Goal: Information Seeking & Learning: Check status

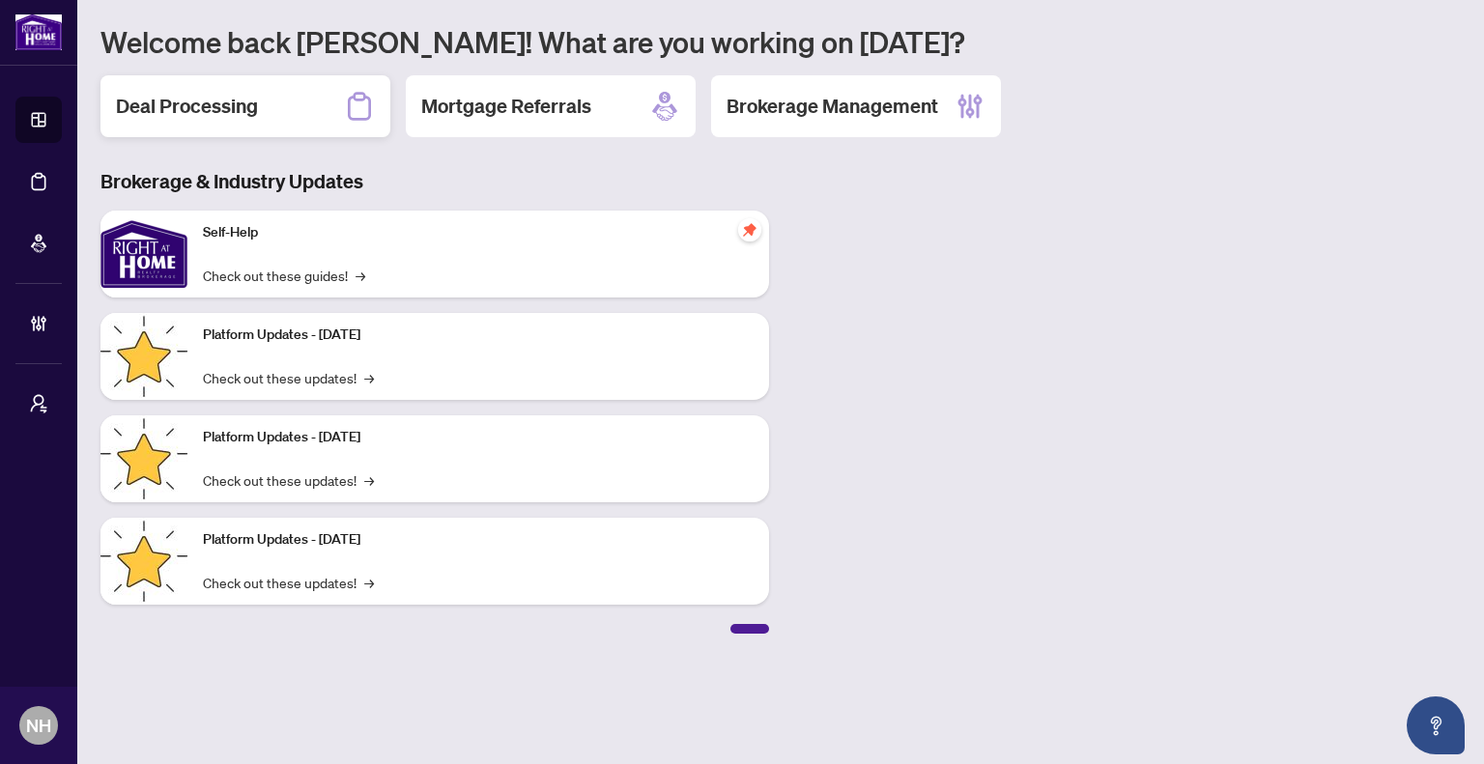
click at [208, 82] on div "Deal Processing" at bounding box center [246, 106] width 290 height 62
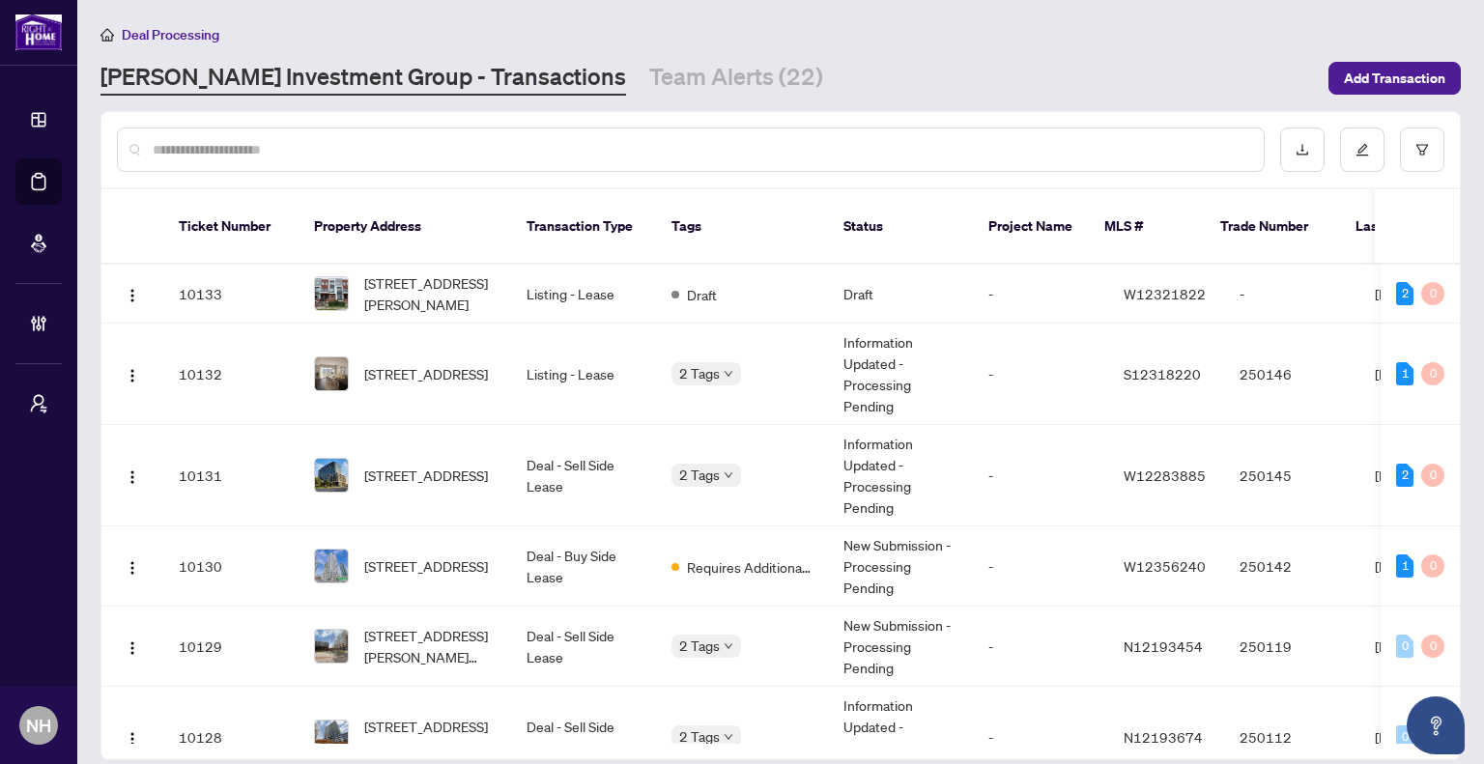
click at [483, 141] on input "text" at bounding box center [701, 149] width 1096 height 21
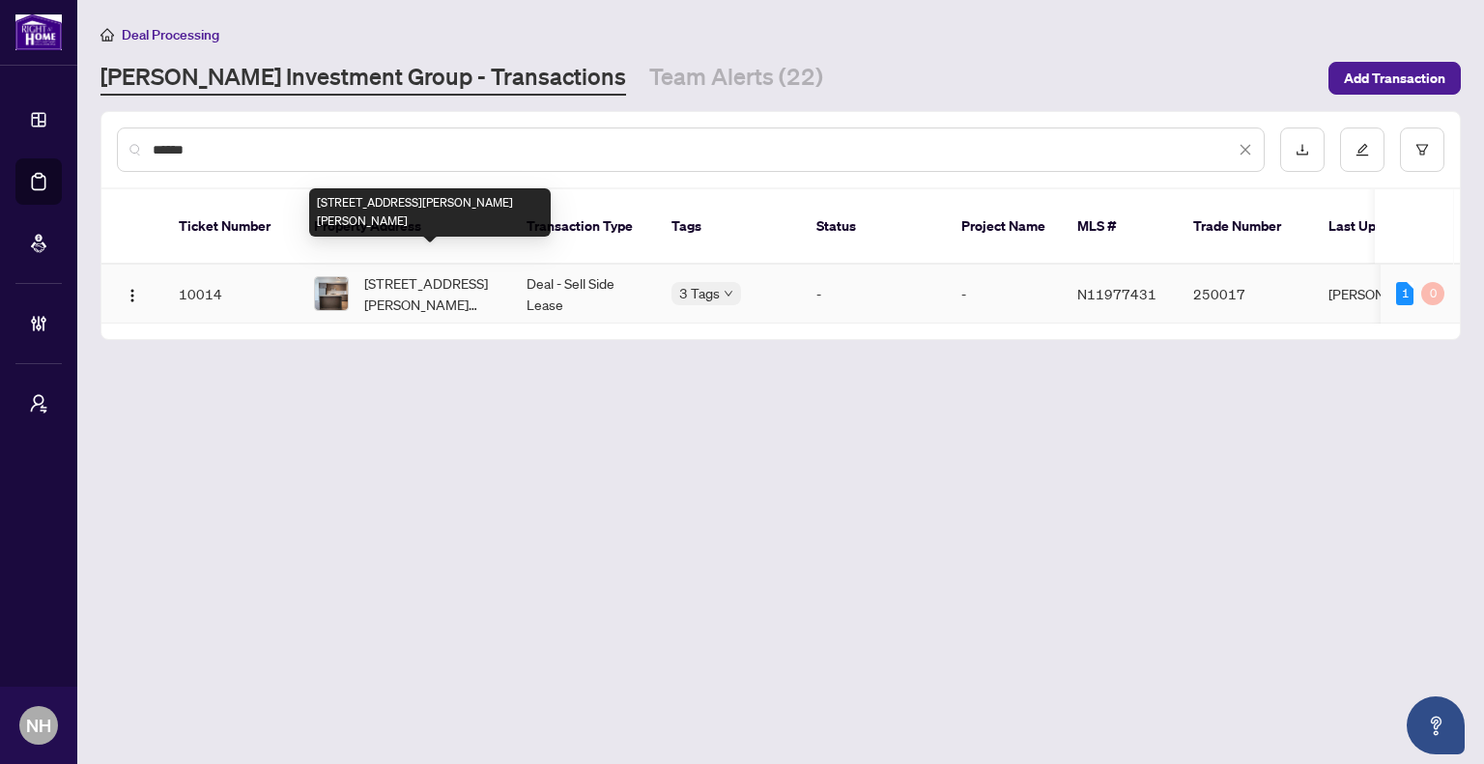
type input "******"
click at [433, 278] on span "[STREET_ADDRESS][PERSON_NAME][PERSON_NAME]" at bounding box center [429, 294] width 131 height 43
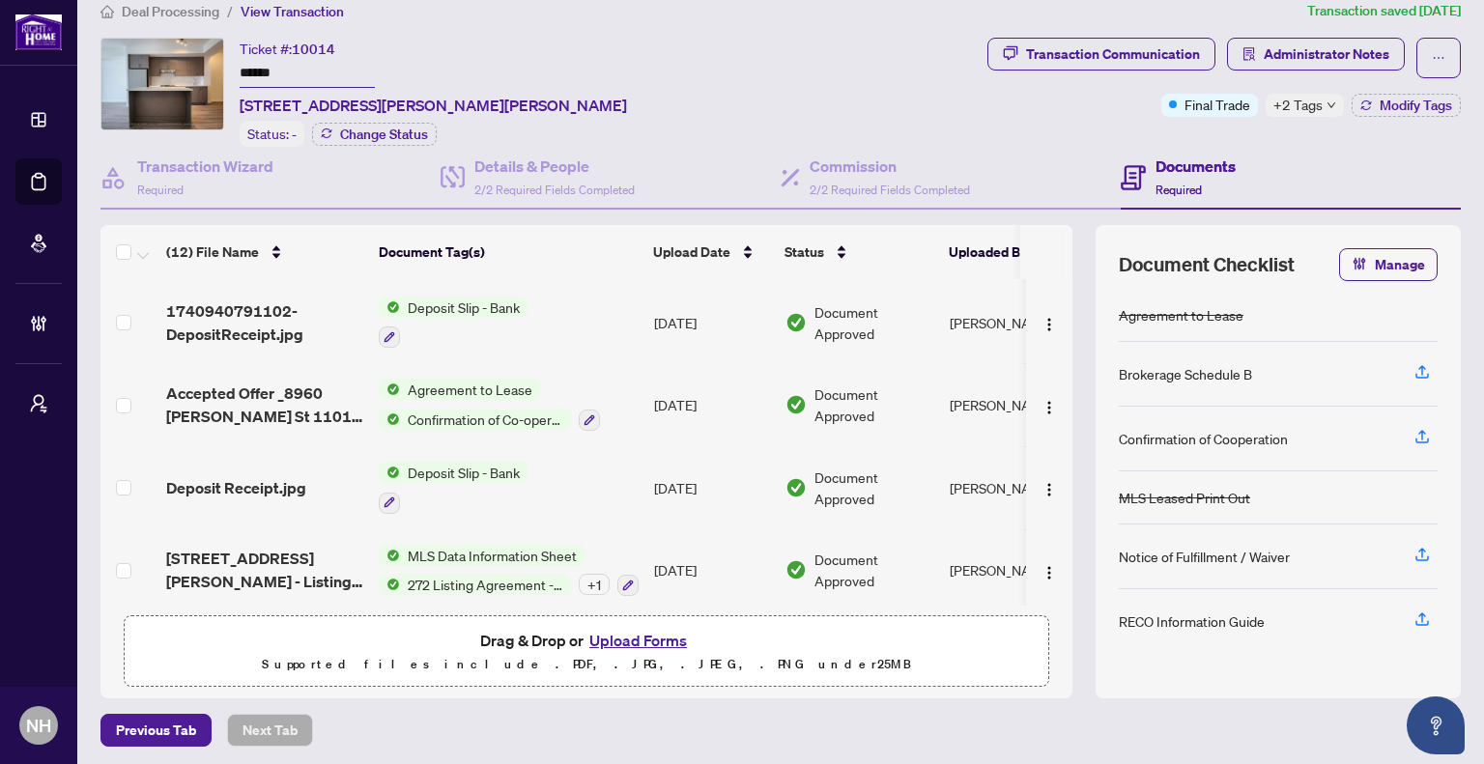
scroll to position [464, 0]
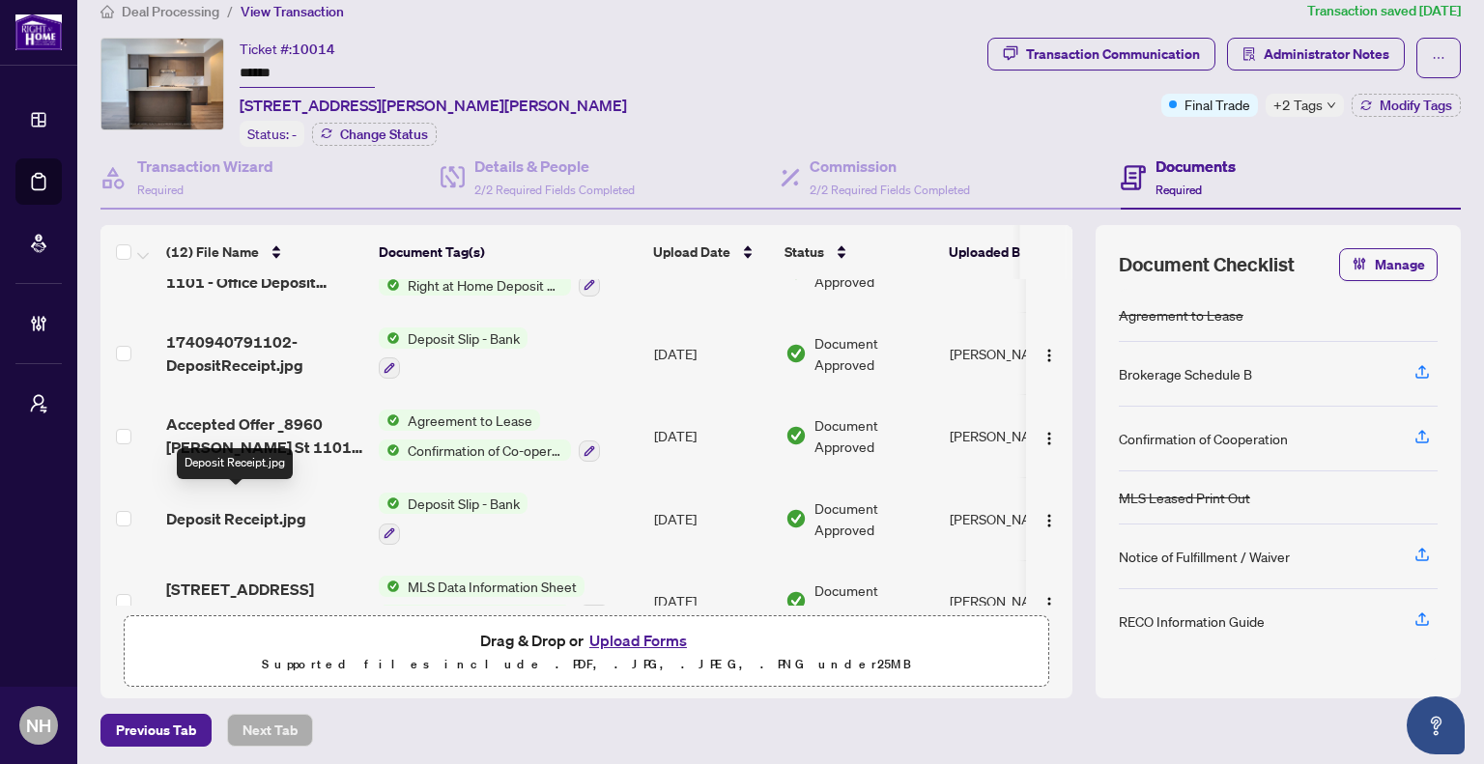
click at [274, 507] on span "Deposit Receipt.jpg" at bounding box center [236, 518] width 140 height 23
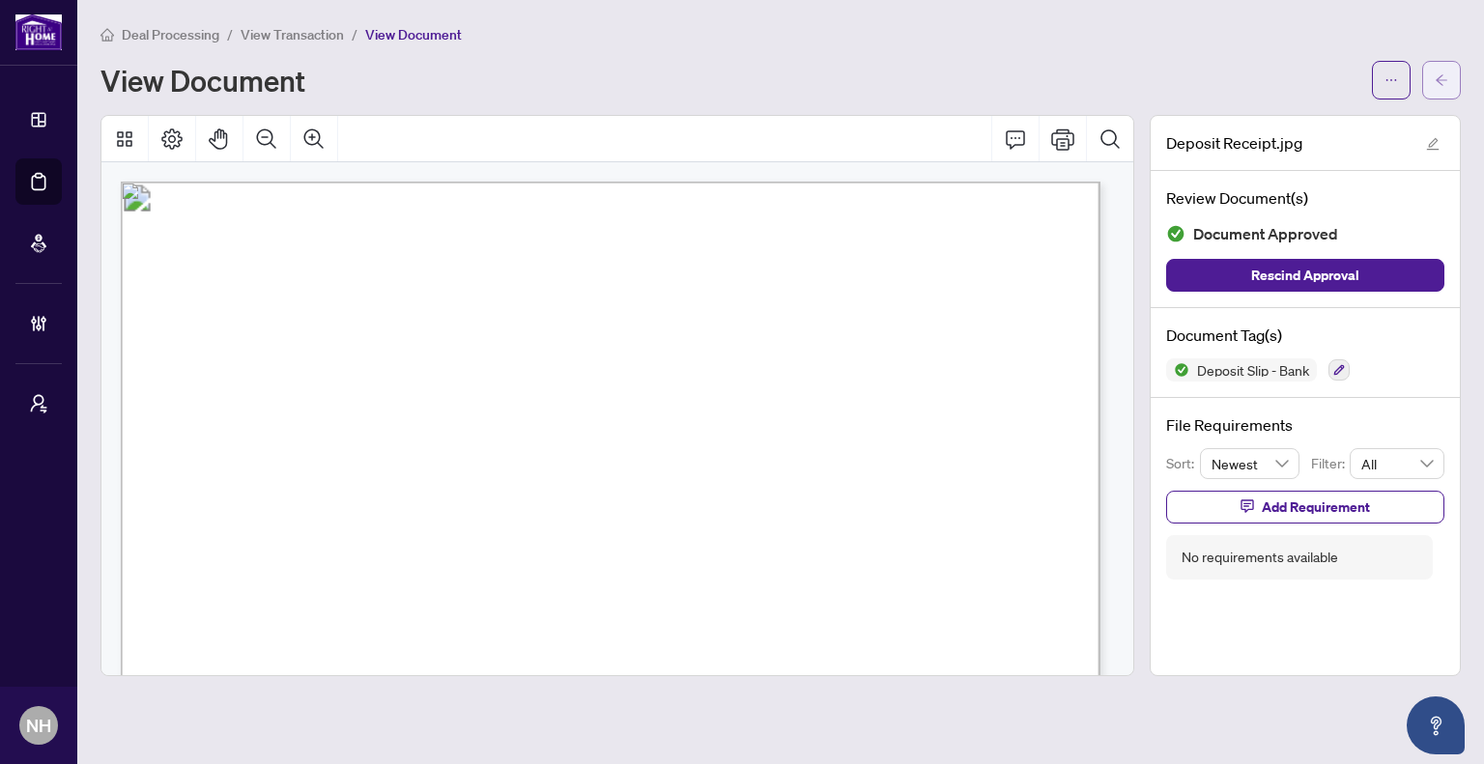
click at [1438, 81] on icon "arrow-left" at bounding box center [1442, 80] width 14 height 14
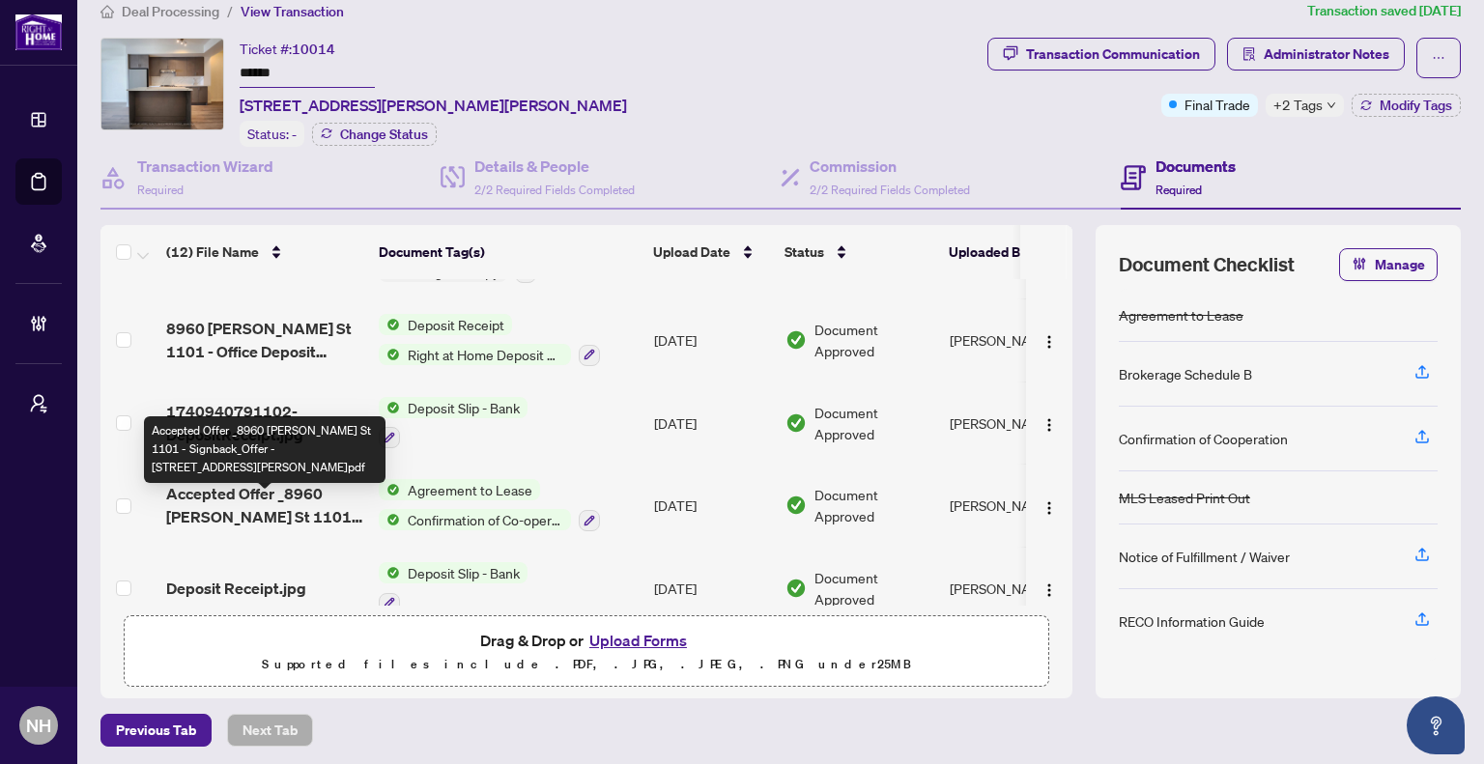
scroll to position [366, 0]
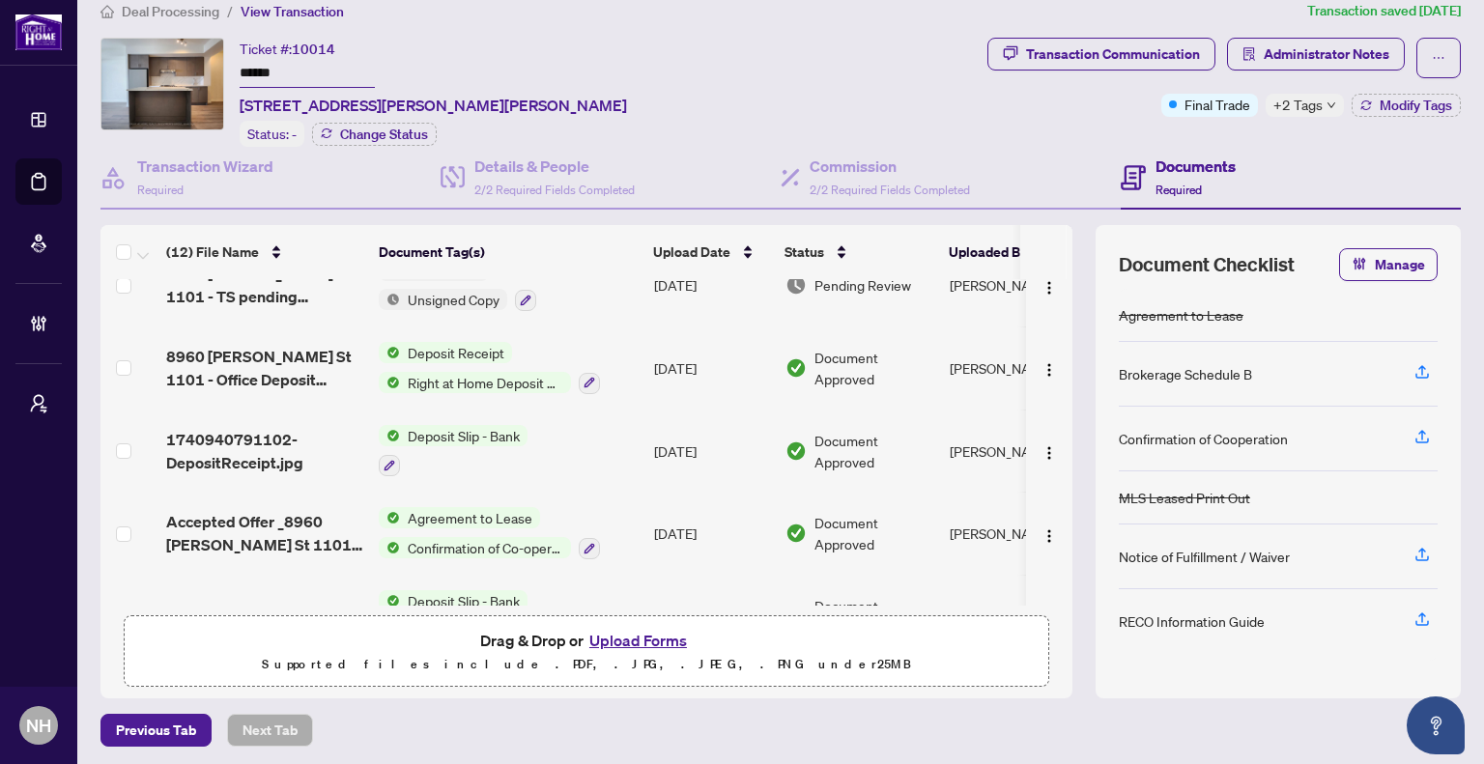
click at [240, 428] on span "1740940791102-DepositReceipt.jpg" at bounding box center [264, 451] width 197 height 46
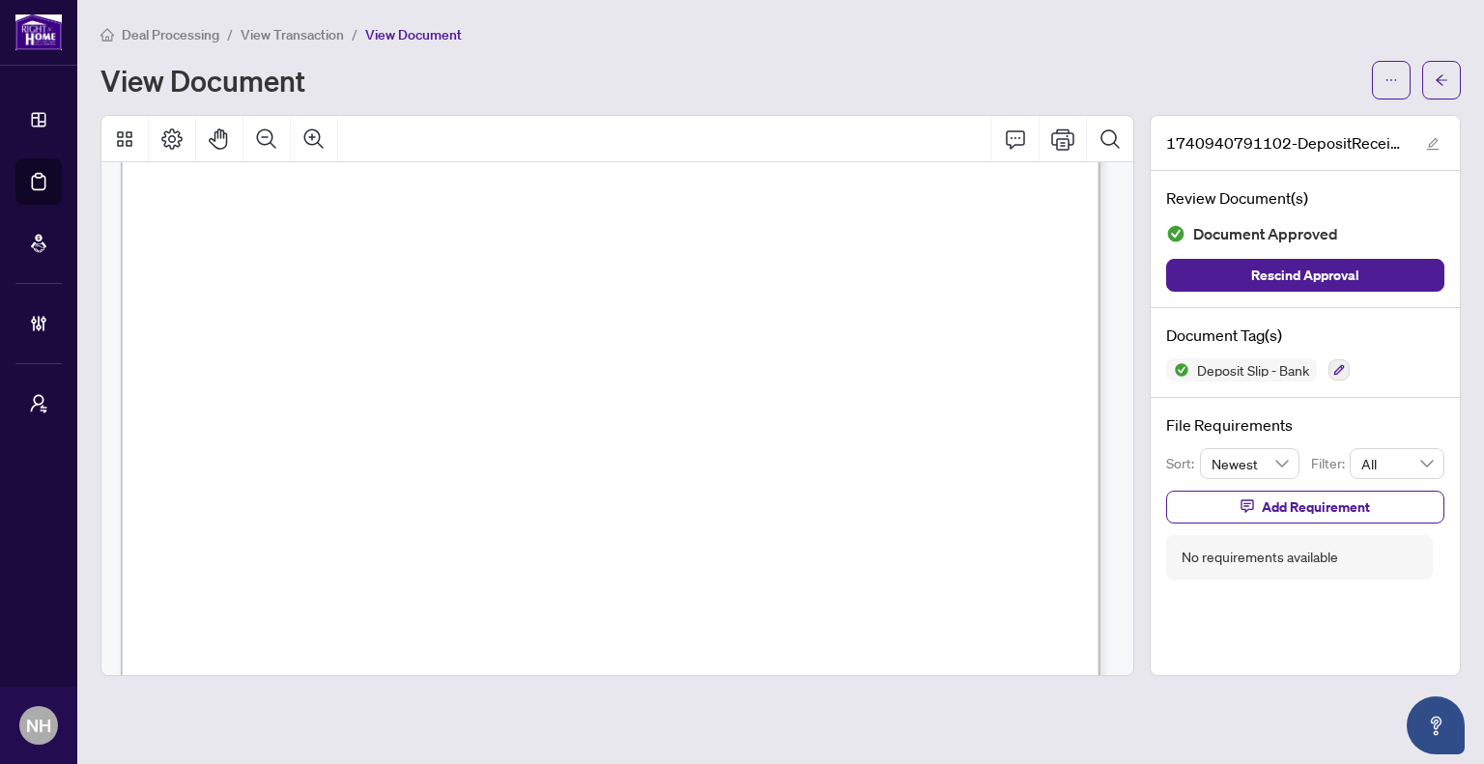
scroll to position [483, 0]
click at [279, 140] on button "Zoom Out" at bounding box center [267, 139] width 46 height 46
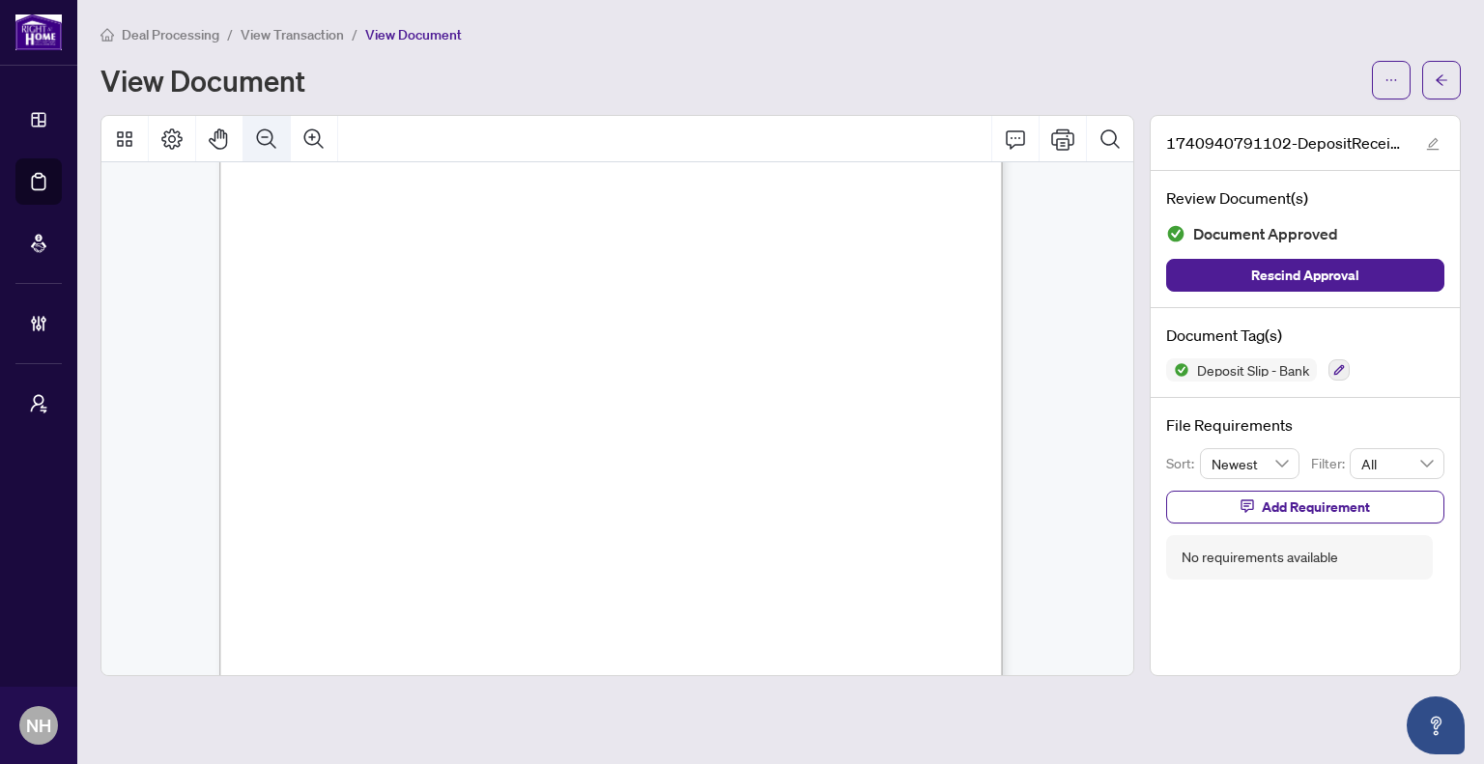
click at [277, 138] on icon "Zoom Out" at bounding box center [266, 139] width 23 height 23
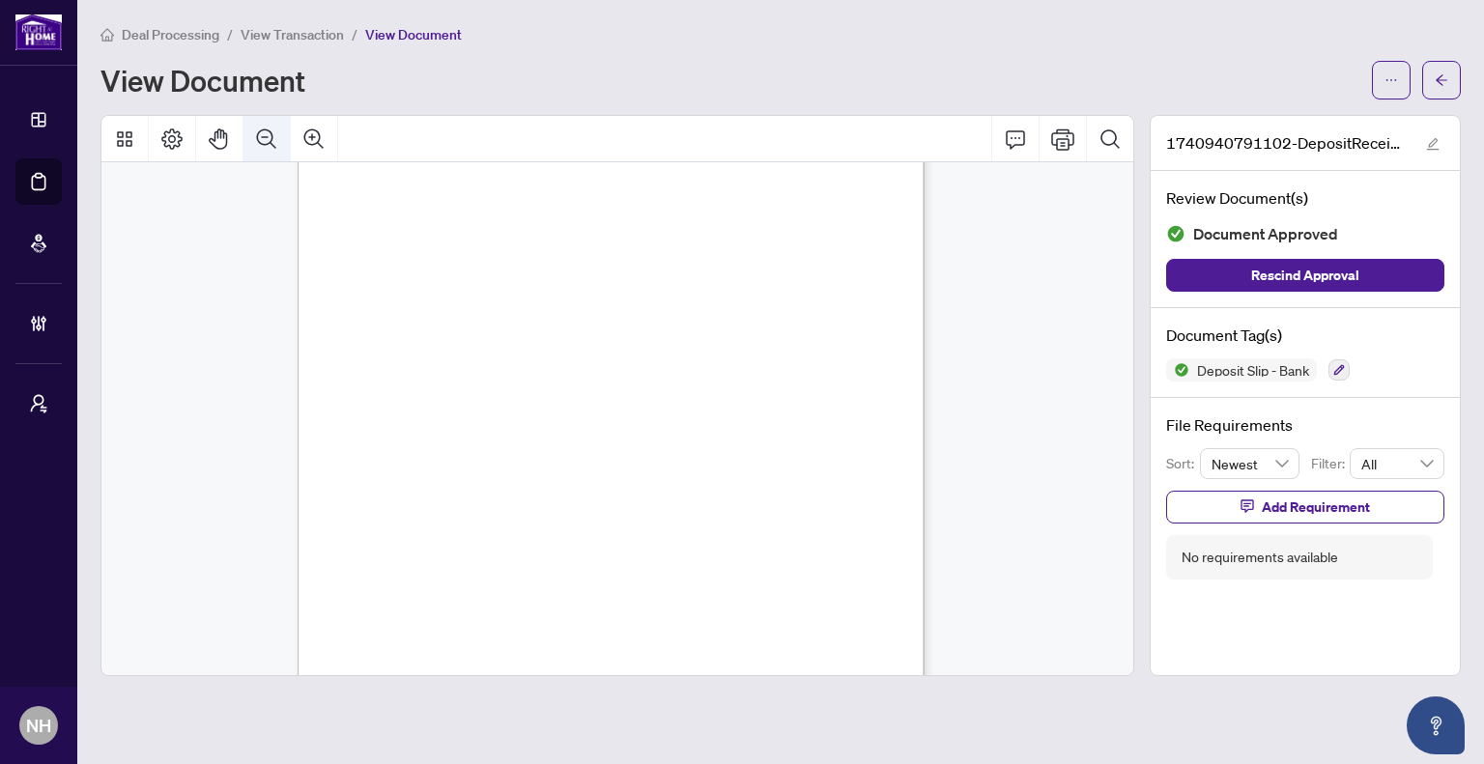
click at [277, 138] on icon "Zoom Out" at bounding box center [266, 139] width 23 height 23
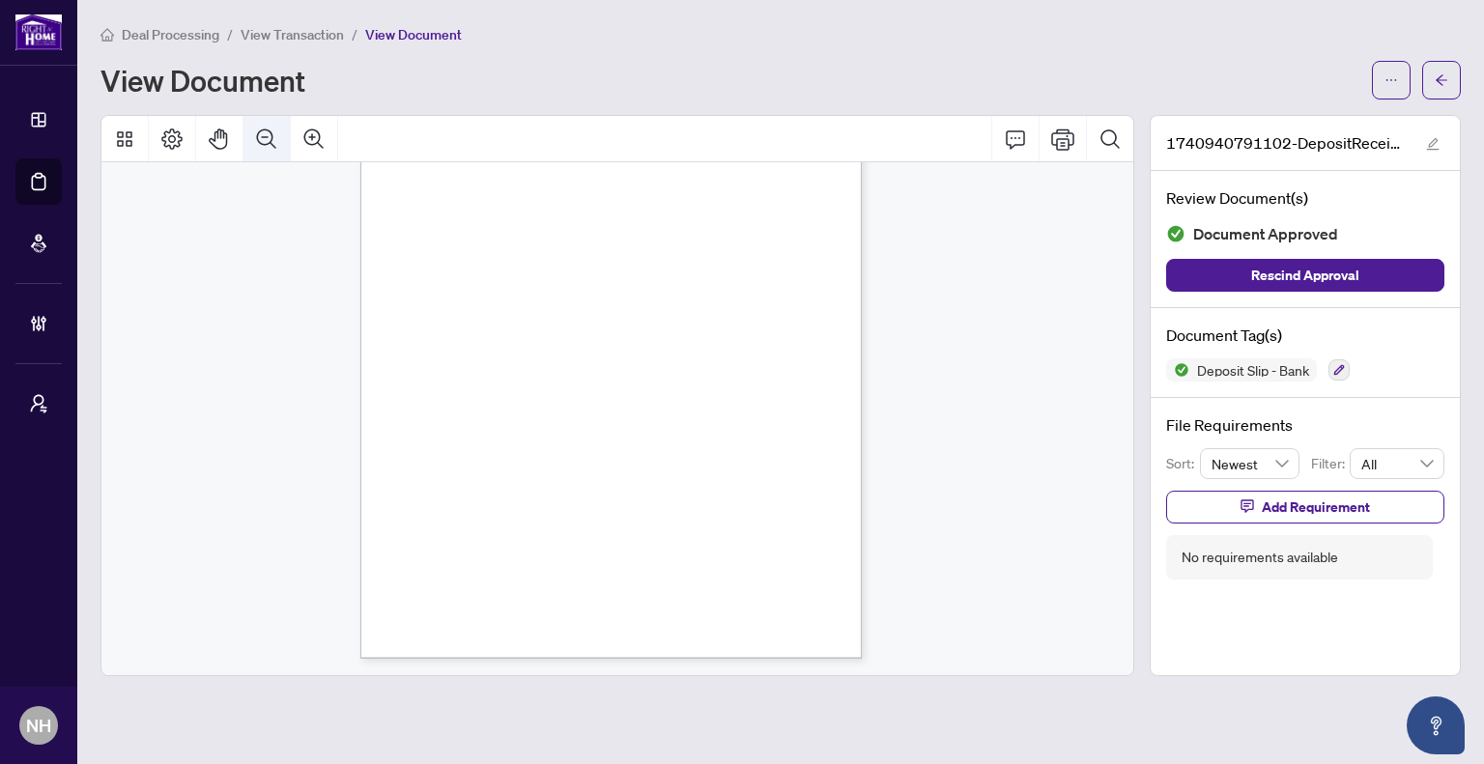
click at [277, 138] on icon "Zoom Out" at bounding box center [266, 139] width 23 height 23
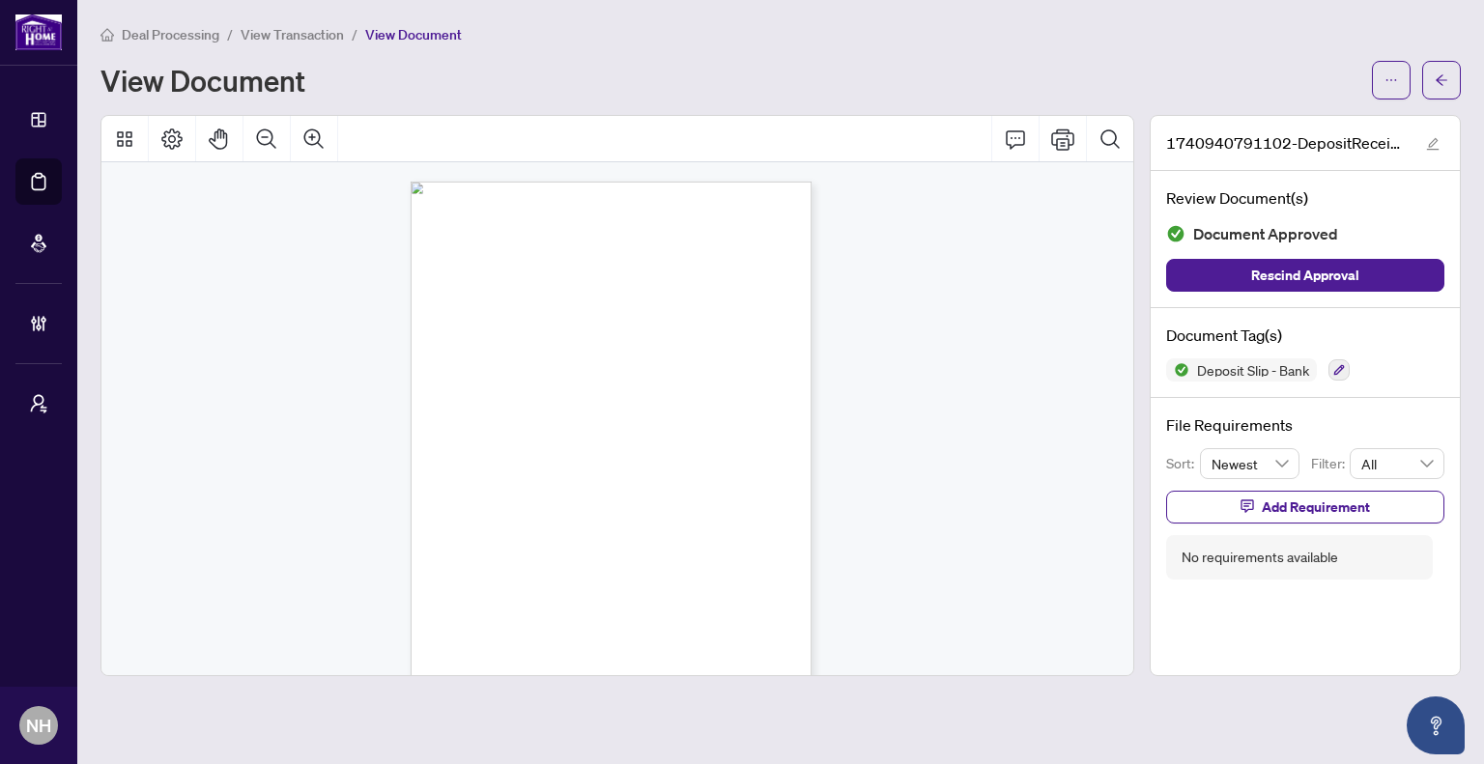
scroll to position [39, 0]
click at [1441, 84] on icon "arrow-left" at bounding box center [1442, 80] width 14 height 14
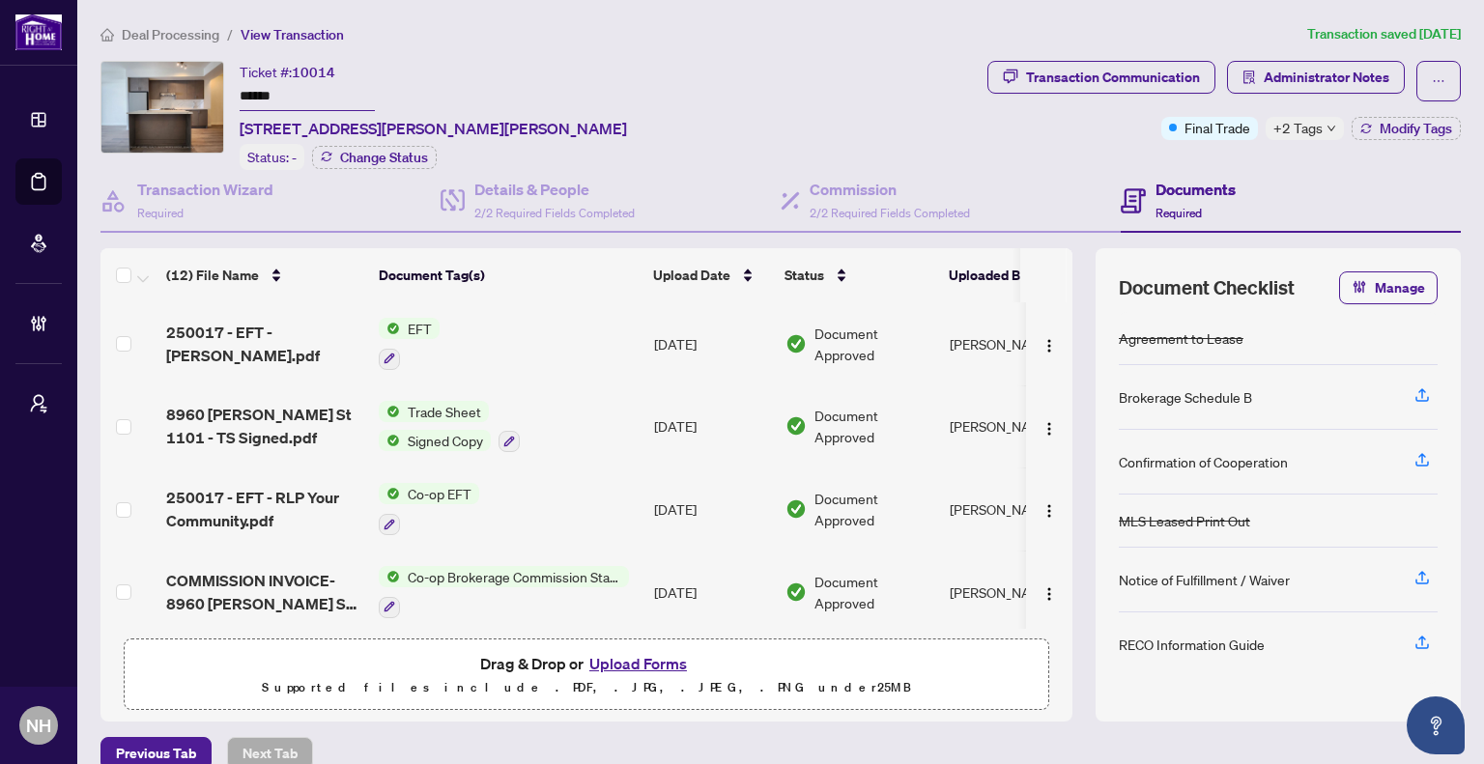
click at [158, 34] on span "Deal Processing" at bounding box center [171, 34] width 98 height 17
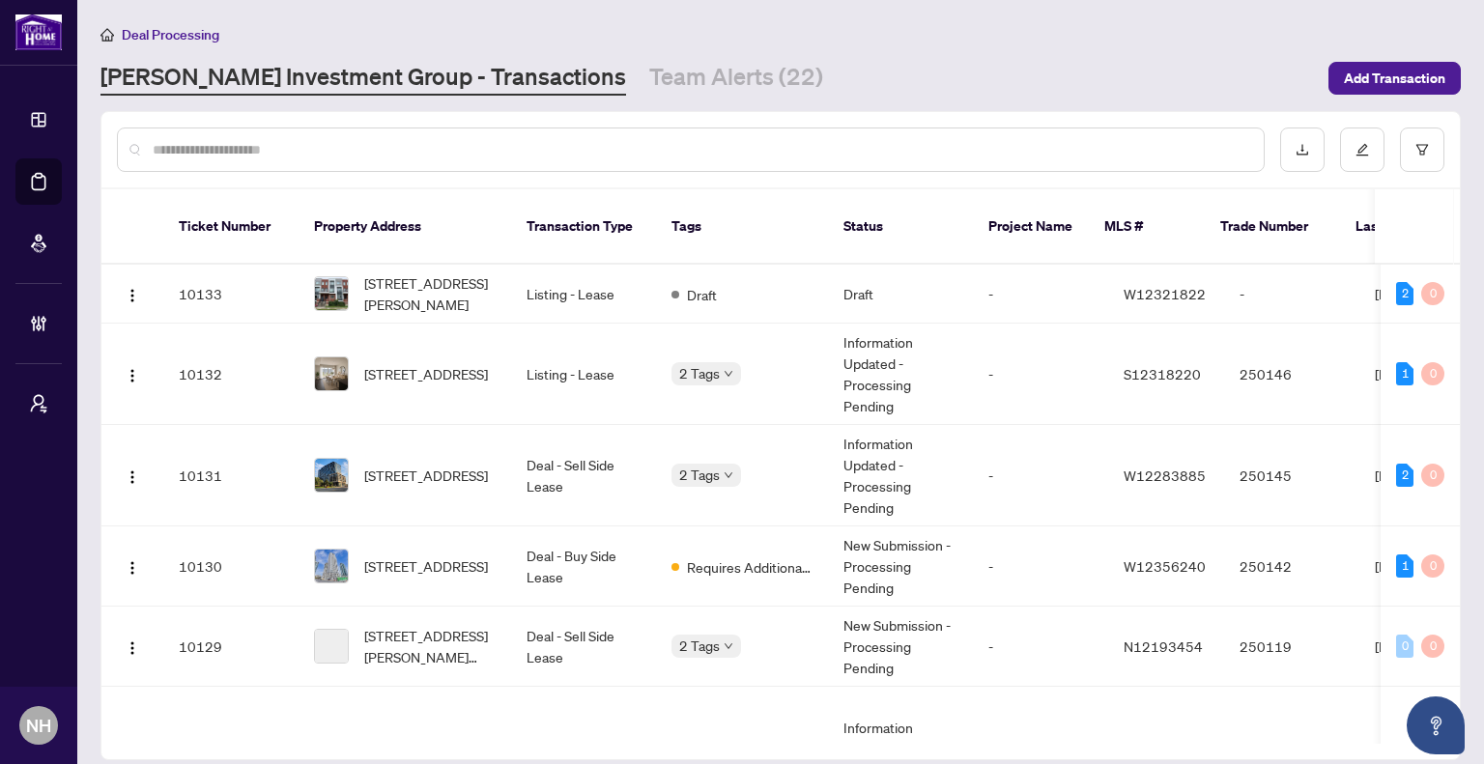
click at [259, 146] on input "text" at bounding box center [701, 149] width 1096 height 21
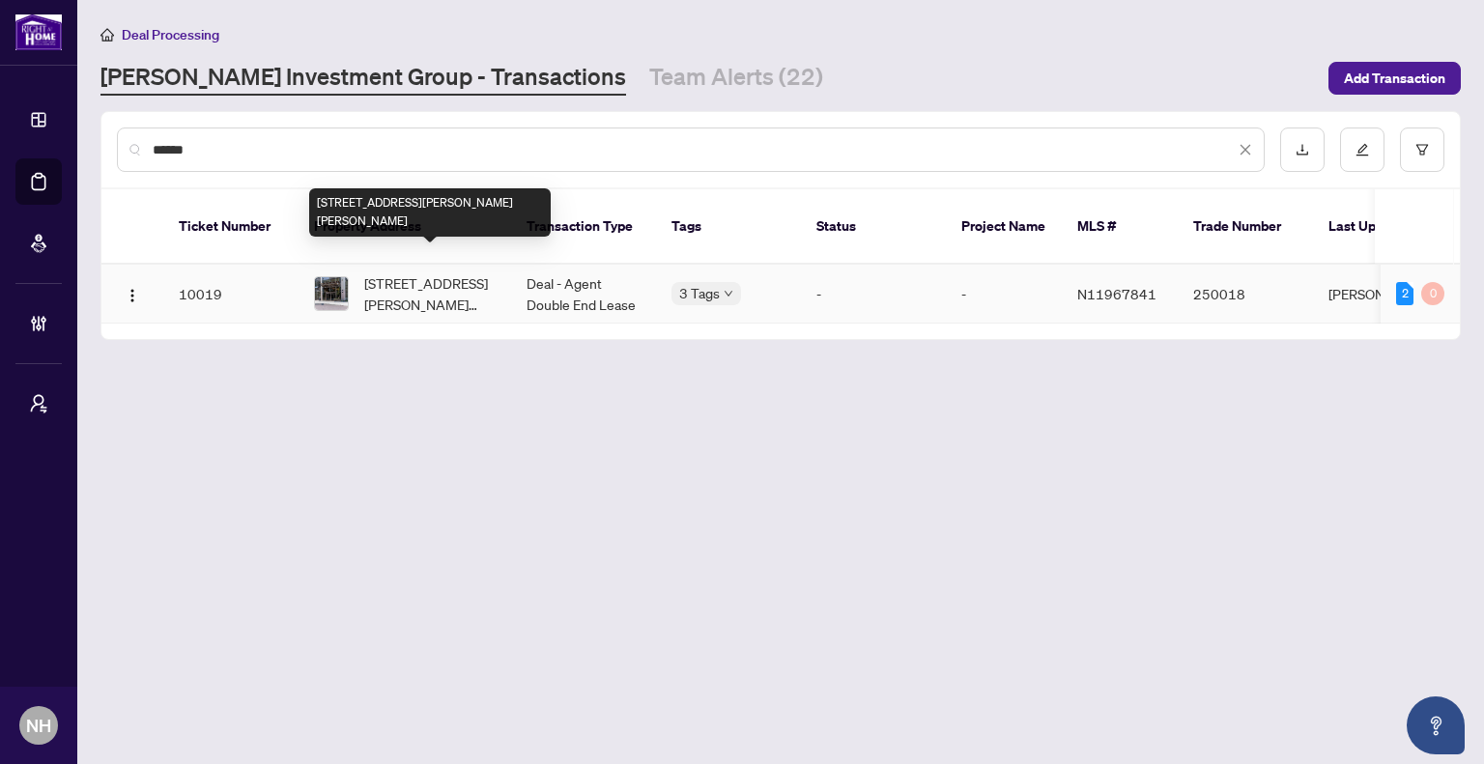
type input "******"
click at [460, 277] on span "[STREET_ADDRESS][PERSON_NAME][PERSON_NAME]" at bounding box center [429, 294] width 131 height 43
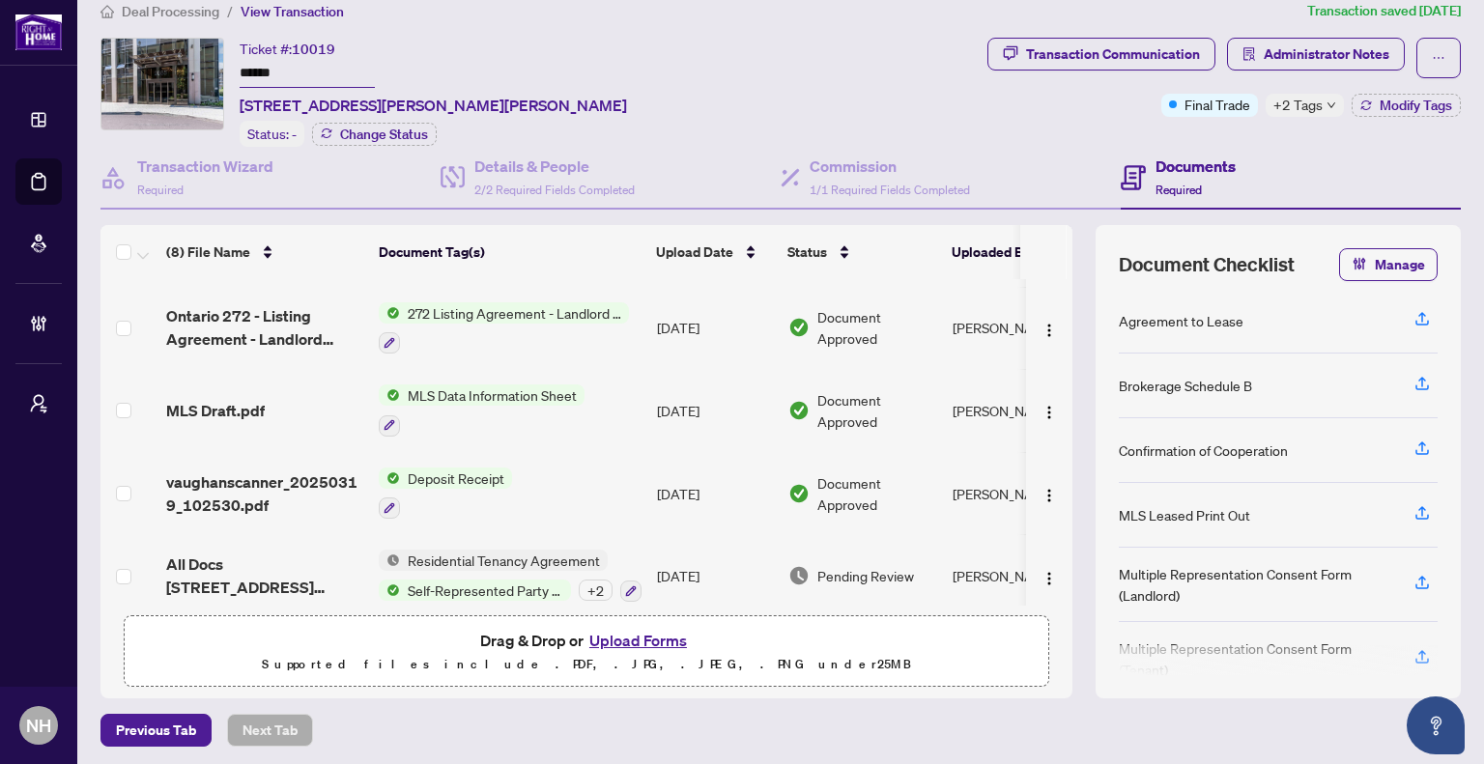
scroll to position [330, 0]
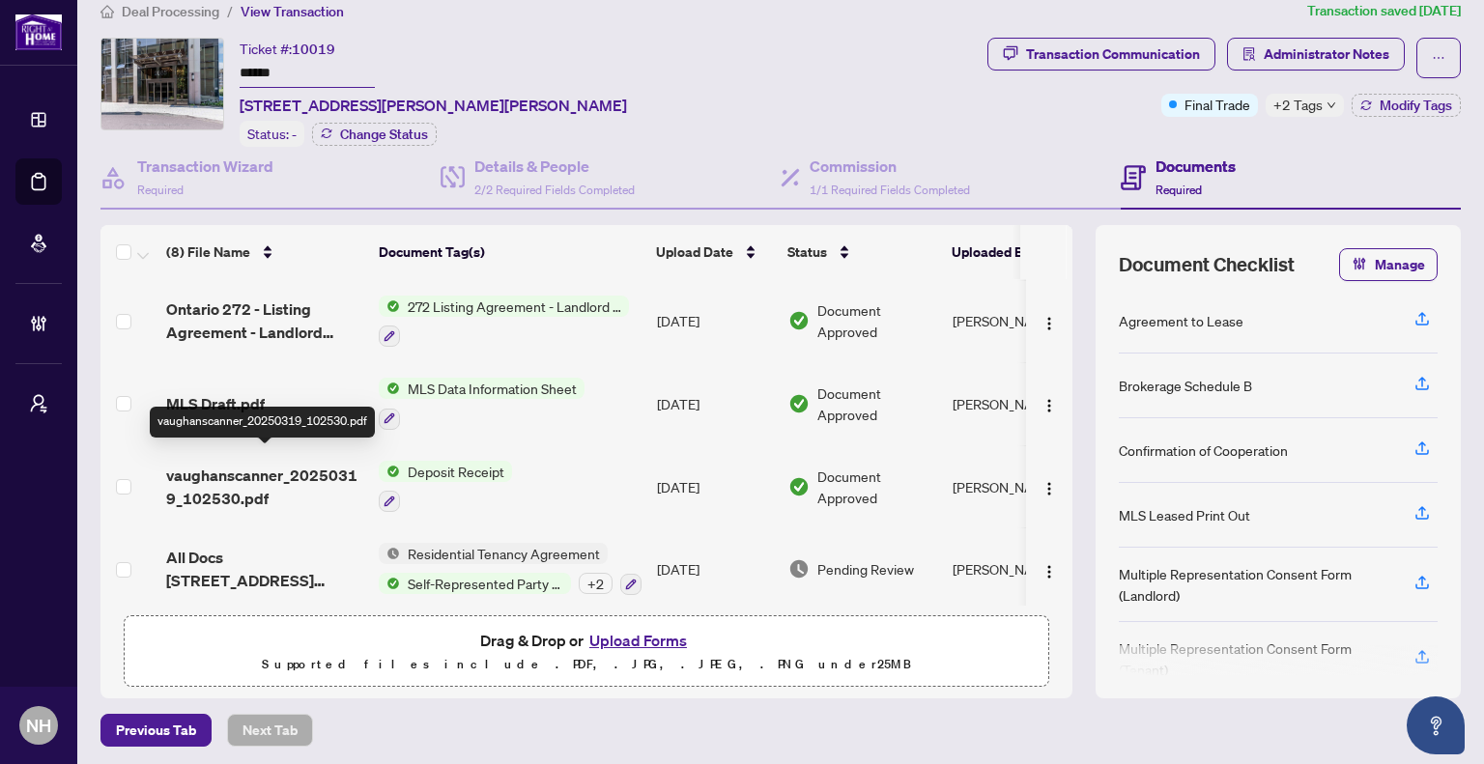
click at [232, 464] on span "vaughanscanner_20250319_102530.pdf" at bounding box center [264, 487] width 197 height 46
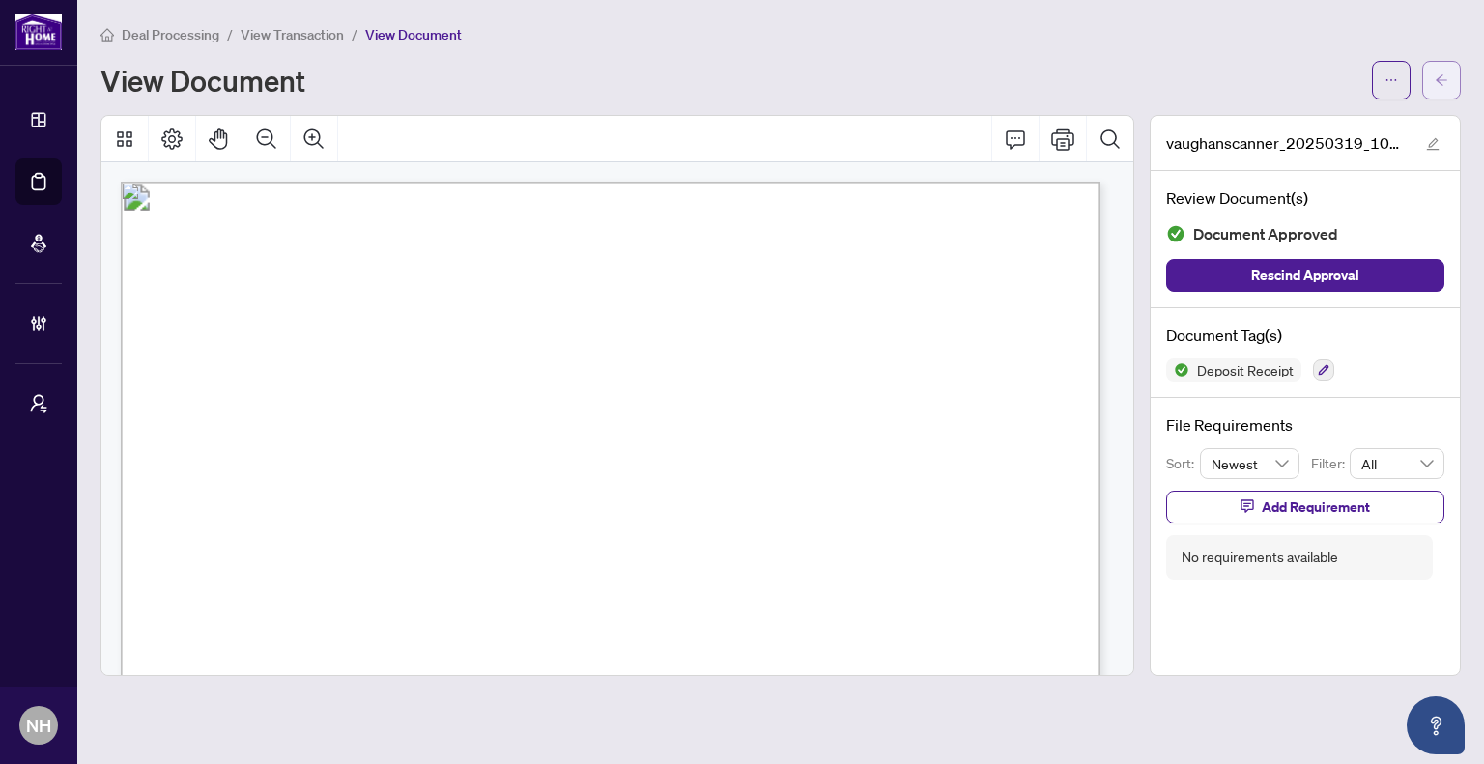
click at [1439, 89] on span "button" at bounding box center [1442, 80] width 14 height 31
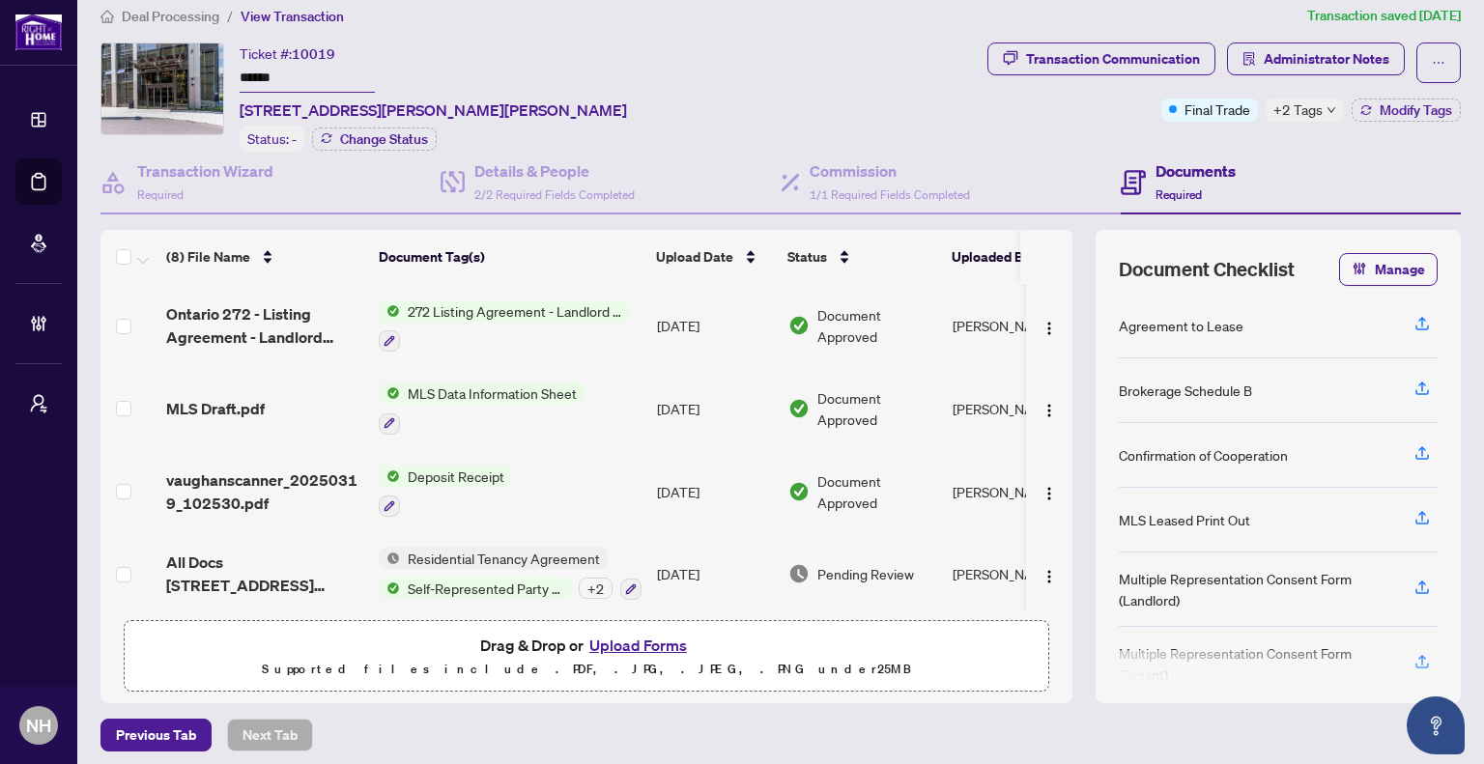
scroll to position [23, 0]
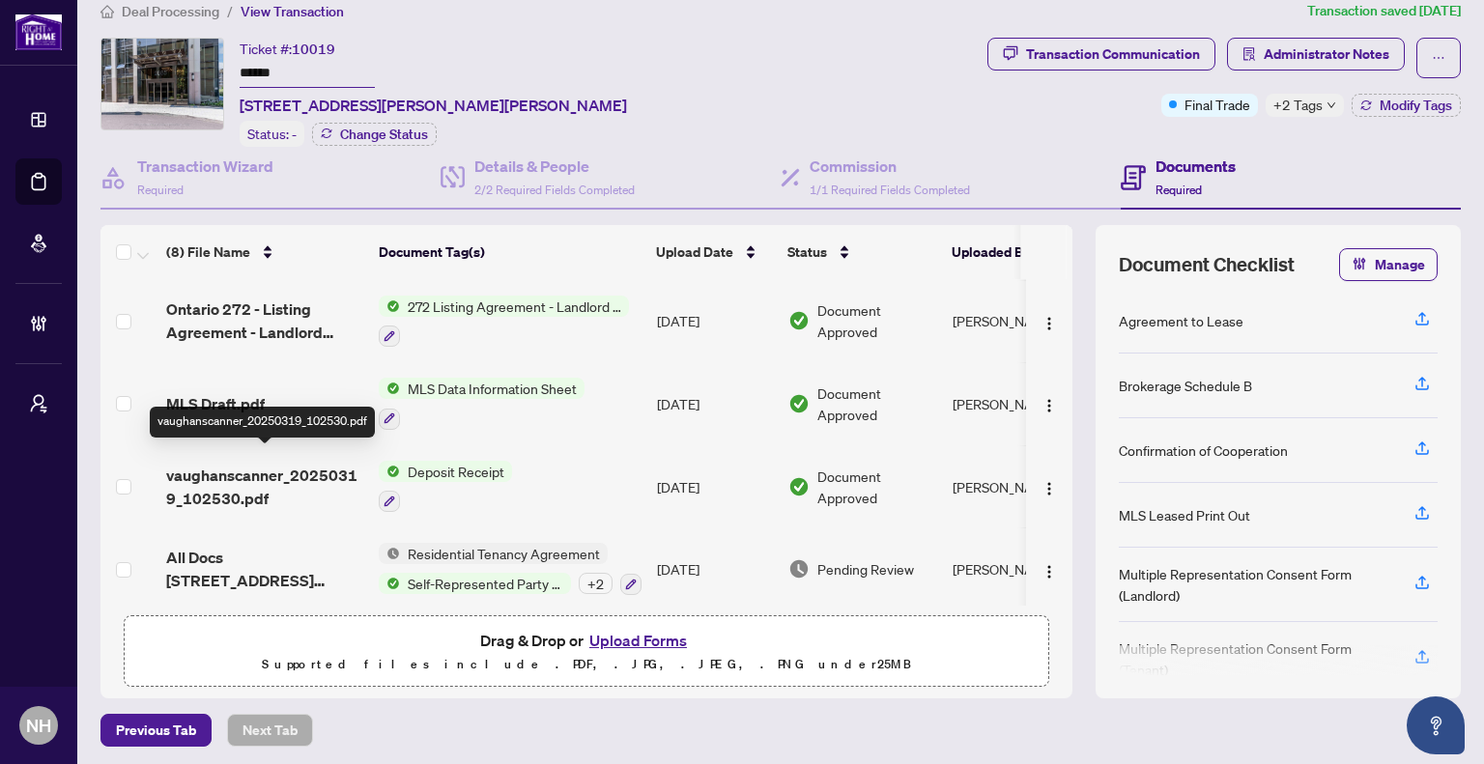
click at [256, 464] on span "vaughanscanner_20250319_102530.pdf" at bounding box center [264, 487] width 197 height 46
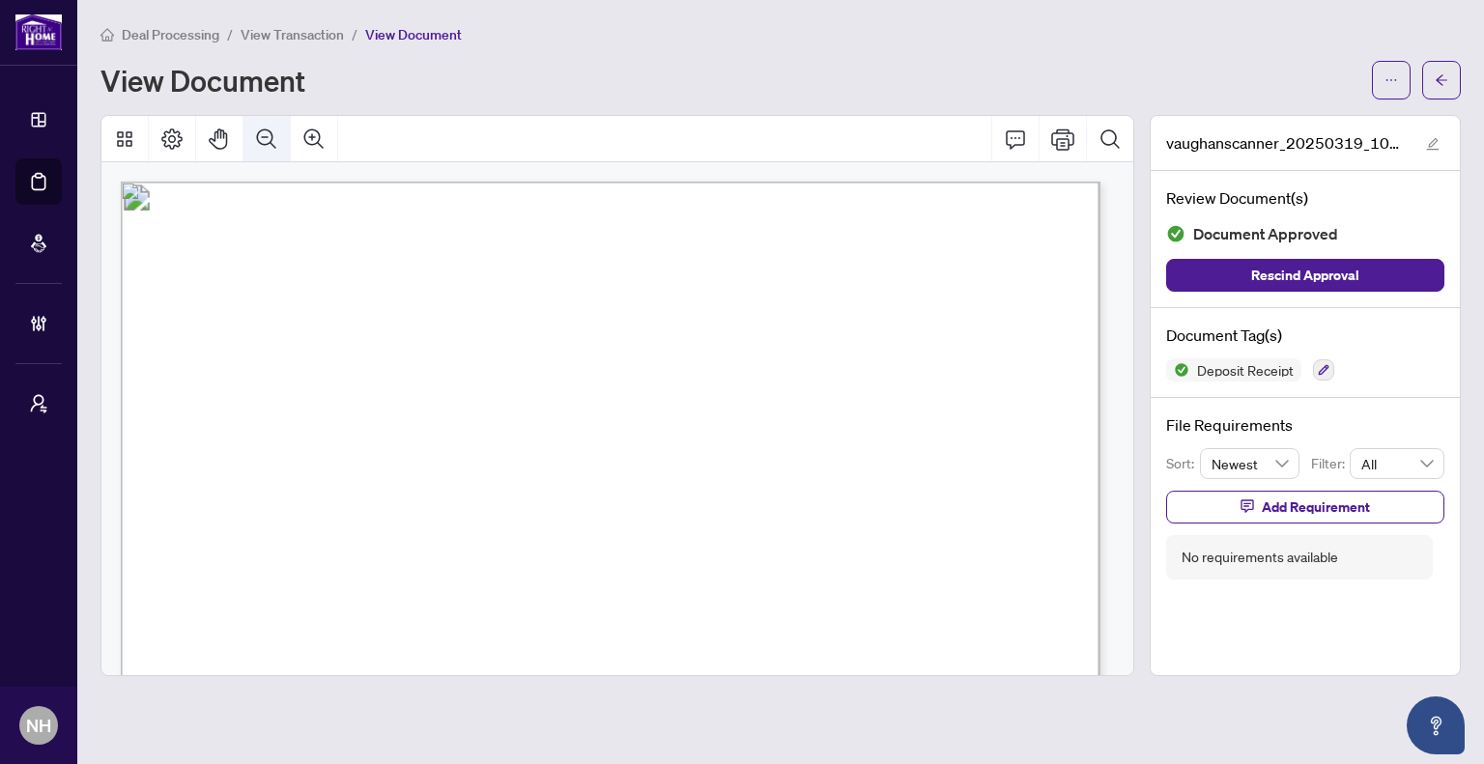
click at [278, 136] on button "Zoom Out" at bounding box center [267, 139] width 46 height 46
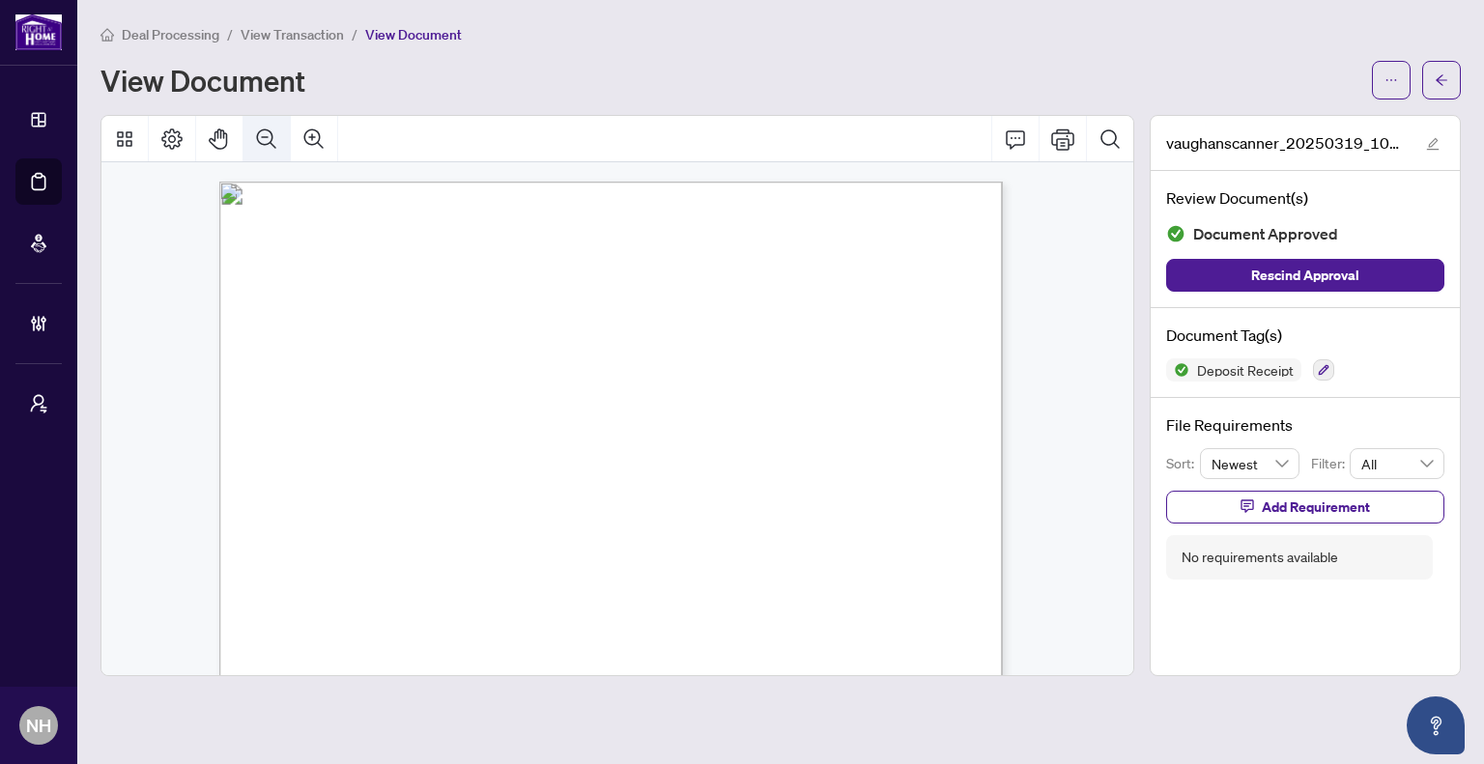
click at [278, 136] on button "Zoom Out" at bounding box center [267, 139] width 46 height 46
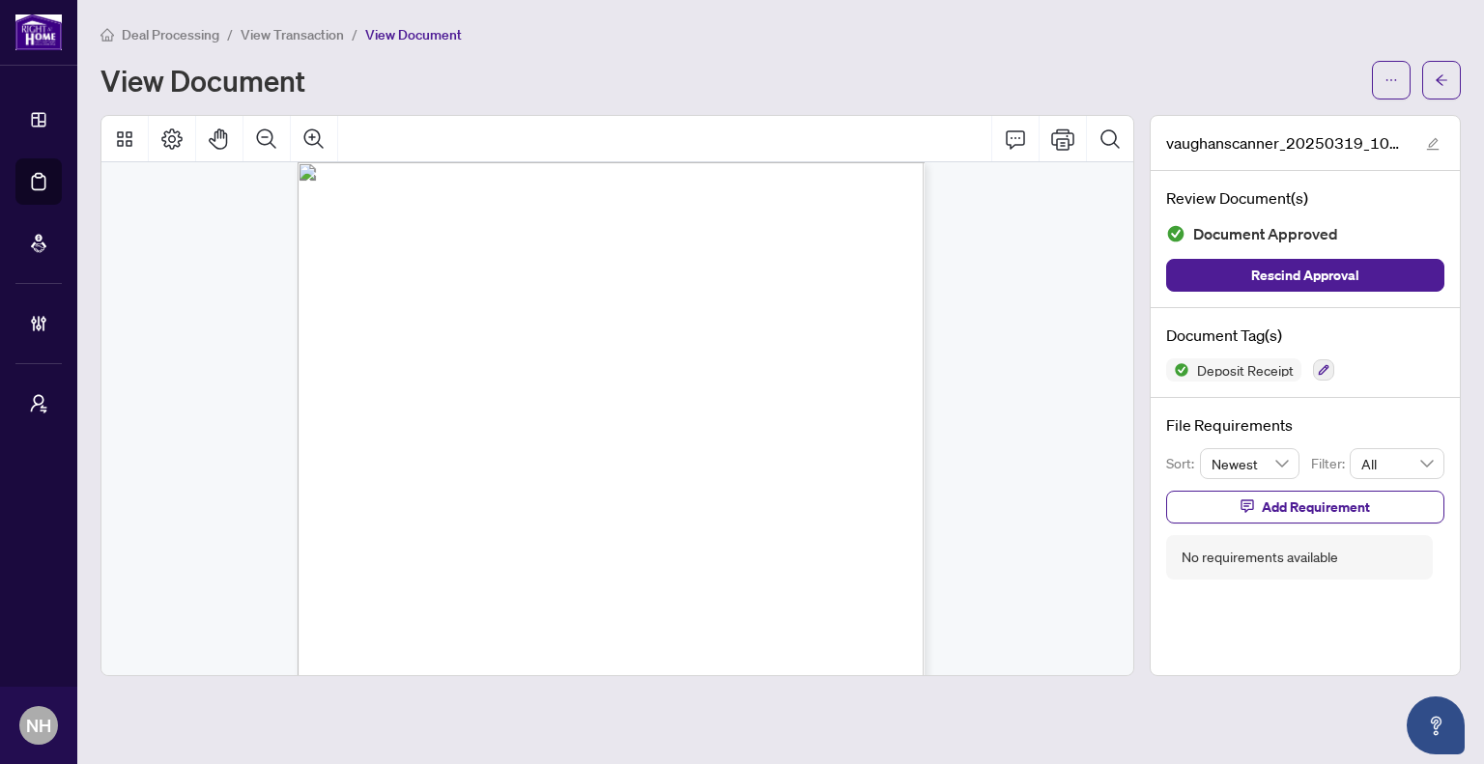
scroll to position [39, 0]
click at [263, 132] on icon "Zoom Out" at bounding box center [266, 139] width 23 height 23
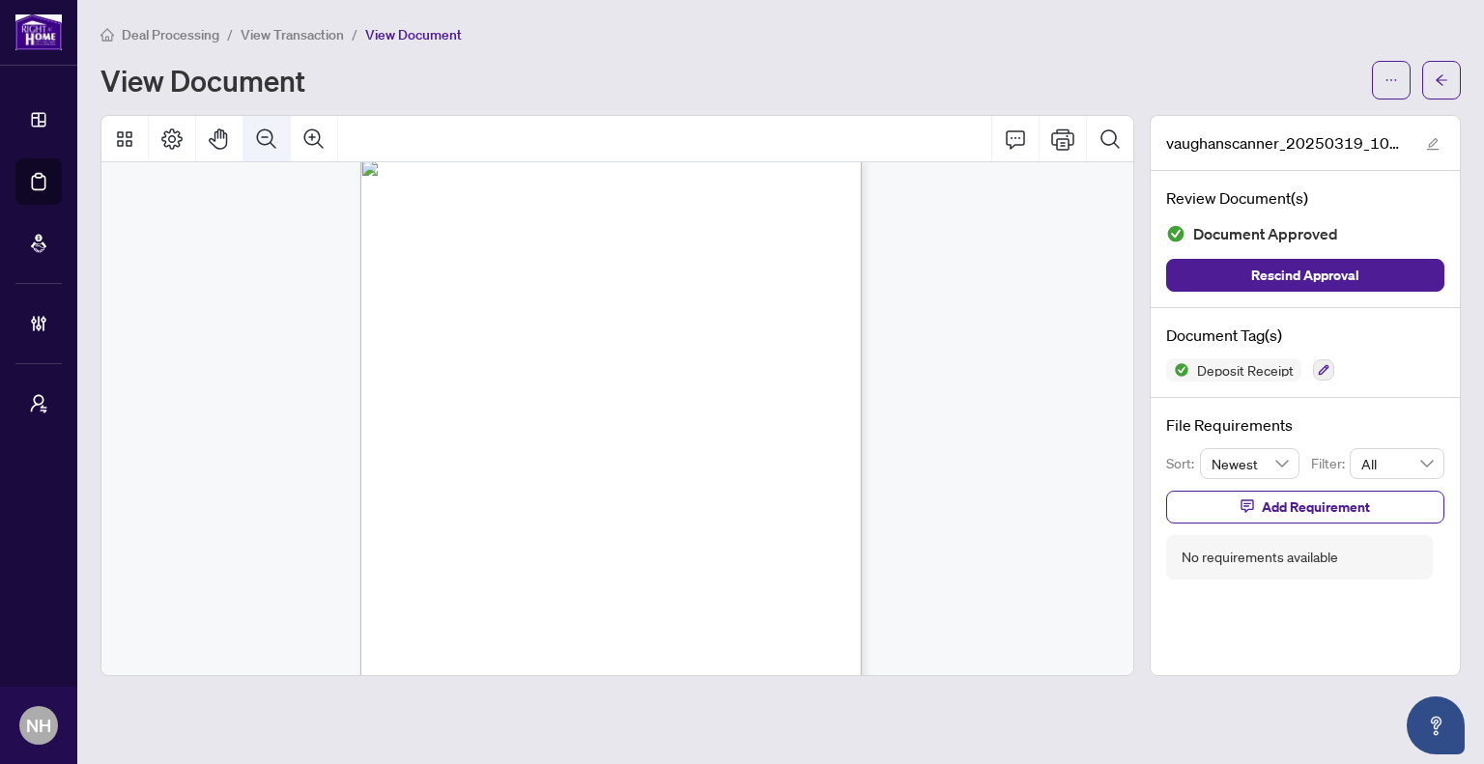
click at [273, 136] on icon "Zoom Out" at bounding box center [266, 139] width 23 height 23
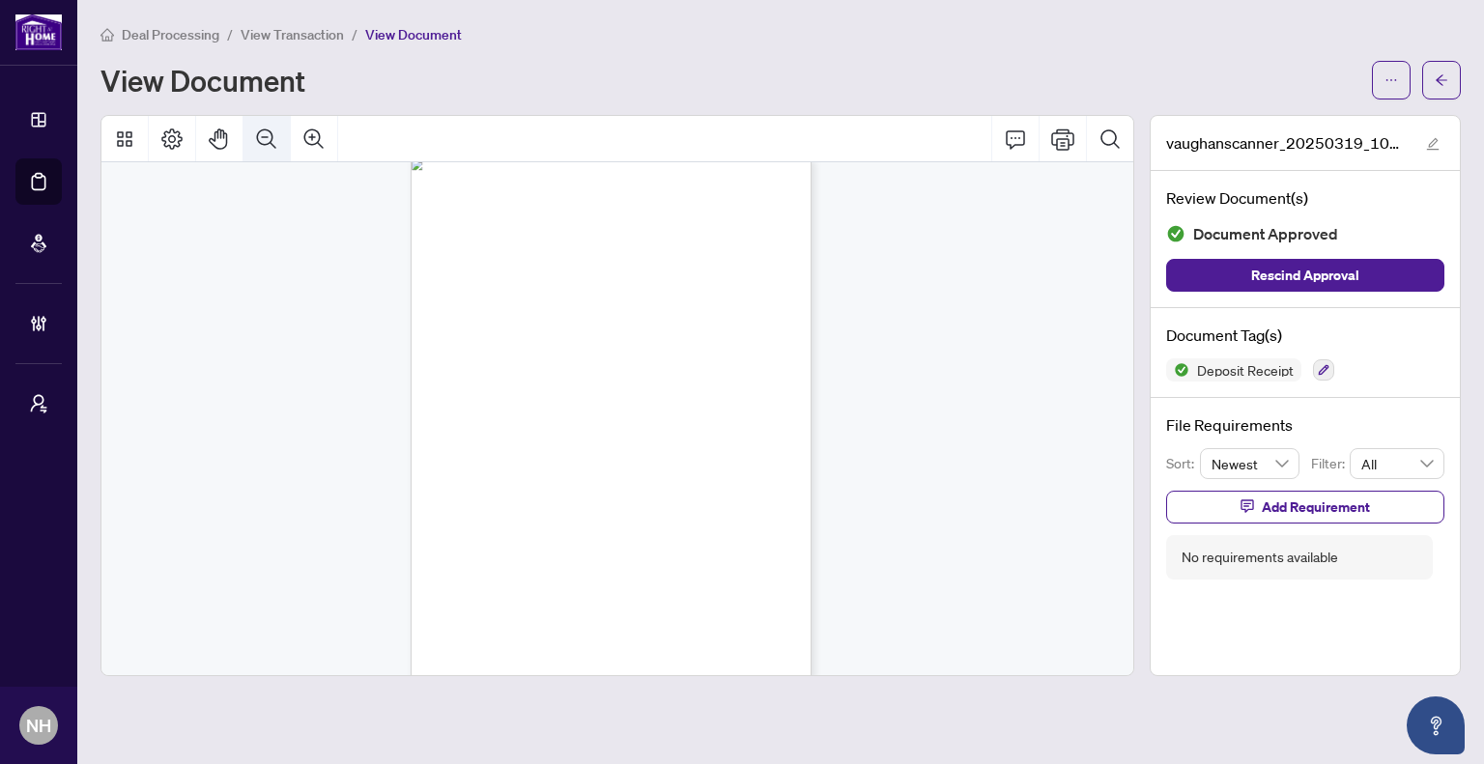
scroll to position [14, 0]
click at [277, 143] on icon "Zoom Out" at bounding box center [266, 139] width 23 height 23
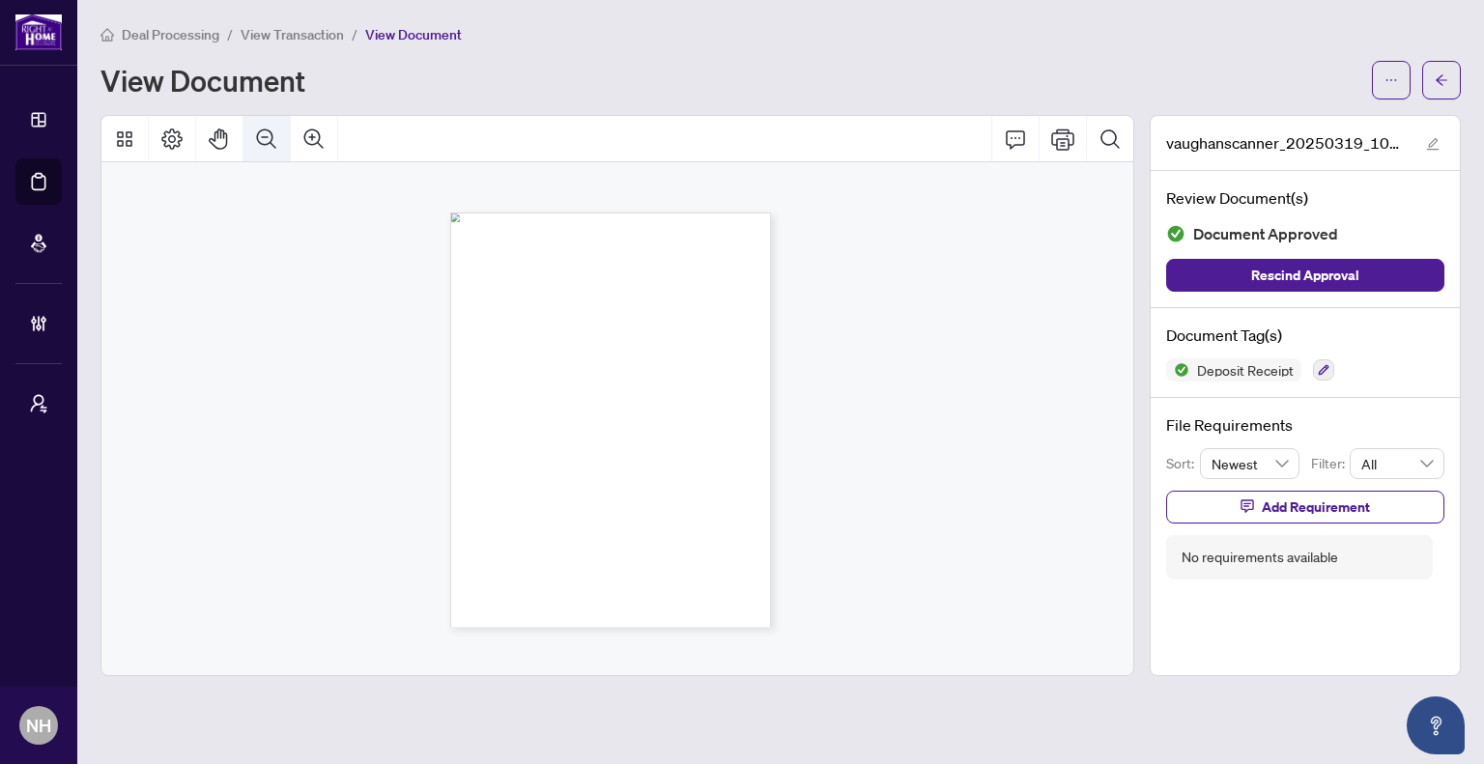
scroll to position [0, 0]
click at [325, 138] on icon "Zoom In" at bounding box center [313, 139] width 23 height 23
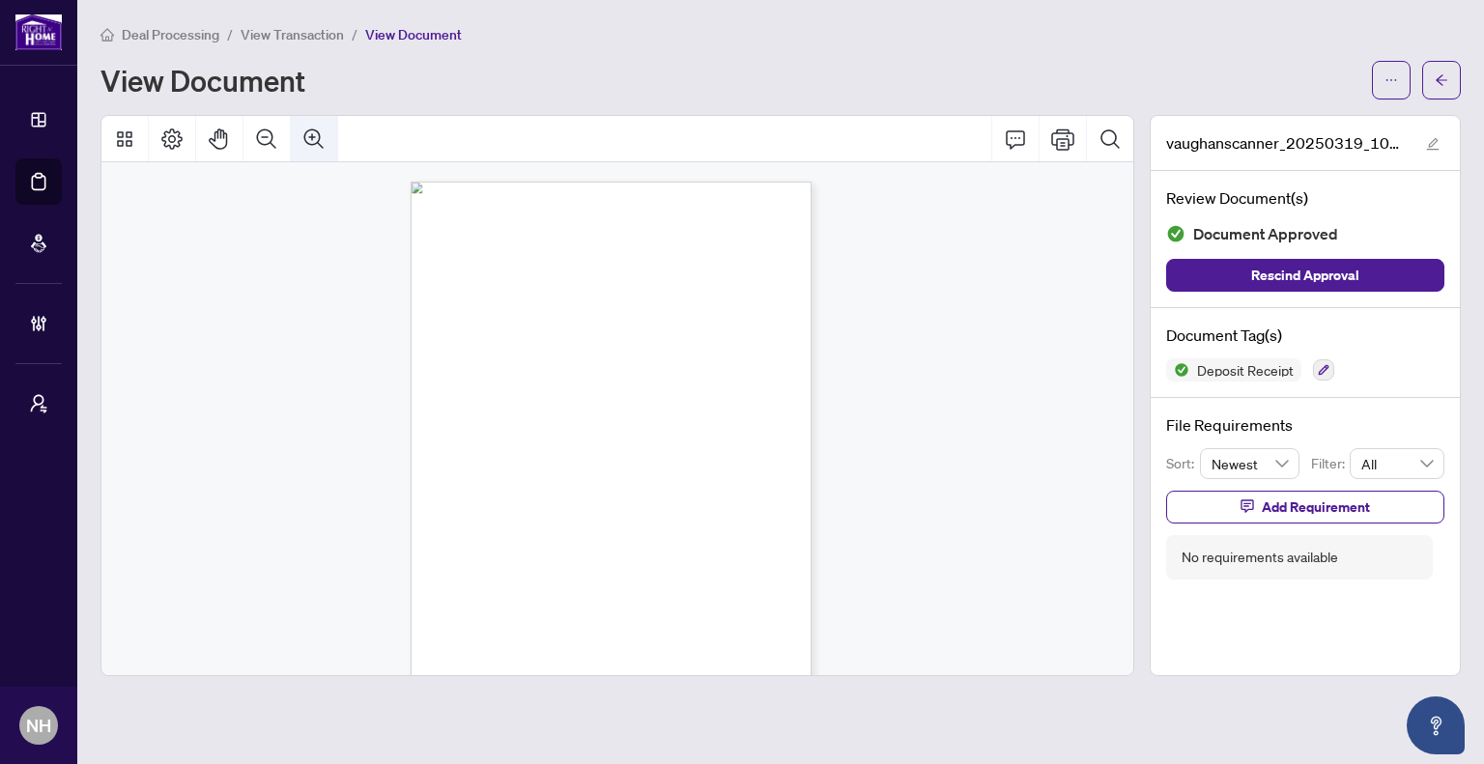
scroll to position [8, 0]
click at [302, 142] on button "Zoom In" at bounding box center [314, 139] width 46 height 46
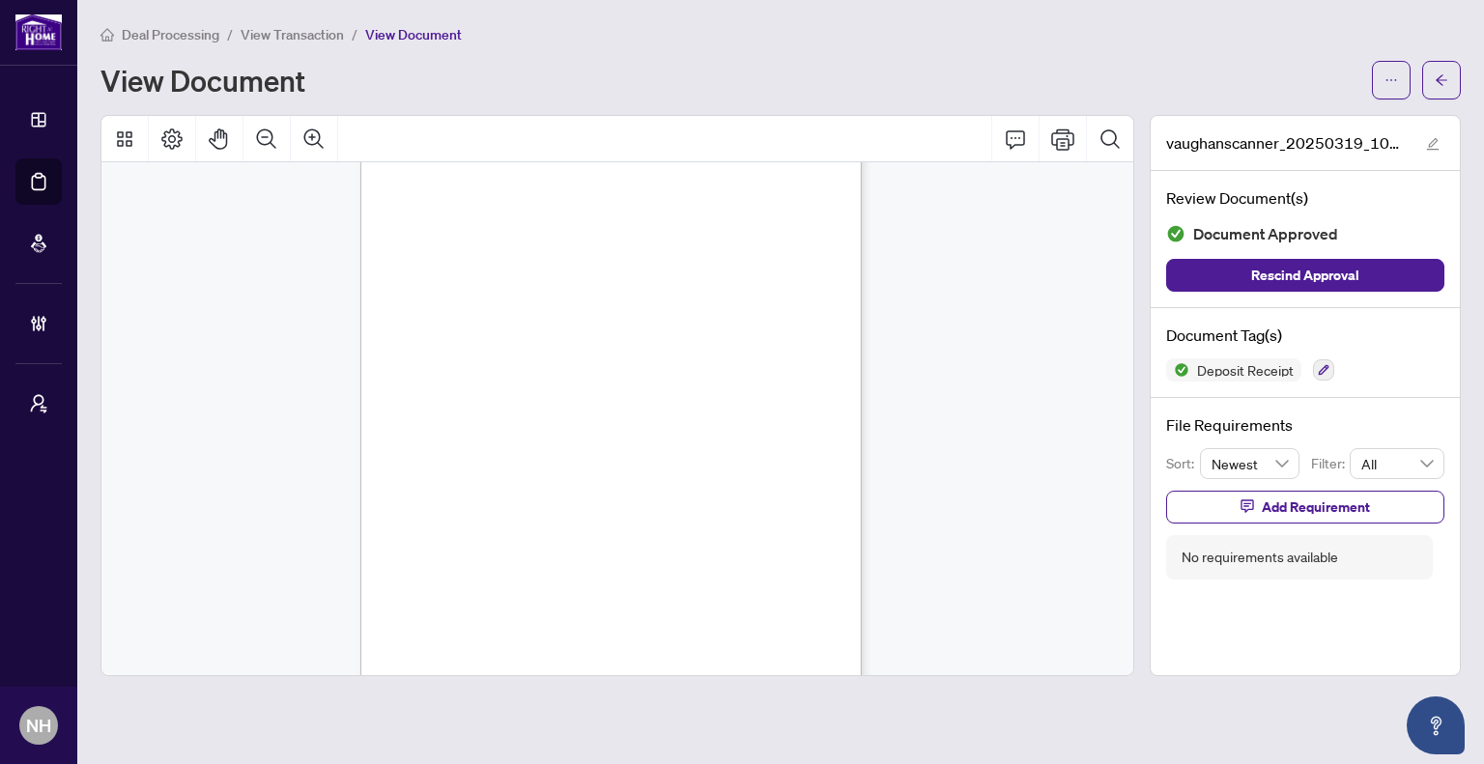
scroll to position [57, 0]
click at [278, 130] on button "Zoom Out" at bounding box center [267, 139] width 46 height 46
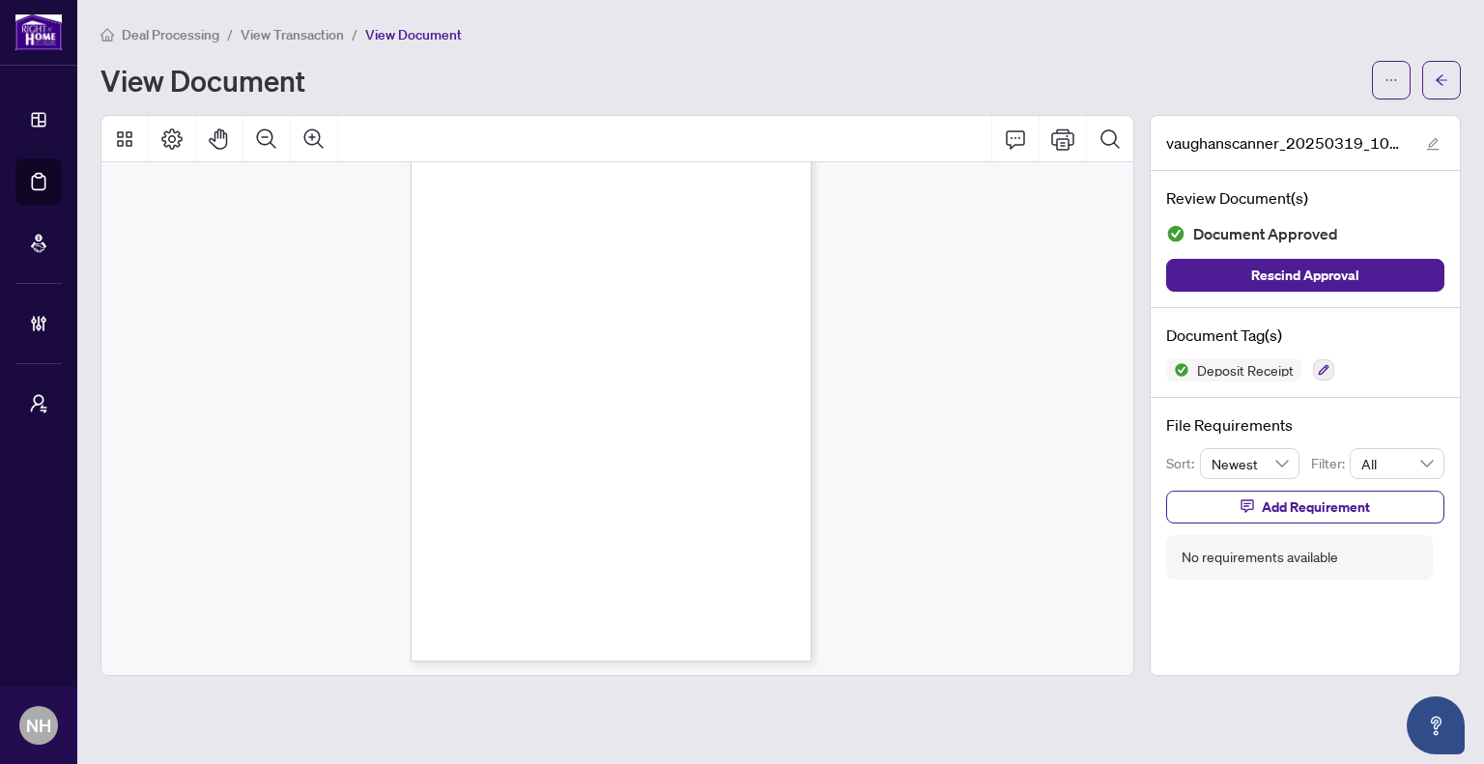
scroll to position [43, 0]
click at [1432, 72] on button "button" at bounding box center [1441, 80] width 39 height 39
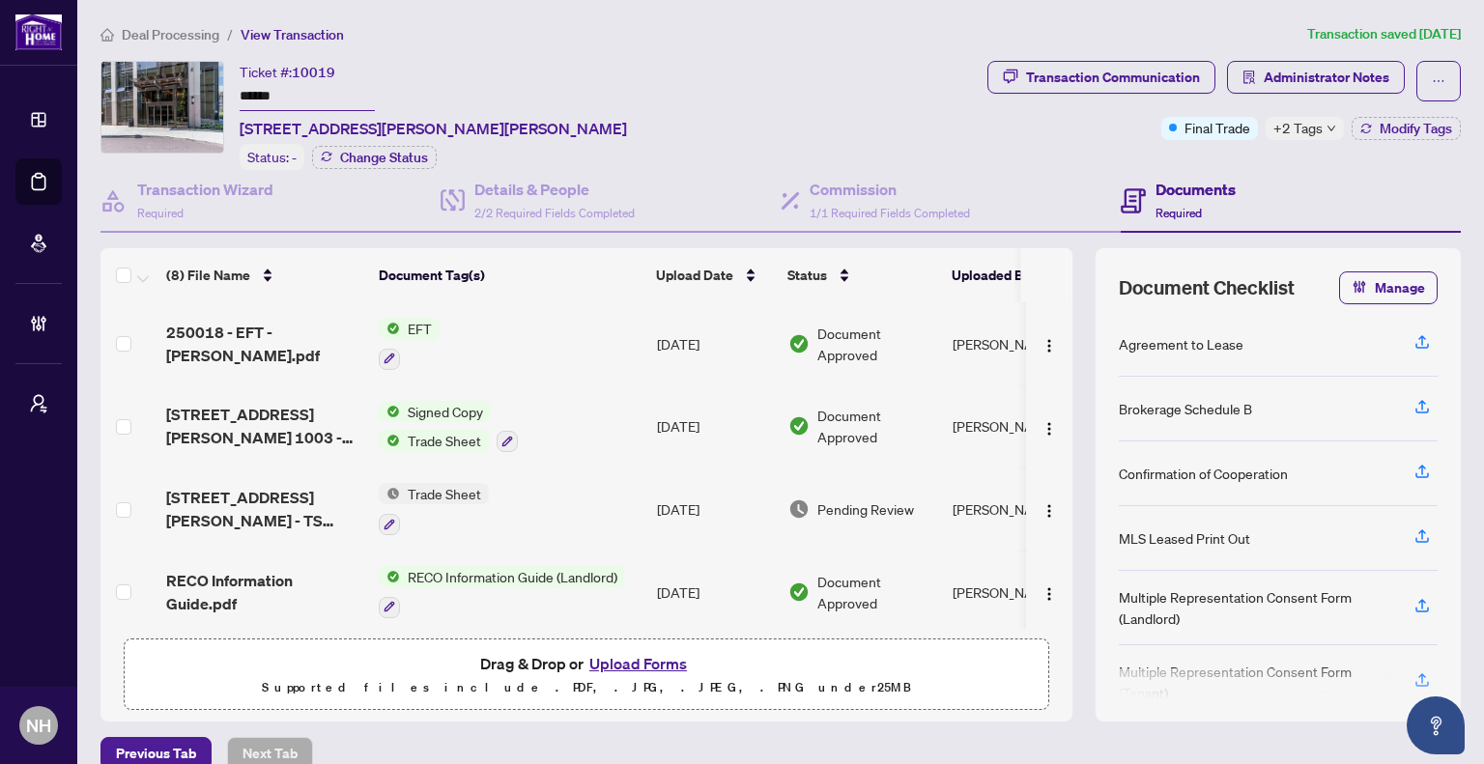
click at [186, 28] on span "Deal Processing" at bounding box center [171, 34] width 98 height 17
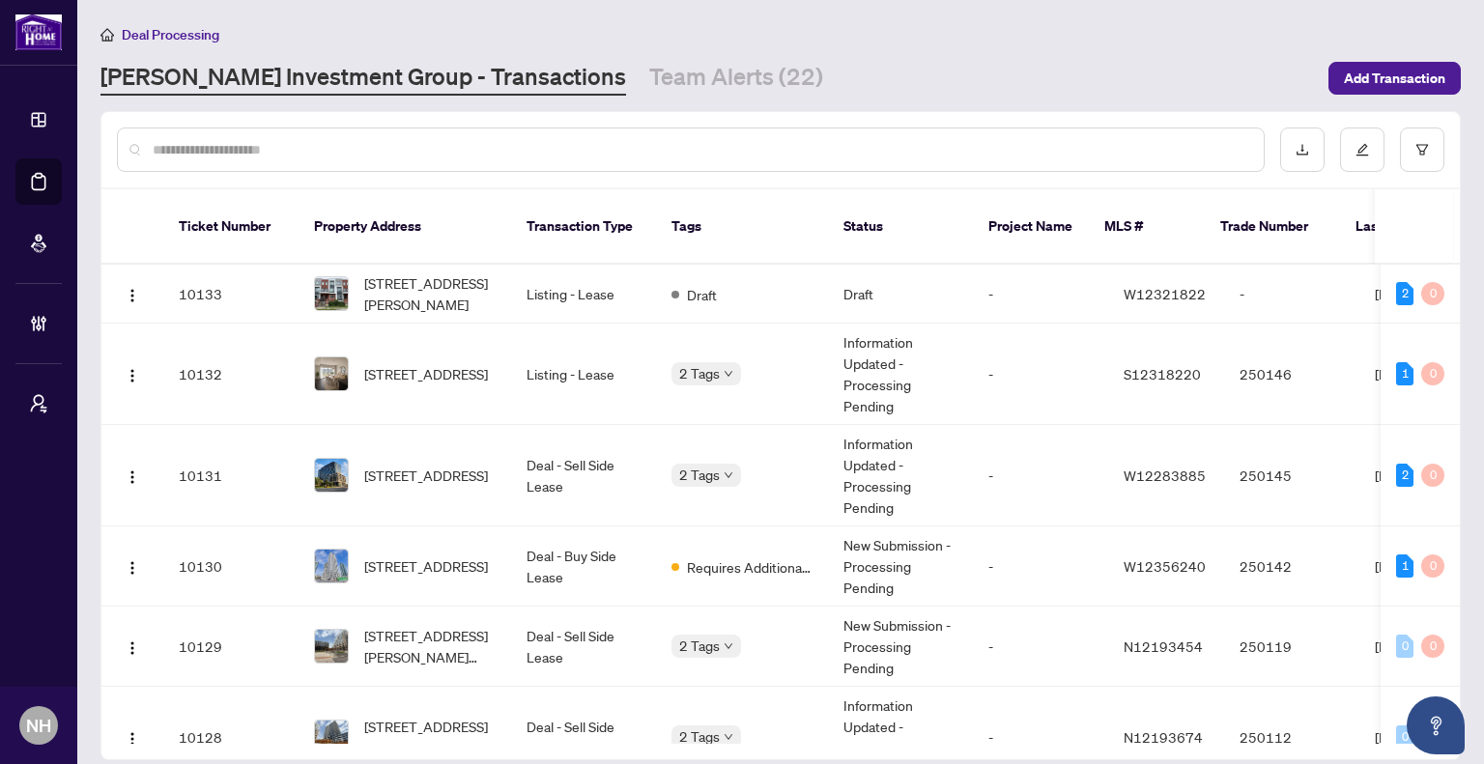
click at [367, 136] on div at bounding box center [691, 150] width 1148 height 44
click at [362, 154] on input "text" at bounding box center [701, 149] width 1096 height 21
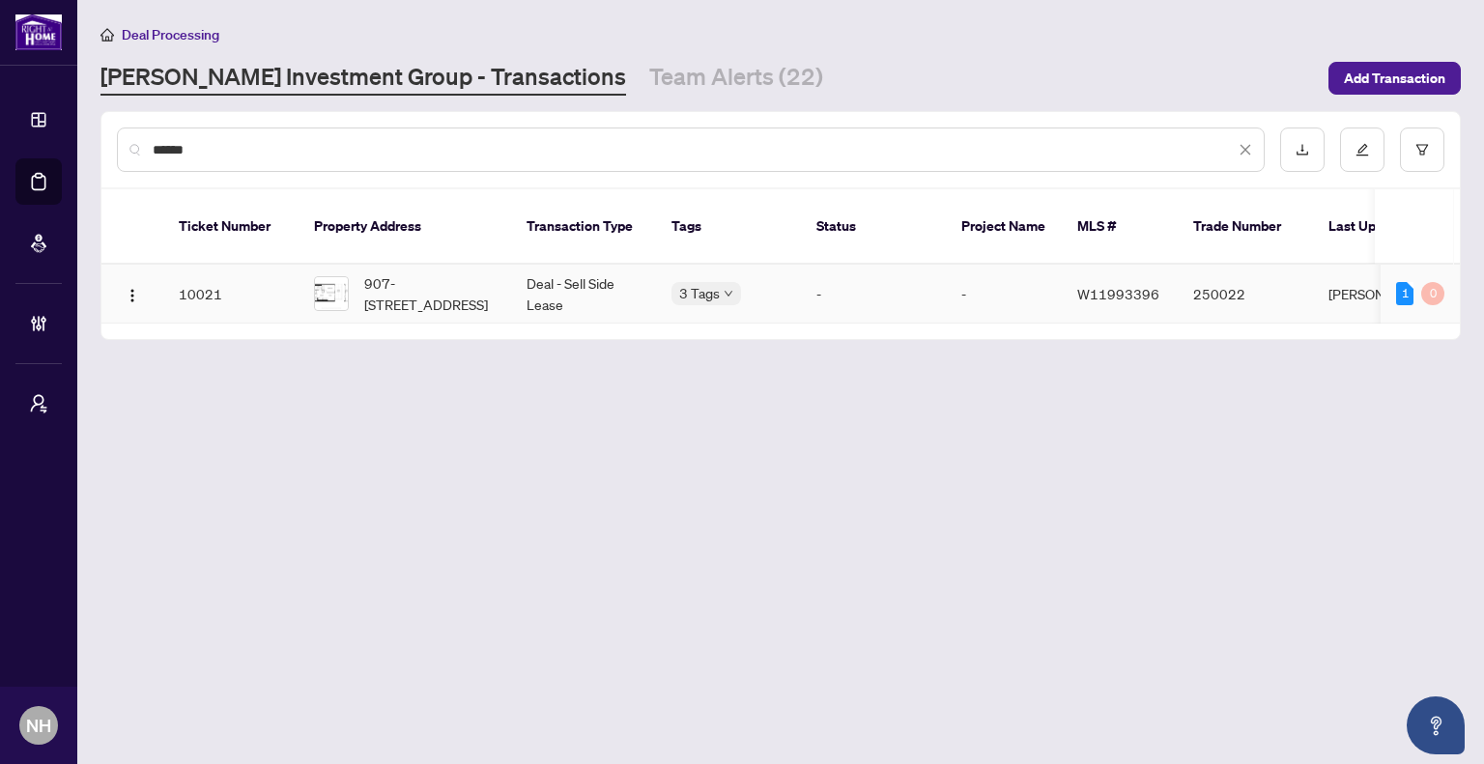
type input "******"
click at [425, 277] on span "907-[STREET_ADDRESS]" at bounding box center [429, 294] width 131 height 43
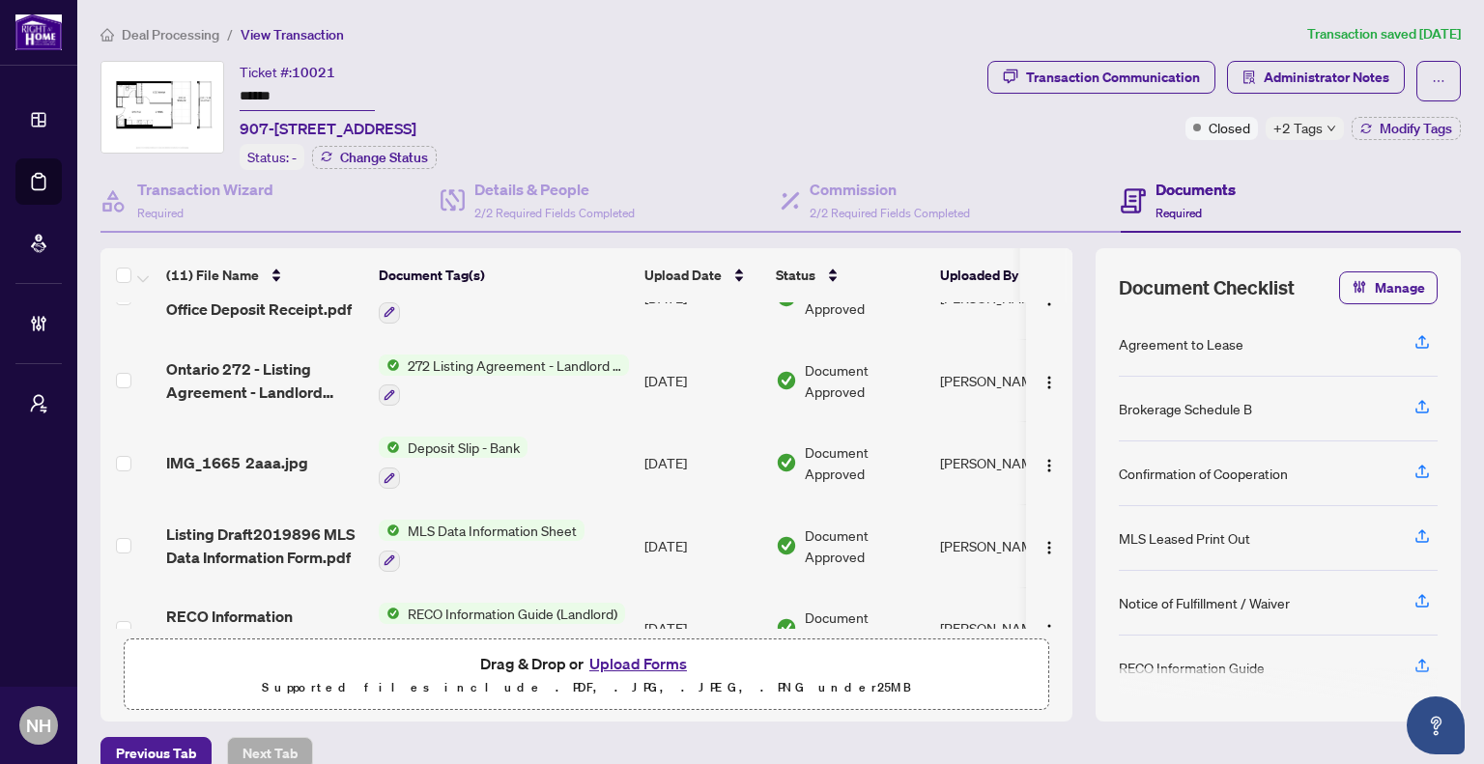
scroll to position [575, 0]
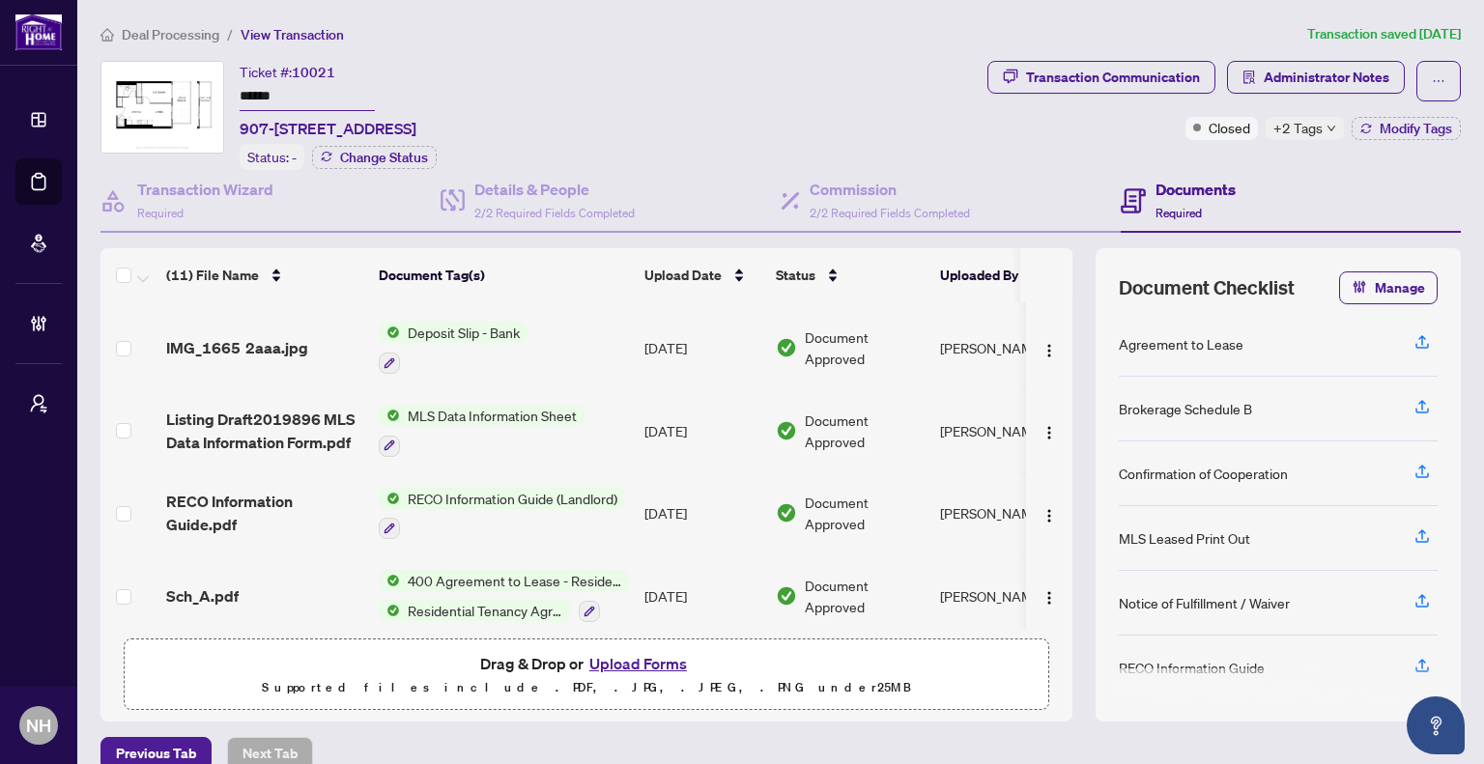
click at [246, 336] on span "IMG_1665 2aaa.jpg" at bounding box center [237, 347] width 142 height 23
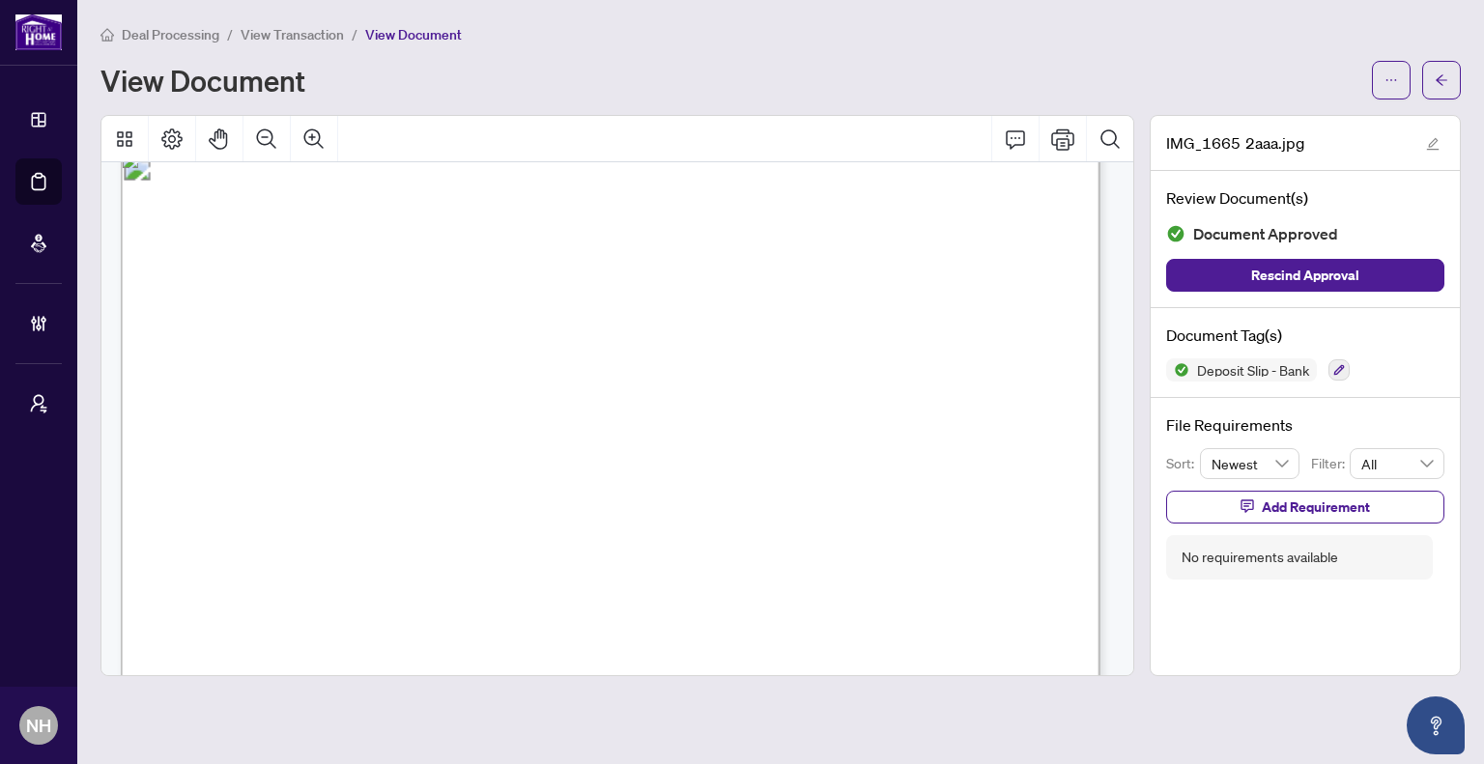
scroll to position [39, 0]
click at [267, 141] on icon "Zoom Out" at bounding box center [266, 139] width 23 height 23
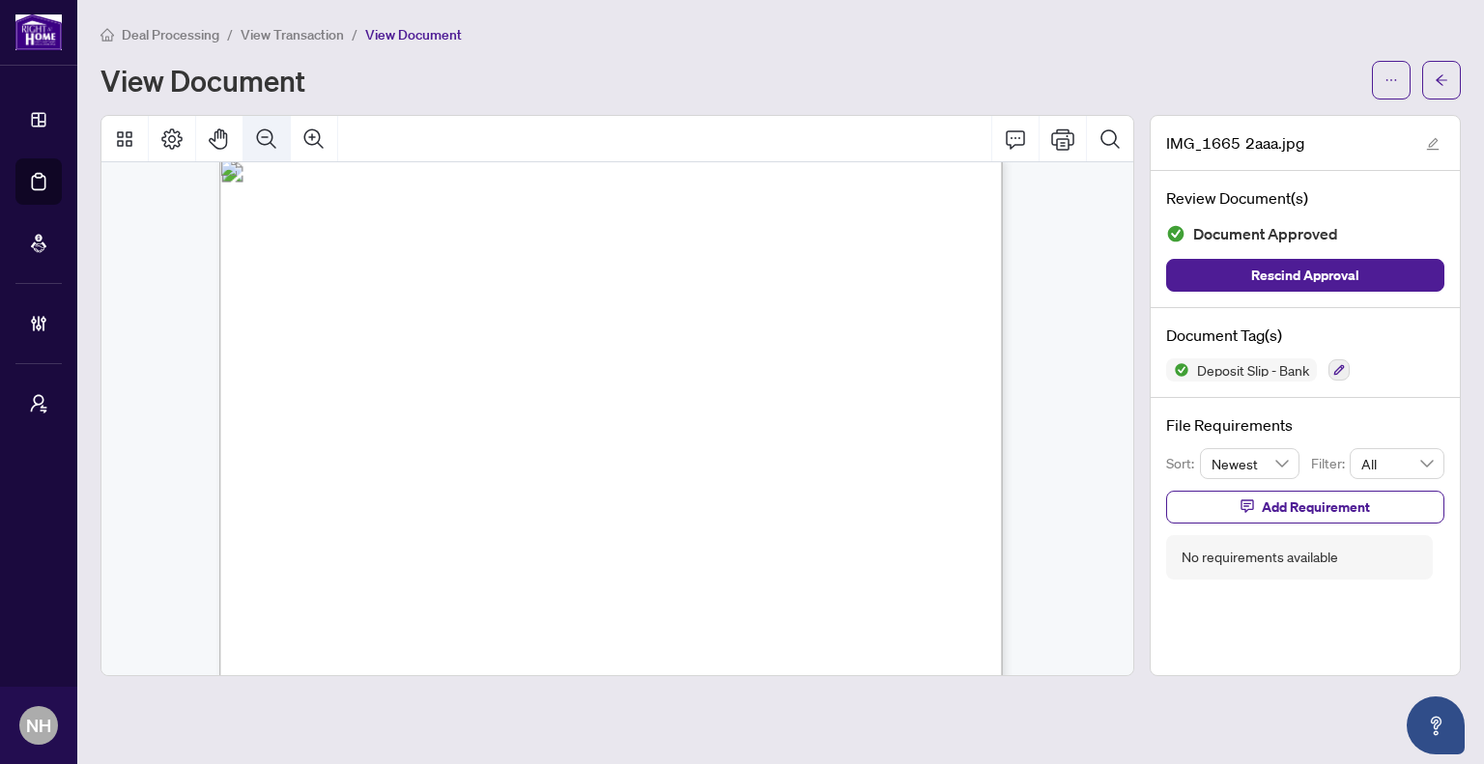
click at [267, 141] on icon "Zoom Out" at bounding box center [266, 139] width 23 height 23
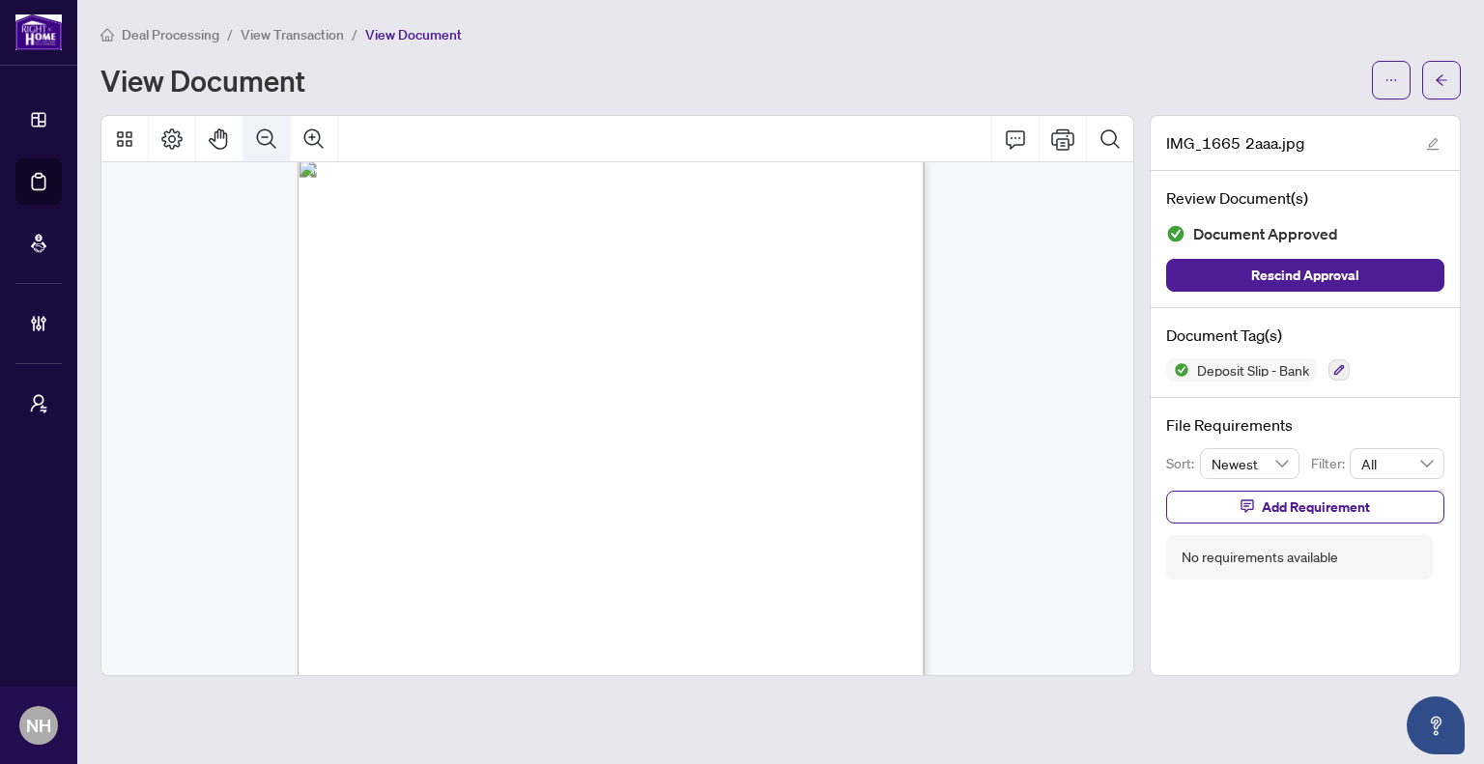
scroll to position [14, 0]
drag, startPoint x: 1438, startPoint y: 83, endPoint x: 1438, endPoint y: 5, distance: 78.3
click at [1438, 83] on icon "arrow-left" at bounding box center [1442, 80] width 14 height 14
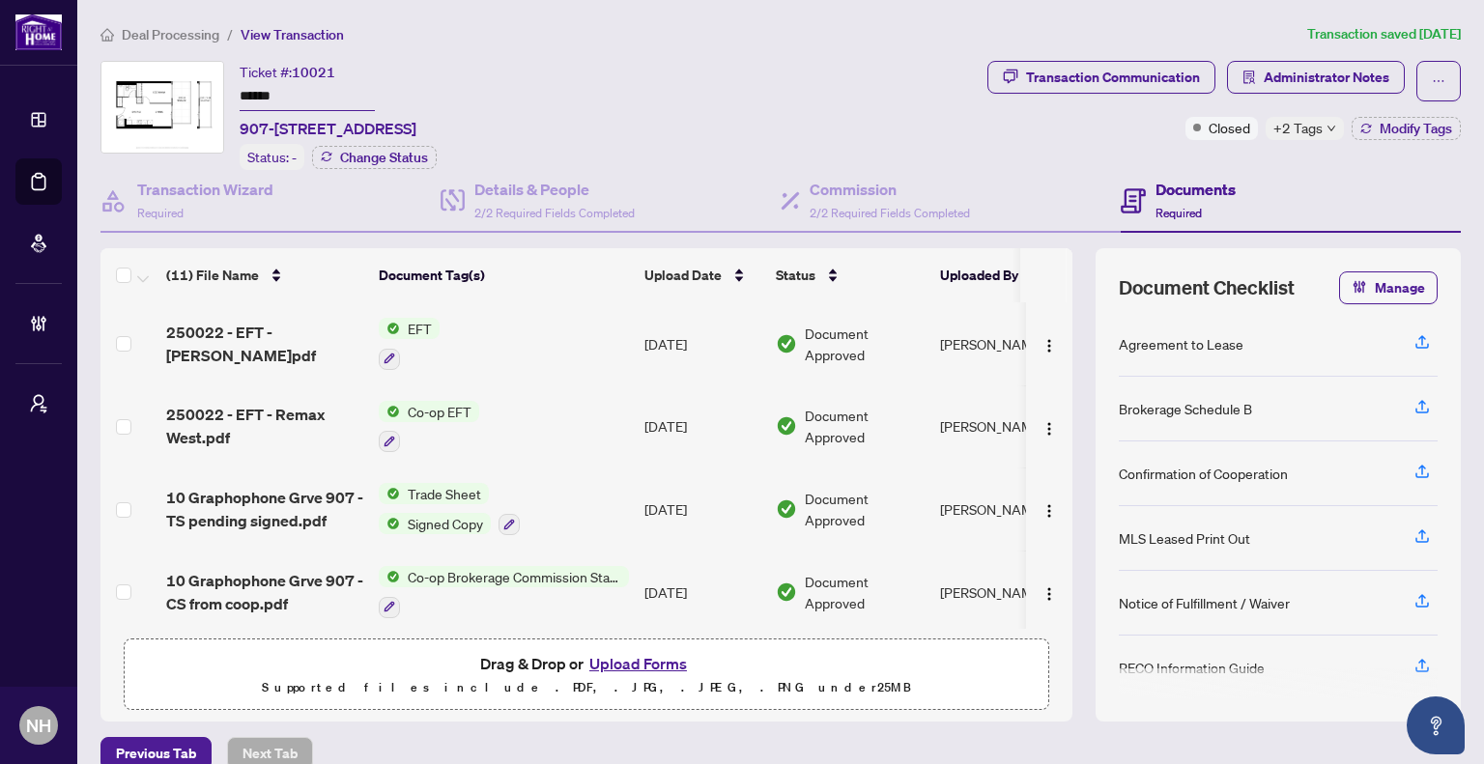
click at [179, 34] on span "Deal Processing" at bounding box center [171, 34] width 98 height 17
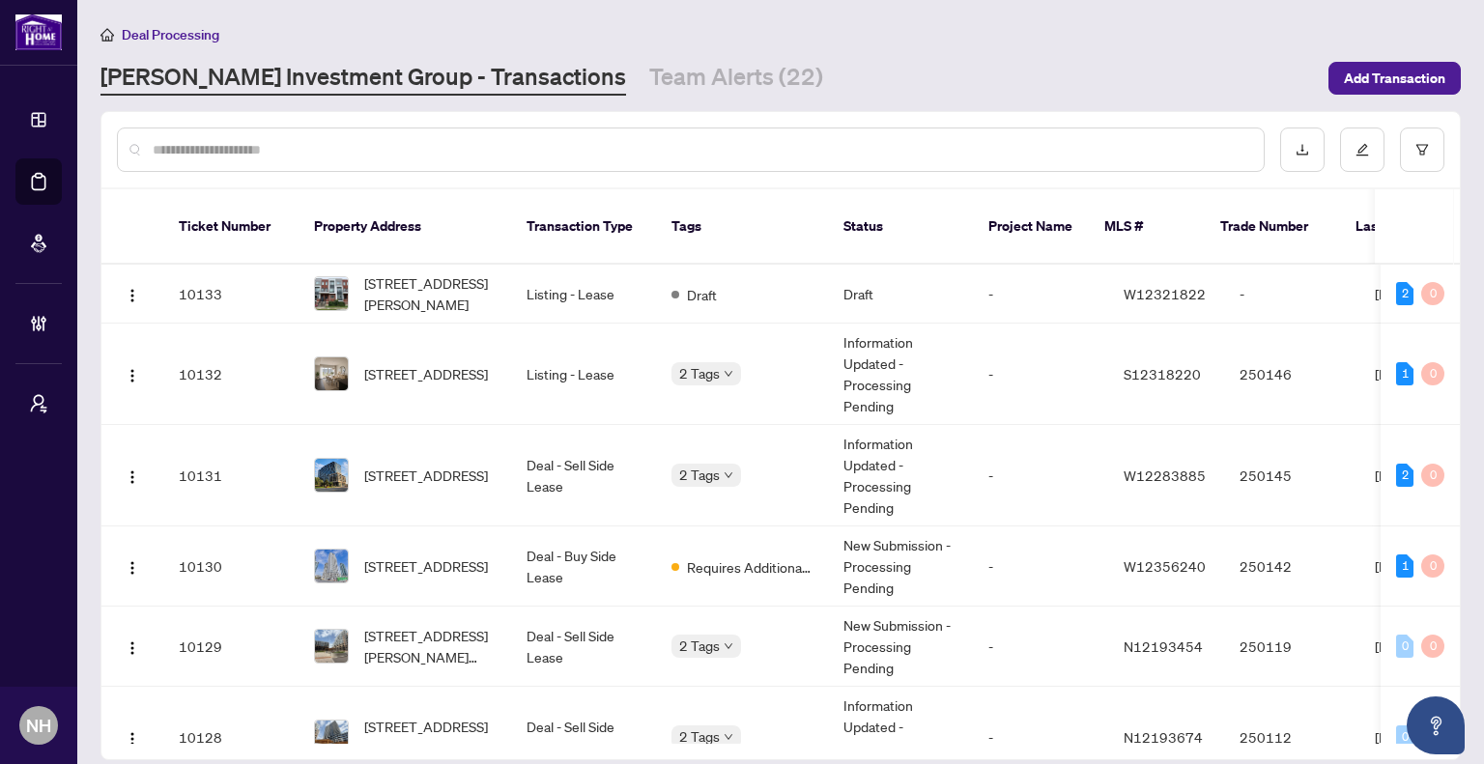
click at [315, 143] on input "text" at bounding box center [701, 149] width 1096 height 21
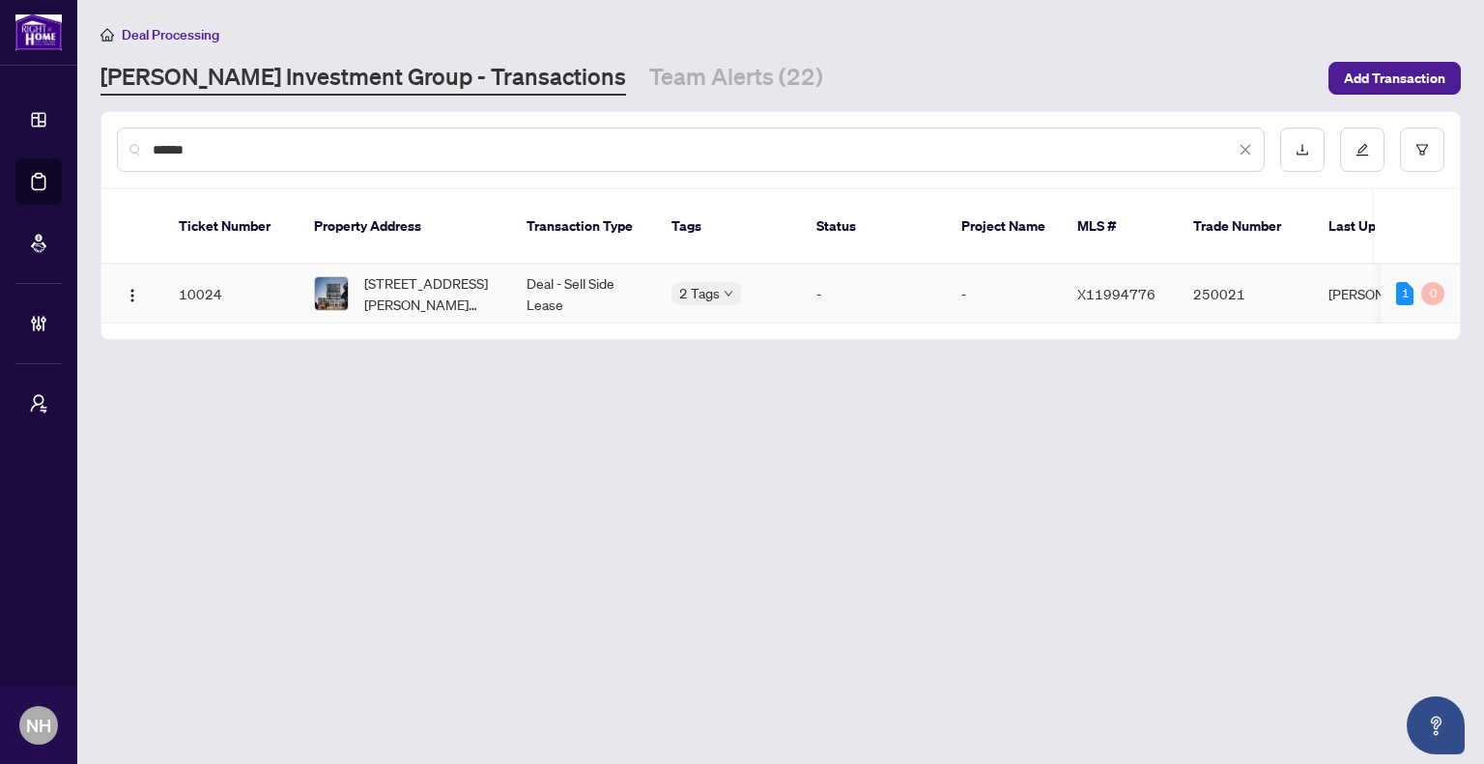
type input "******"
click at [436, 290] on span "[STREET_ADDRESS][PERSON_NAME][PERSON_NAME]" at bounding box center [429, 294] width 131 height 43
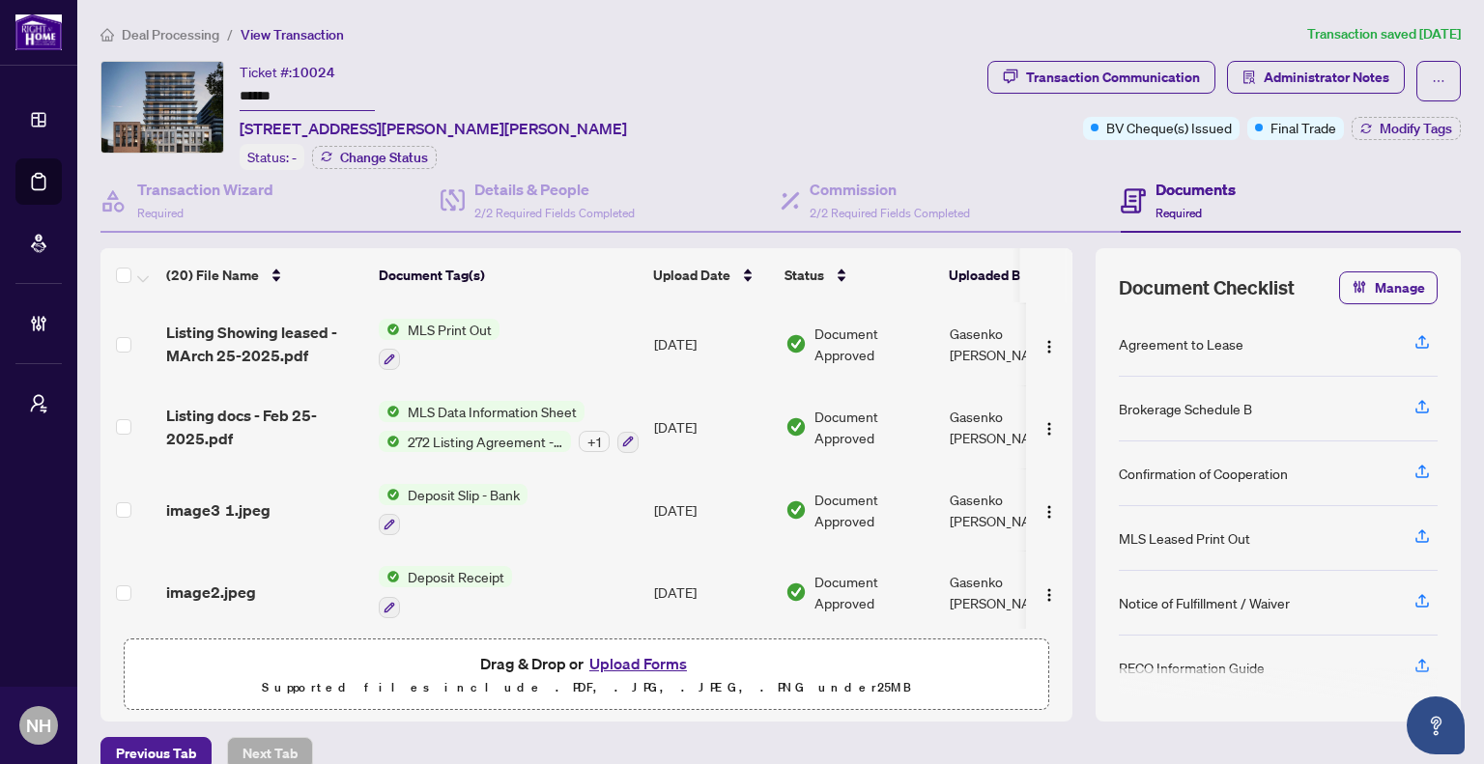
scroll to position [1303, 0]
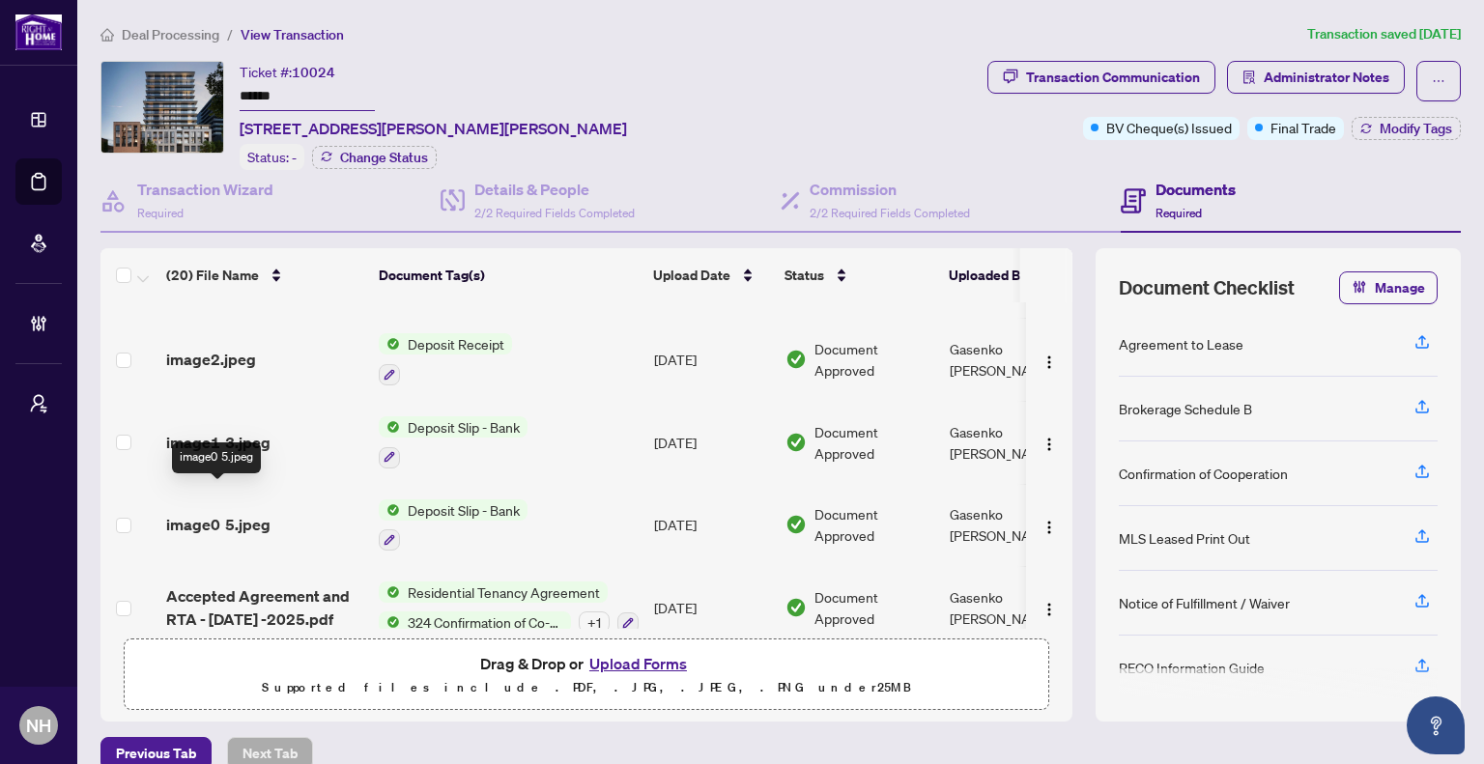
click at [200, 513] on span "image0 5.jpeg" at bounding box center [218, 524] width 104 height 23
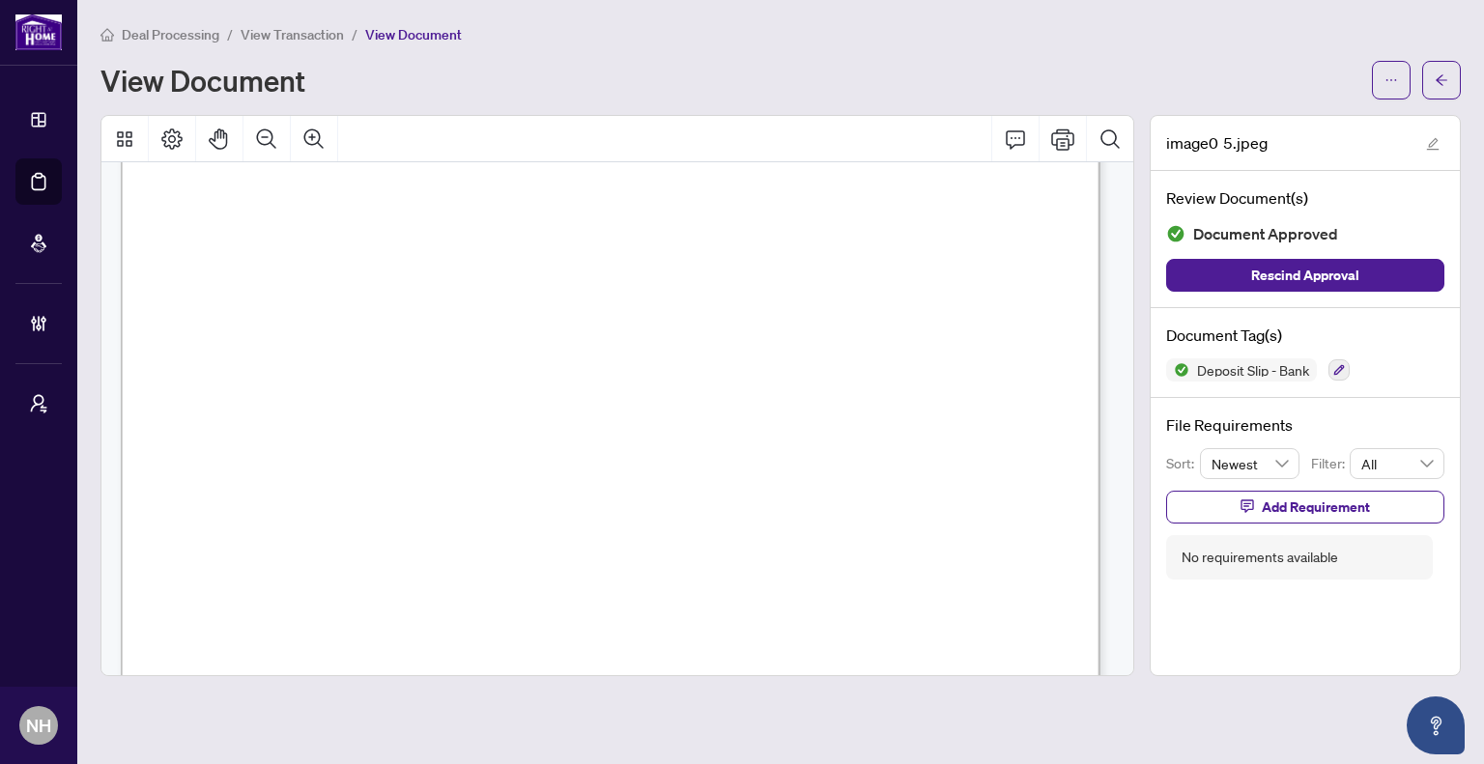
scroll to position [387, 0]
click at [273, 130] on icon "Zoom Out" at bounding box center [266, 139] width 23 height 23
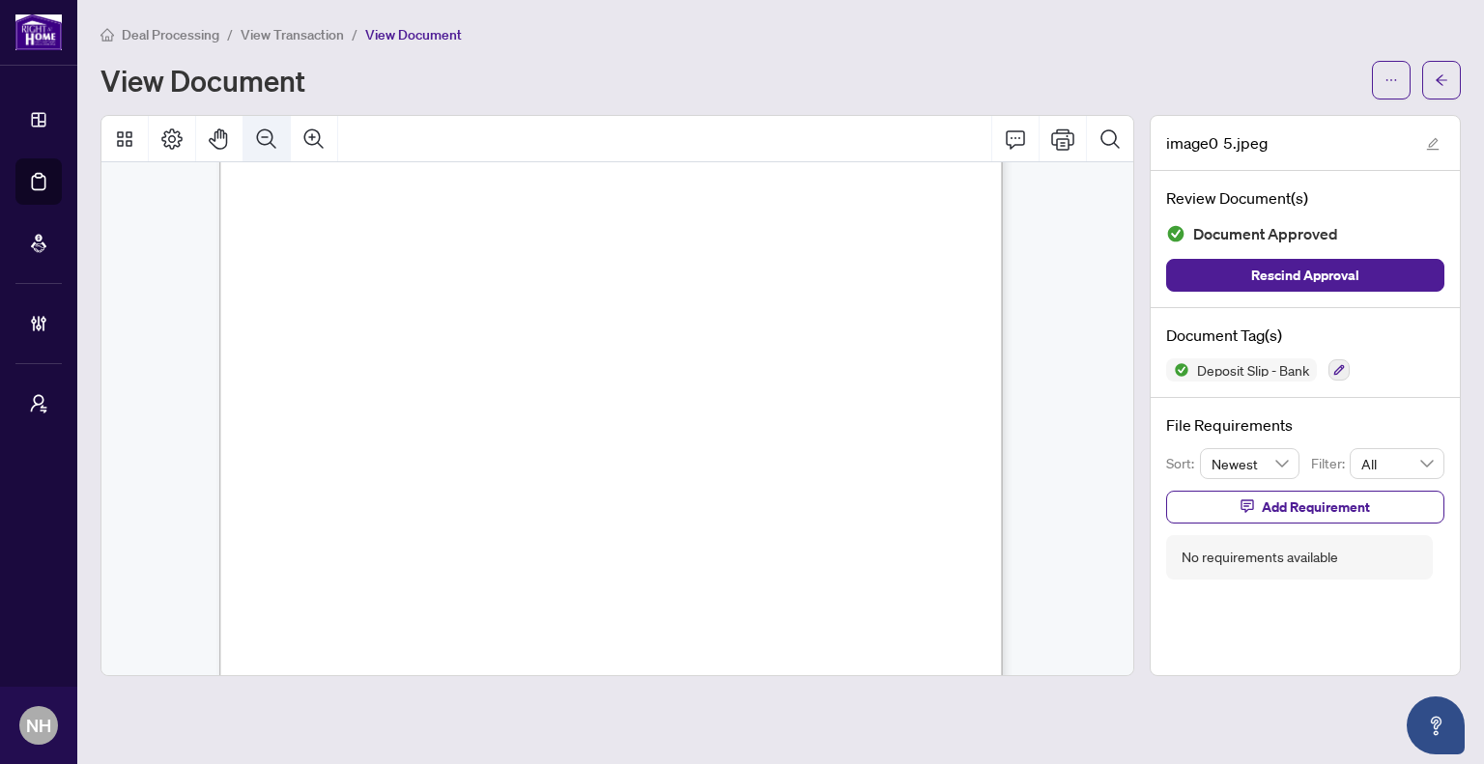
click at [273, 130] on icon "Zoom Out" at bounding box center [266, 139] width 23 height 23
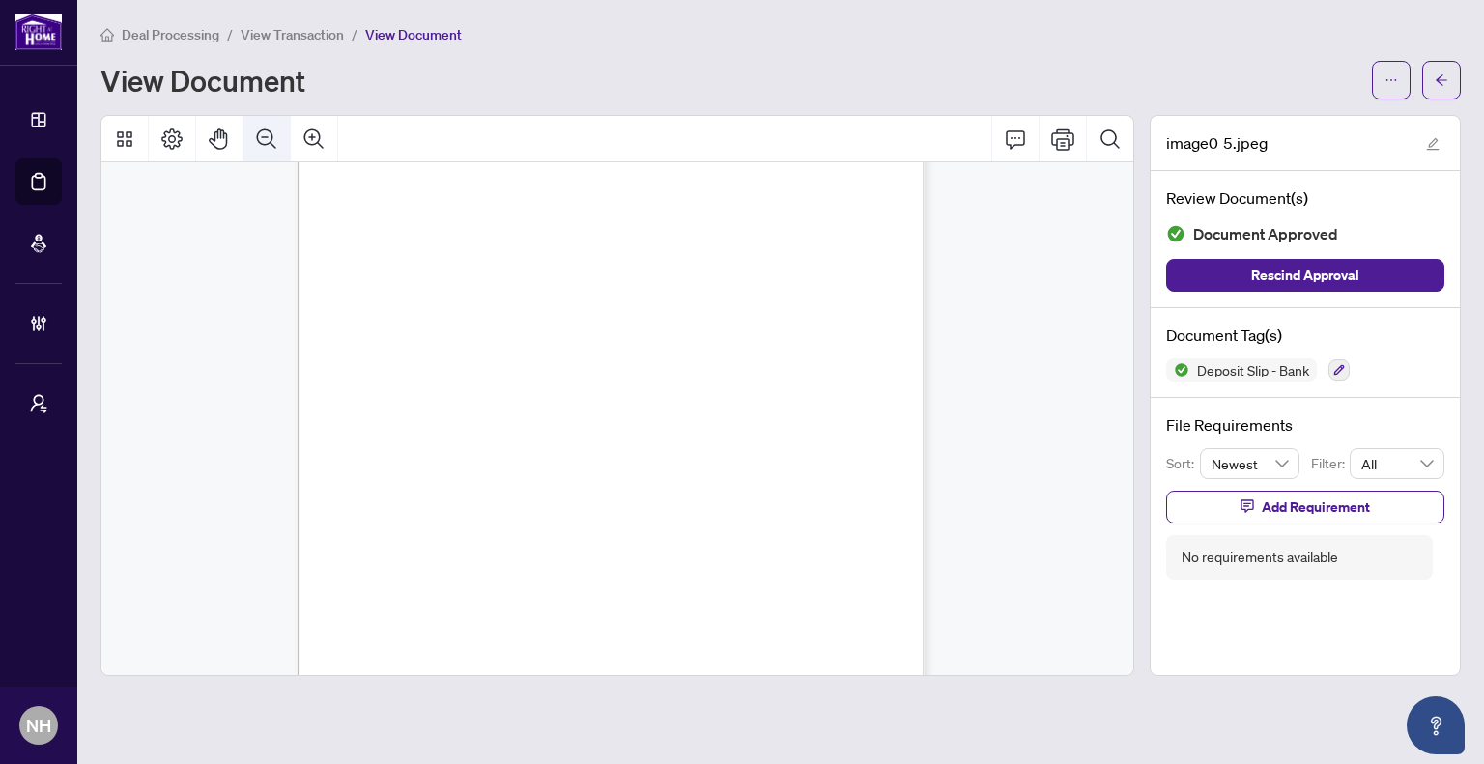
click at [273, 137] on icon "Zoom Out" at bounding box center [266, 139] width 23 height 23
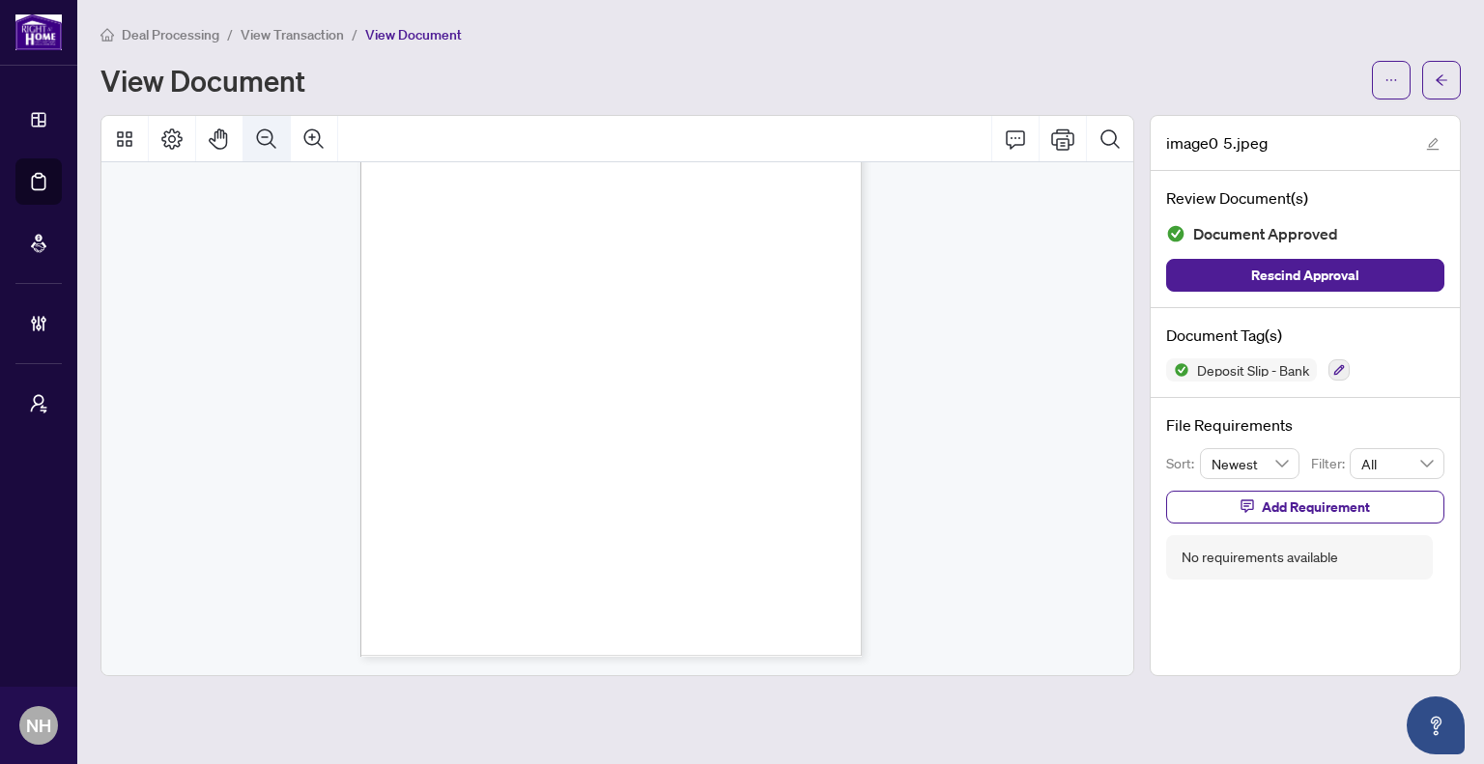
scroll to position [182, 0]
click at [311, 136] on icon "Zoom In" at bounding box center [313, 138] width 19 height 19
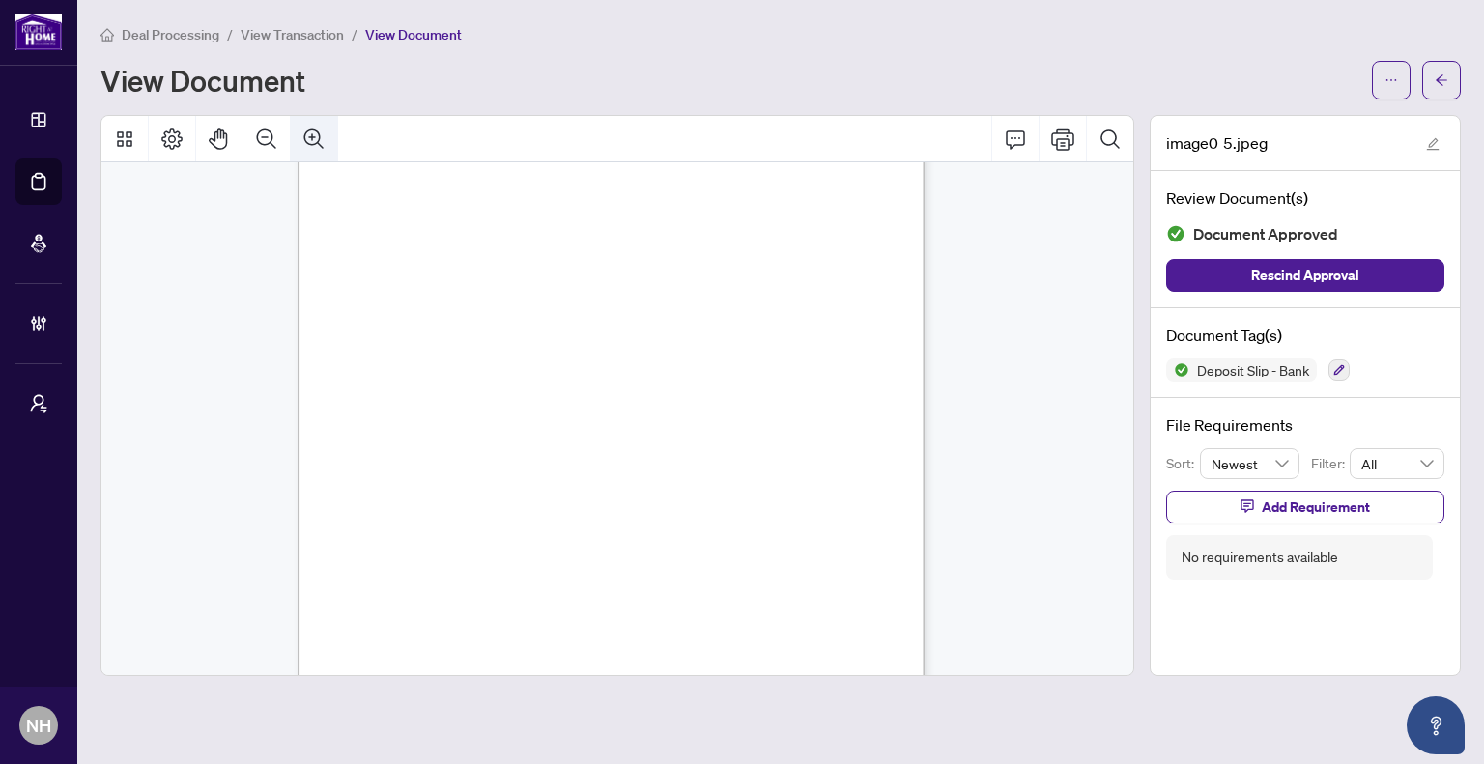
scroll to position [236, 0]
click at [263, 149] on icon "Zoom Out" at bounding box center [266, 139] width 23 height 23
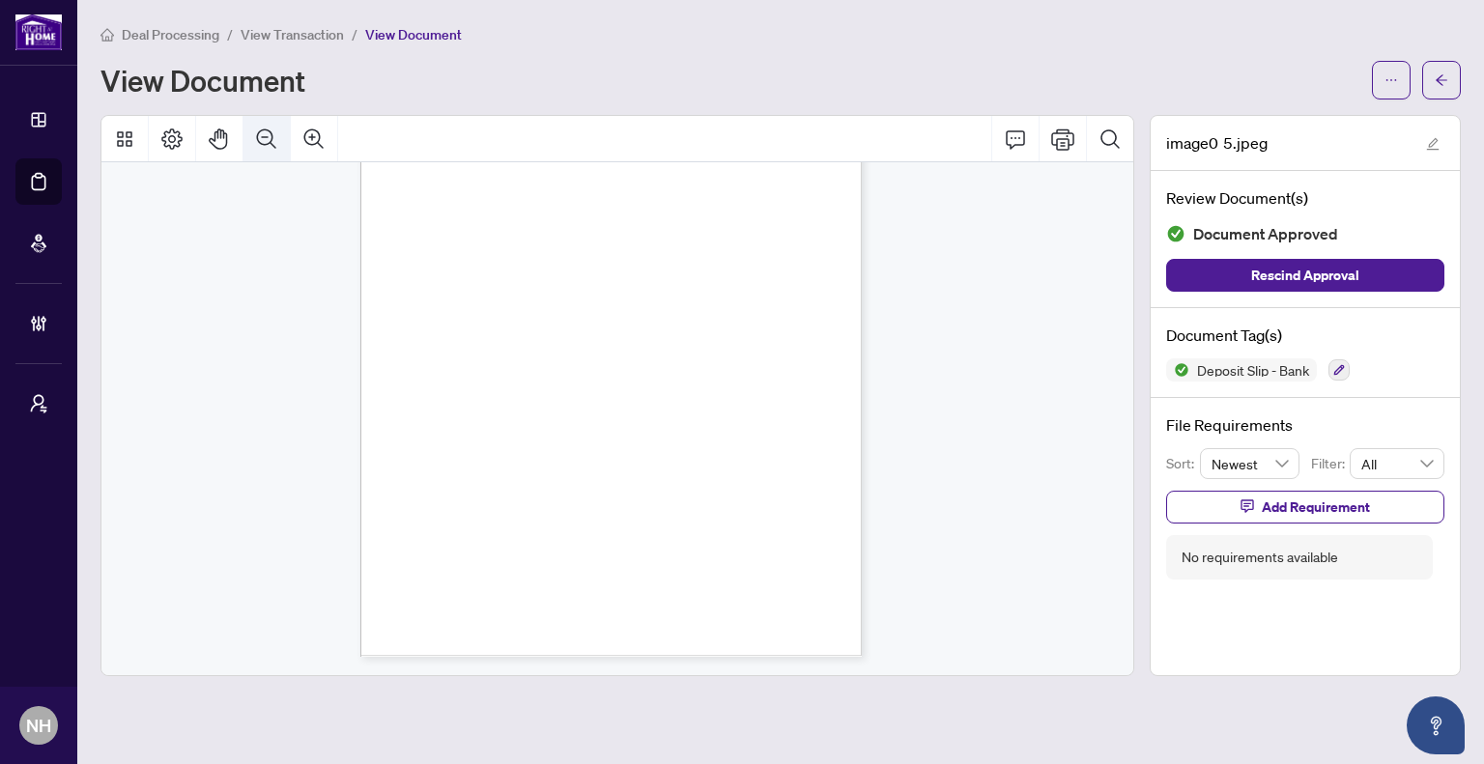
scroll to position [182, 0]
click at [1426, 83] on button "button" at bounding box center [1441, 80] width 39 height 39
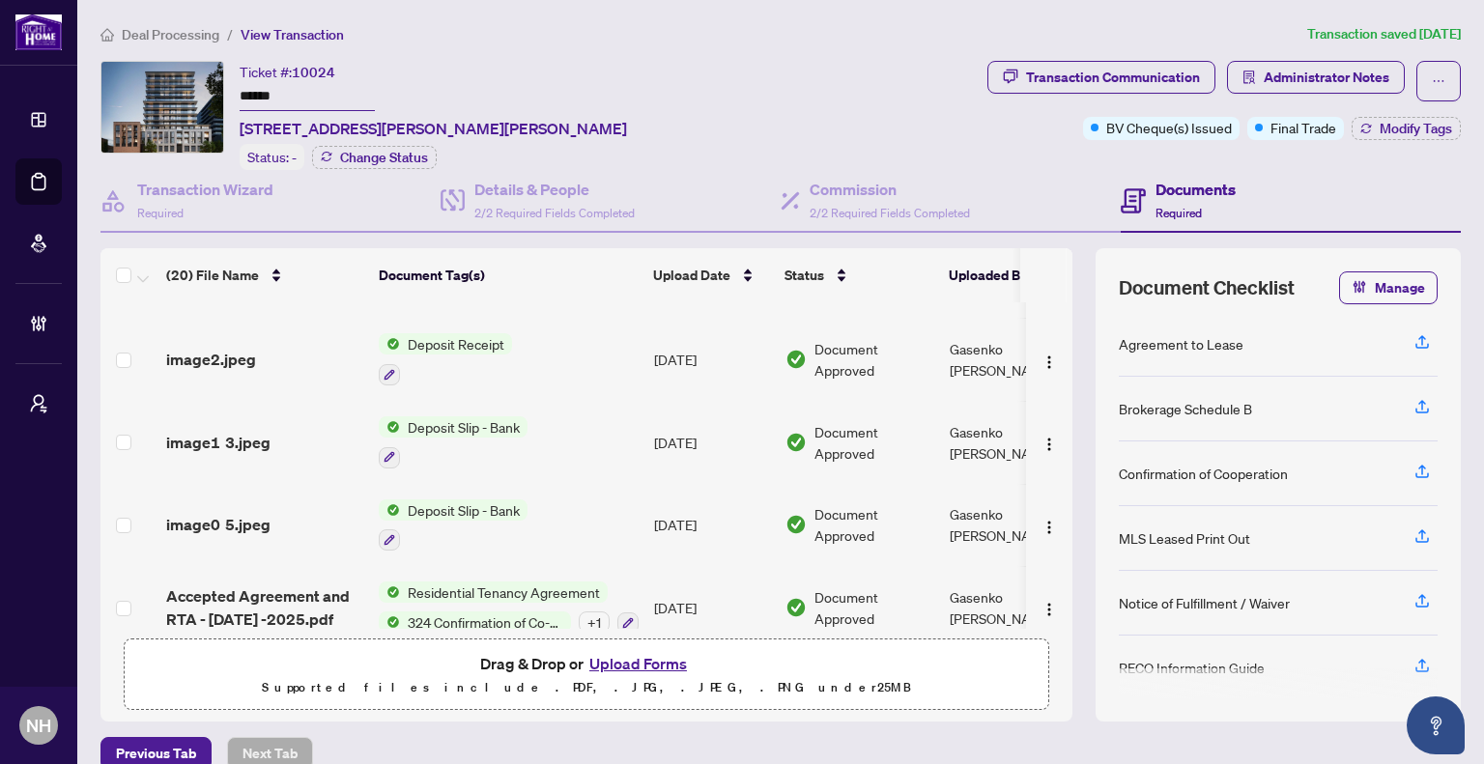
scroll to position [23, 0]
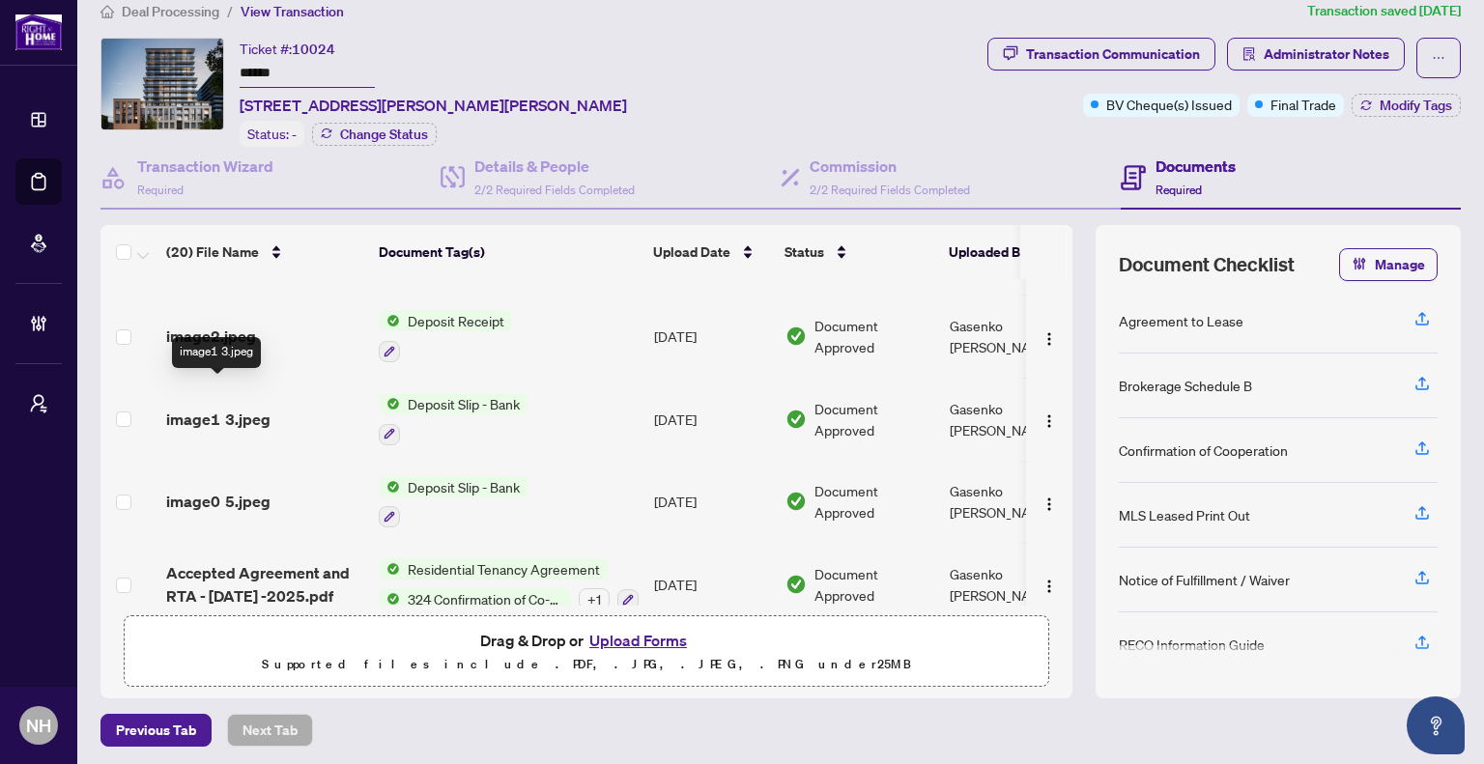
click at [232, 408] on span "image1 3.jpeg" at bounding box center [218, 419] width 104 height 23
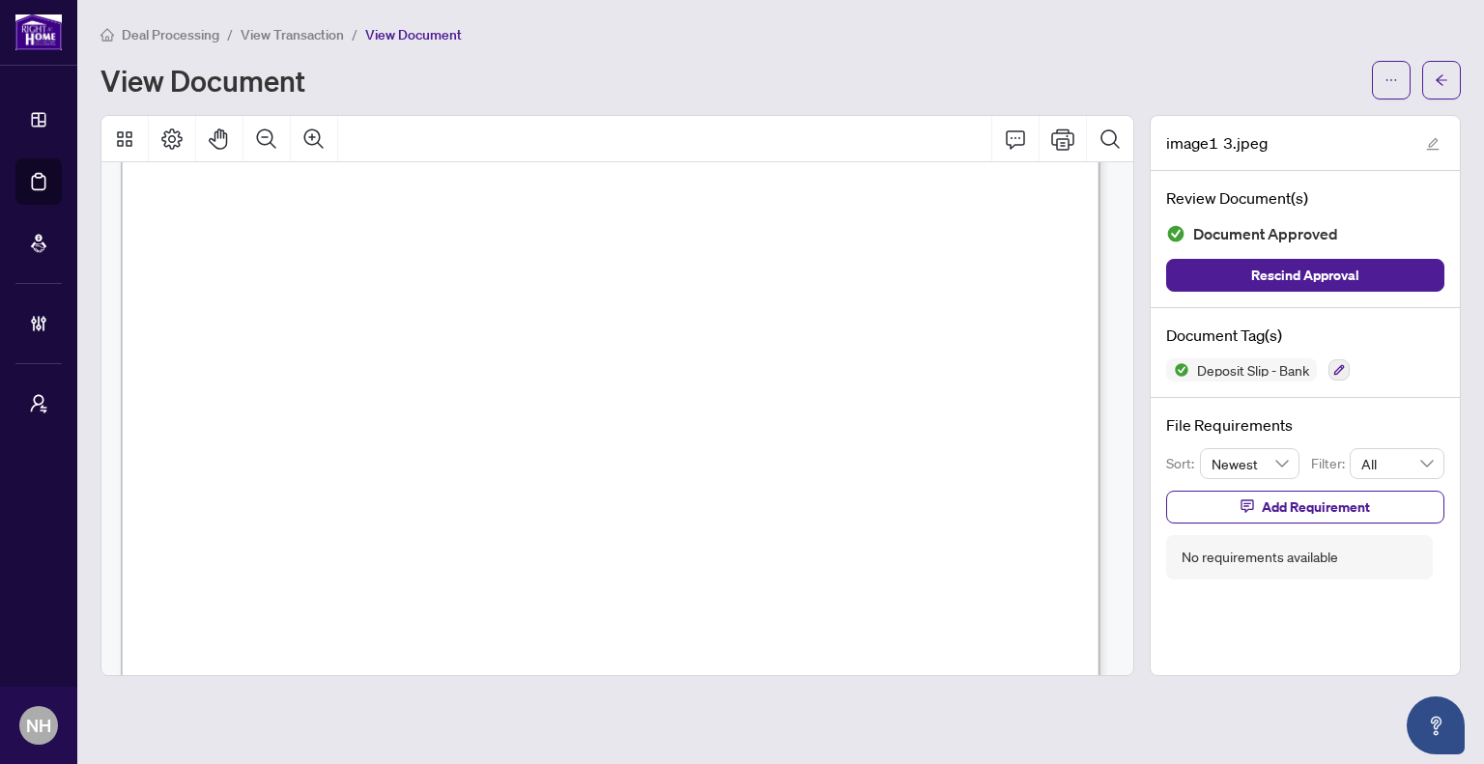
scroll to position [97, 0]
click at [267, 130] on icon "Zoom Out" at bounding box center [266, 139] width 23 height 23
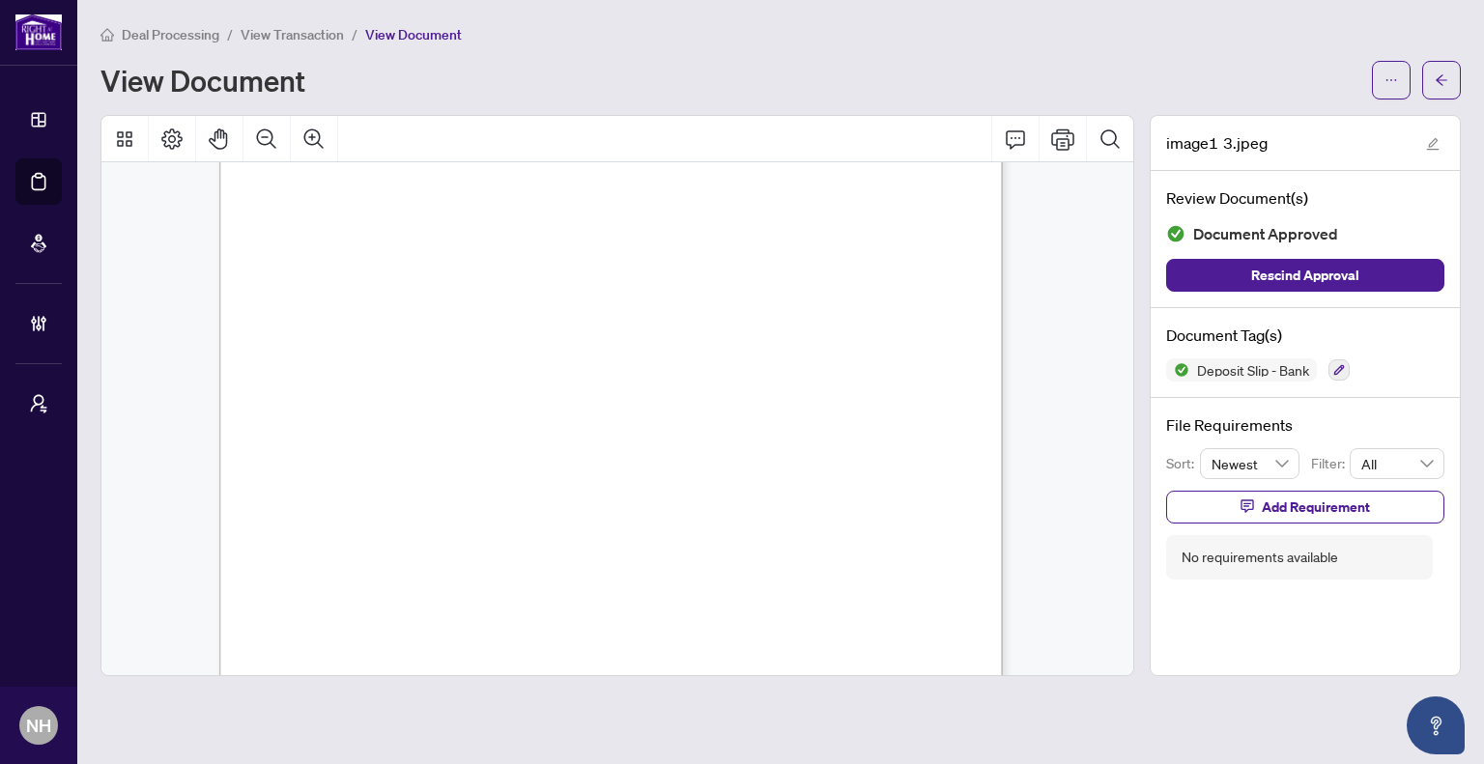
scroll to position [0, 0]
click at [1437, 78] on icon "arrow-left" at bounding box center [1442, 79] width 12 height 11
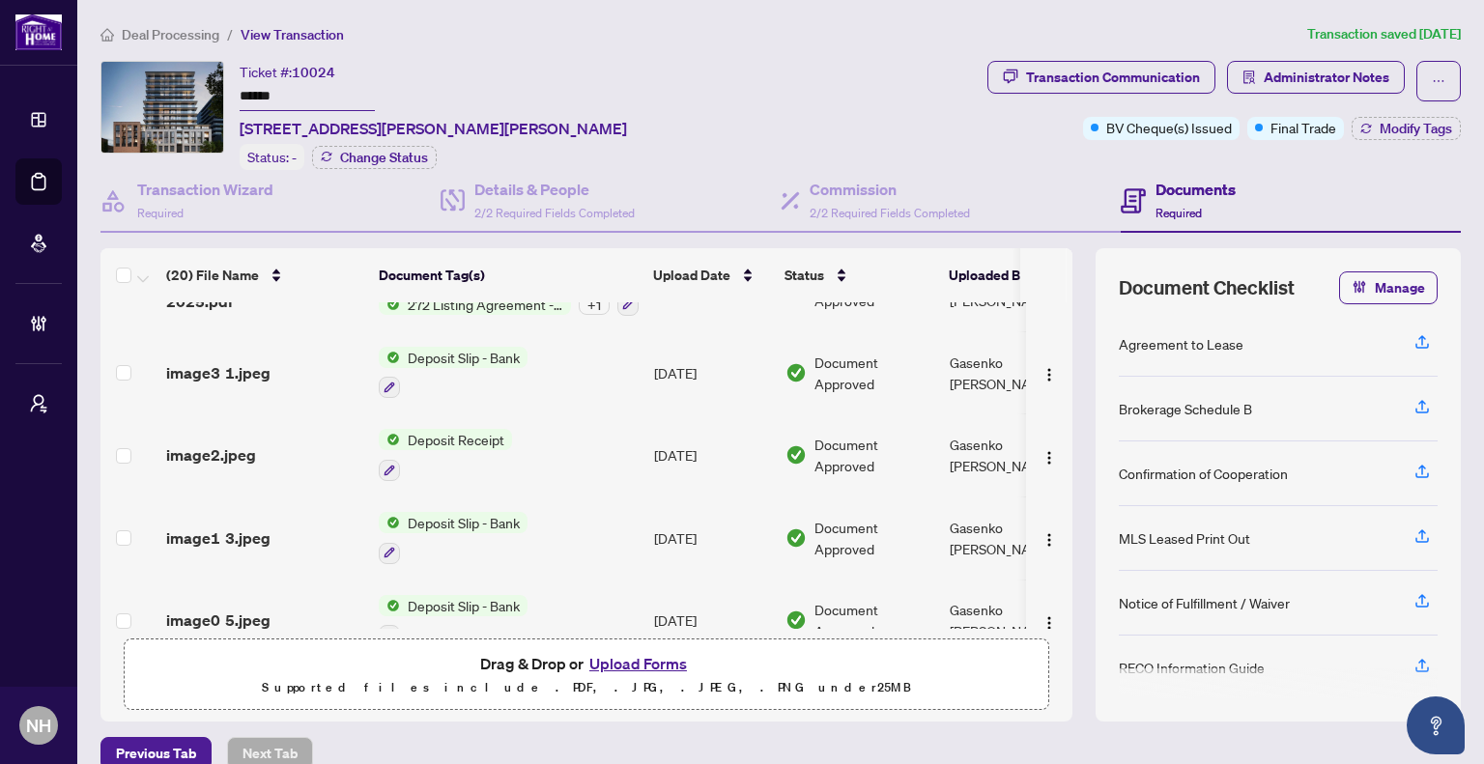
scroll to position [1110, 0]
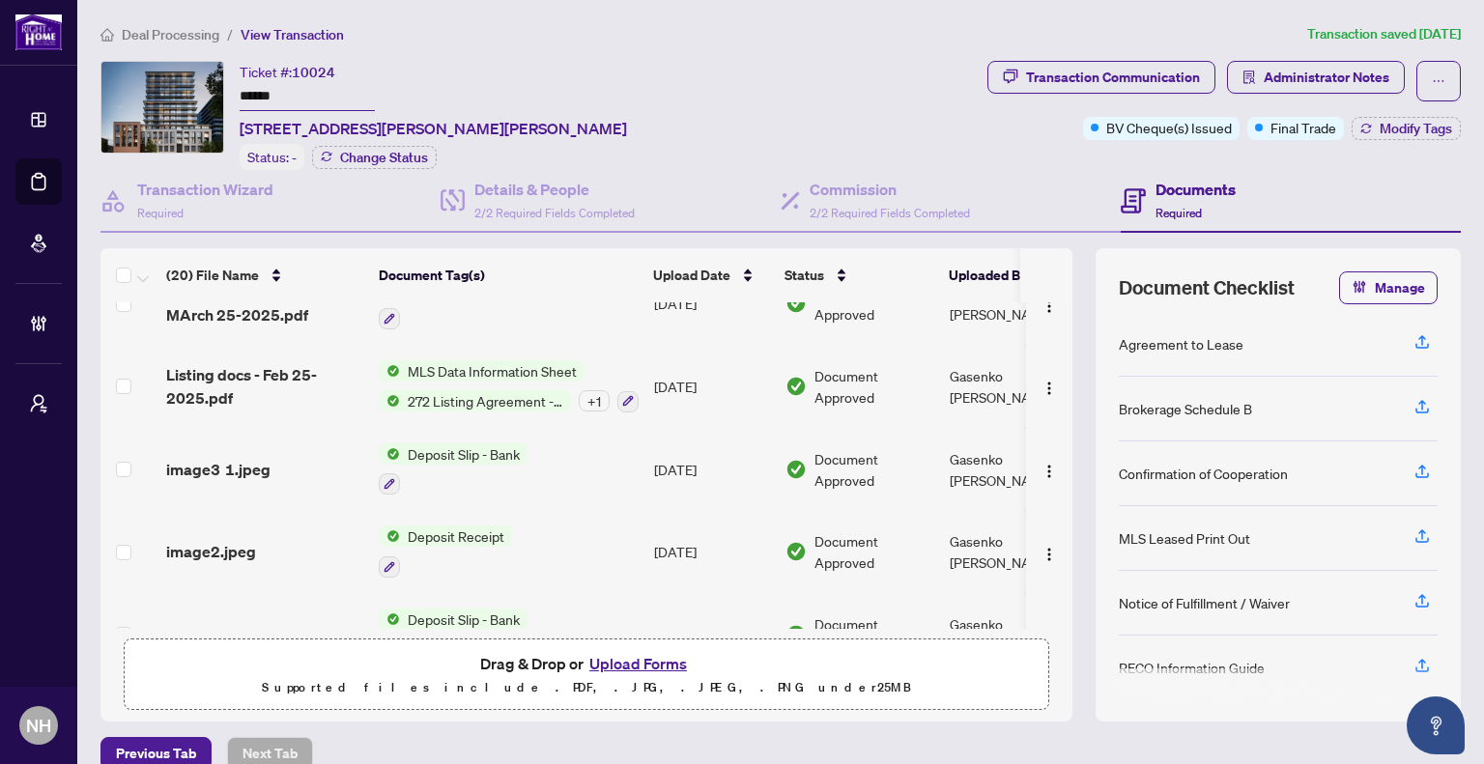
click at [460, 444] on span "Deposit Slip - Bank" at bounding box center [464, 454] width 128 height 21
click at [232, 458] on span "image3 1.jpeg" at bounding box center [218, 469] width 104 height 23
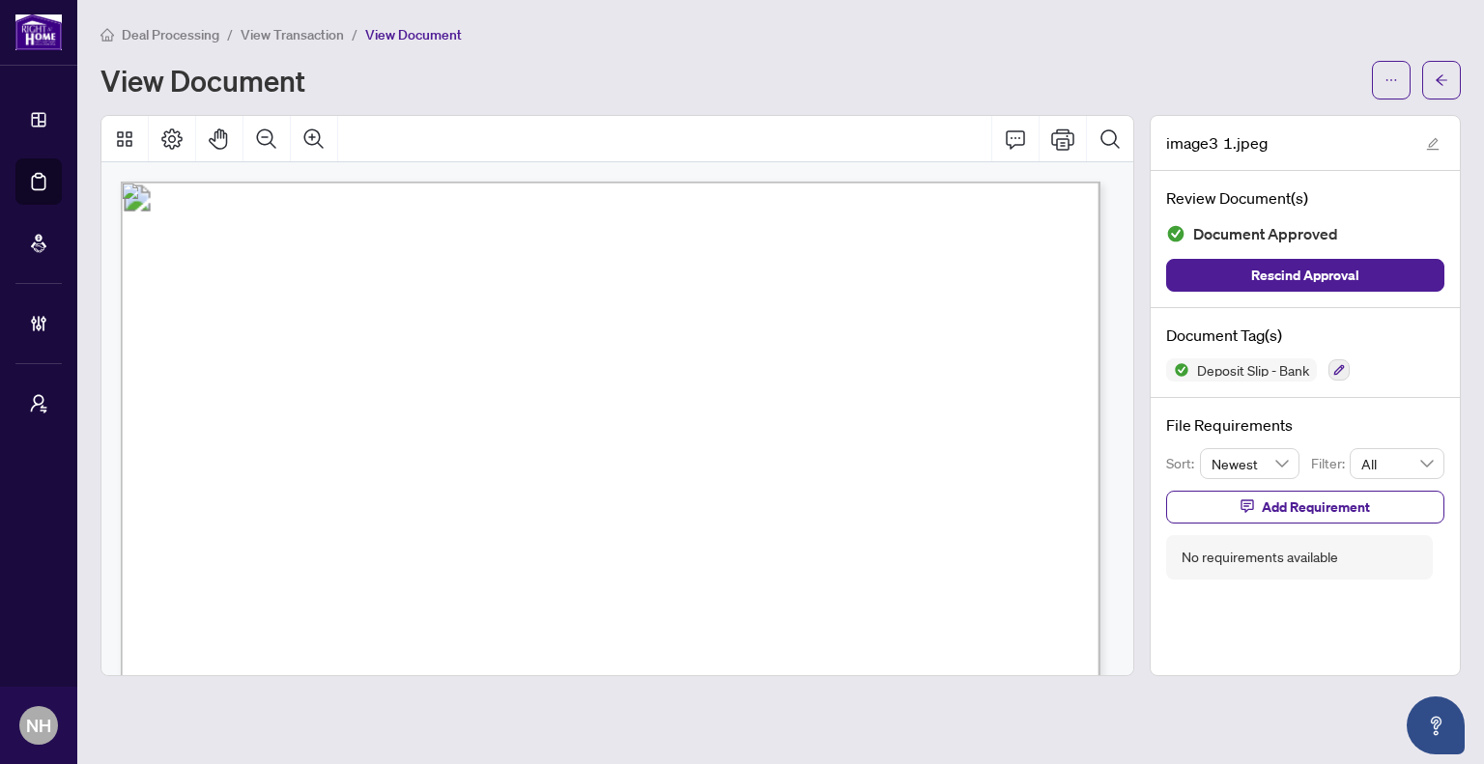
scroll to position [97, 0]
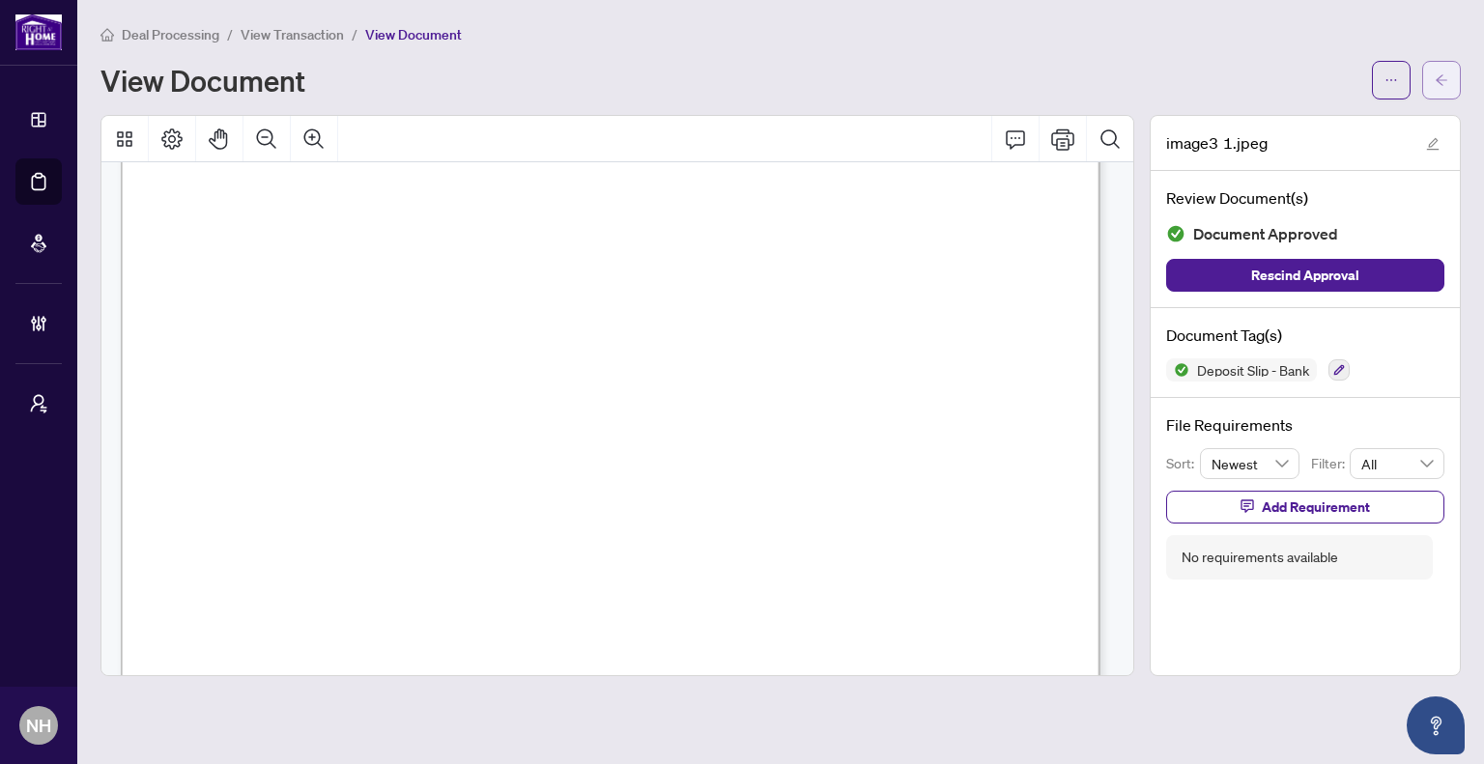
click at [1449, 80] on button "button" at bounding box center [1441, 80] width 39 height 39
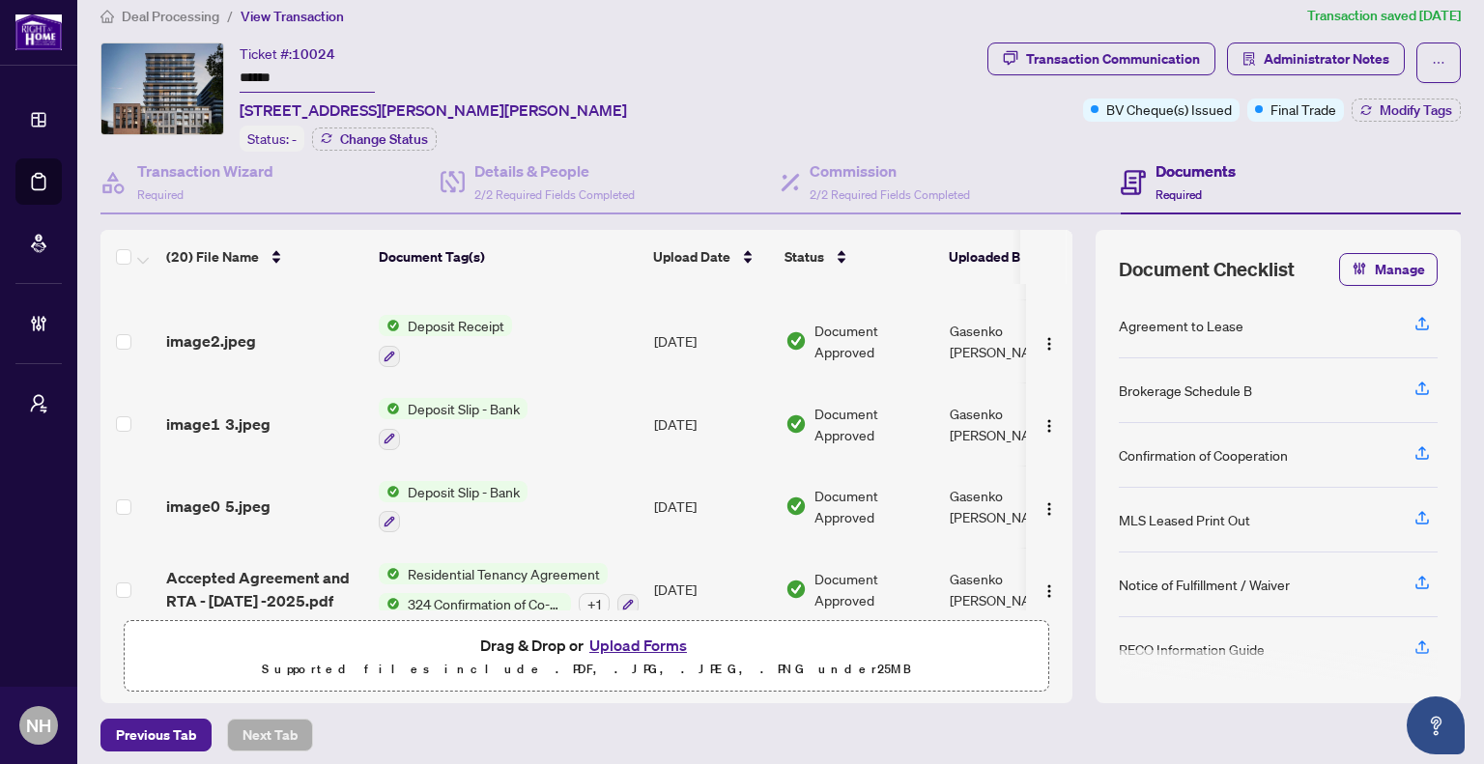
scroll to position [23, 0]
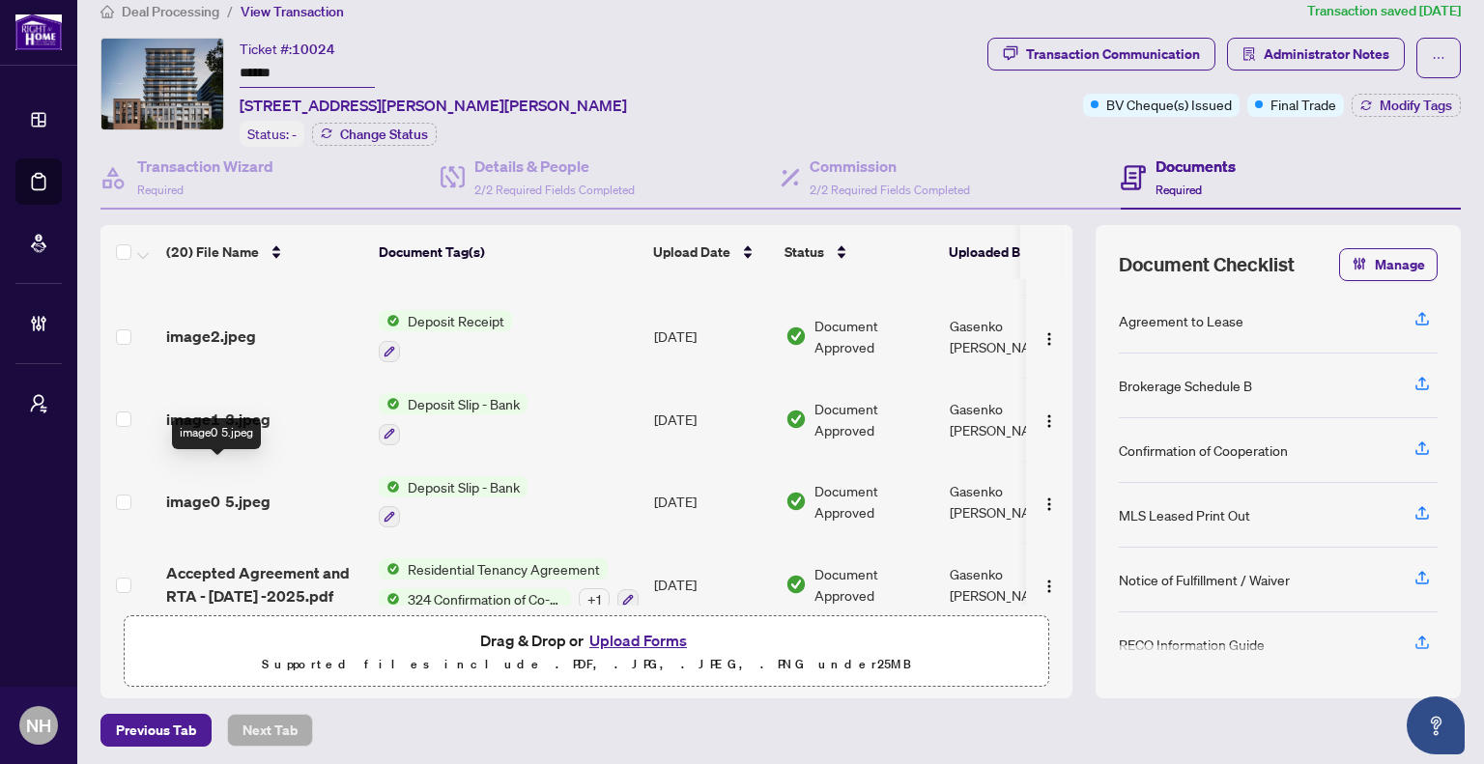
click at [234, 490] on span "image0 5.jpeg" at bounding box center [218, 501] width 104 height 23
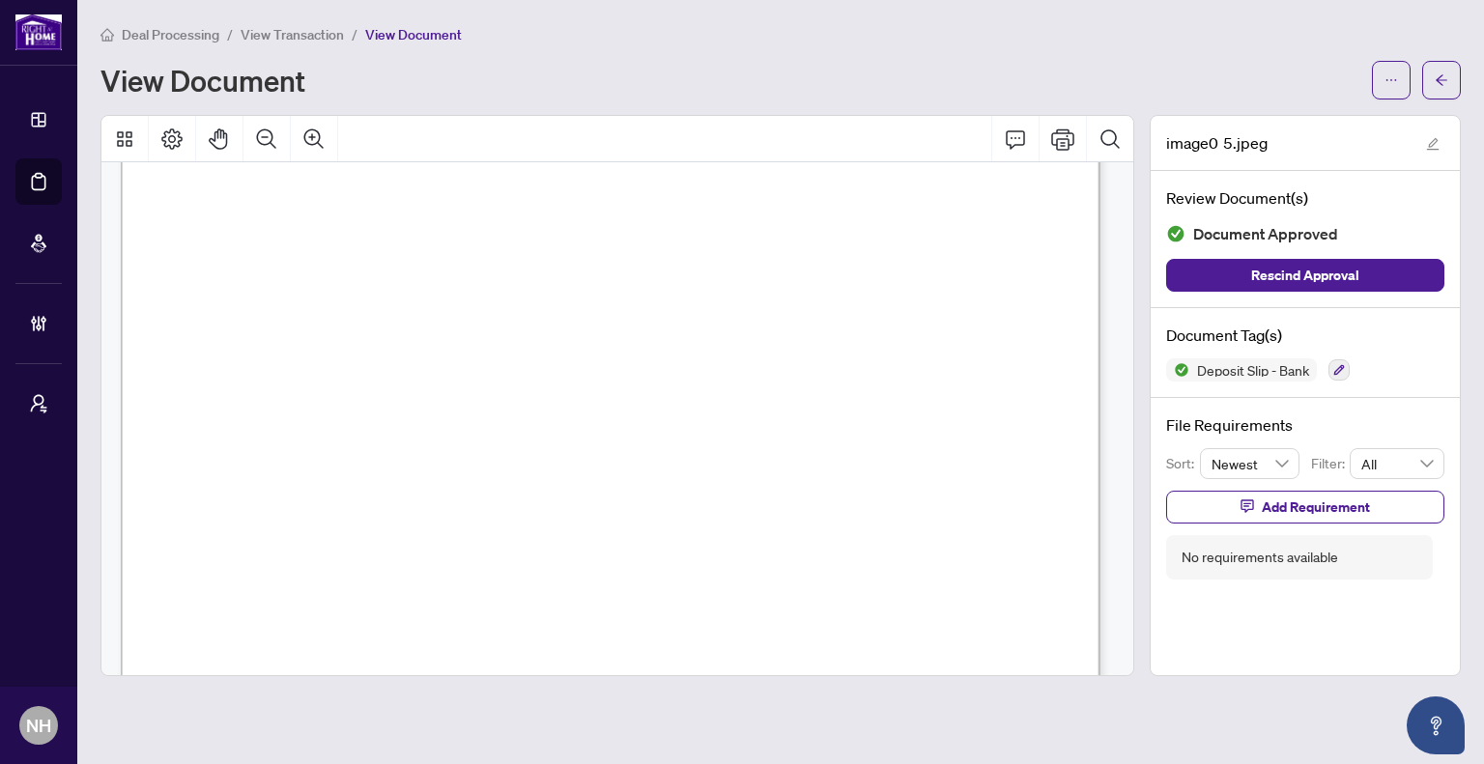
scroll to position [483, 0]
click at [1457, 88] on button "button" at bounding box center [1441, 80] width 39 height 39
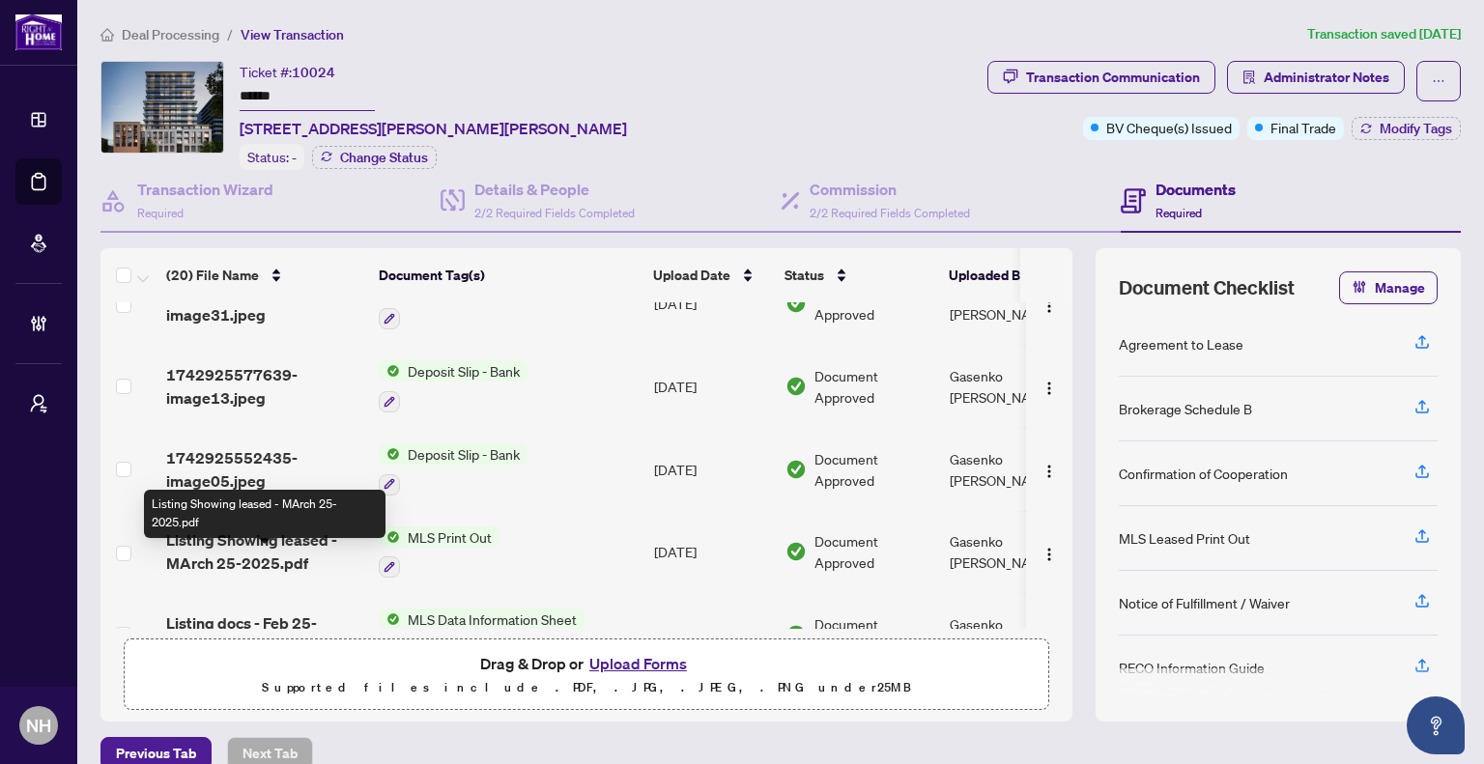
scroll to position [819, 0]
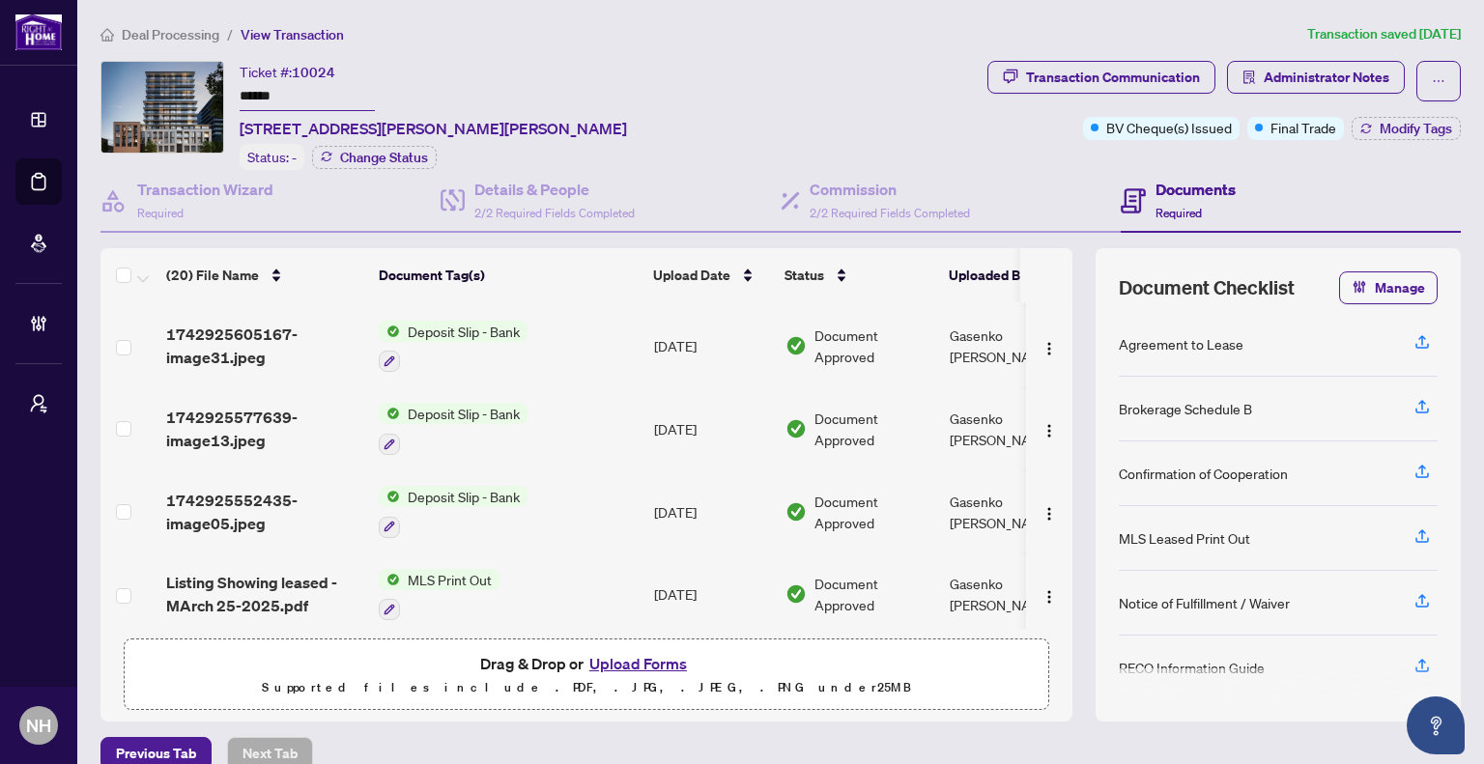
click at [257, 489] on span "1742925552435-image05.jpeg" at bounding box center [264, 512] width 197 height 46
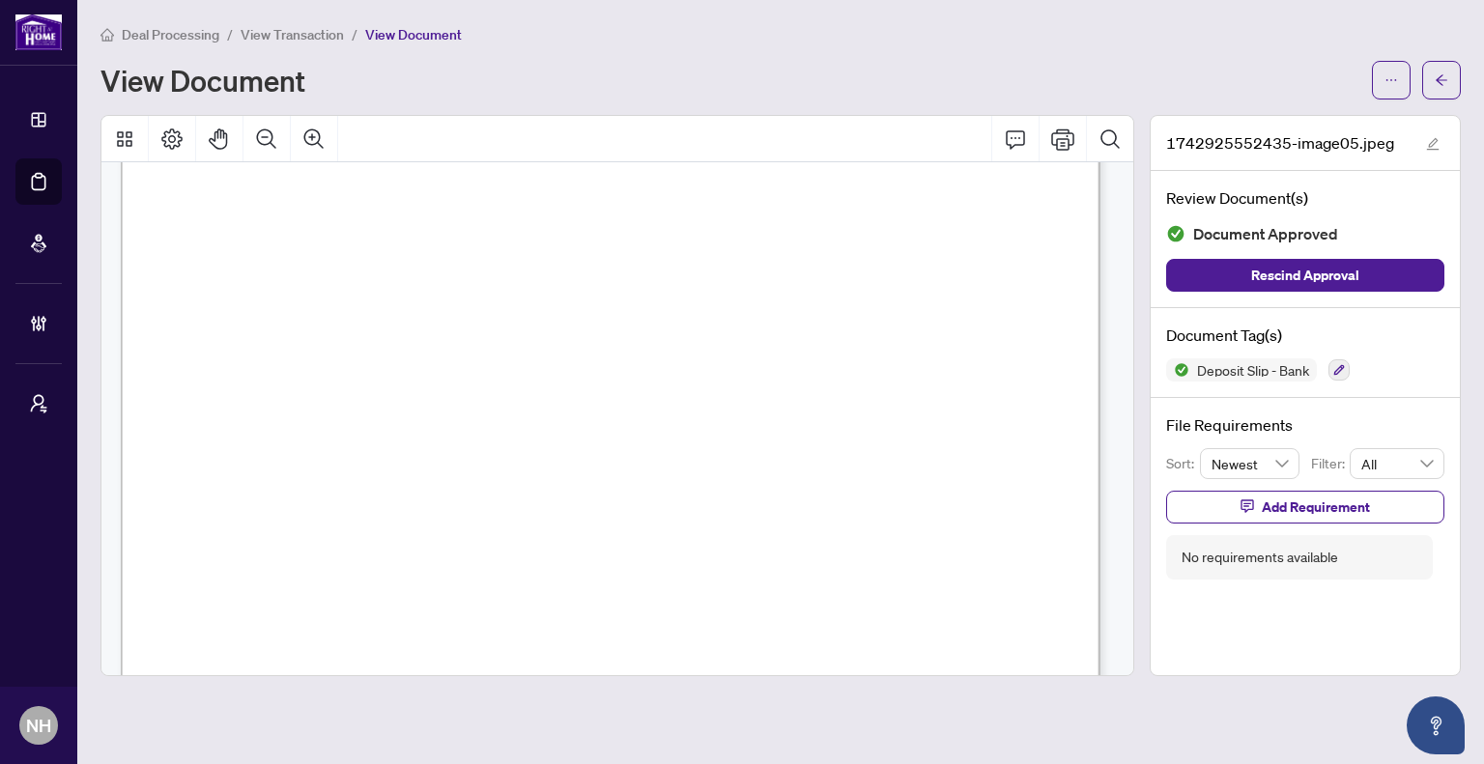
scroll to position [387, 0]
click at [1446, 76] on icon "arrow-left" at bounding box center [1442, 80] width 14 height 14
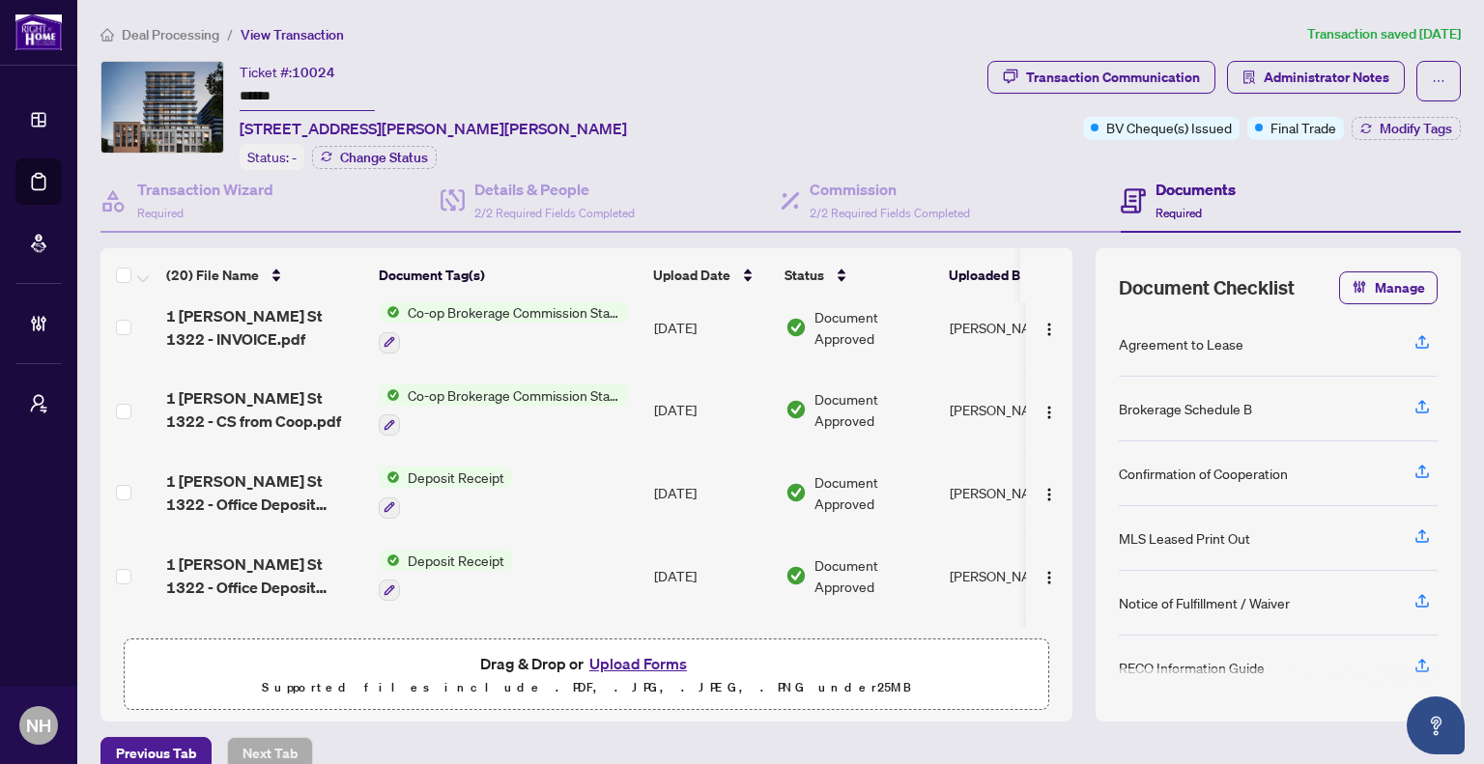
scroll to position [387, 0]
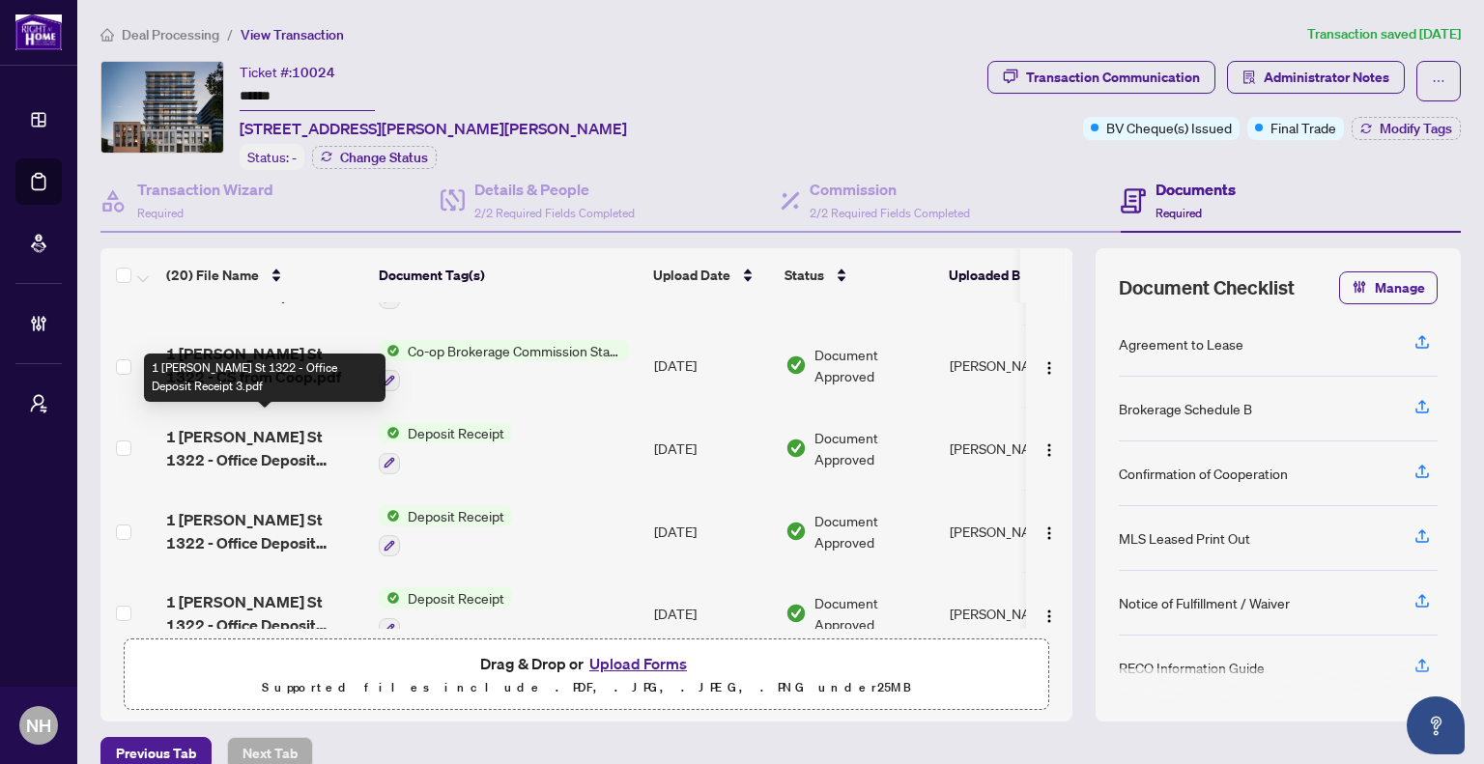
click at [249, 428] on span "1 [PERSON_NAME] St 1322 - Office Deposit Receipt 3.pdf" at bounding box center [264, 448] width 197 height 46
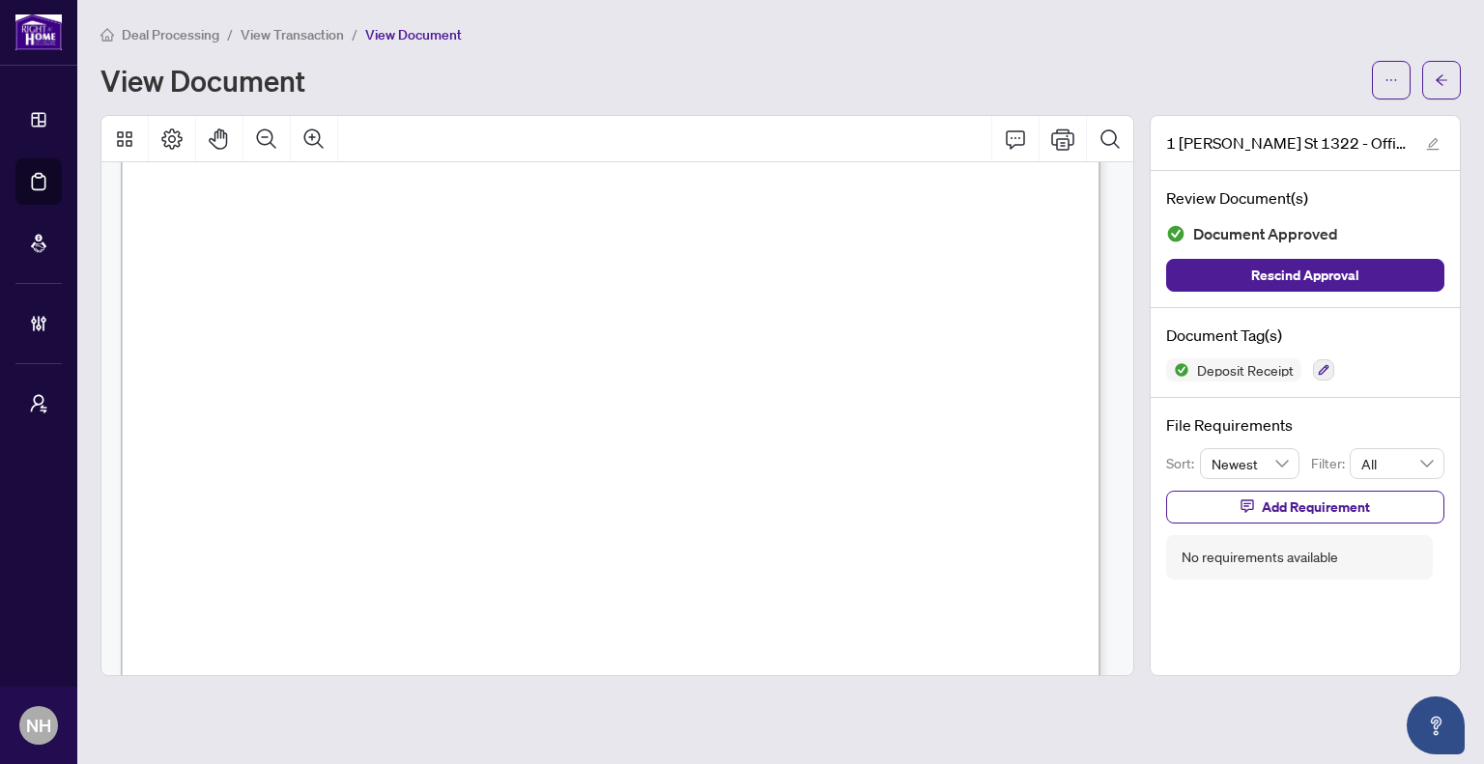
scroll to position [387, 0]
click at [1435, 79] on icon "arrow-left" at bounding box center [1442, 80] width 14 height 14
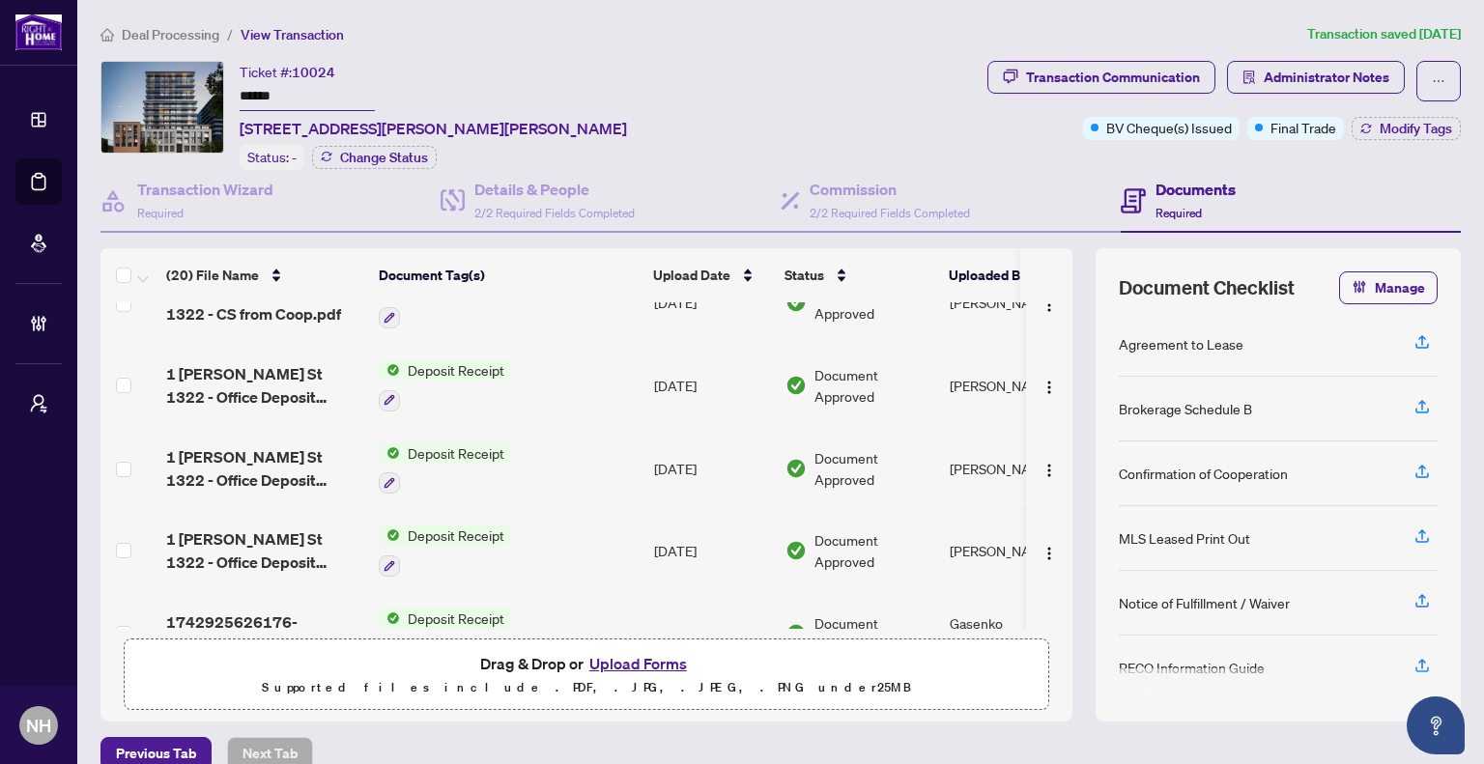
scroll to position [483, 0]
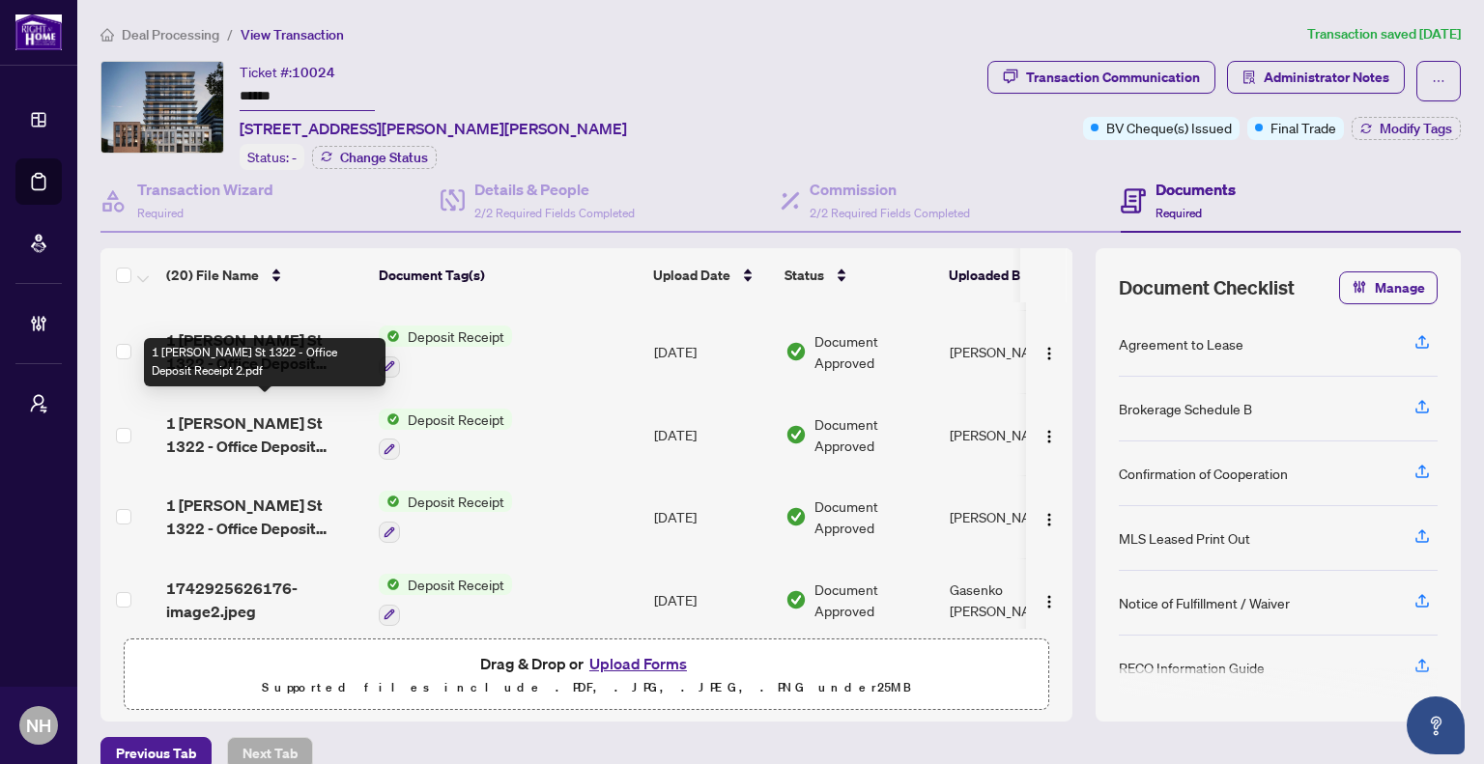
click at [258, 429] on span "1 [PERSON_NAME] St 1322 - Office Deposit Receipt 2.pdf" at bounding box center [264, 435] width 197 height 46
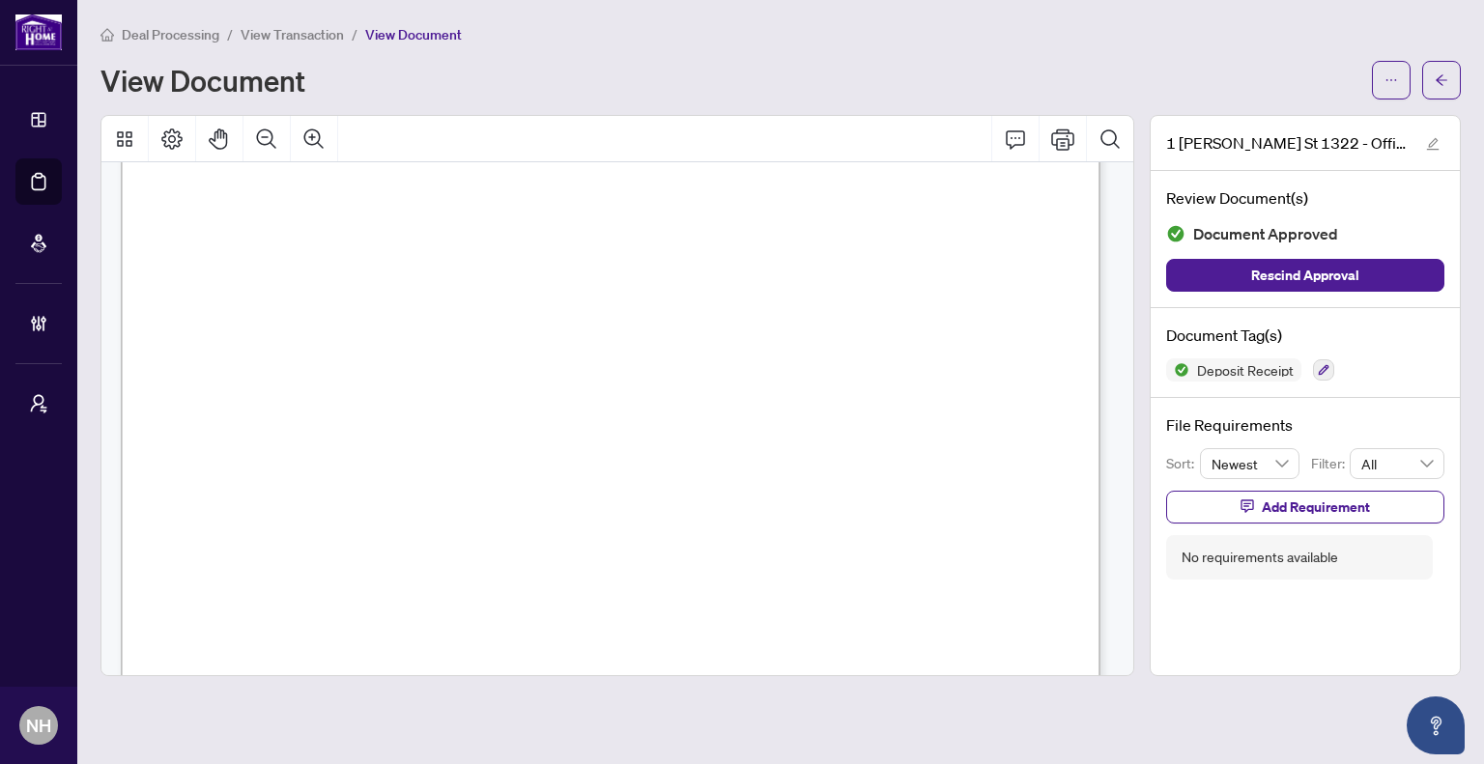
scroll to position [193, 0]
click at [1461, 82] on main "Deal Processing / View Transaction / View Document View Document [STREET_ADDRES…" at bounding box center [780, 382] width 1407 height 764
click at [1429, 82] on button "button" at bounding box center [1441, 80] width 39 height 39
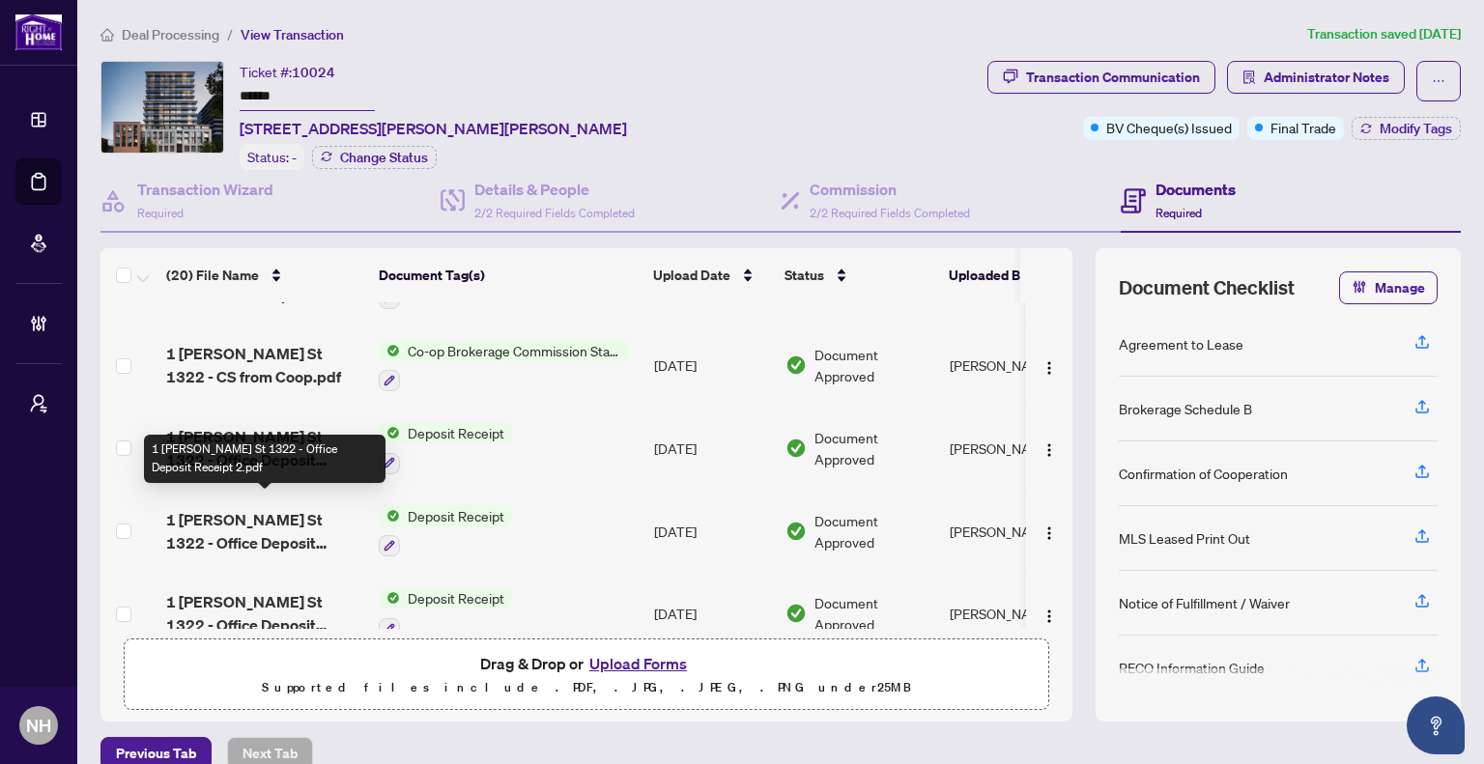
scroll to position [483, 0]
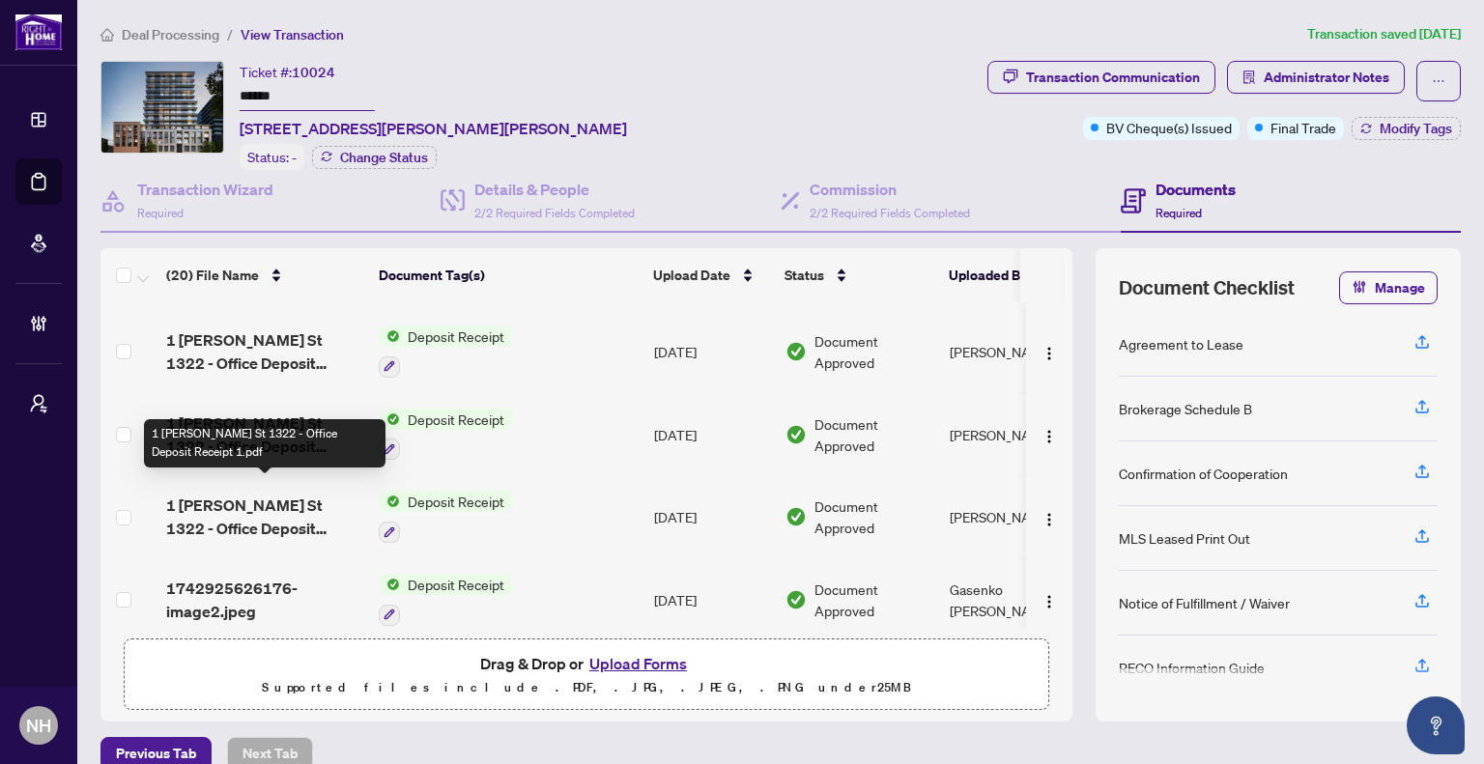
click at [237, 499] on span "1 [PERSON_NAME] St 1322 - Office Deposit Receipt 1.pdf" at bounding box center [264, 517] width 197 height 46
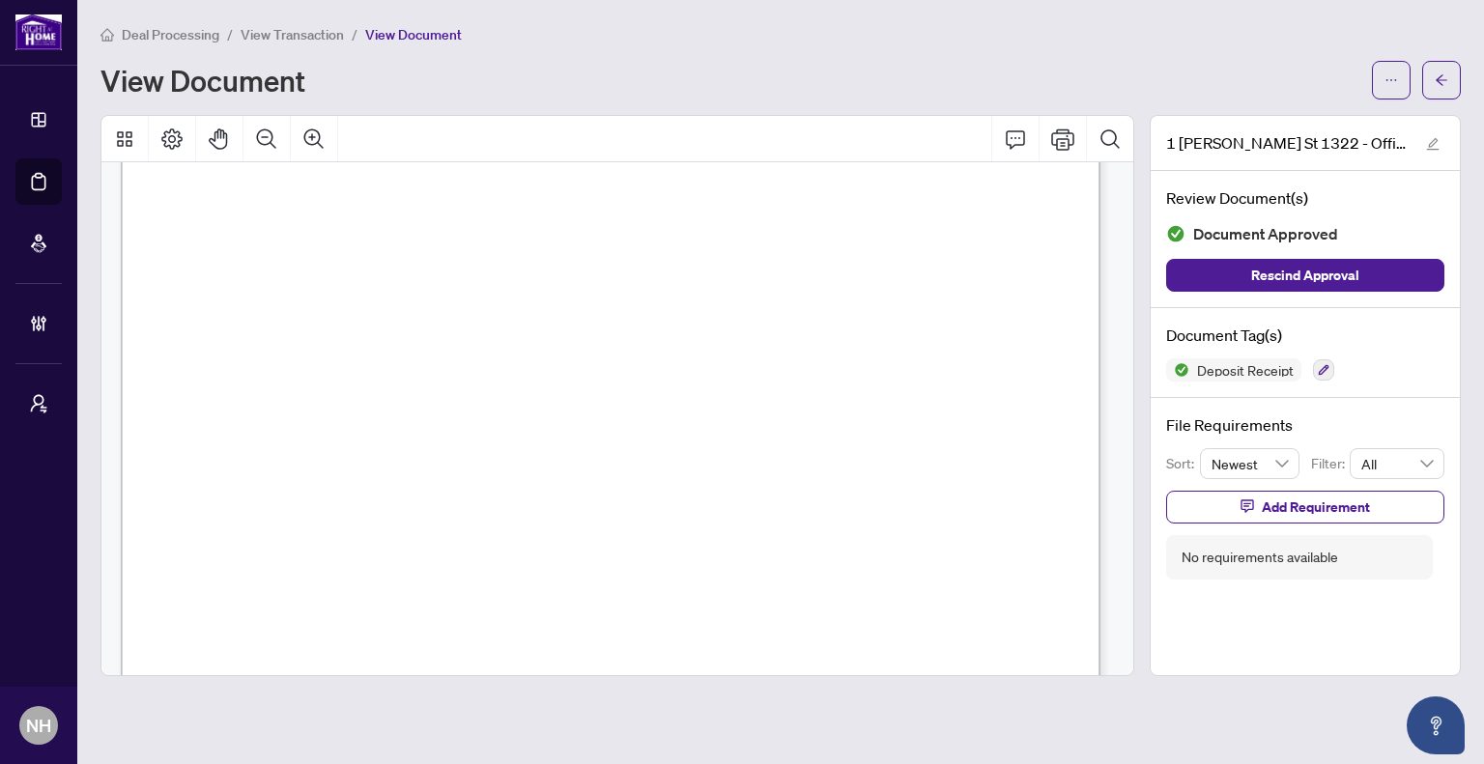
scroll to position [387, 0]
click at [1438, 79] on icon "arrow-left" at bounding box center [1442, 79] width 12 height 11
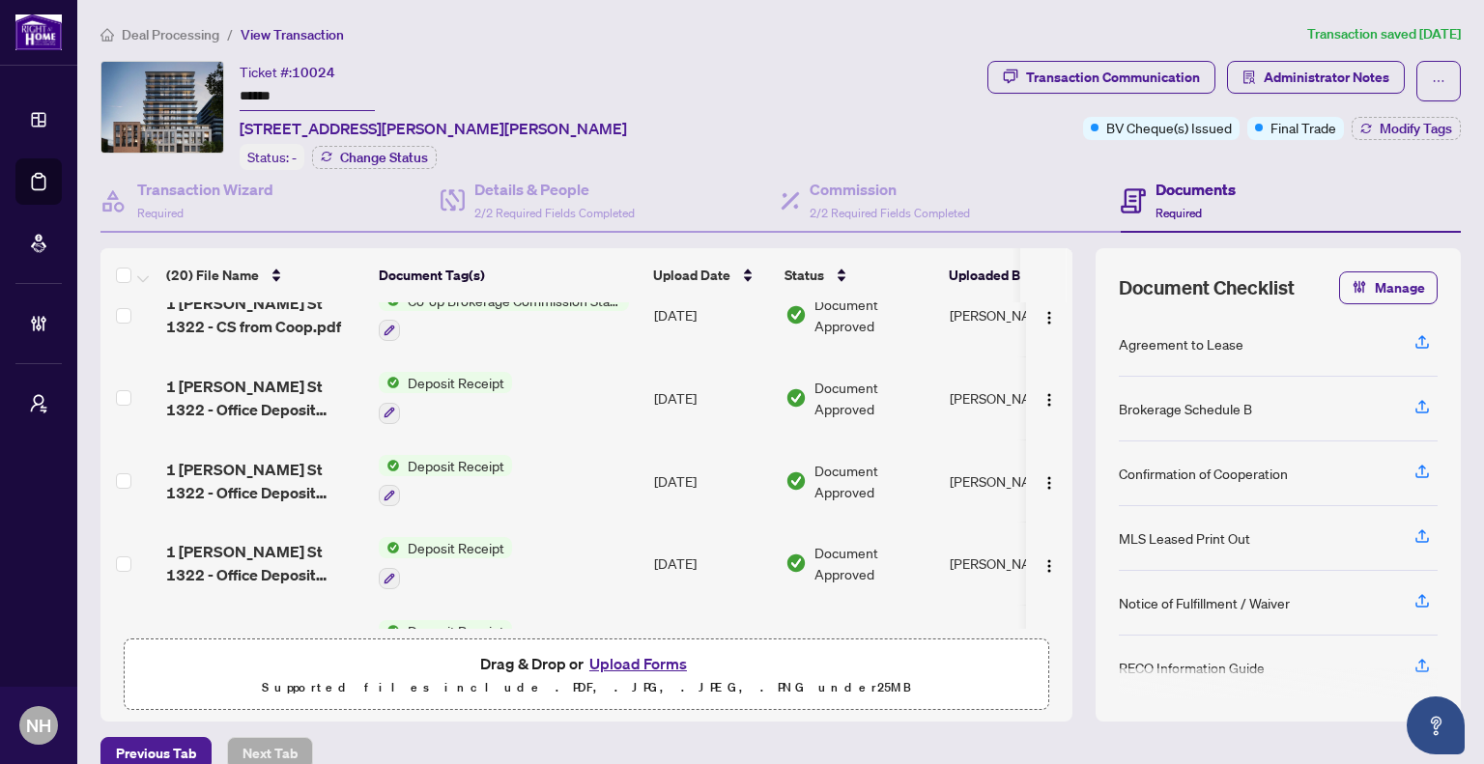
scroll to position [483, 0]
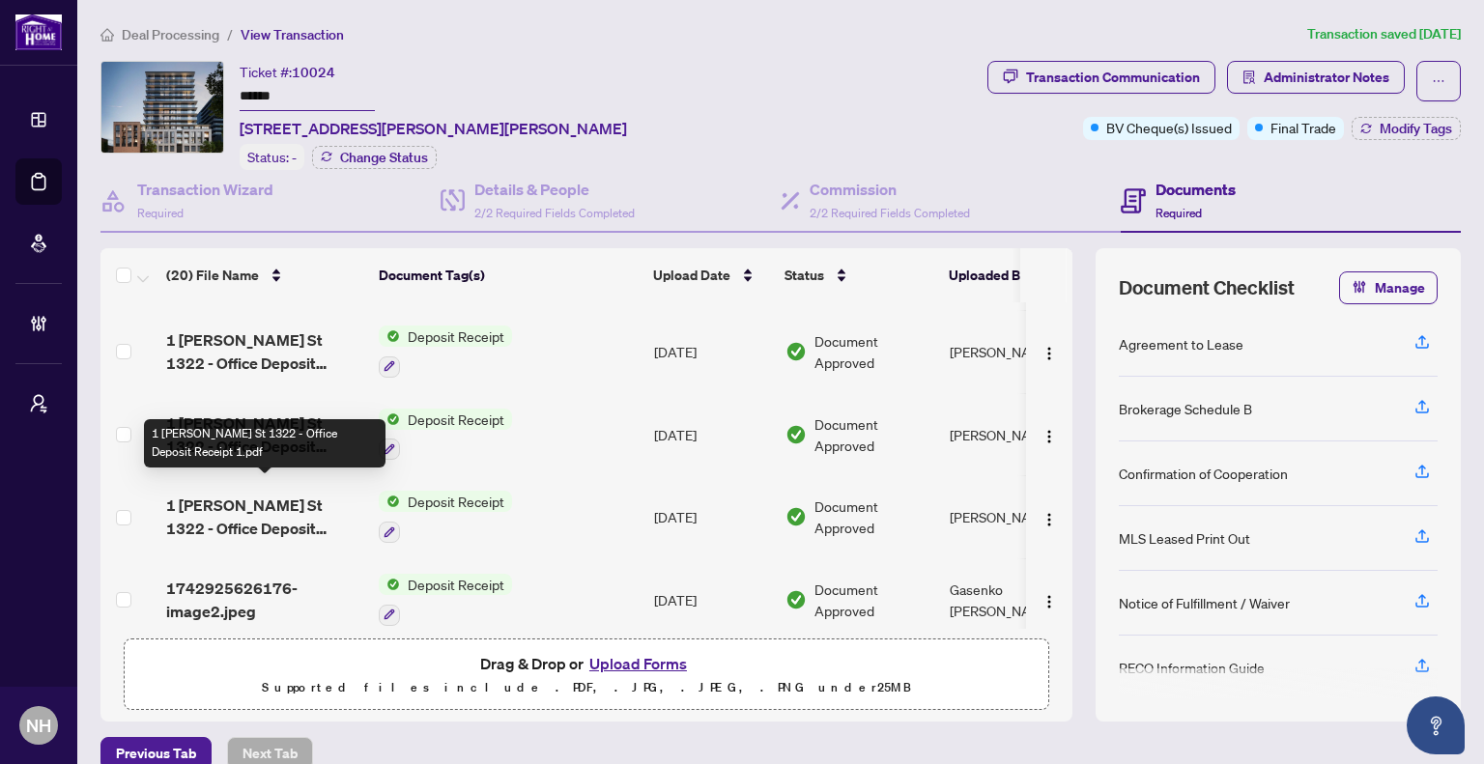
click at [275, 503] on span "1 [PERSON_NAME] St 1322 - Office Deposit Receipt 1.pdf" at bounding box center [264, 517] width 197 height 46
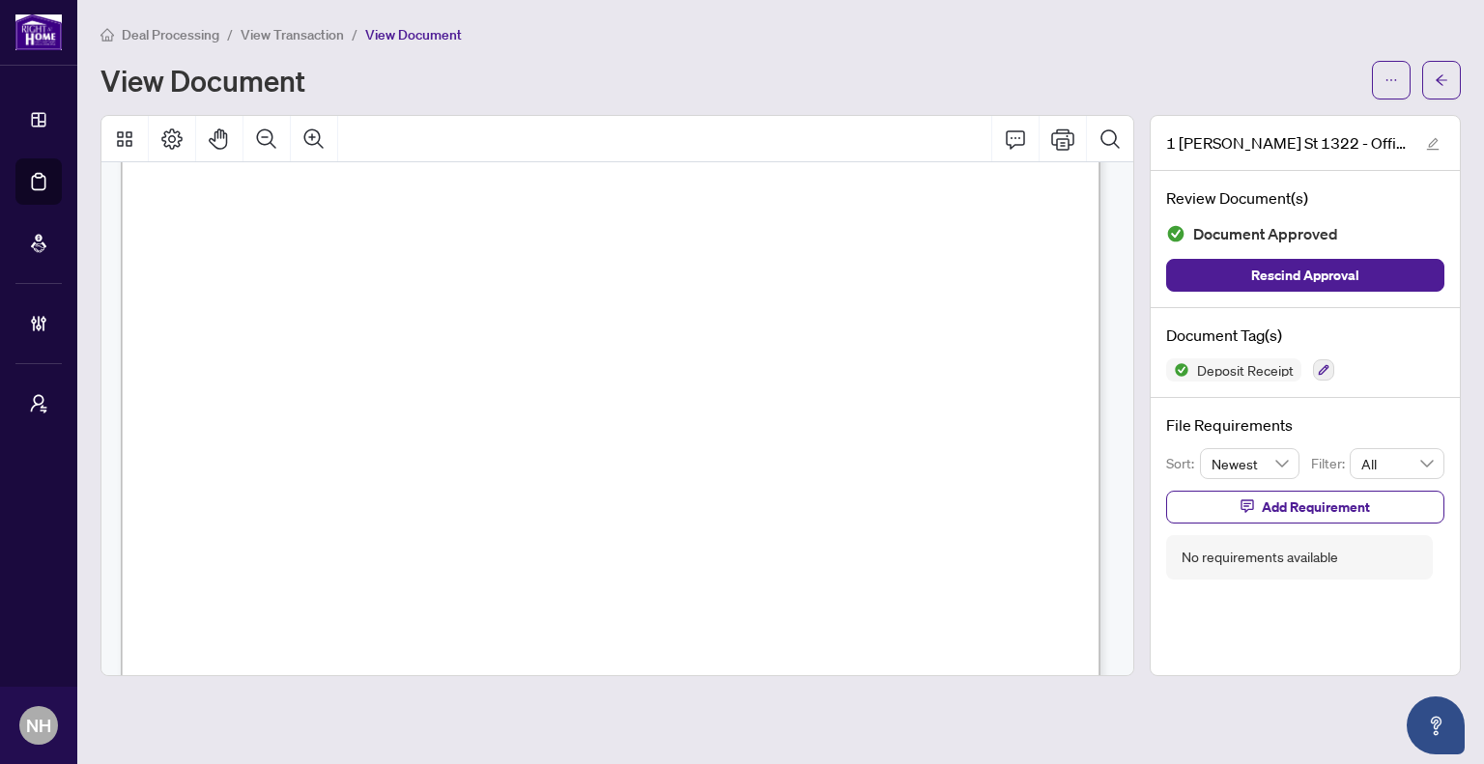
scroll to position [193, 0]
click at [1426, 77] on button "button" at bounding box center [1441, 80] width 39 height 39
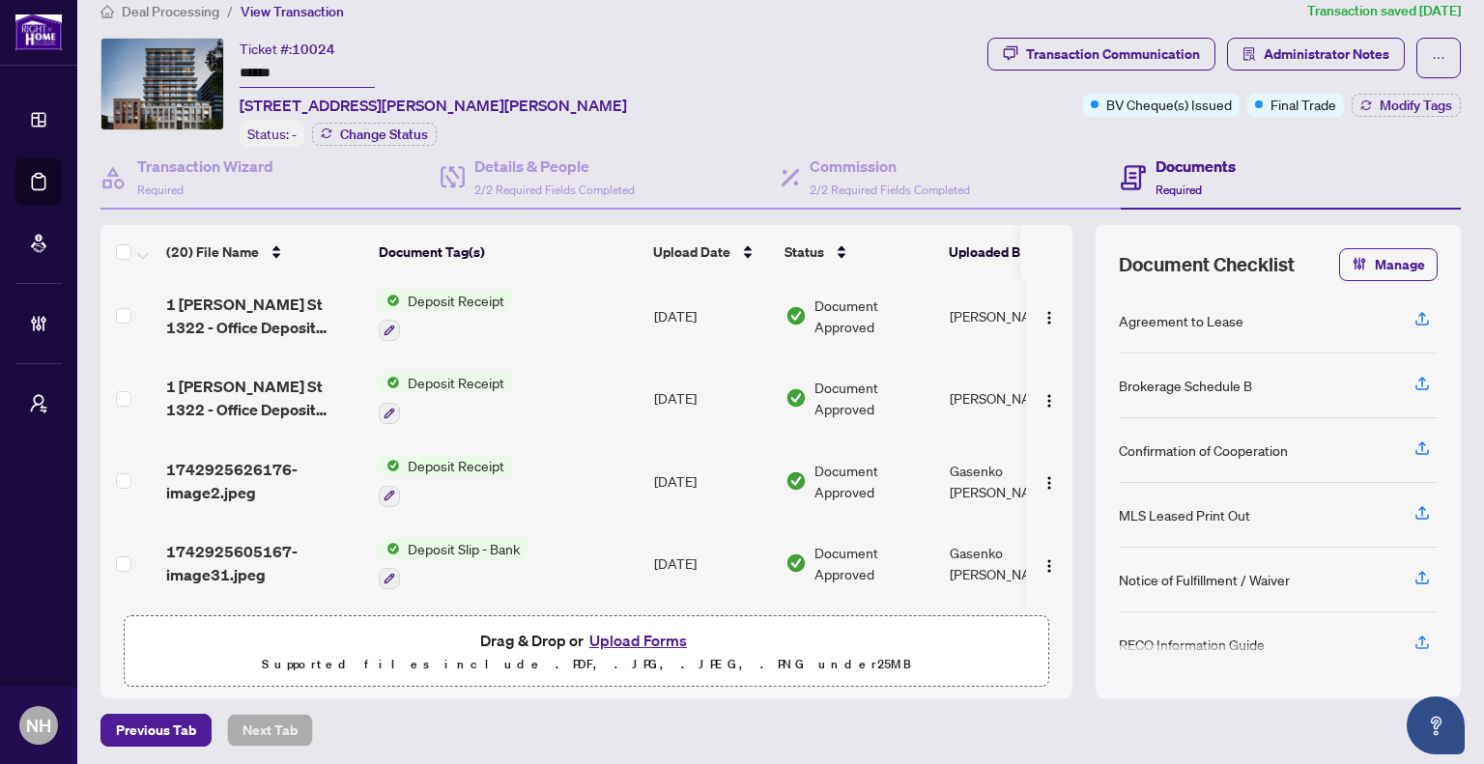
scroll to position [580, 0]
click at [220, 457] on span "1742925626176-image2.jpeg" at bounding box center [264, 480] width 197 height 46
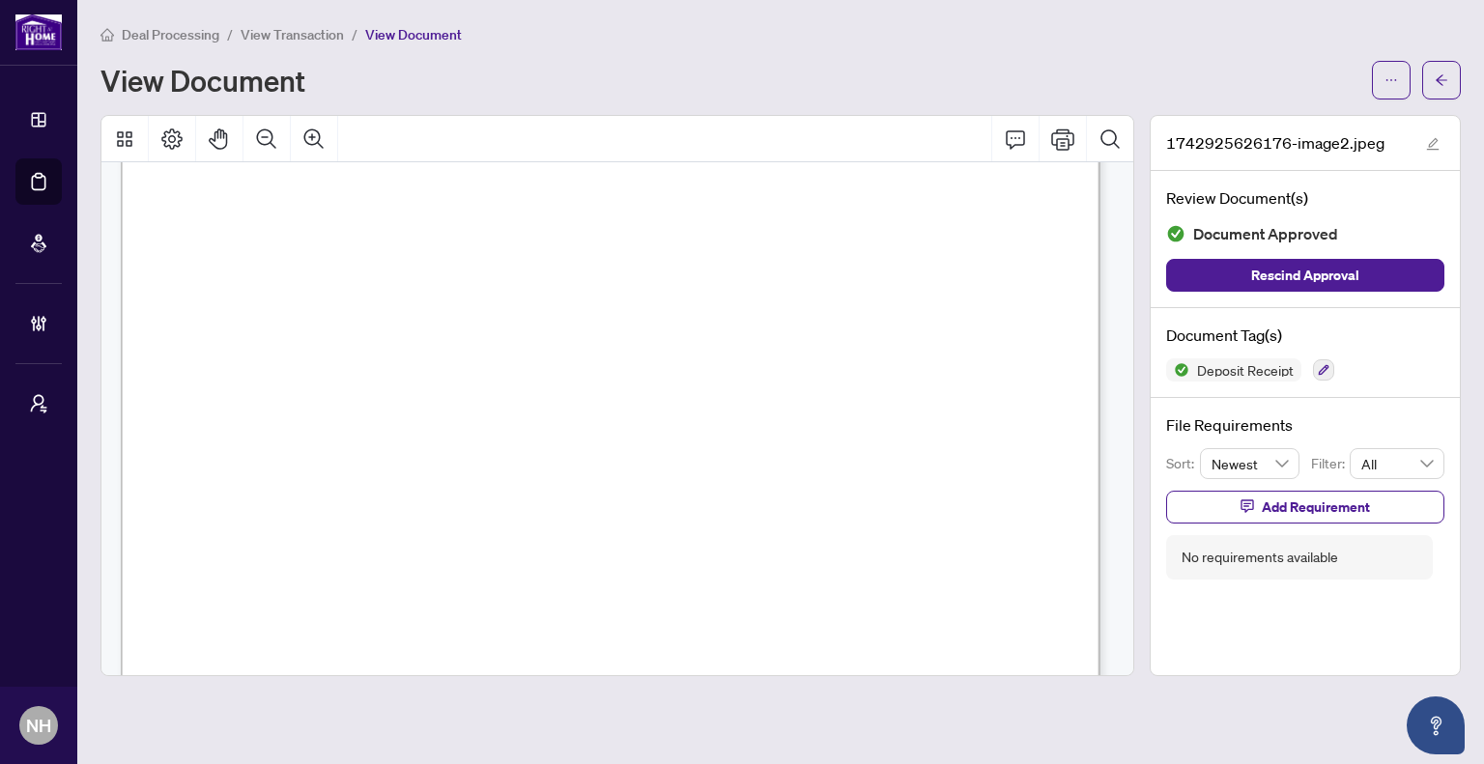
scroll to position [234, 0]
click at [265, 137] on icon "Zoom Out" at bounding box center [266, 139] width 23 height 23
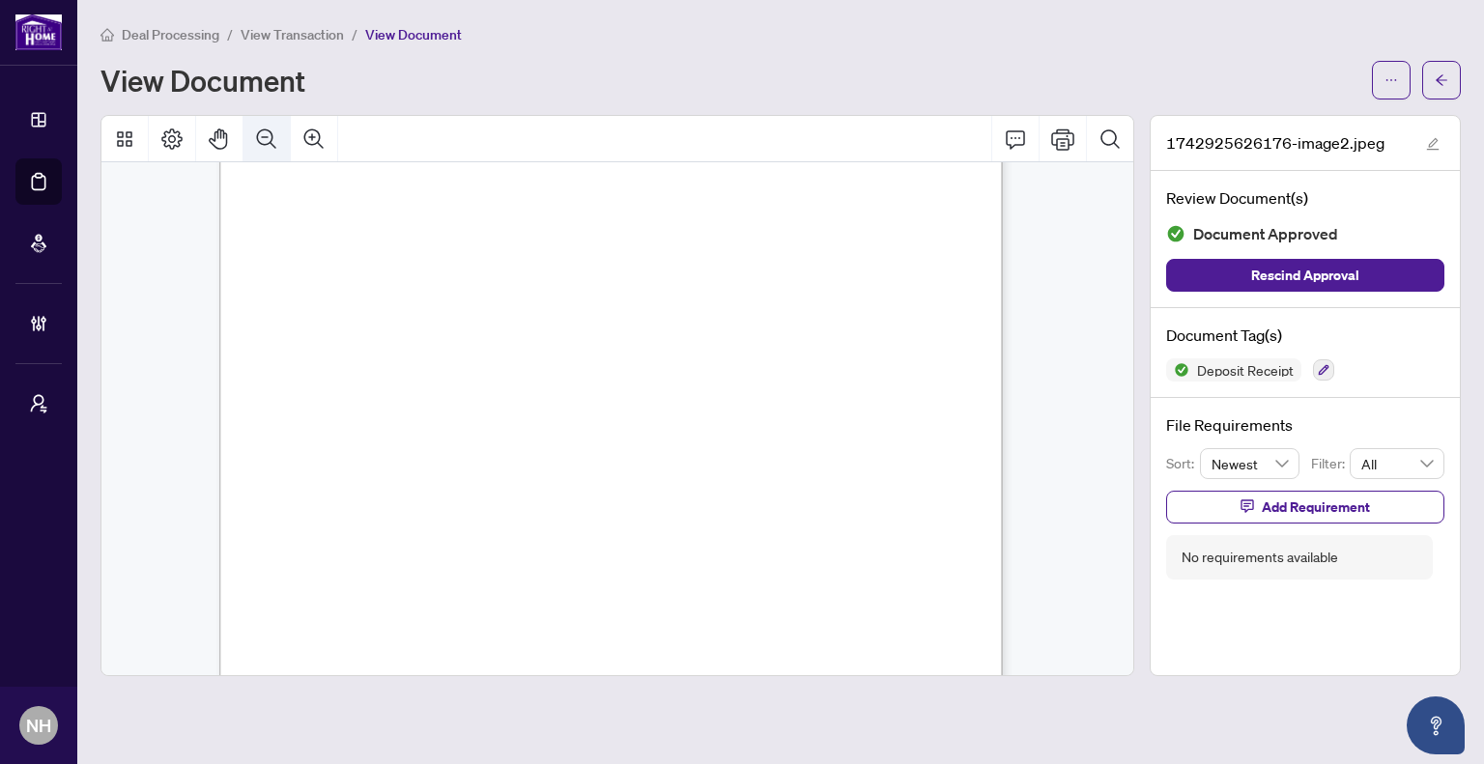
click at [265, 137] on icon "Zoom Out" at bounding box center [266, 139] width 23 height 23
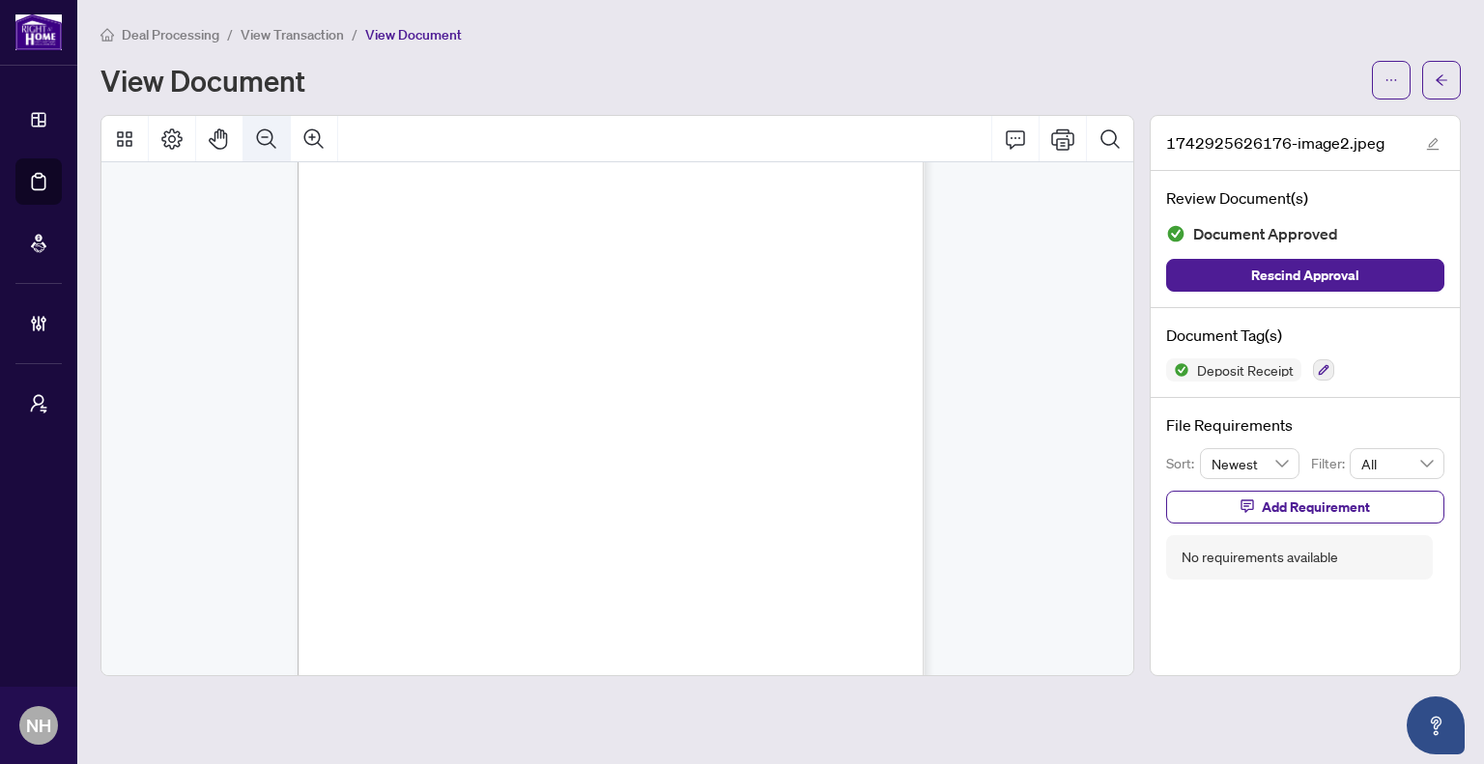
click at [265, 137] on icon "Zoom Out" at bounding box center [266, 139] width 23 height 23
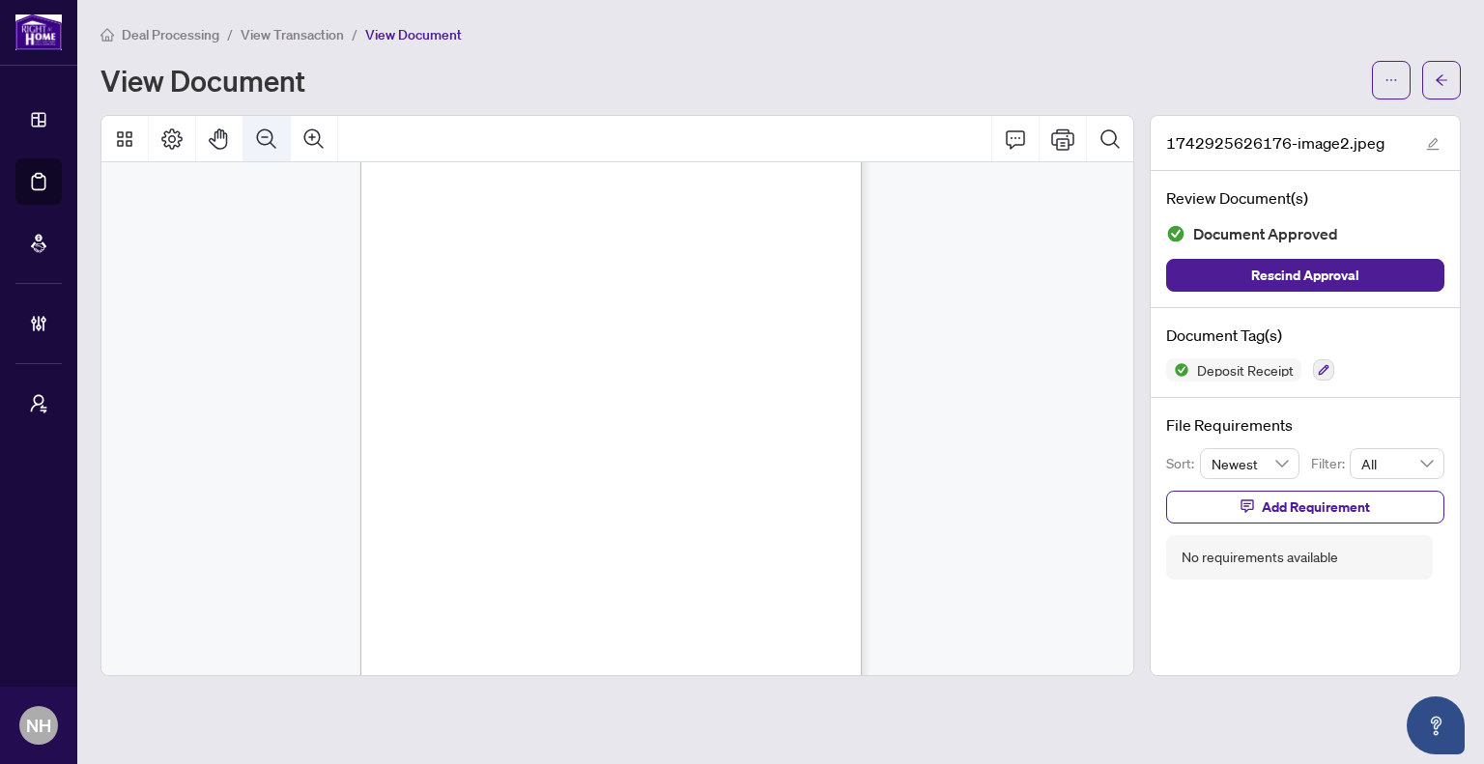
click at [265, 137] on icon "Zoom Out" at bounding box center [266, 139] width 23 height 23
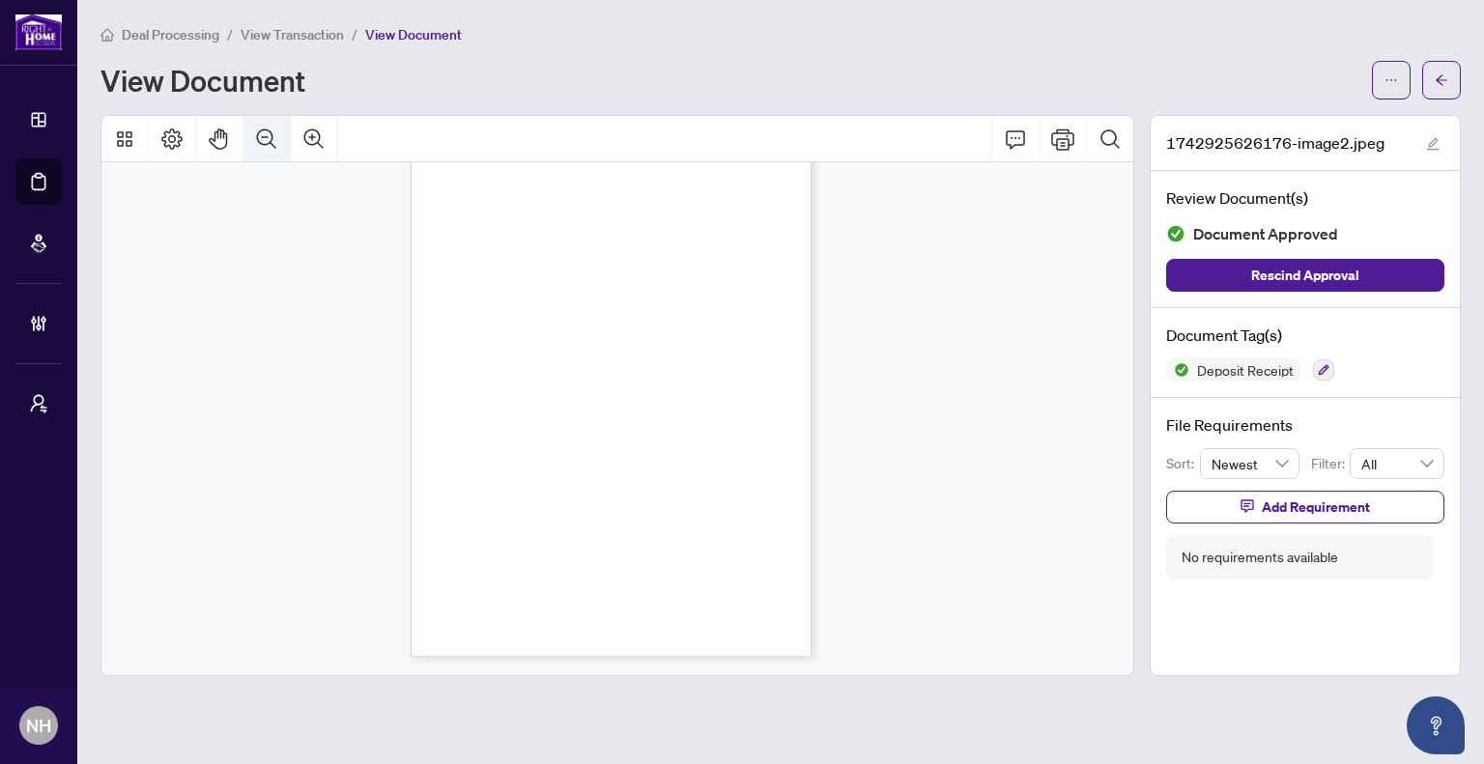
scroll to position [77, 0]
click at [265, 137] on icon "Zoom Out" at bounding box center [266, 139] width 23 height 23
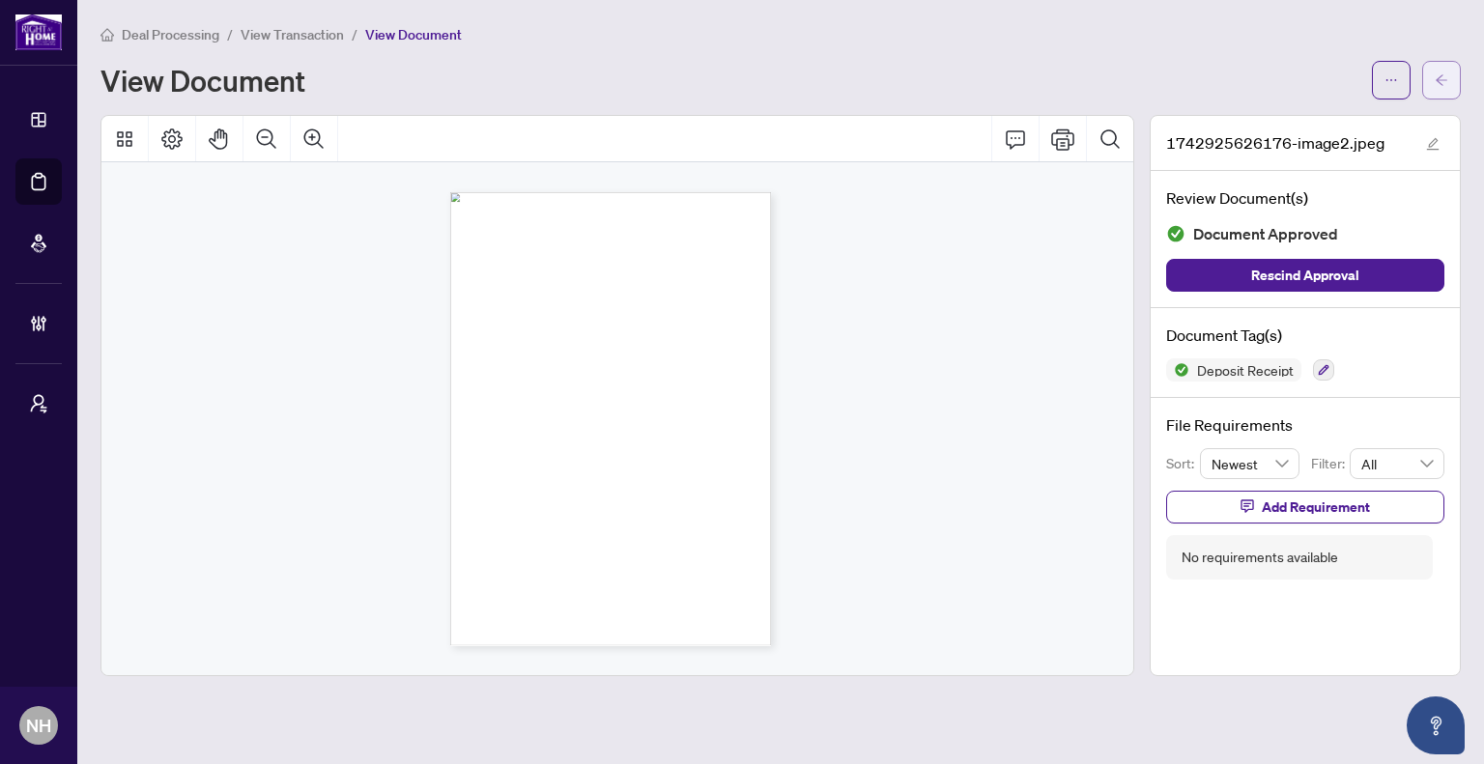
click at [1436, 81] on icon "arrow-left" at bounding box center [1442, 80] width 14 height 14
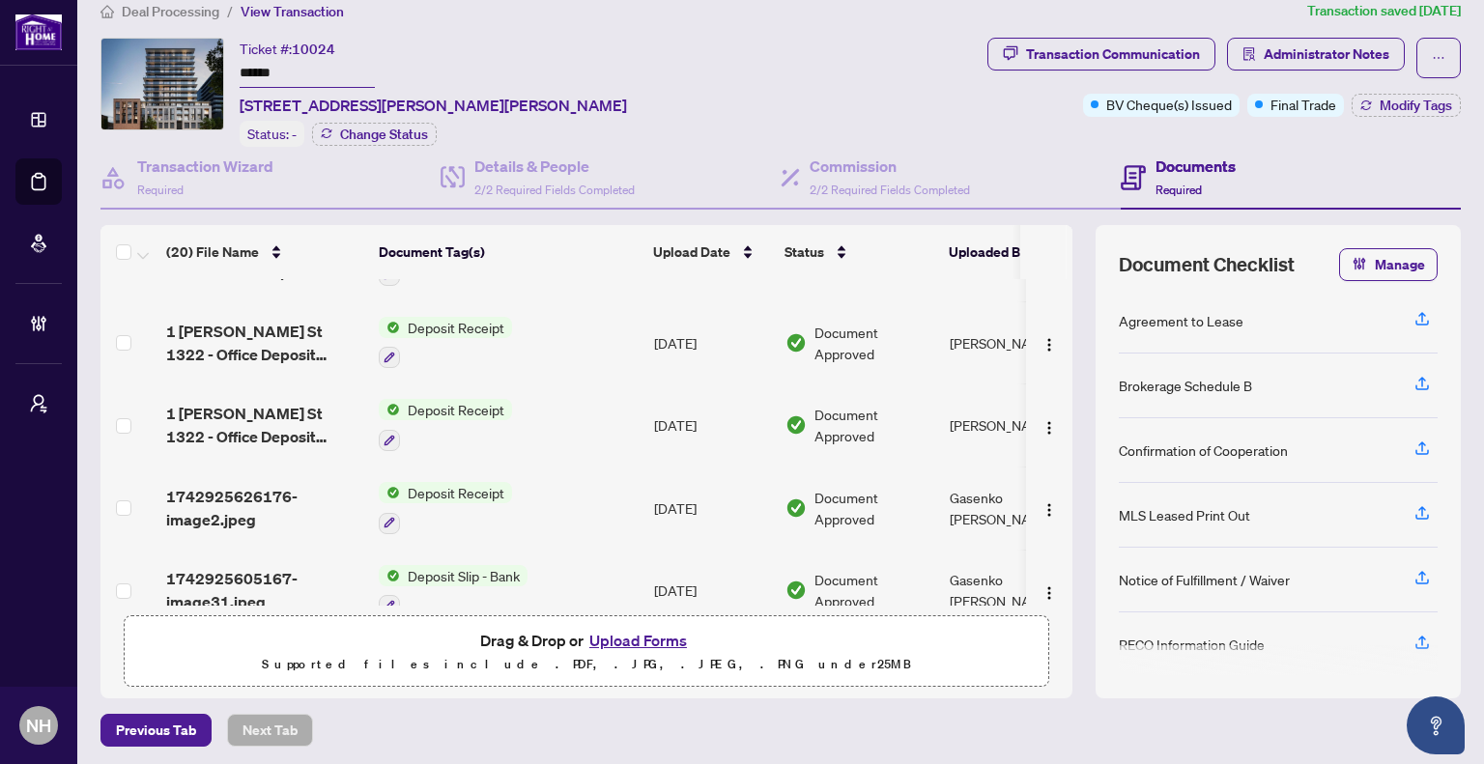
scroll to position [580, 0]
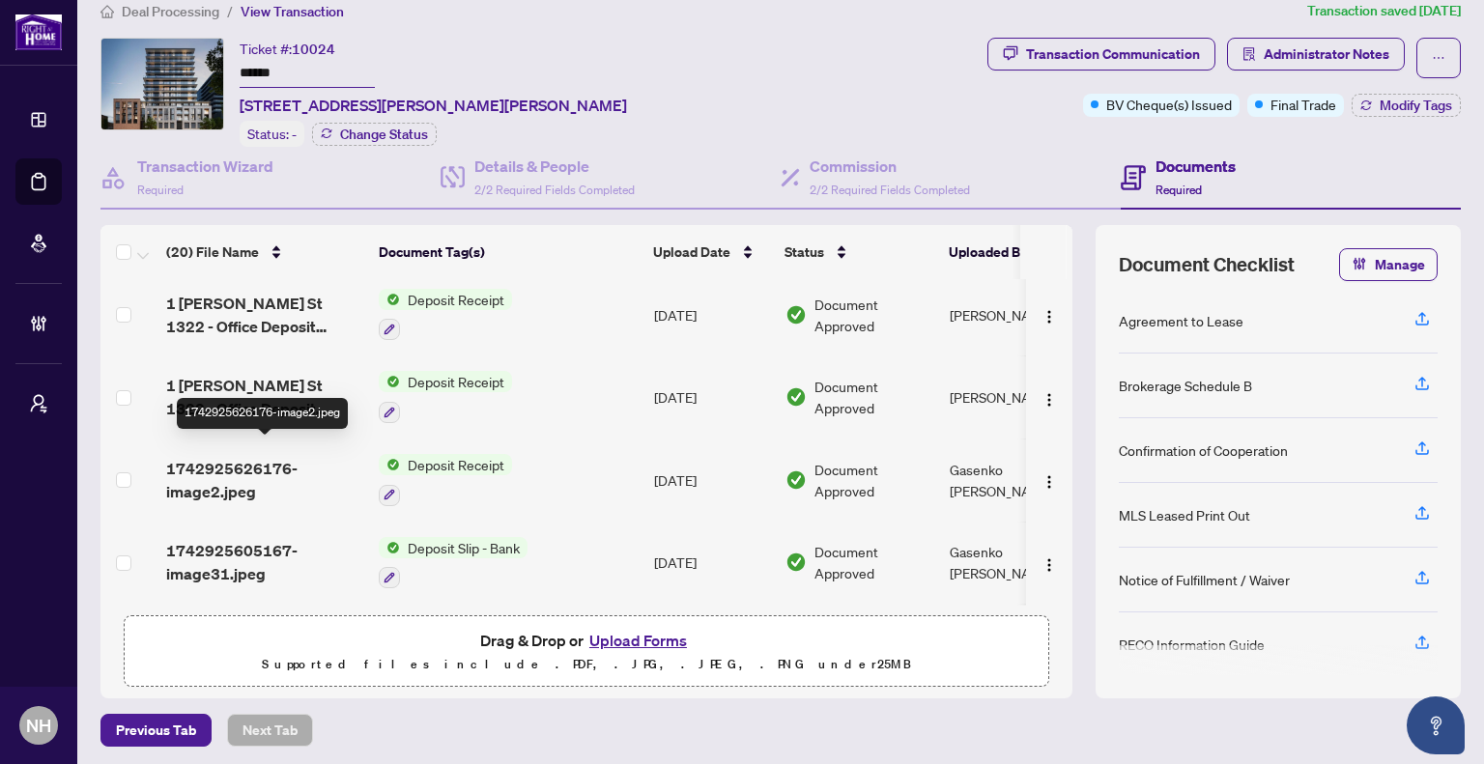
click at [235, 457] on span "1742925626176-image2.jpeg" at bounding box center [264, 480] width 197 height 46
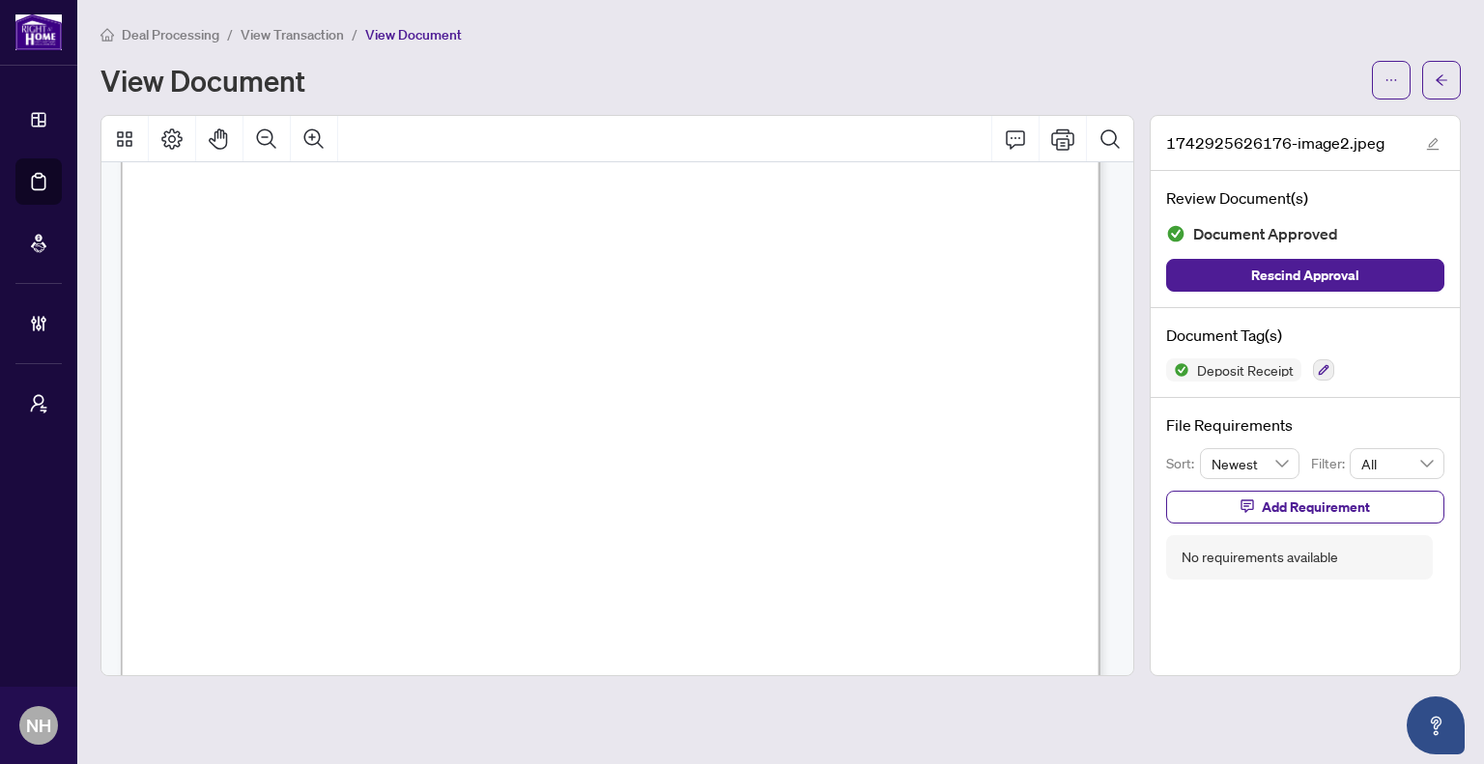
scroll to position [97, 0]
click at [1446, 85] on icon "arrow-left" at bounding box center [1442, 80] width 14 height 14
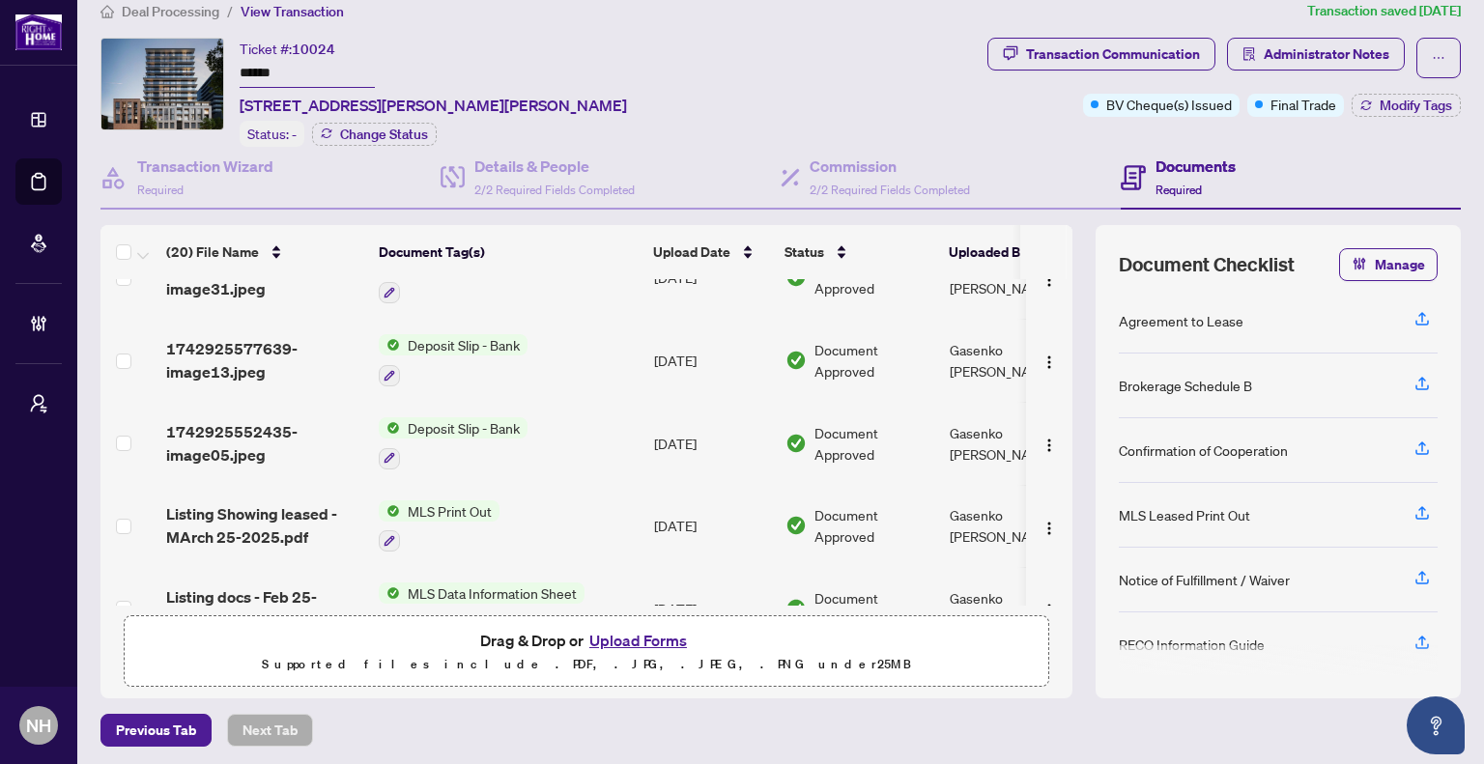
scroll to position [819, 0]
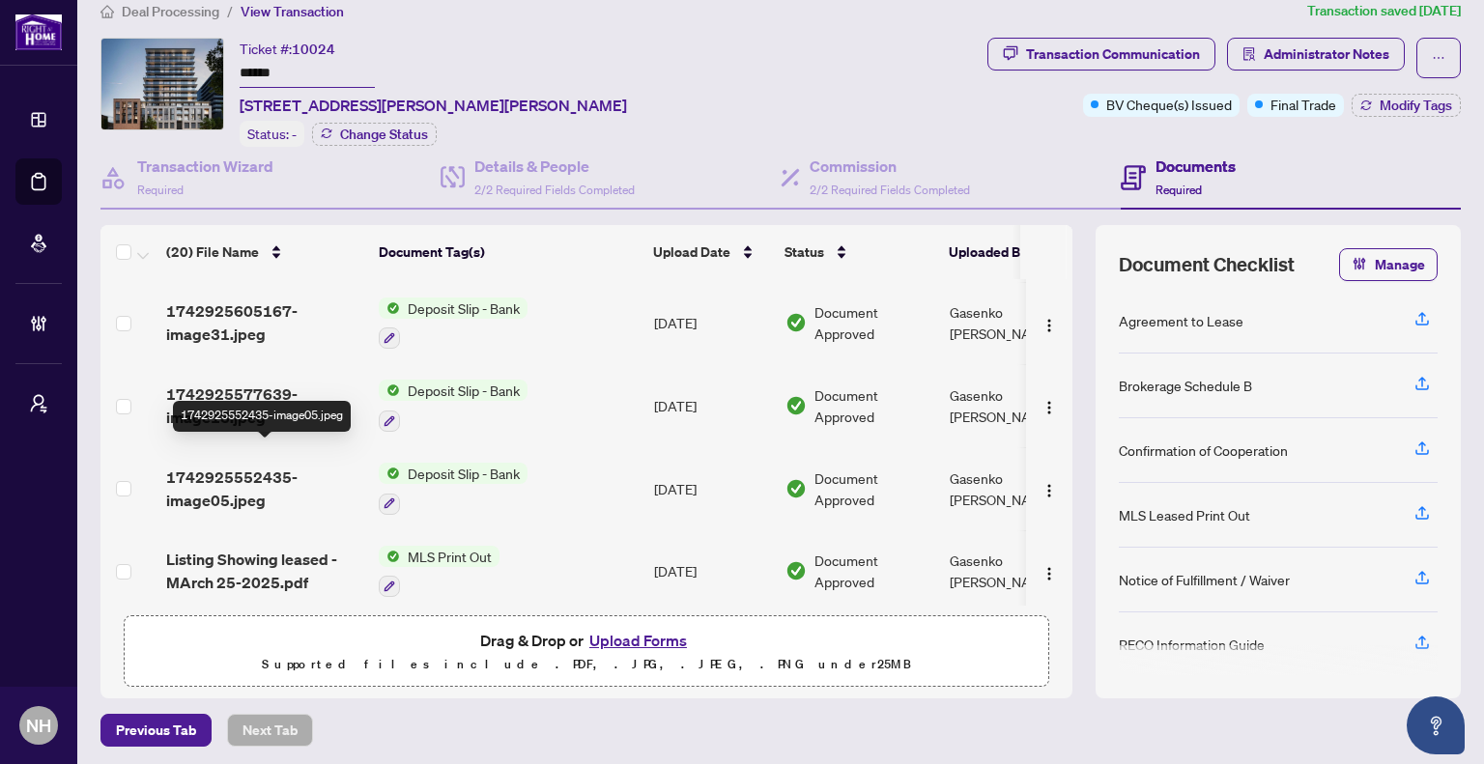
click at [229, 466] on span "1742925552435-image05.jpeg" at bounding box center [264, 489] width 197 height 46
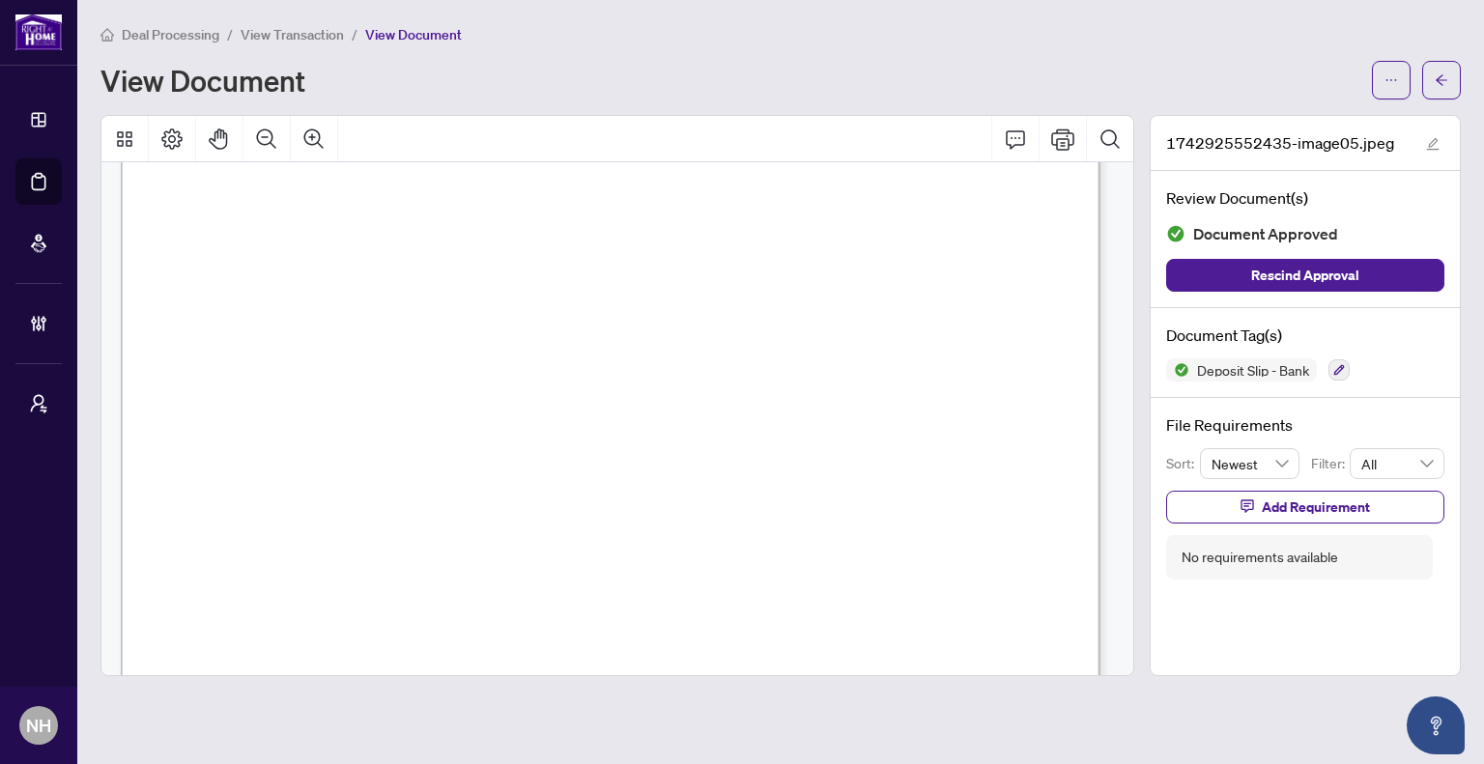
scroll to position [290, 0]
click at [1446, 84] on icon "arrow-left" at bounding box center [1442, 80] width 14 height 14
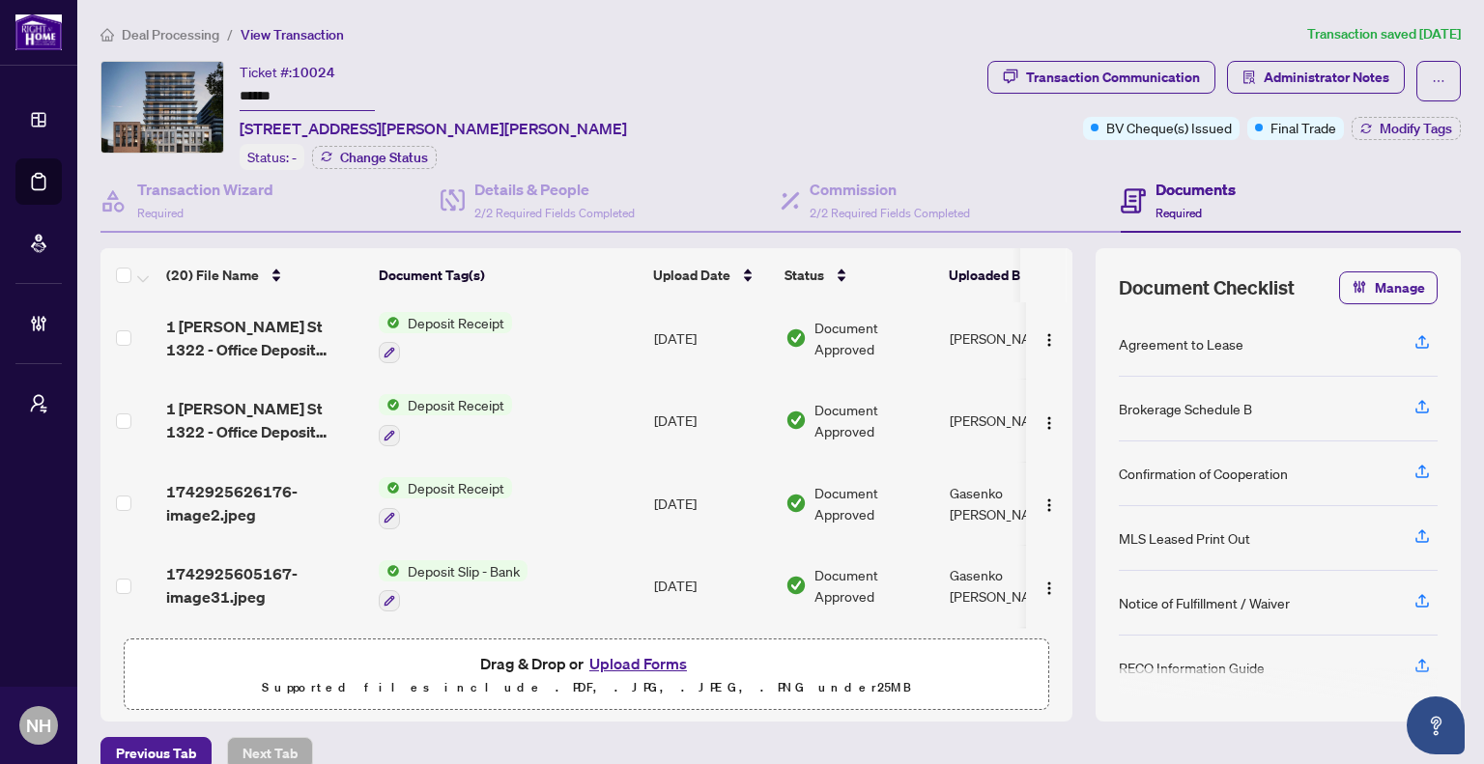
scroll to position [483, 0]
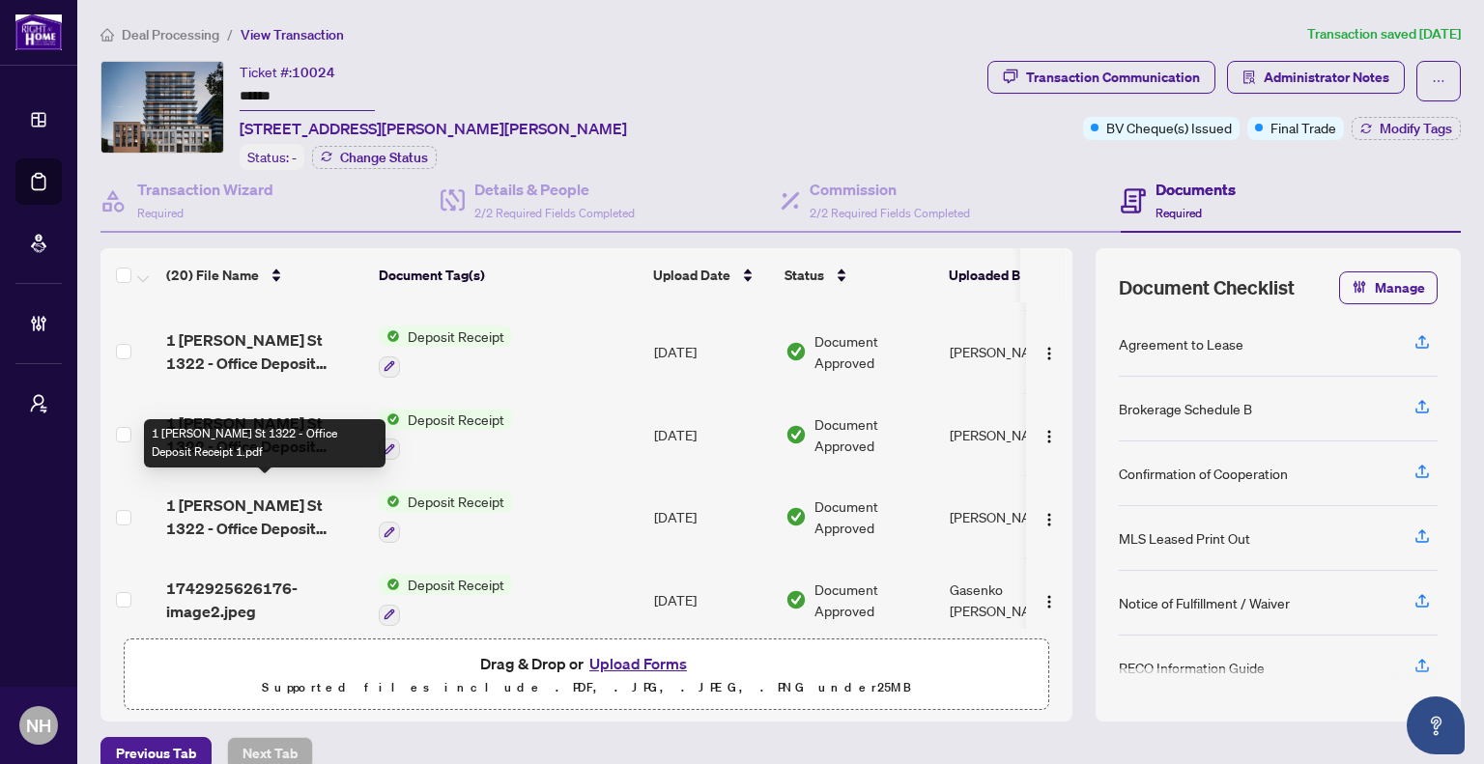
click at [263, 513] on span "1 [PERSON_NAME] St 1322 - Office Deposit Receipt 1.pdf" at bounding box center [264, 517] width 197 height 46
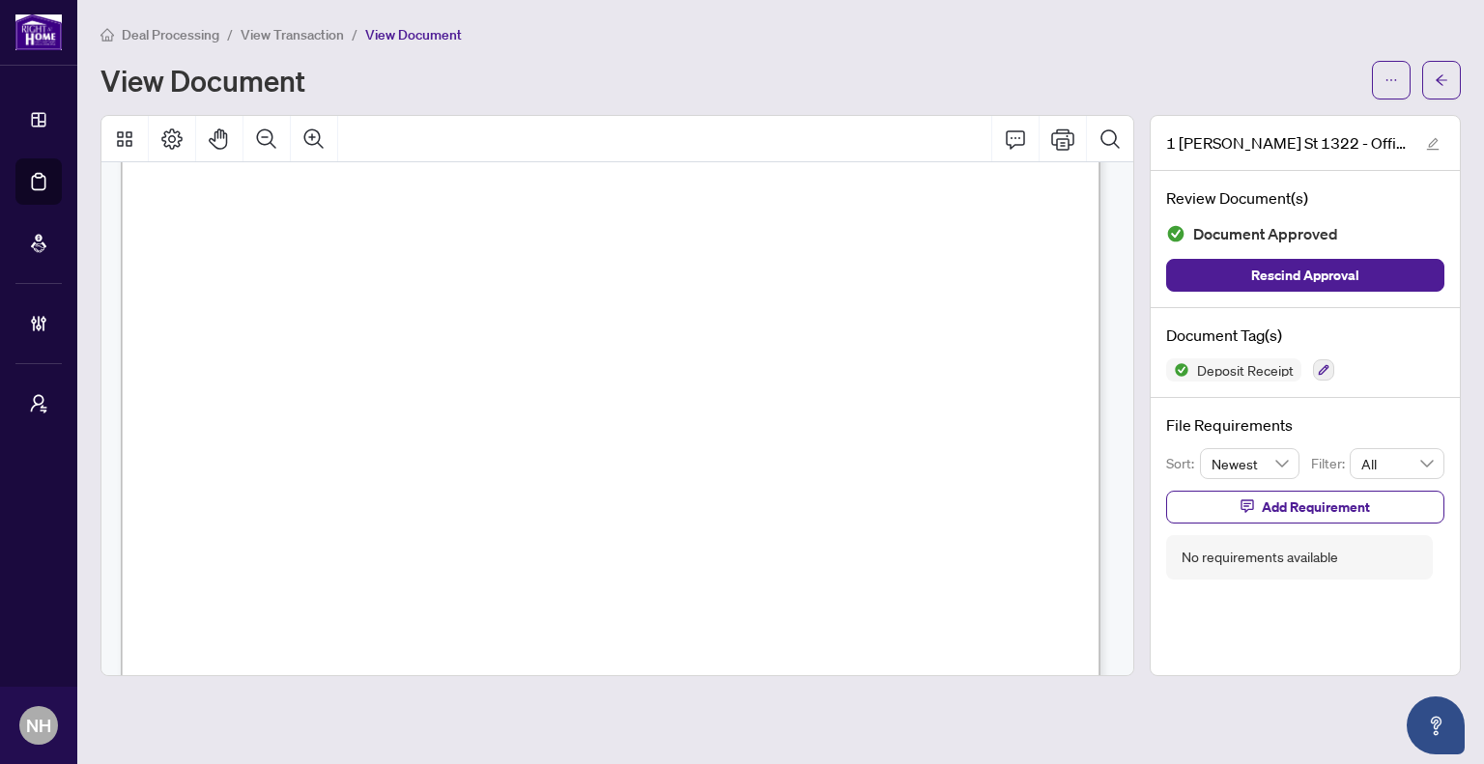
scroll to position [193, 0]
click at [1451, 72] on button "button" at bounding box center [1441, 80] width 39 height 39
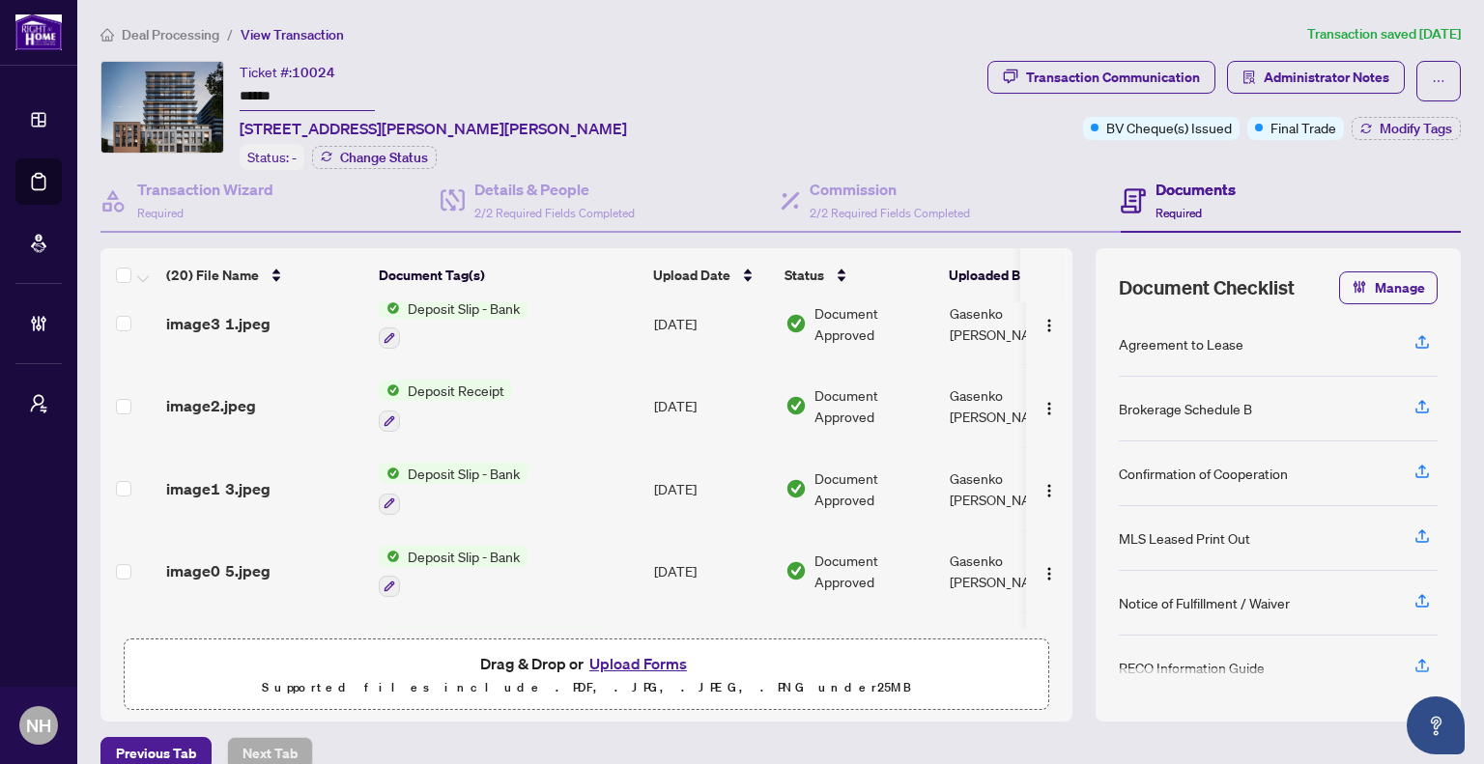
scroll to position [1303, 0]
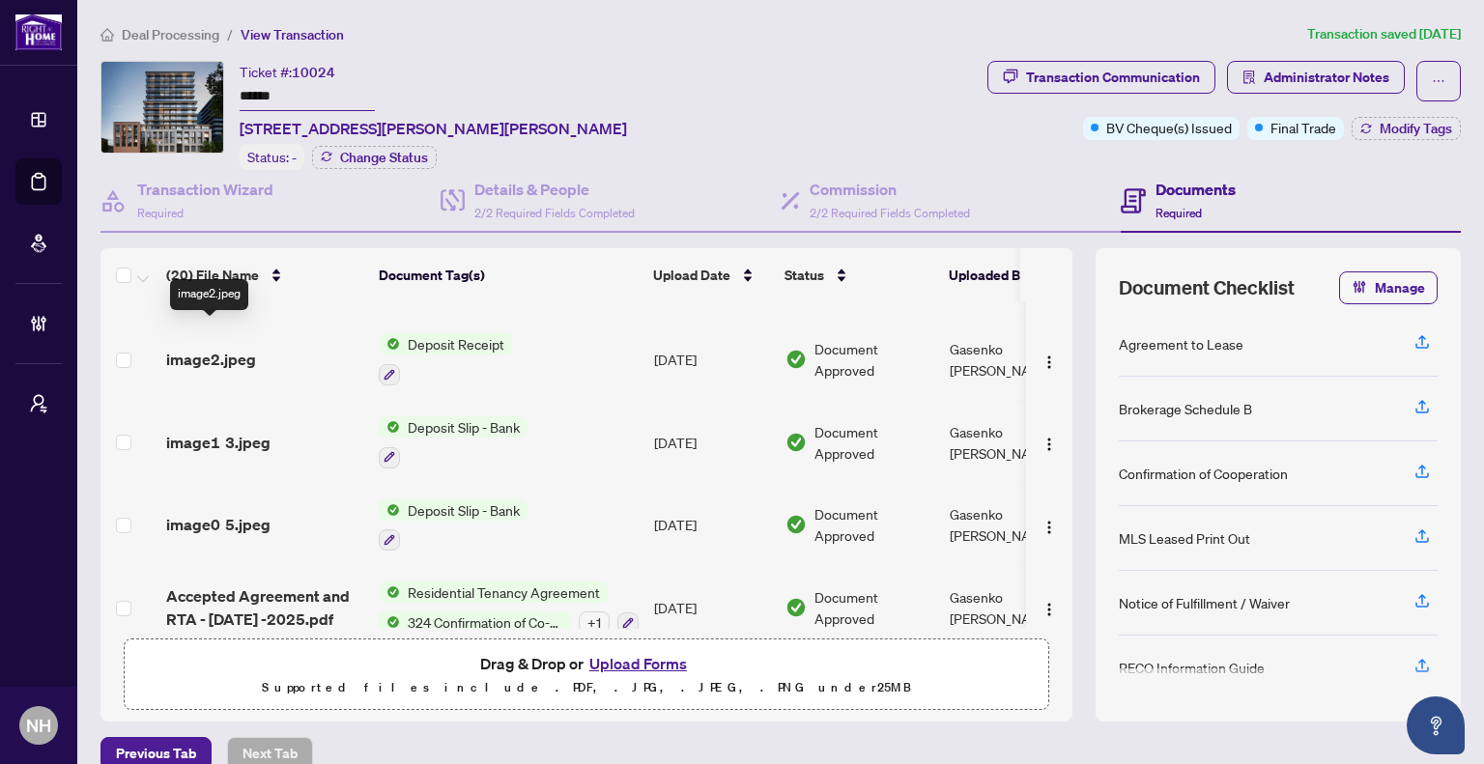
click at [182, 348] on span "image2.jpeg" at bounding box center [211, 359] width 90 height 23
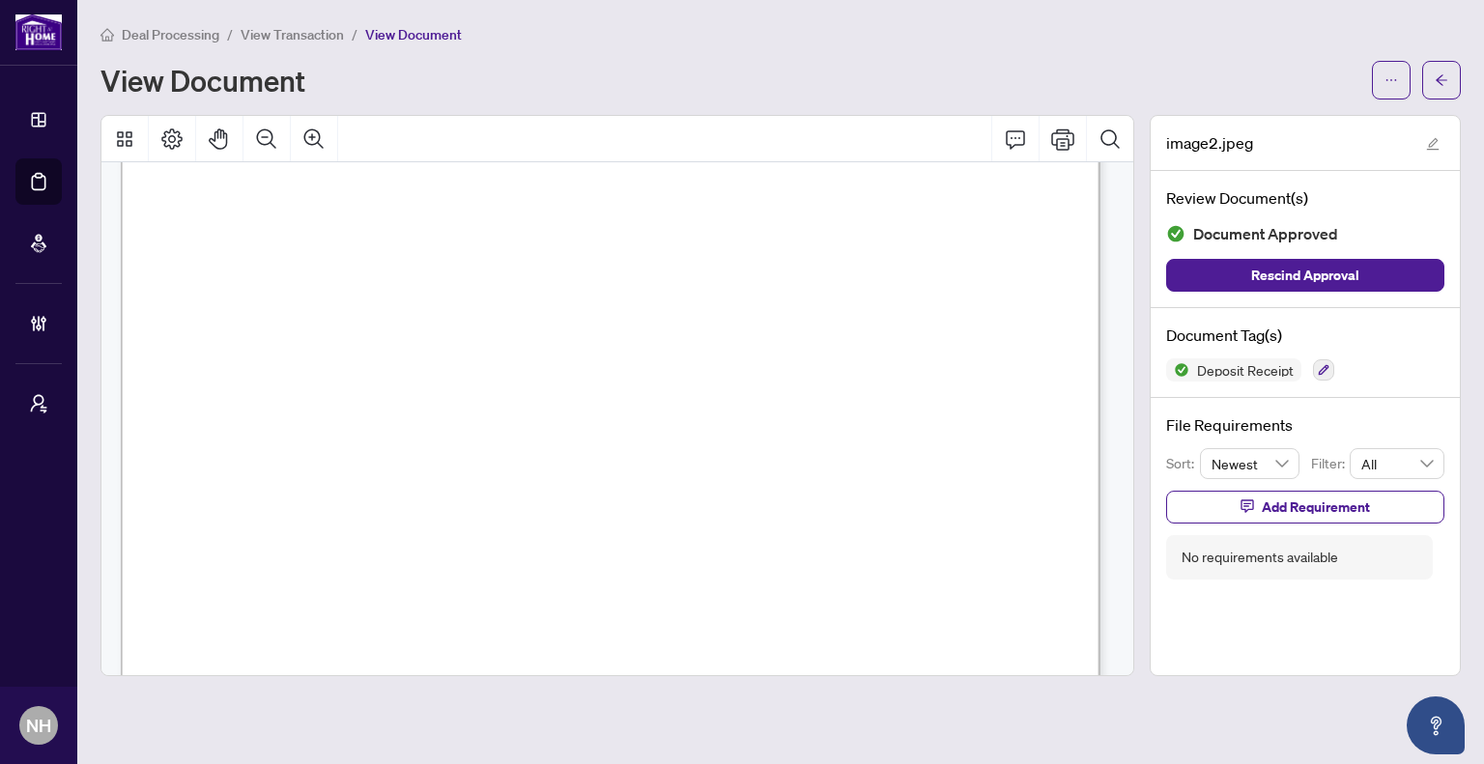
scroll to position [290, 0]
click at [1450, 83] on button "button" at bounding box center [1441, 80] width 39 height 39
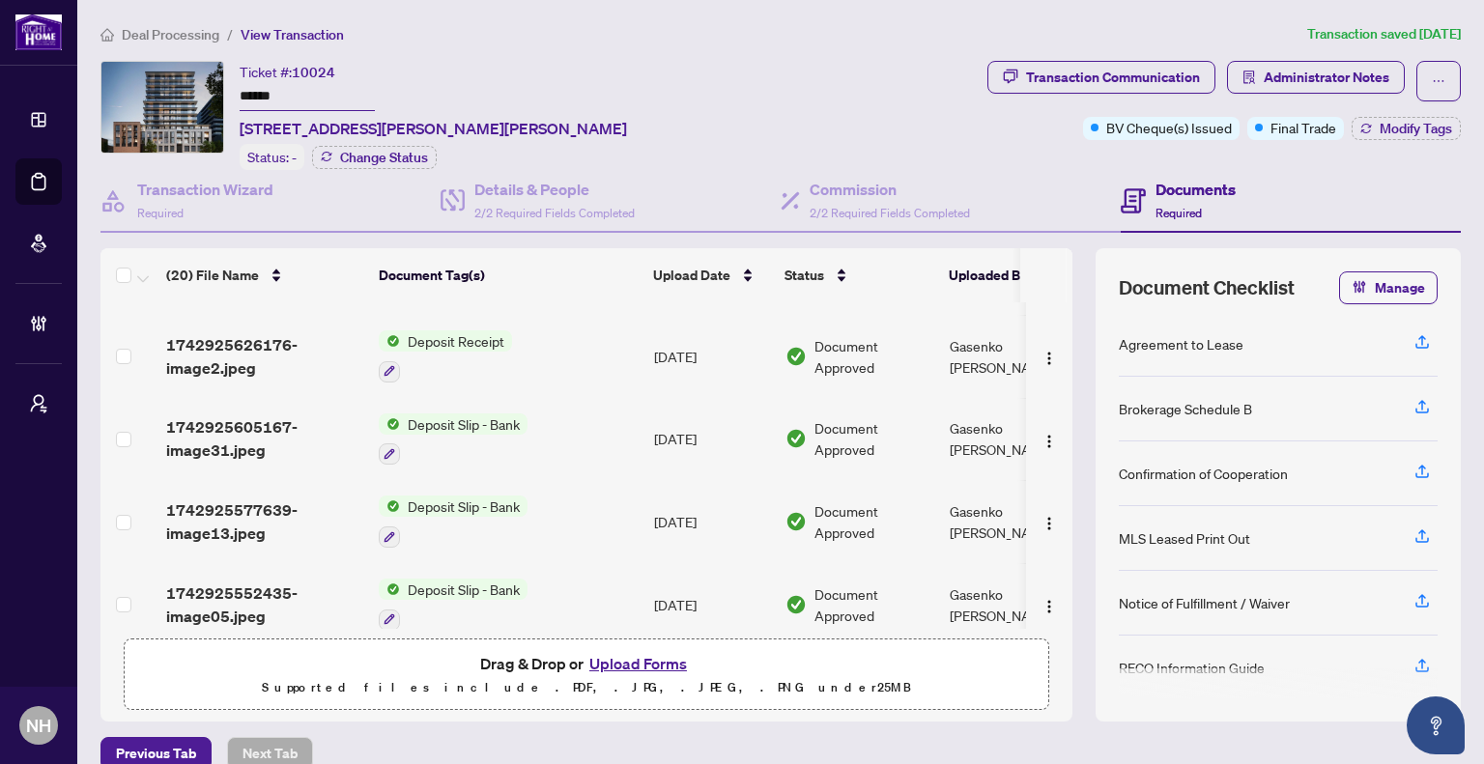
scroll to position [773, 0]
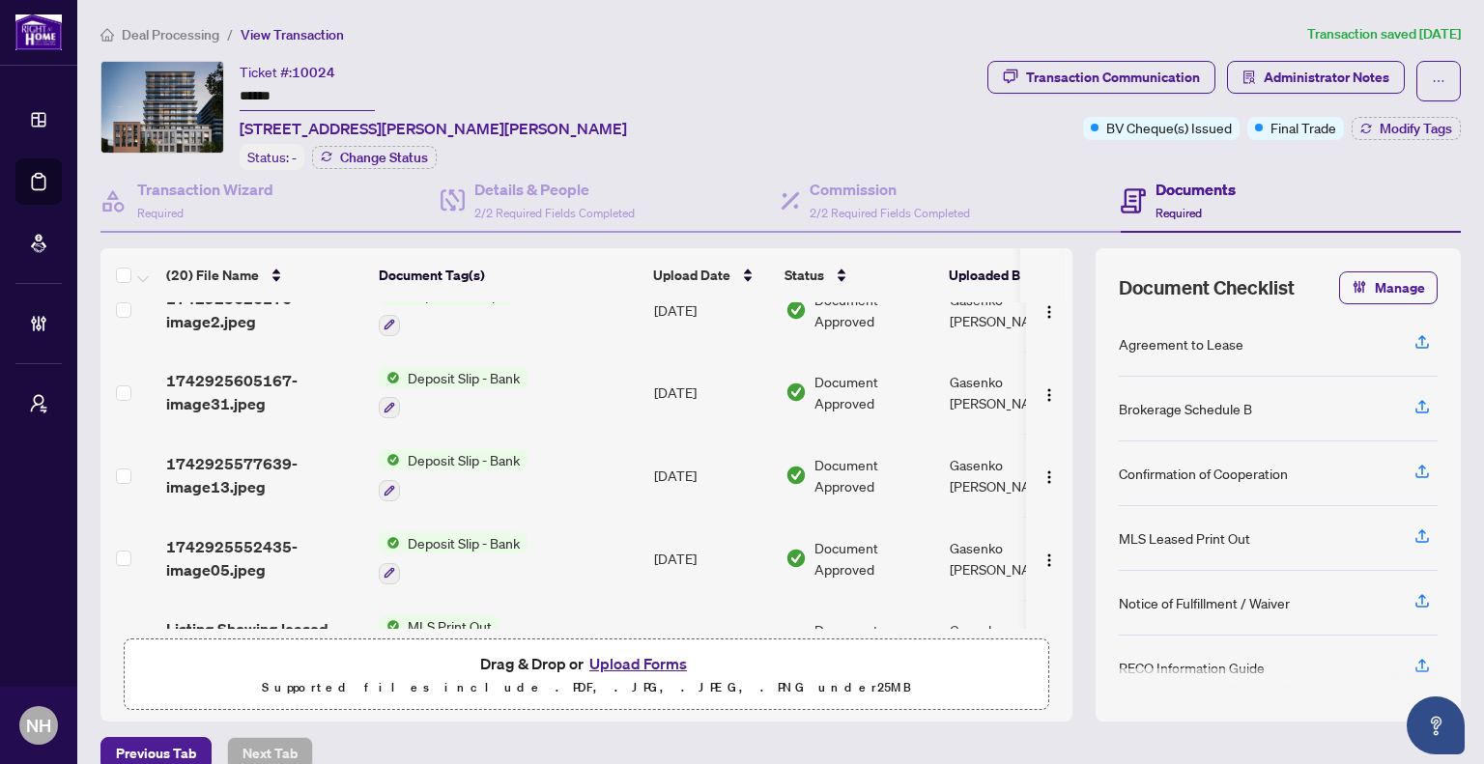
click at [475, 532] on span "Deposit Slip - Bank" at bounding box center [464, 542] width 128 height 21
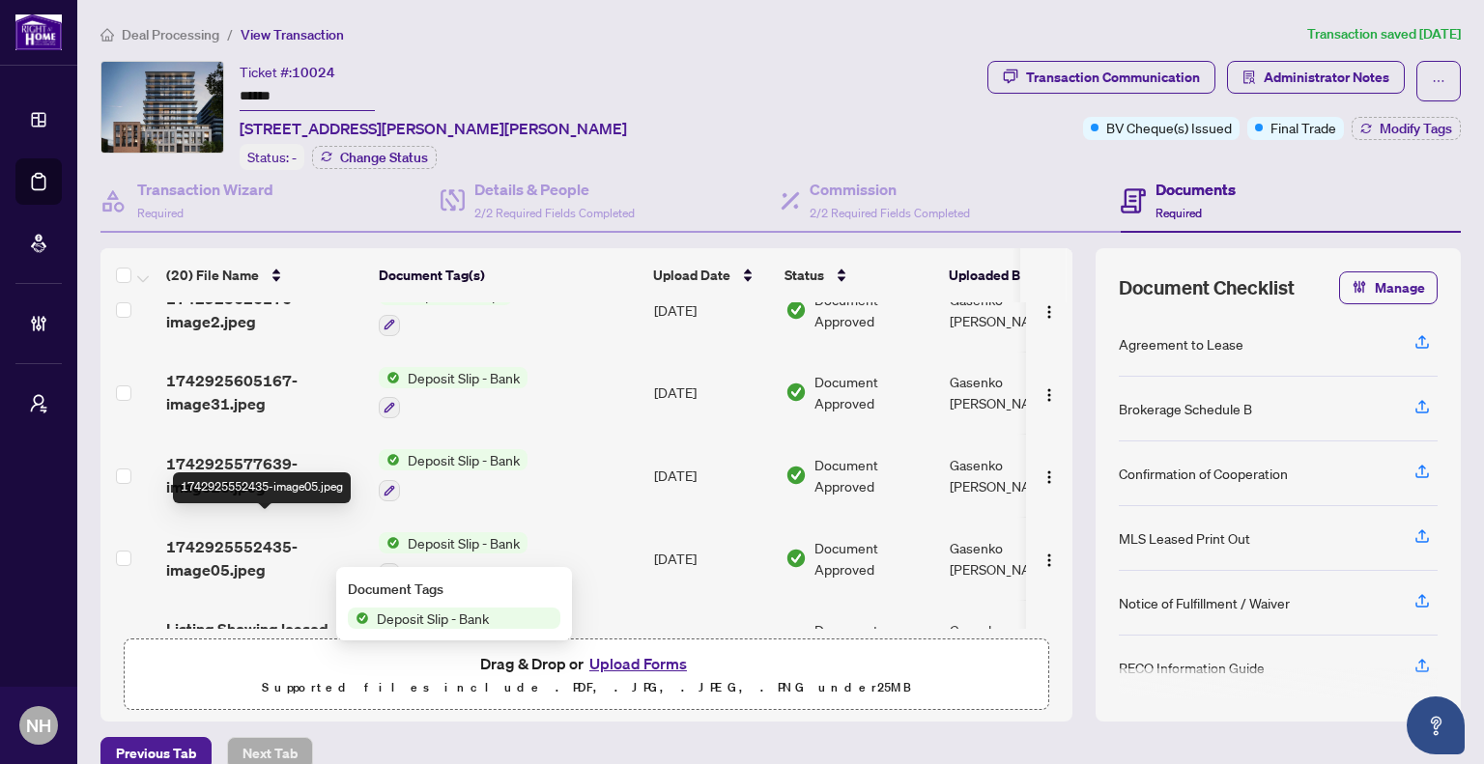
click at [263, 535] on span "1742925552435-image05.jpeg" at bounding box center [264, 558] width 197 height 46
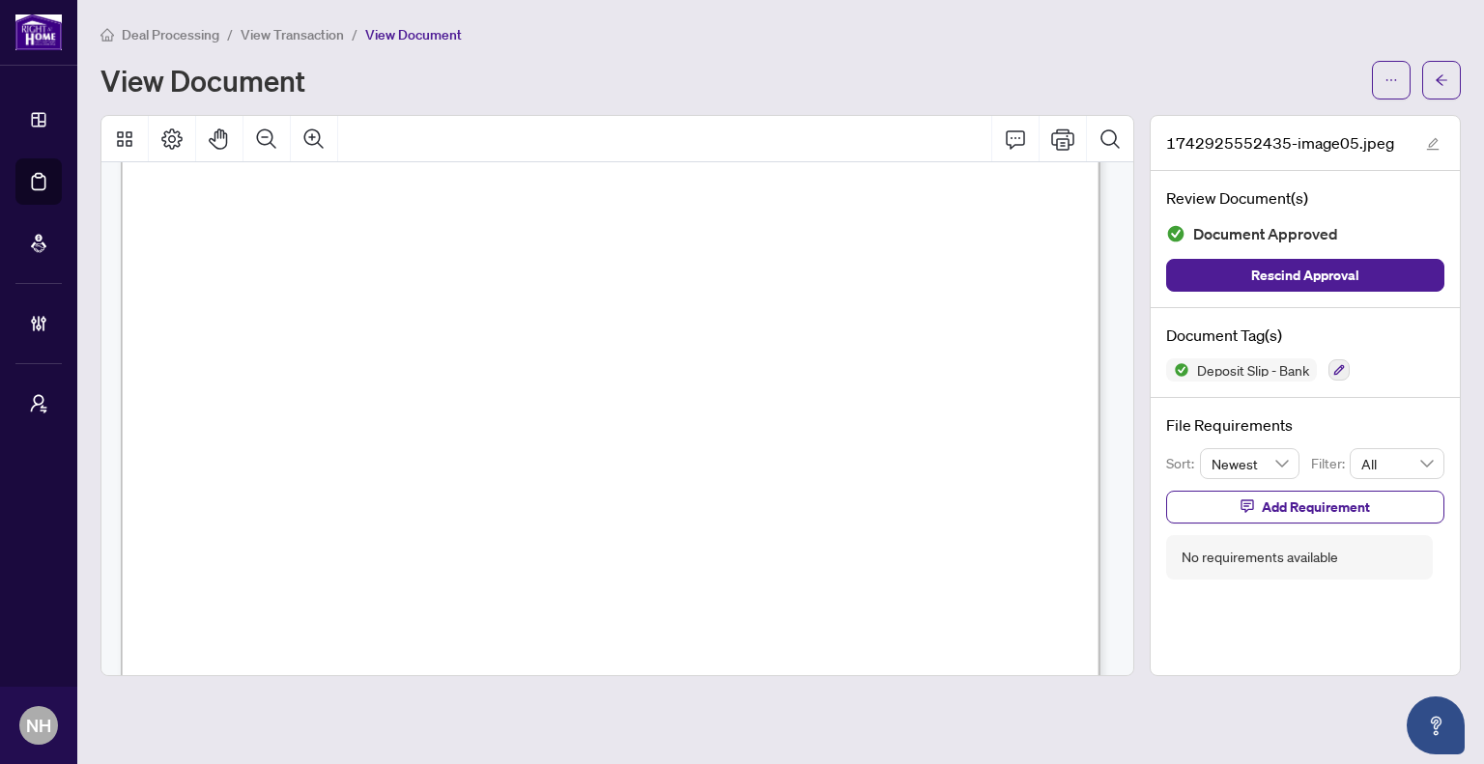
scroll to position [290, 0]
click at [1441, 89] on span "button" at bounding box center [1442, 80] width 14 height 31
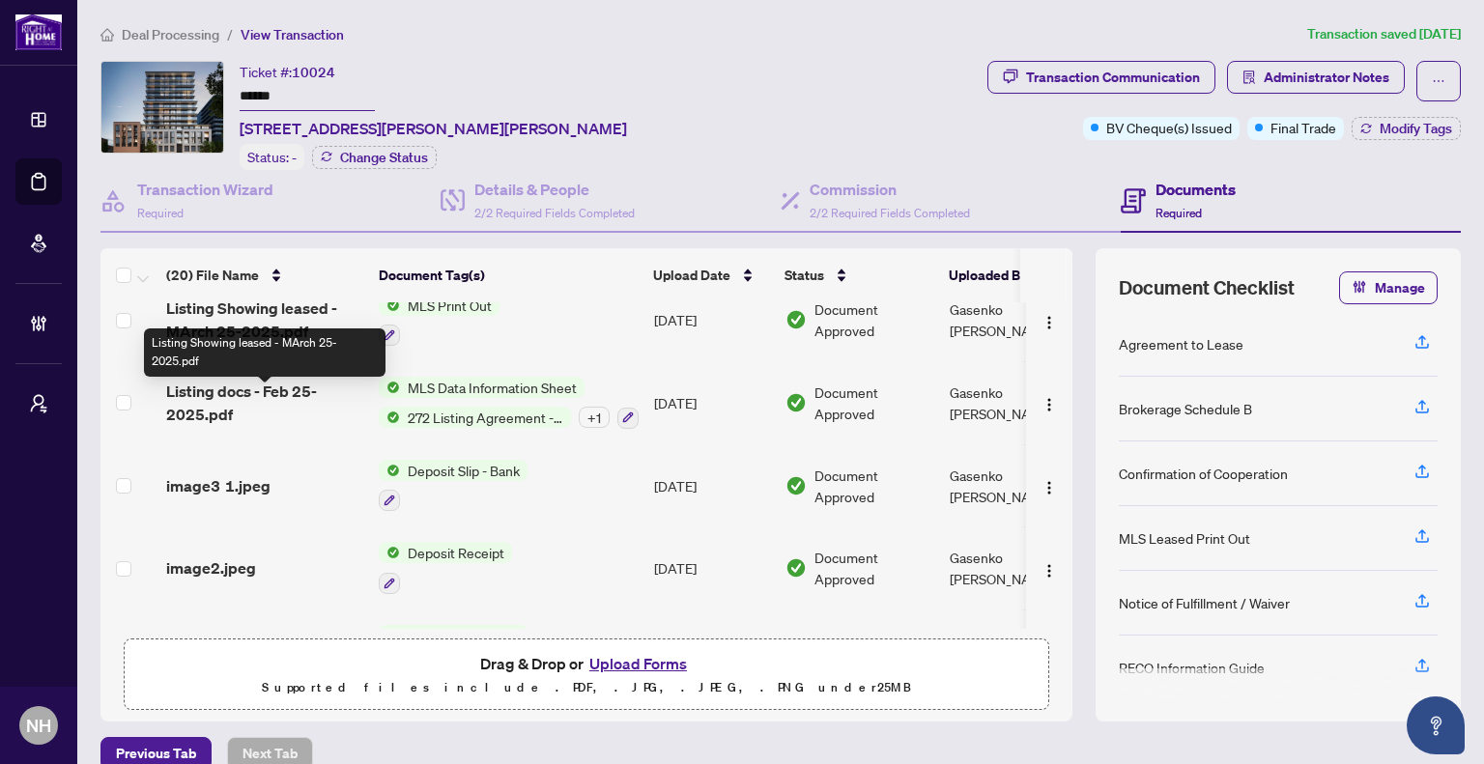
scroll to position [1303, 0]
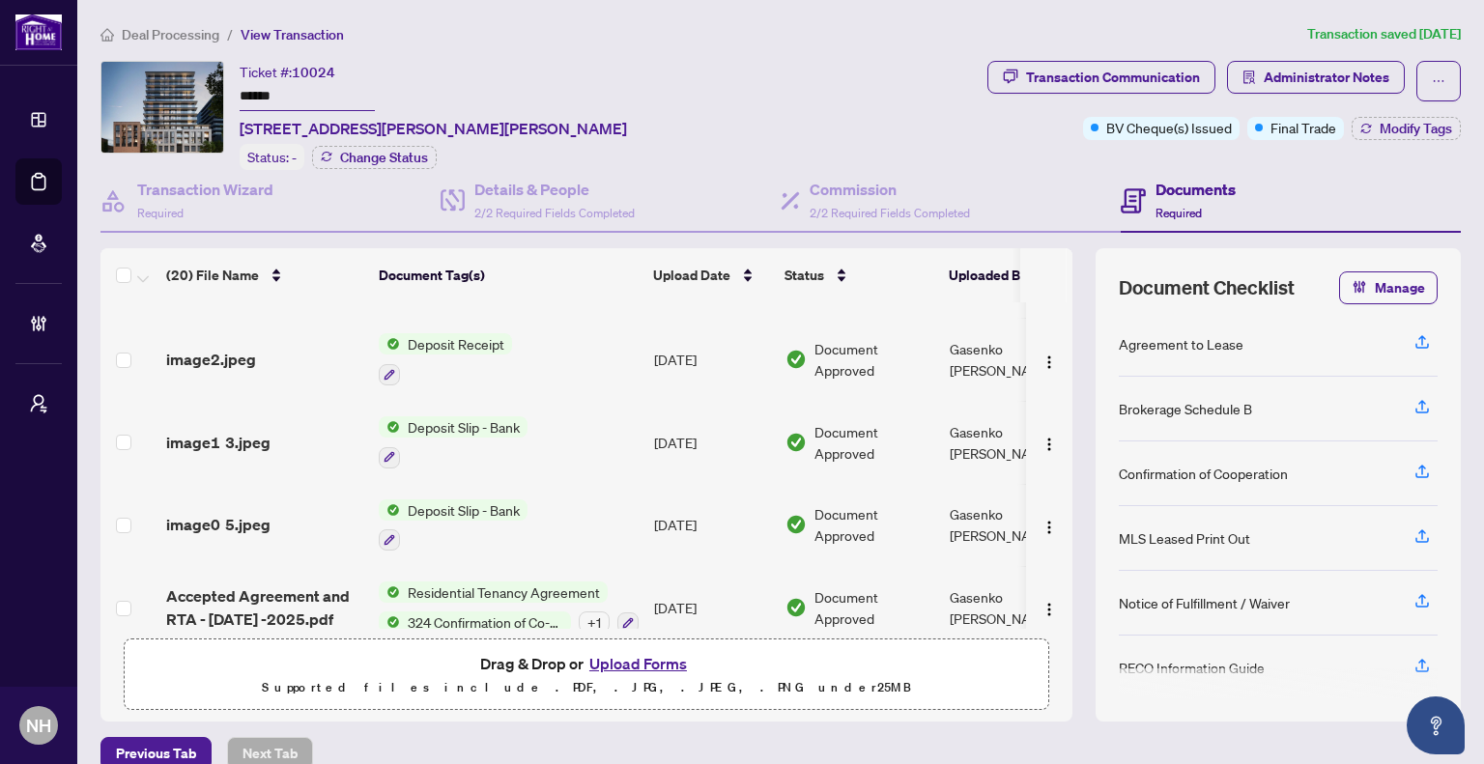
click at [242, 484] on td "image0 5.jpeg" at bounding box center [264, 525] width 213 height 83
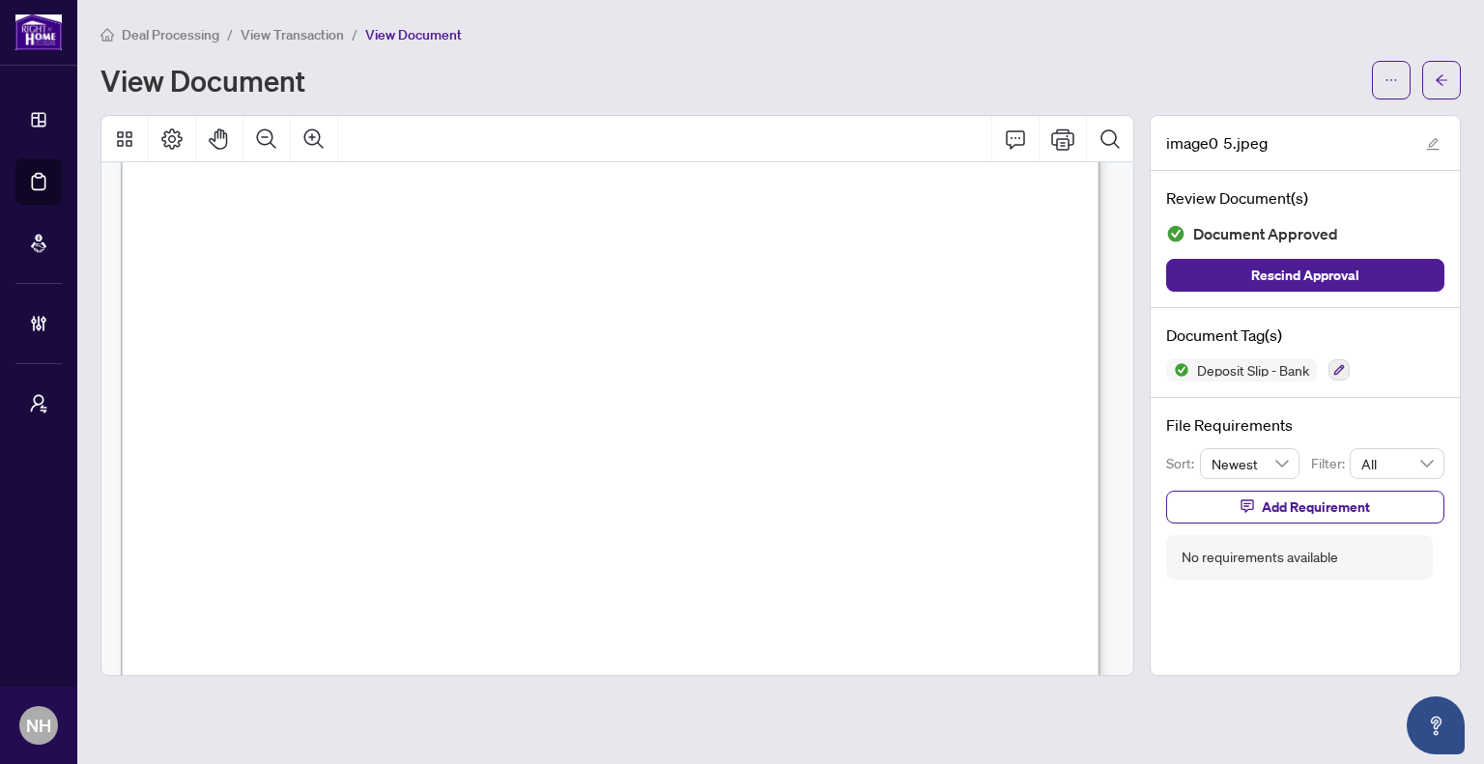
scroll to position [387, 0]
click at [1433, 75] on button "button" at bounding box center [1441, 80] width 39 height 39
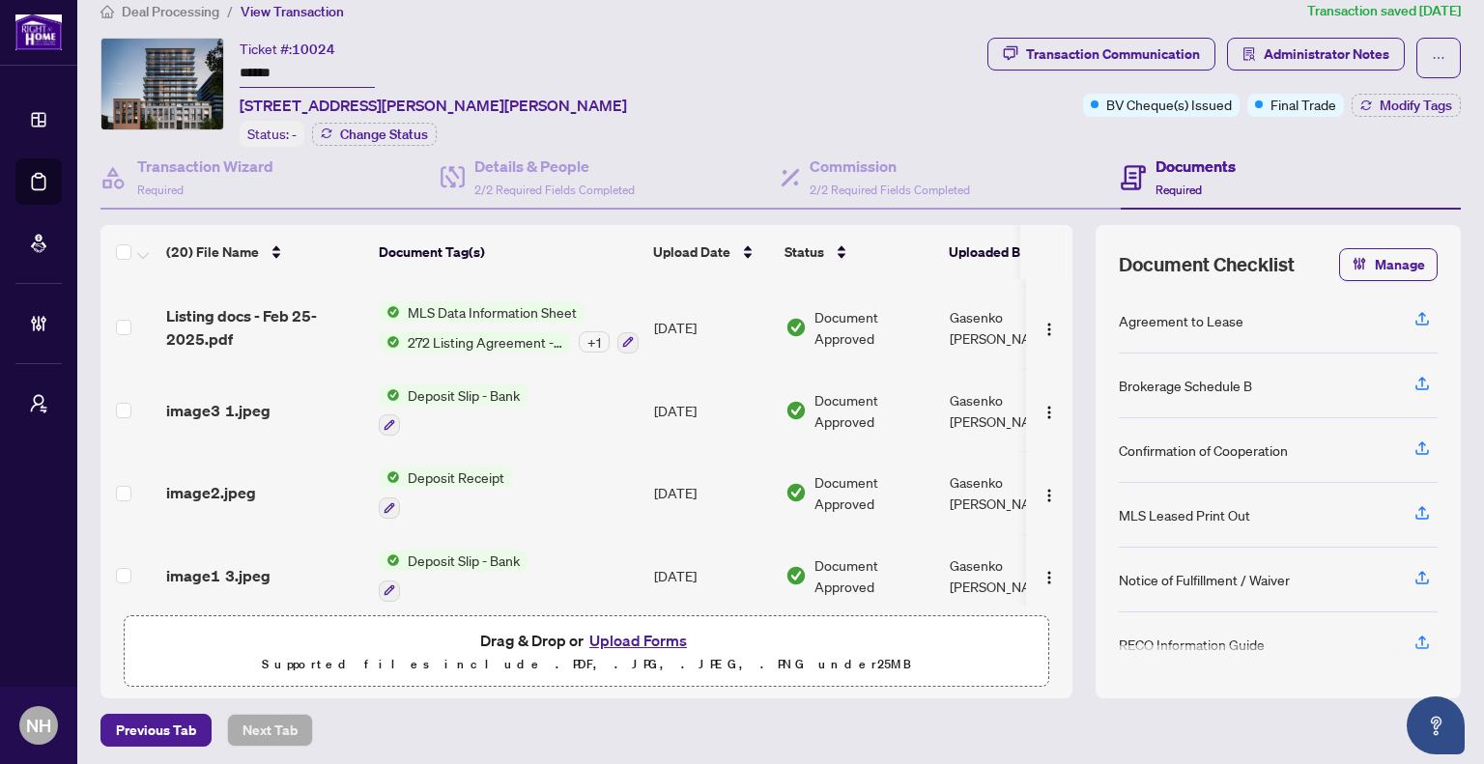
scroll to position [1303, 0]
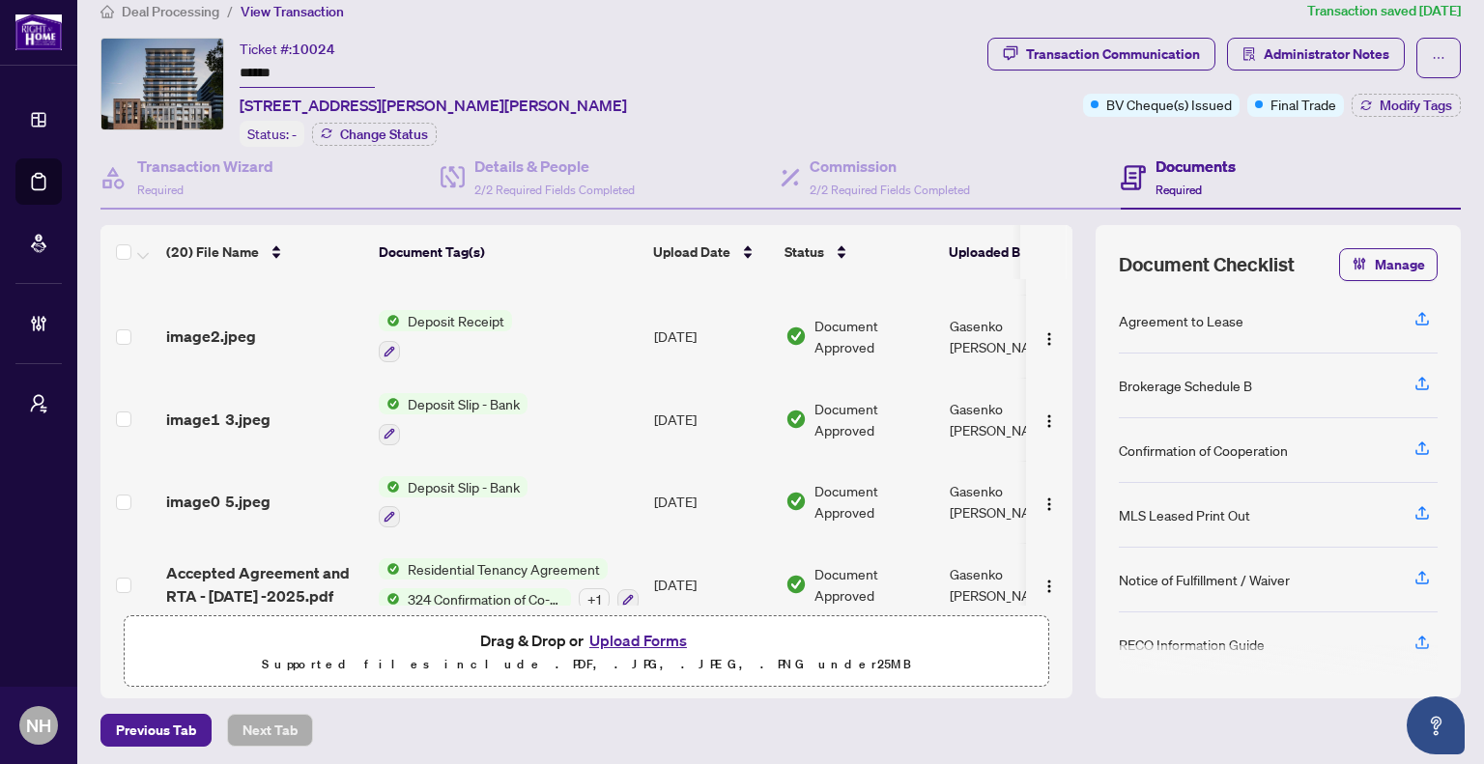
click at [251, 408] on span "image1 3.jpeg" at bounding box center [218, 419] width 104 height 23
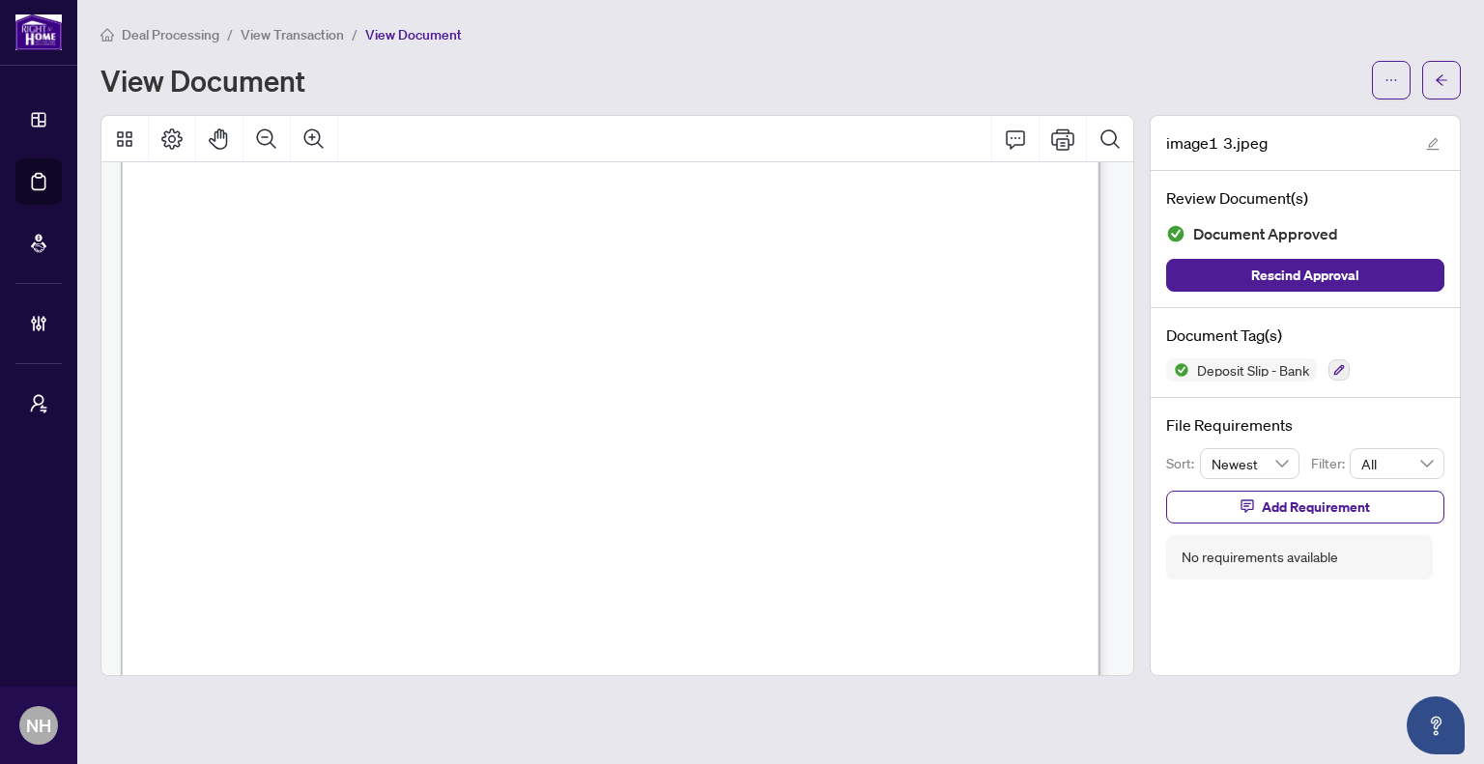
scroll to position [97, 0]
click at [1438, 73] on icon "arrow-left" at bounding box center [1442, 80] width 14 height 14
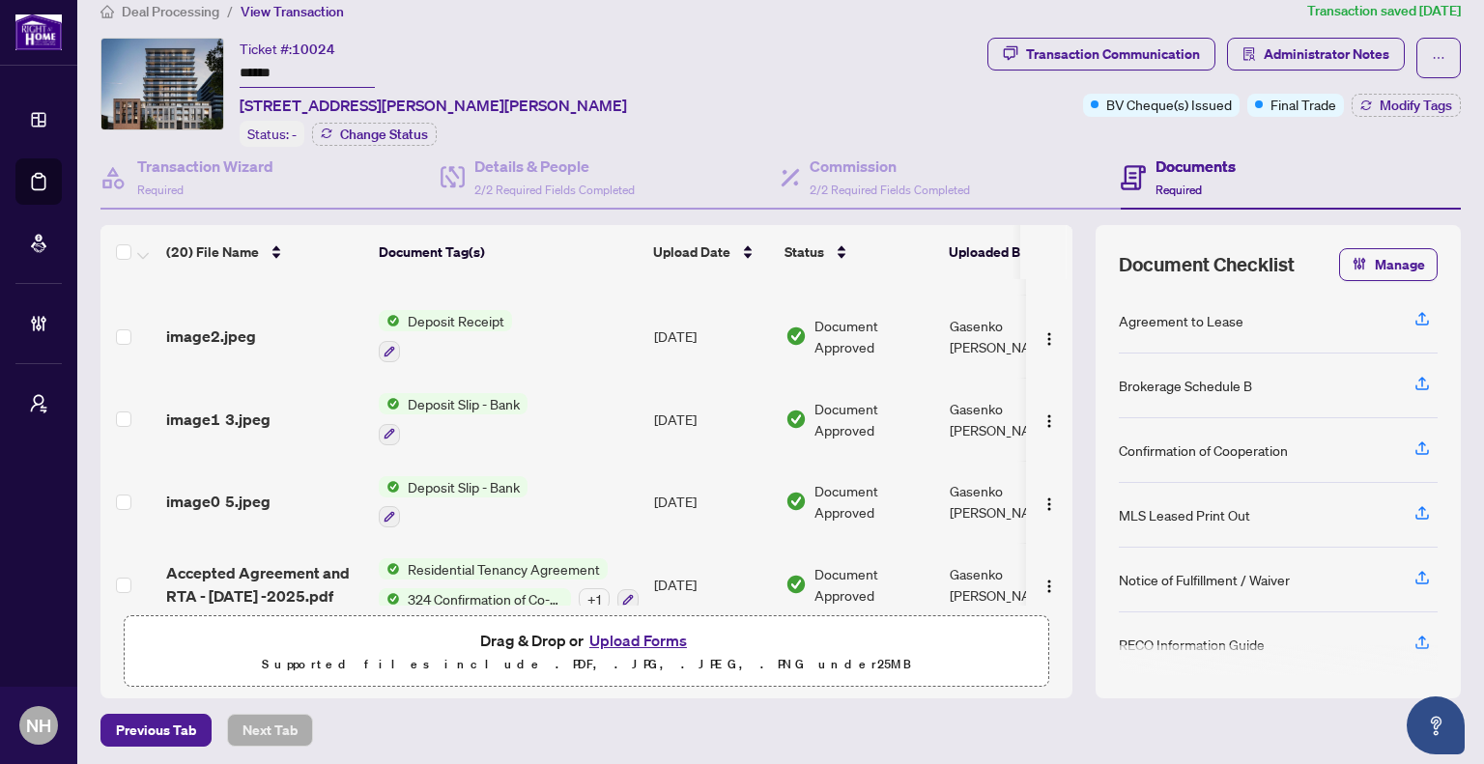
scroll to position [1207, 0]
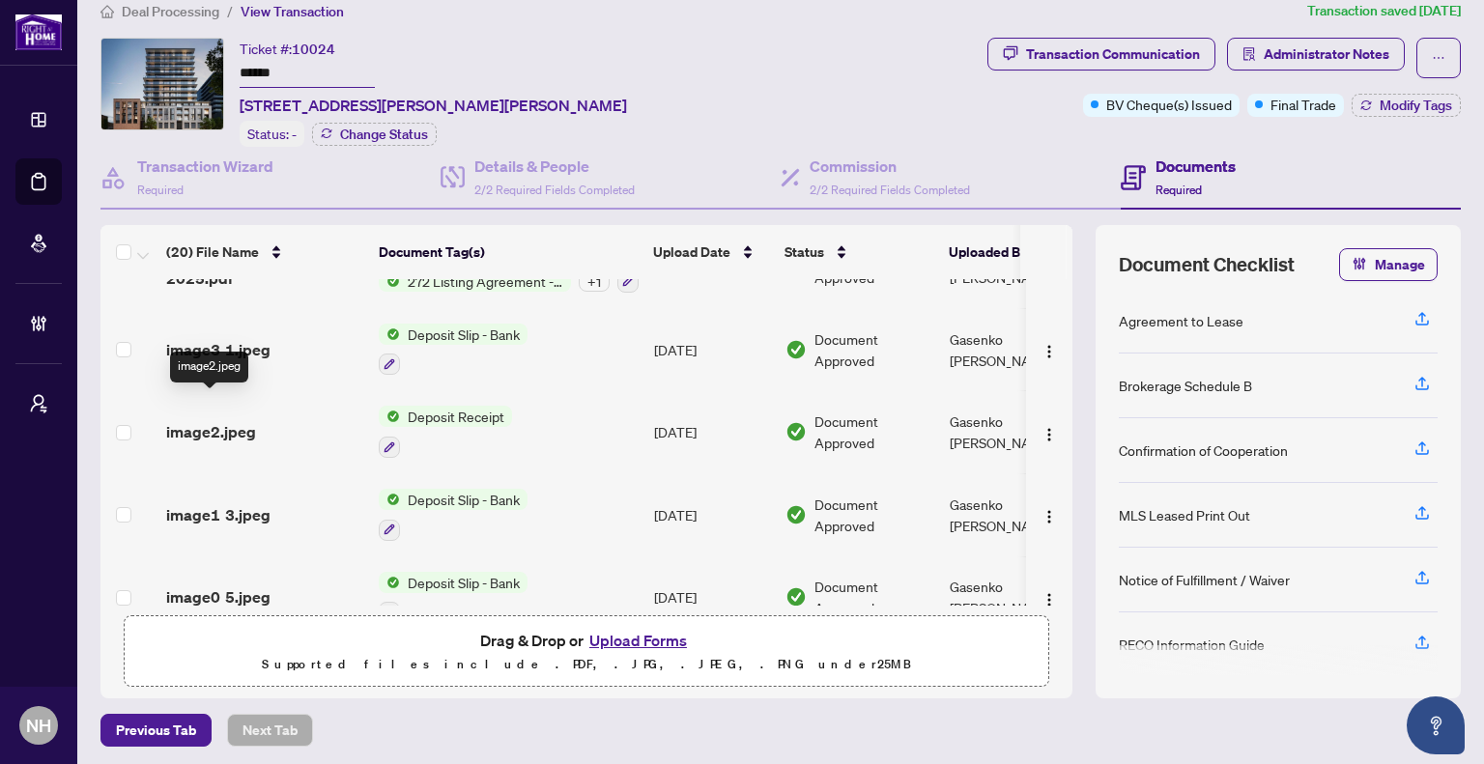
click at [232, 420] on span "image2.jpeg" at bounding box center [211, 431] width 90 height 23
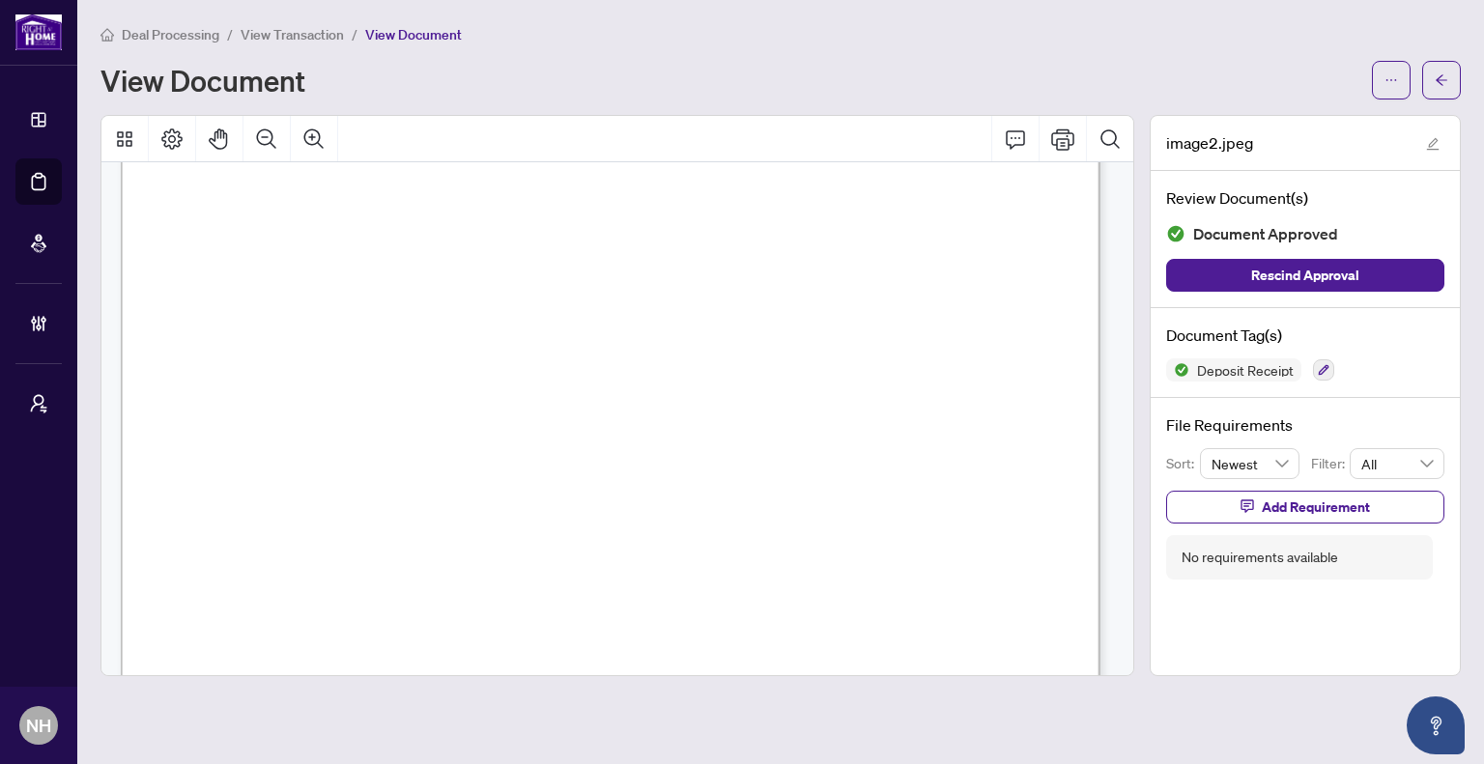
scroll to position [97, 0]
click at [1435, 92] on span "button" at bounding box center [1442, 80] width 14 height 31
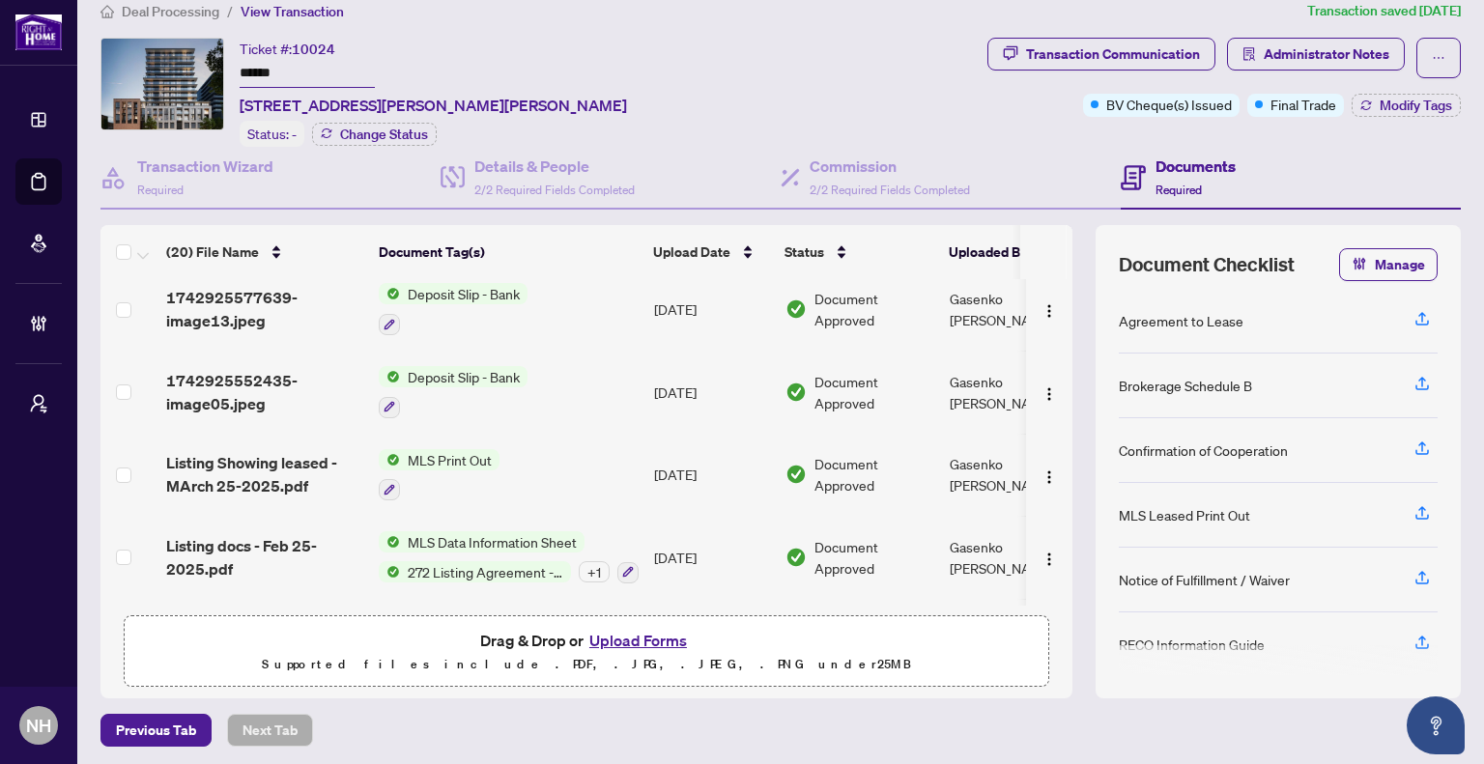
scroll to position [819, 0]
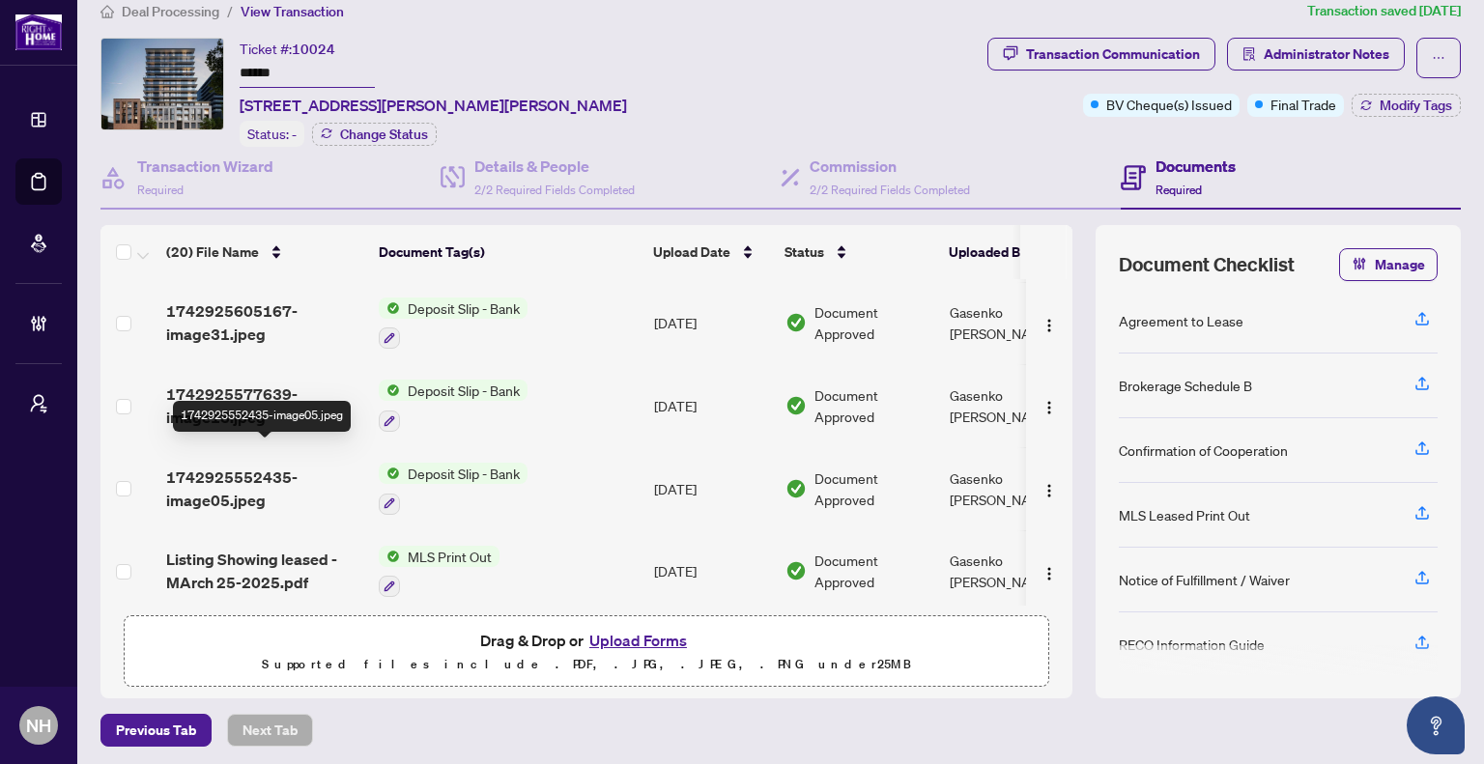
click at [224, 466] on span "1742925552435-image05.jpeg" at bounding box center [264, 489] width 197 height 46
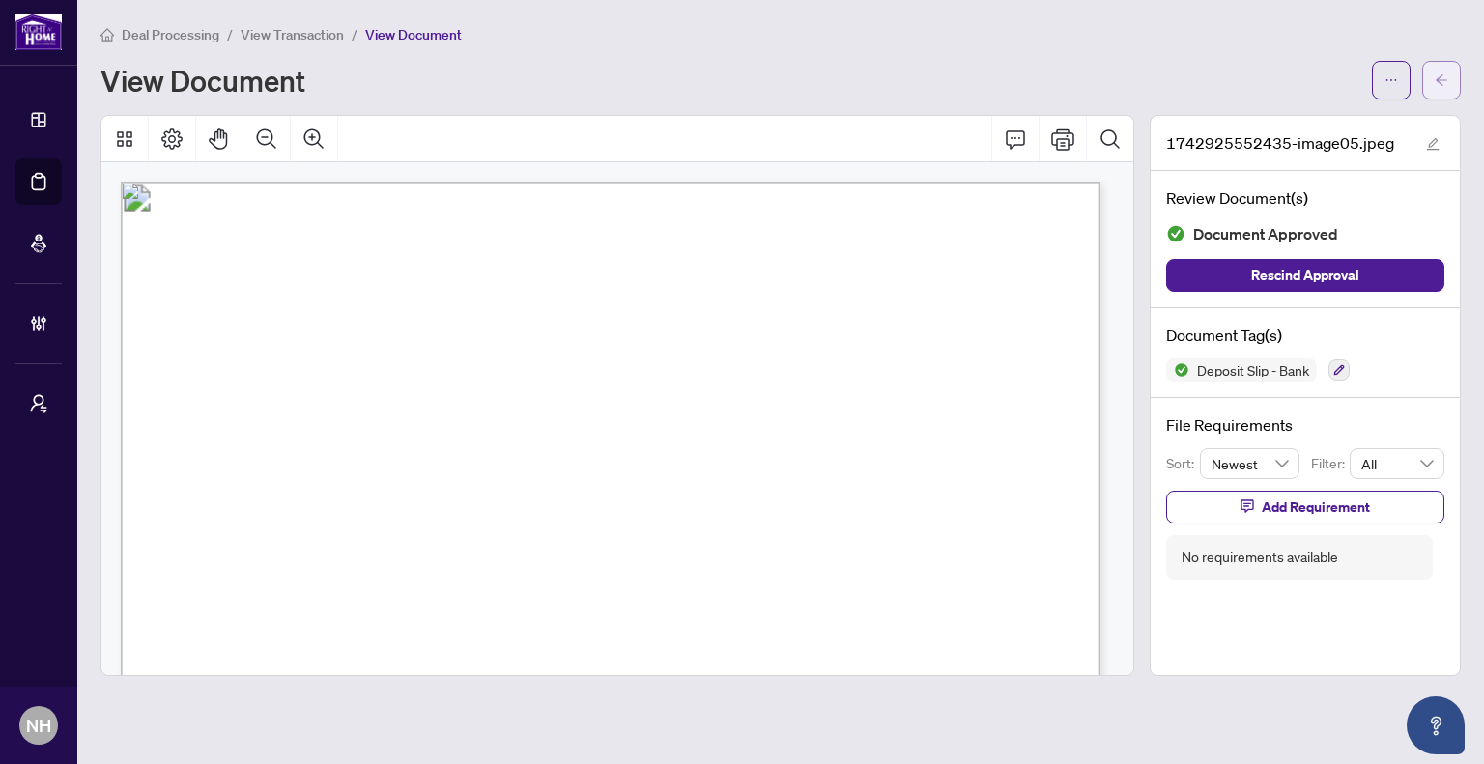
click at [1437, 79] on icon "arrow-left" at bounding box center [1442, 79] width 12 height 11
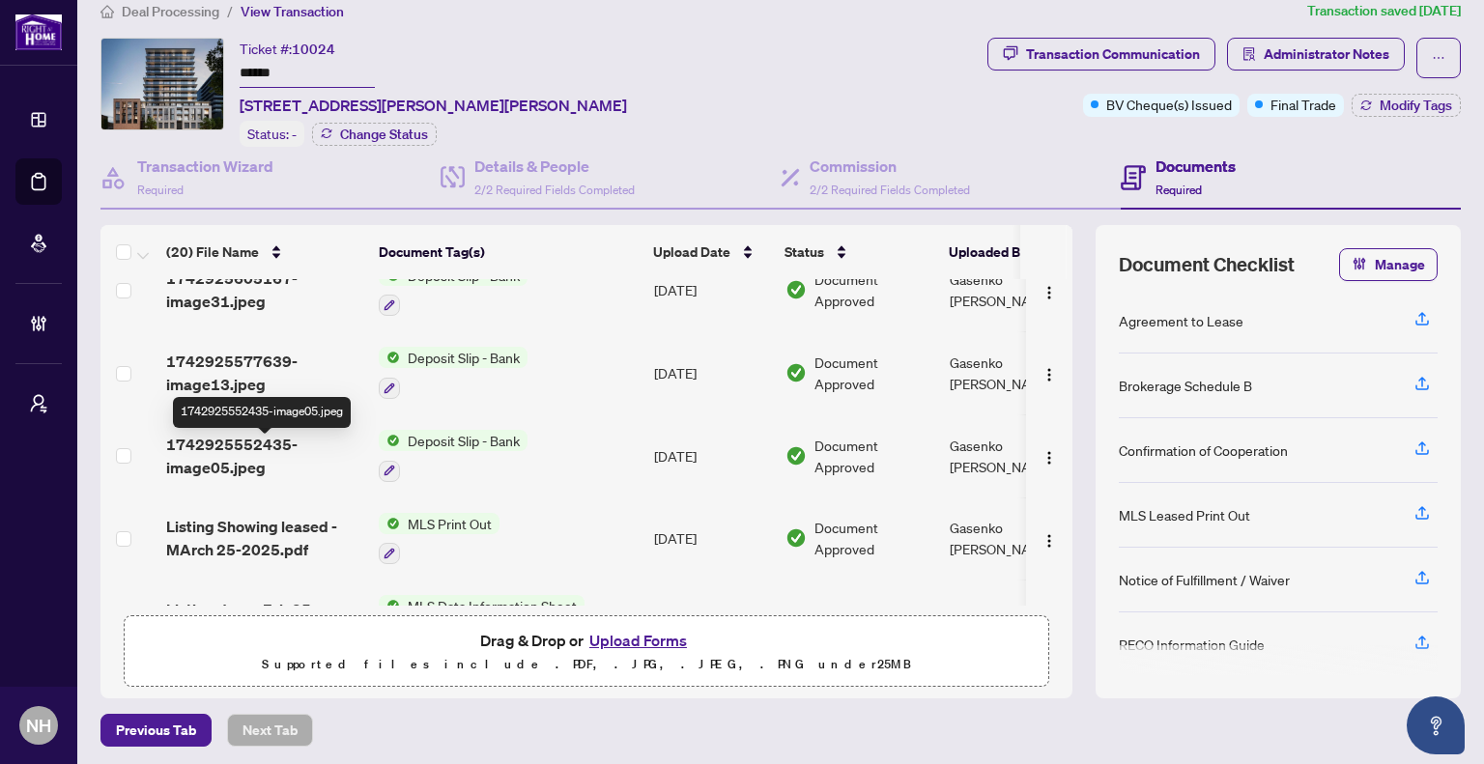
scroll to position [820, 0]
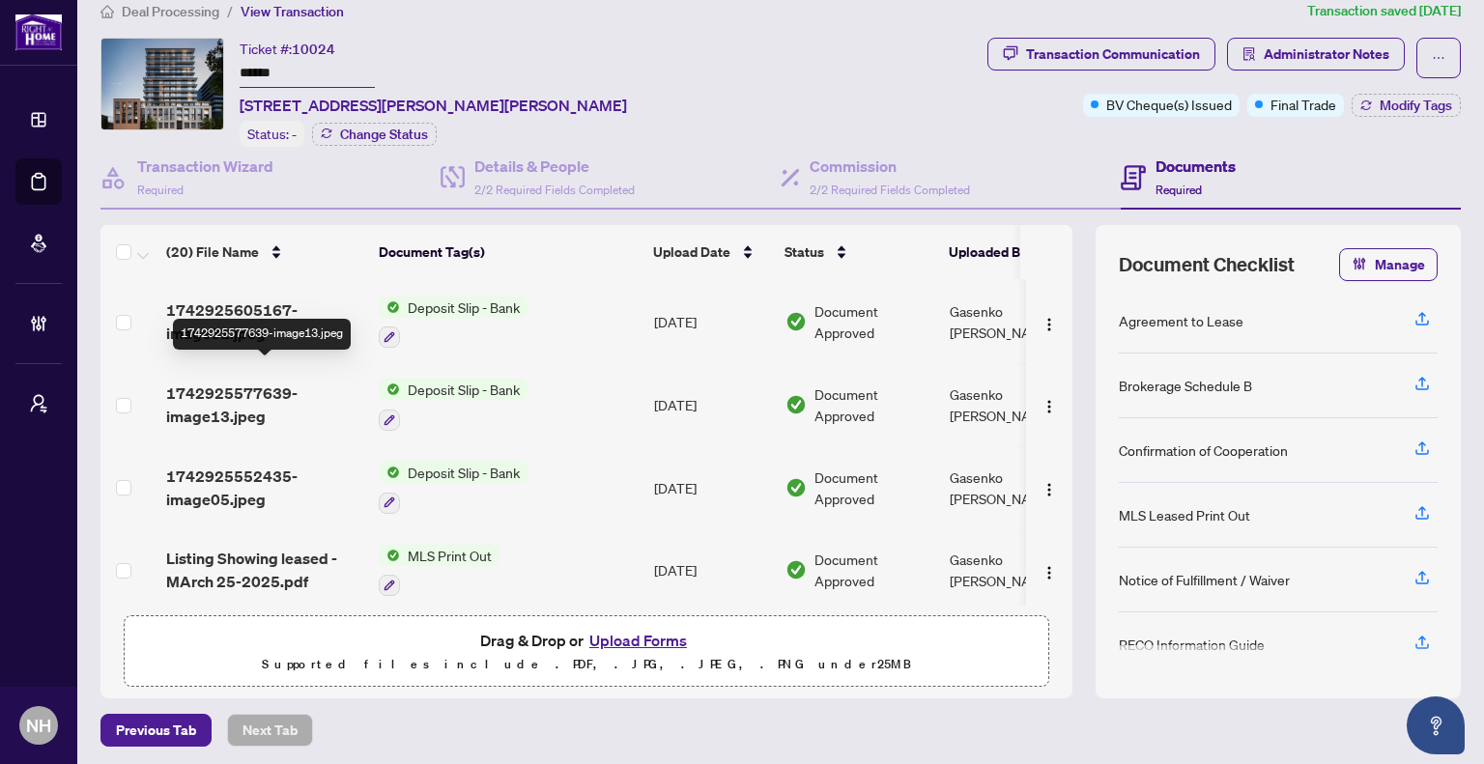
click at [206, 382] on span "1742925577639-image13.jpeg" at bounding box center [264, 405] width 197 height 46
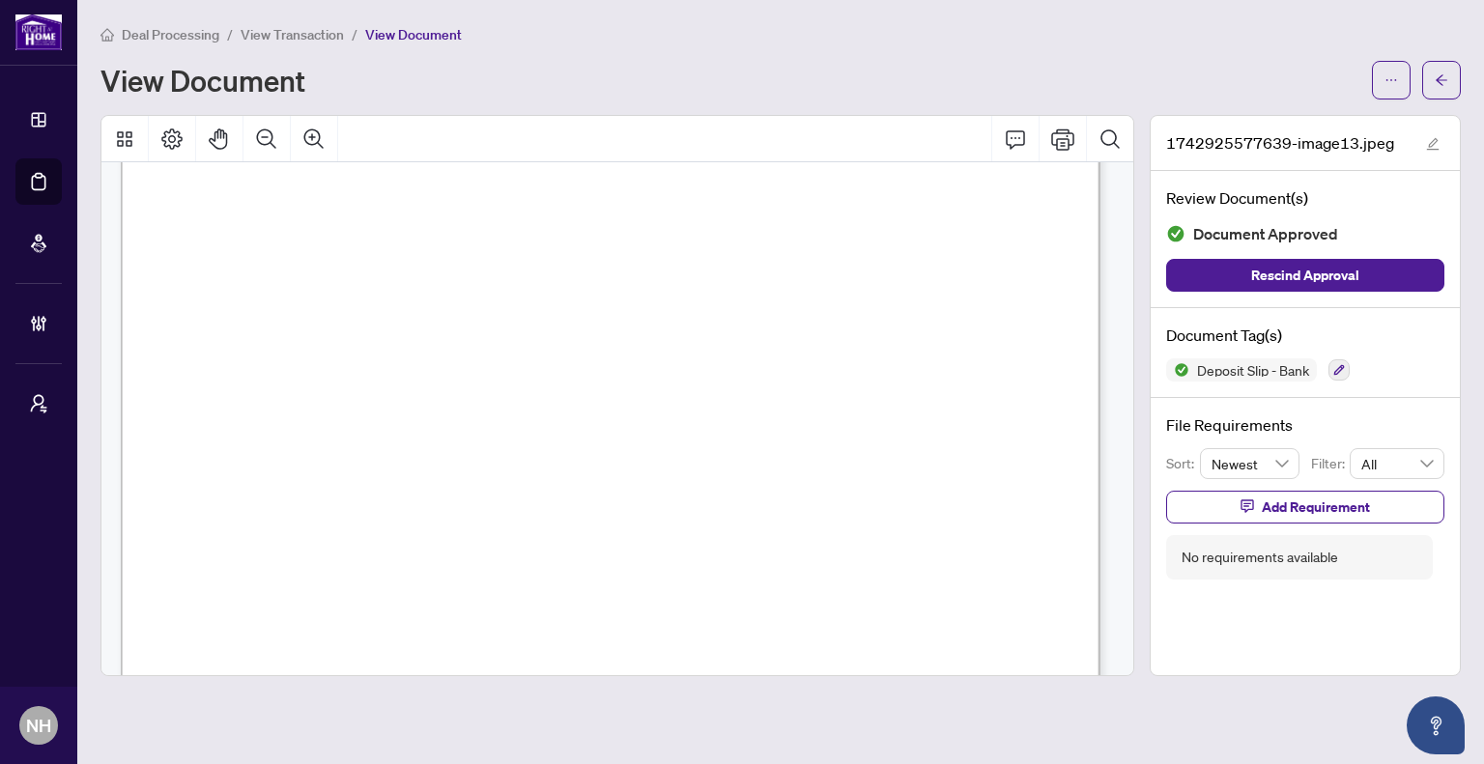
scroll to position [193, 0]
click at [1441, 75] on icon "arrow-left" at bounding box center [1442, 79] width 12 height 11
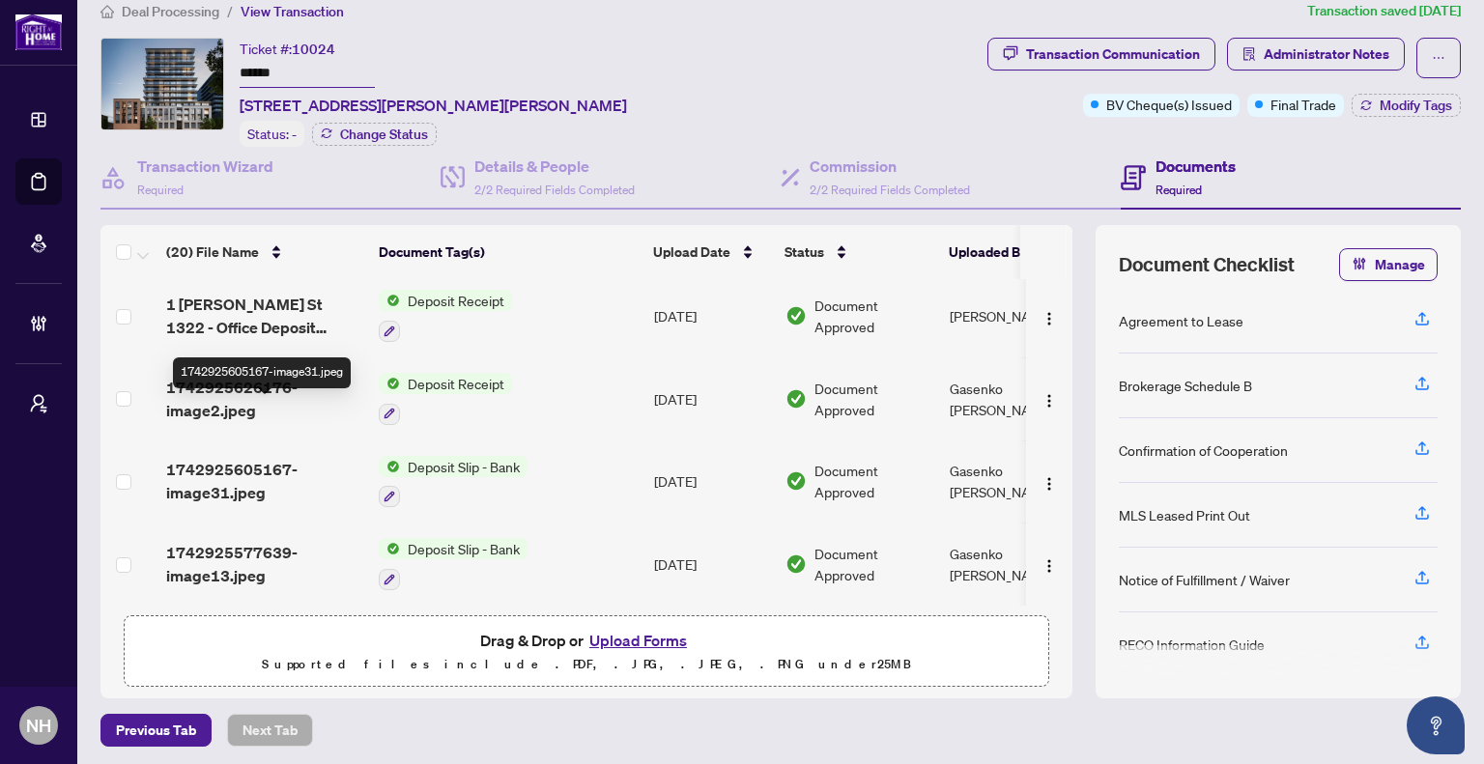
scroll to position [627, 0]
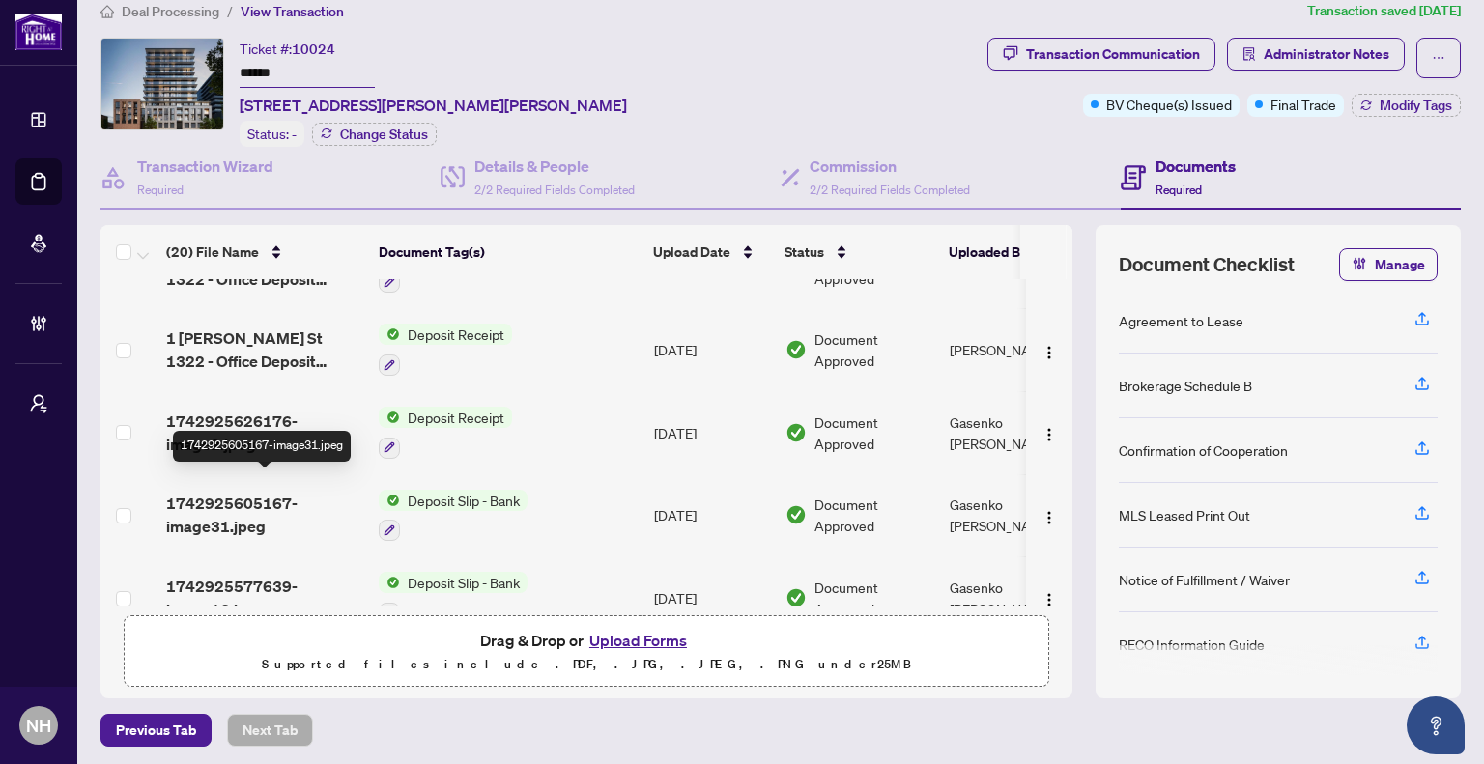
click at [258, 492] on span "1742925605167-image31.jpeg" at bounding box center [264, 515] width 197 height 46
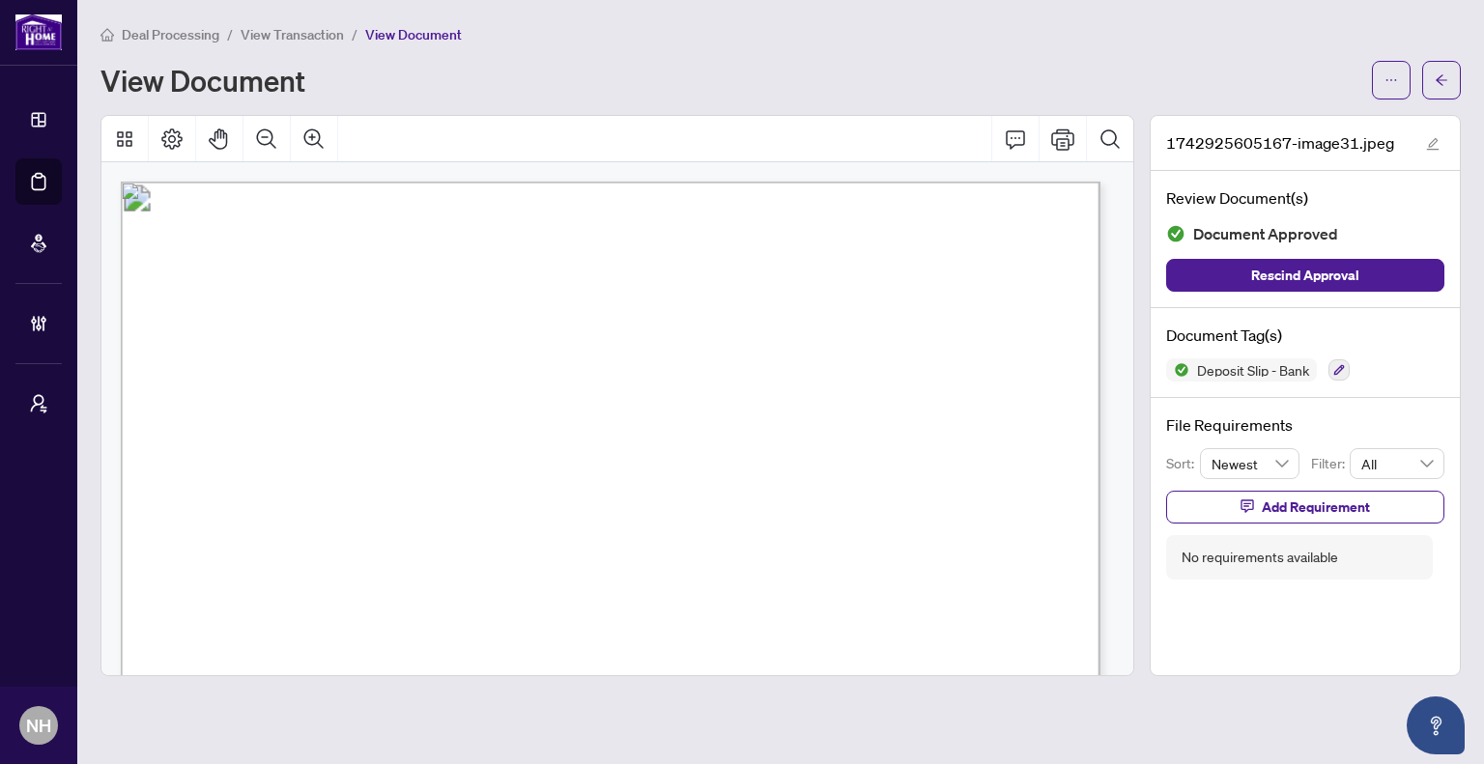
scroll to position [97, 0]
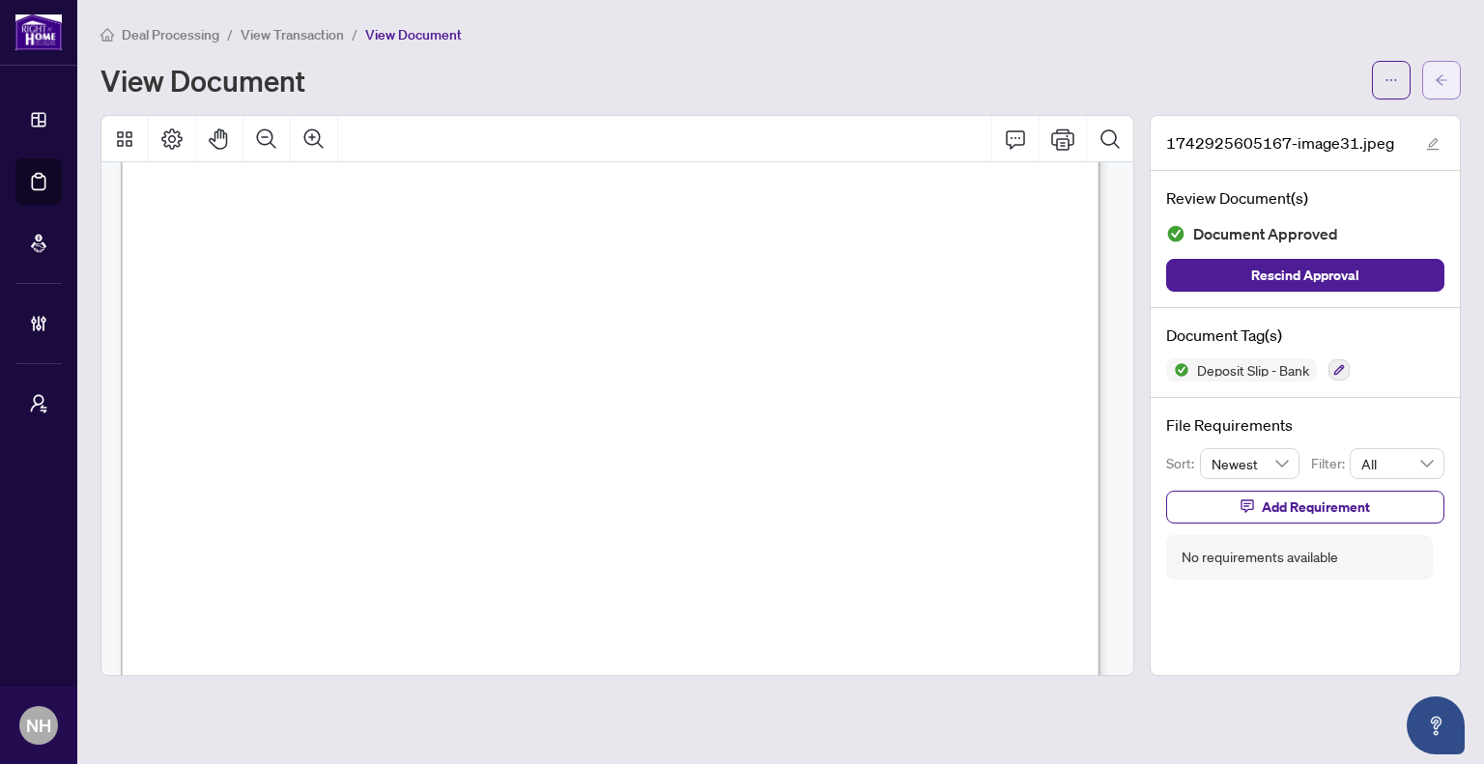
click at [1434, 87] on button "button" at bounding box center [1441, 80] width 39 height 39
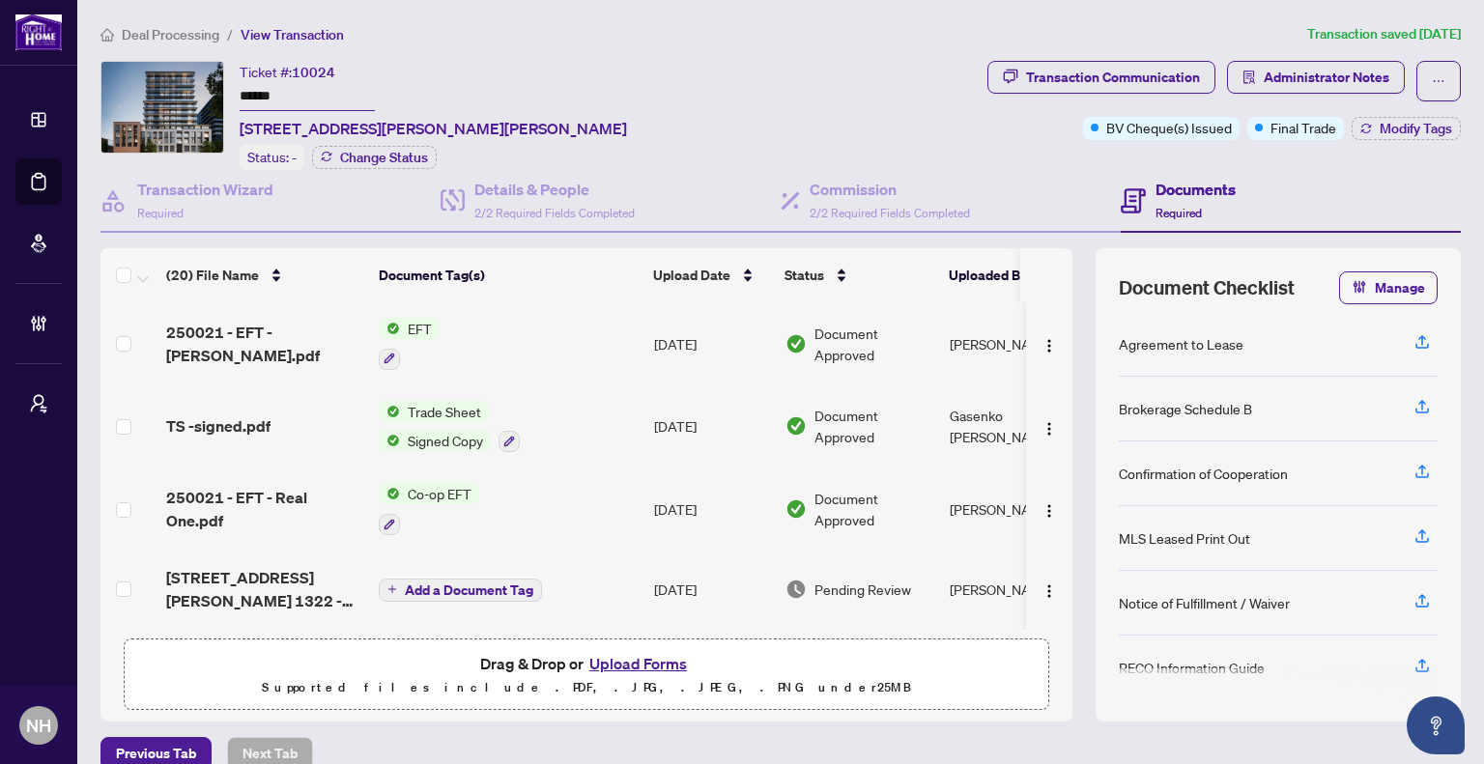
click at [156, 37] on span "Deal Processing" at bounding box center [171, 34] width 98 height 17
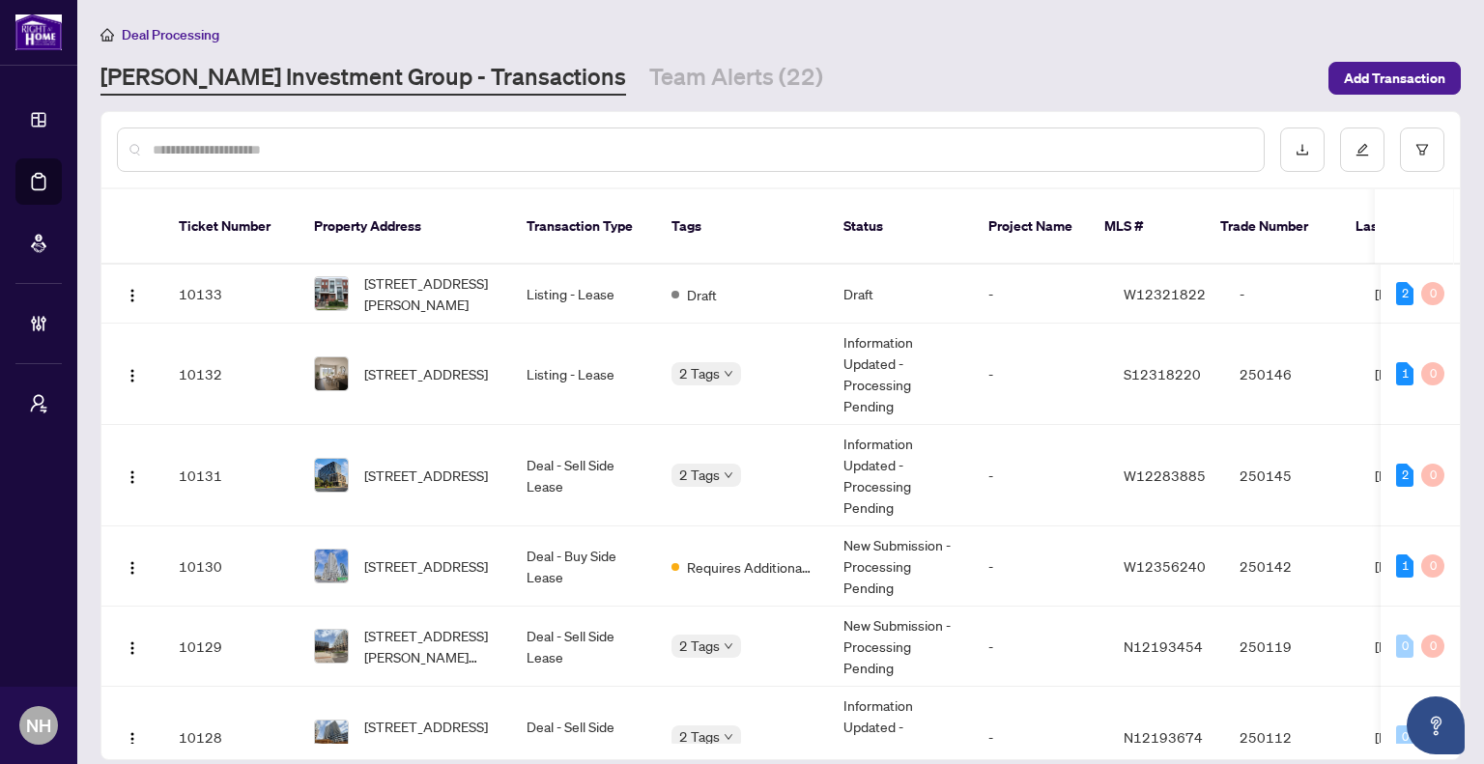
click at [255, 169] on div at bounding box center [691, 150] width 1148 height 44
click at [493, 142] on input "text" at bounding box center [701, 149] width 1096 height 21
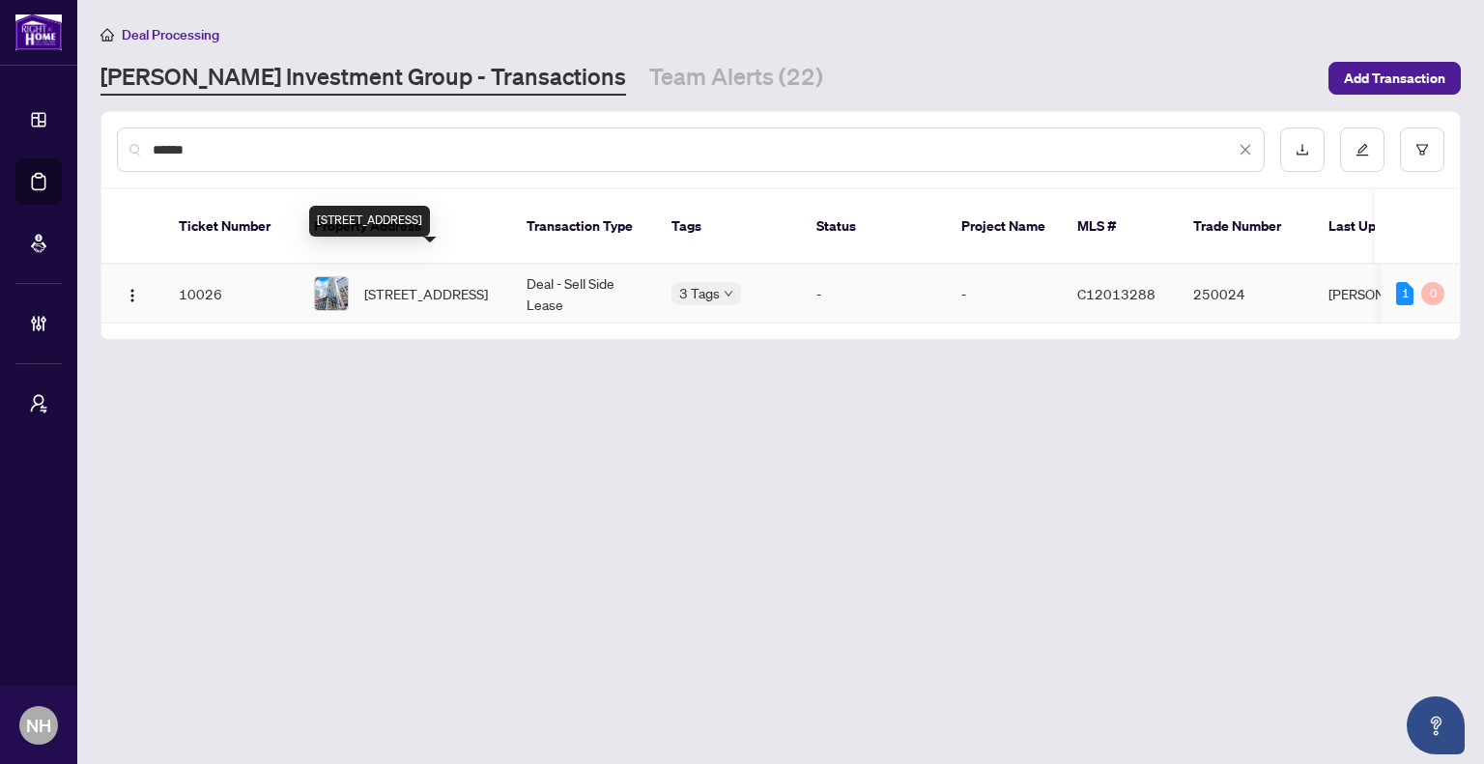
type input "******"
click at [402, 283] on span "[STREET_ADDRESS]" at bounding box center [426, 293] width 124 height 21
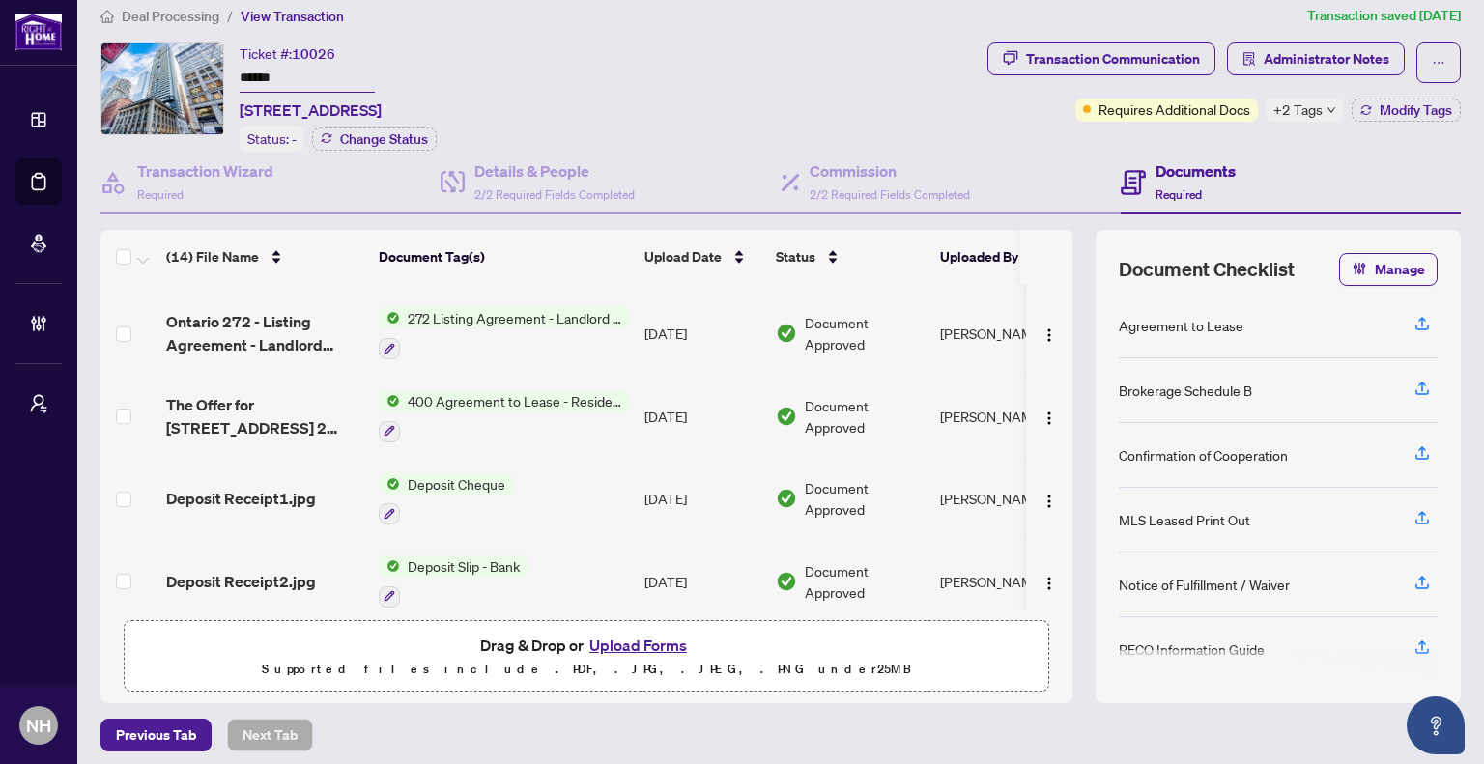
scroll to position [23, 0]
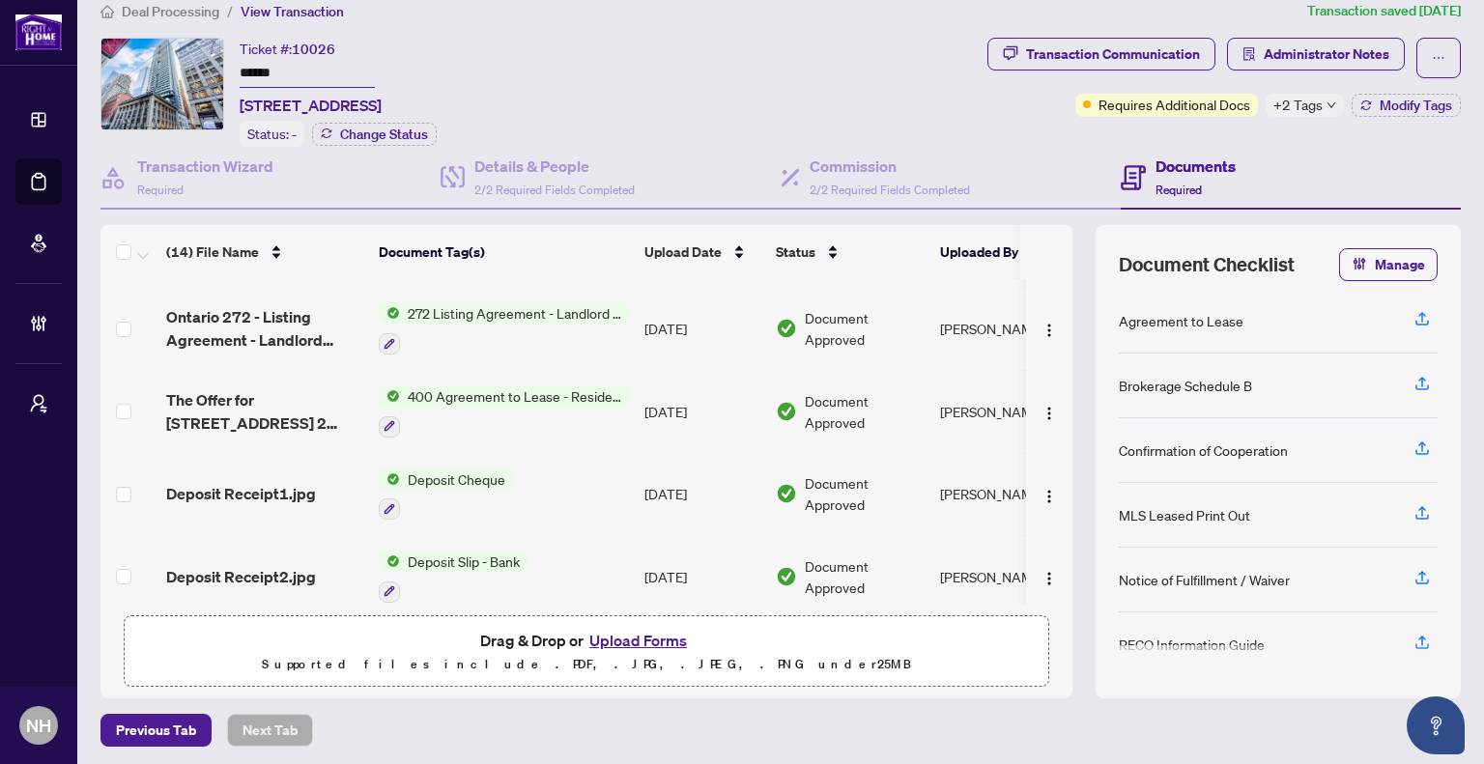
click at [226, 482] on span "Deposit Receipt1.jpg" at bounding box center [241, 493] width 150 height 23
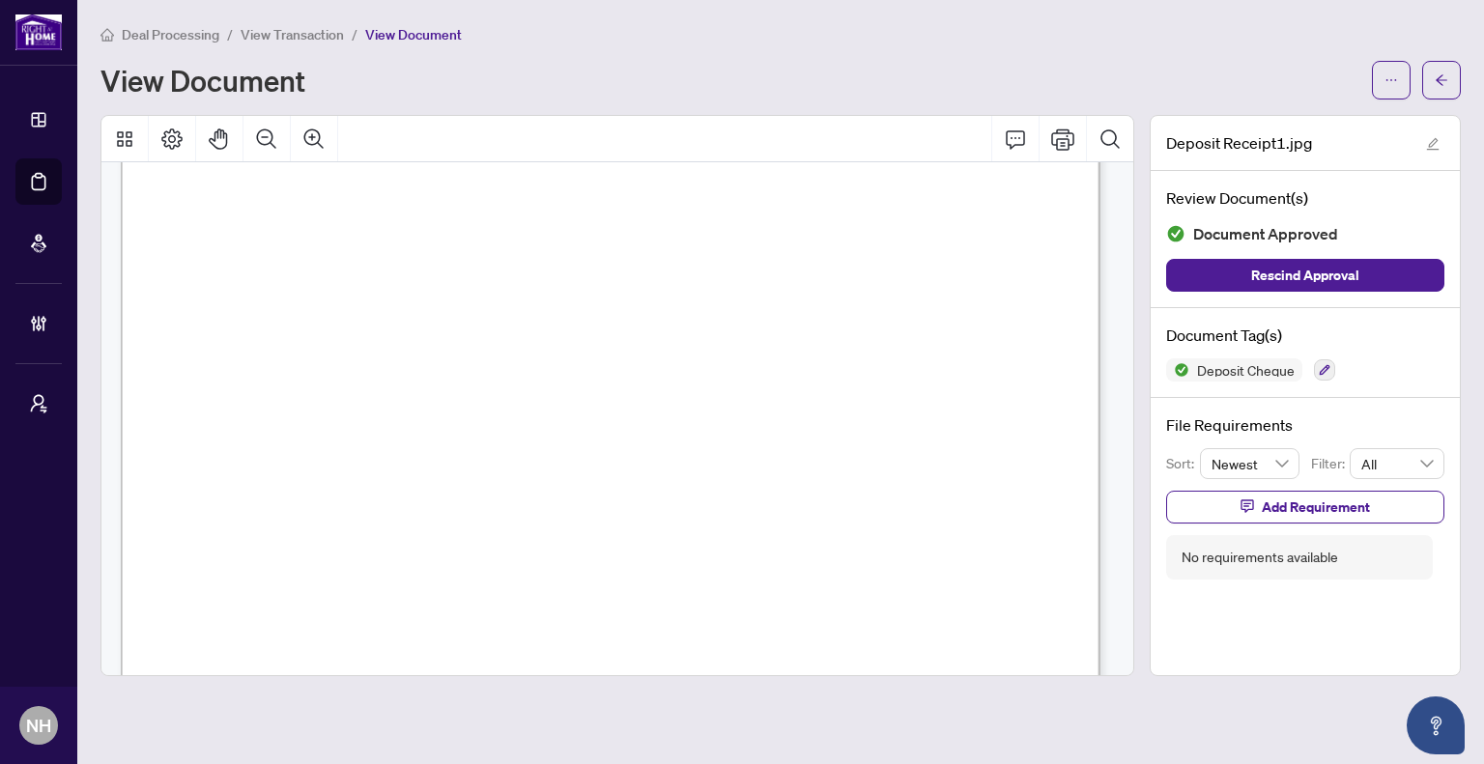
scroll to position [193, 0]
click at [1430, 74] on button "button" at bounding box center [1441, 80] width 39 height 39
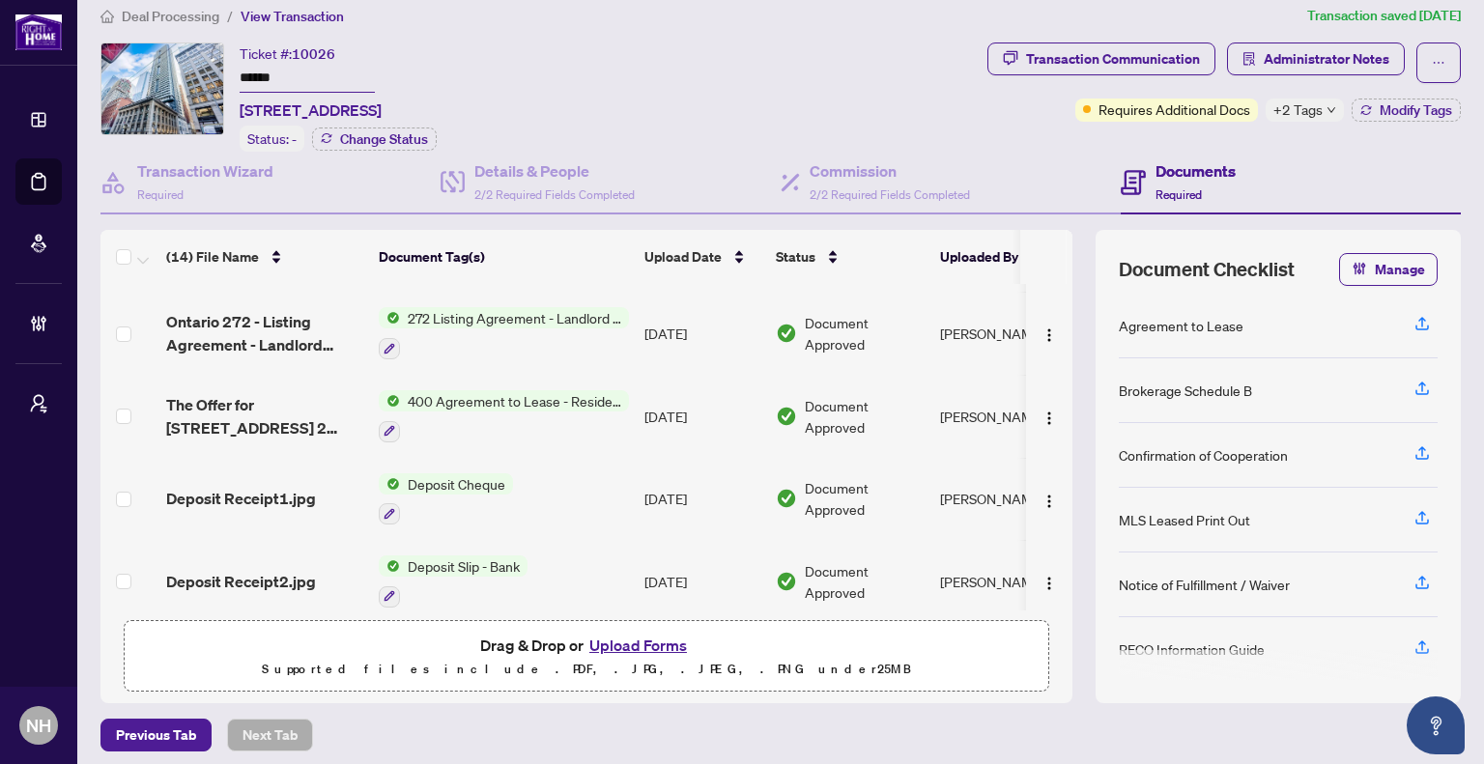
scroll to position [23, 0]
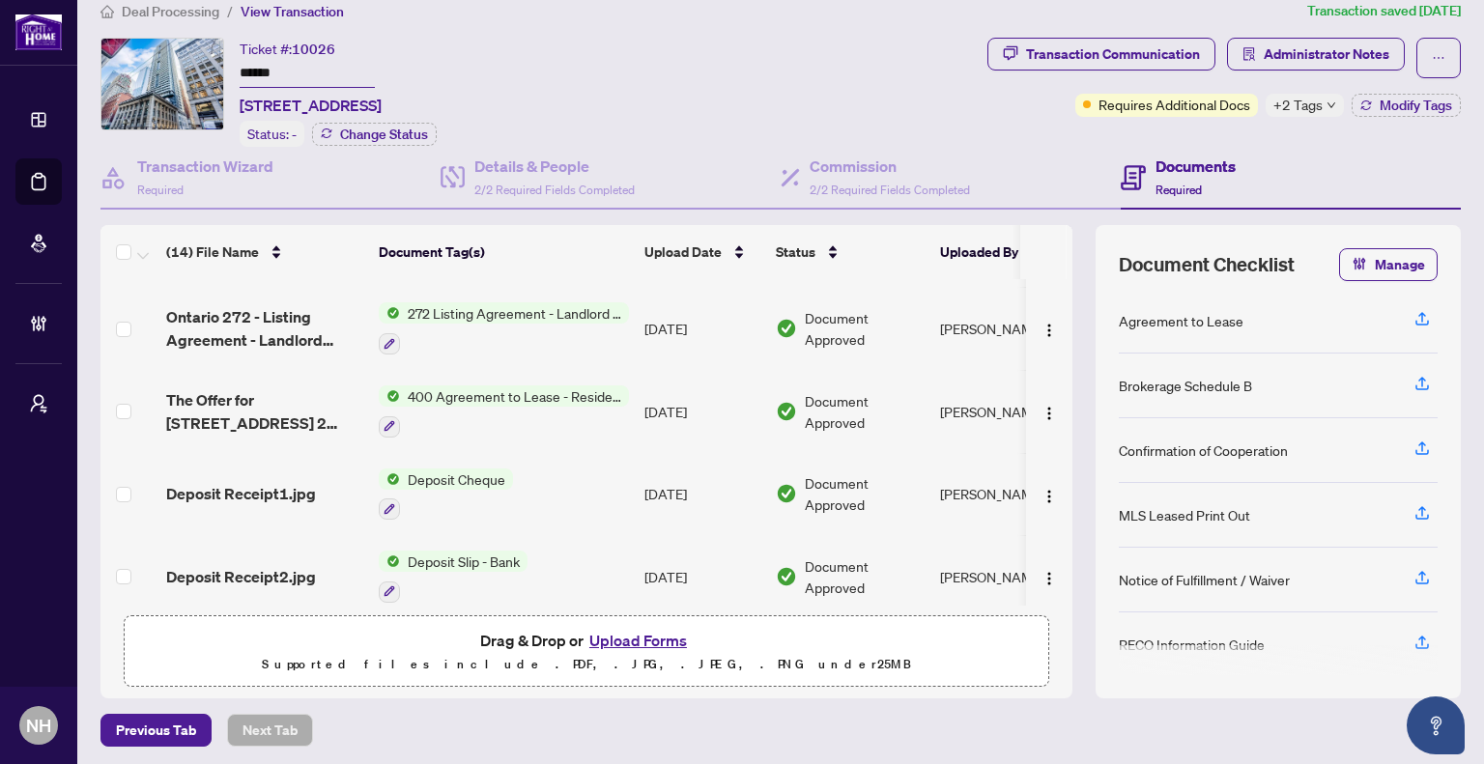
click at [239, 573] on td "Deposit Receipt2.jpg" at bounding box center [264, 576] width 213 height 83
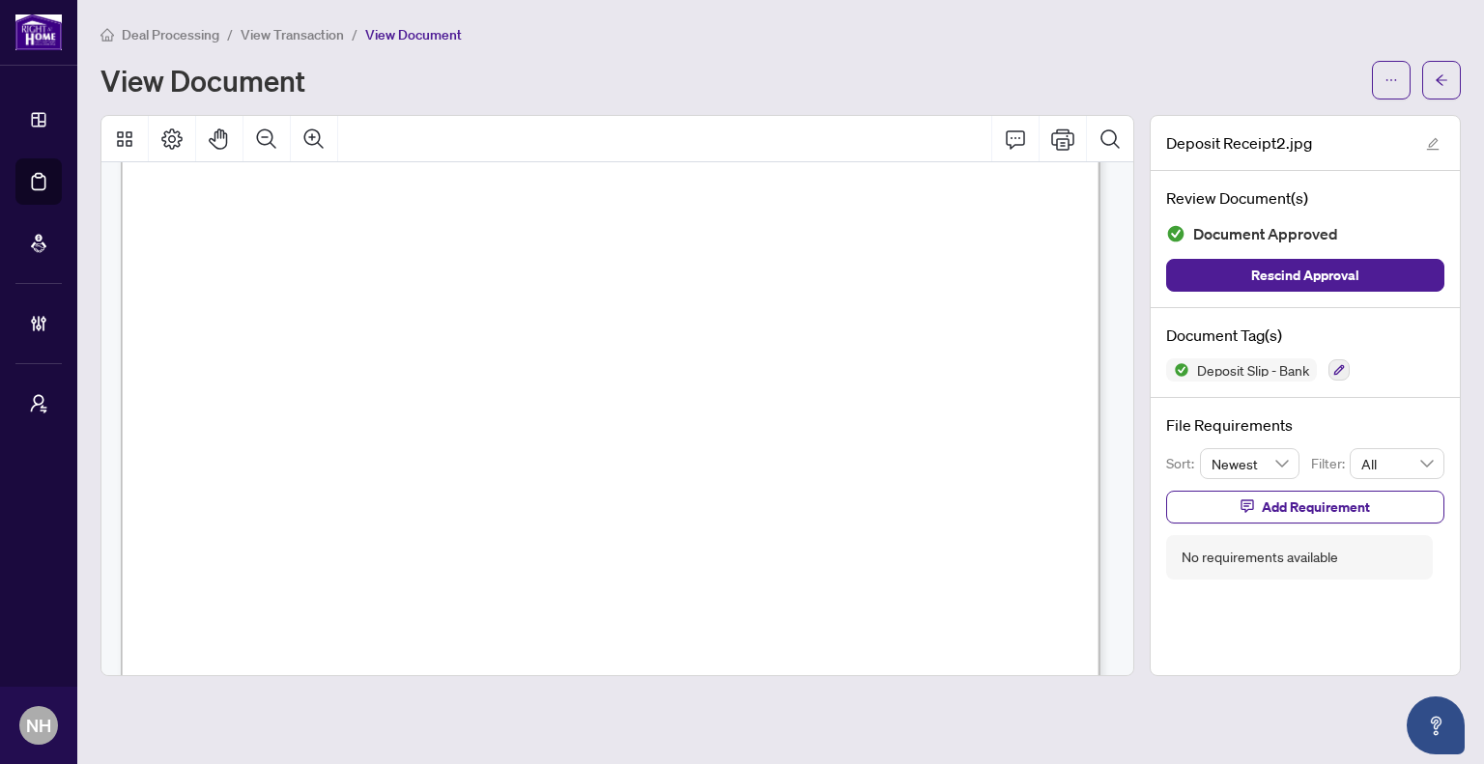
scroll to position [290, 0]
click at [271, 131] on icon "Zoom Out" at bounding box center [266, 138] width 19 height 19
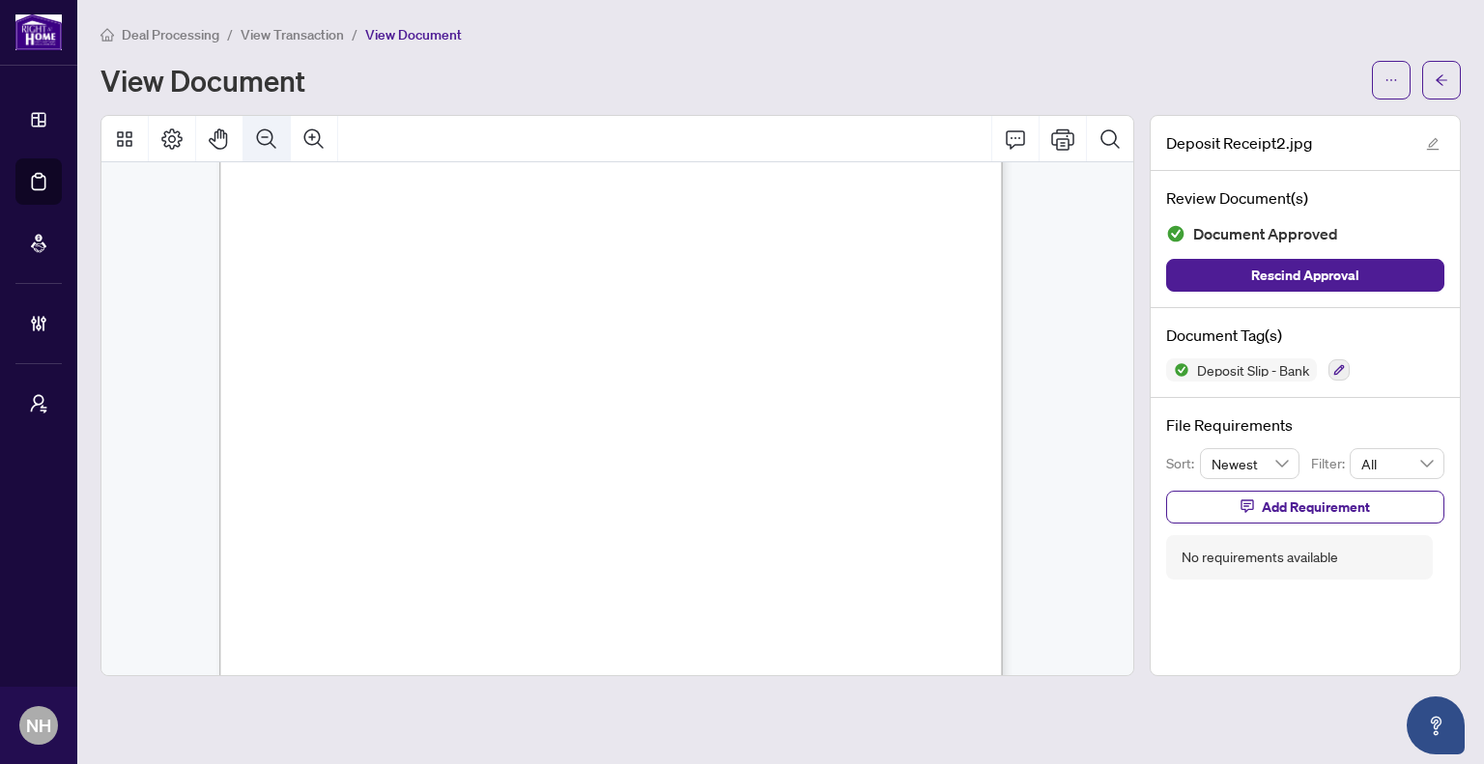
click at [271, 131] on icon "Zoom Out" at bounding box center [266, 138] width 19 height 19
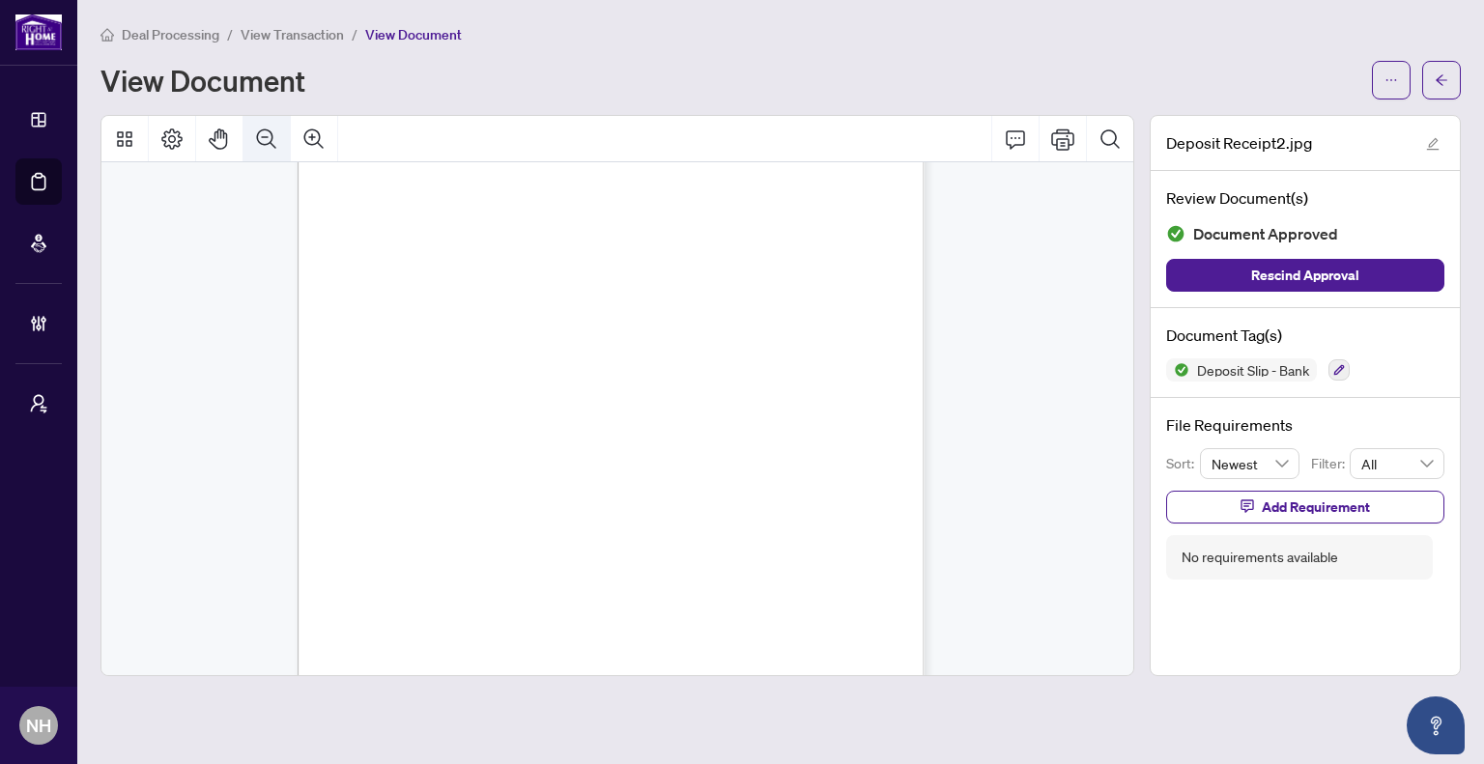
click at [271, 133] on icon "Zoom Out" at bounding box center [266, 138] width 19 height 19
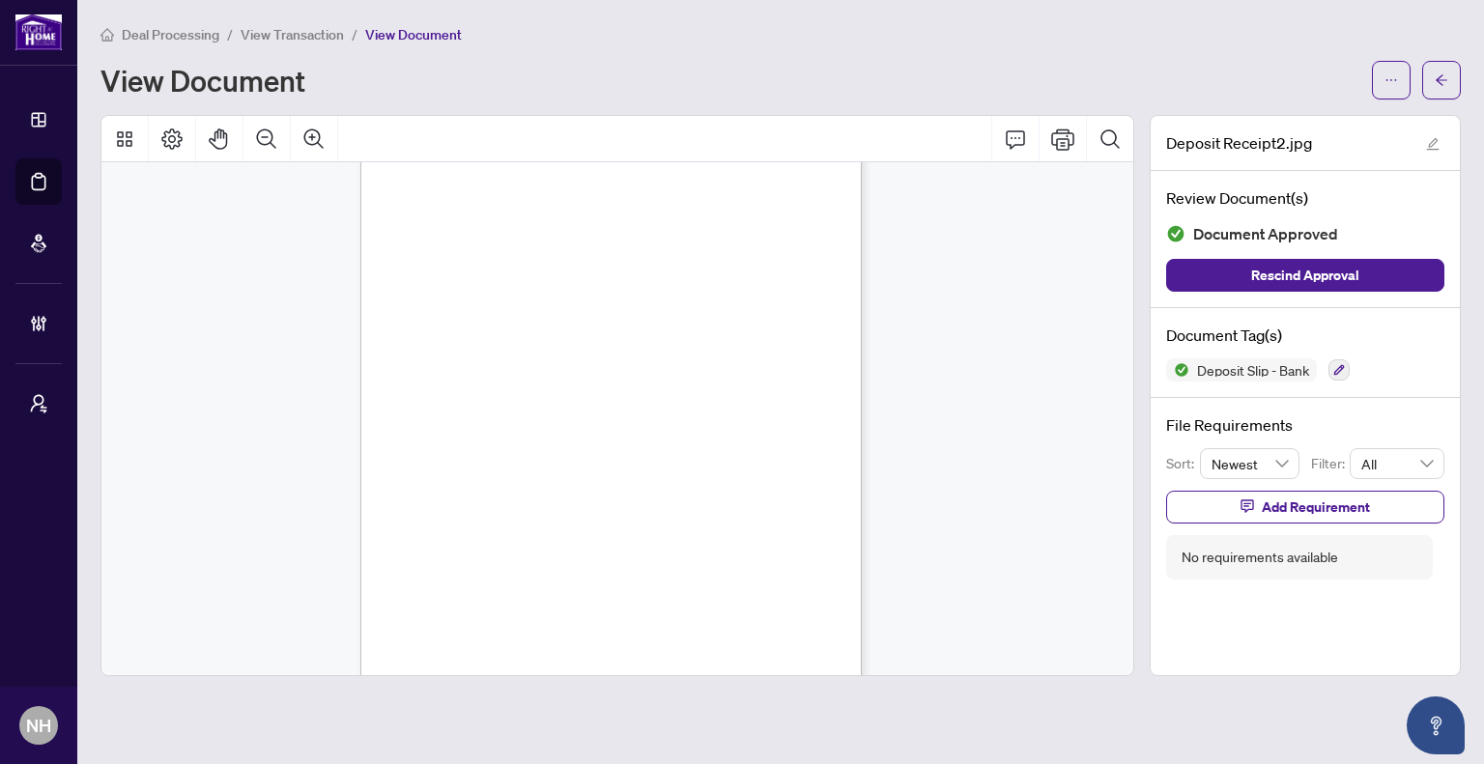
scroll to position [93, 0]
click at [269, 138] on icon "Zoom Out" at bounding box center [266, 139] width 23 height 23
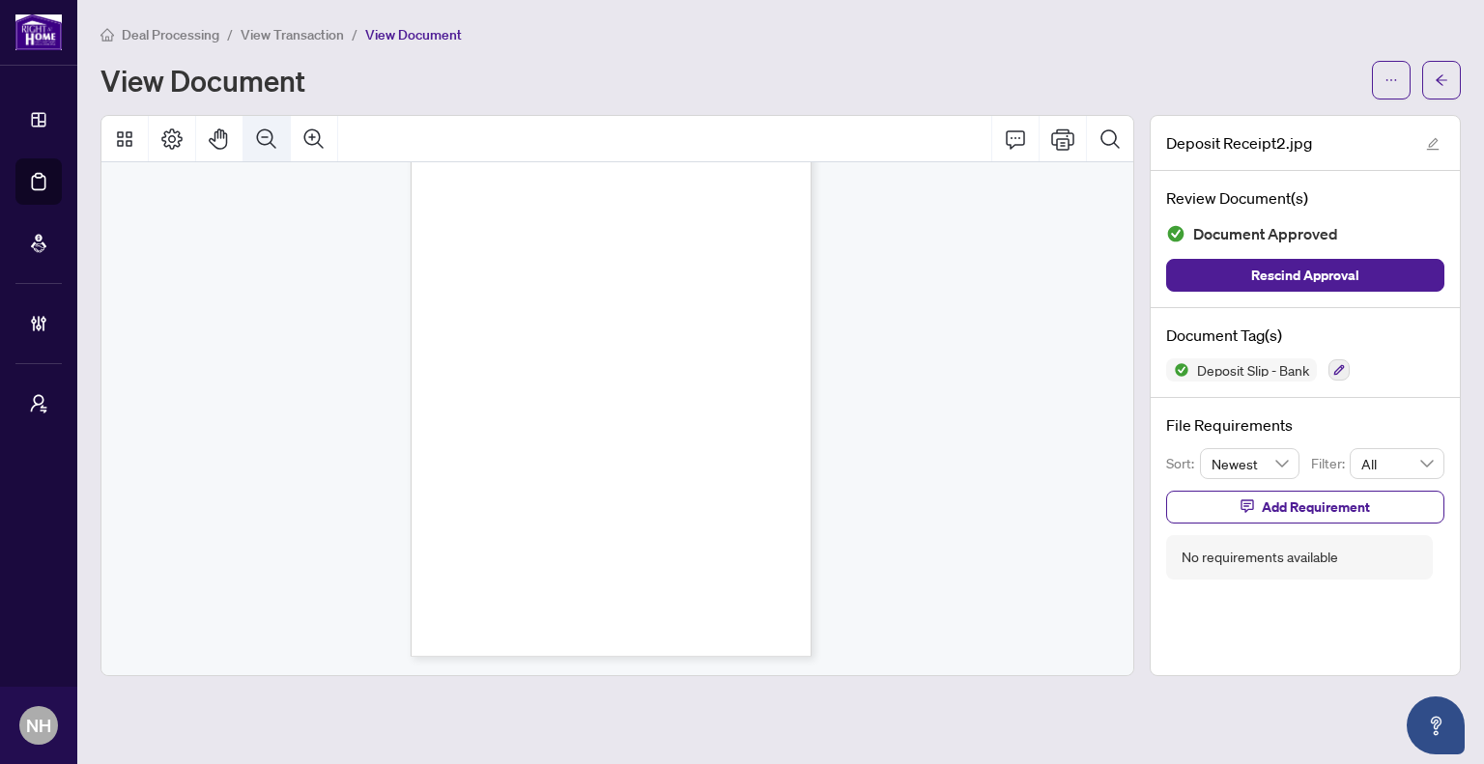
scroll to position [69, 0]
drag, startPoint x: 1449, startPoint y: 77, endPoint x: 1478, endPoint y: 66, distance: 31.2
click at [1449, 77] on button "button" at bounding box center [1441, 80] width 39 height 39
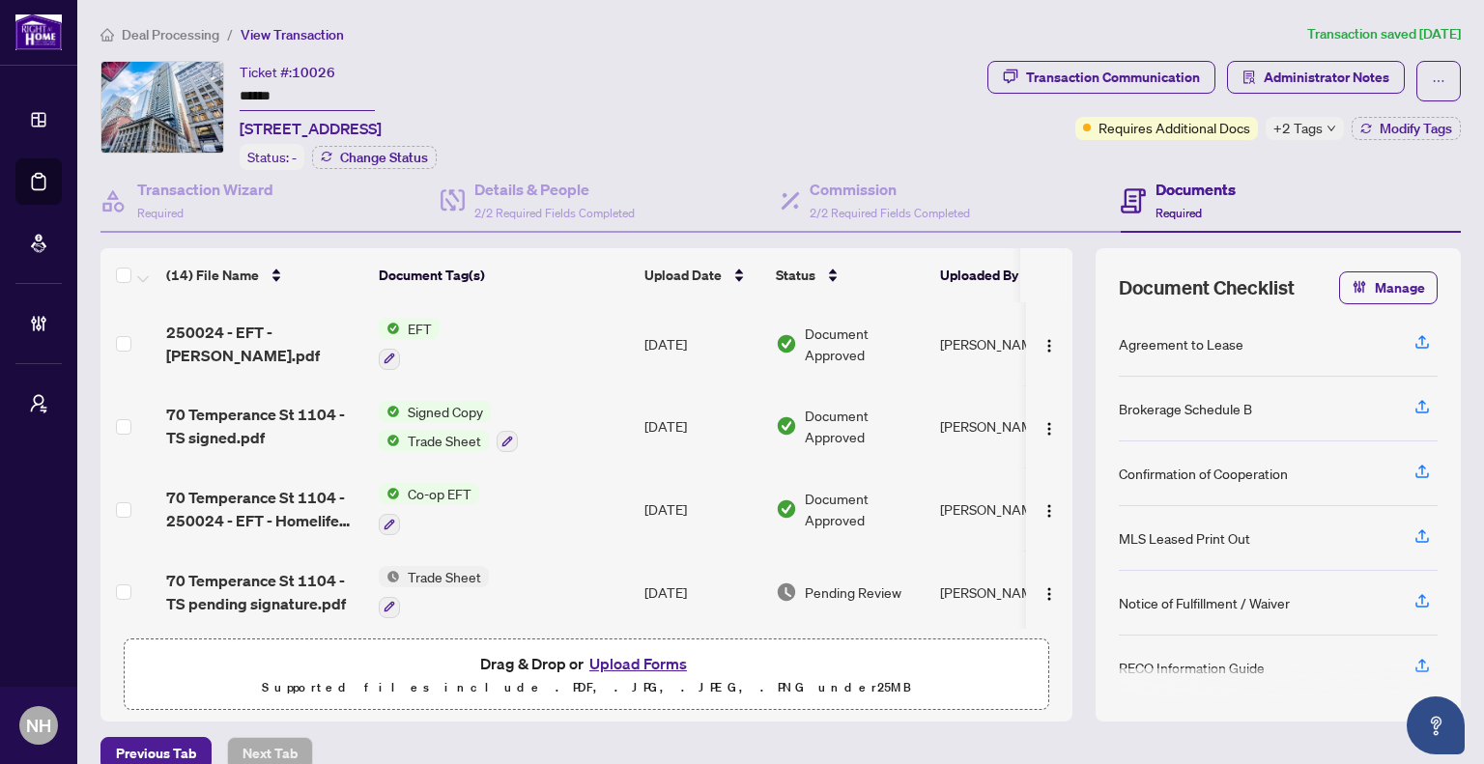
click at [178, 34] on span "Deal Processing" at bounding box center [171, 34] width 98 height 17
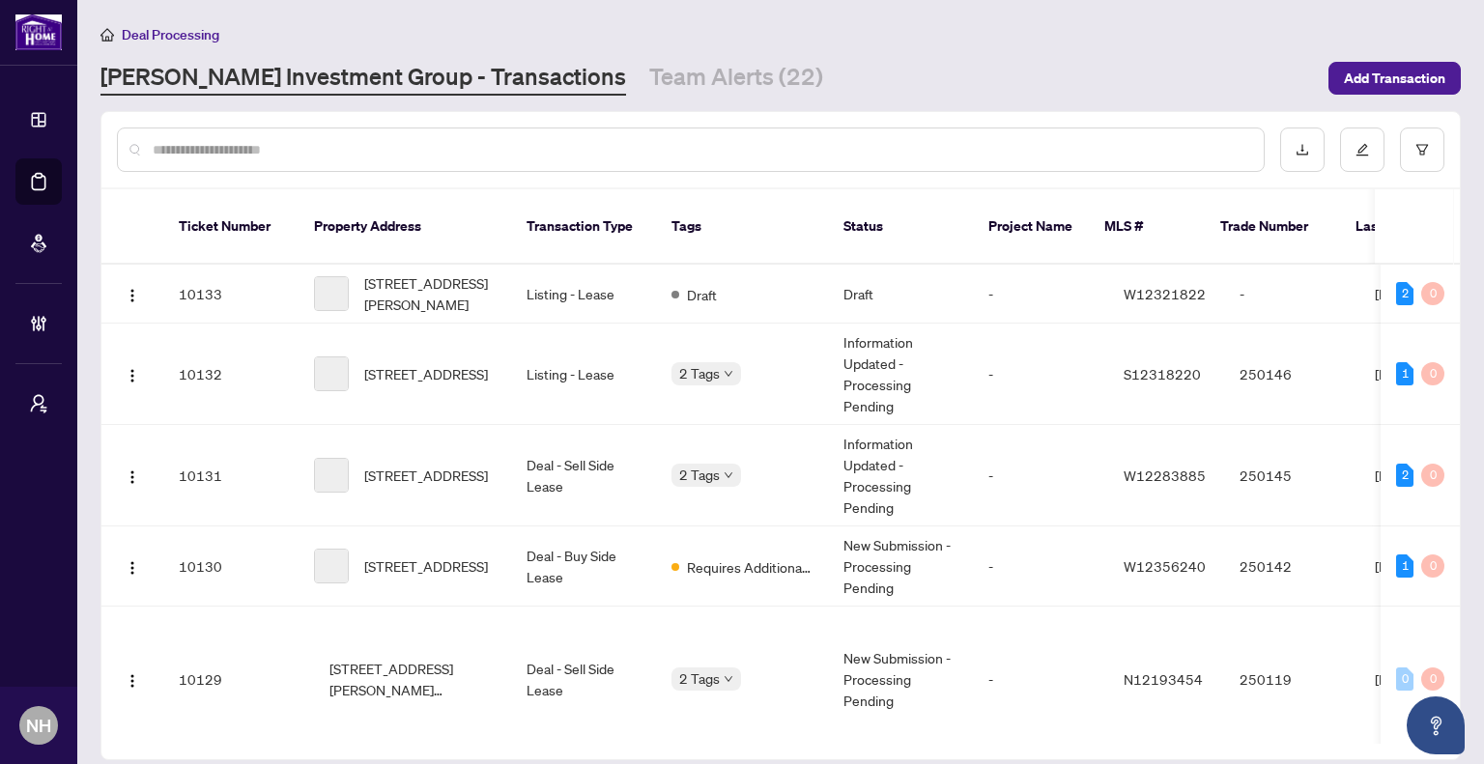
click at [255, 147] on input "text" at bounding box center [701, 149] width 1096 height 21
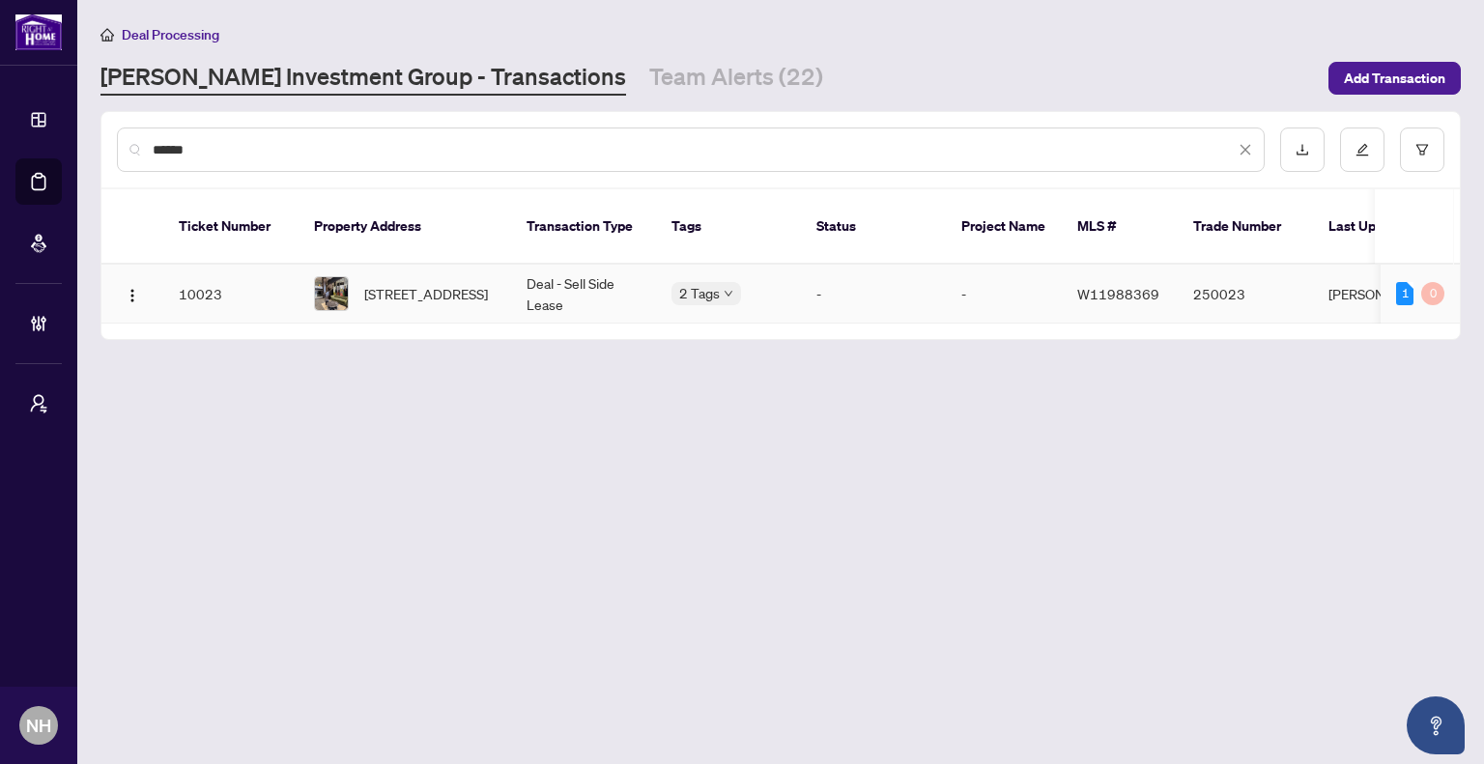
type input "******"
click at [444, 283] on span "[STREET_ADDRESS]" at bounding box center [426, 293] width 124 height 21
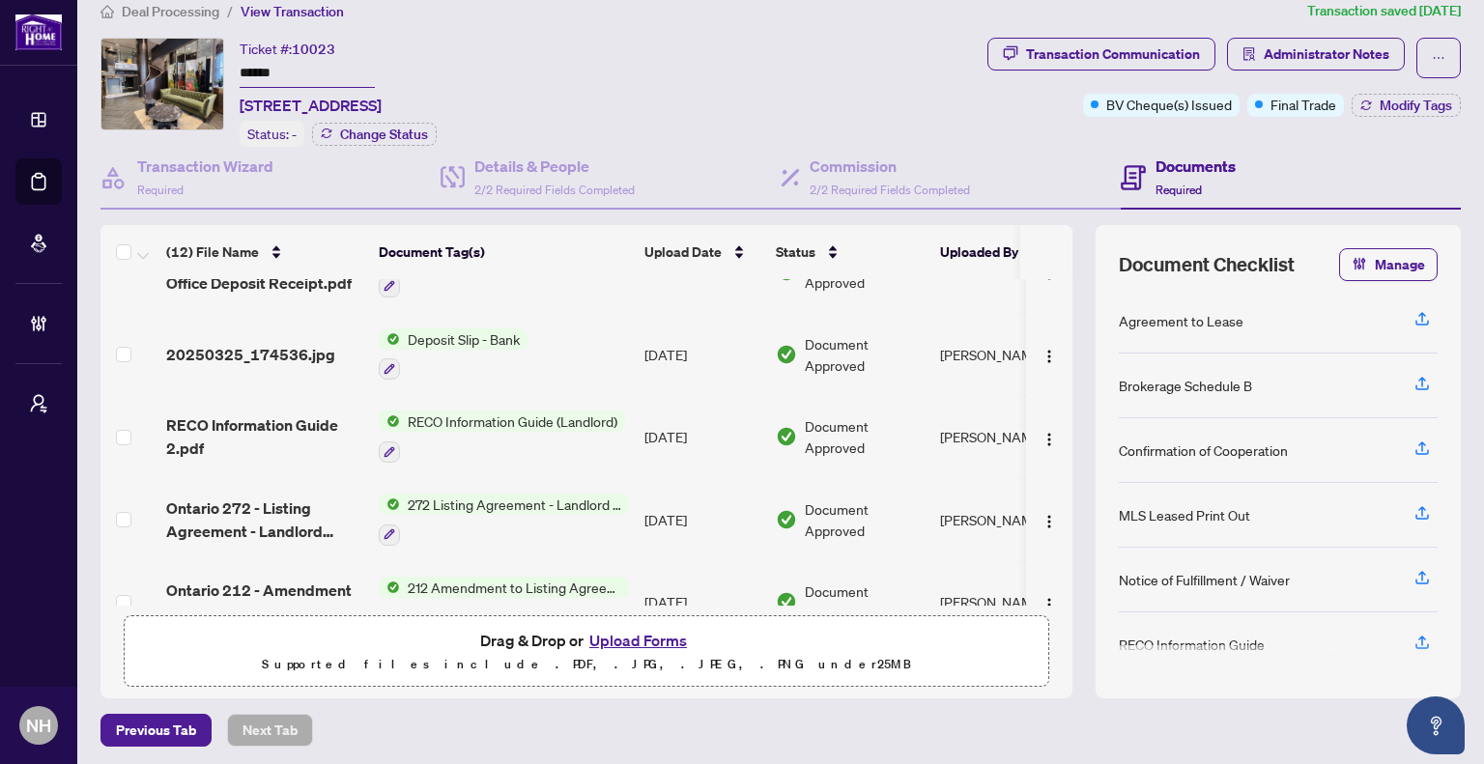
scroll to position [366, 0]
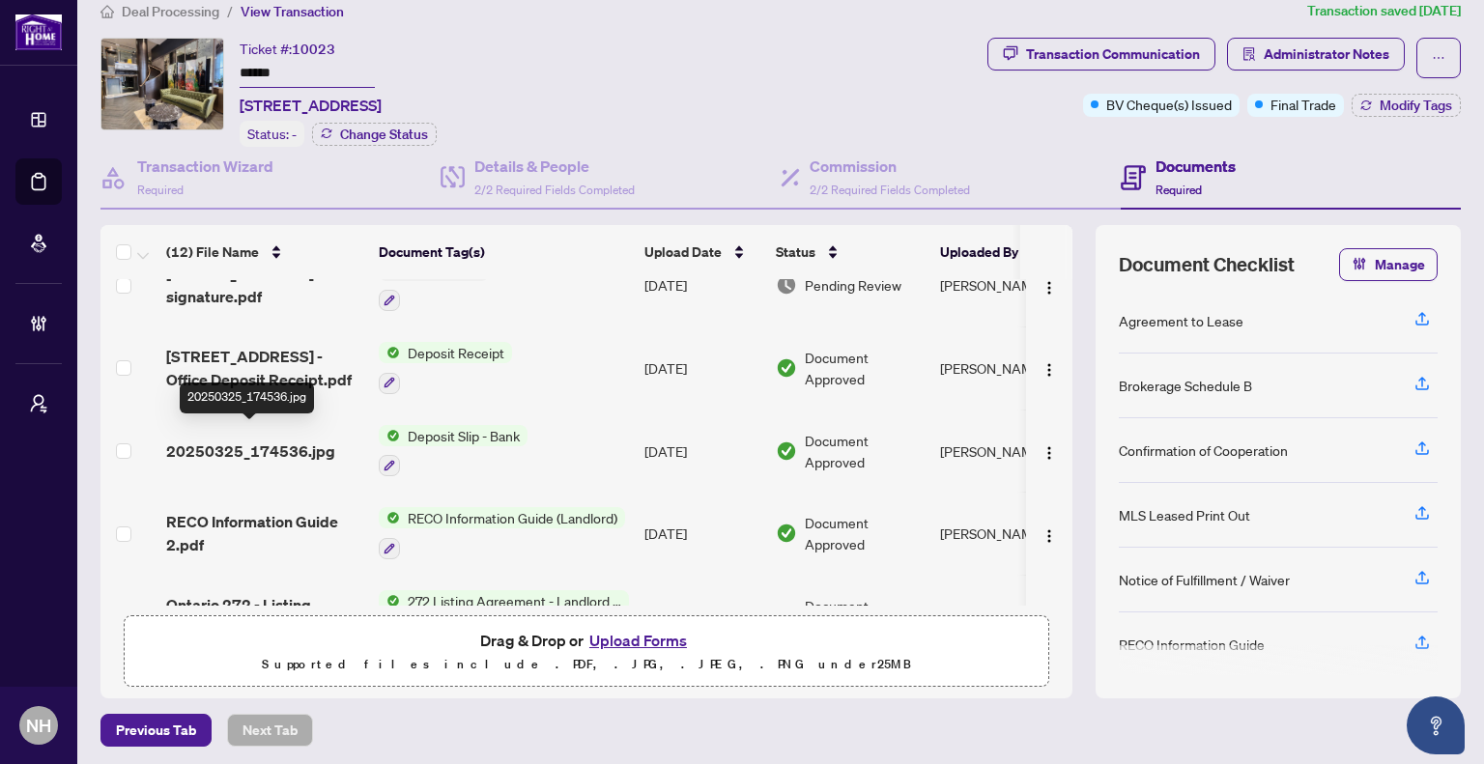
click at [254, 440] on span "20250325_174536.jpg" at bounding box center [250, 451] width 169 height 23
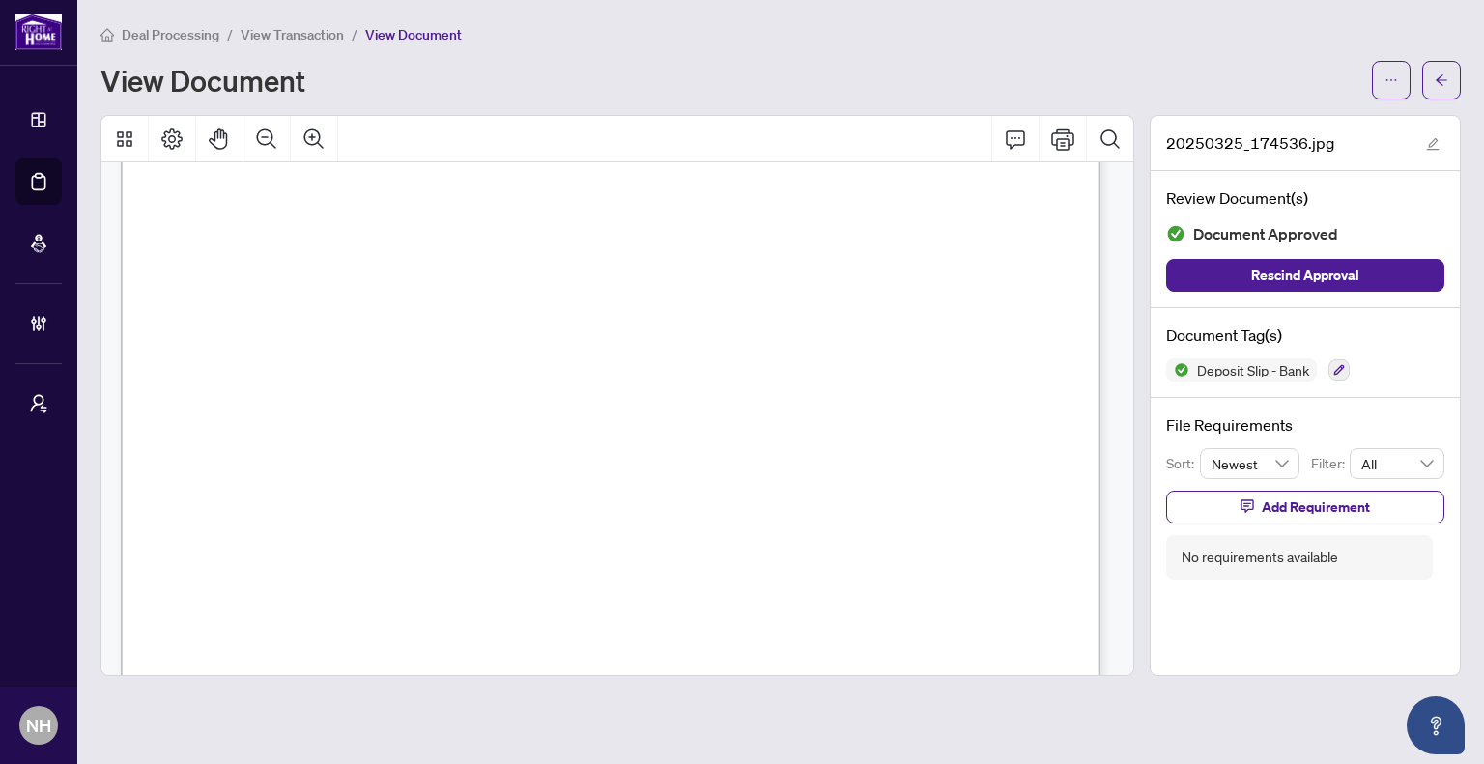
scroll to position [193, 0]
click at [313, 140] on icon "Zoom In" at bounding box center [313, 139] width 23 height 23
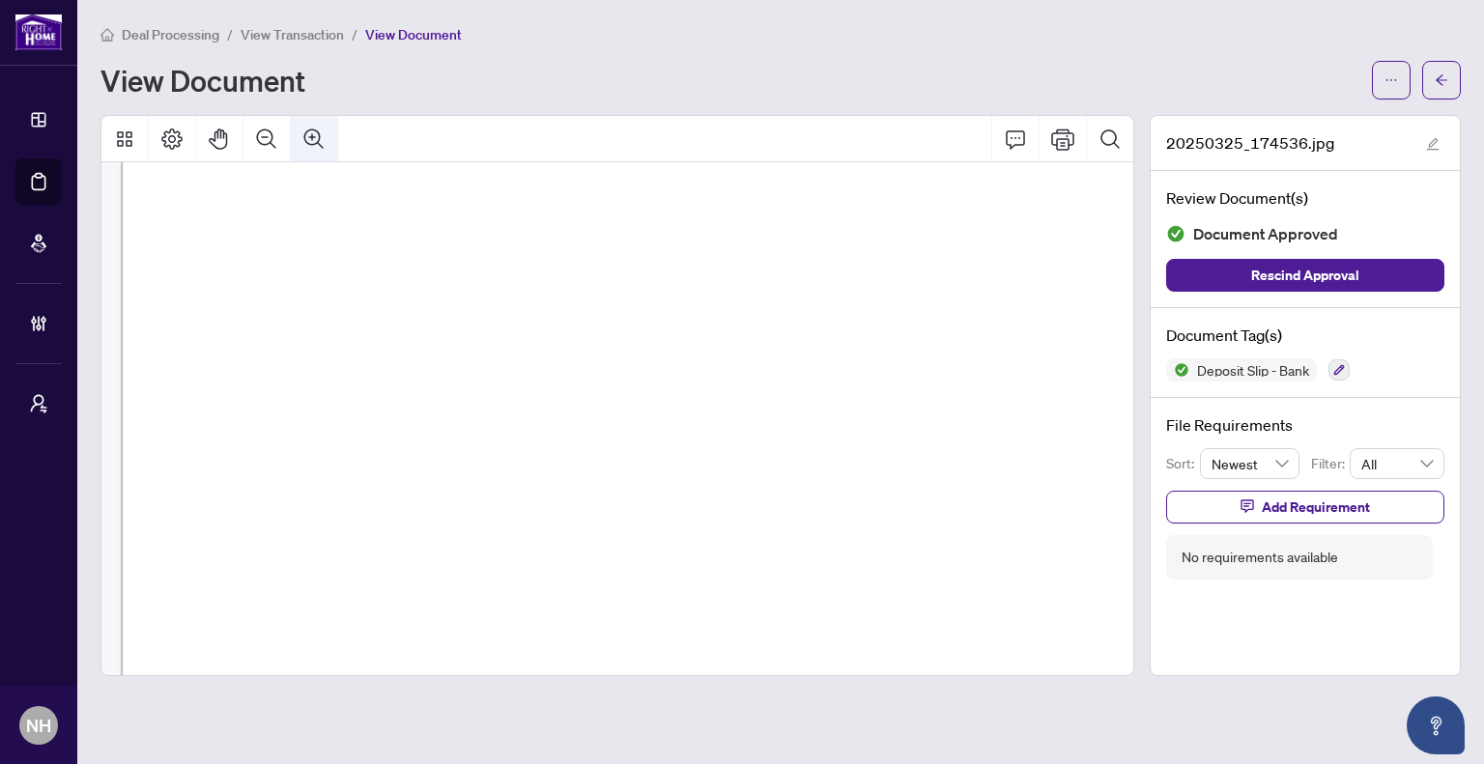
scroll to position [249, 123]
drag, startPoint x: 834, startPoint y: 678, endPoint x: 802, endPoint y: 676, distance: 31.9
click at [804, 676] on main "Deal Processing / View Transaction / View Document View Document 20250325_17453…" at bounding box center [780, 382] width 1407 height 764
click at [1436, 88] on span "button" at bounding box center [1442, 80] width 14 height 31
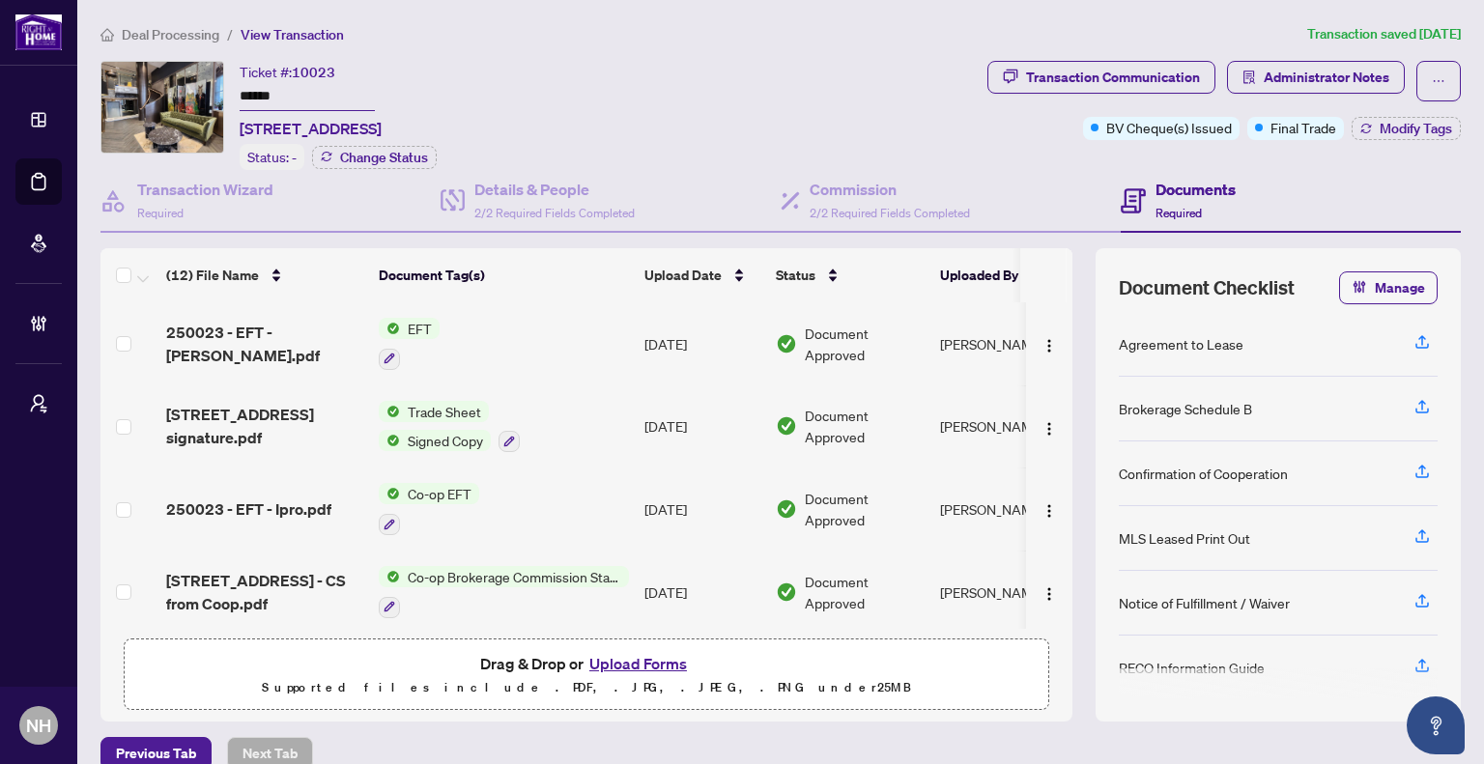
click at [164, 26] on span "Deal Processing" at bounding box center [171, 34] width 98 height 17
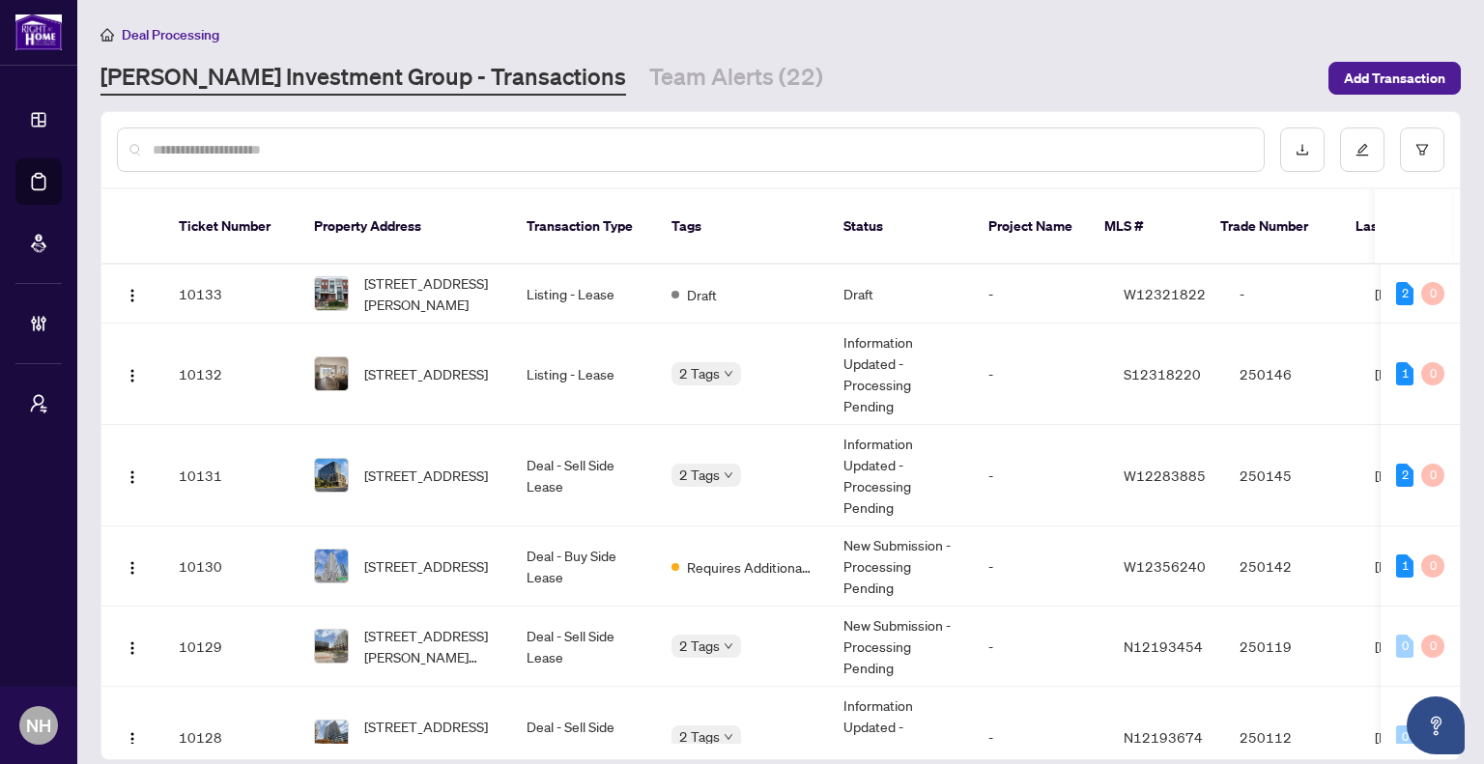
click at [478, 135] on div at bounding box center [691, 150] width 1148 height 44
click at [488, 143] on input "text" at bounding box center [701, 149] width 1096 height 21
click at [398, 146] on input "text" at bounding box center [701, 149] width 1096 height 21
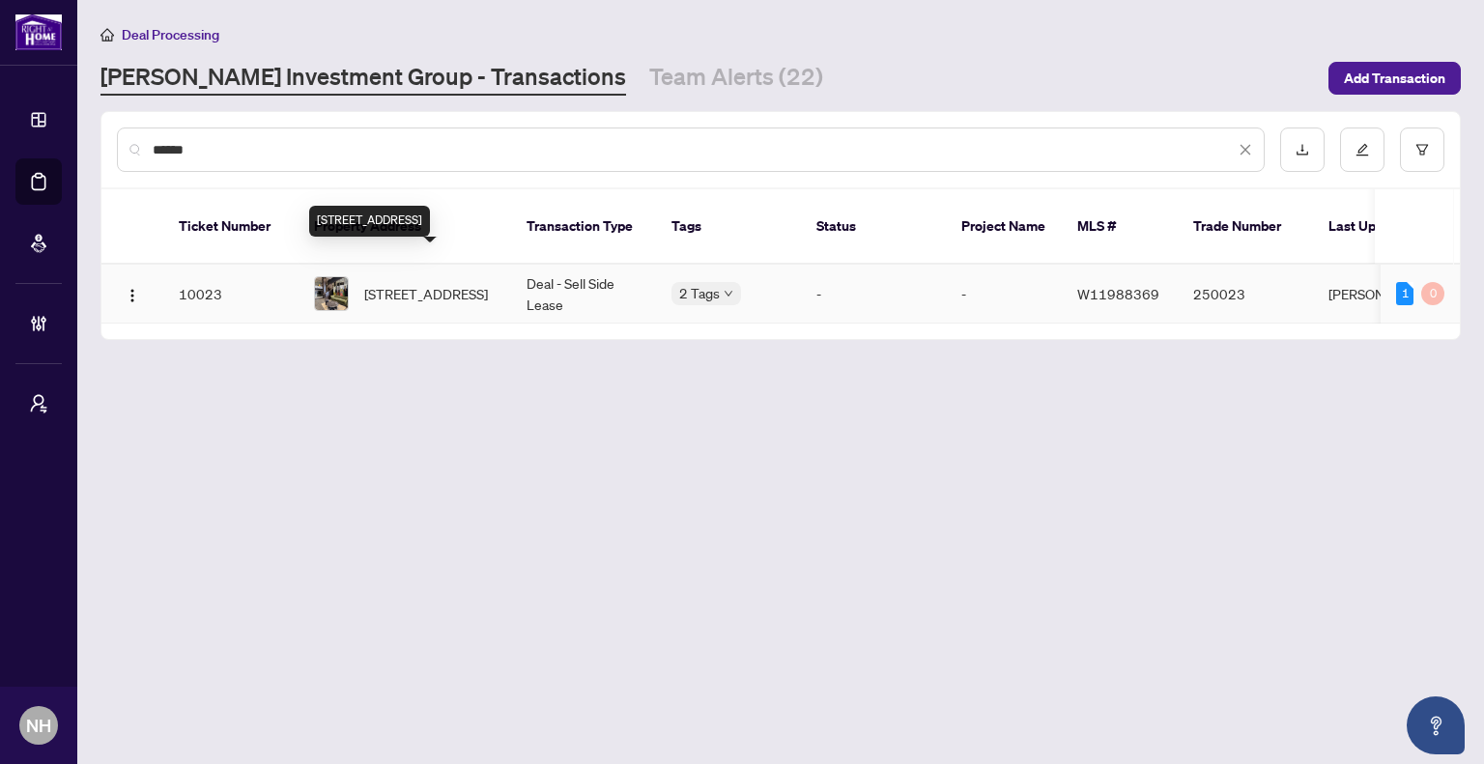
type input "******"
click at [462, 283] on span "[STREET_ADDRESS]" at bounding box center [426, 293] width 124 height 21
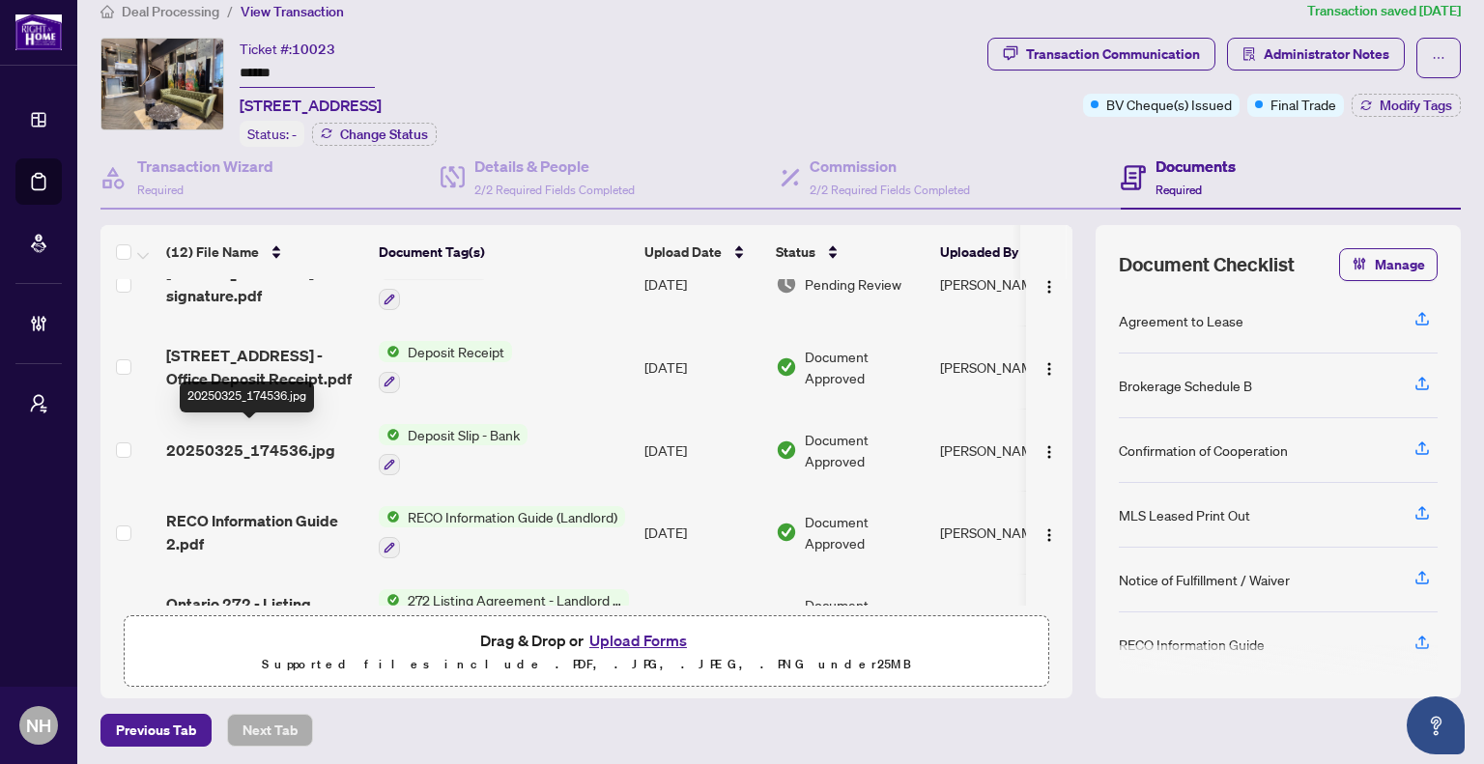
scroll to position [271, 0]
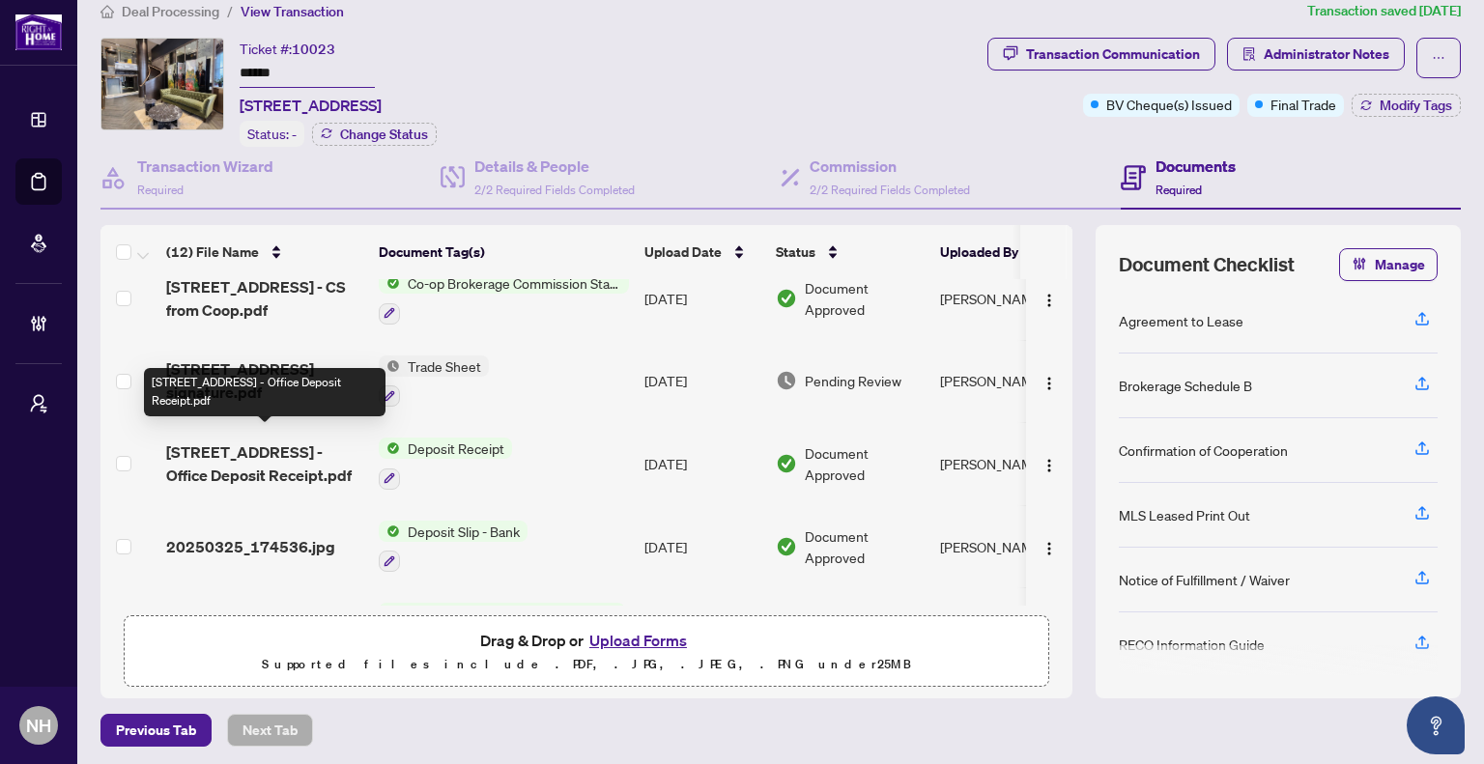
click at [255, 458] on span "[STREET_ADDRESS] - Office Deposit Receipt.pdf" at bounding box center [264, 464] width 197 height 46
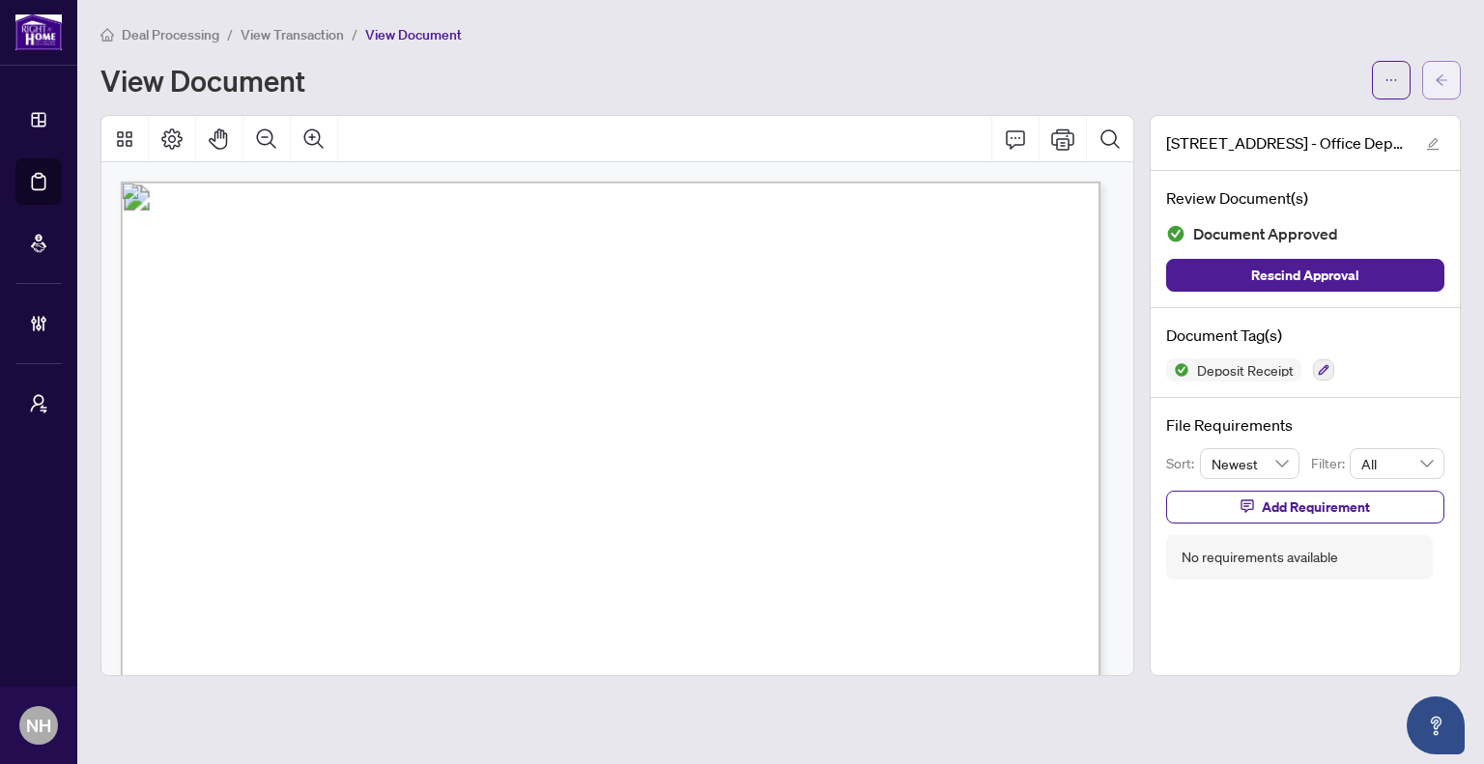
click at [1446, 88] on span "button" at bounding box center [1442, 80] width 14 height 31
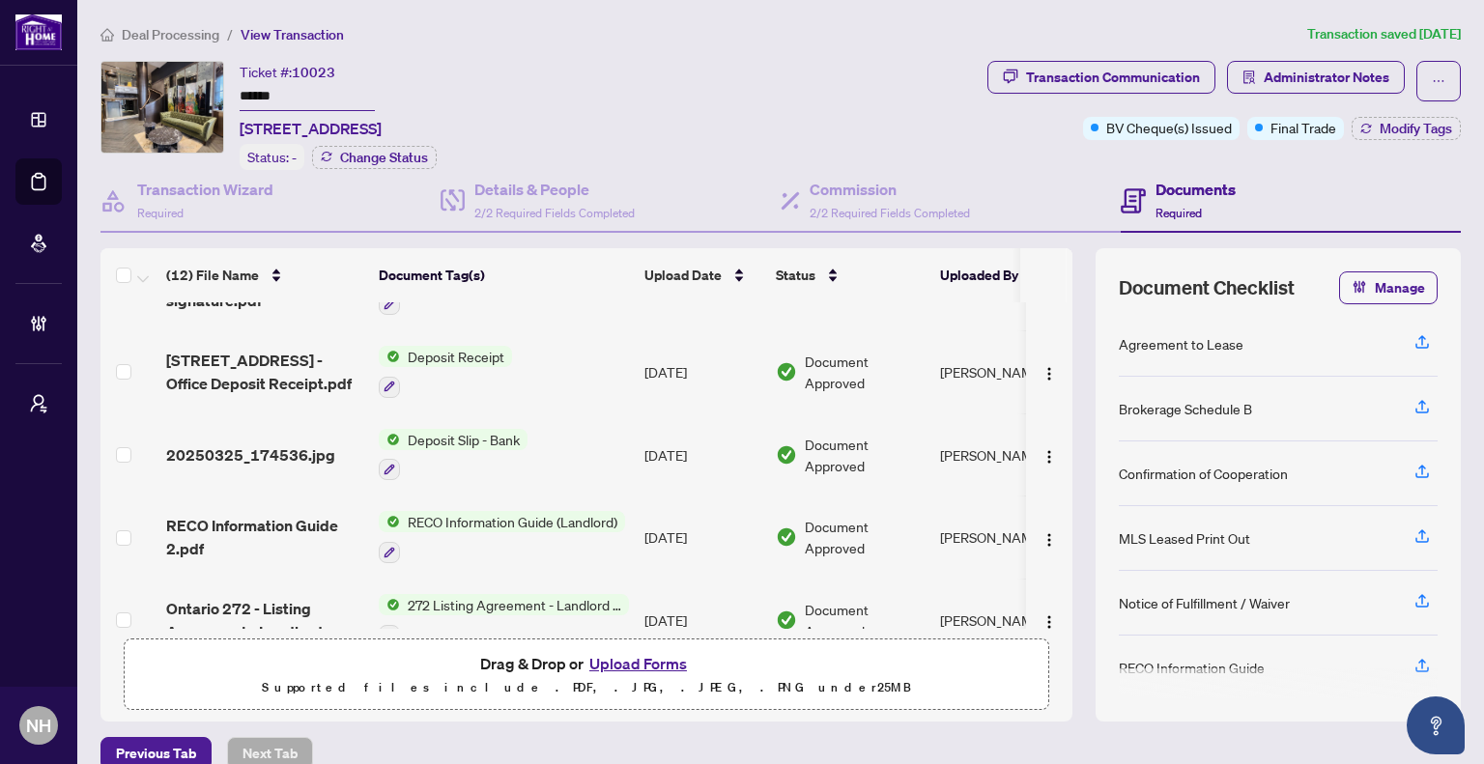
scroll to position [387, 0]
click at [158, 26] on span "Deal Processing" at bounding box center [171, 34] width 98 height 17
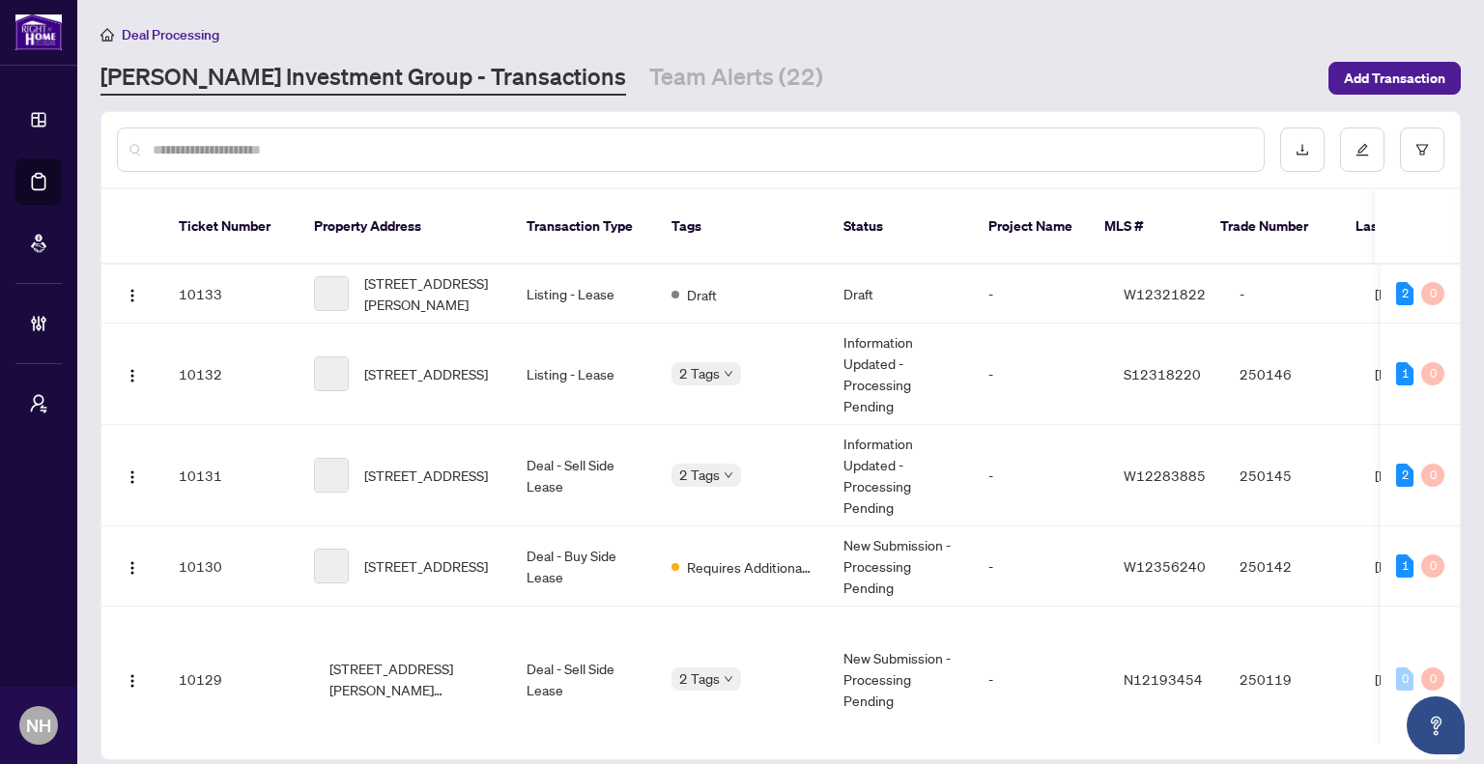
click at [278, 153] on input "text" at bounding box center [701, 149] width 1096 height 21
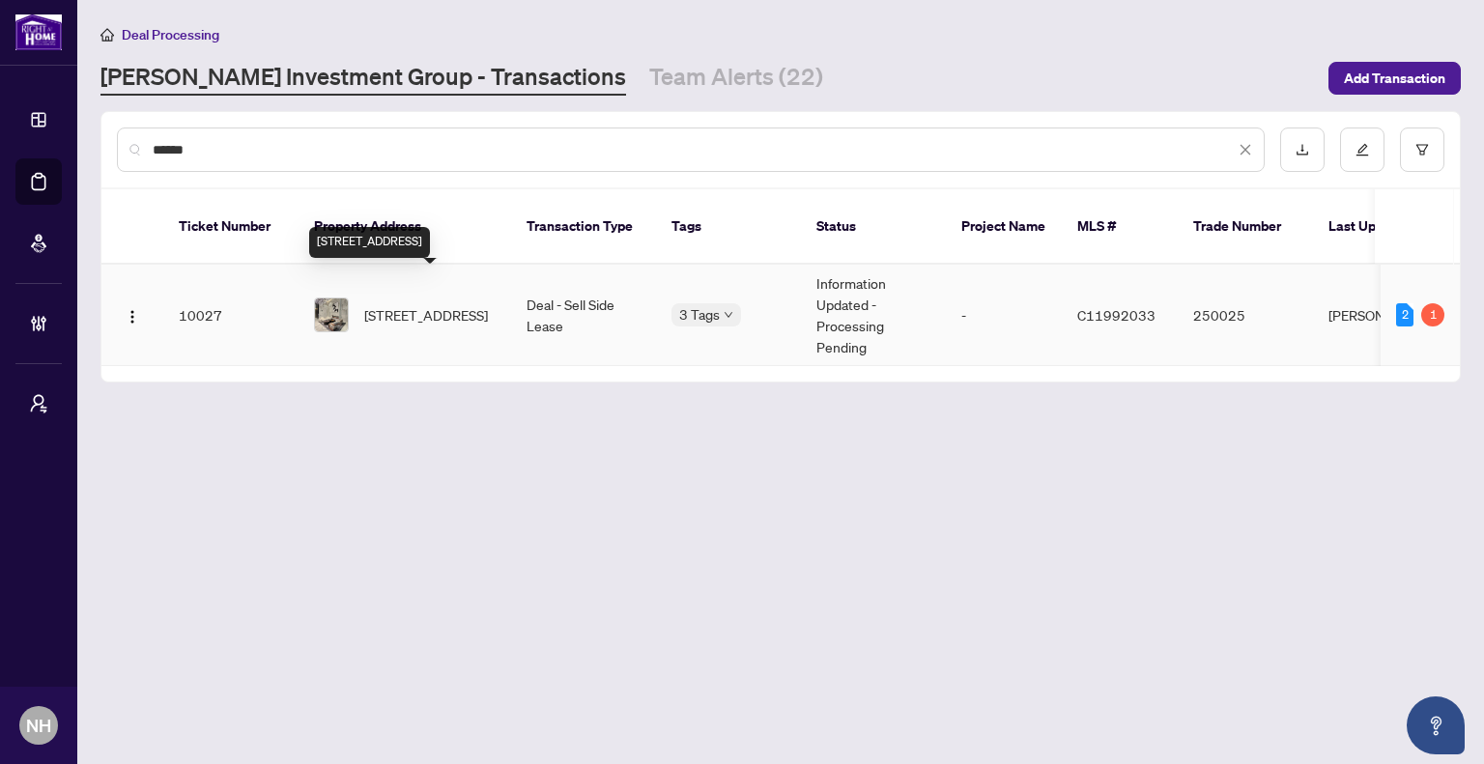
type input "******"
click at [445, 304] on span "[STREET_ADDRESS]" at bounding box center [426, 314] width 124 height 21
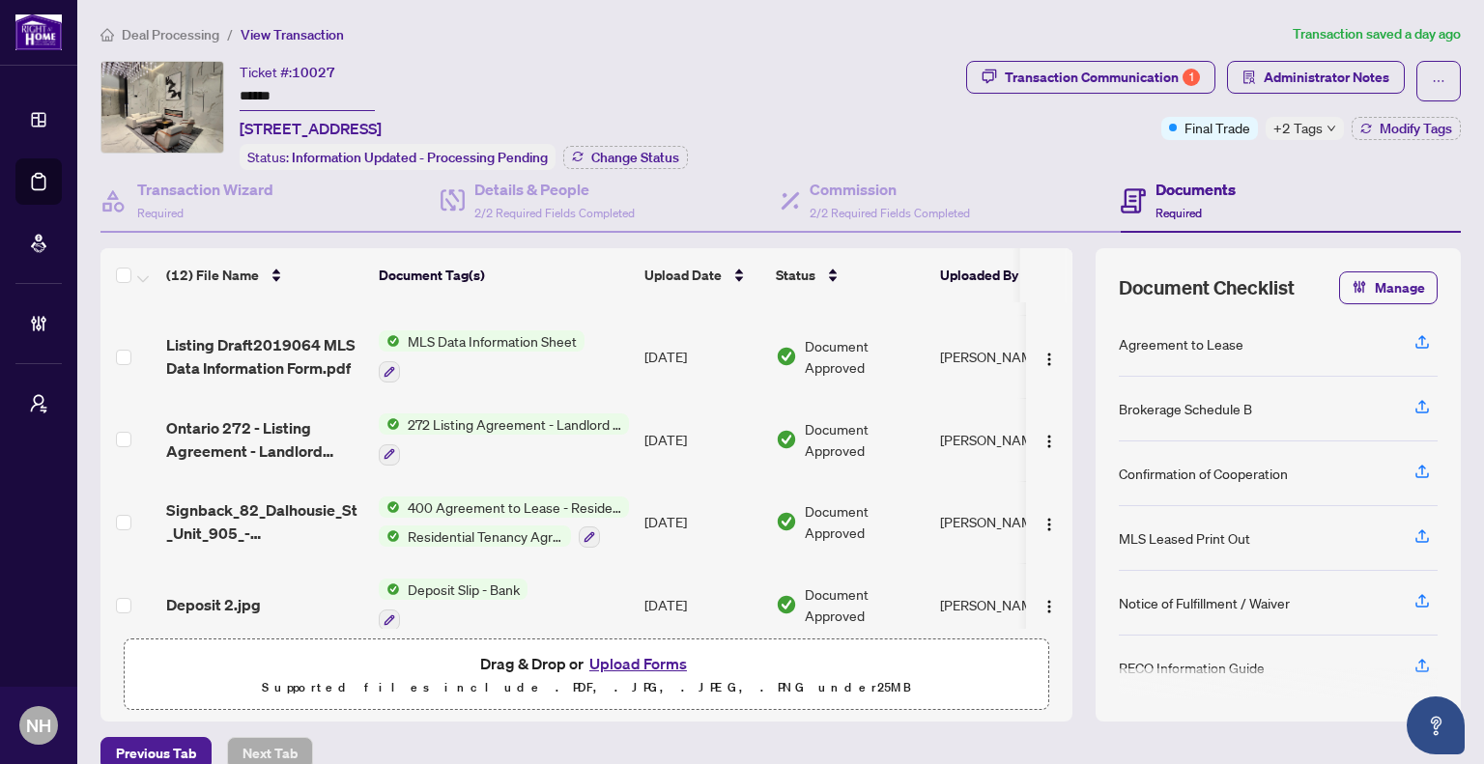
scroll to position [656, 0]
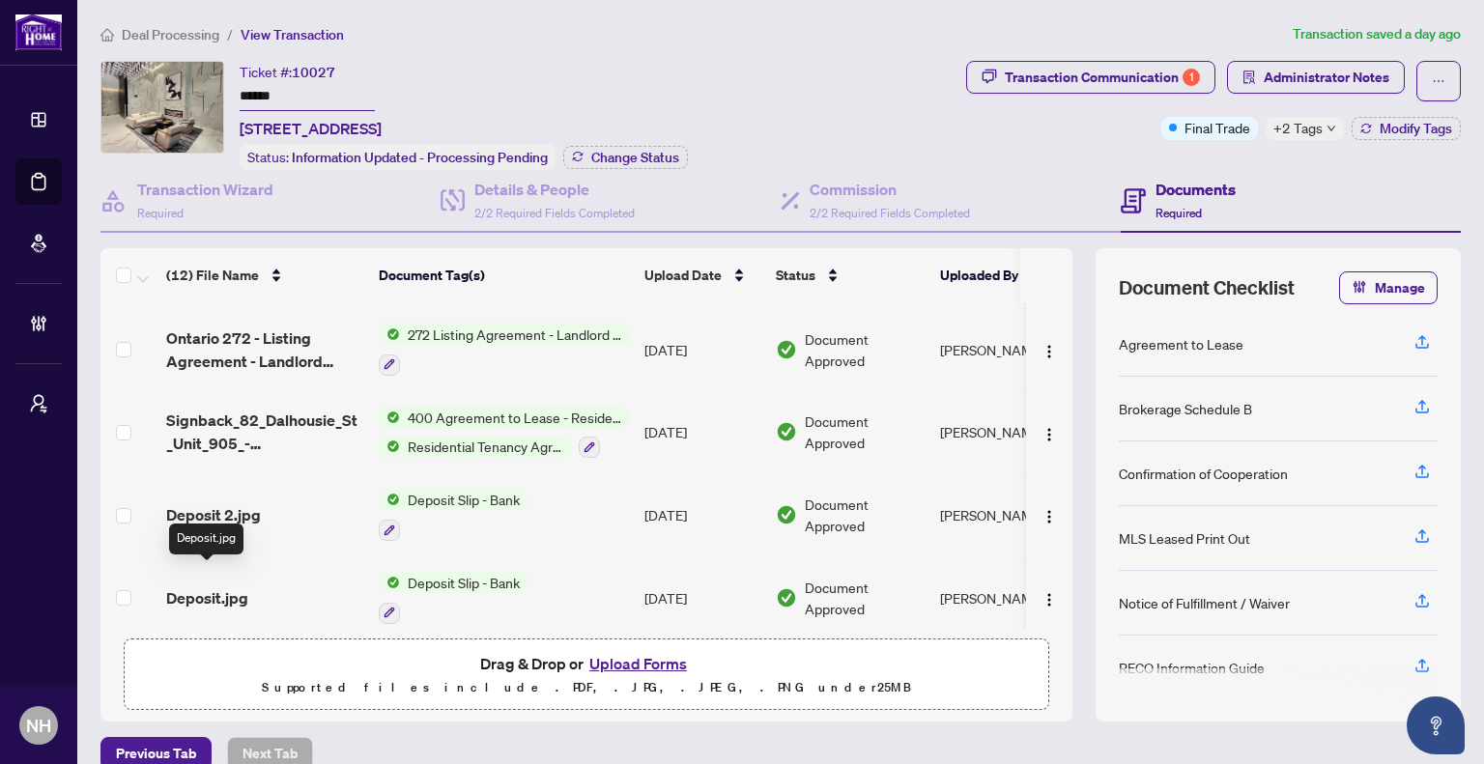
click at [227, 587] on span "Deposit.jpg" at bounding box center [207, 598] width 82 height 23
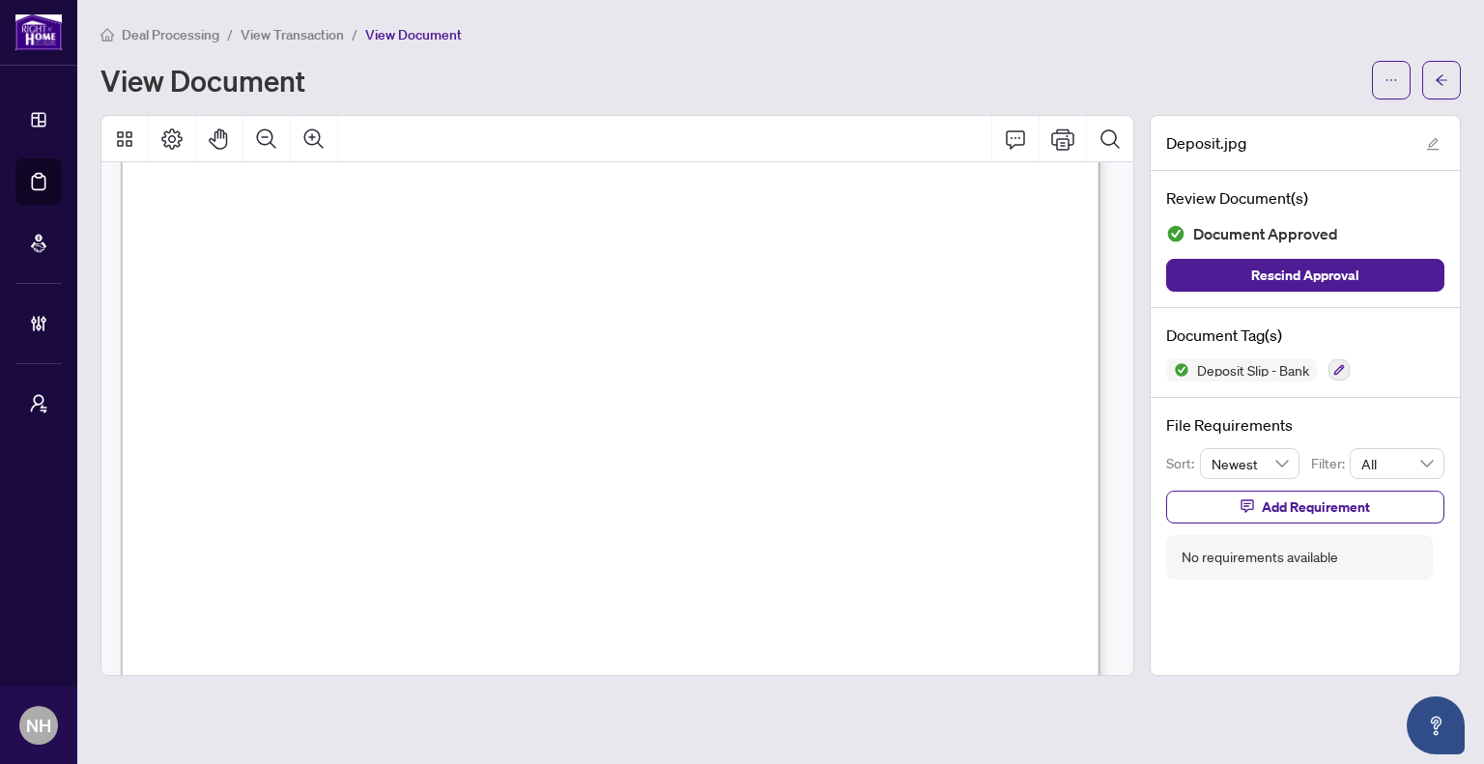
scroll to position [387, 0]
click at [1435, 84] on icon "arrow-left" at bounding box center [1442, 80] width 14 height 14
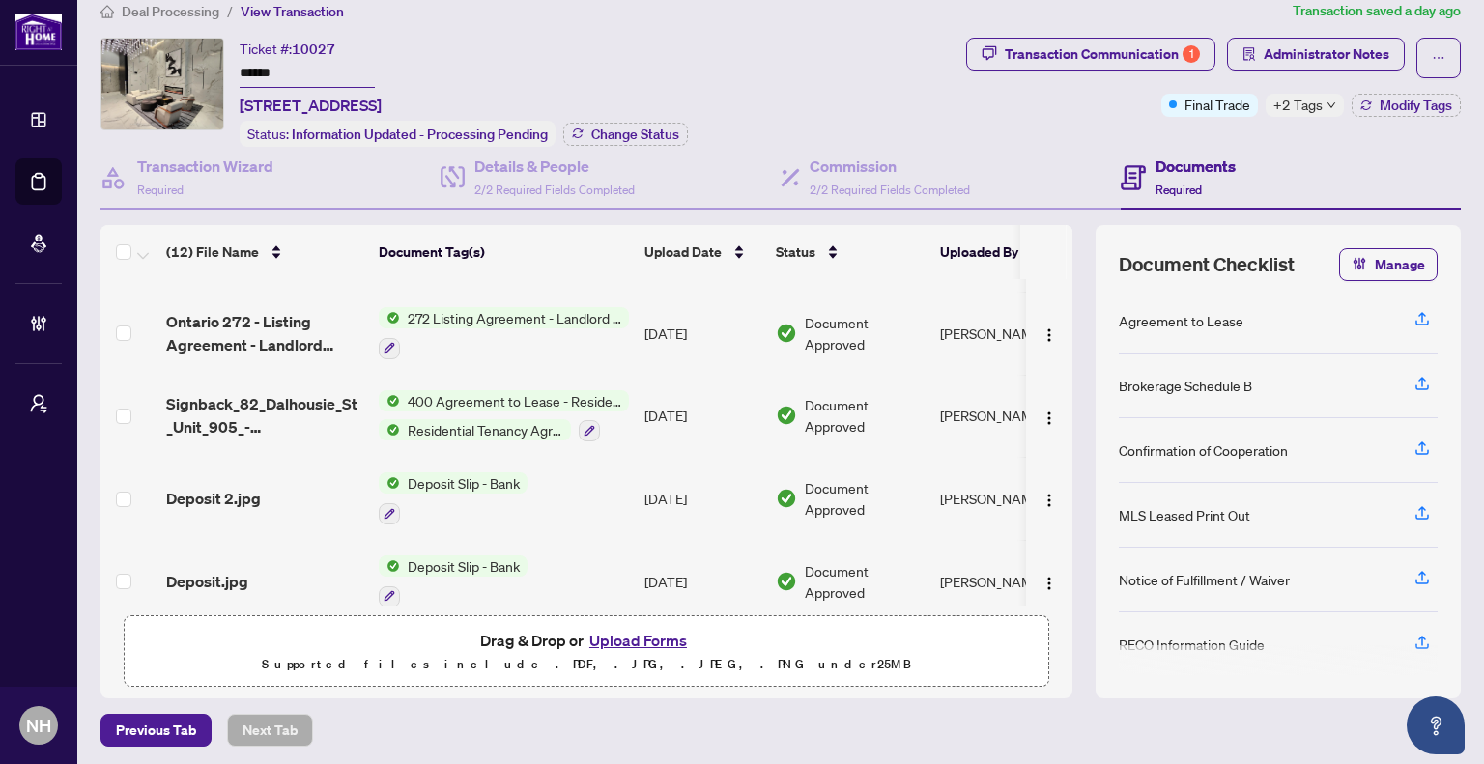
scroll to position [656, 0]
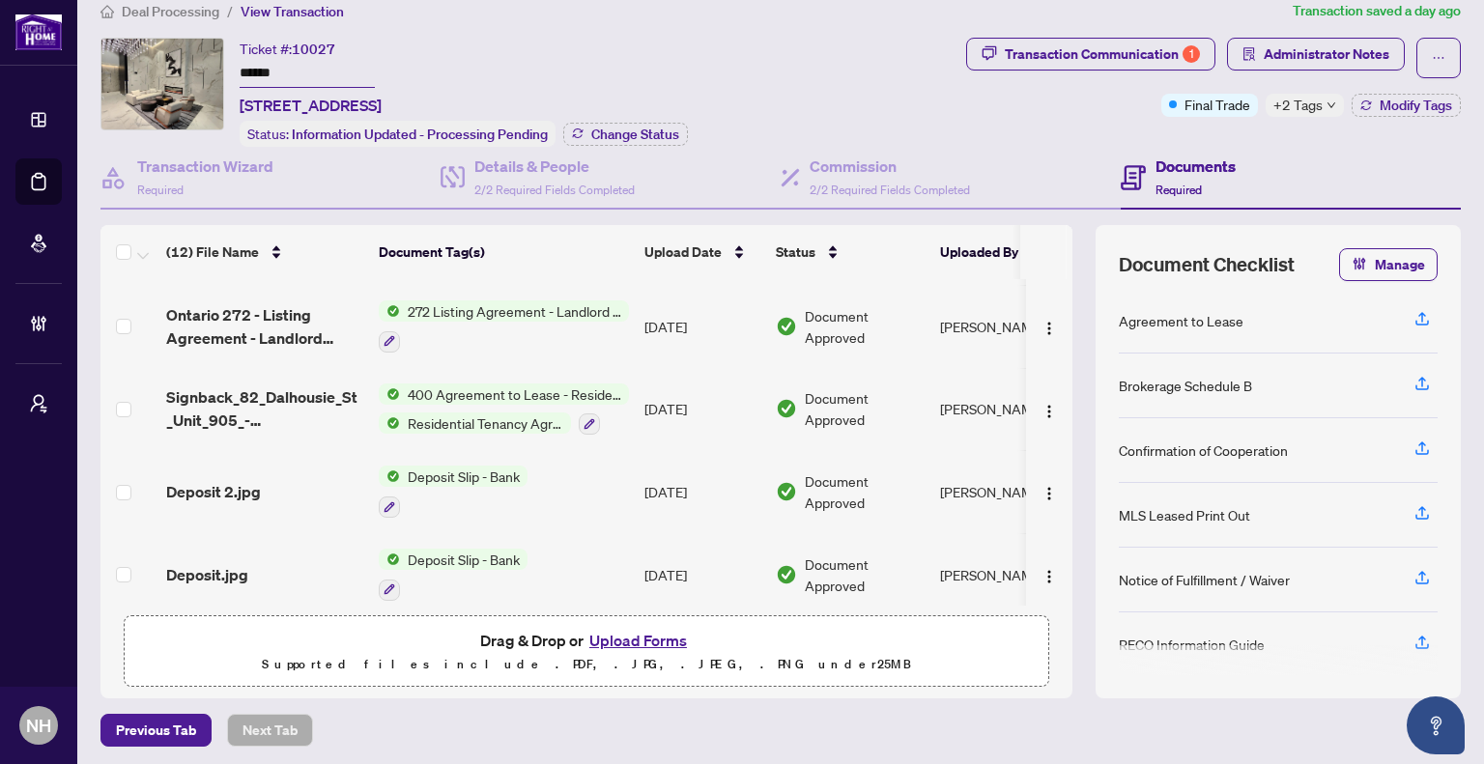
click at [209, 489] on td "Deposit 2.jpg" at bounding box center [264, 491] width 213 height 83
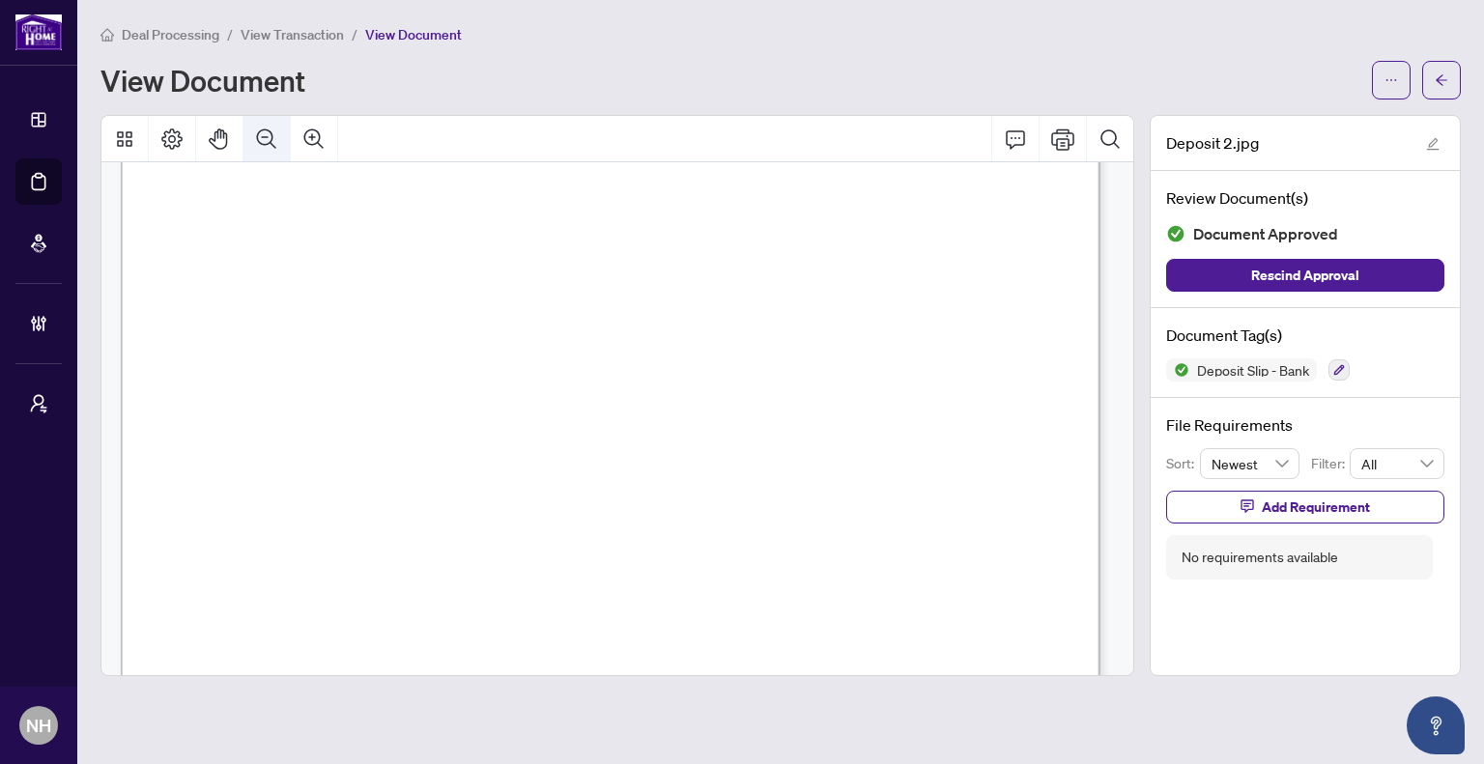
click at [265, 142] on icon "Zoom Out" at bounding box center [266, 138] width 19 height 19
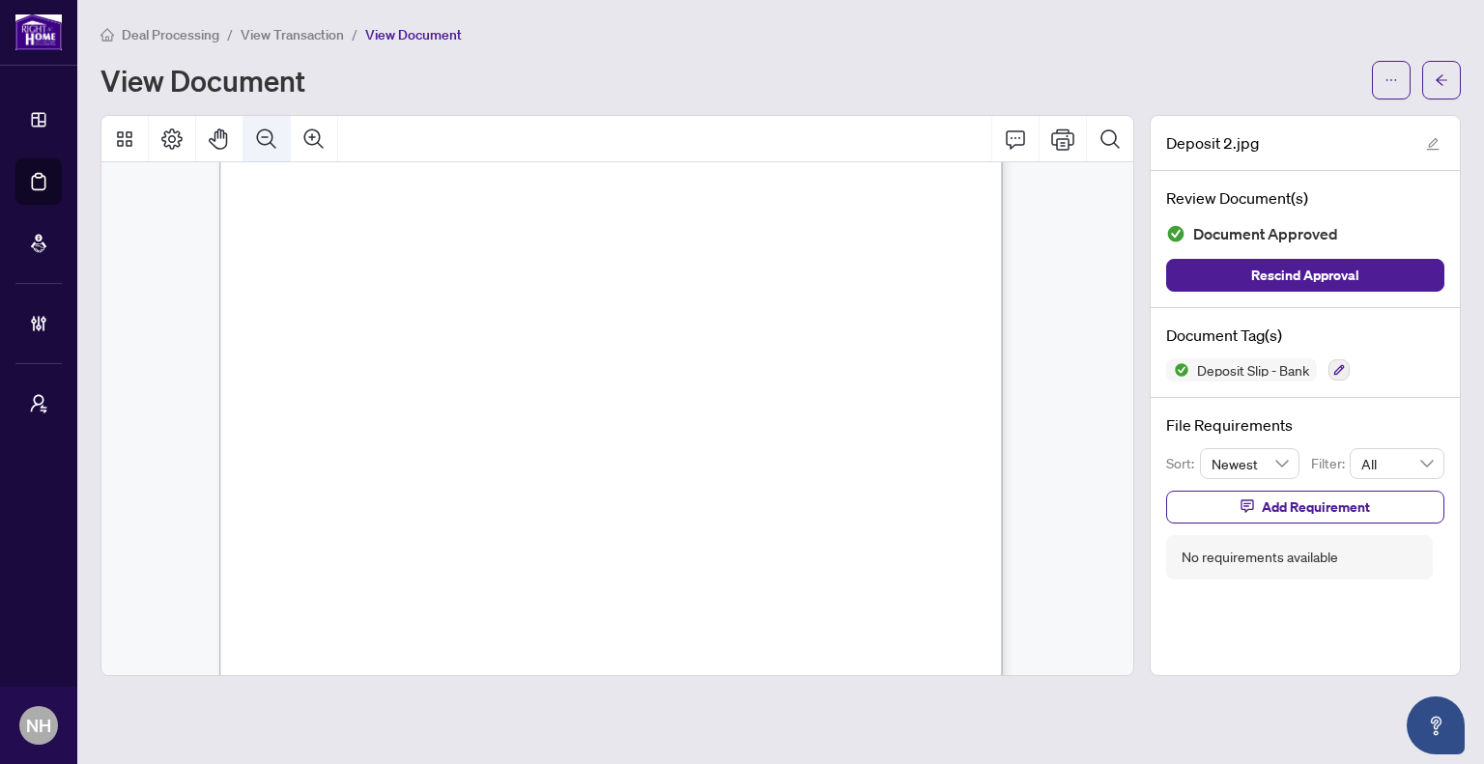
click at [265, 142] on icon "Zoom Out" at bounding box center [266, 138] width 19 height 19
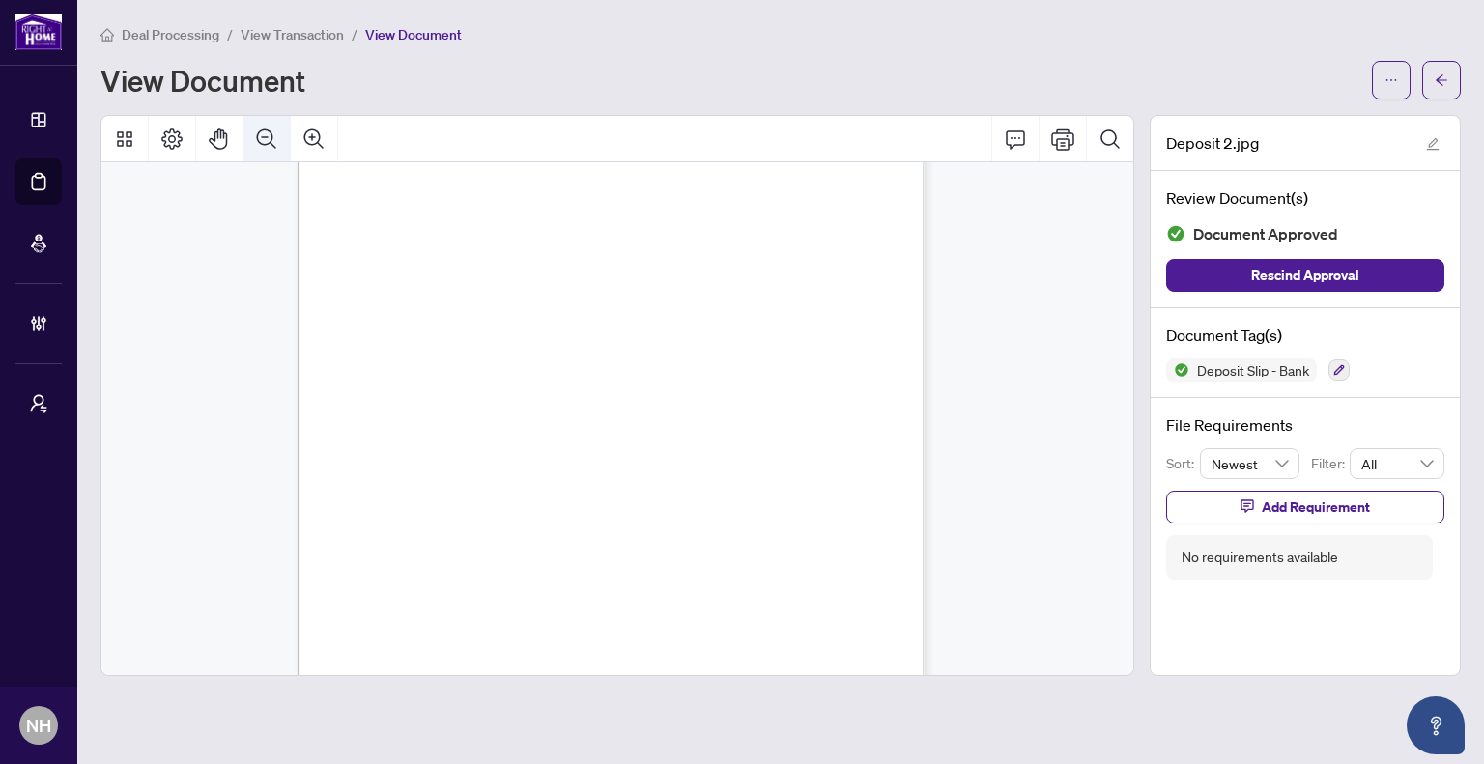
click at [257, 133] on icon "Zoom Out" at bounding box center [266, 138] width 19 height 19
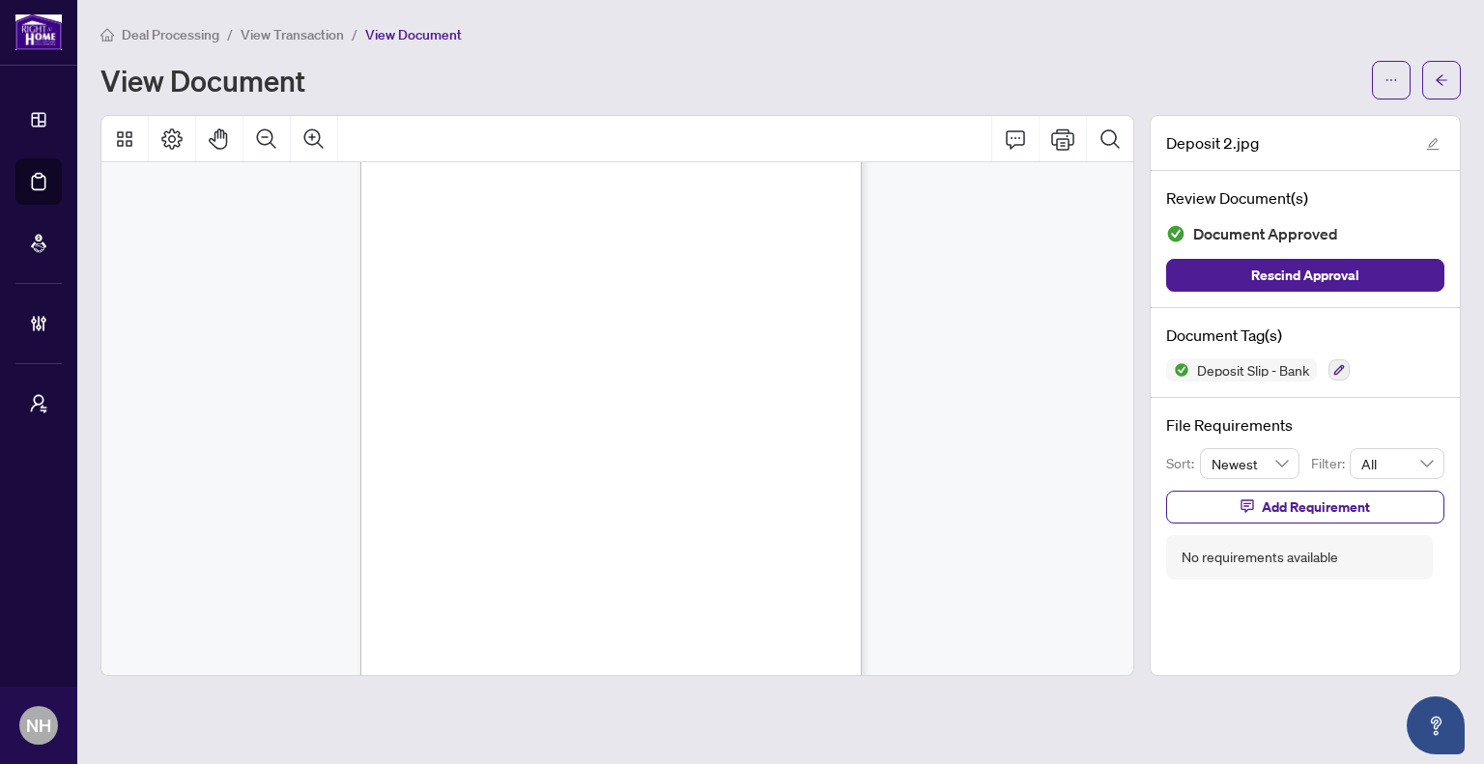
scroll to position [85, 0]
click at [269, 137] on icon "Zoom Out" at bounding box center [266, 139] width 23 height 23
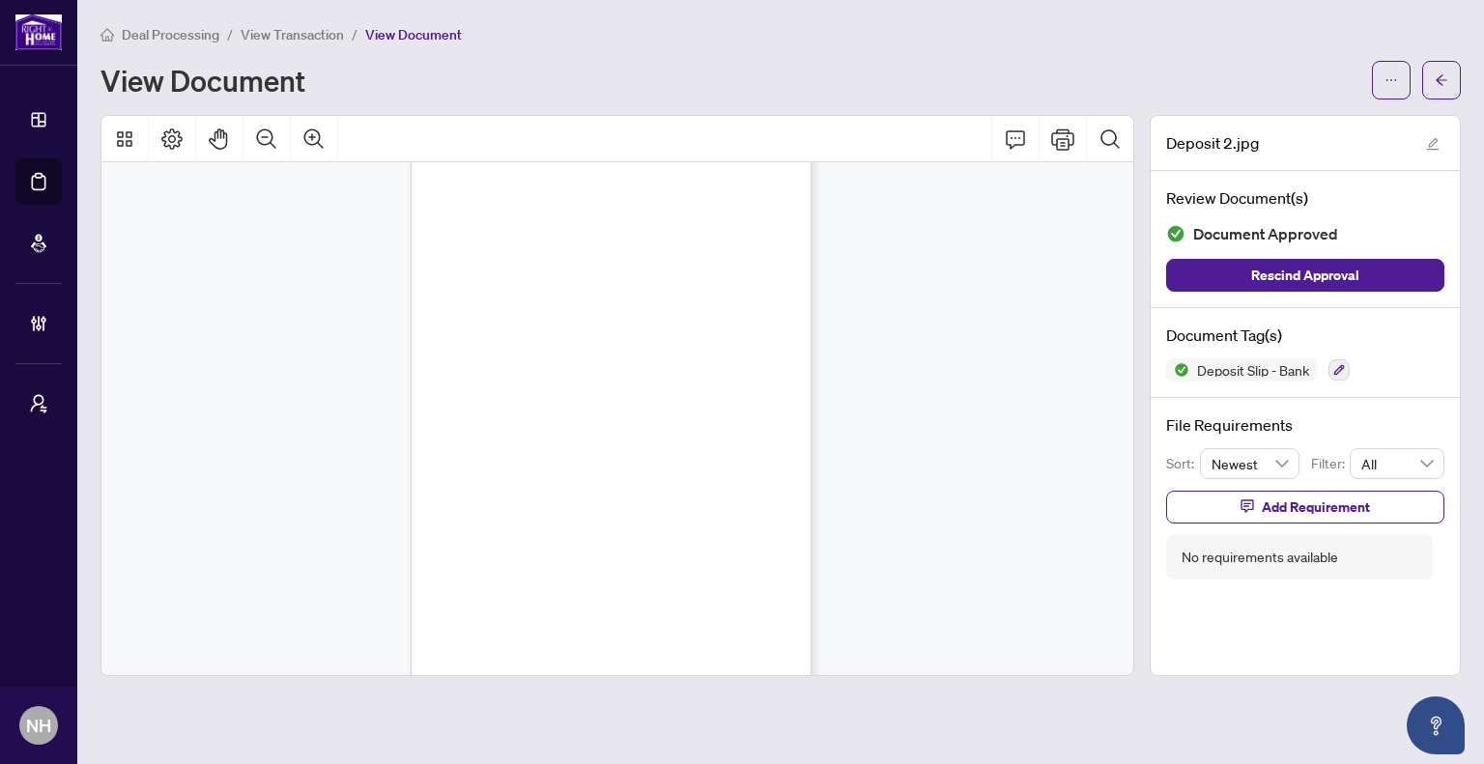
scroll to position [23, 0]
click at [310, 129] on icon "Zoom In" at bounding box center [313, 138] width 19 height 19
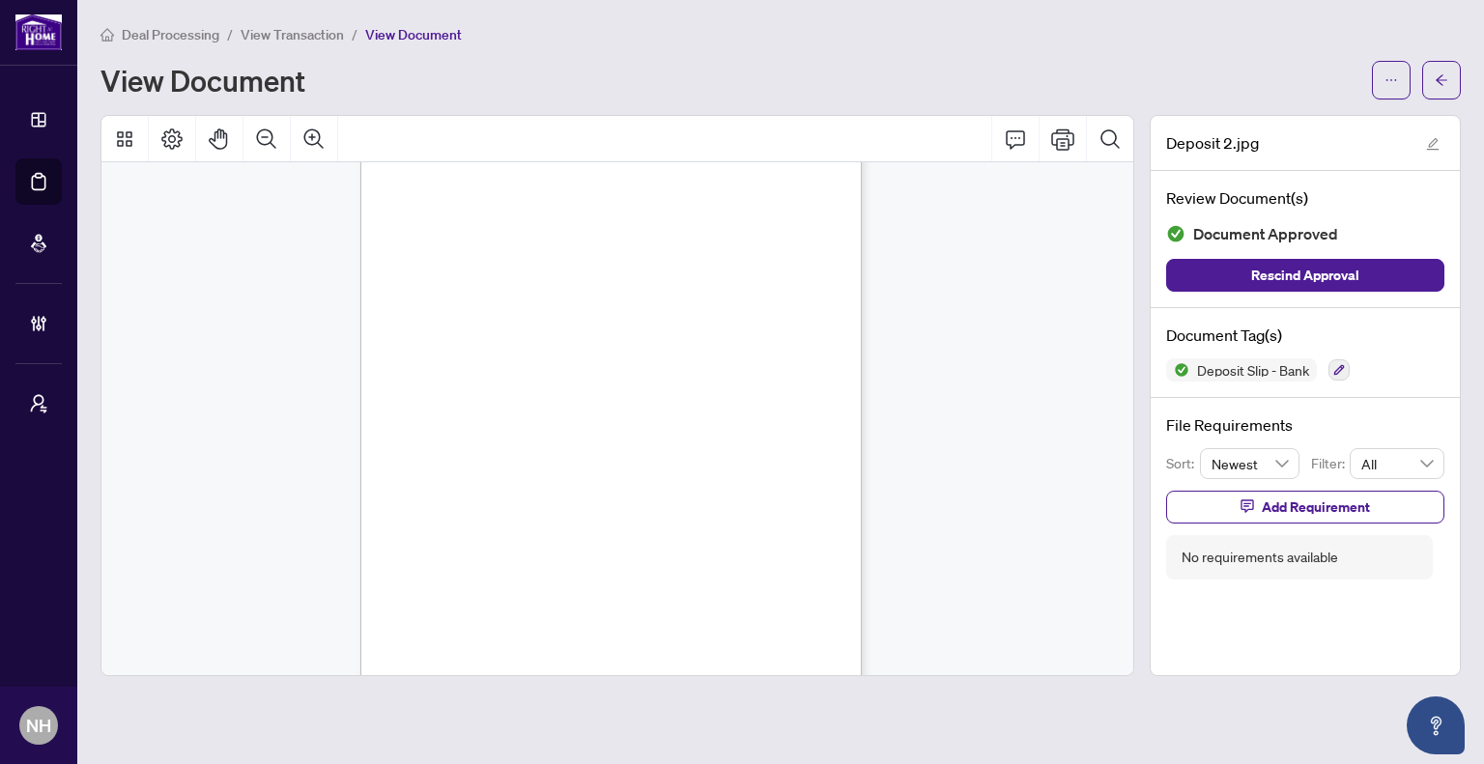
scroll to position [75, 0]
click at [197, 38] on span "Deal Processing" at bounding box center [171, 34] width 98 height 17
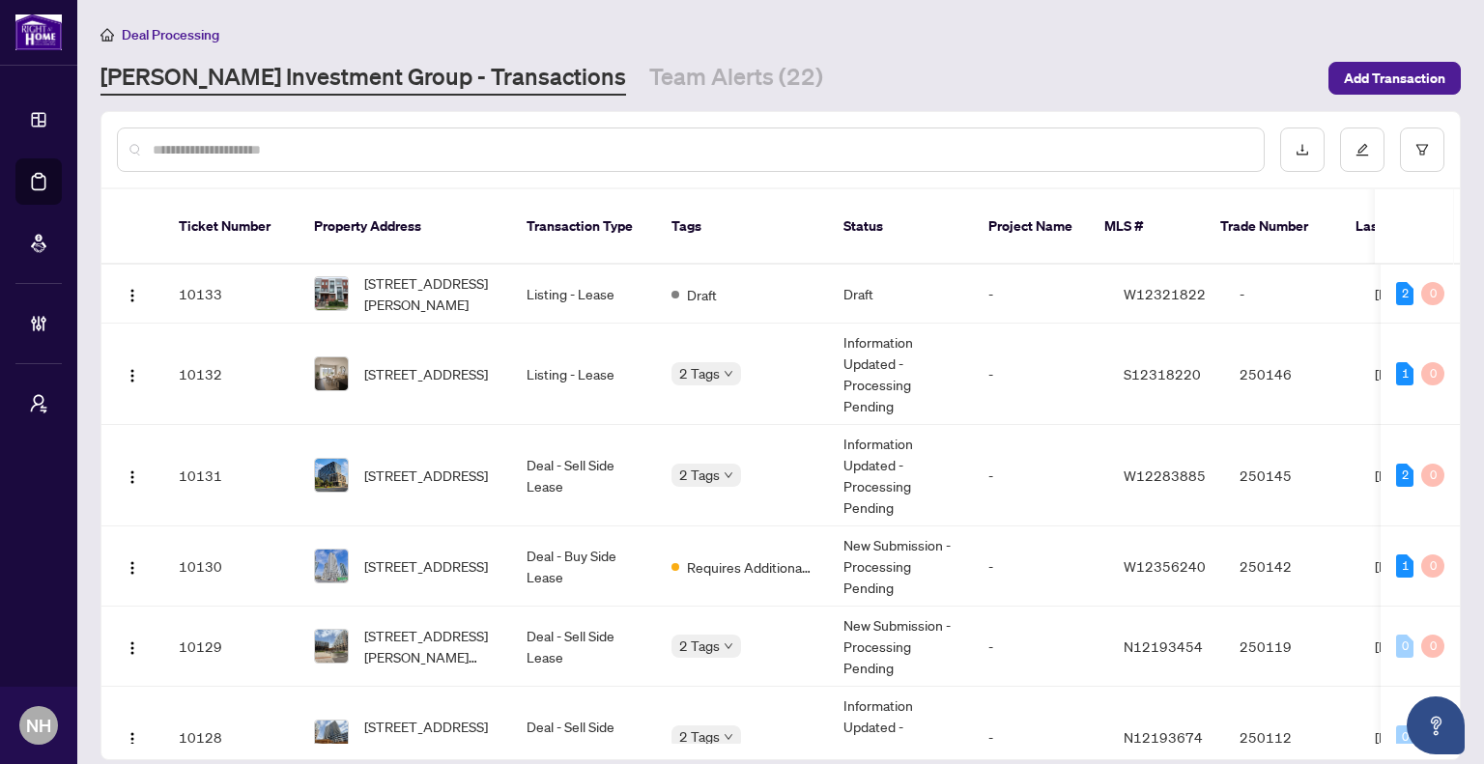
click at [312, 149] on input "text" at bounding box center [701, 149] width 1096 height 21
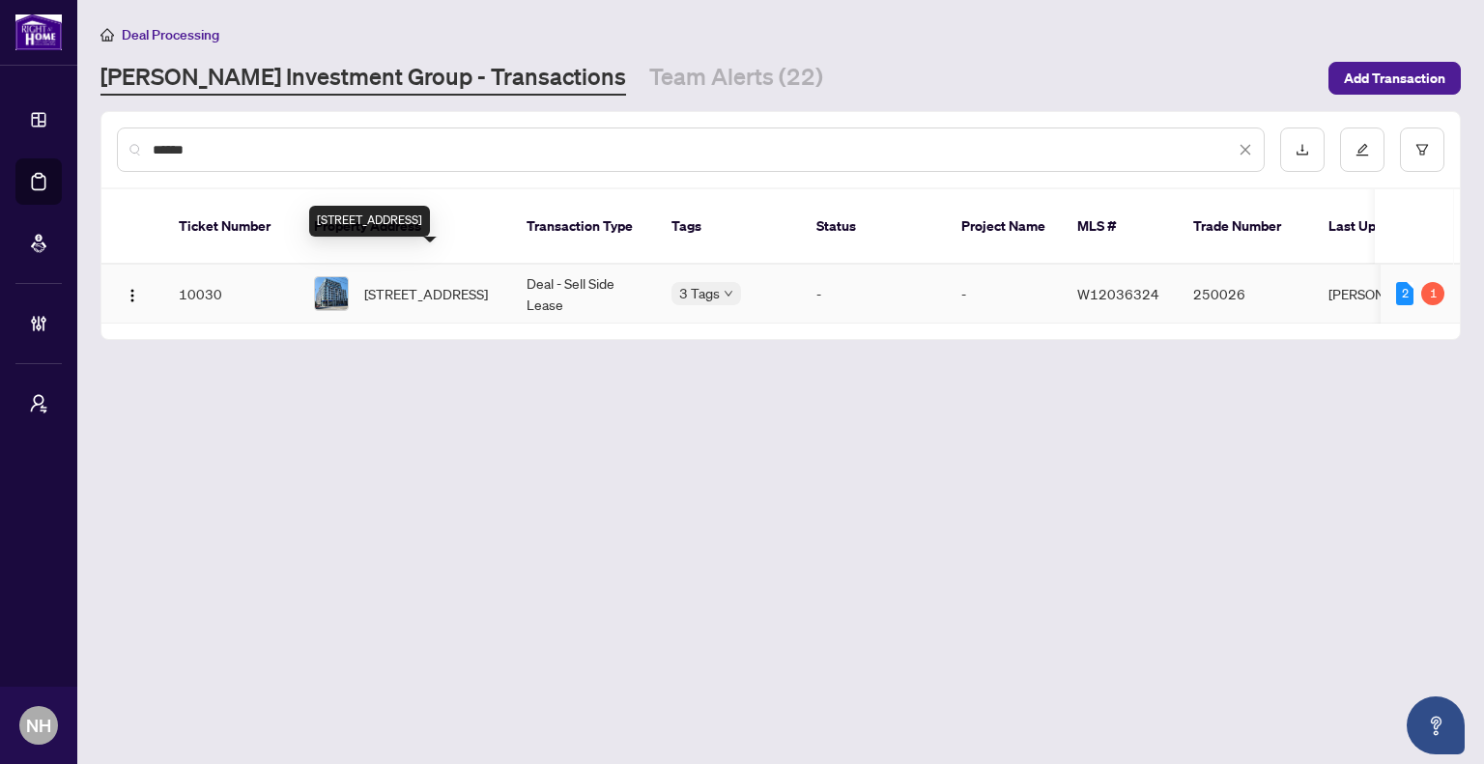
type input "******"
click at [403, 286] on span "[STREET_ADDRESS]" at bounding box center [426, 293] width 124 height 21
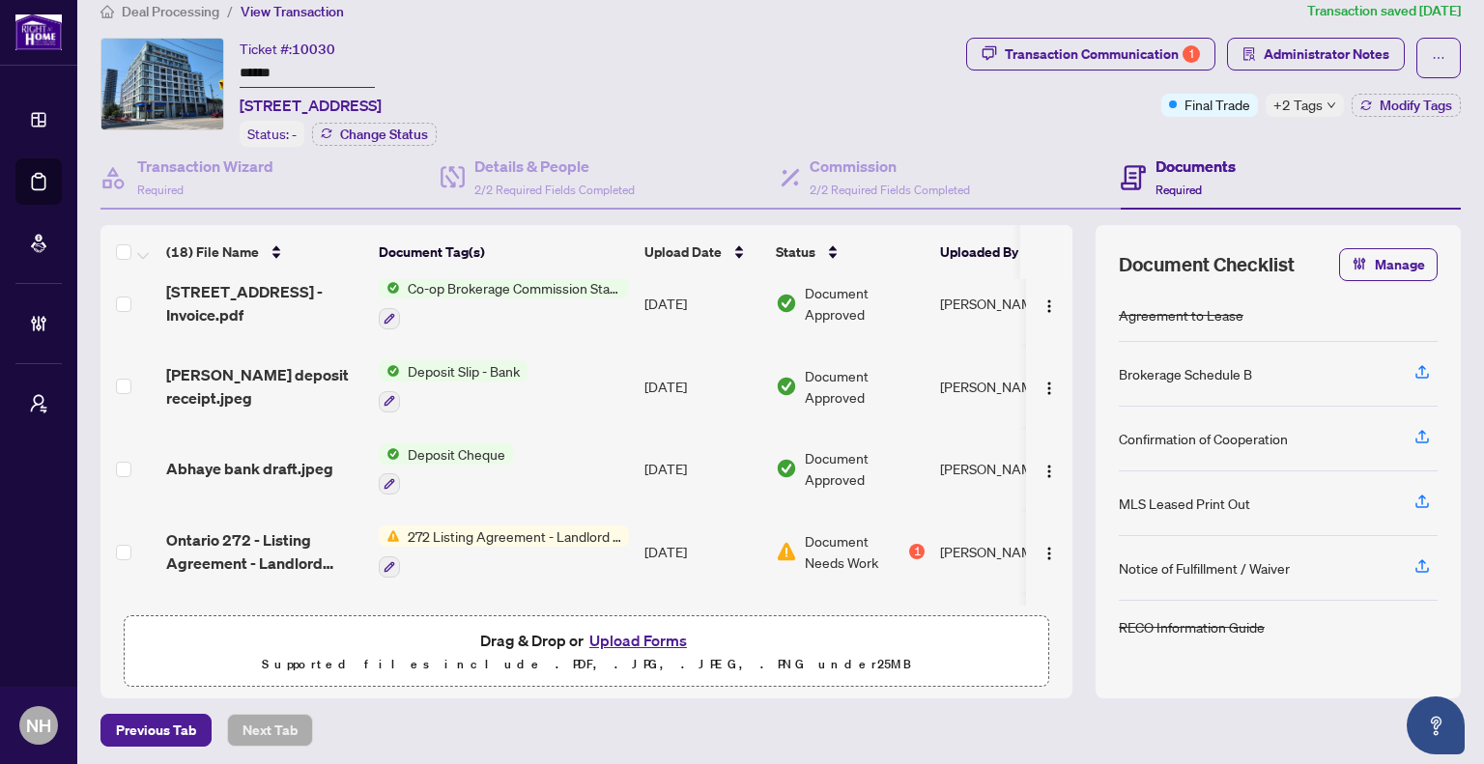
scroll to position [564, 0]
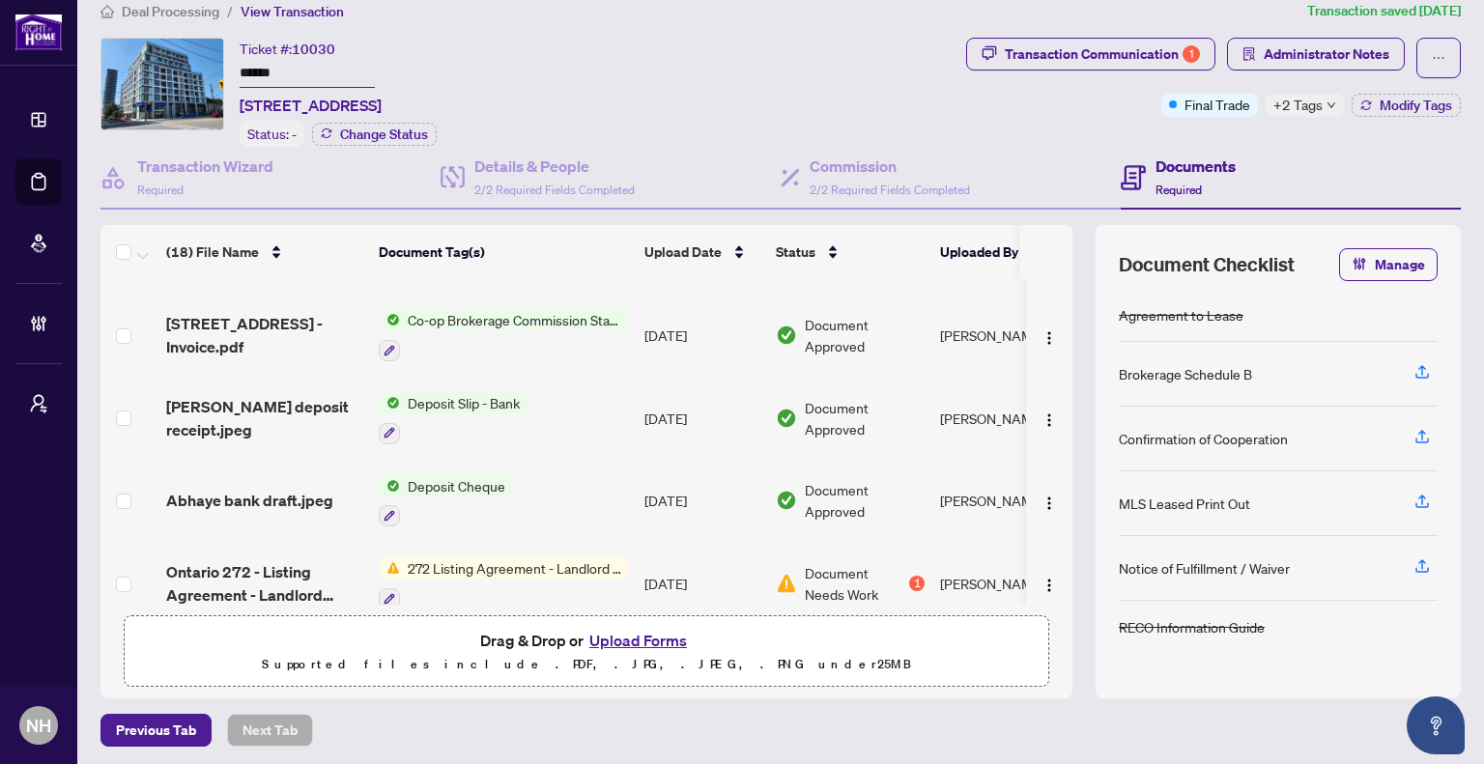
click at [259, 489] on span "Abhaye bank draft.jpeg" at bounding box center [249, 500] width 167 height 23
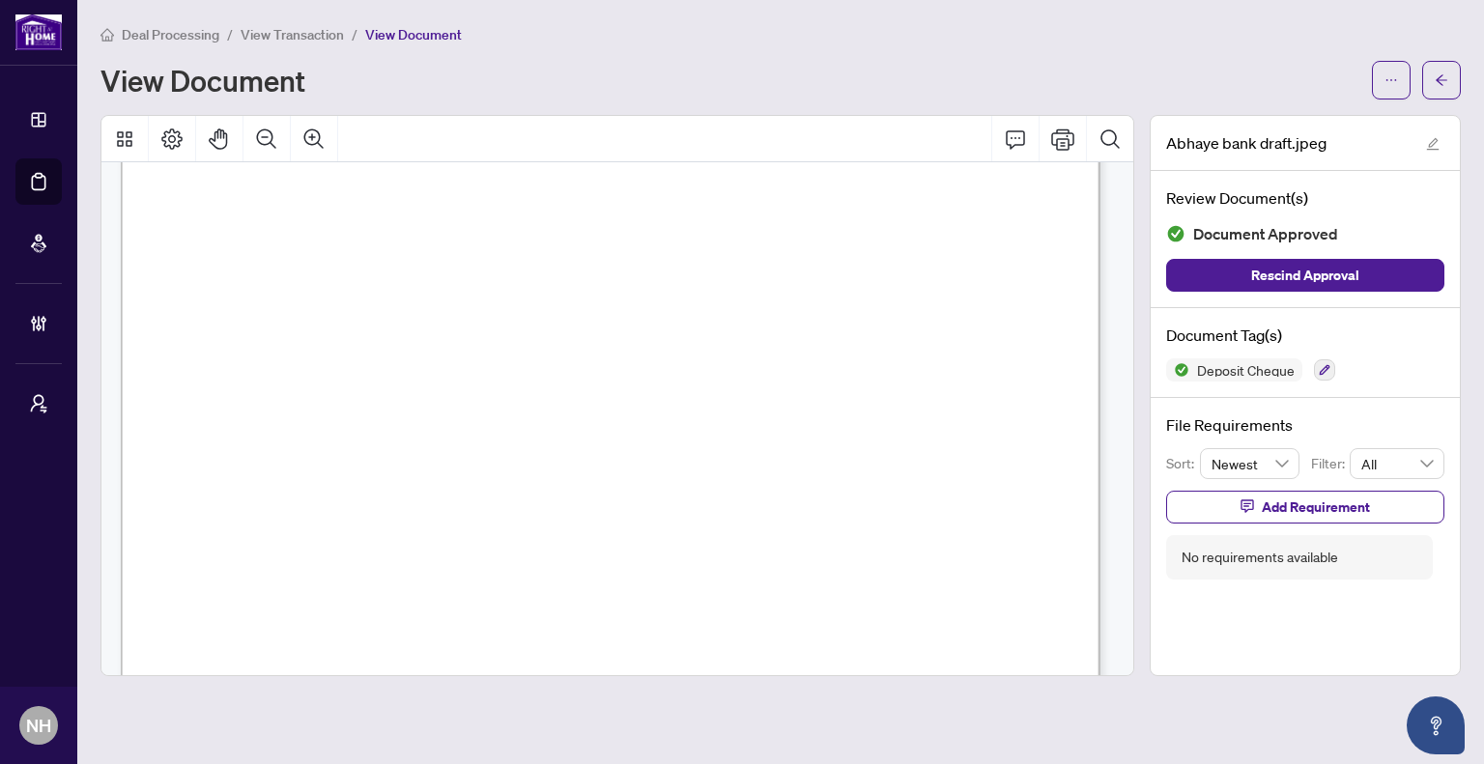
scroll to position [174, 0]
click at [1453, 80] on button "button" at bounding box center [1441, 80] width 39 height 39
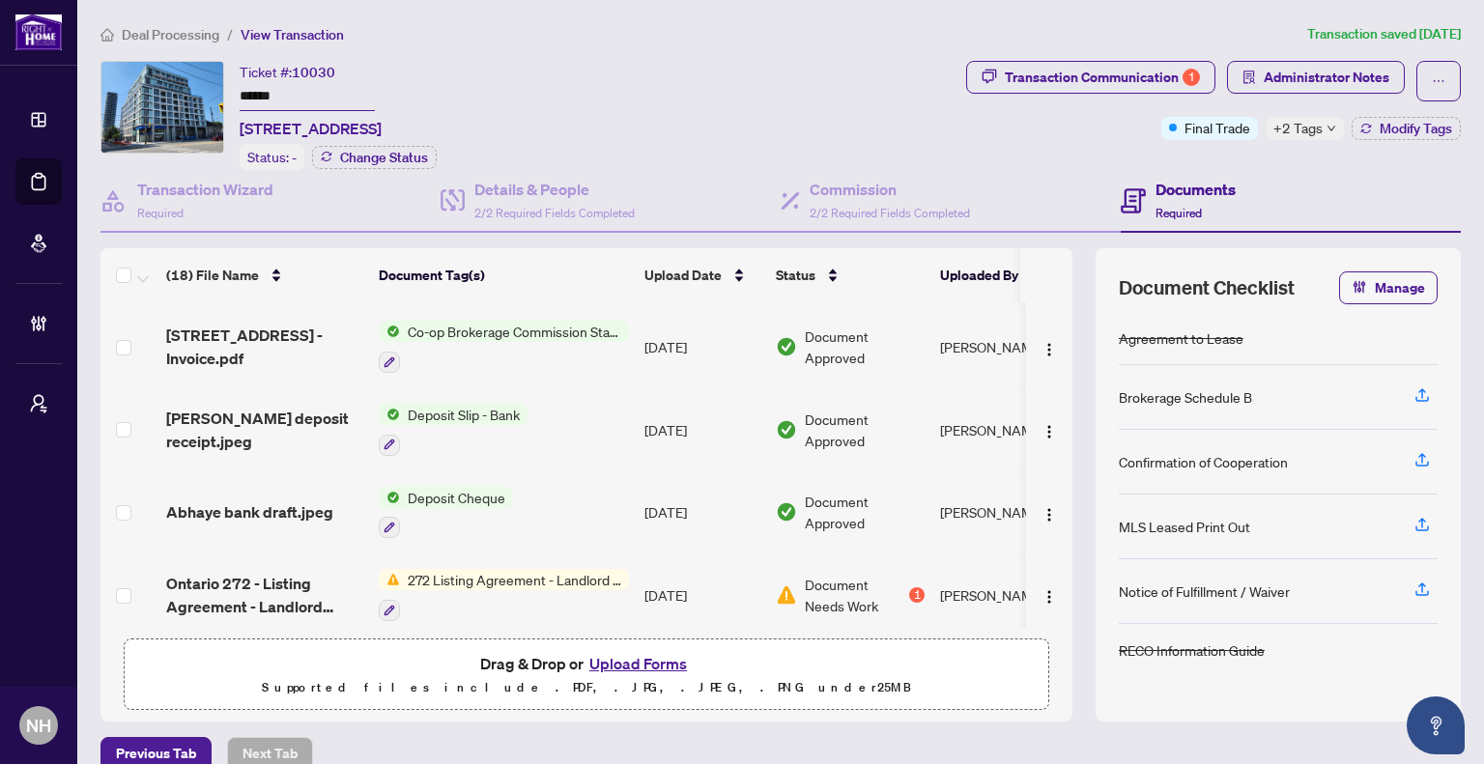
scroll to position [580, 0]
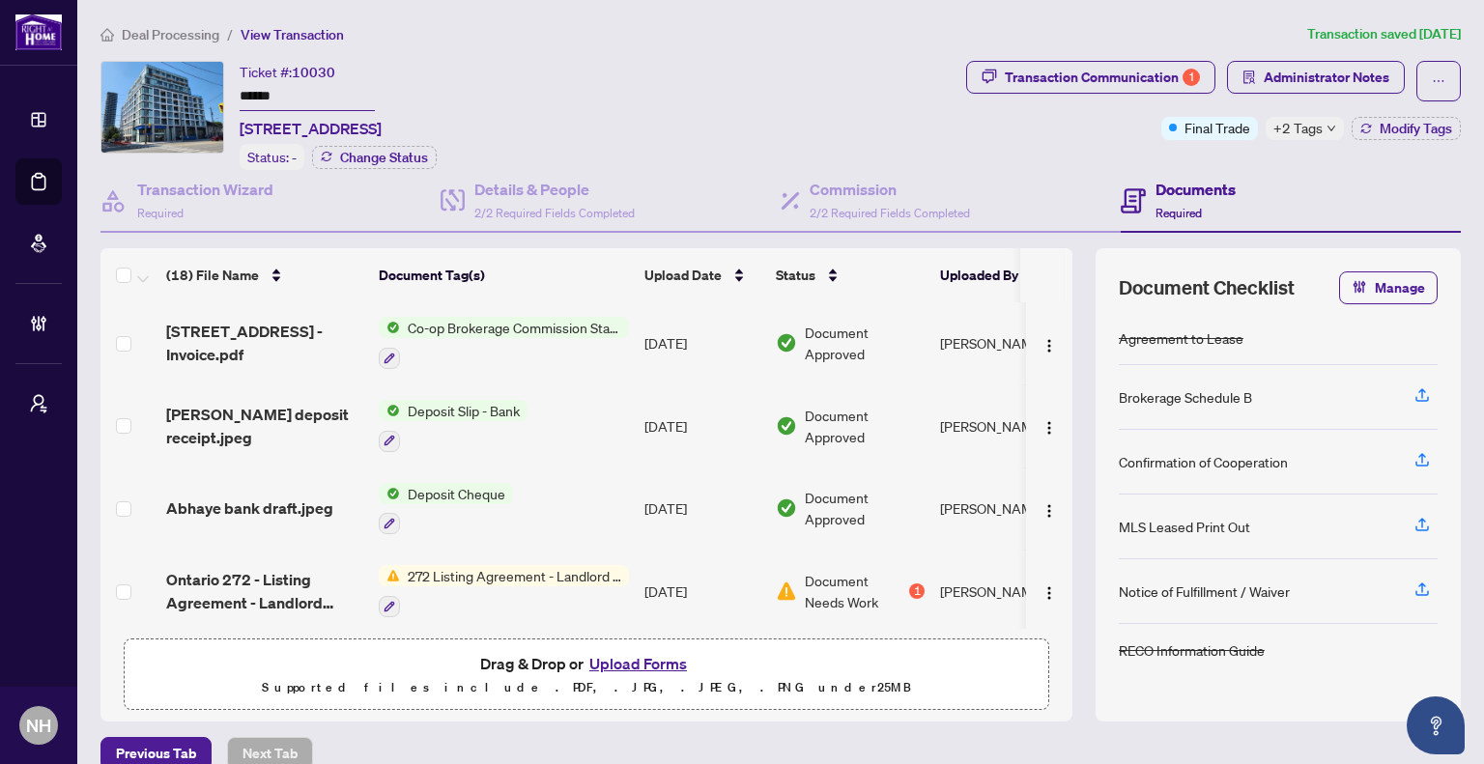
click at [329, 421] on td "[PERSON_NAME] deposit receipt.jpeg" at bounding box center [264, 426] width 213 height 83
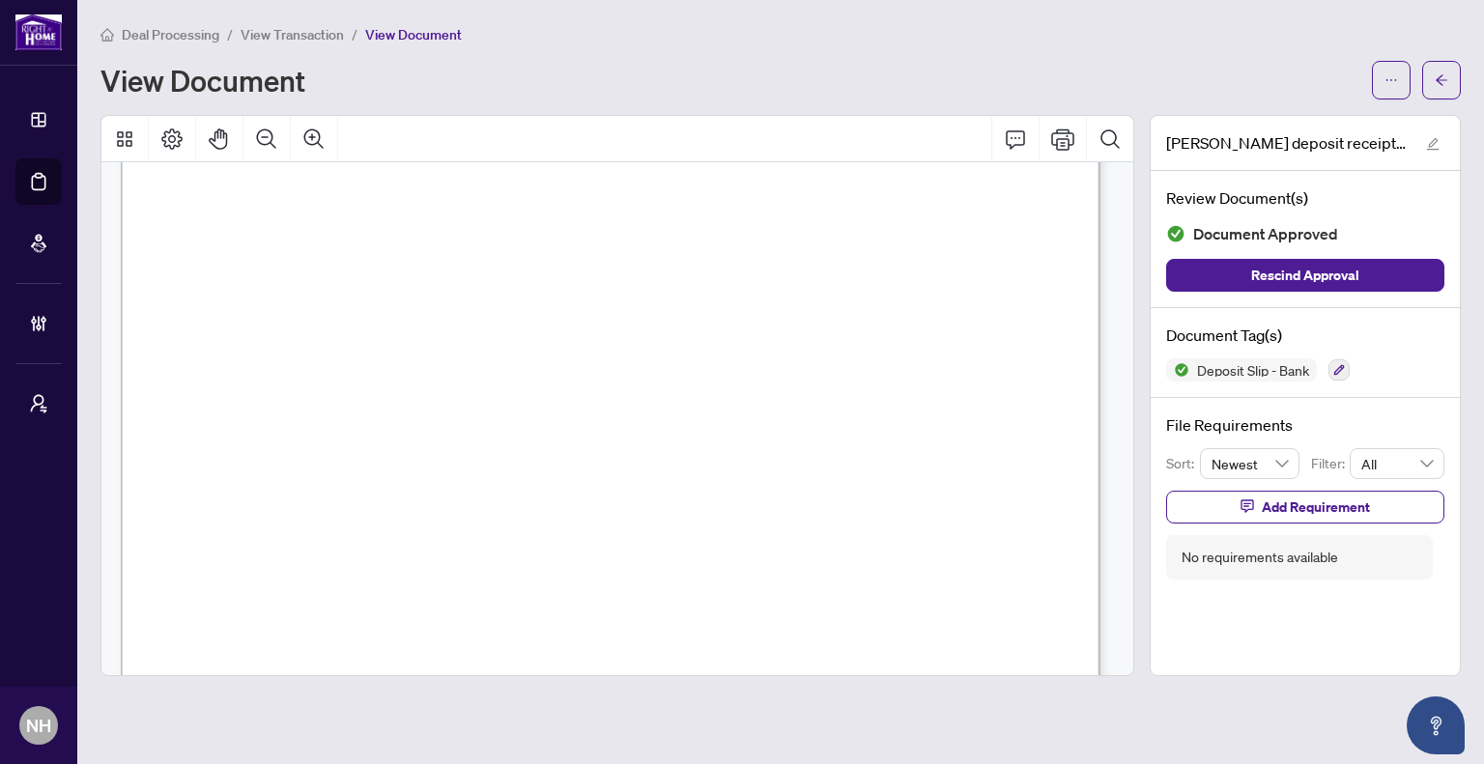
scroll to position [97, 0]
click at [263, 148] on icon "Zoom Out" at bounding box center [266, 139] width 23 height 23
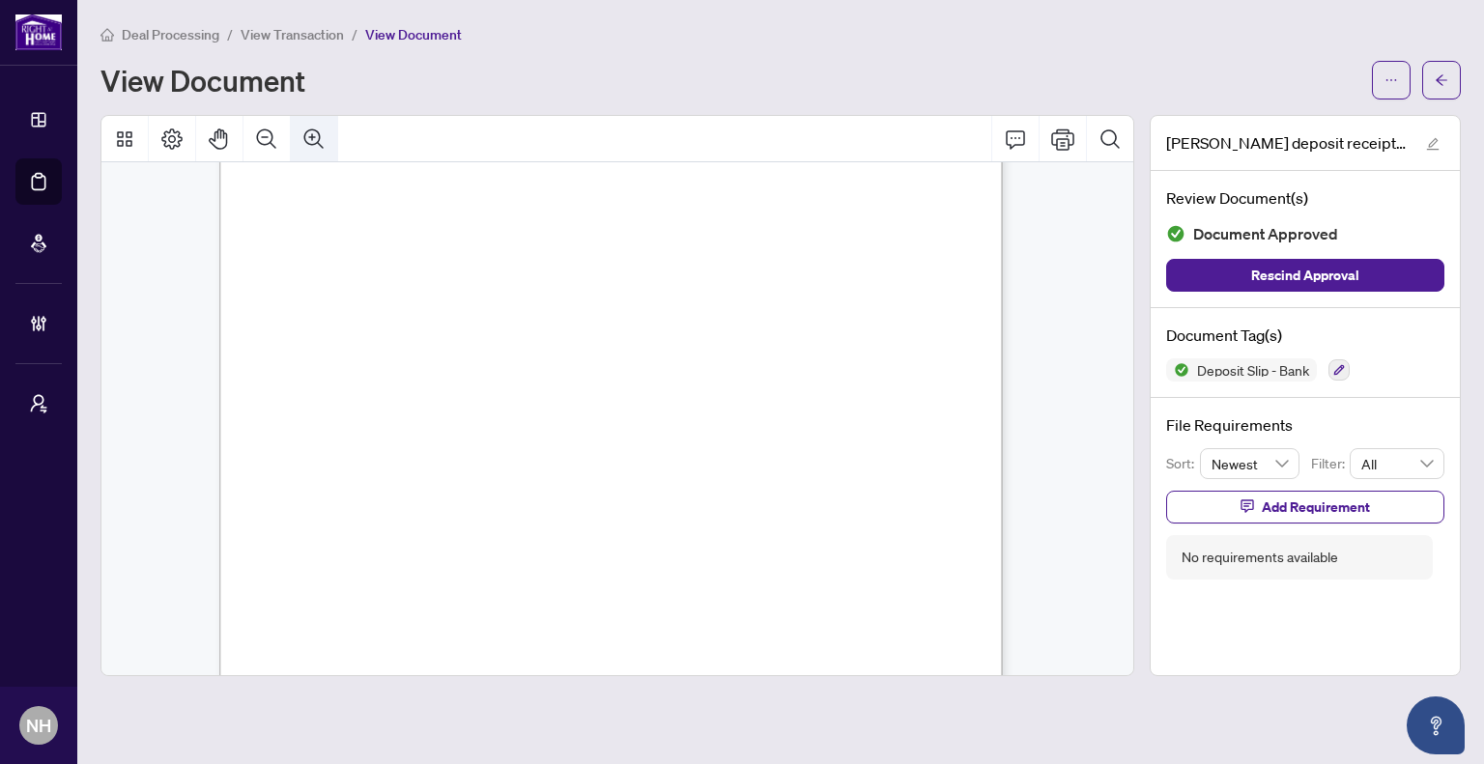
click at [312, 129] on icon "Zoom In" at bounding box center [313, 138] width 19 height 19
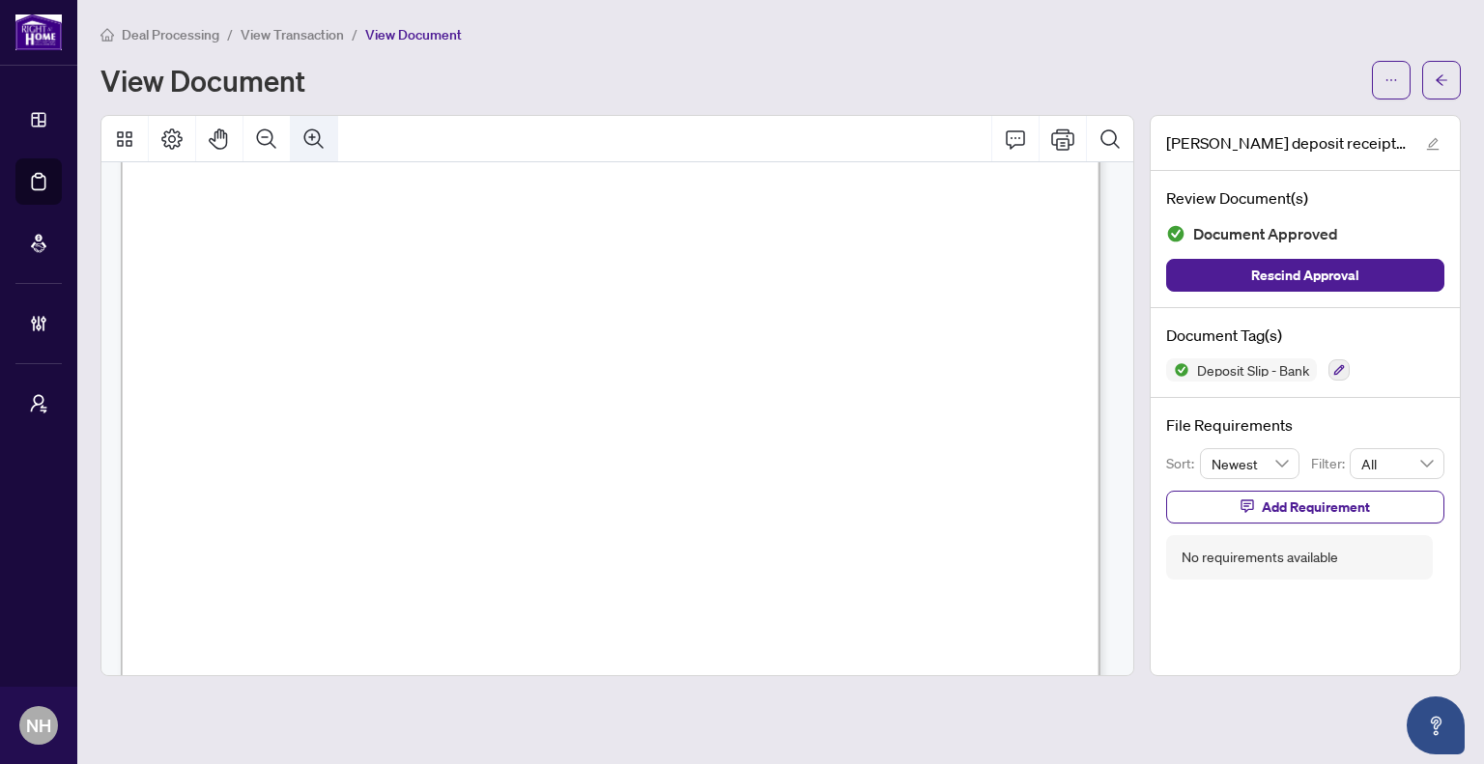
scroll to position [97, 0]
click at [171, 34] on span "Deal Processing" at bounding box center [171, 34] width 98 height 17
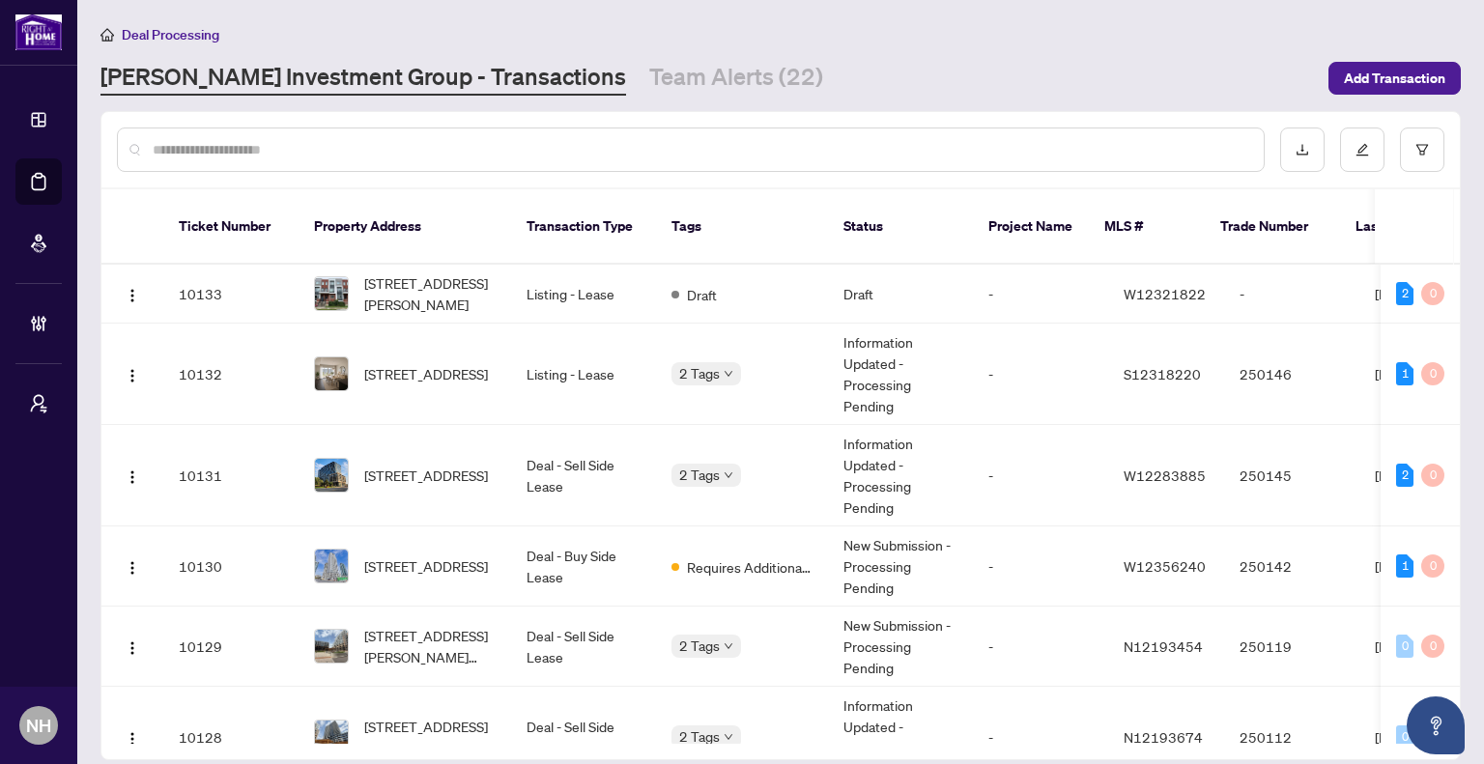
click at [326, 145] on input "text" at bounding box center [701, 149] width 1096 height 21
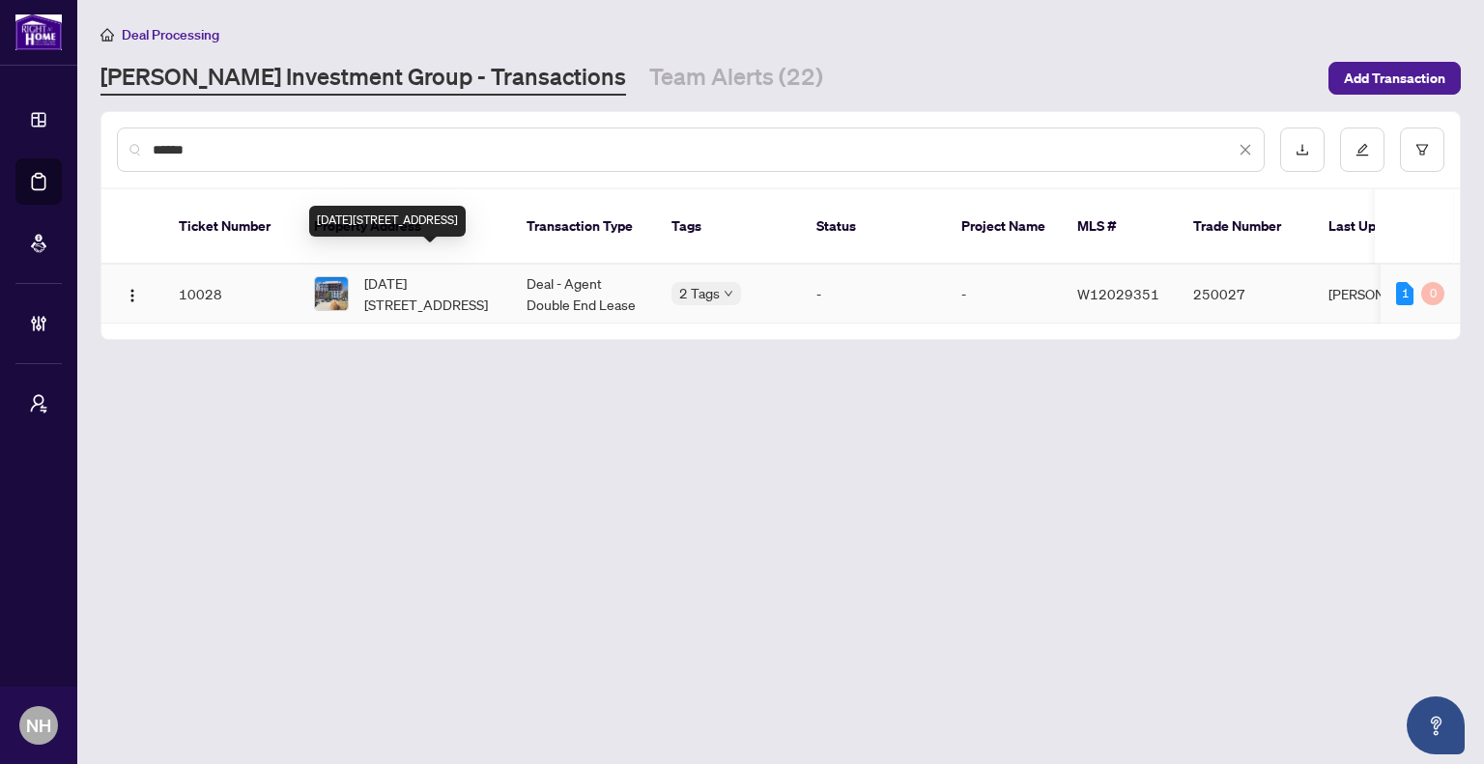
type input "******"
click at [436, 280] on span "[DATE][STREET_ADDRESS]" at bounding box center [429, 294] width 131 height 43
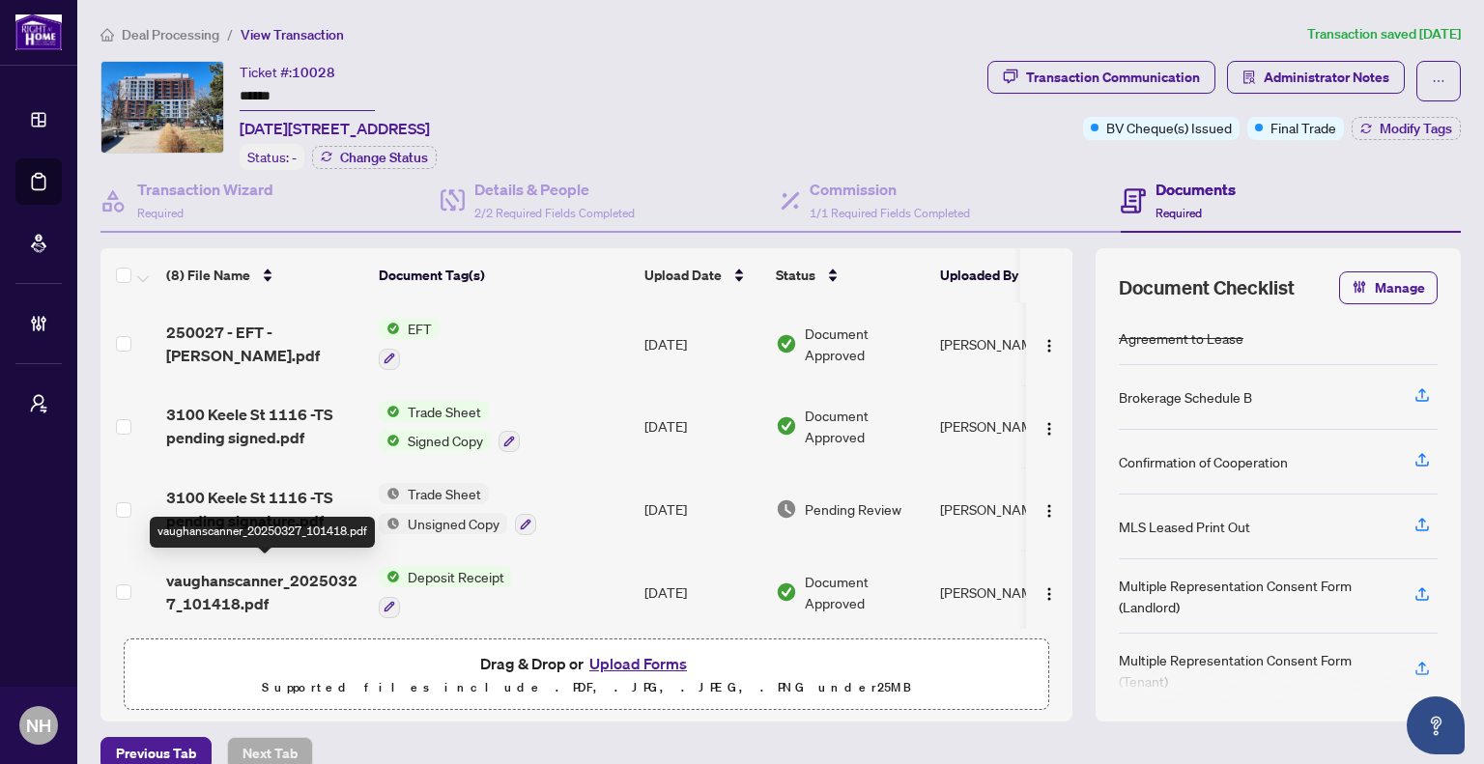
click at [280, 575] on span "vaughanscanner_20250327_101418.pdf" at bounding box center [264, 592] width 197 height 46
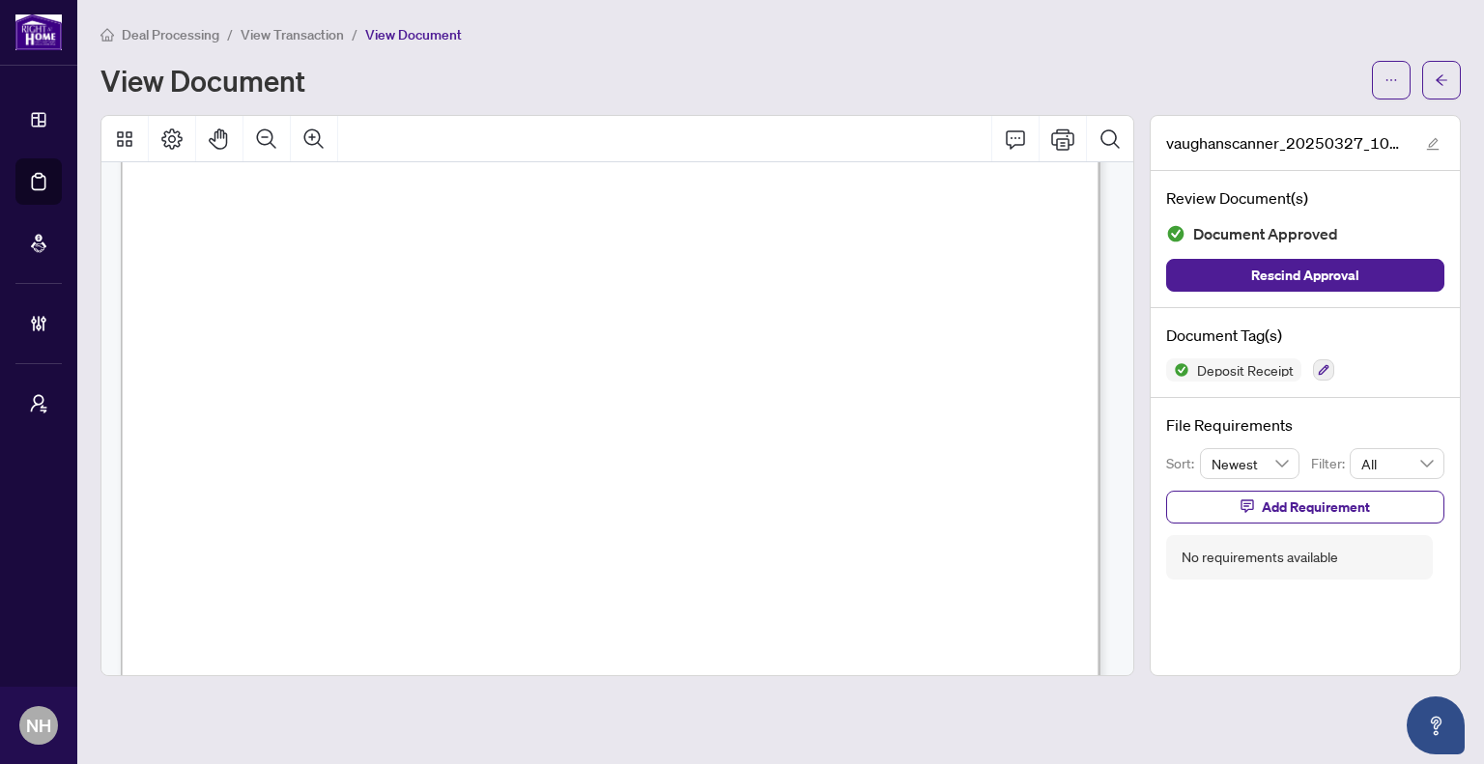
scroll to position [502, 0]
click at [267, 136] on icon "Zoom Out" at bounding box center [266, 139] width 23 height 23
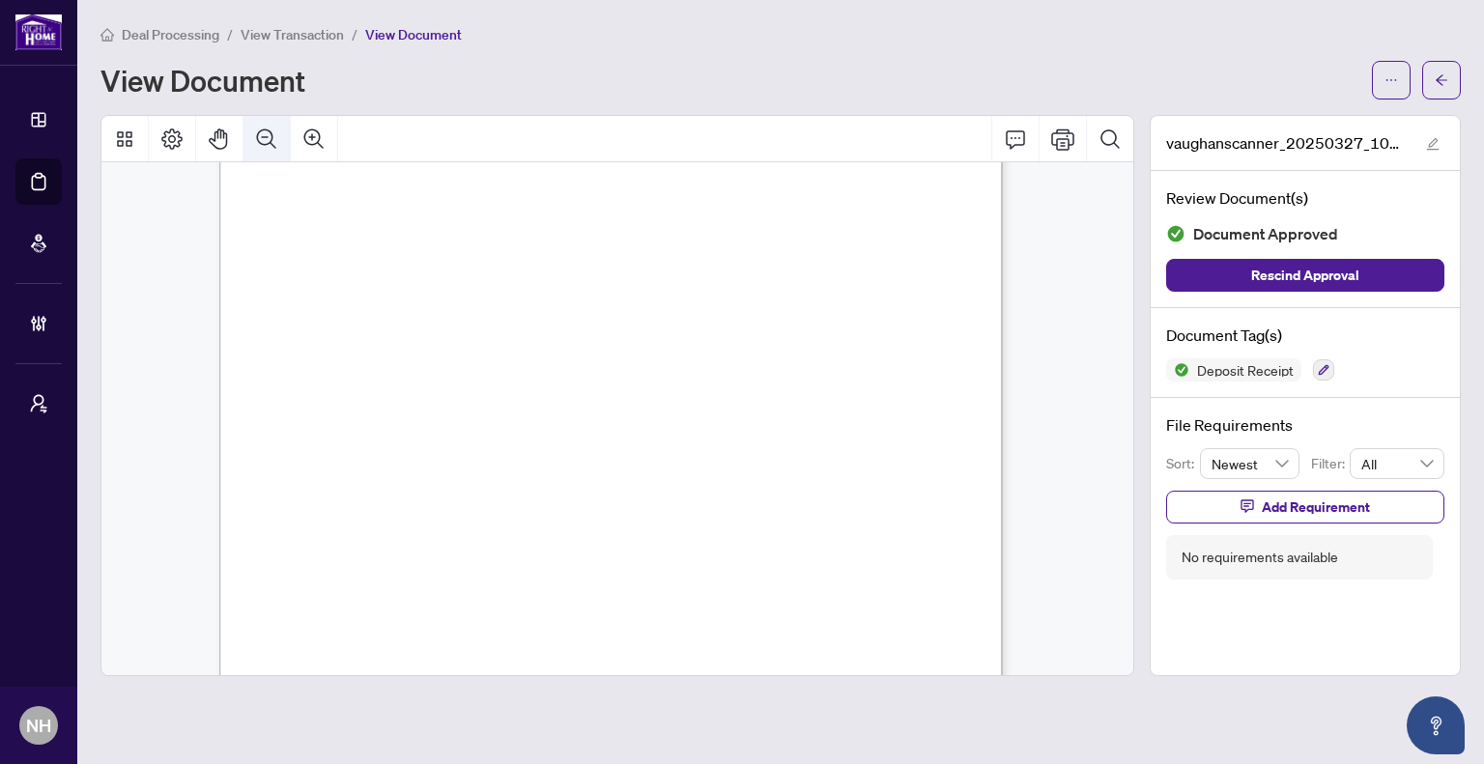
click at [267, 136] on icon "Zoom Out" at bounding box center [266, 139] width 23 height 23
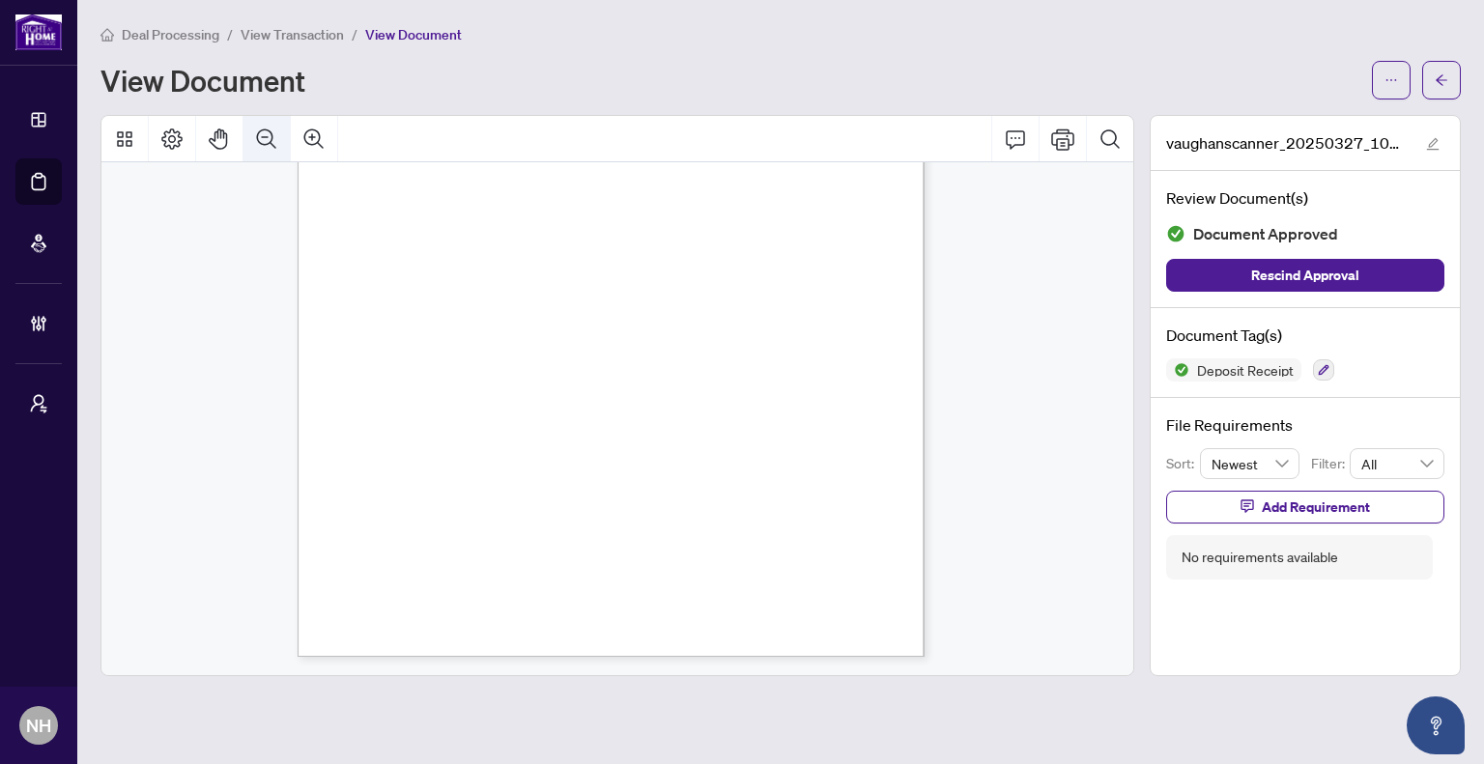
scroll to position [309, 0]
click at [282, 133] on button "Zoom Out" at bounding box center [267, 139] width 46 height 46
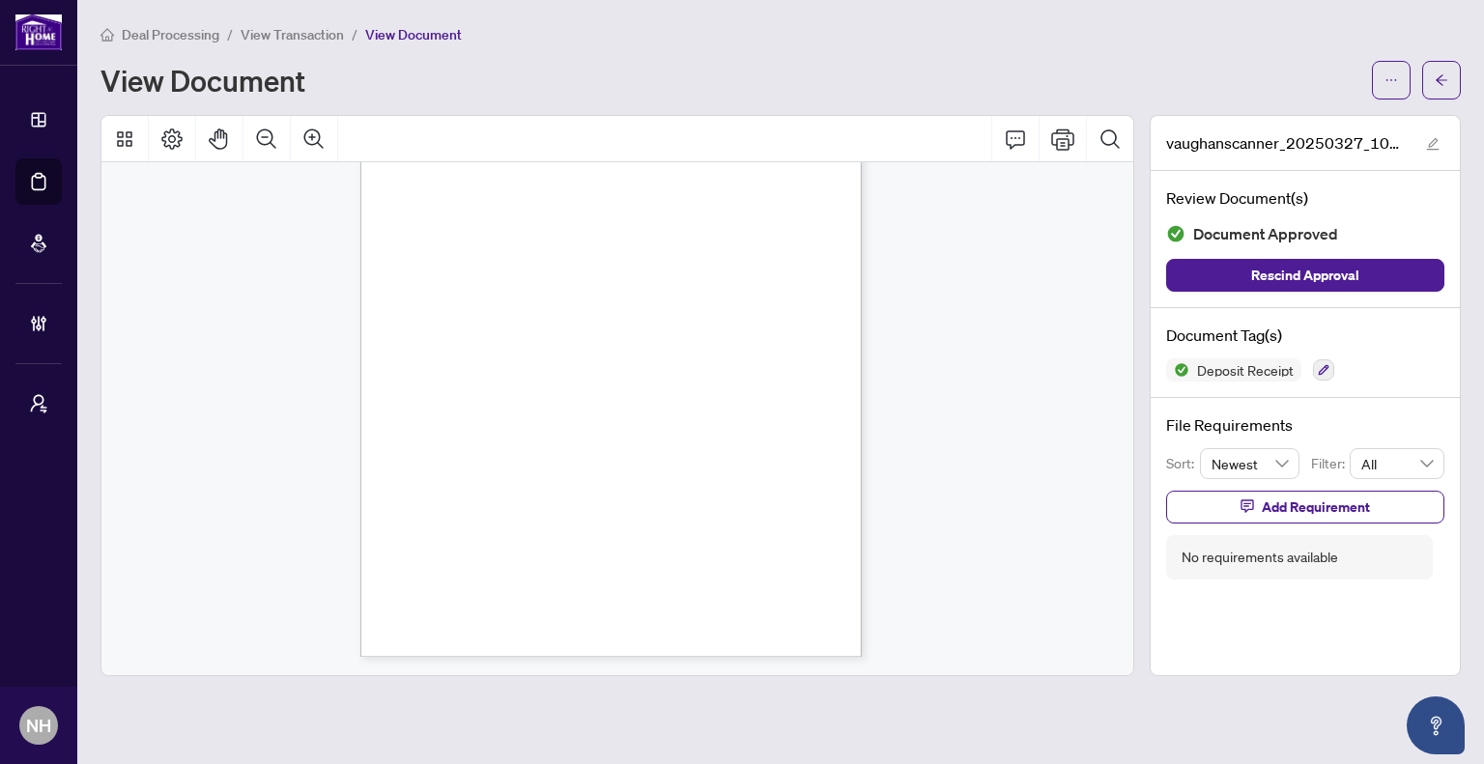
scroll to position [134, 0]
click at [260, 128] on icon "Zoom Out" at bounding box center [266, 139] width 23 height 23
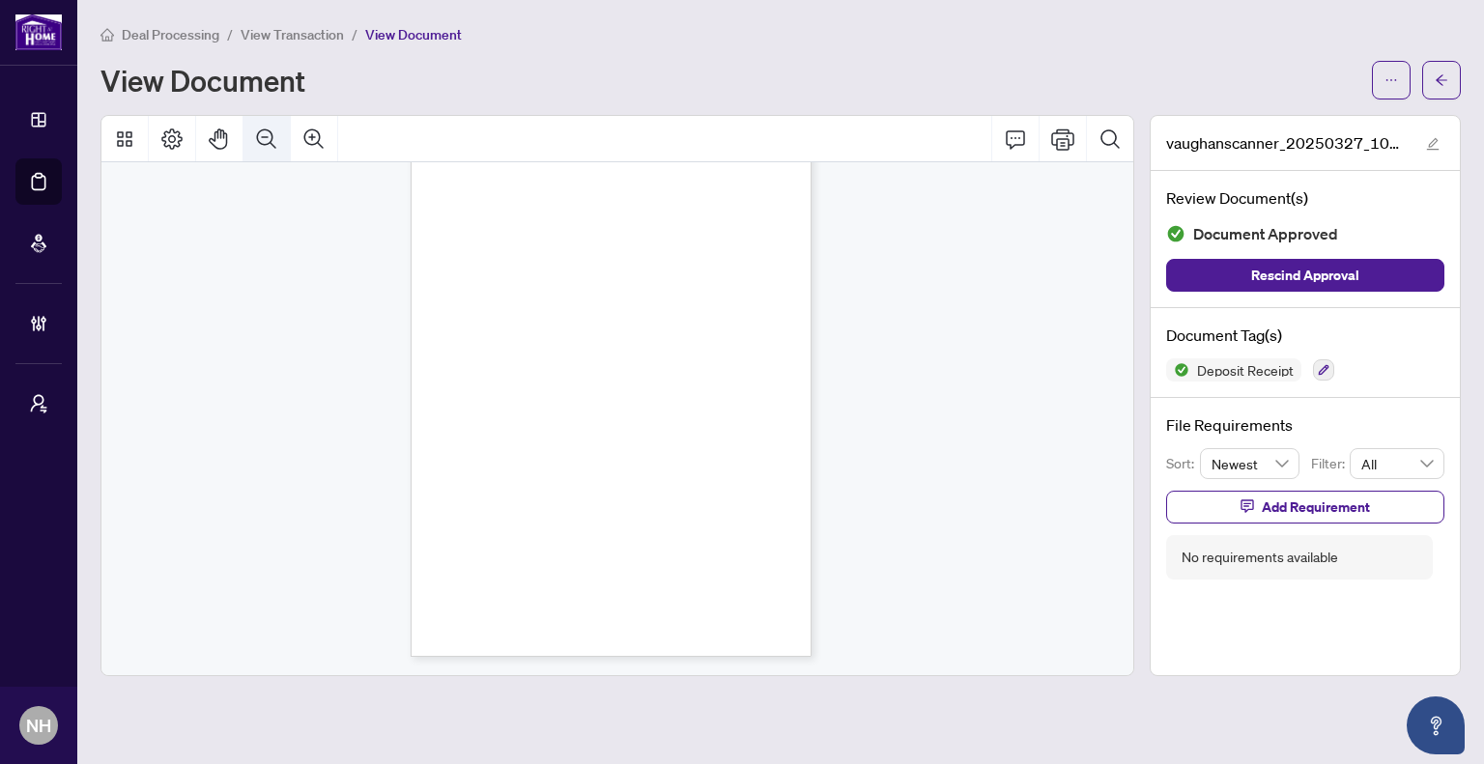
scroll to position [43, 0]
click at [307, 138] on icon "Zoom In" at bounding box center [313, 139] width 23 height 23
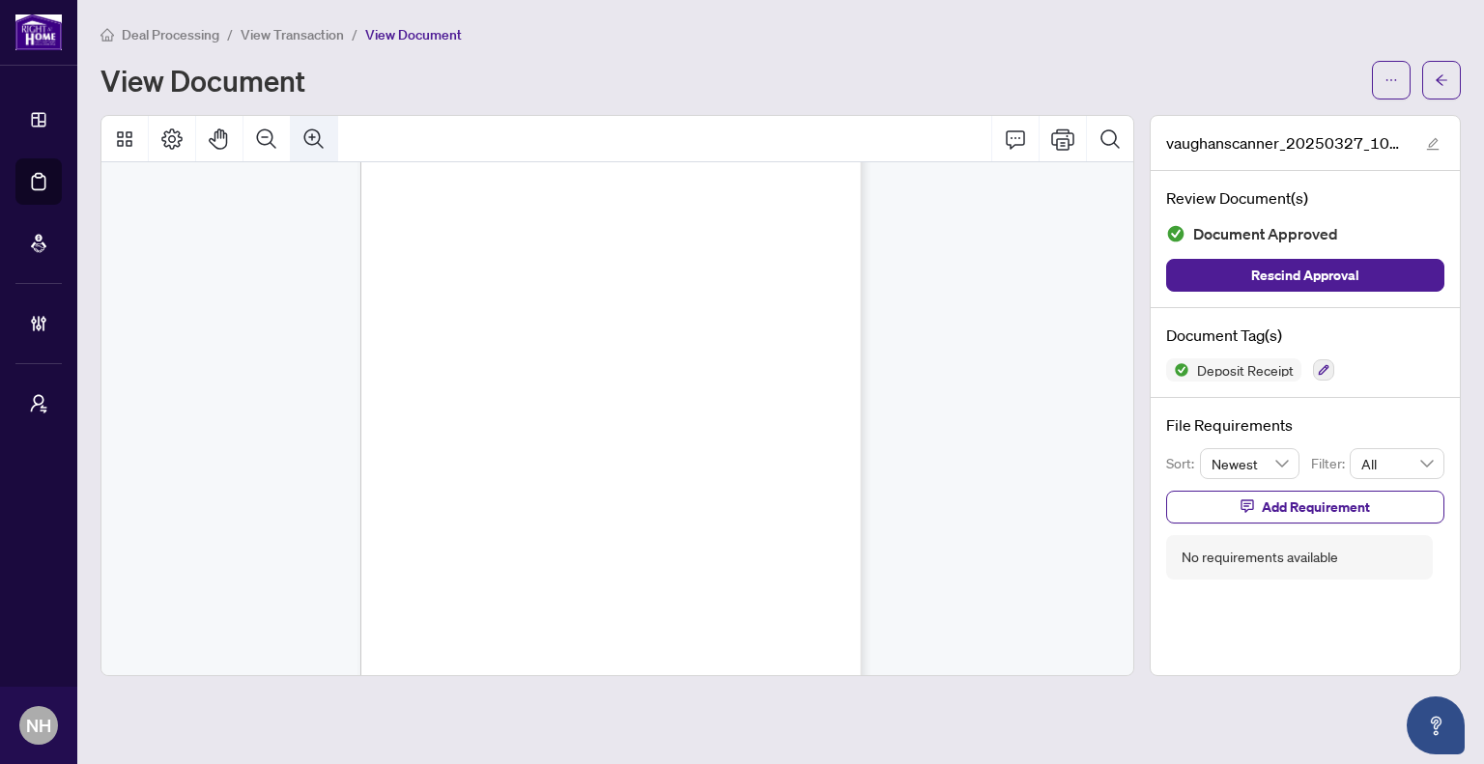
click at [307, 138] on icon "Zoom In" at bounding box center [313, 139] width 23 height 23
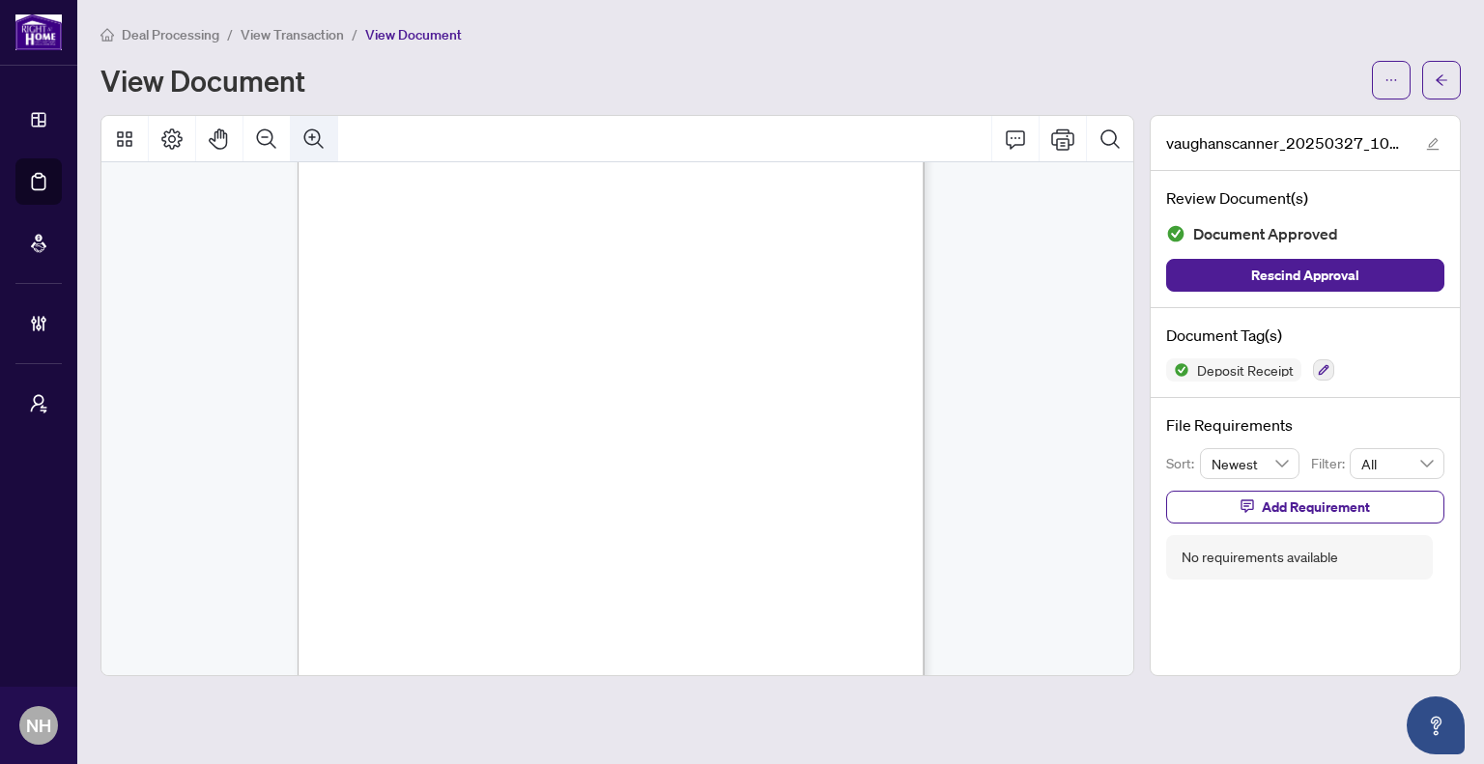
click at [307, 138] on icon "Zoom In" at bounding box center [313, 139] width 23 height 23
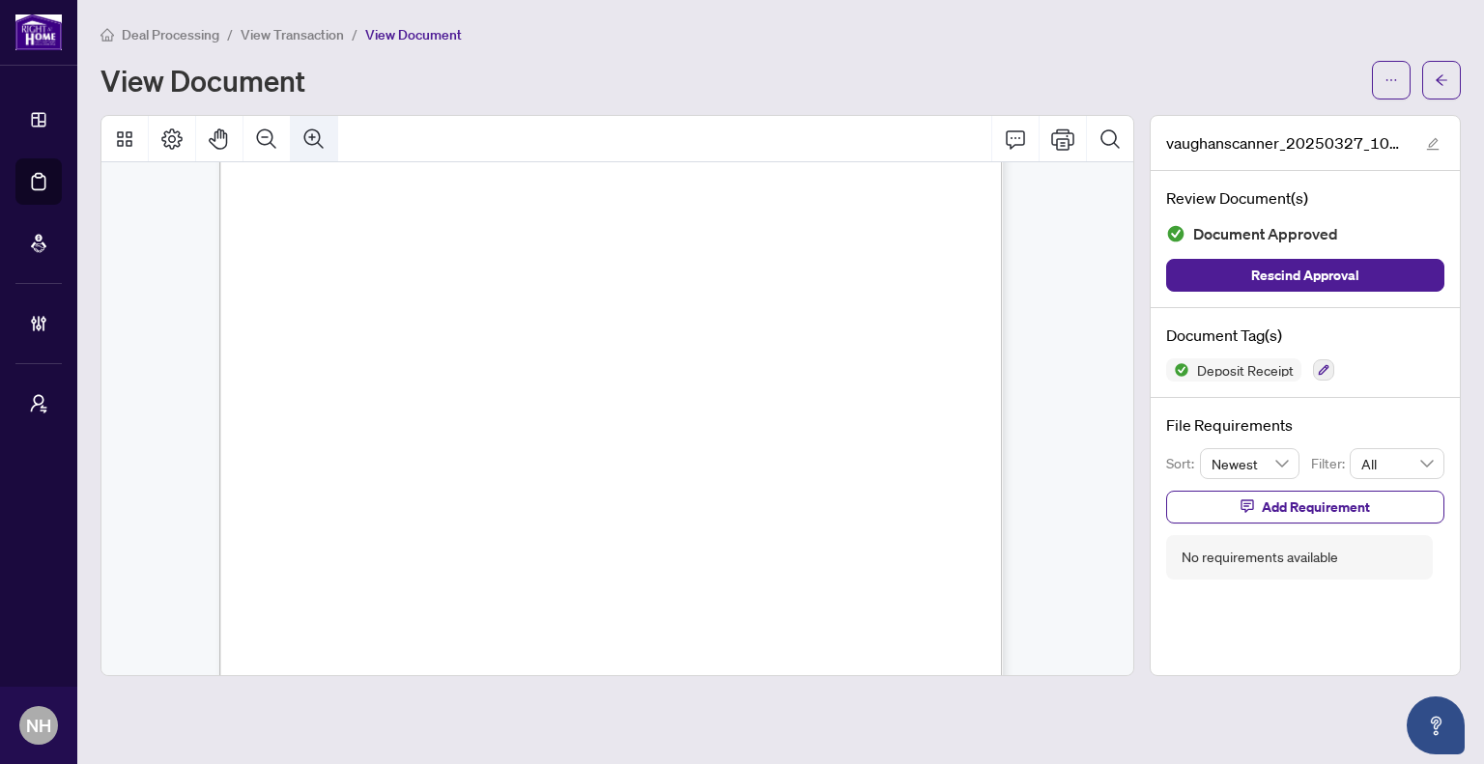
click at [307, 138] on icon "Zoom In" at bounding box center [313, 139] width 23 height 23
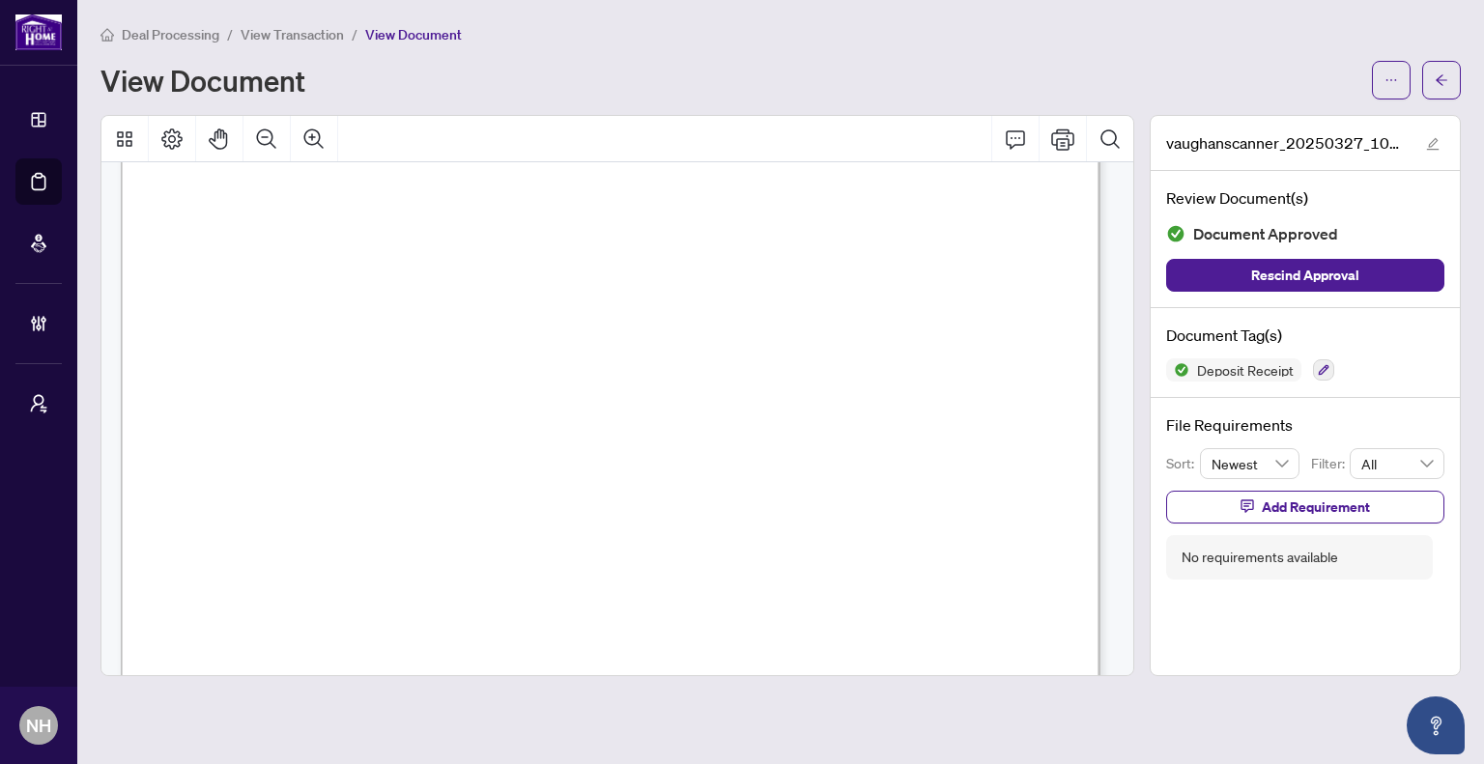
scroll to position [695, 0]
click at [259, 133] on icon "Zoom Out" at bounding box center [266, 139] width 23 height 23
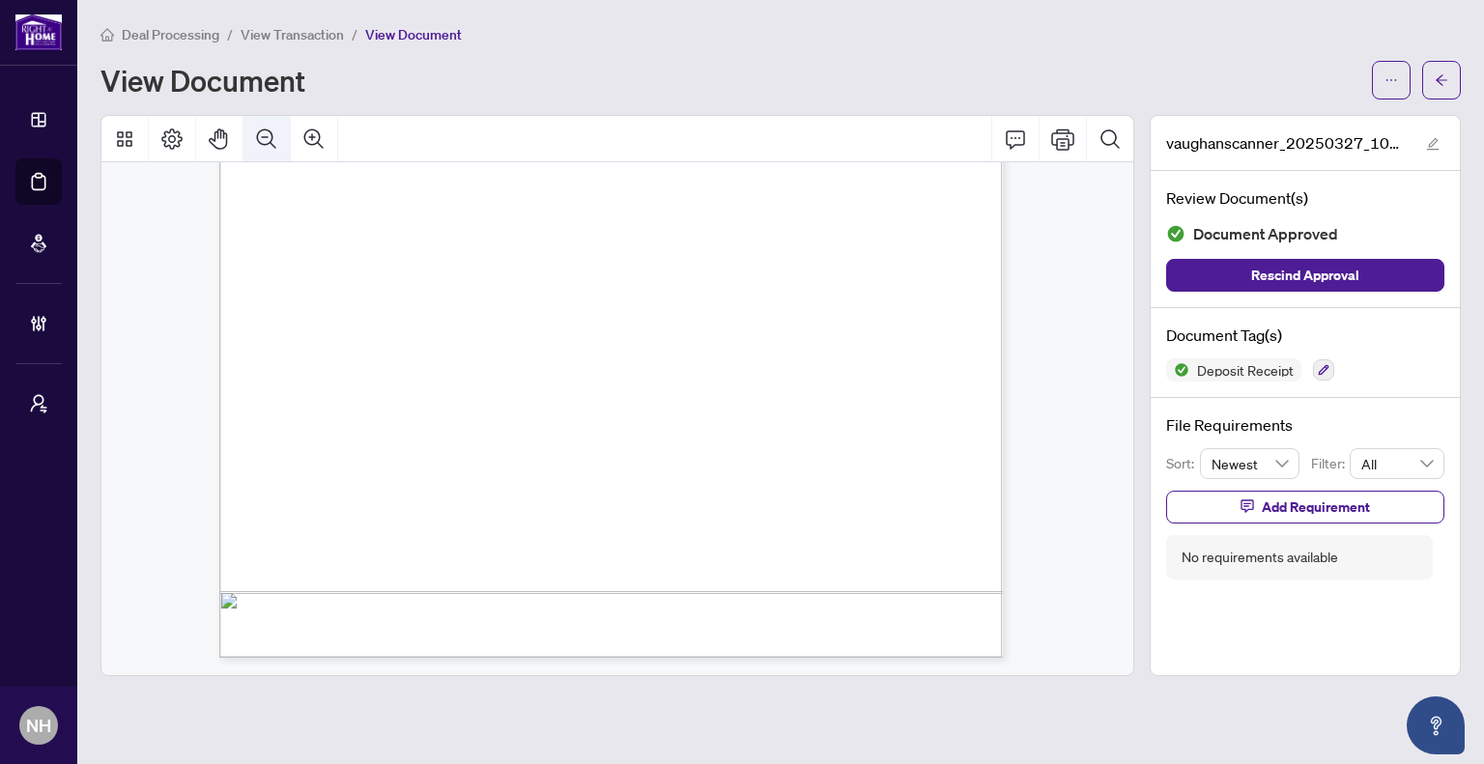
click at [259, 133] on icon "Zoom Out" at bounding box center [266, 139] width 23 height 23
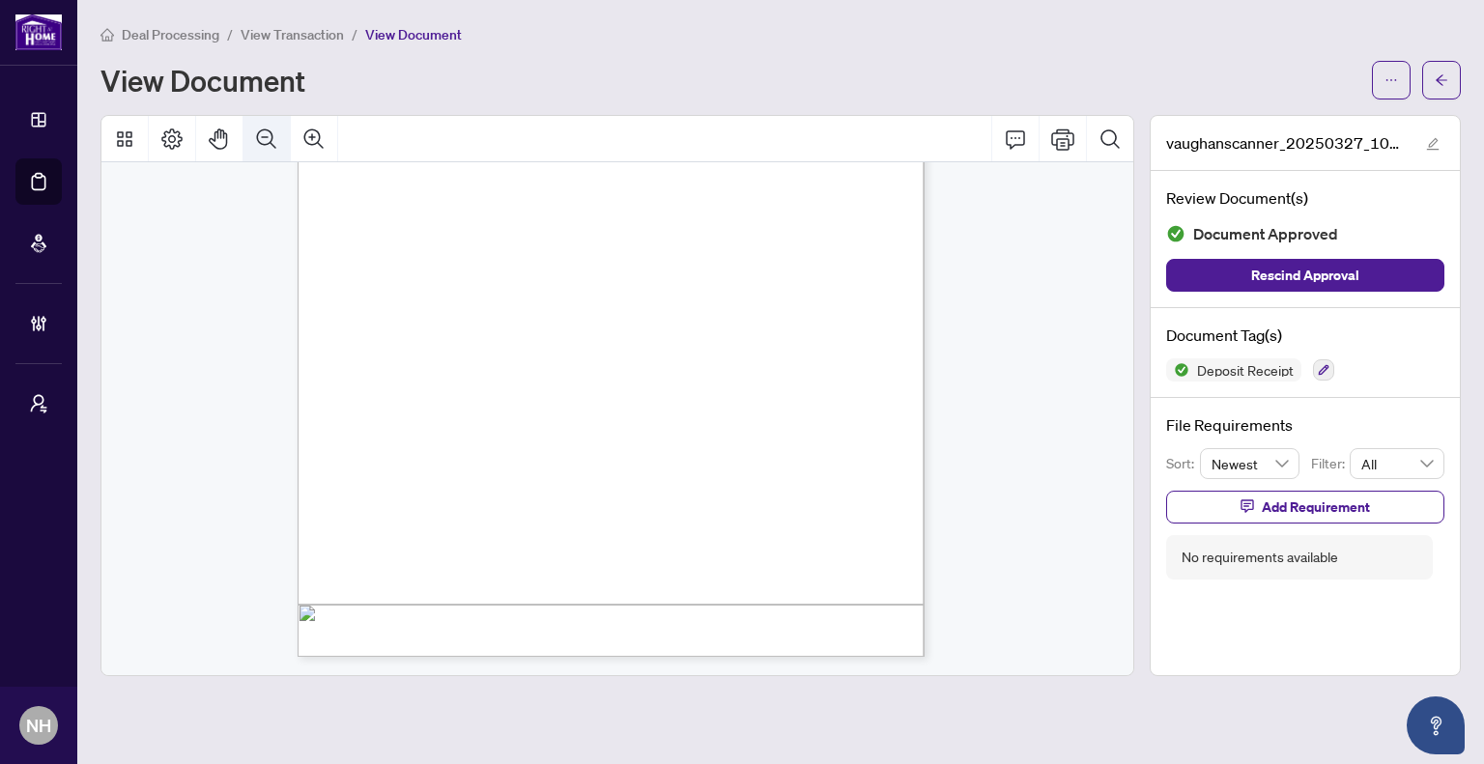
click at [259, 133] on icon "Zoom Out" at bounding box center [266, 139] width 23 height 23
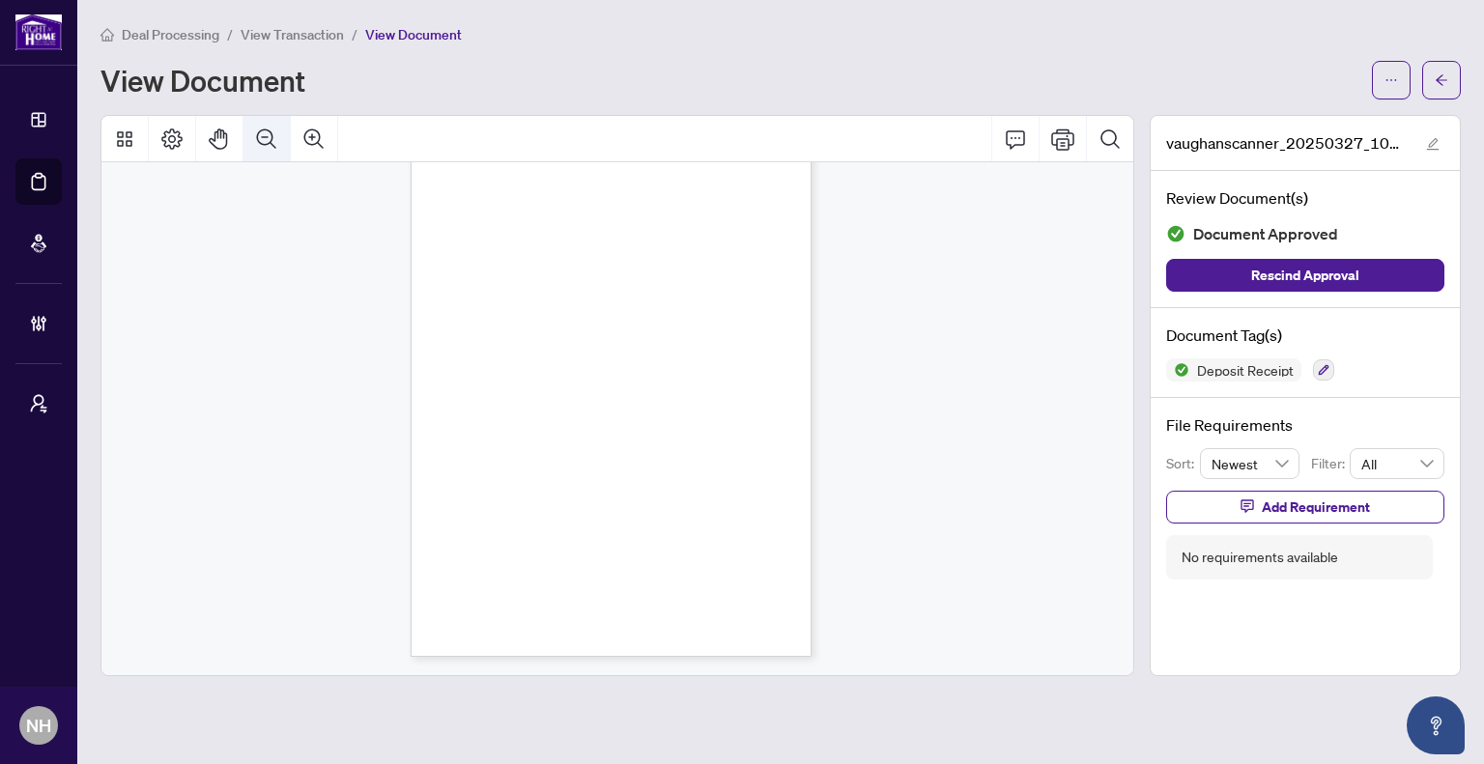
scroll to position [43, 0]
click at [182, 35] on span "Deal Processing" at bounding box center [171, 34] width 98 height 17
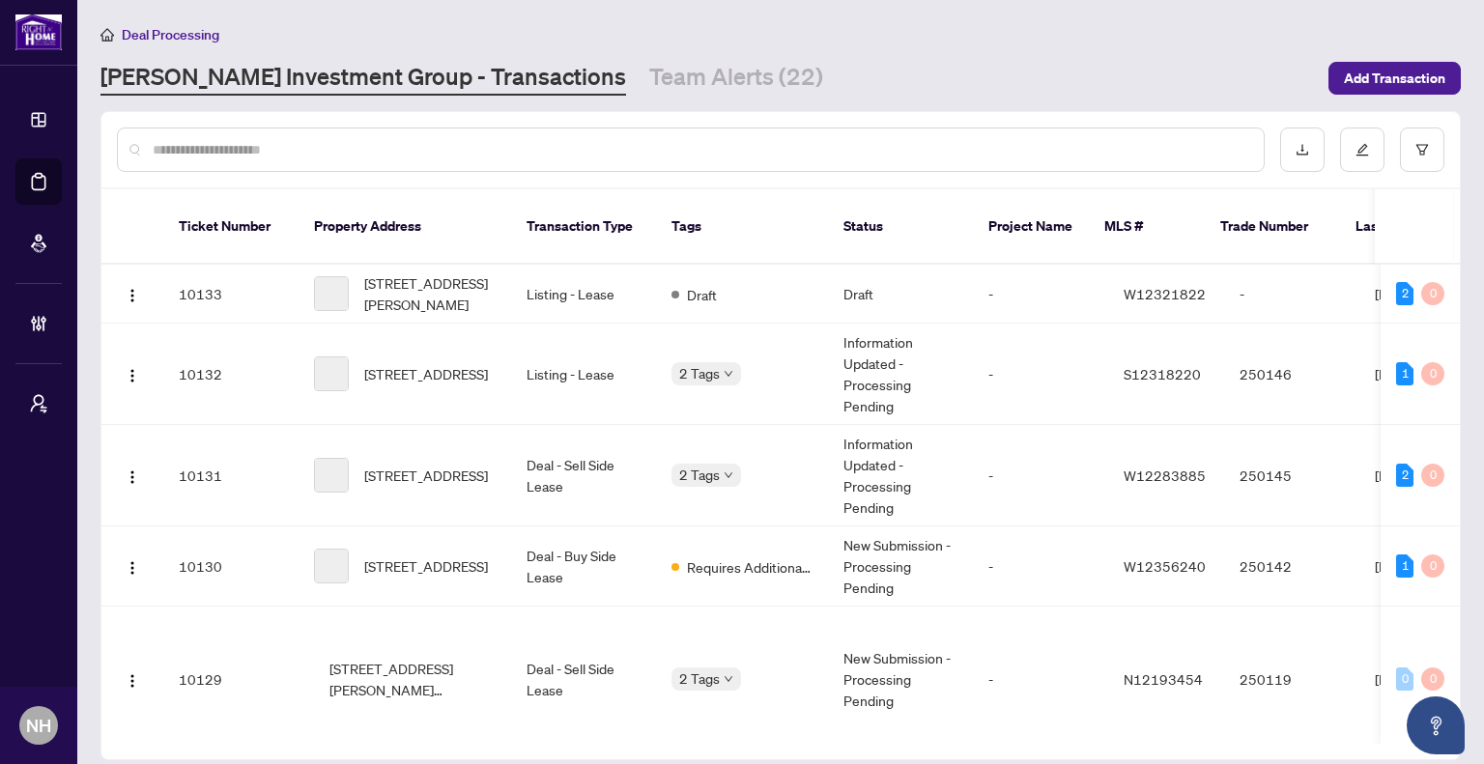
click at [286, 157] on input "text" at bounding box center [701, 149] width 1096 height 21
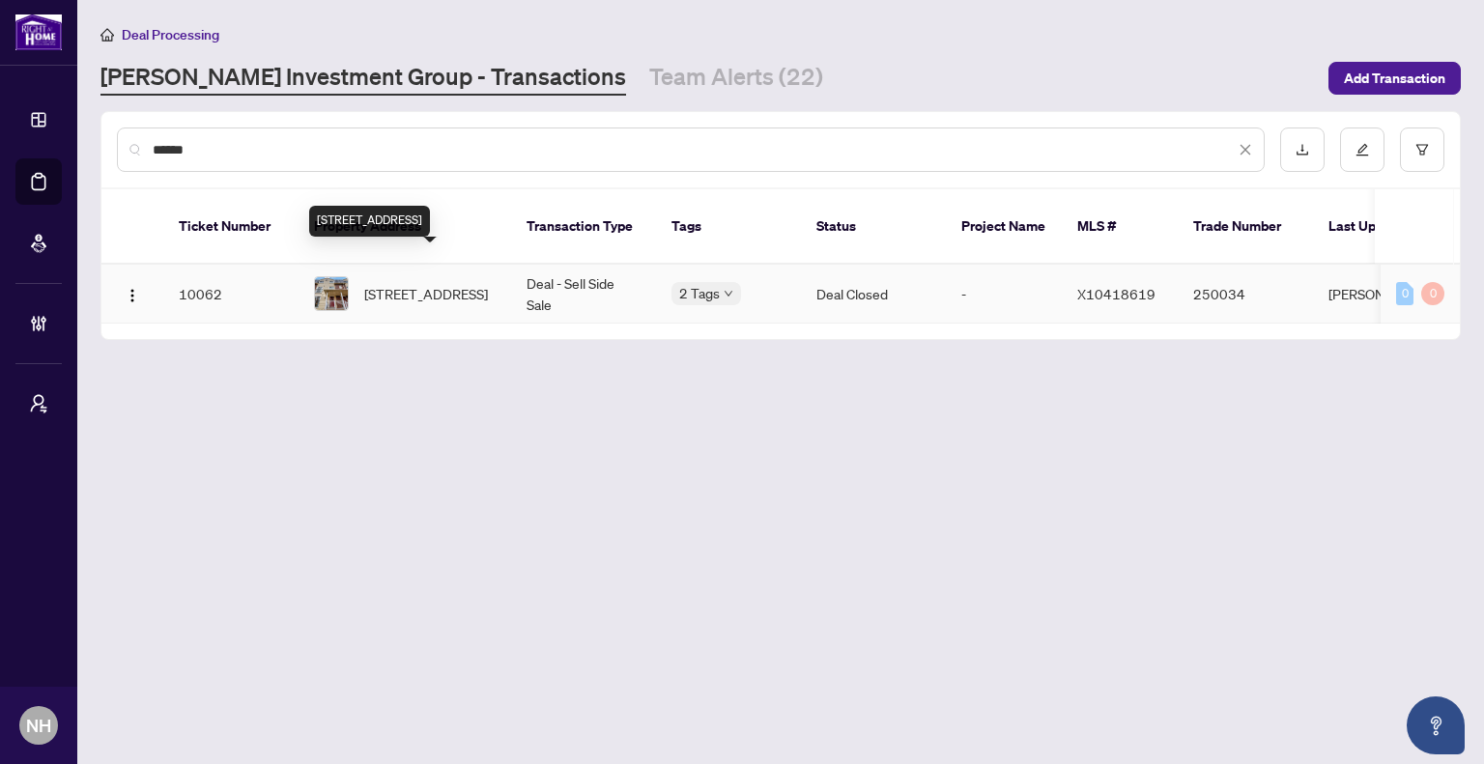
type input "******"
click at [398, 283] on span "[STREET_ADDRESS]" at bounding box center [426, 293] width 124 height 21
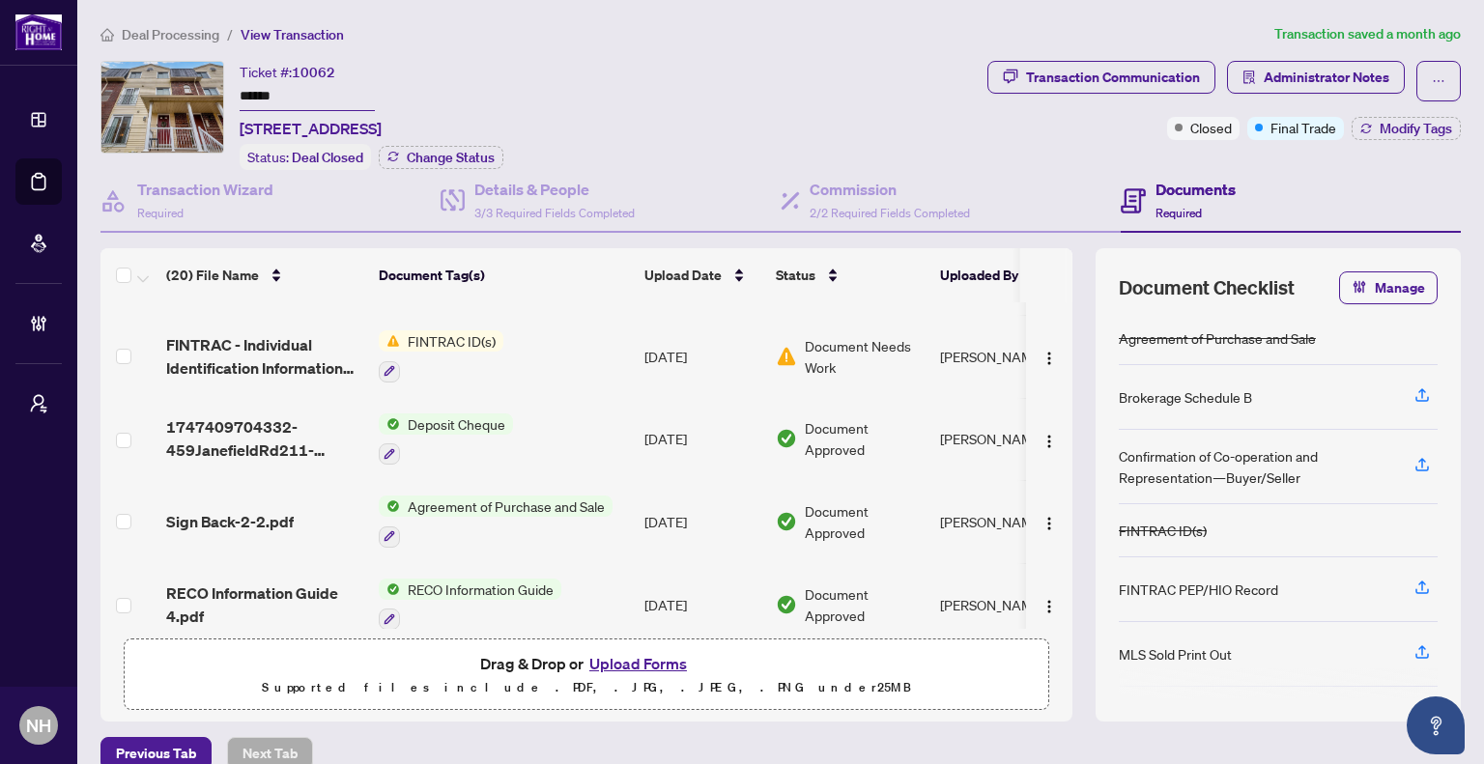
scroll to position [870, 0]
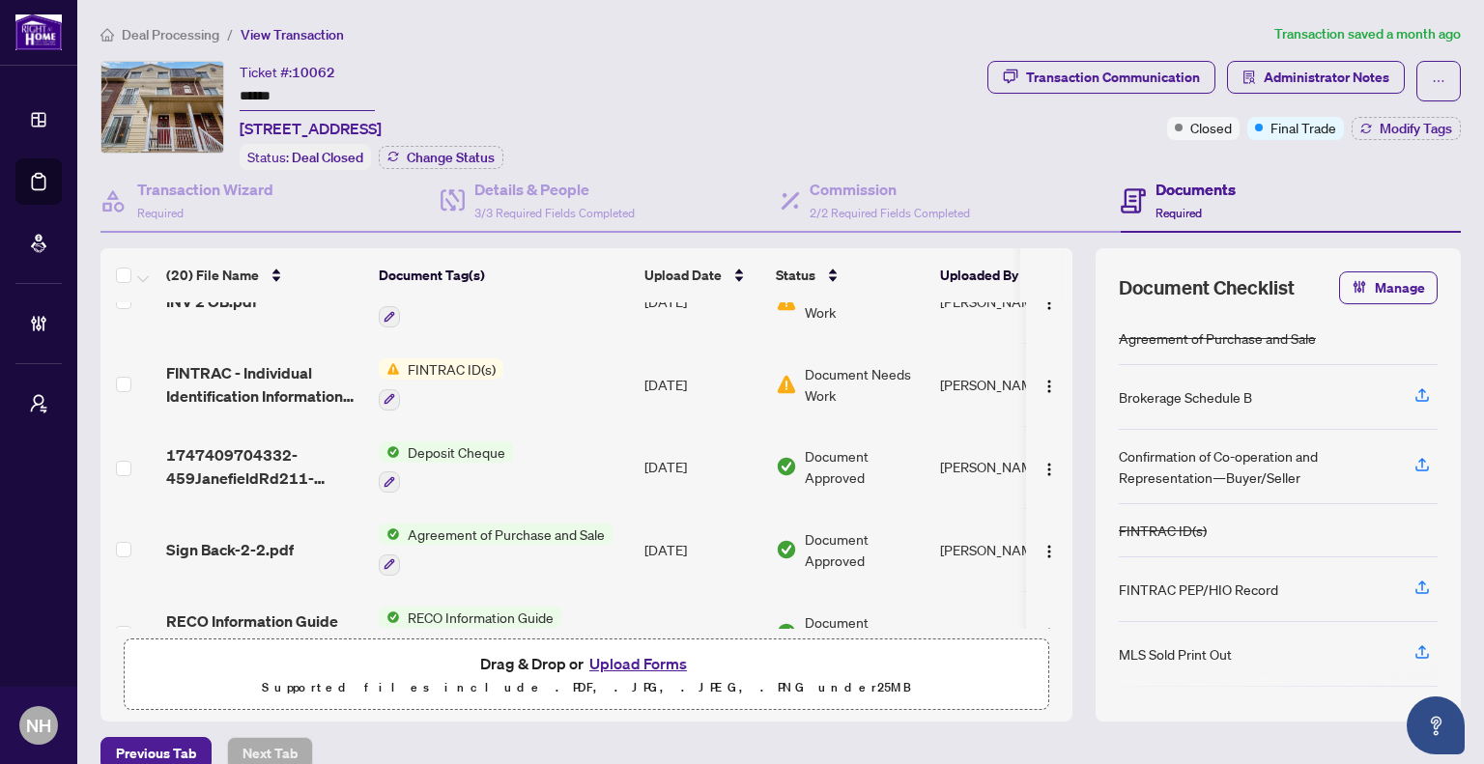
click at [248, 444] on span "1747409704332-459JanefieldRd211-OfficeDepositreceipt.pdf" at bounding box center [264, 467] width 197 height 46
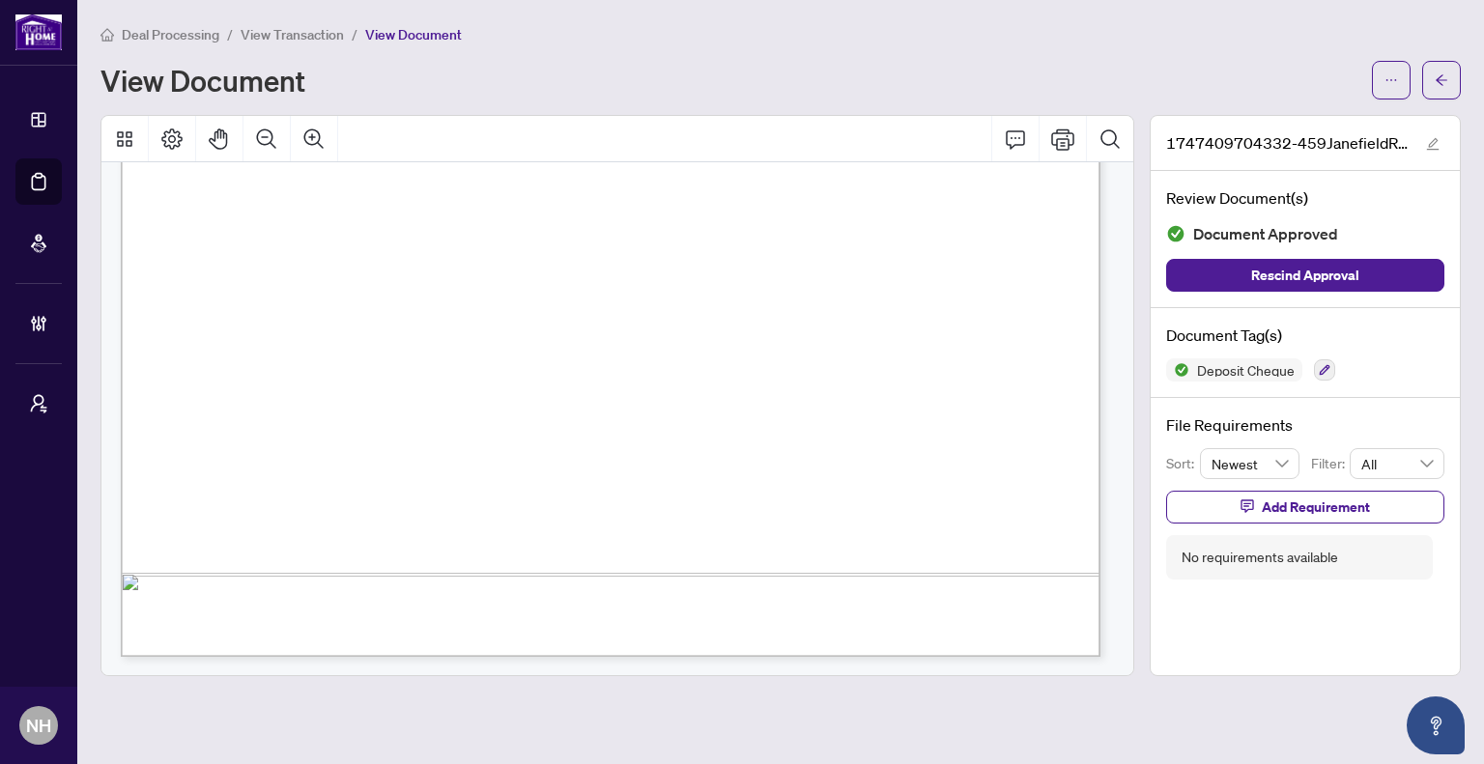
scroll to position [213, 0]
click at [1431, 93] on button "button" at bounding box center [1441, 80] width 39 height 39
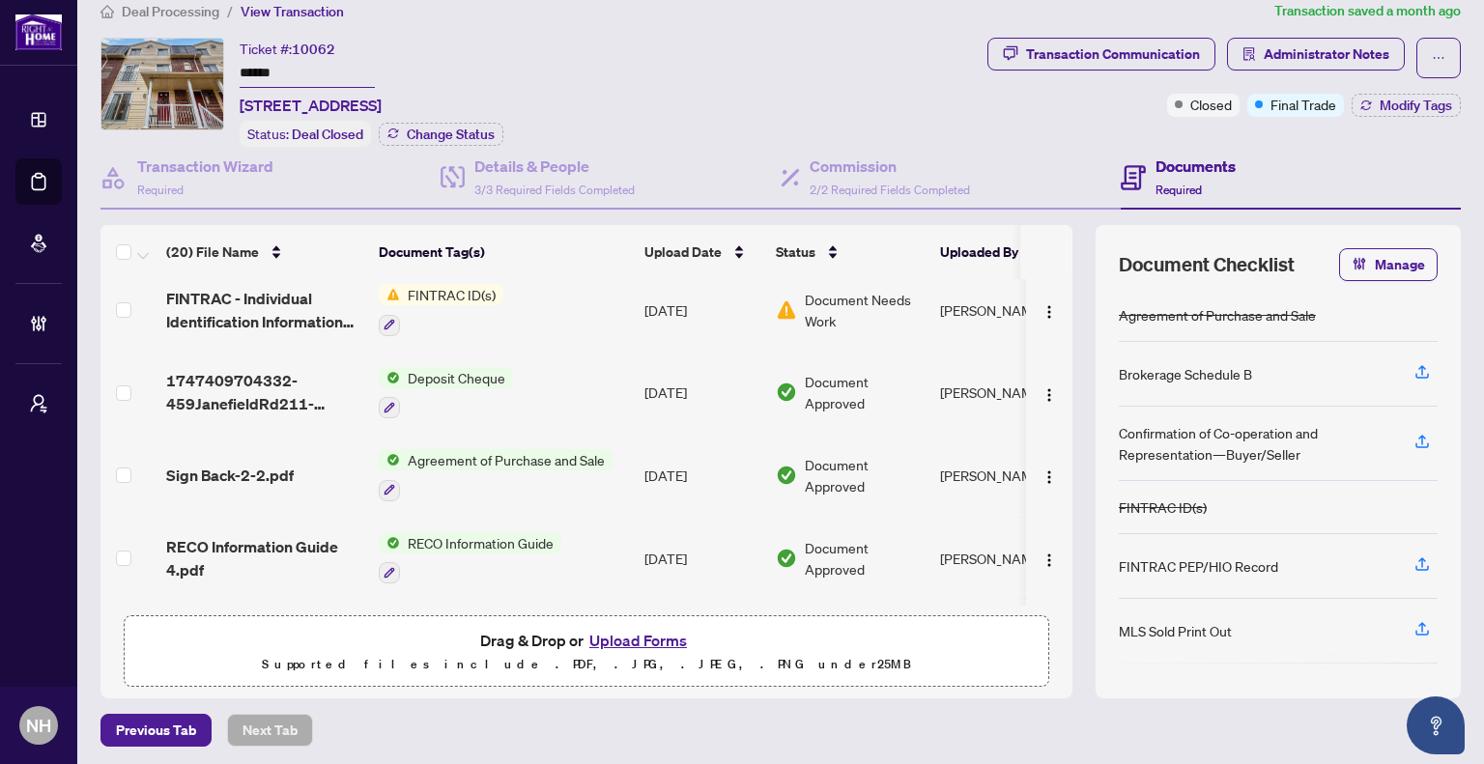
scroll to position [824, 0]
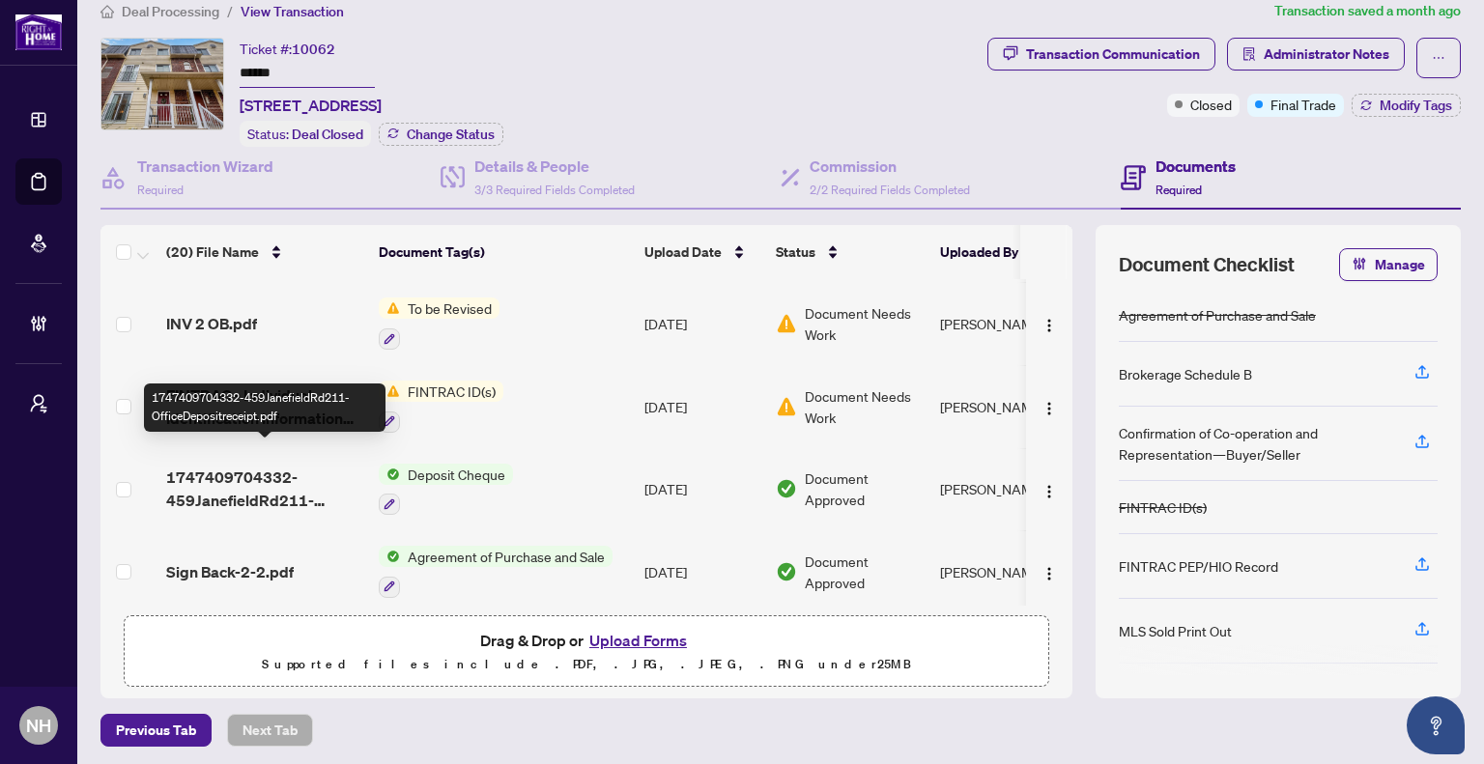
click at [291, 475] on span "1747409704332-459JanefieldRd211-OfficeDepositreceipt.pdf" at bounding box center [264, 489] width 197 height 46
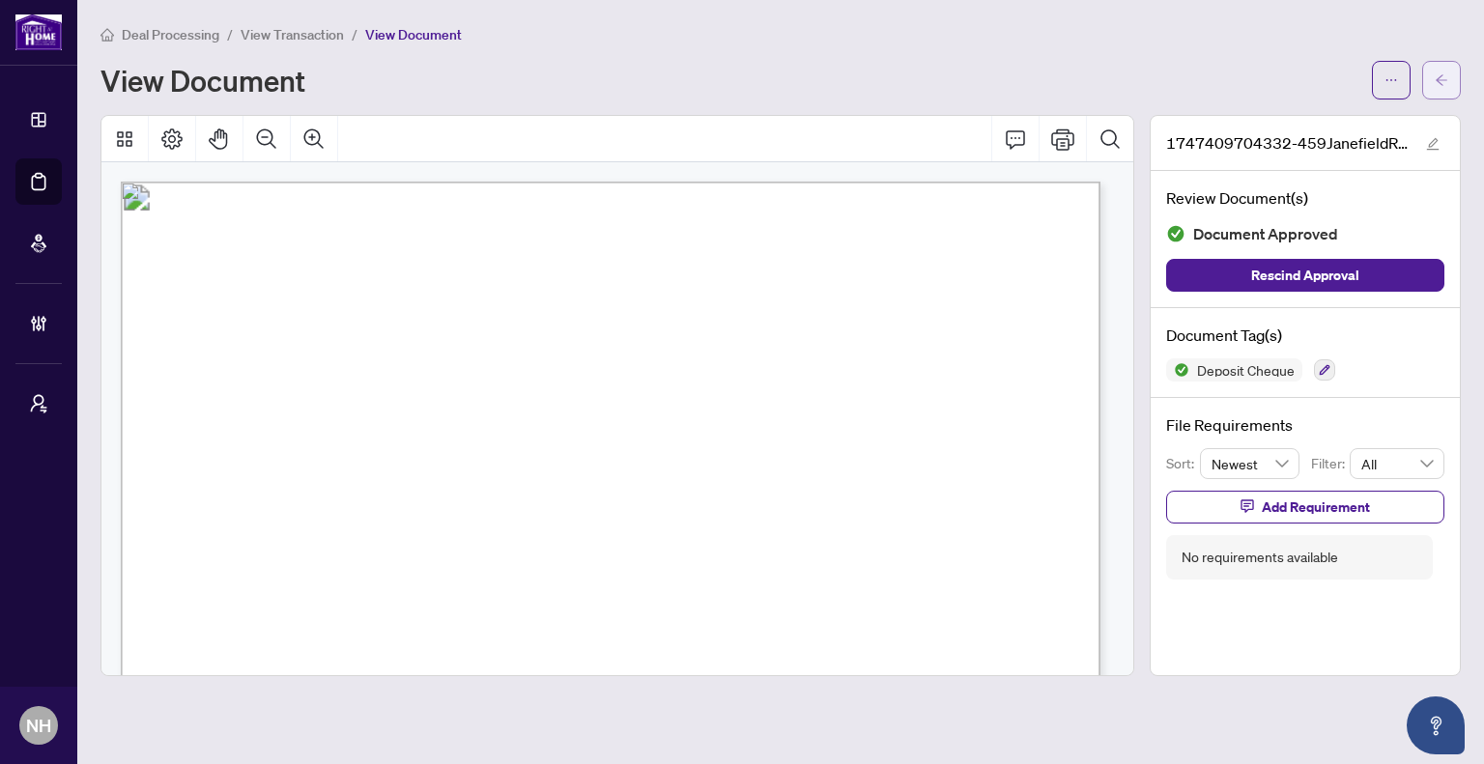
click at [1426, 80] on button "button" at bounding box center [1441, 80] width 39 height 39
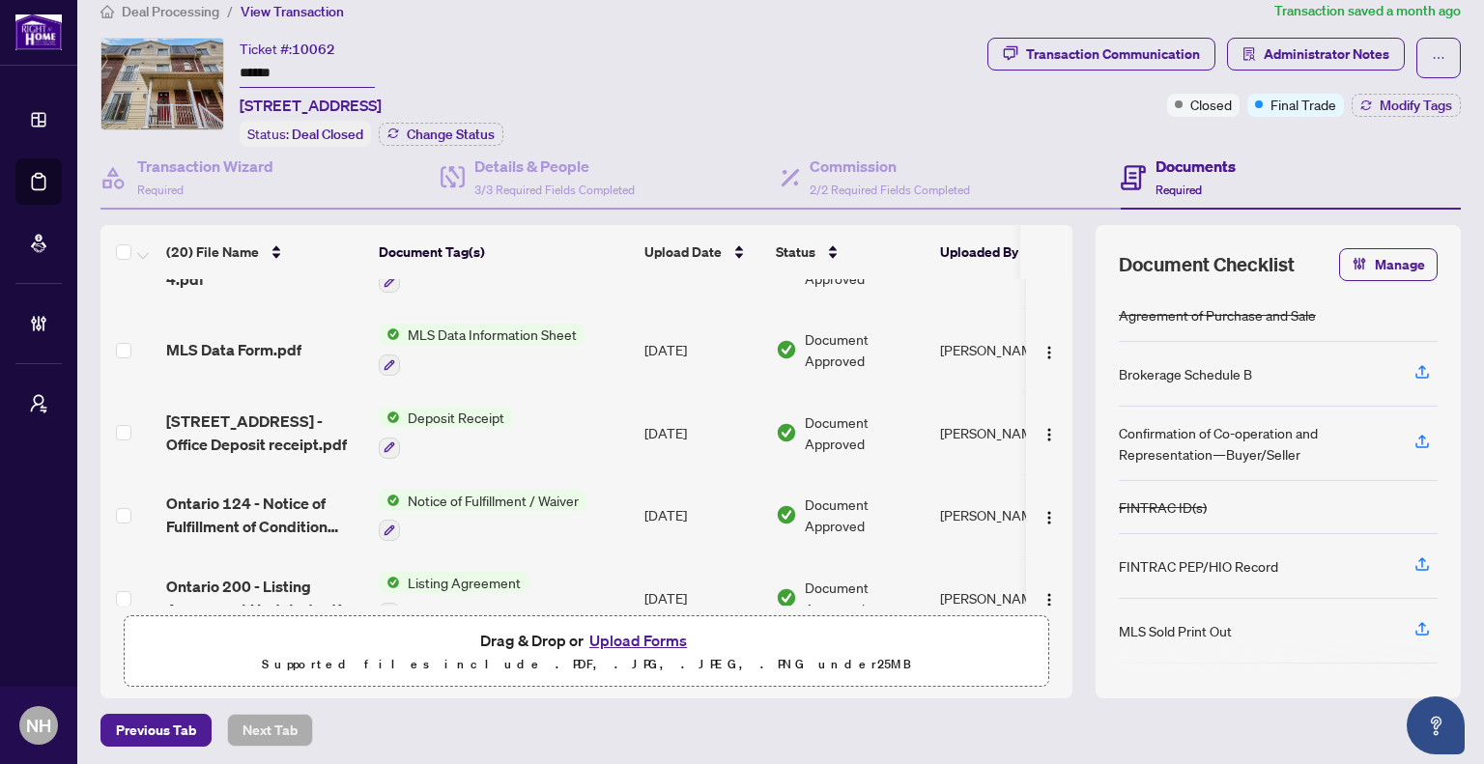
scroll to position [1211, 0]
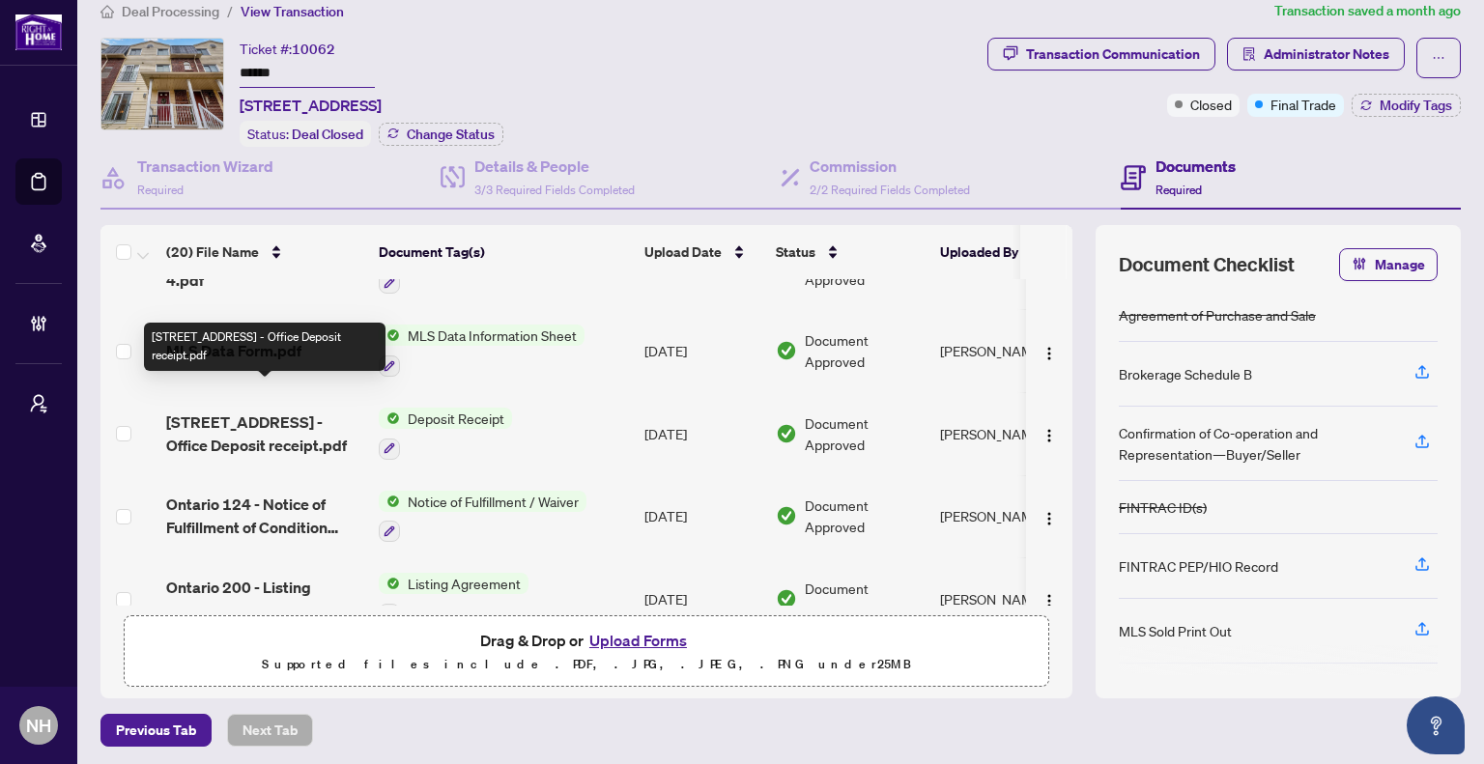
click at [260, 411] on span "[STREET_ADDRESS] - Office Deposit receipt.pdf" at bounding box center [264, 434] width 197 height 46
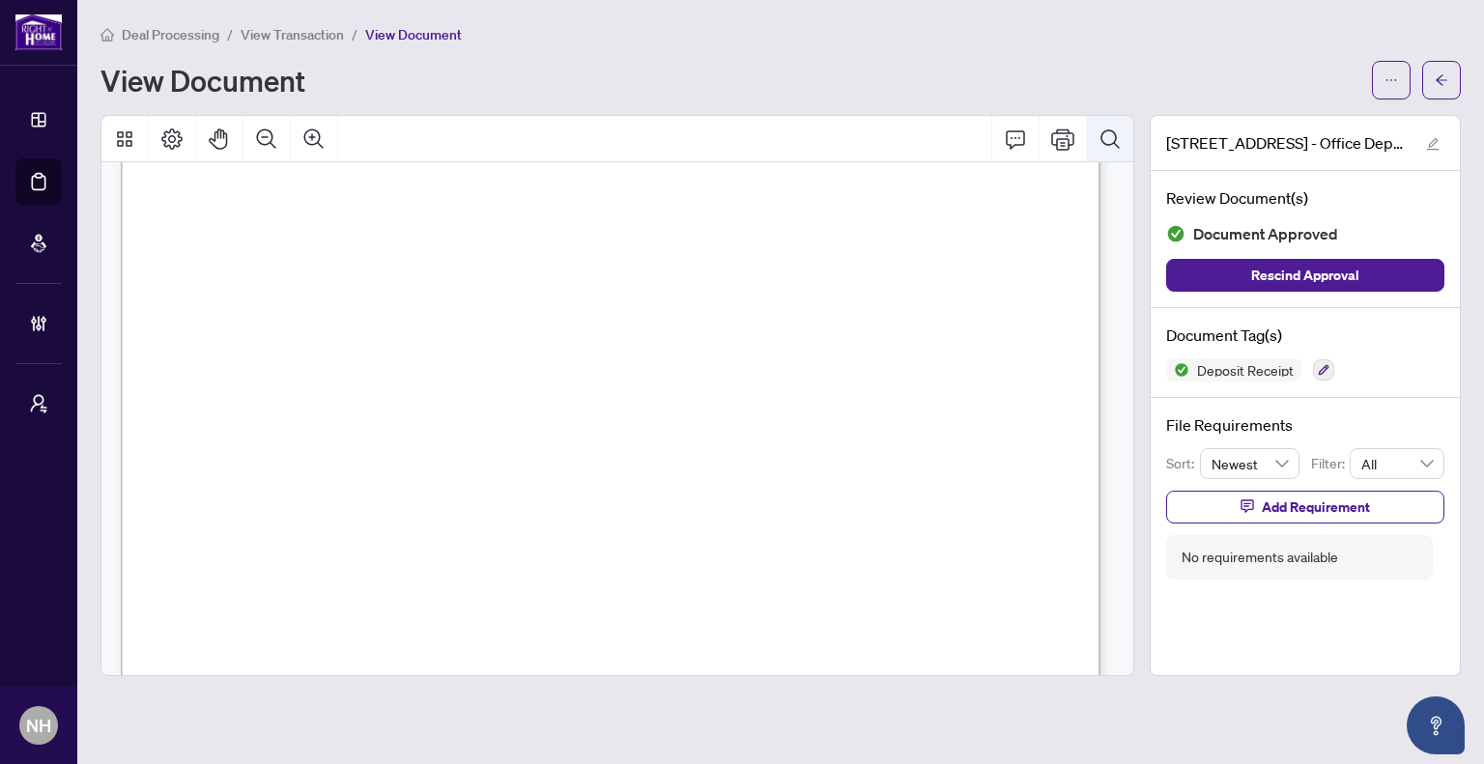
scroll to position [193, 0]
click at [1441, 72] on span "button" at bounding box center [1442, 80] width 14 height 31
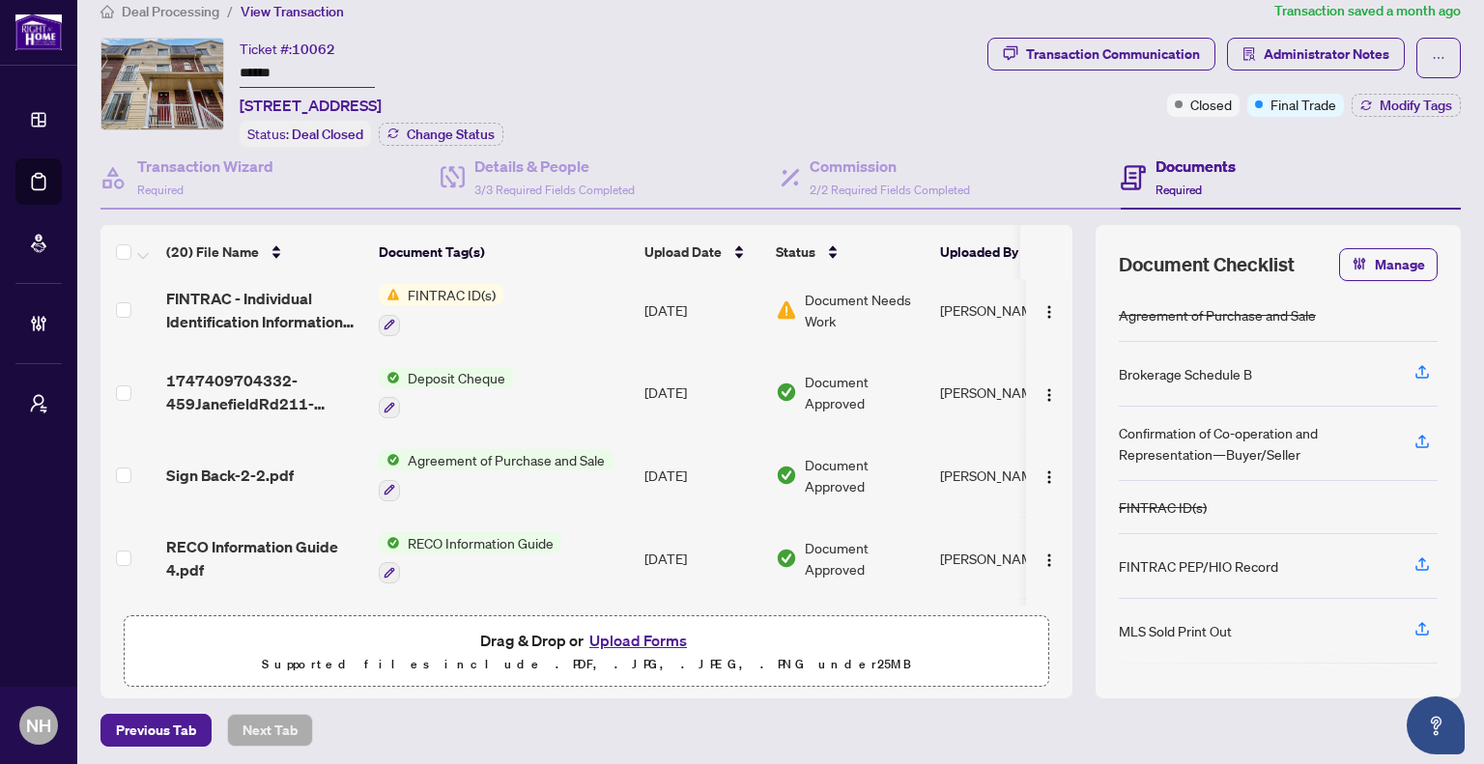
scroll to position [824, 0]
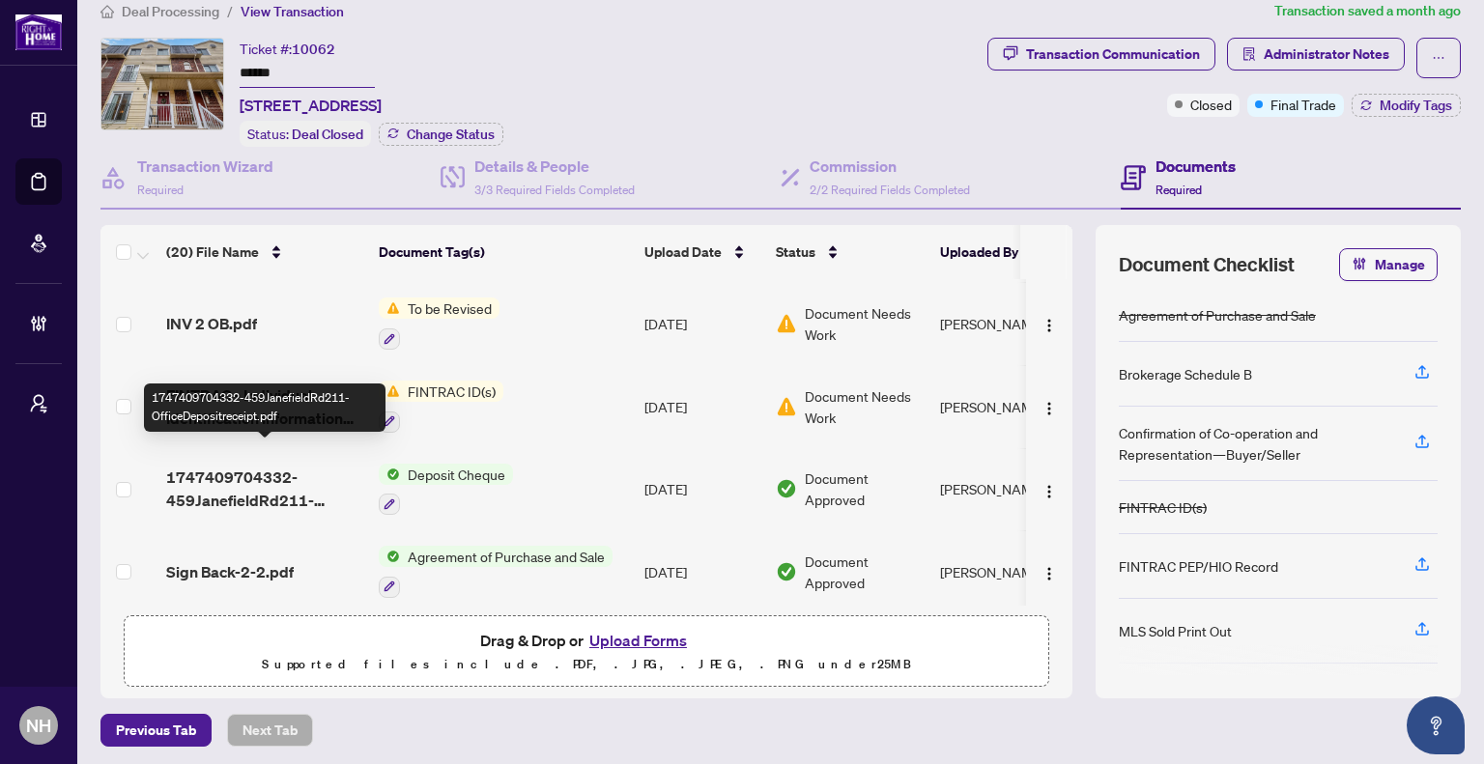
click at [248, 466] on span "1747409704332-459JanefieldRd211-OfficeDepositreceipt.pdf" at bounding box center [264, 489] width 197 height 46
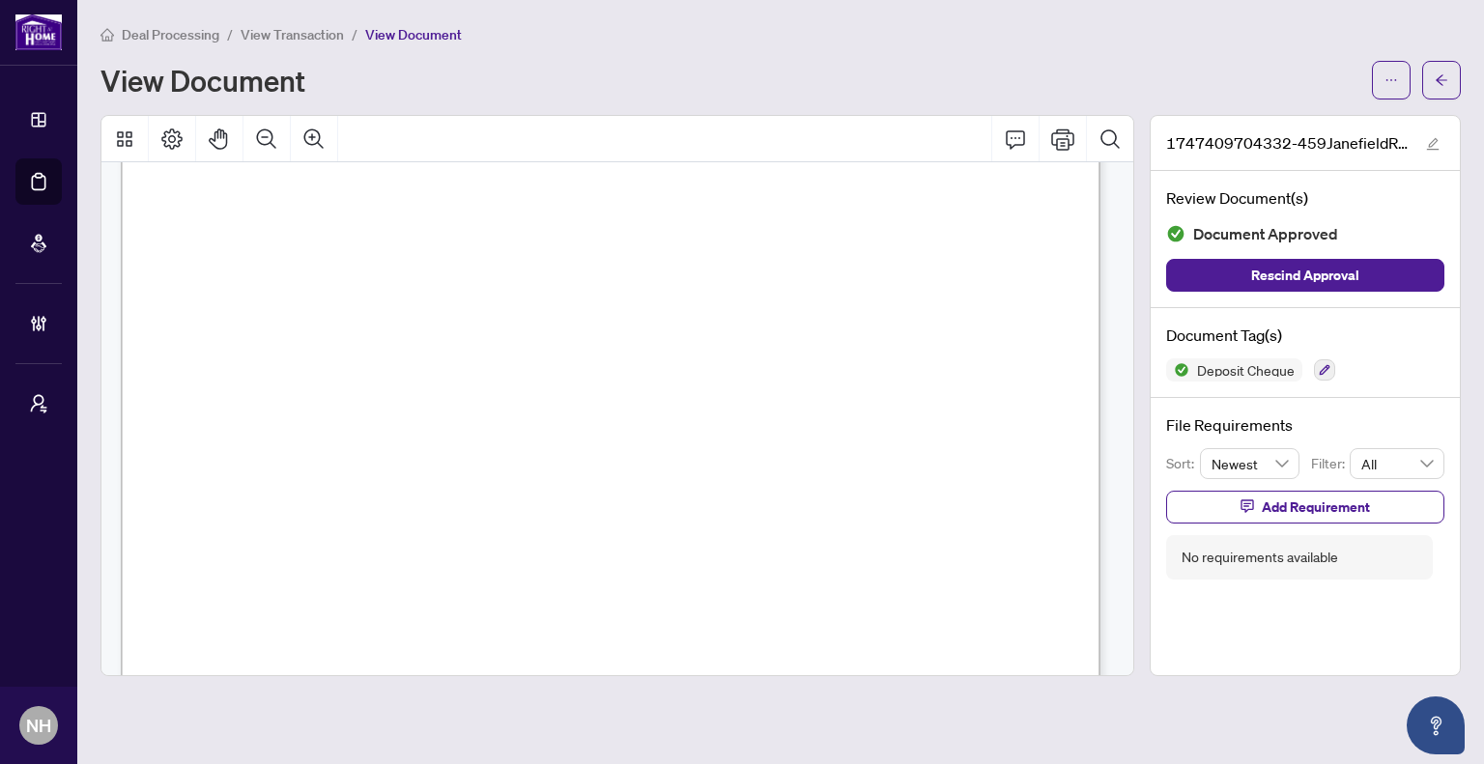
scroll to position [97, 0]
click at [1442, 87] on span "button" at bounding box center [1442, 80] width 14 height 31
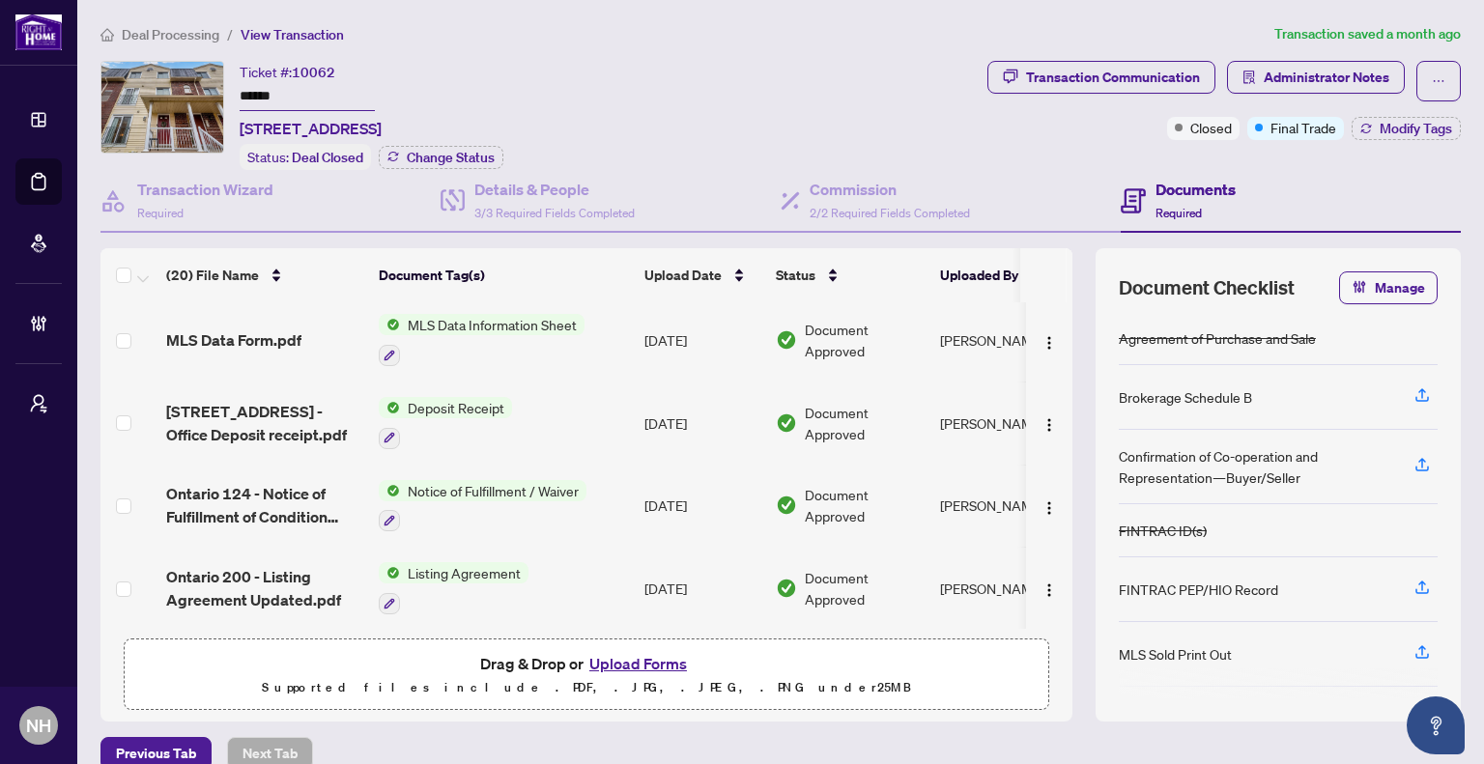
scroll to position [1211, 0]
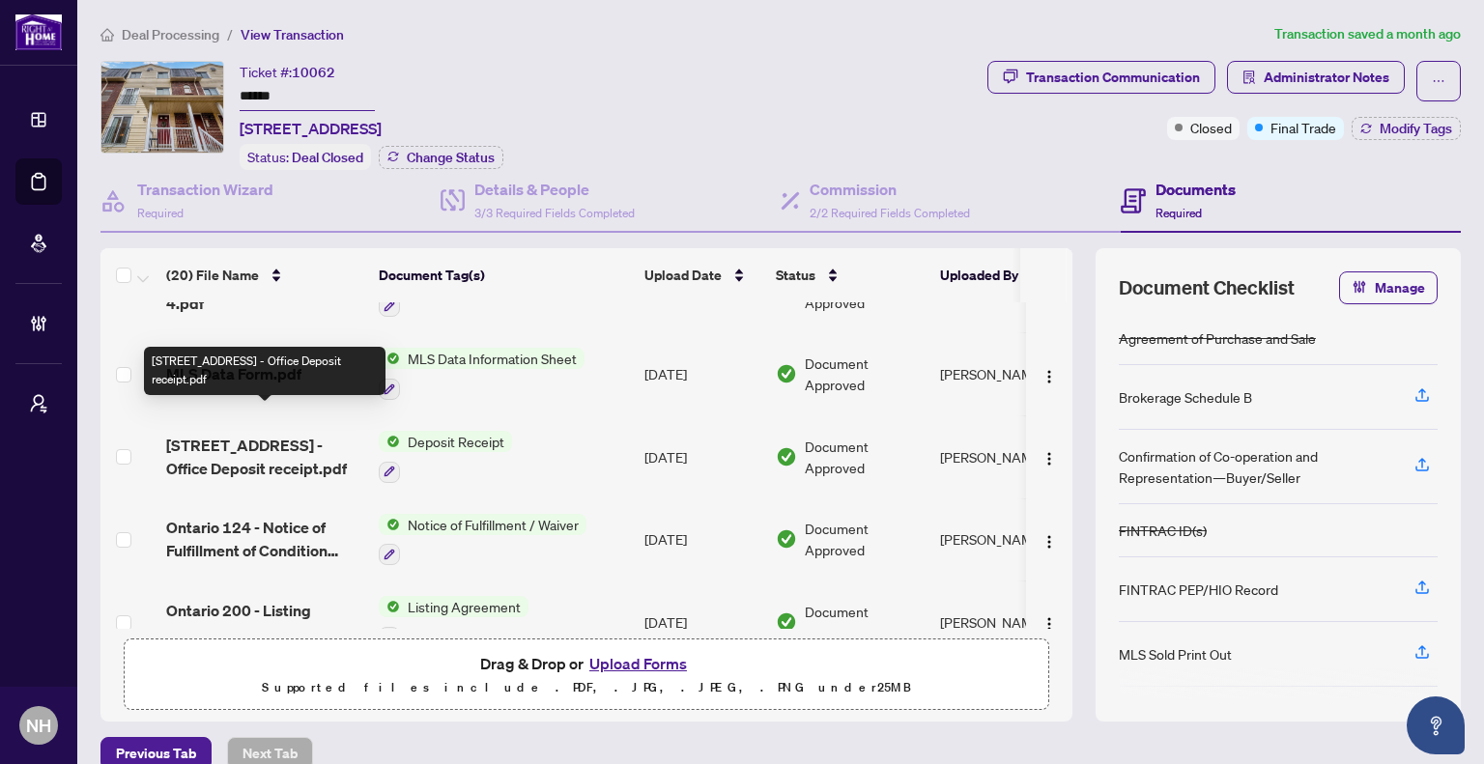
click at [208, 434] on span "[STREET_ADDRESS] - Office Deposit receipt.pdf" at bounding box center [264, 457] width 197 height 46
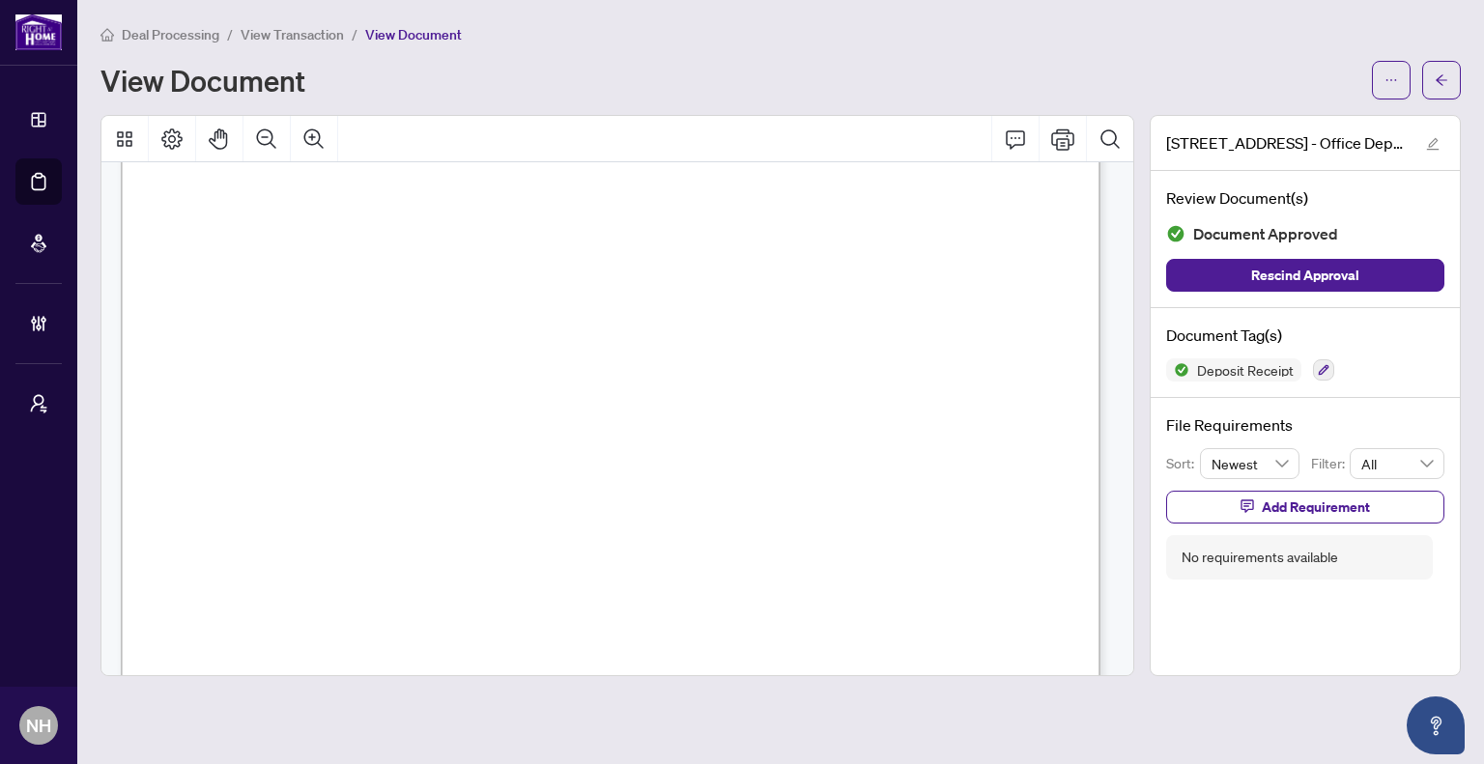
scroll to position [580, 0]
click at [313, 128] on icon "Zoom In" at bounding box center [313, 139] width 23 height 23
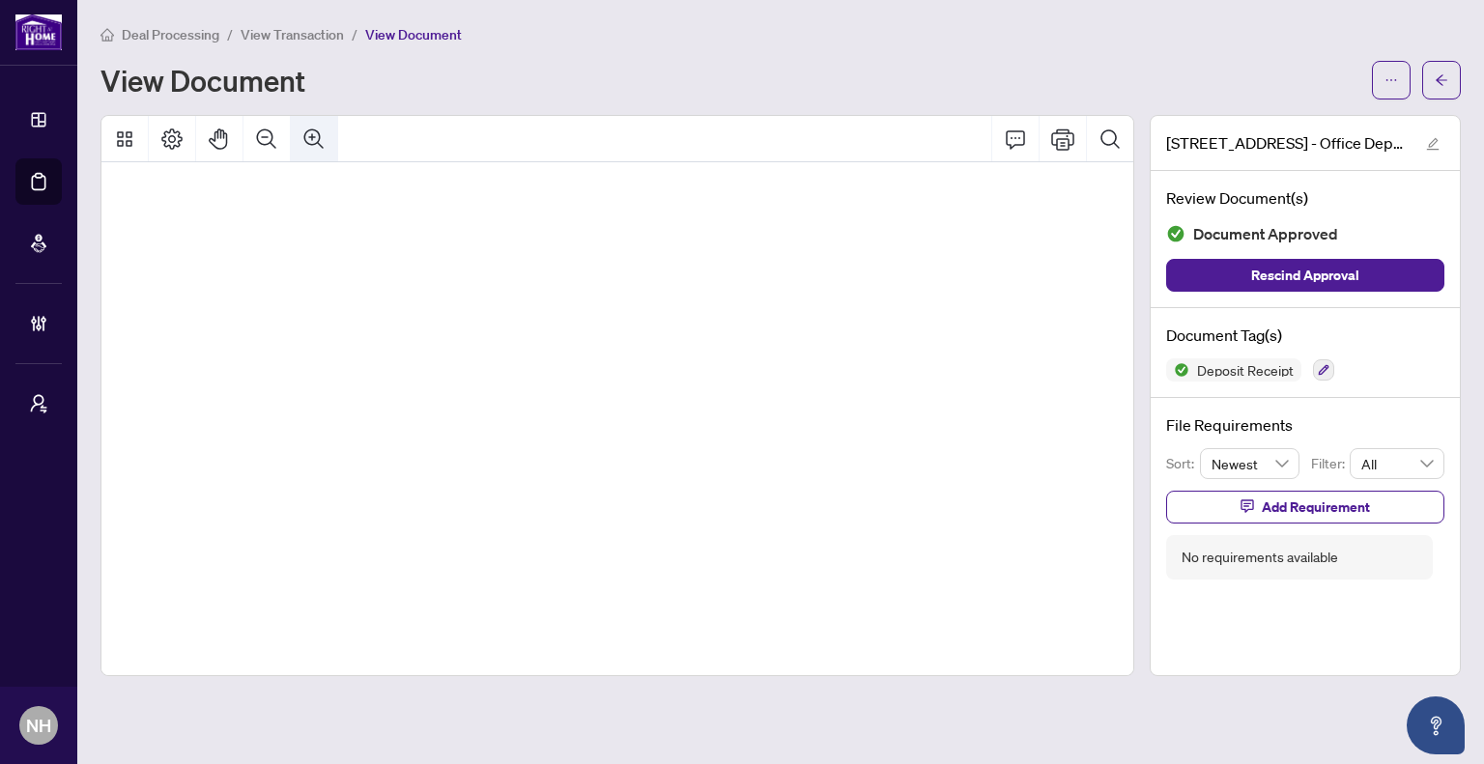
click at [313, 128] on icon "Zoom In" at bounding box center [313, 139] width 23 height 23
drag, startPoint x: 962, startPoint y: 315, endPoint x: 628, endPoint y: 330, distance: 334.7
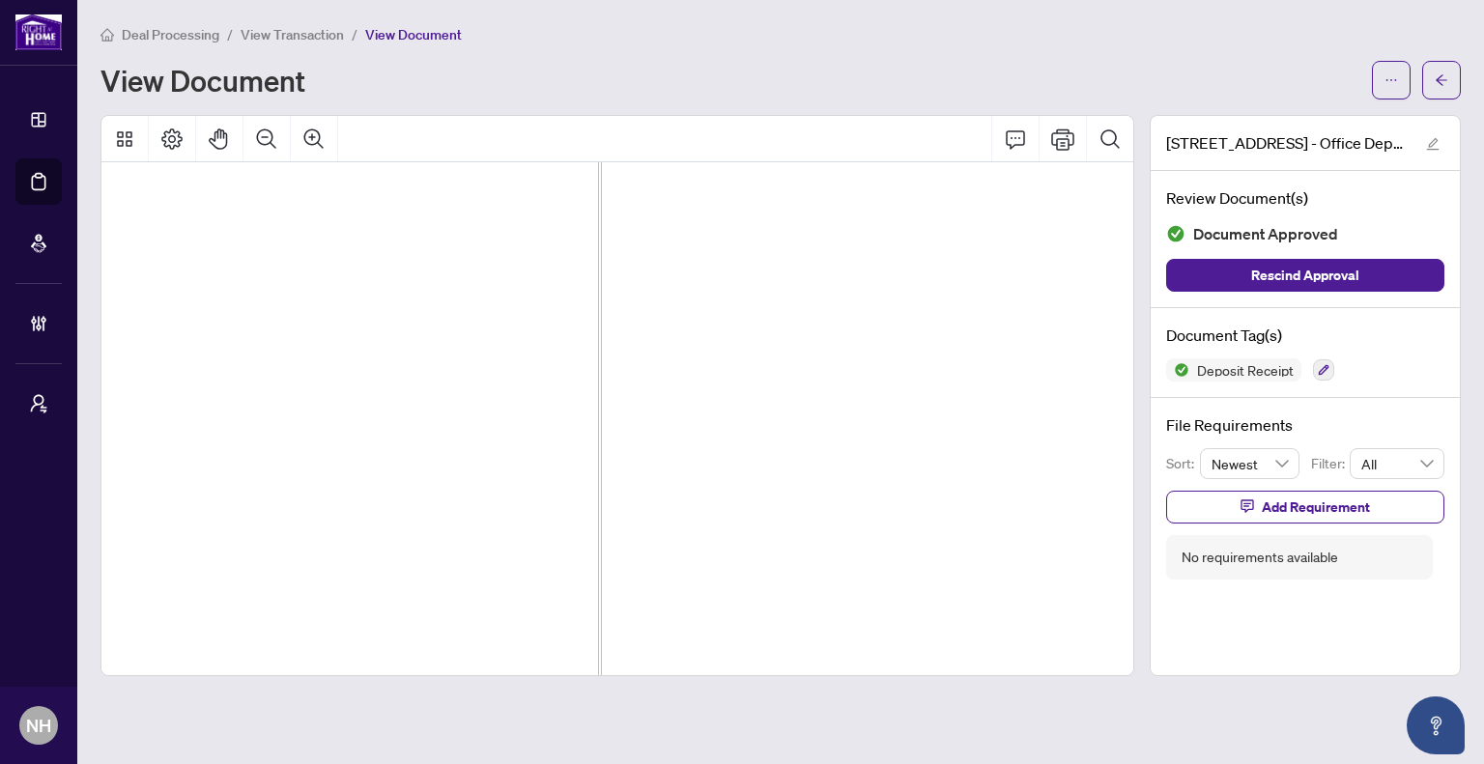
click at [259, 141] on icon "Zoom Out" at bounding box center [266, 138] width 19 height 19
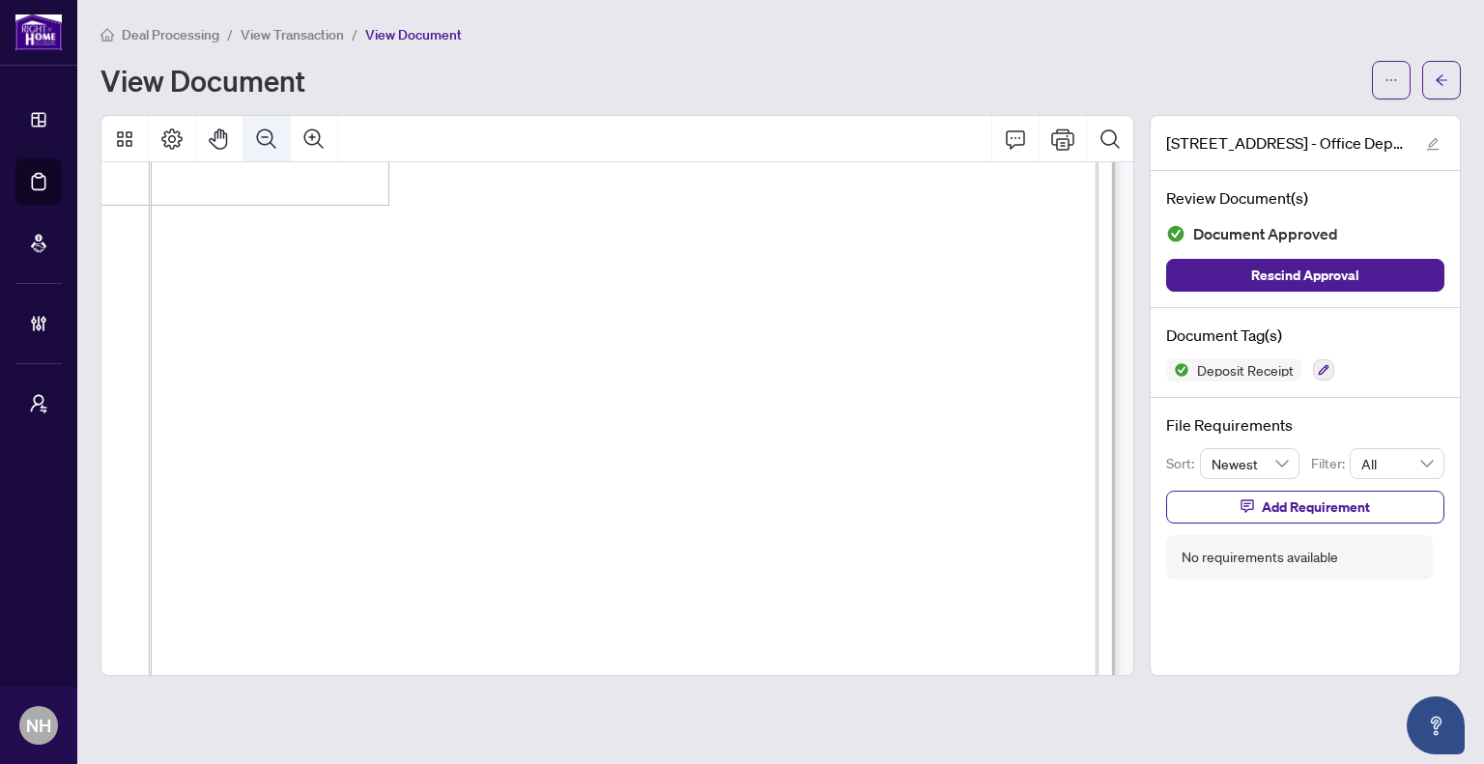
click at [259, 141] on icon "Zoom Out" at bounding box center [266, 138] width 19 height 19
click at [273, 134] on icon "Zoom Out" at bounding box center [266, 139] width 23 height 23
click at [272, 144] on icon "Zoom Out" at bounding box center [266, 139] width 23 height 23
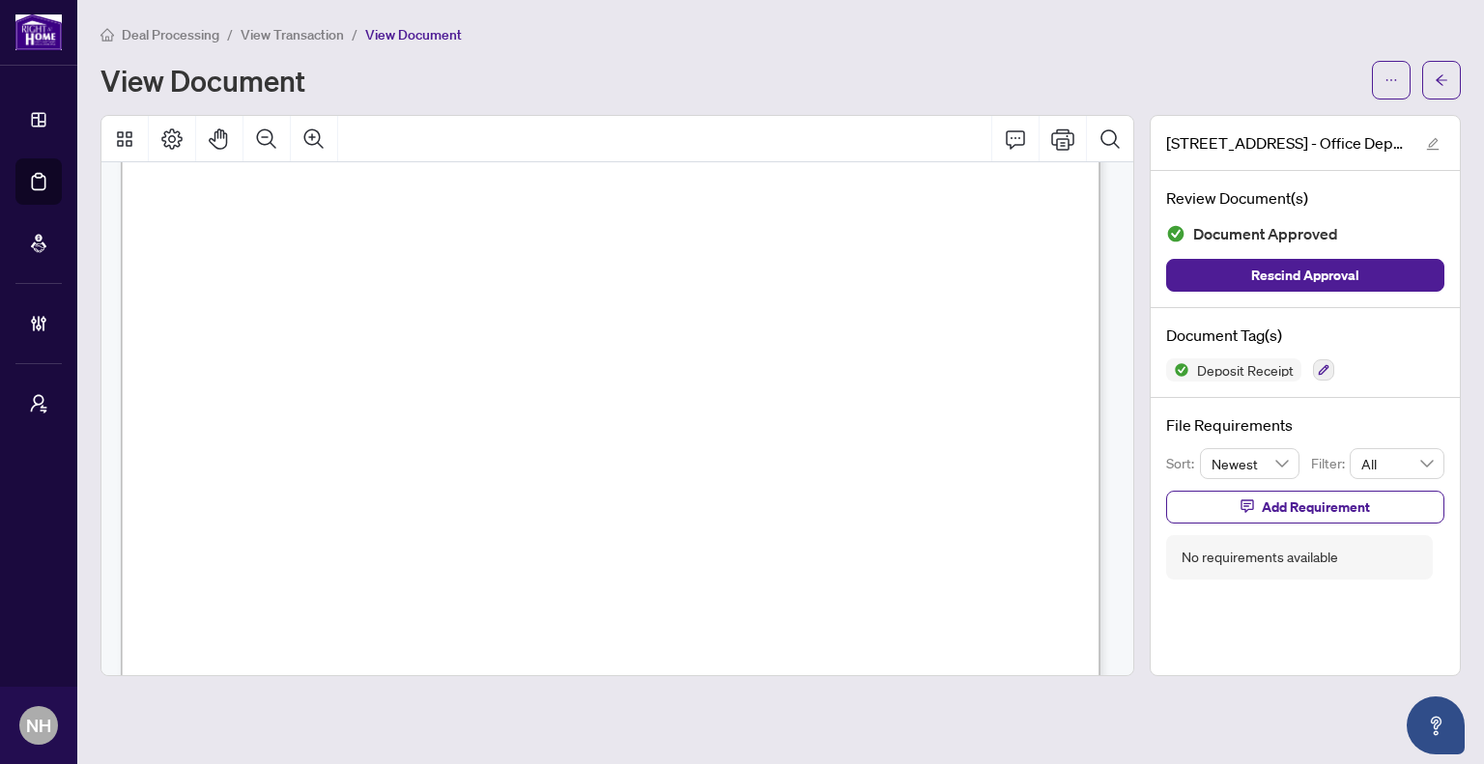
scroll to position [584, 0]
click at [191, 34] on span "Deal Processing" at bounding box center [171, 34] width 98 height 17
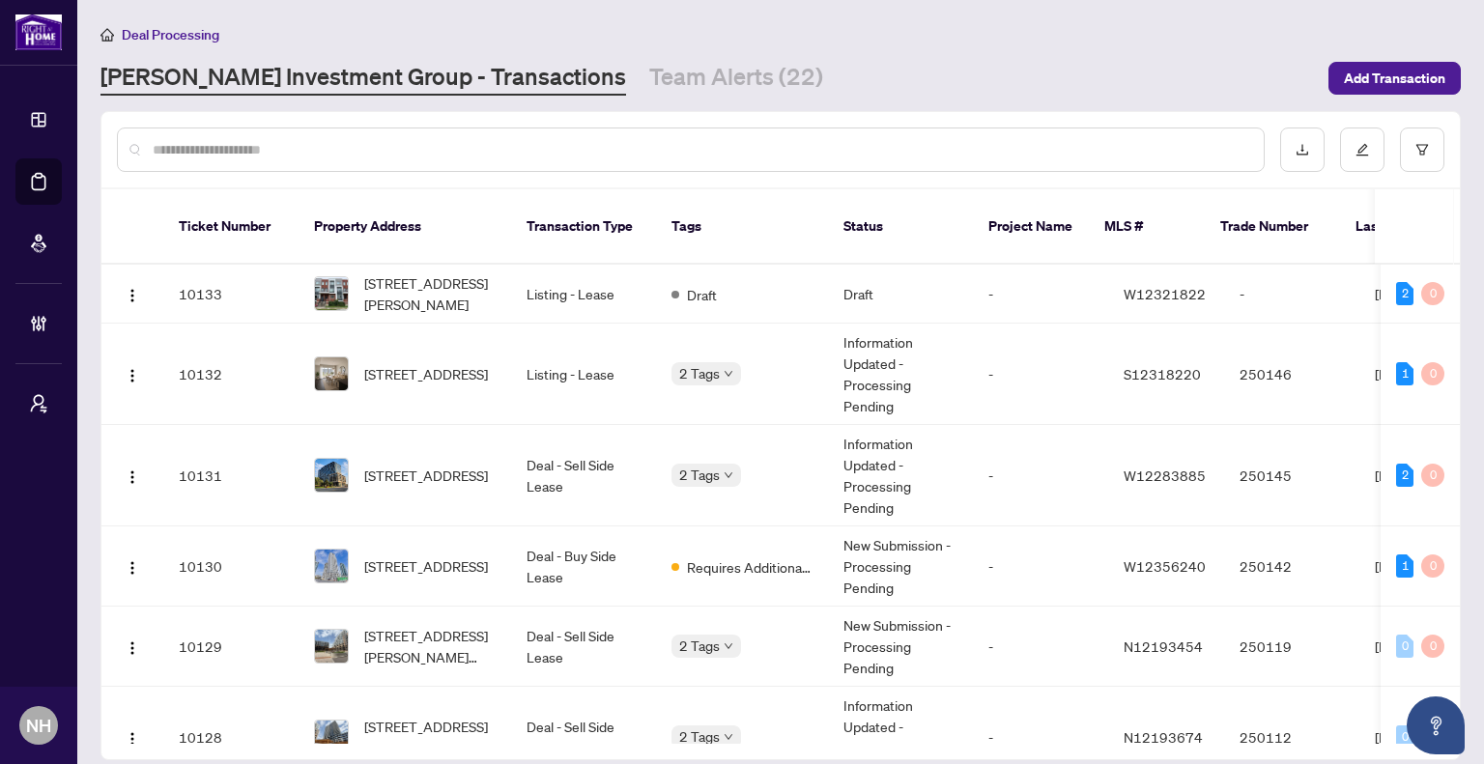
click at [300, 139] on input "text" at bounding box center [701, 149] width 1096 height 21
type input "******"
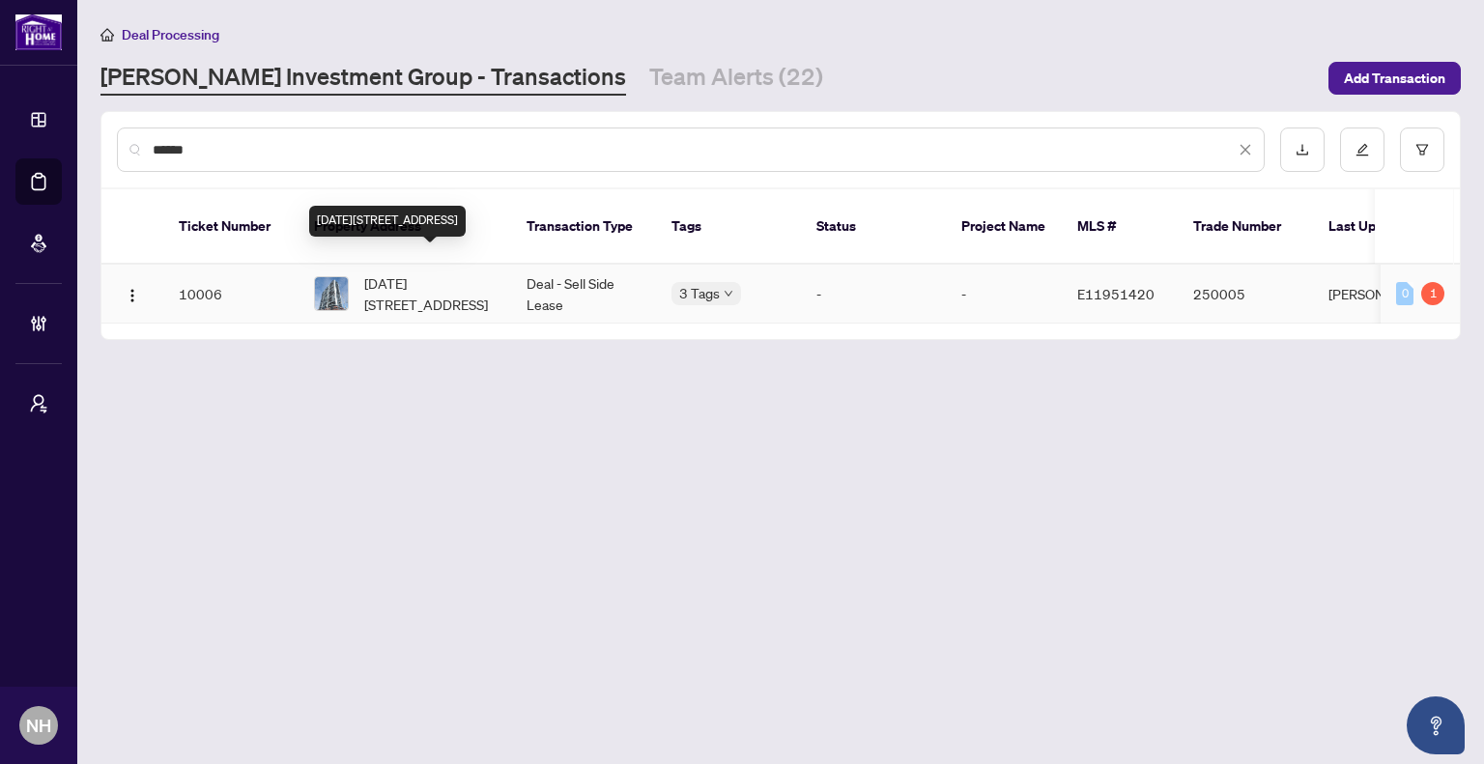
click at [418, 273] on span "[DATE][STREET_ADDRESS]" at bounding box center [429, 294] width 131 height 43
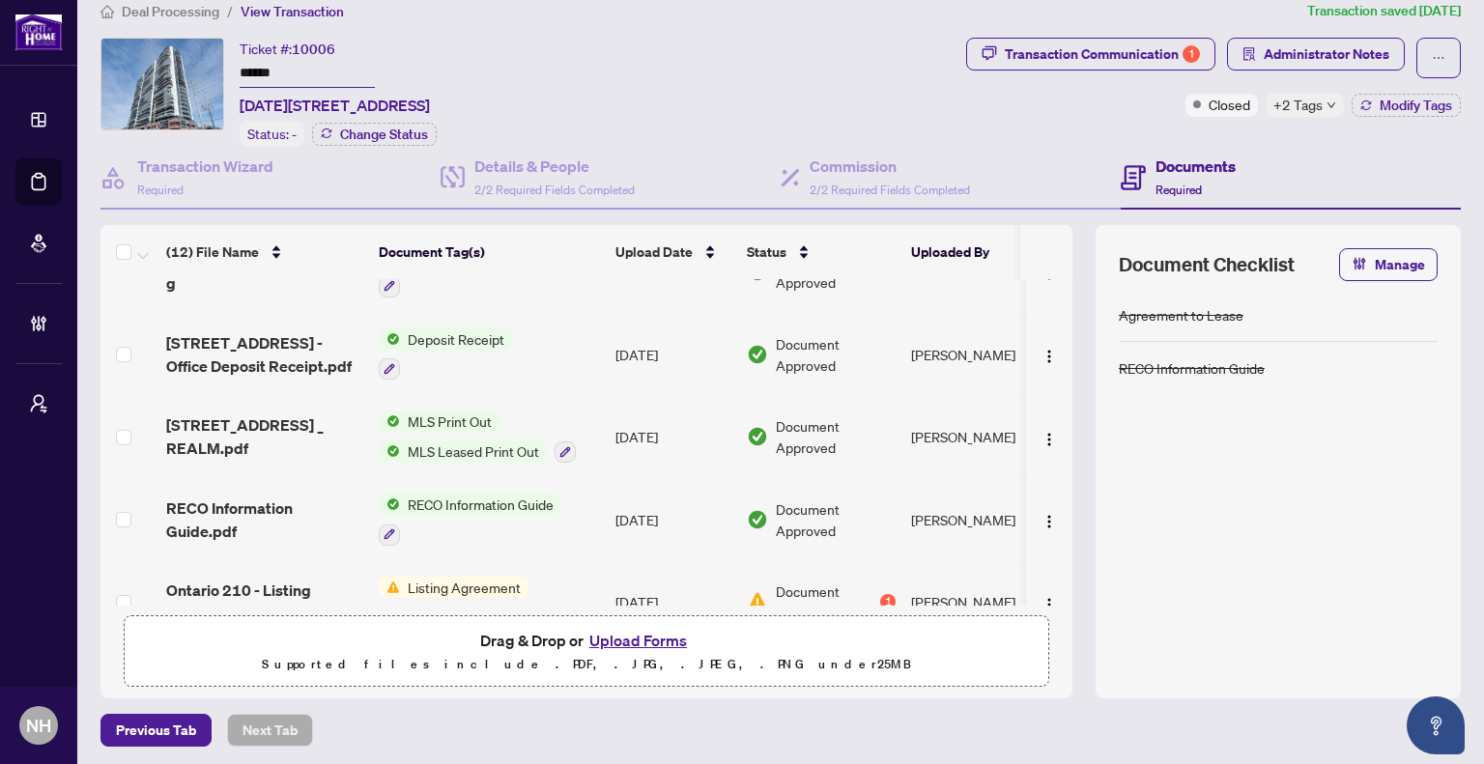
scroll to position [366, 0]
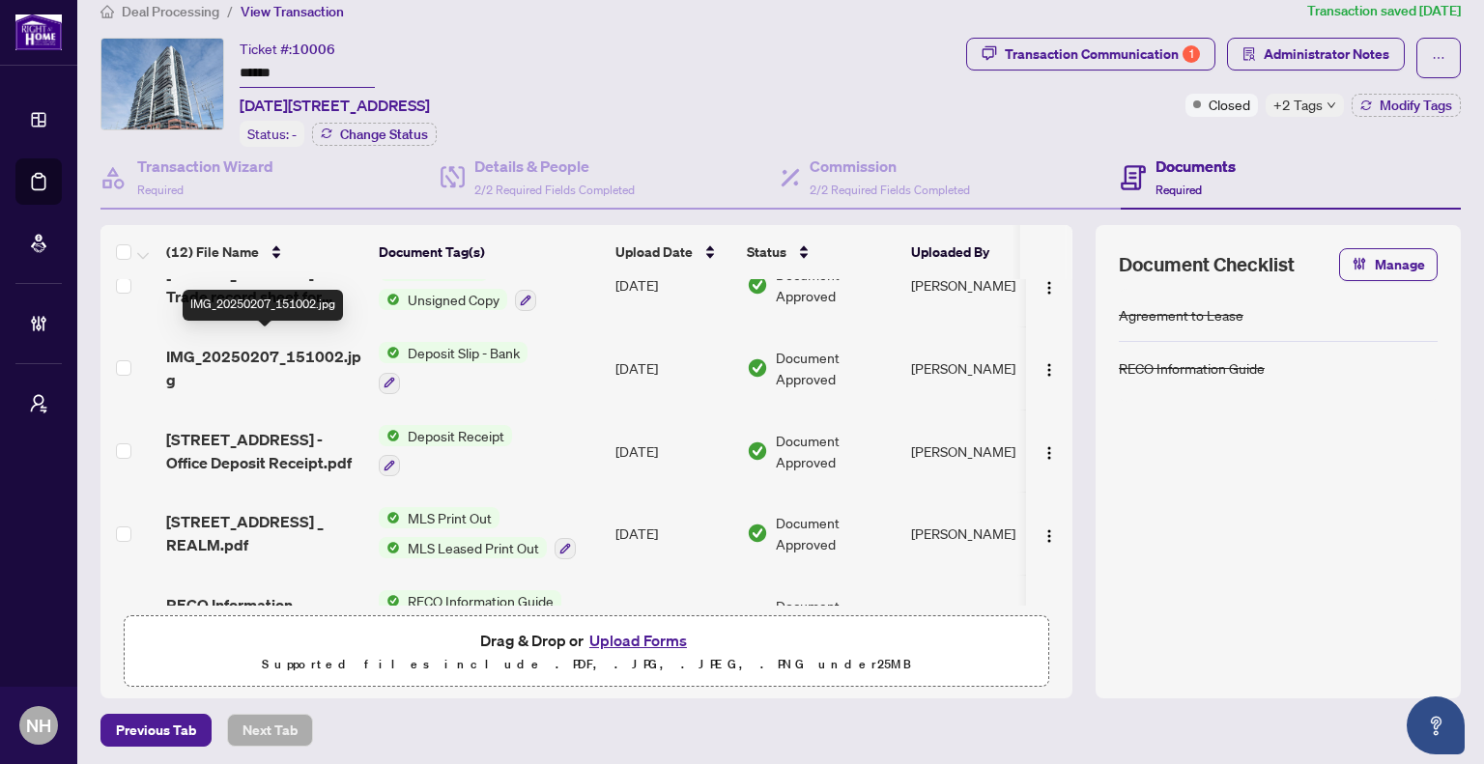
click at [270, 345] on span "IMG_20250207_151002.jpg" at bounding box center [264, 368] width 197 height 46
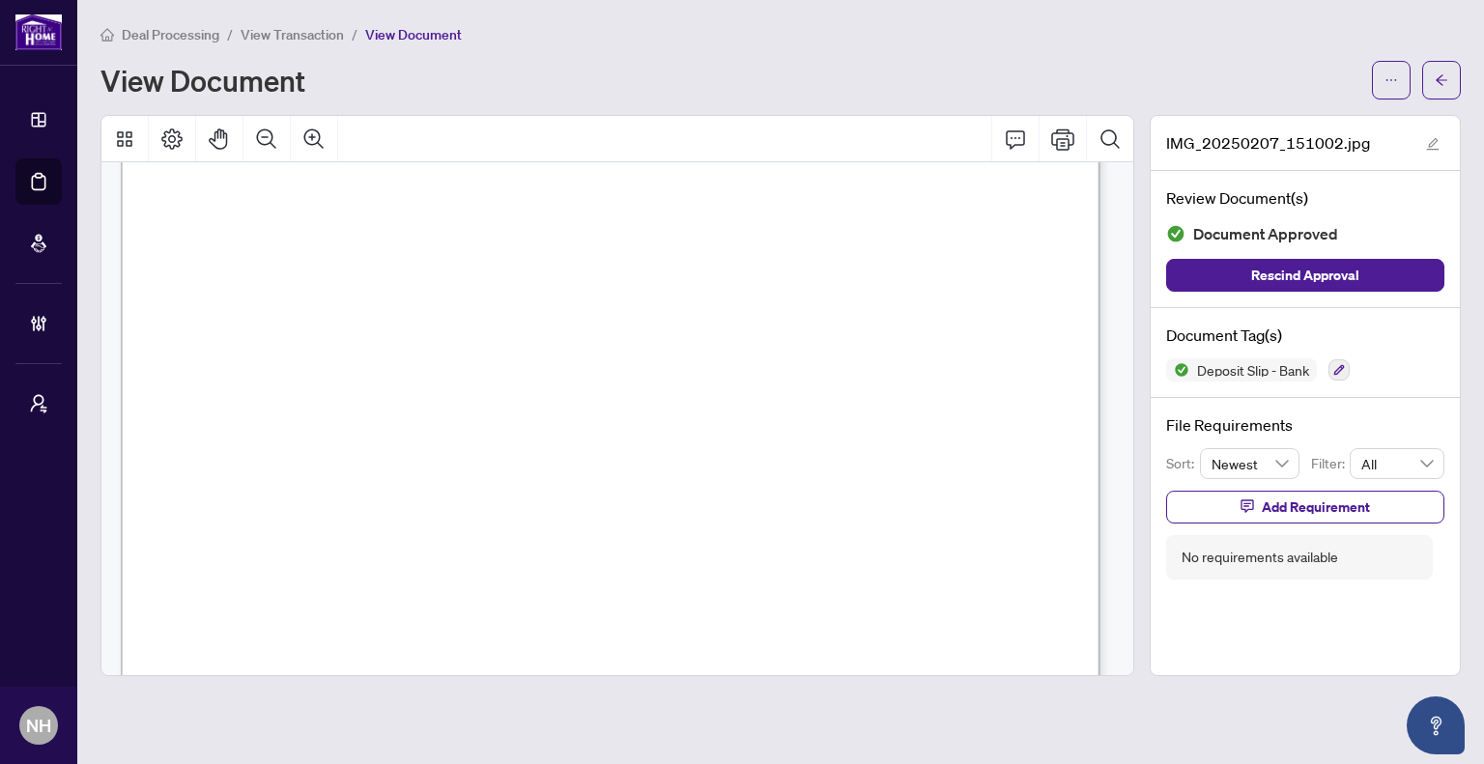
scroll to position [97, 0]
click at [260, 134] on icon "Zoom Out" at bounding box center [266, 139] width 23 height 23
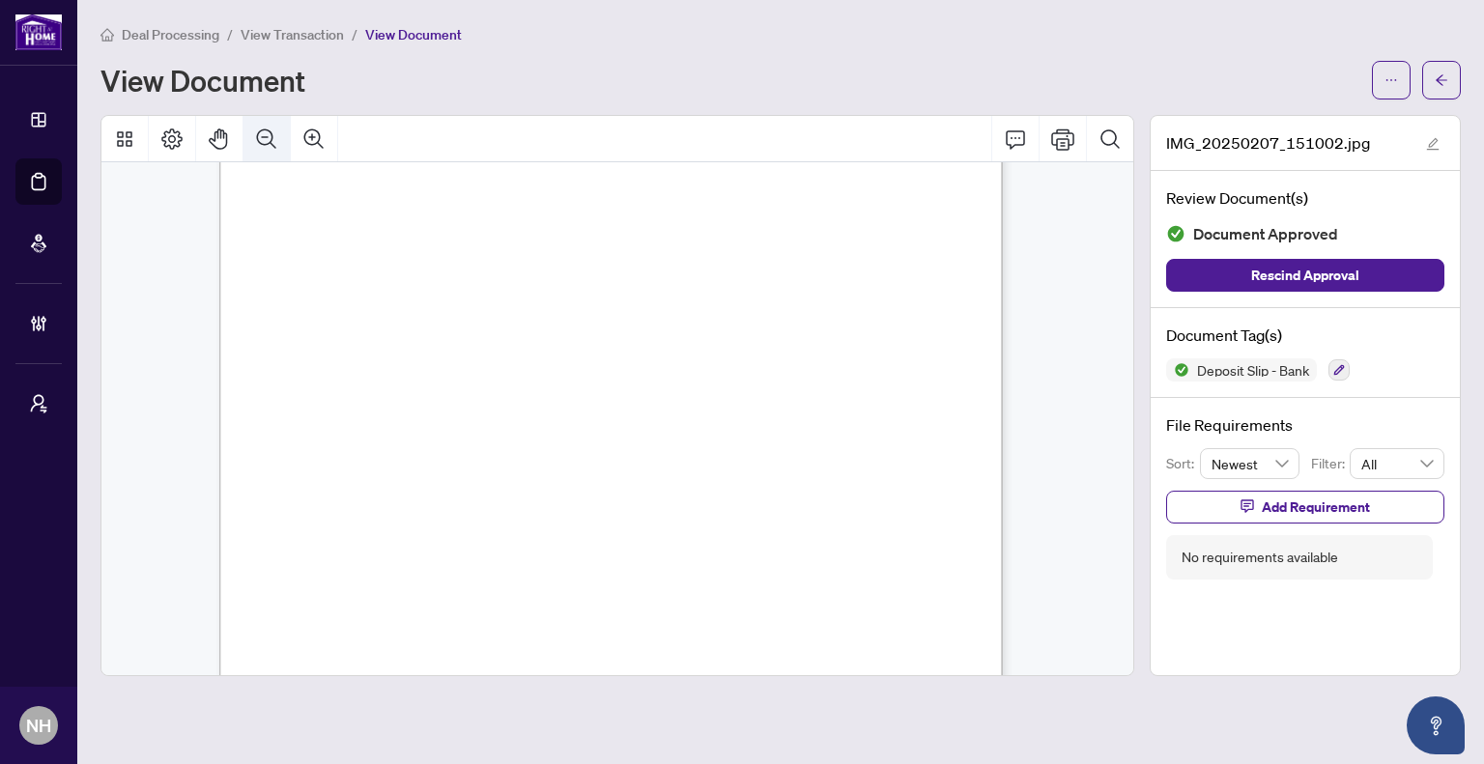
click at [260, 134] on icon "Zoom Out" at bounding box center [266, 139] width 23 height 23
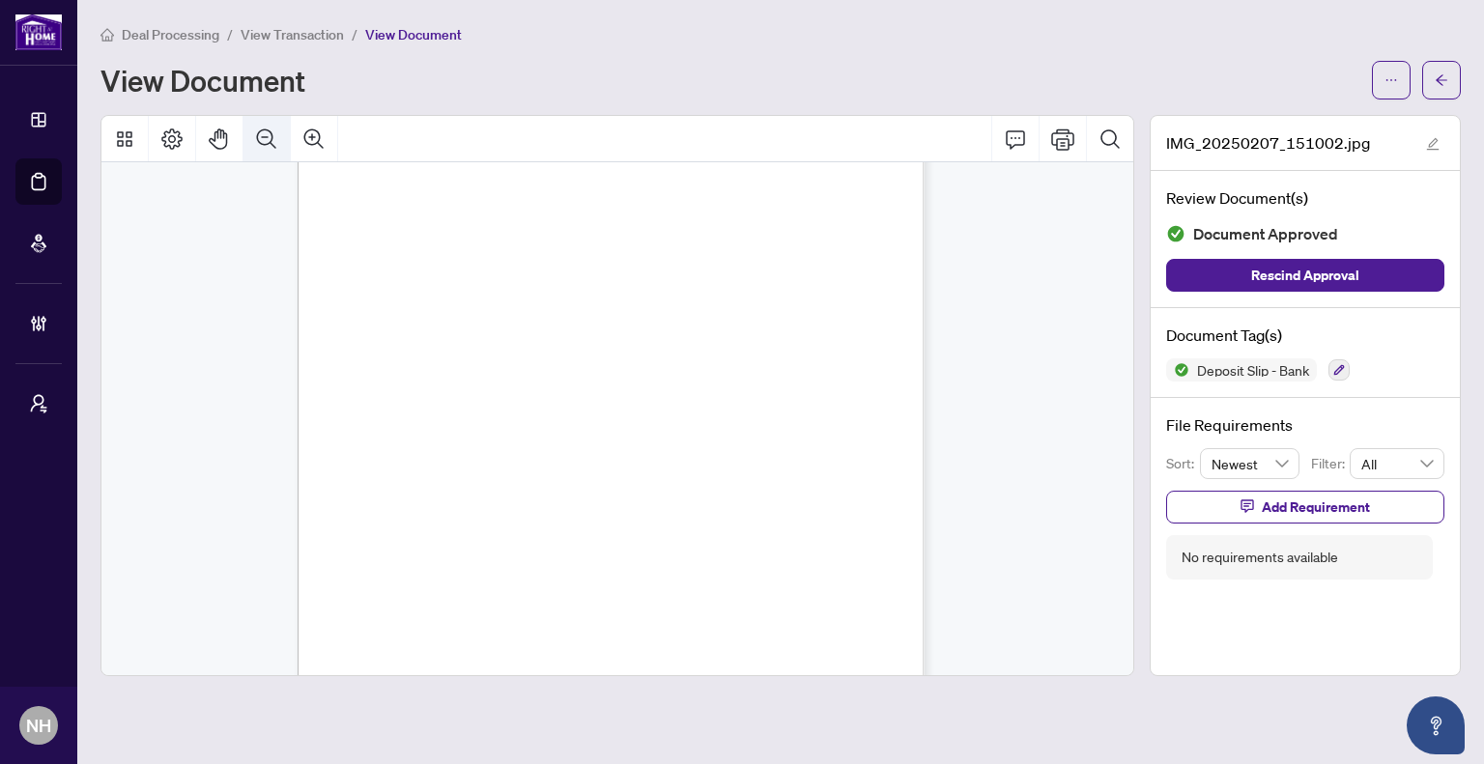
click at [274, 138] on icon "Zoom Out" at bounding box center [266, 139] width 23 height 23
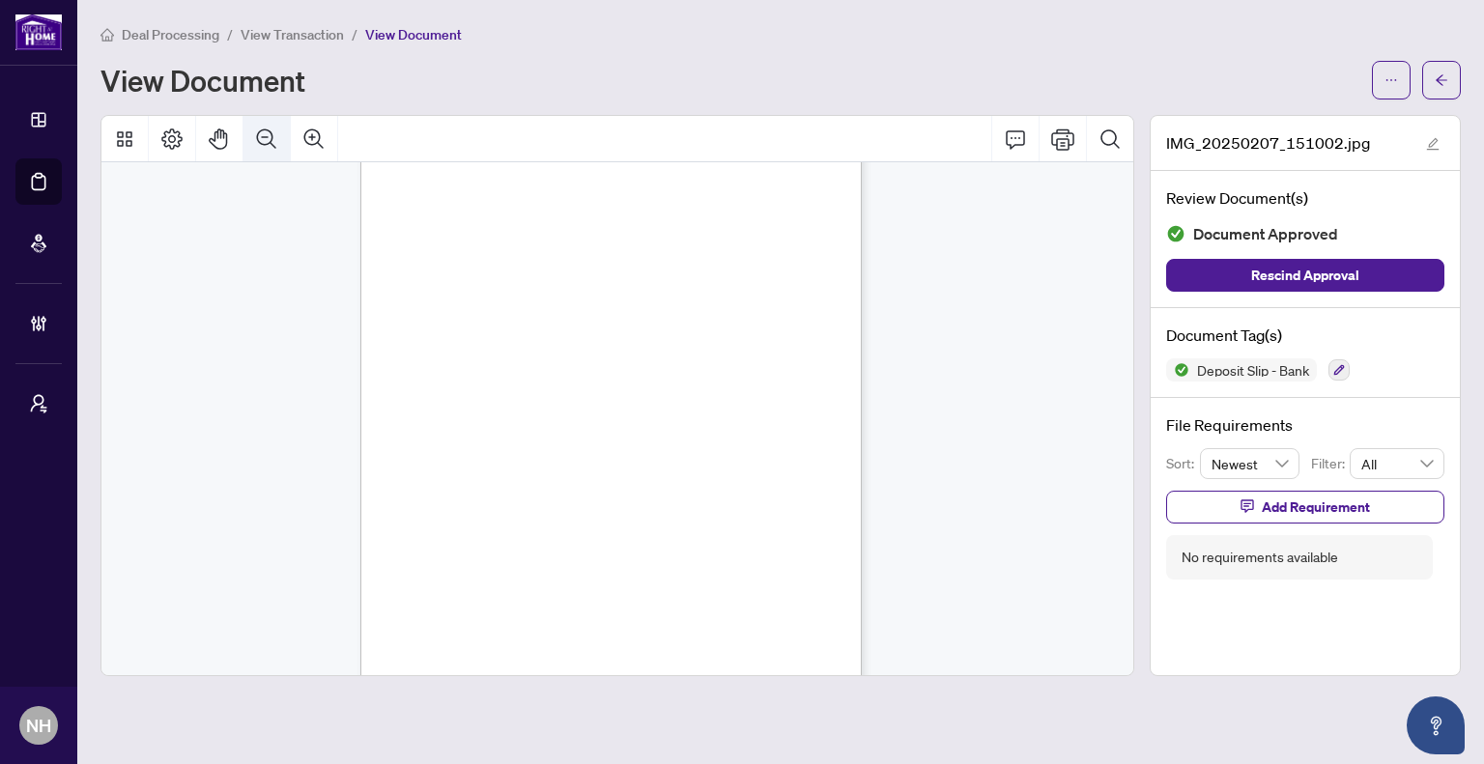
click at [274, 138] on icon "Zoom Out" at bounding box center [266, 139] width 23 height 23
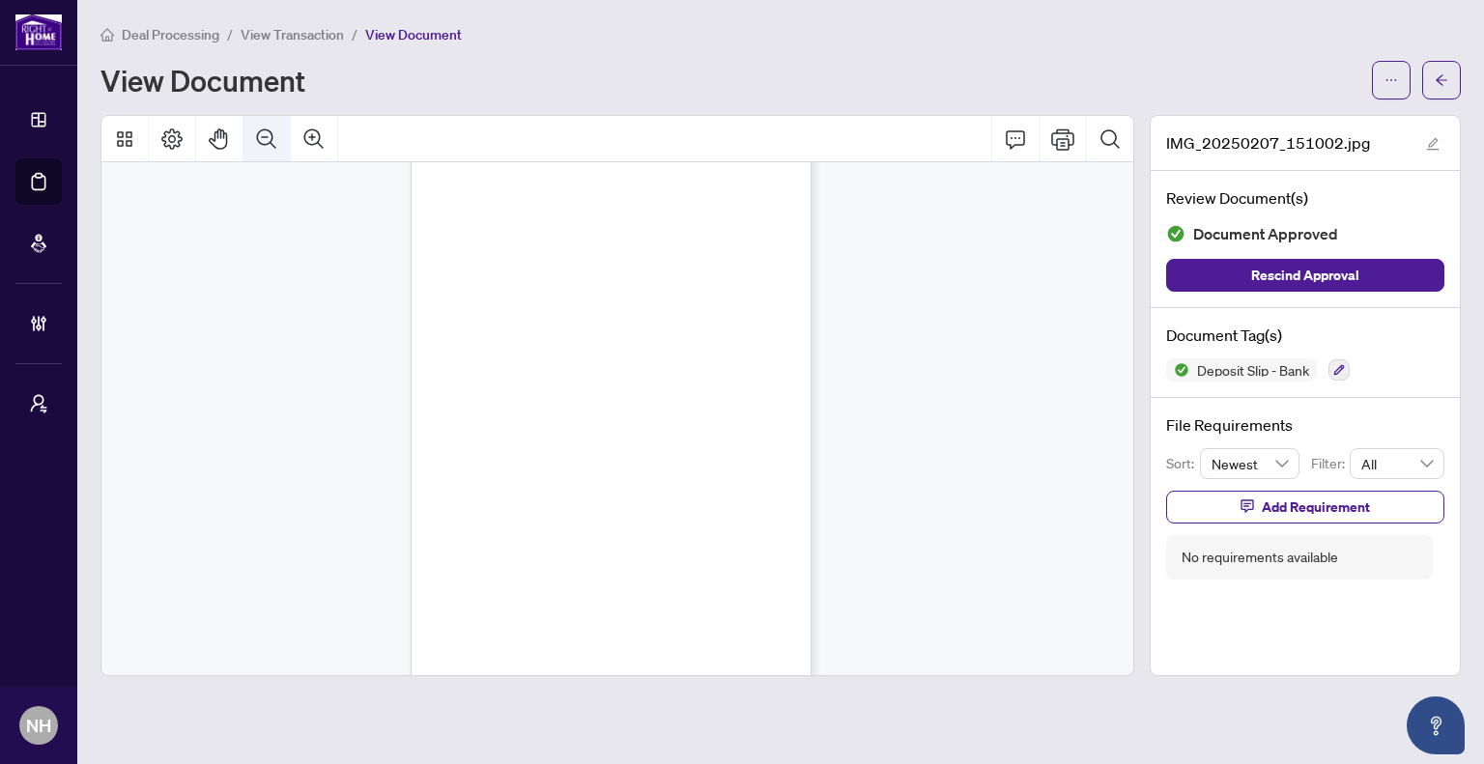
scroll to position [50, 0]
click at [274, 138] on icon "Zoom Out" at bounding box center [266, 139] width 23 height 23
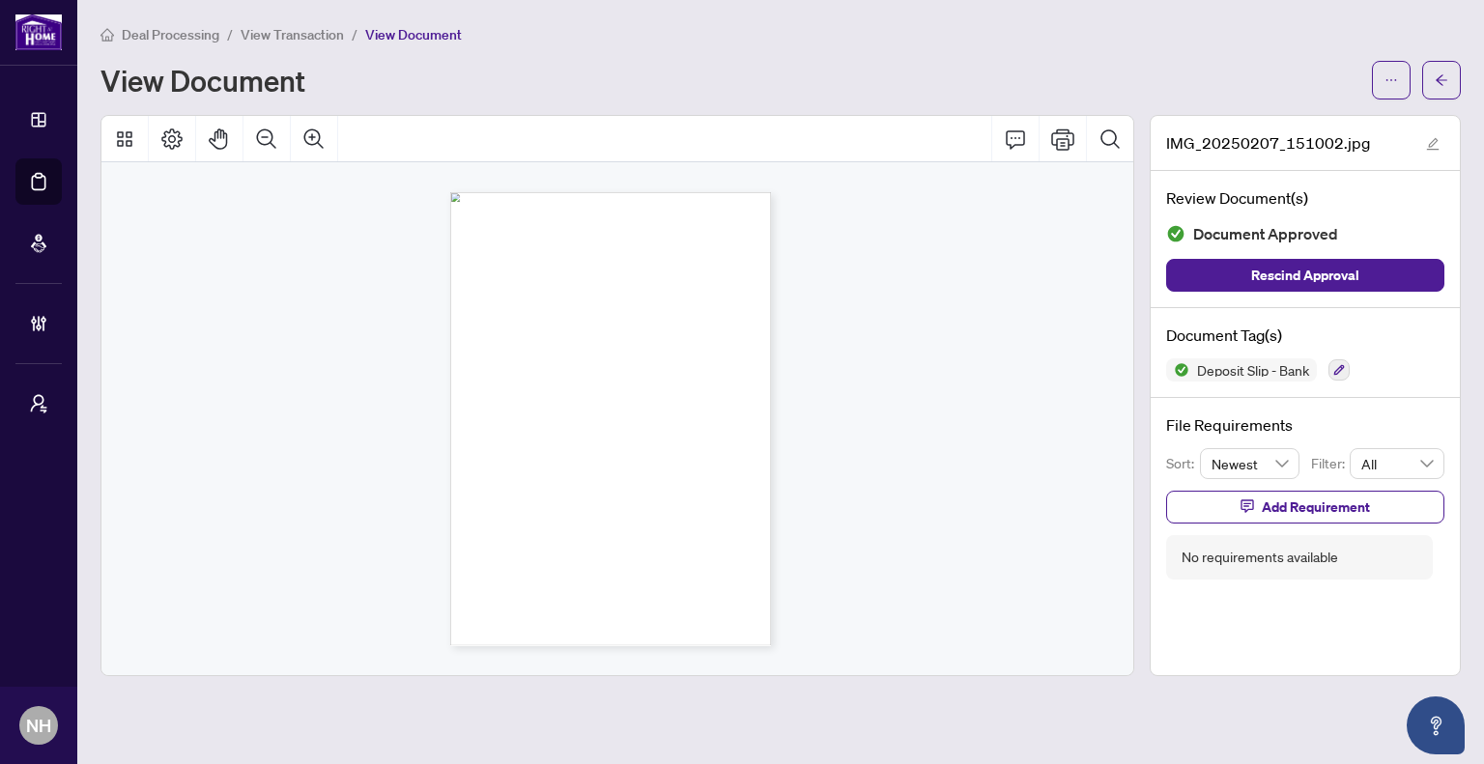
click at [1135, 53] on div "Deal Processing / View Transaction / View Document View Document" at bounding box center [781, 61] width 1361 height 76
click at [313, 133] on icon "Zoom In" at bounding box center [313, 139] width 23 height 23
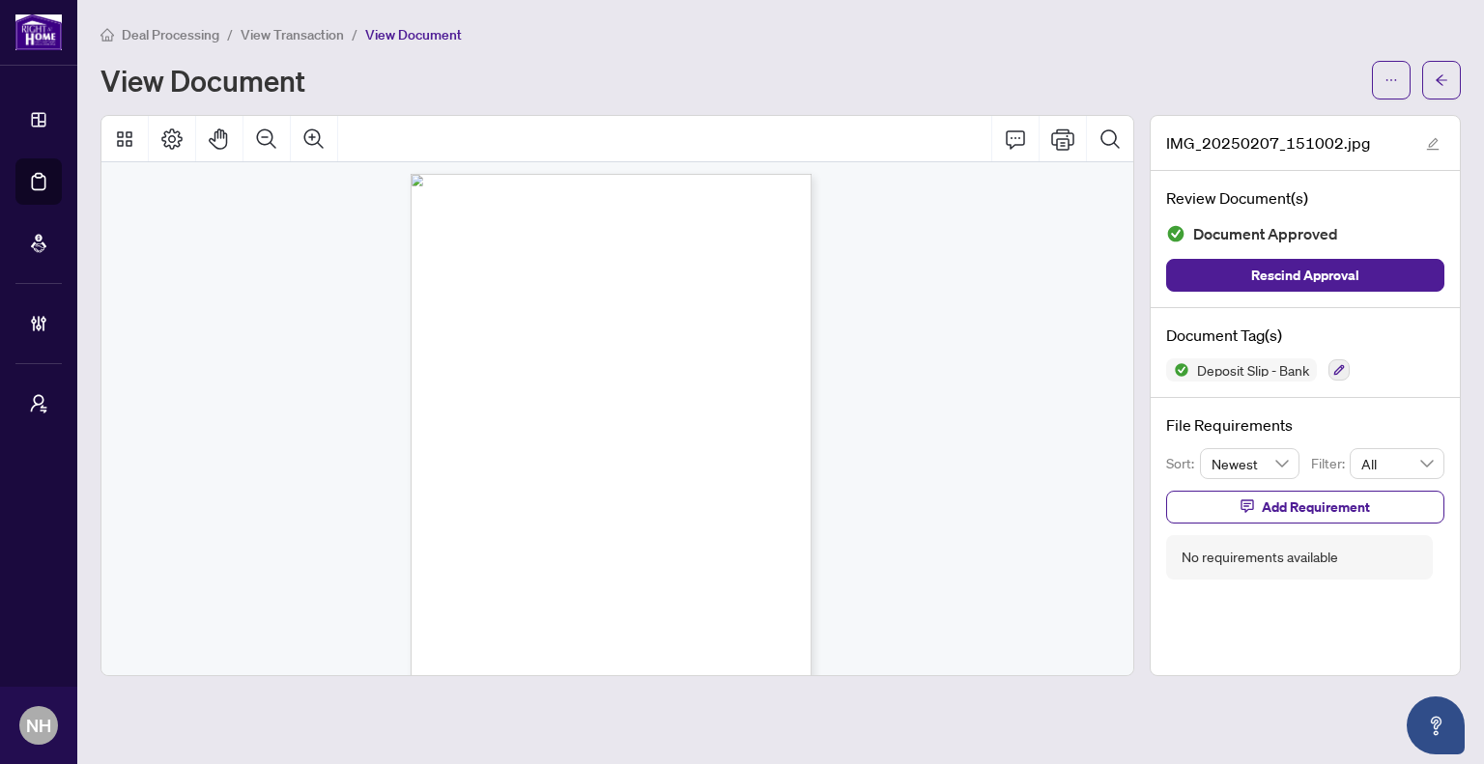
scroll to position [46, 0]
click at [1449, 91] on button "button" at bounding box center [1441, 80] width 39 height 39
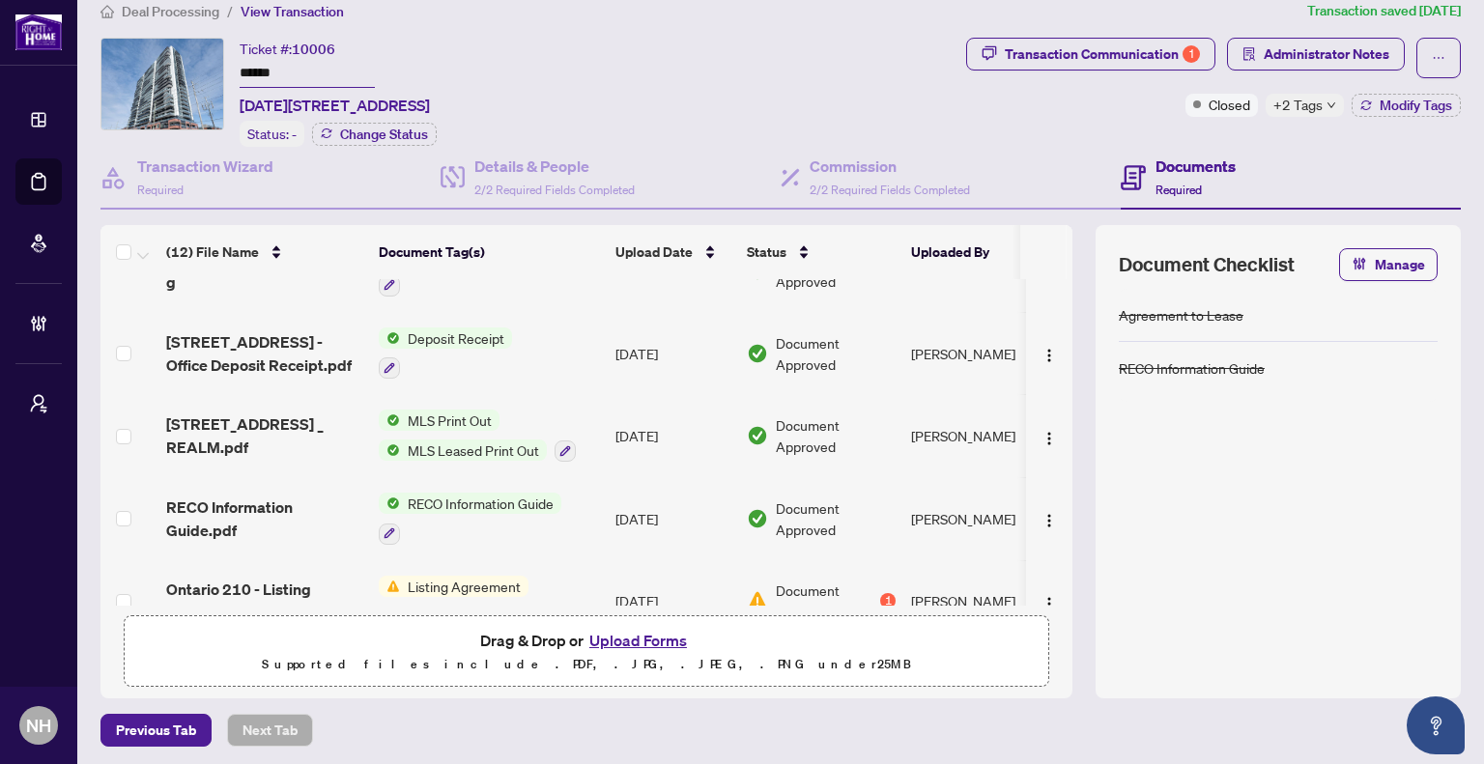
scroll to position [367, 0]
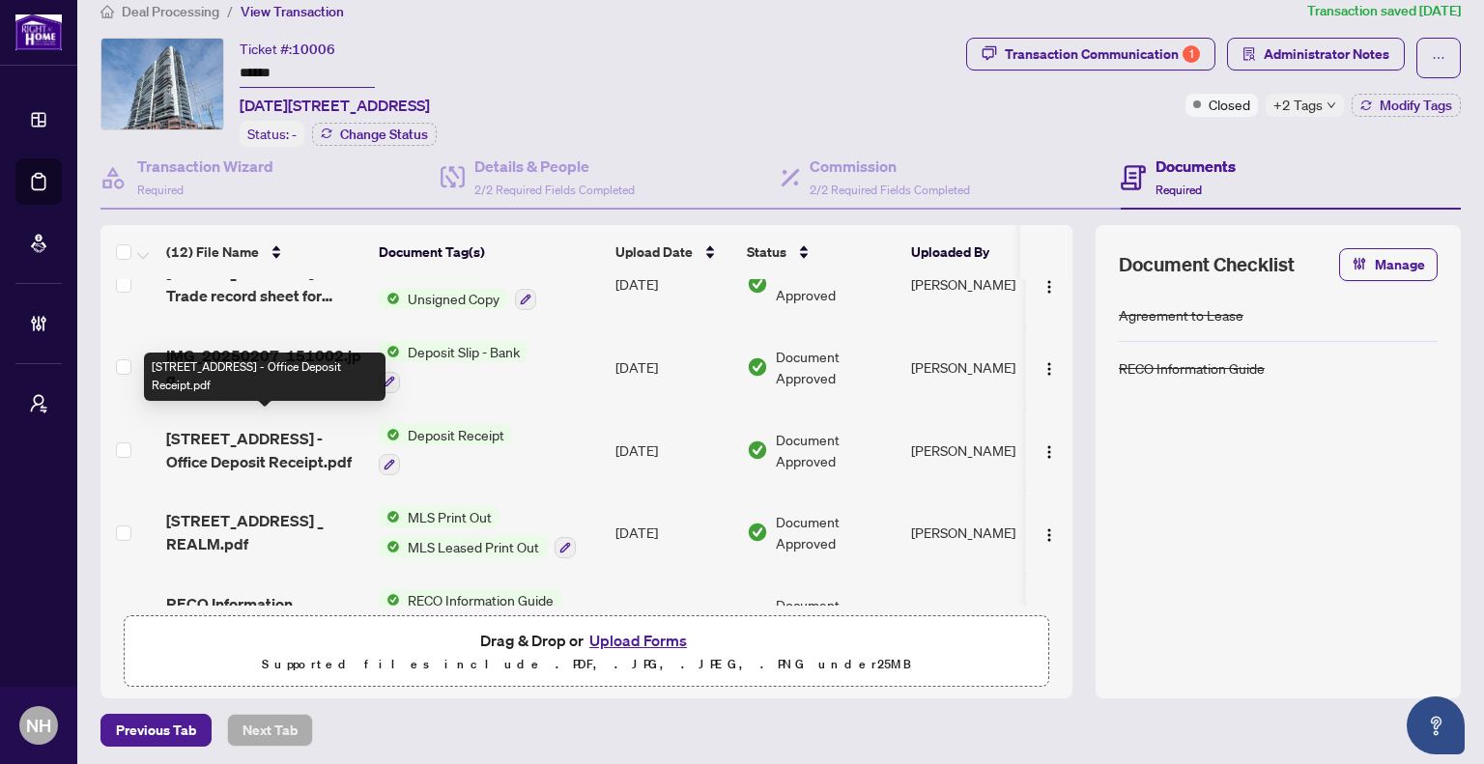
click at [282, 429] on span "[STREET_ADDRESS] - Office Deposit Receipt.pdf" at bounding box center [264, 450] width 197 height 46
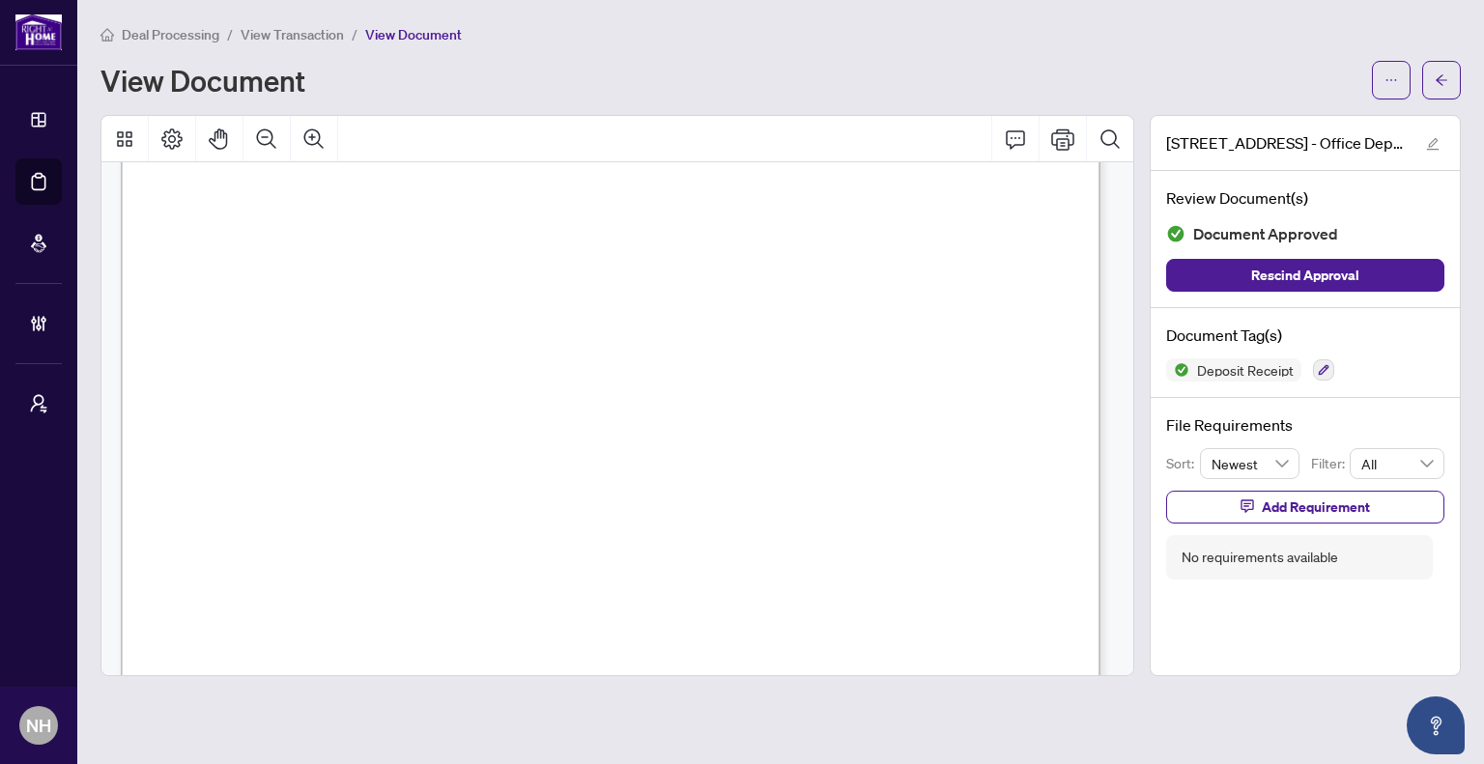
scroll to position [213, 0]
click at [1436, 77] on icon "arrow-left" at bounding box center [1442, 80] width 14 height 14
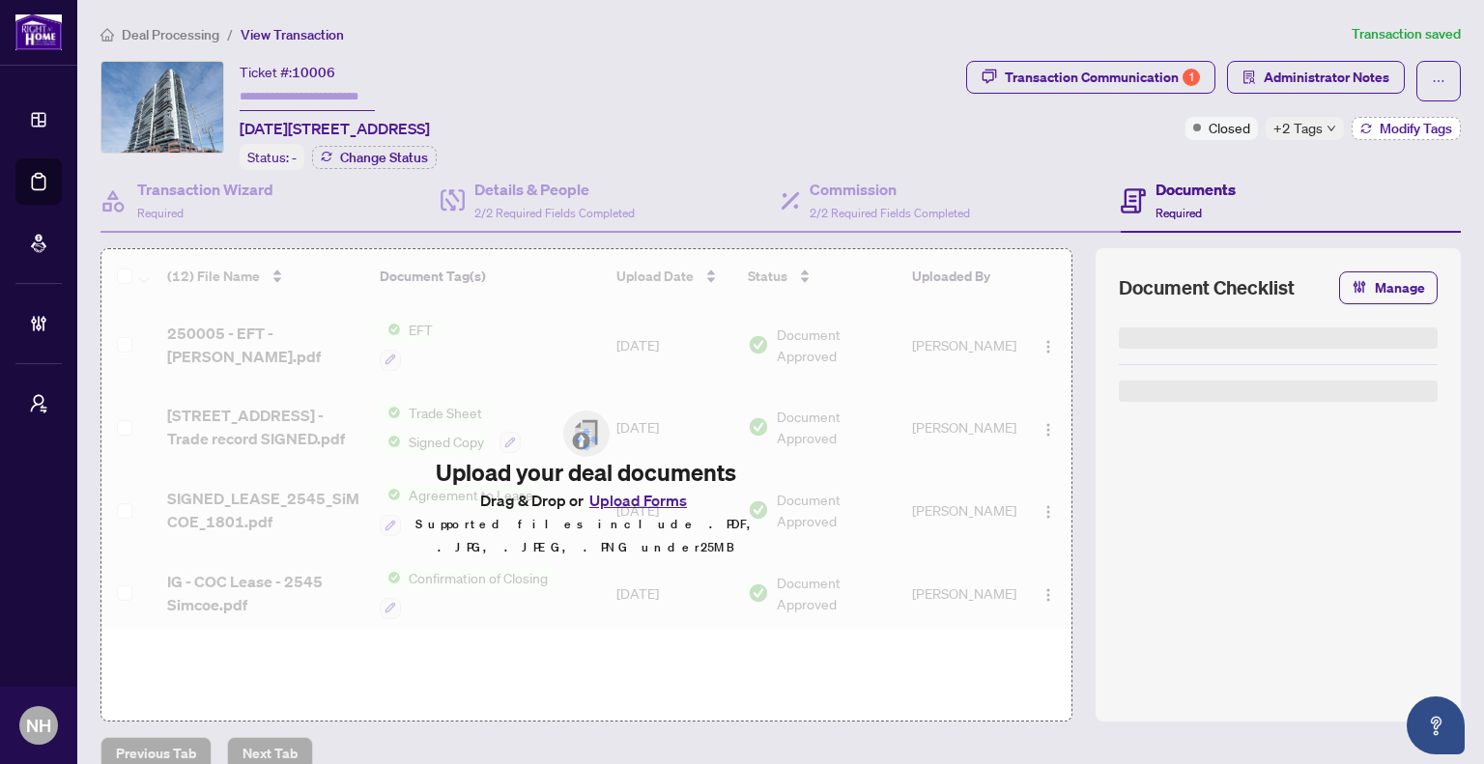
type input "******"
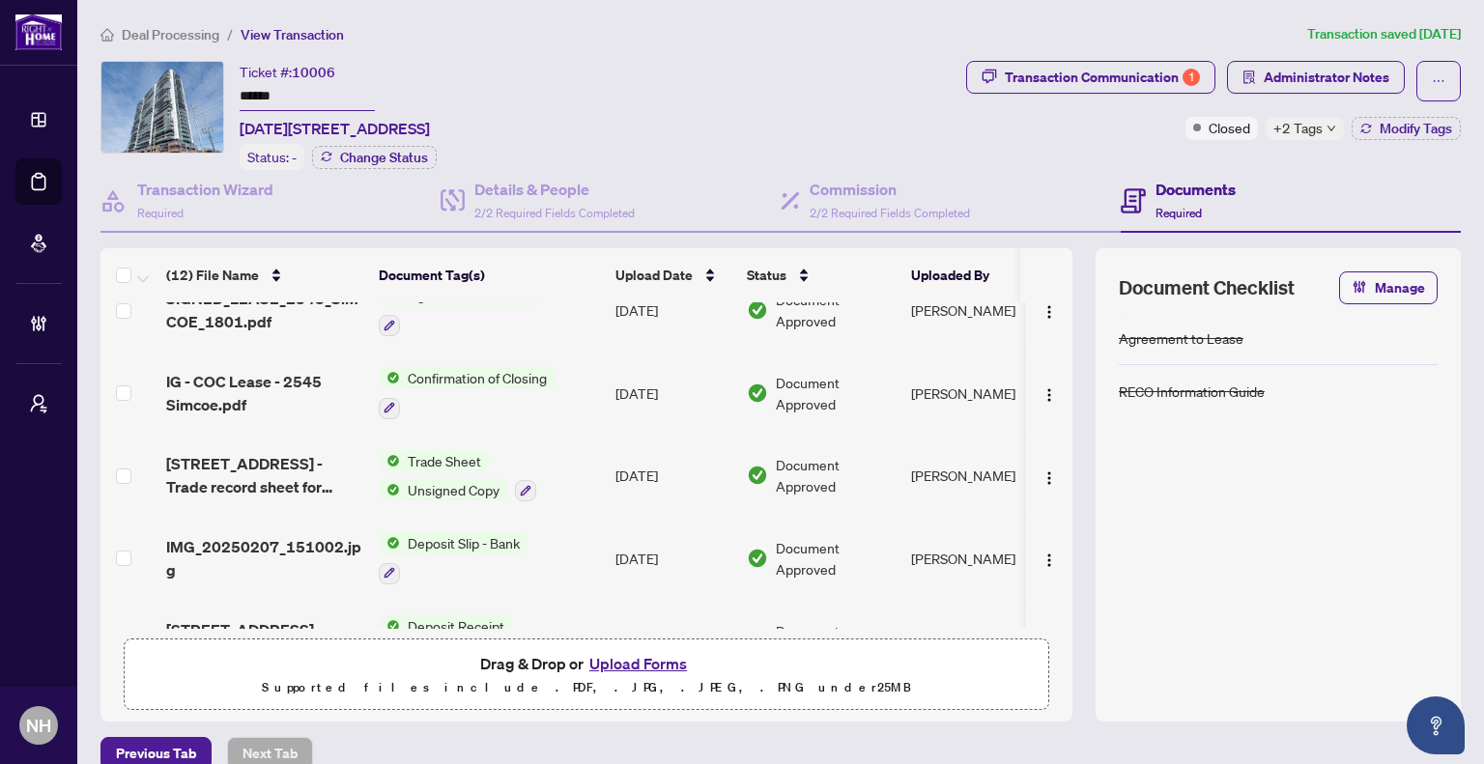
scroll to position [290, 0]
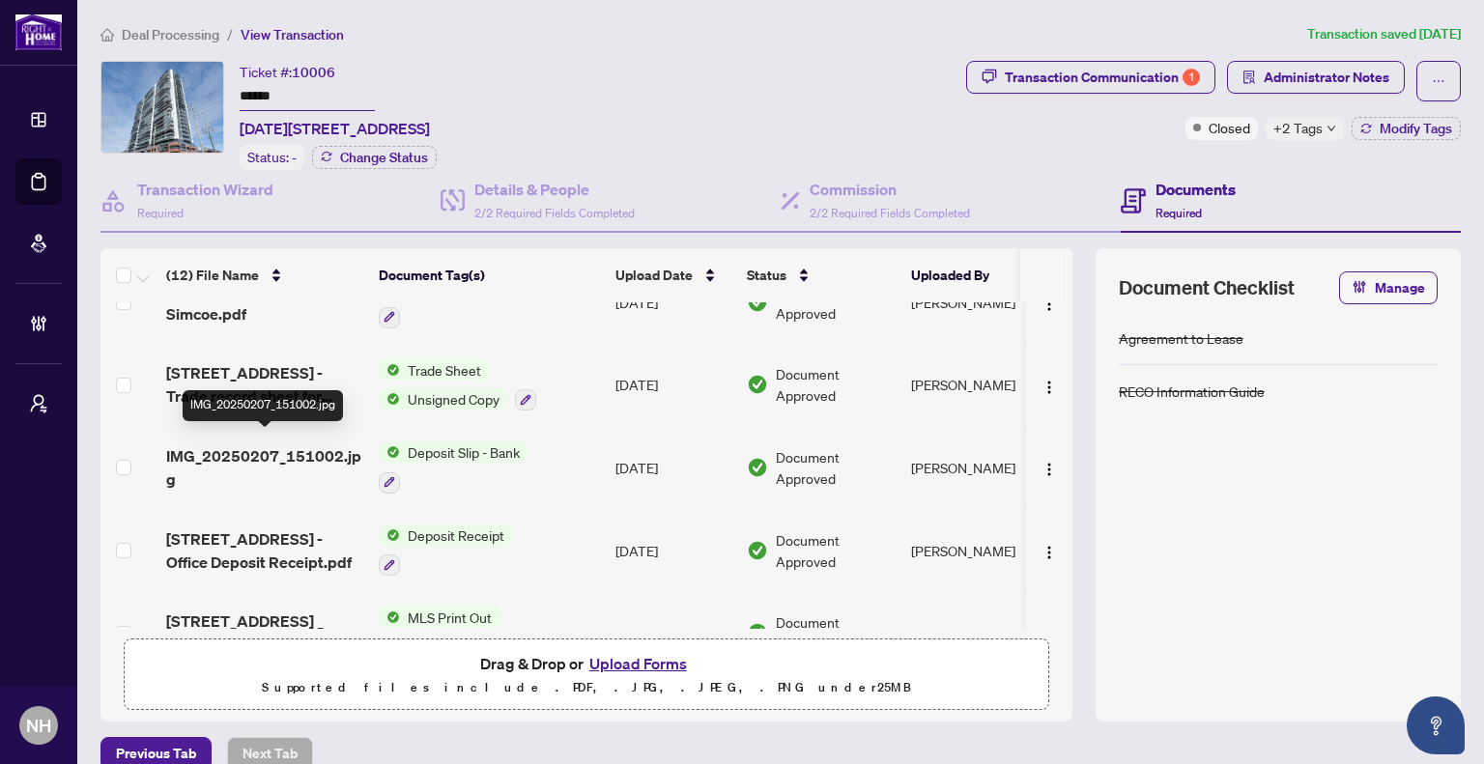
click at [273, 445] on span "IMG_20250207_151002.jpg" at bounding box center [264, 468] width 197 height 46
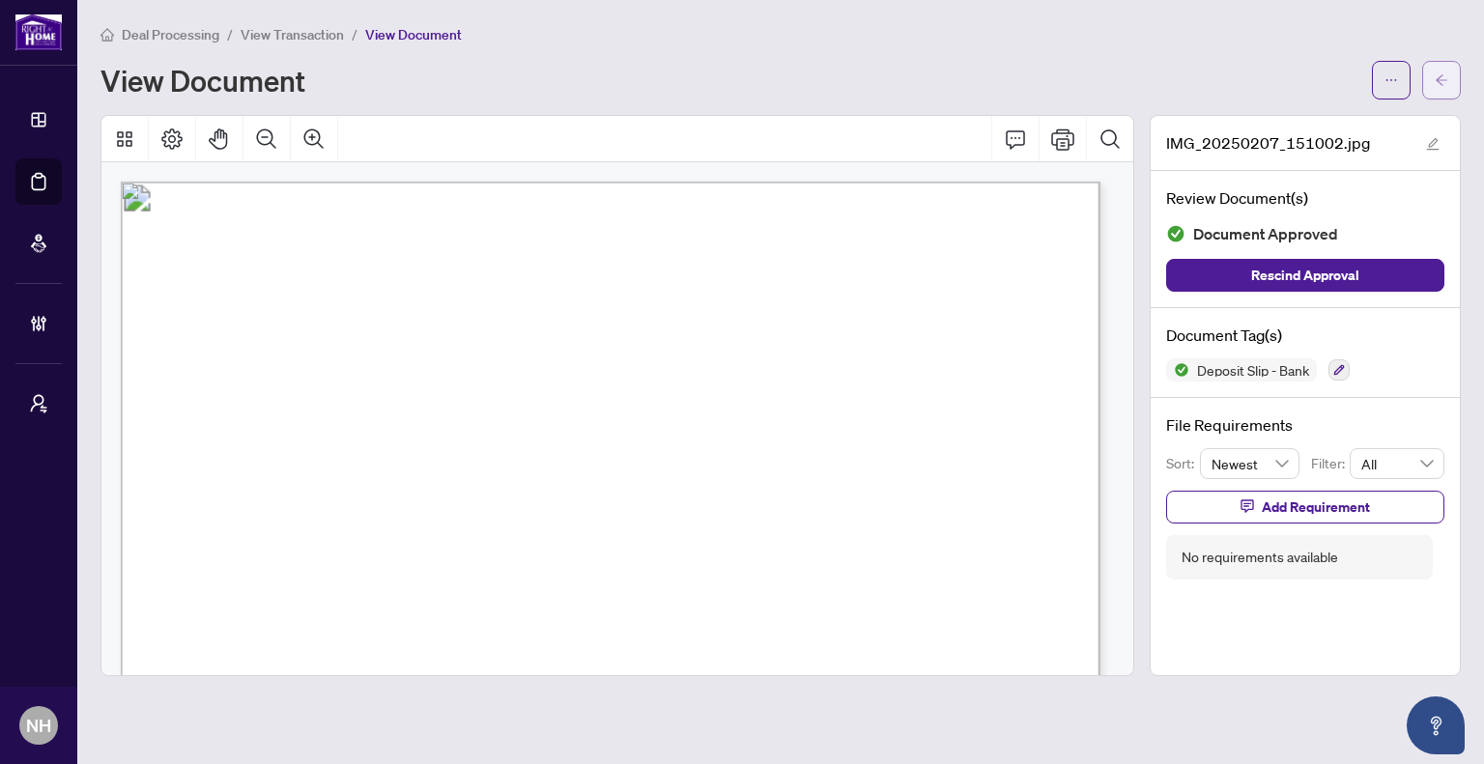
click at [1433, 95] on button "button" at bounding box center [1441, 80] width 39 height 39
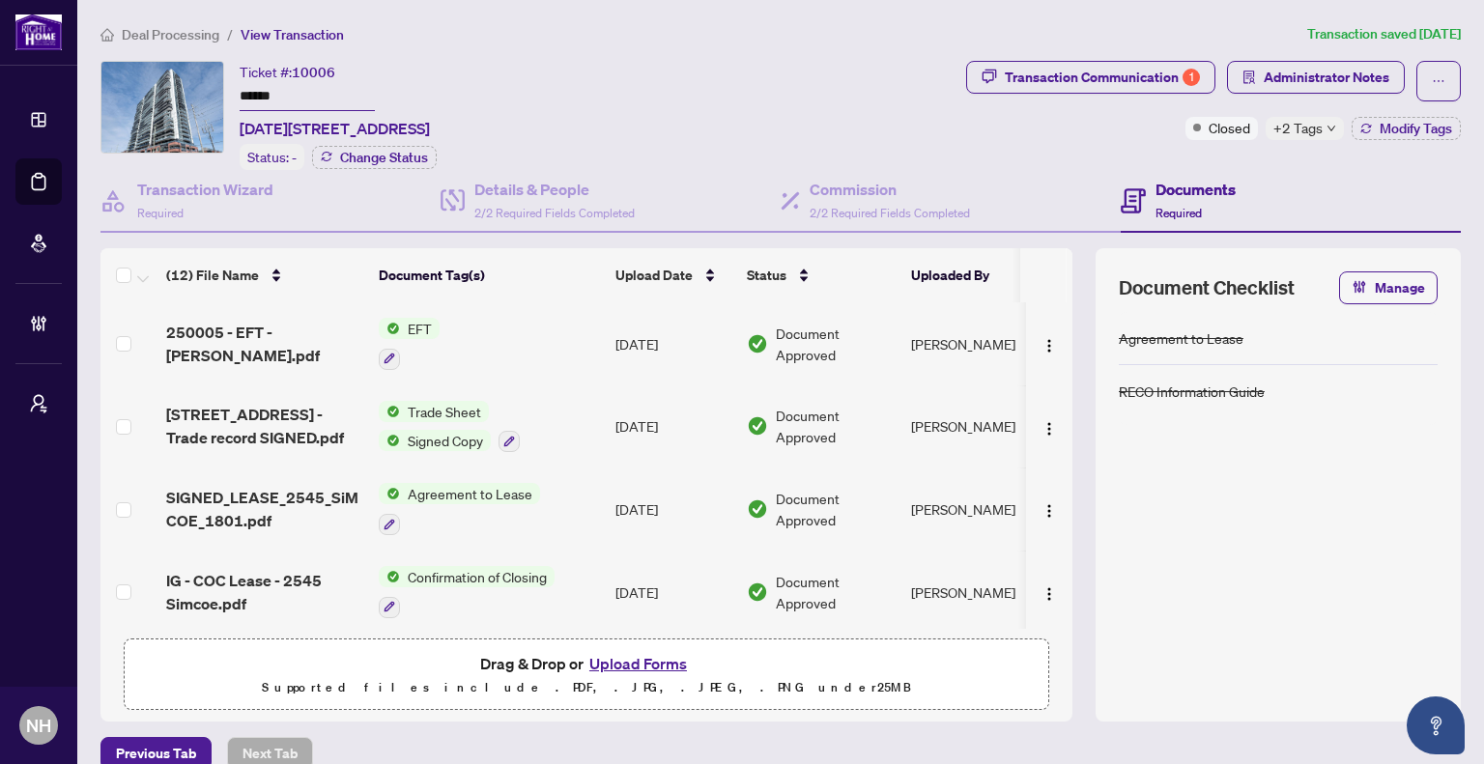
click at [166, 26] on span "Deal Processing" at bounding box center [171, 34] width 98 height 17
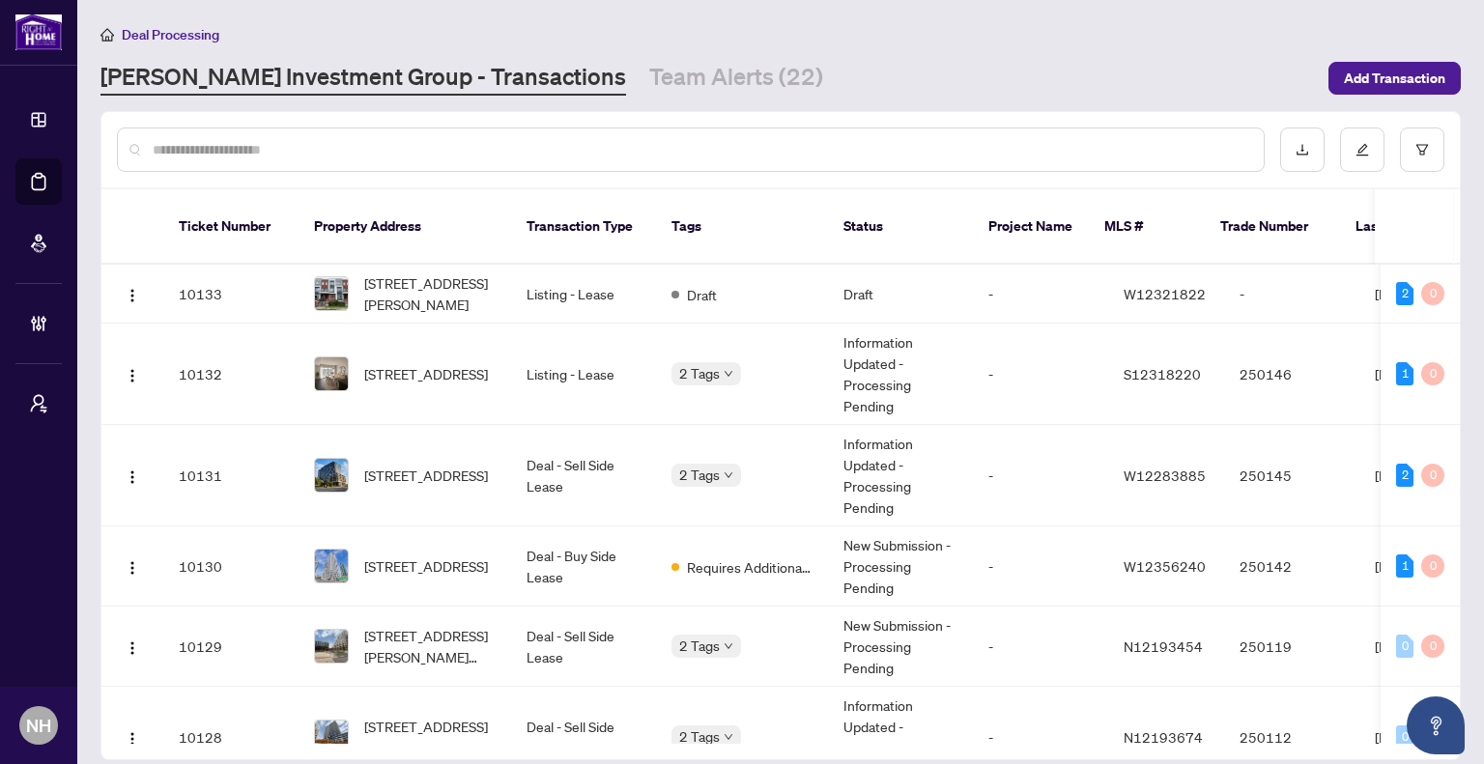
click at [349, 146] on input "text" at bounding box center [701, 149] width 1096 height 21
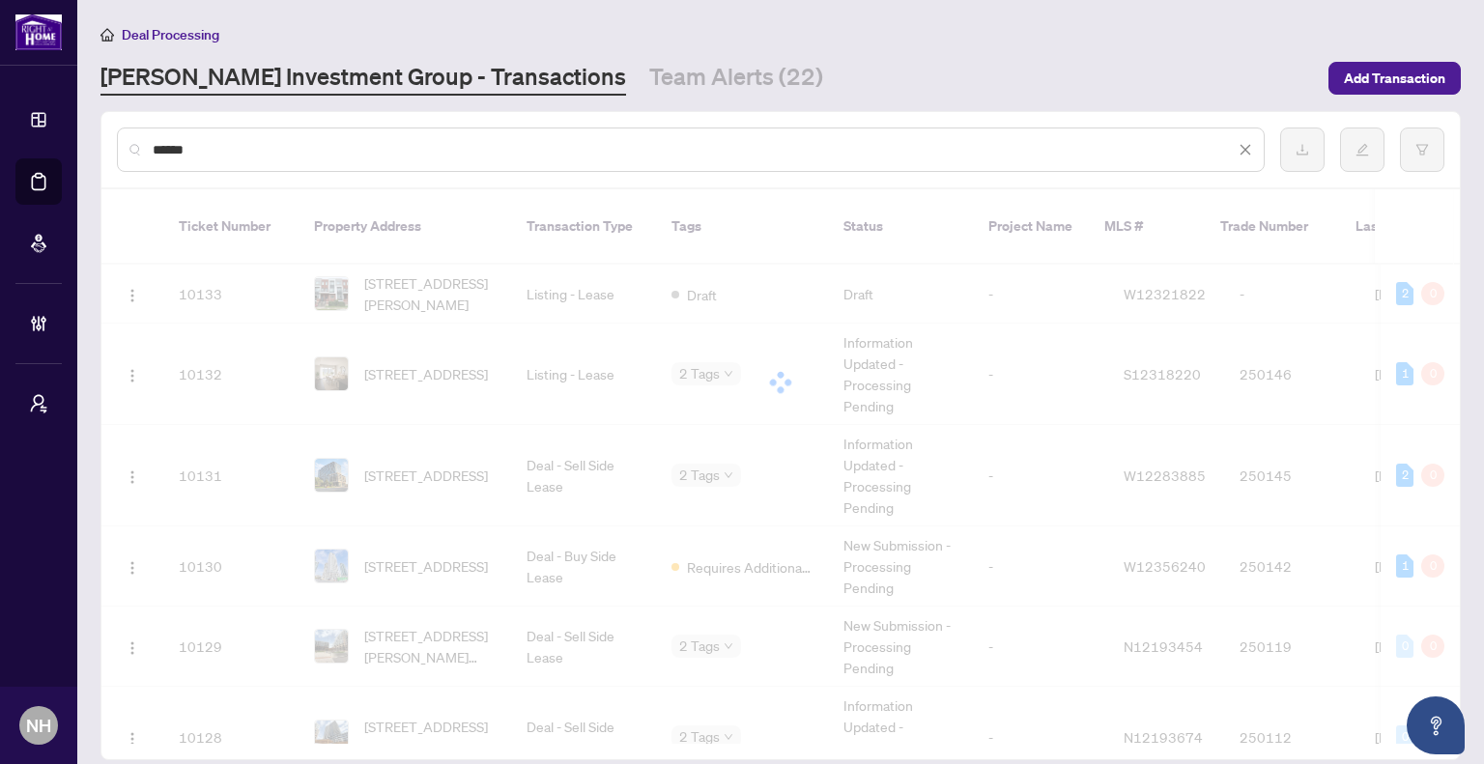
type input "******"
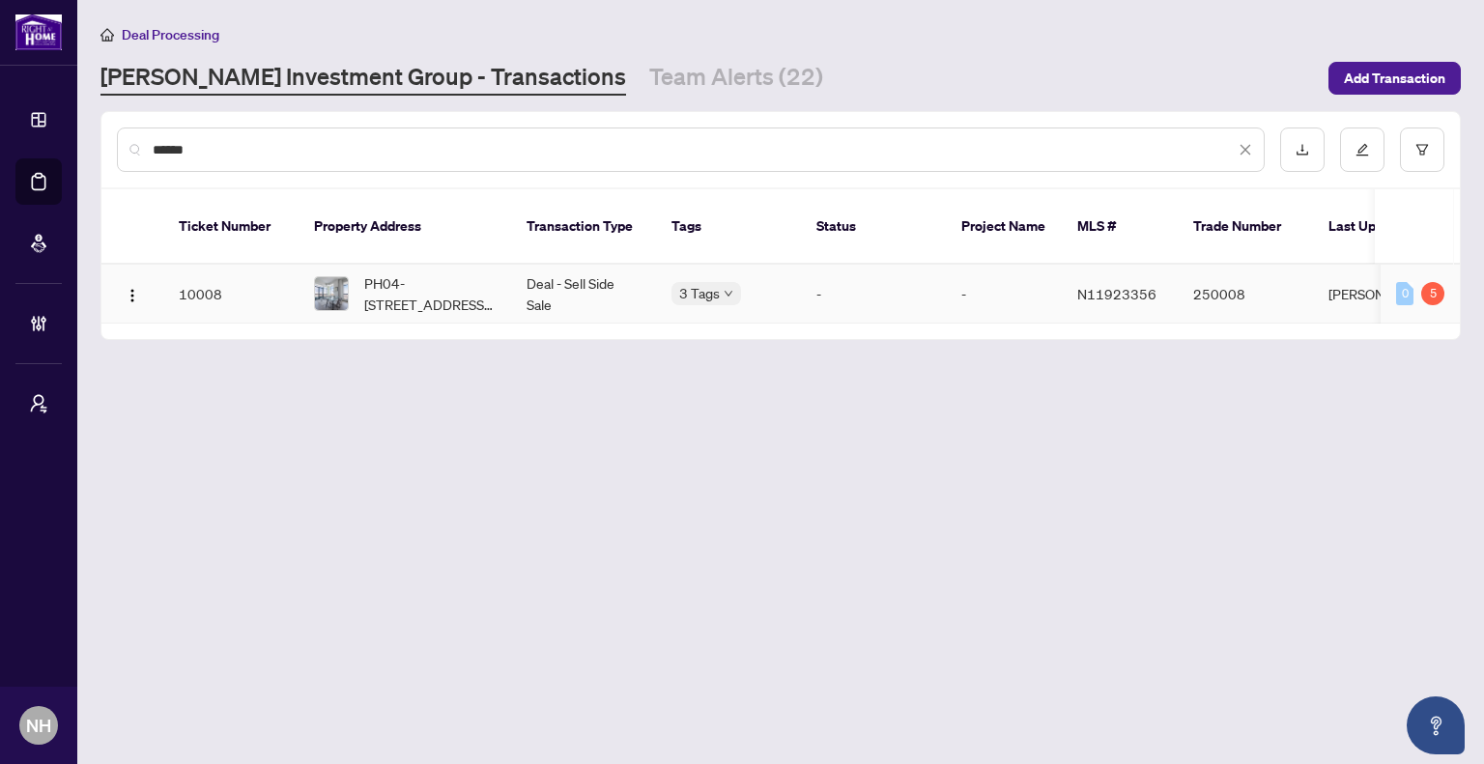
click at [385, 273] on span "PH04-[STREET_ADDRESS][PERSON_NAME]" at bounding box center [429, 294] width 131 height 43
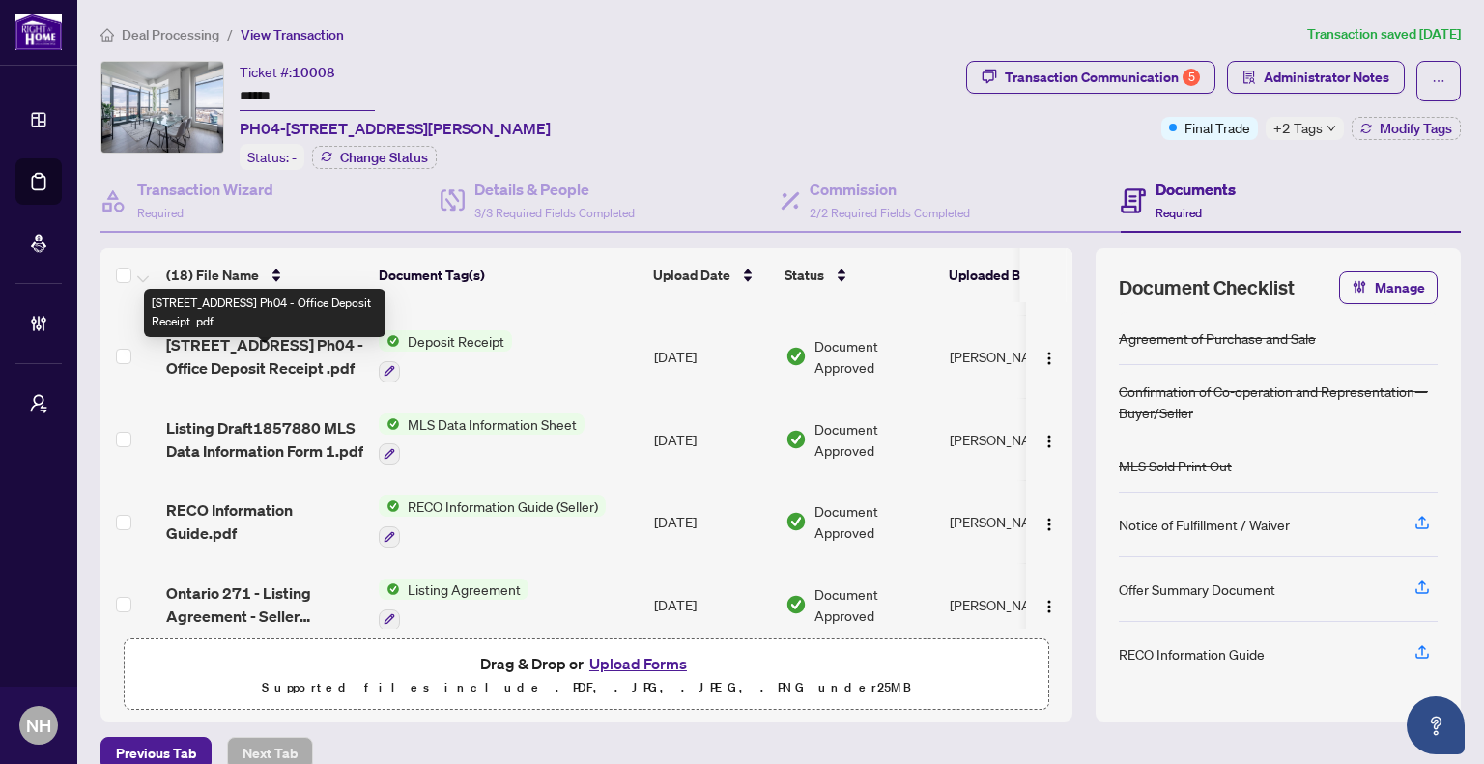
scroll to position [966, 0]
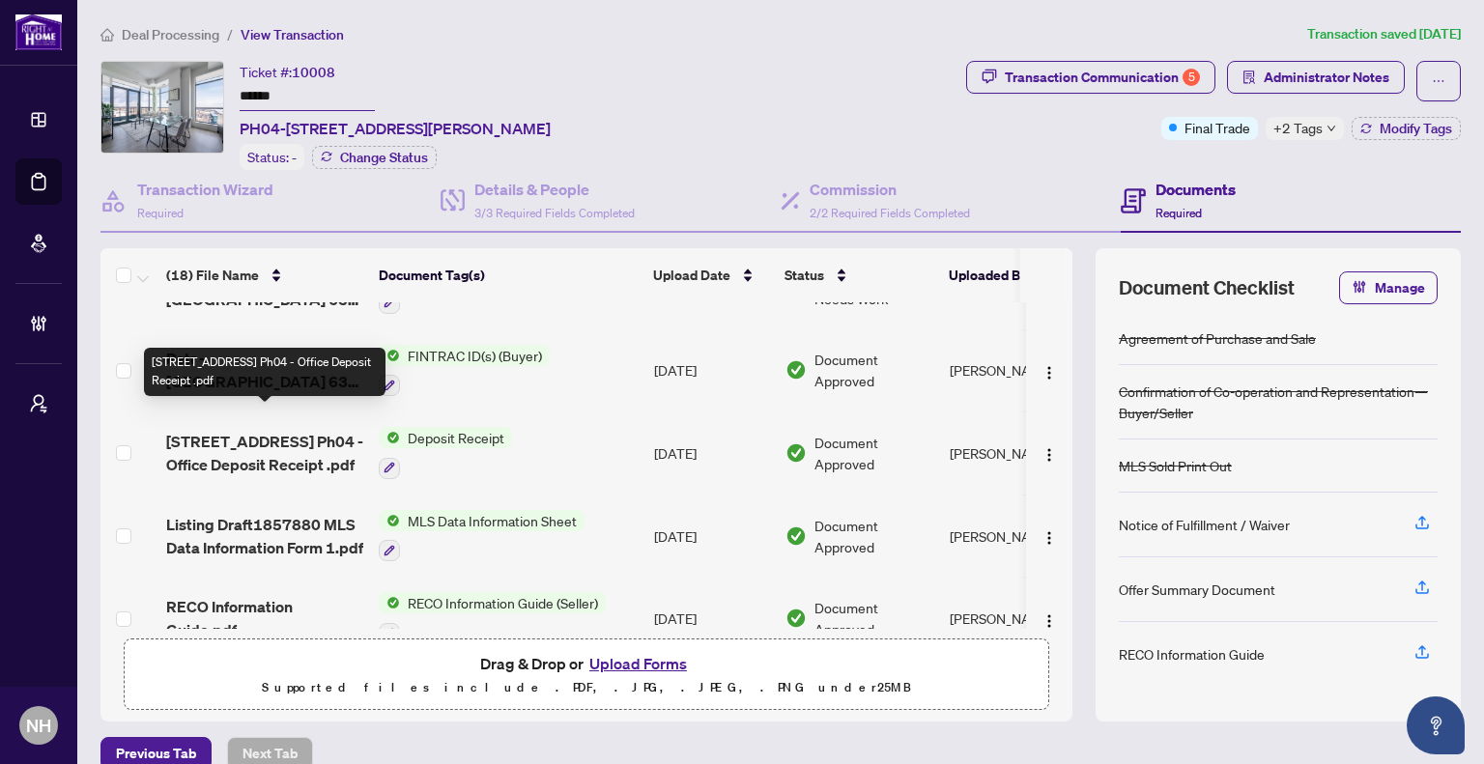
click at [300, 430] on span "[STREET_ADDRESS] Ph04 - Office Deposit Receipt .pdf" at bounding box center [264, 453] width 197 height 46
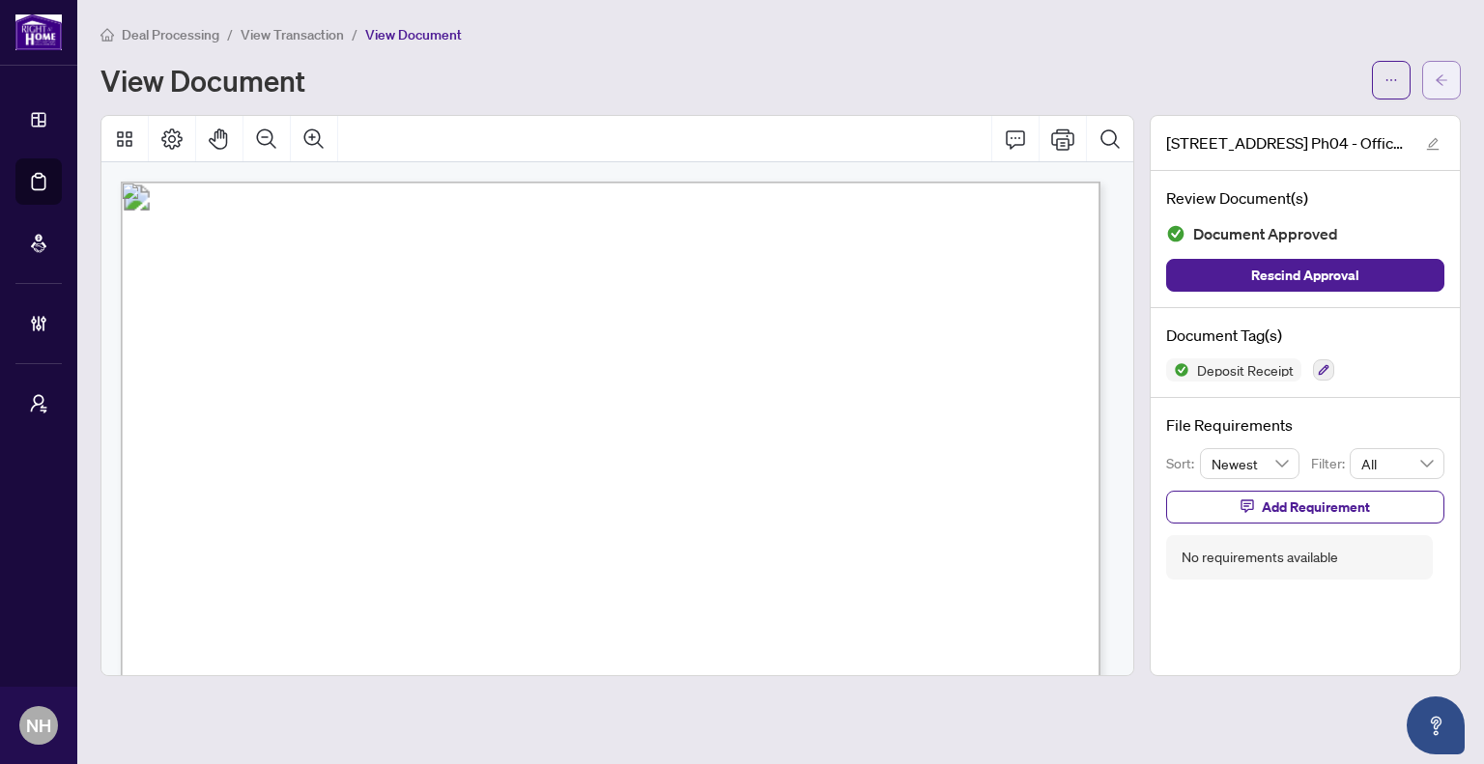
click at [1451, 66] on button "button" at bounding box center [1441, 80] width 39 height 39
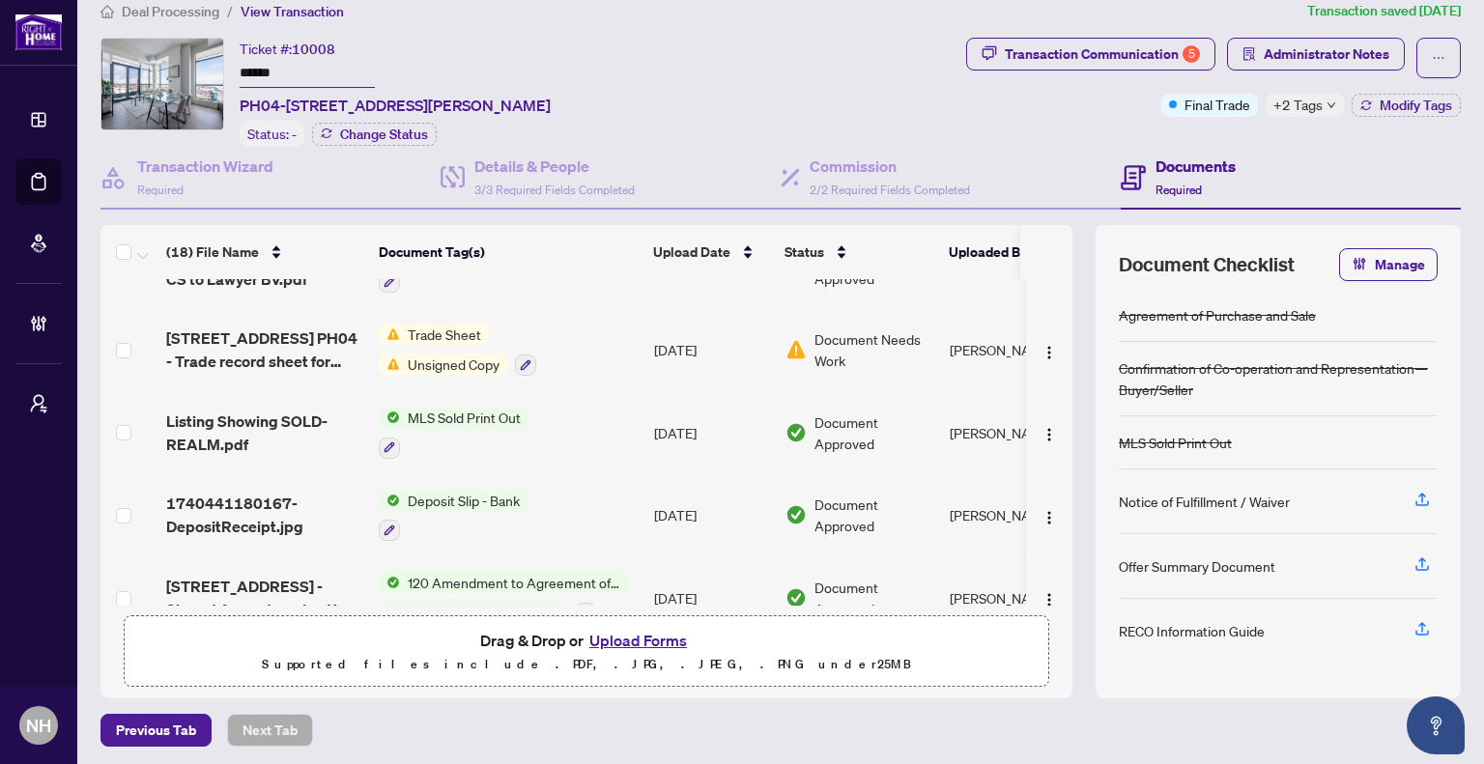
scroll to position [580, 0]
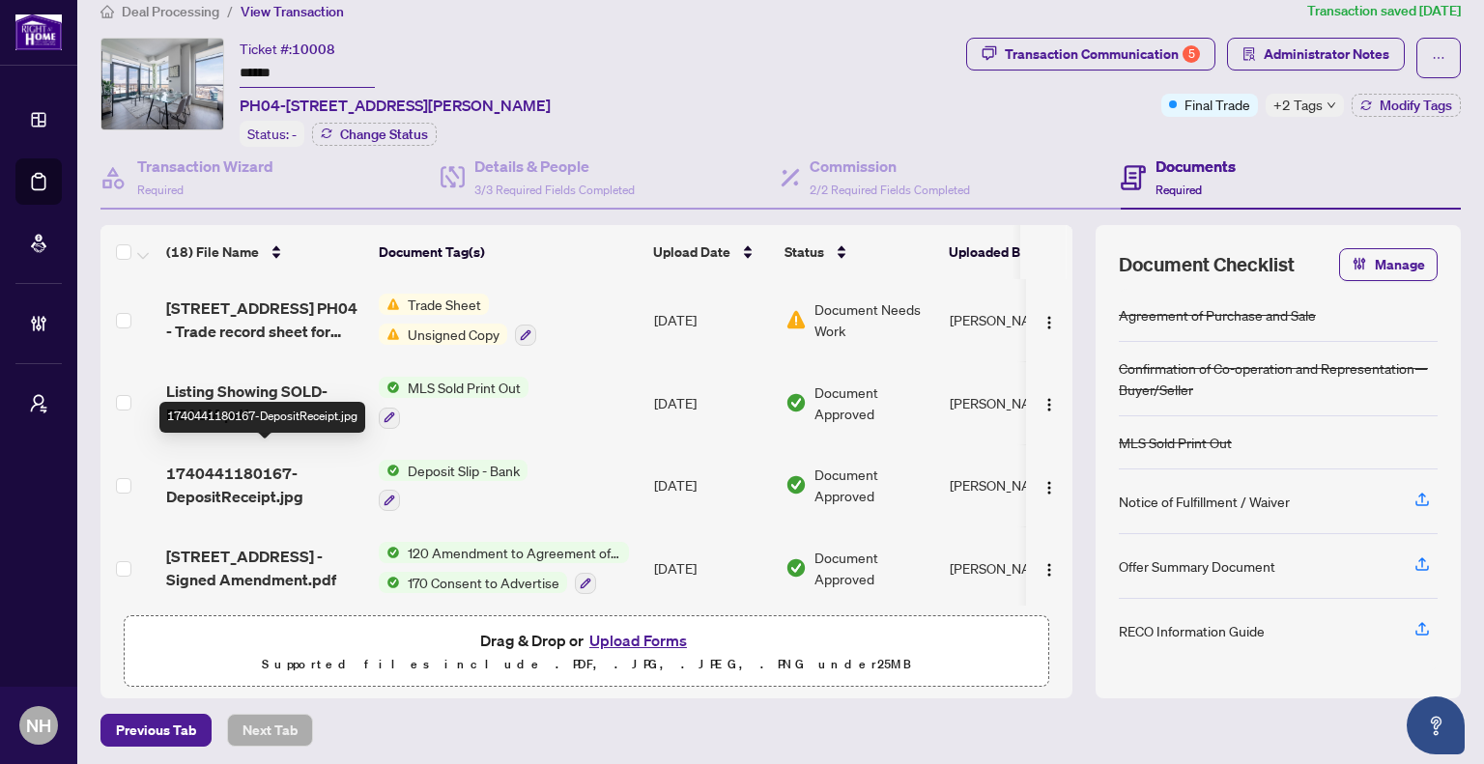
click at [197, 463] on span "1740441180167-DepositReceipt.jpg" at bounding box center [264, 485] width 197 height 46
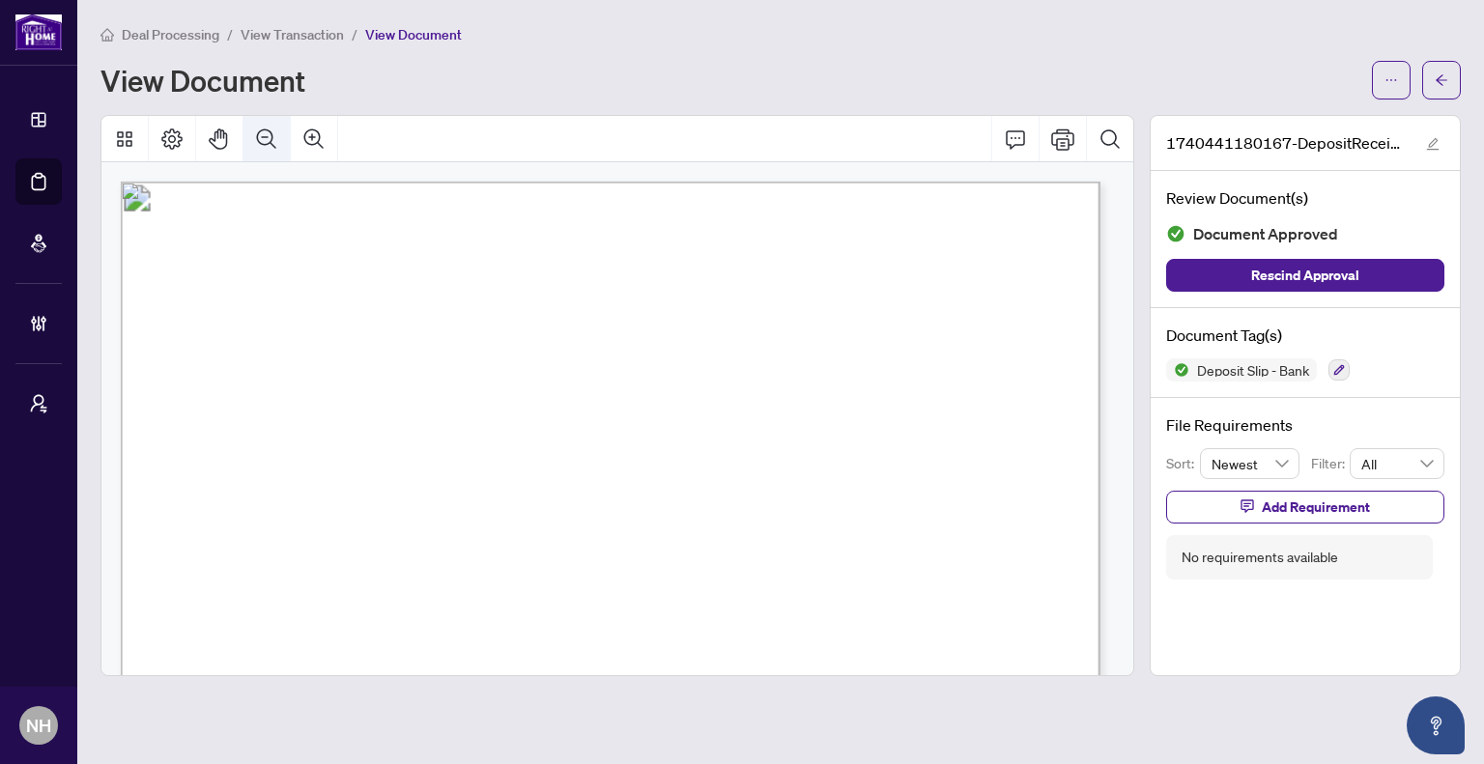
click at [259, 130] on icon "Zoom Out" at bounding box center [266, 138] width 19 height 19
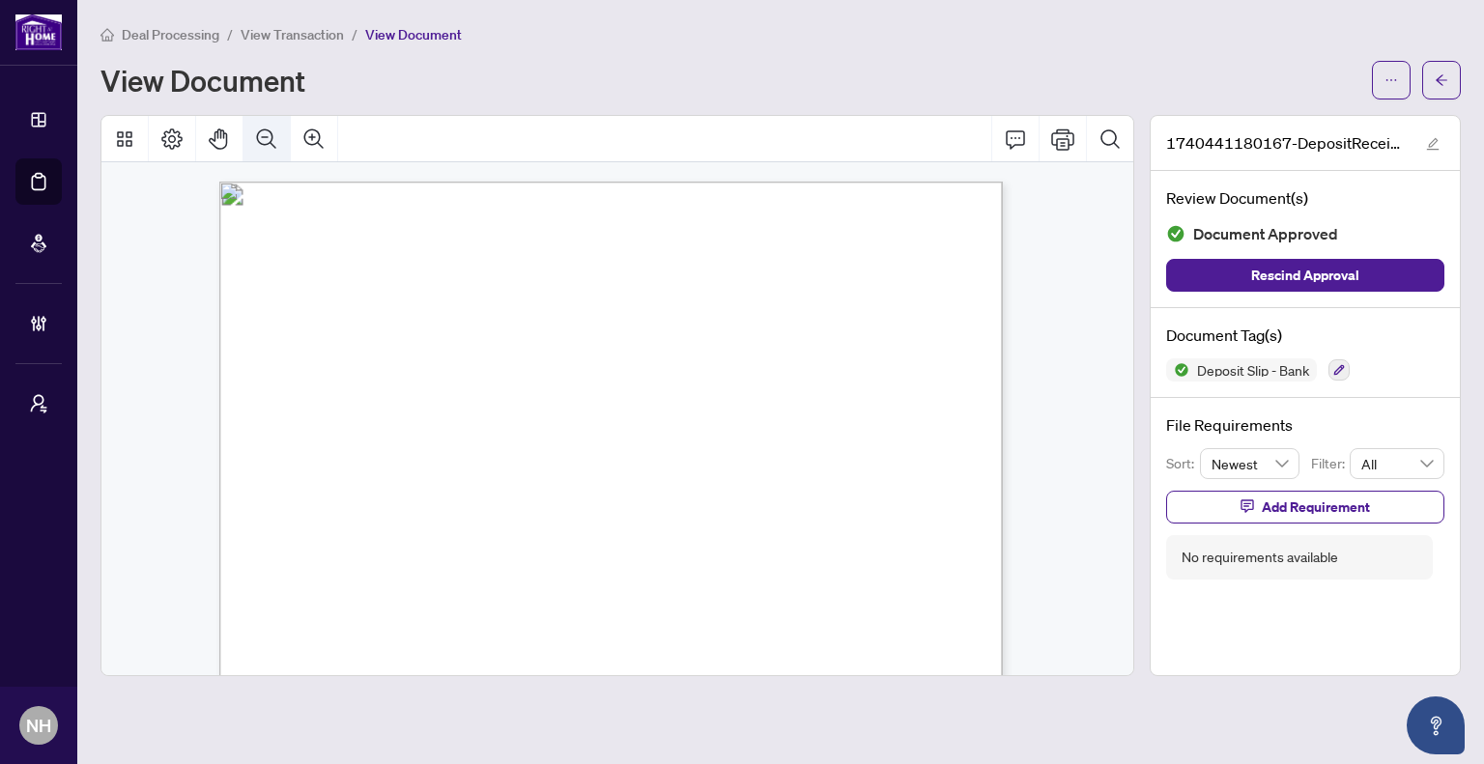
click at [259, 130] on icon "Zoom Out" at bounding box center [266, 138] width 19 height 19
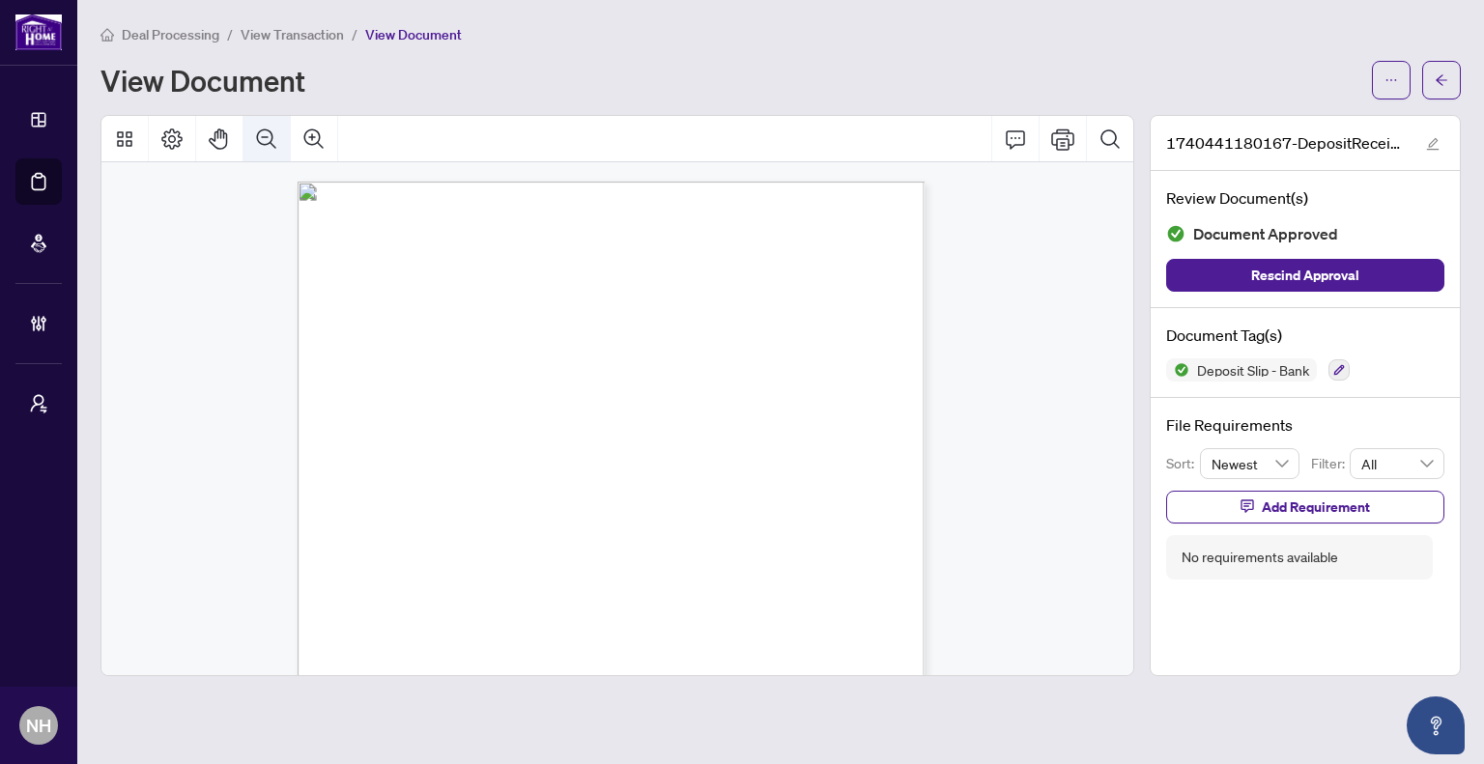
click at [259, 130] on icon "Zoom Out" at bounding box center [266, 138] width 19 height 19
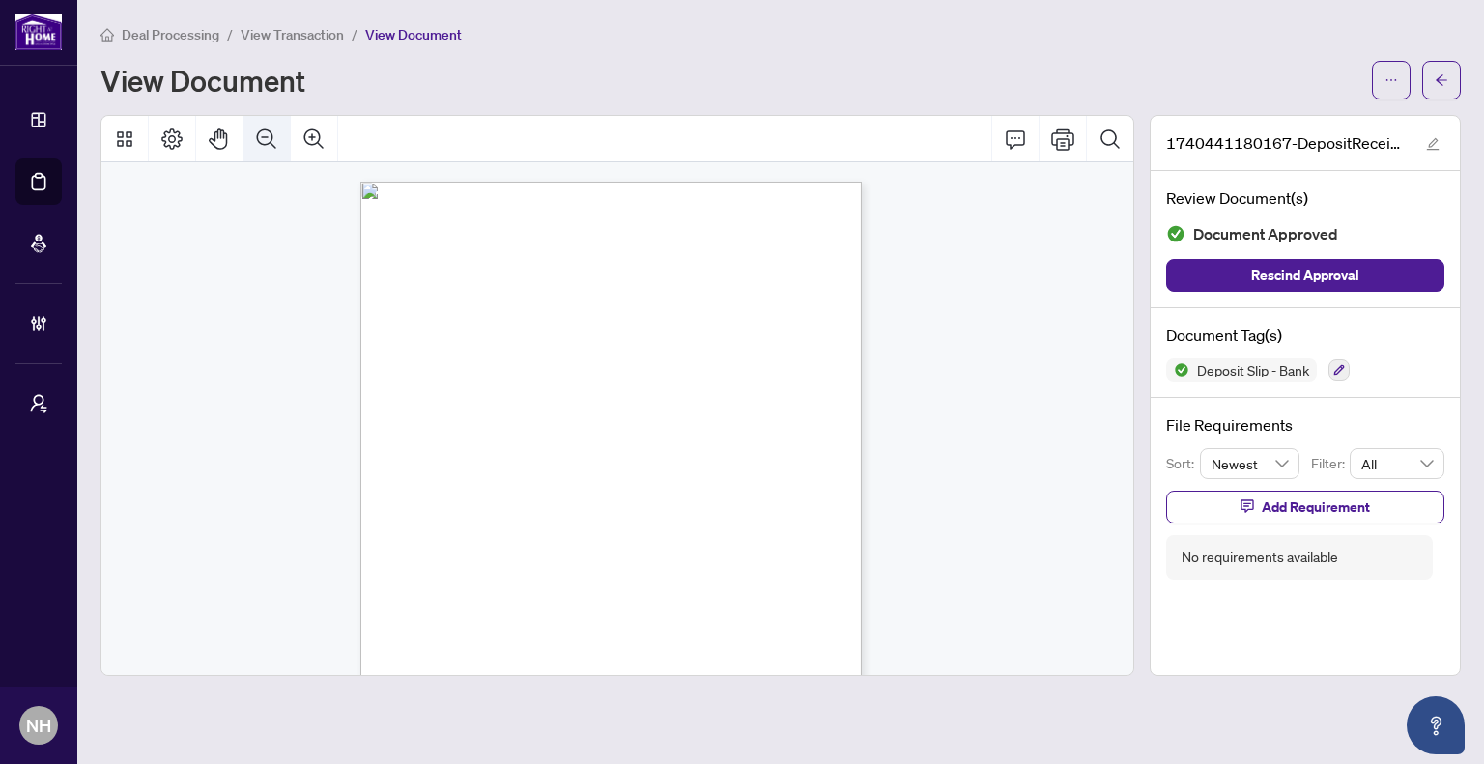
click at [259, 130] on icon "Zoom Out" at bounding box center [266, 138] width 19 height 19
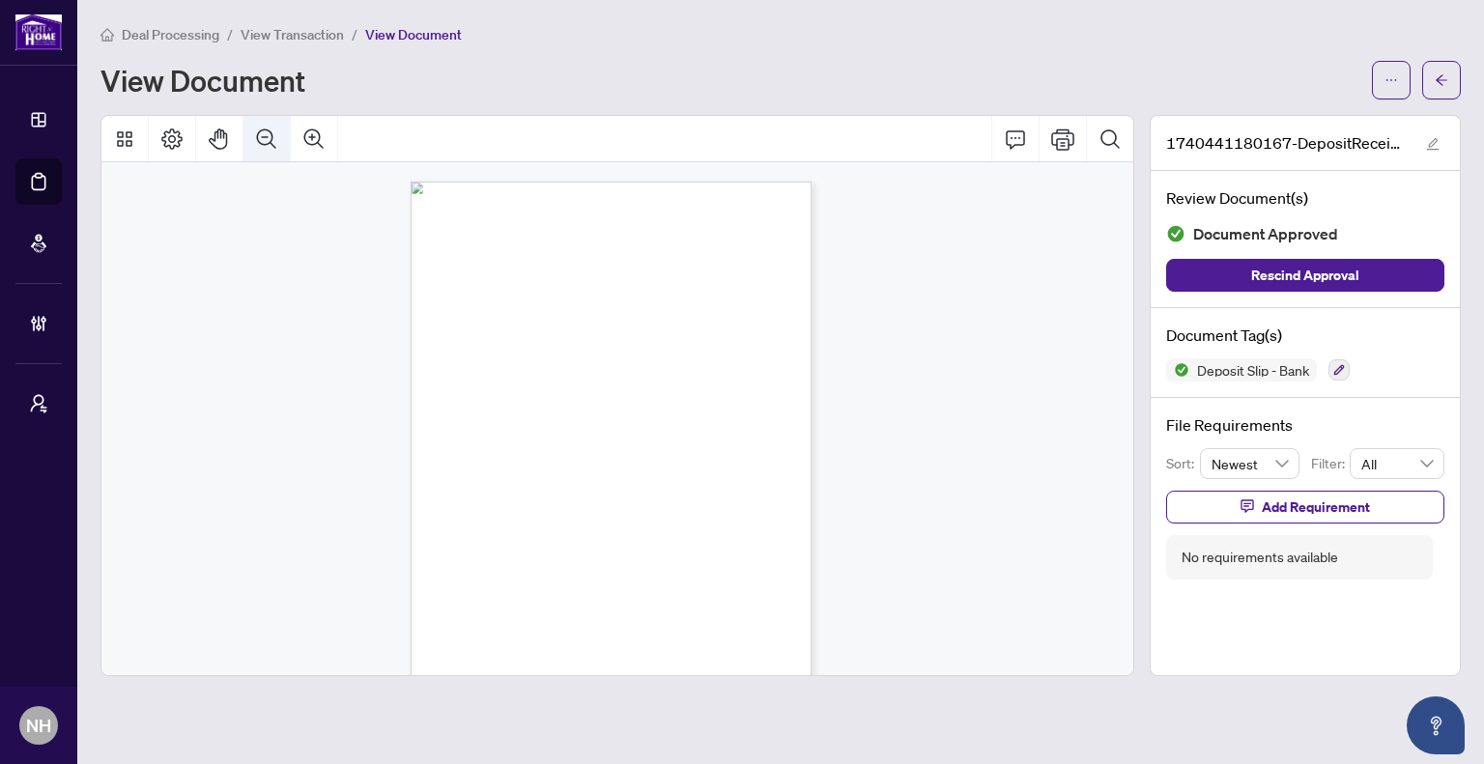
click at [259, 130] on icon "Zoom Out" at bounding box center [266, 138] width 19 height 19
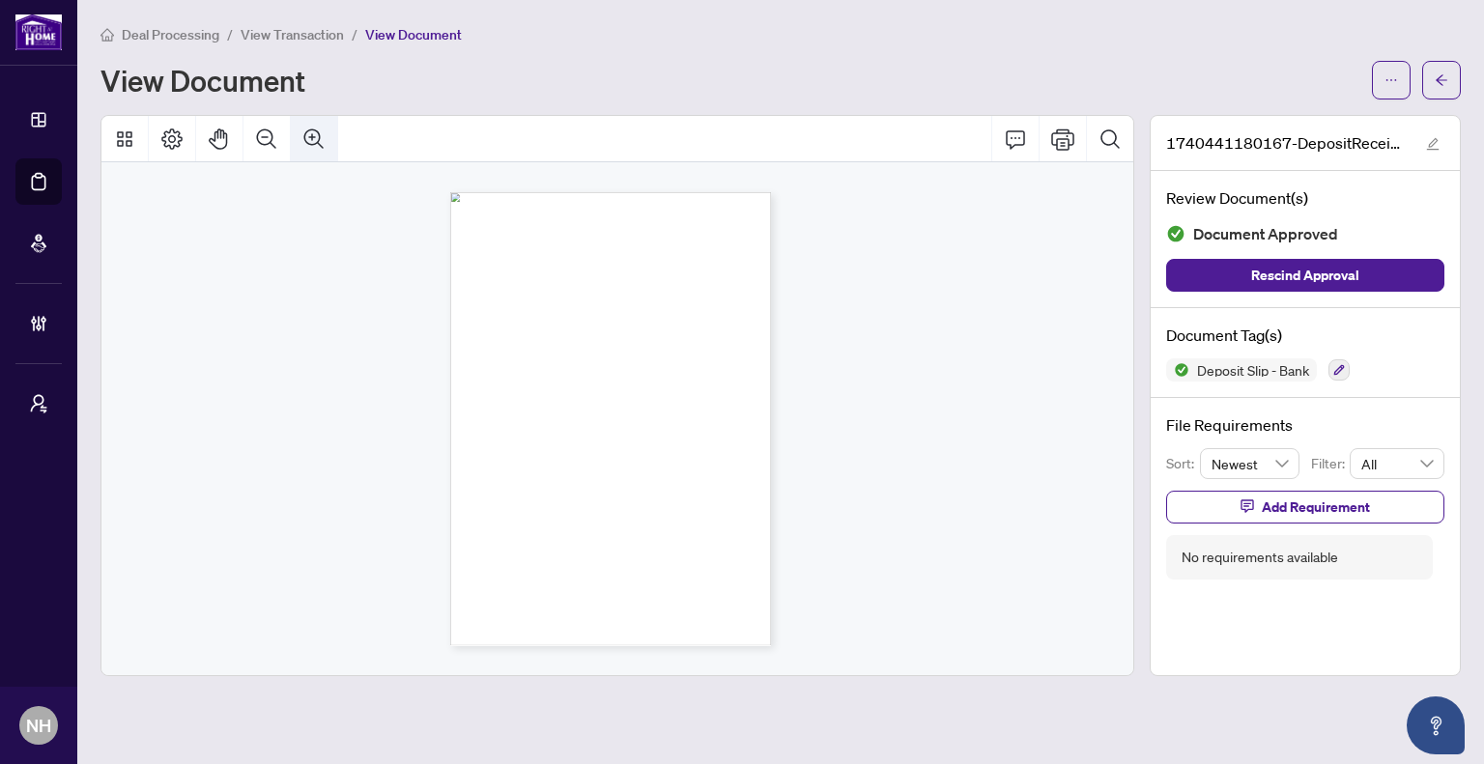
click at [319, 133] on icon "Zoom In" at bounding box center [313, 138] width 19 height 19
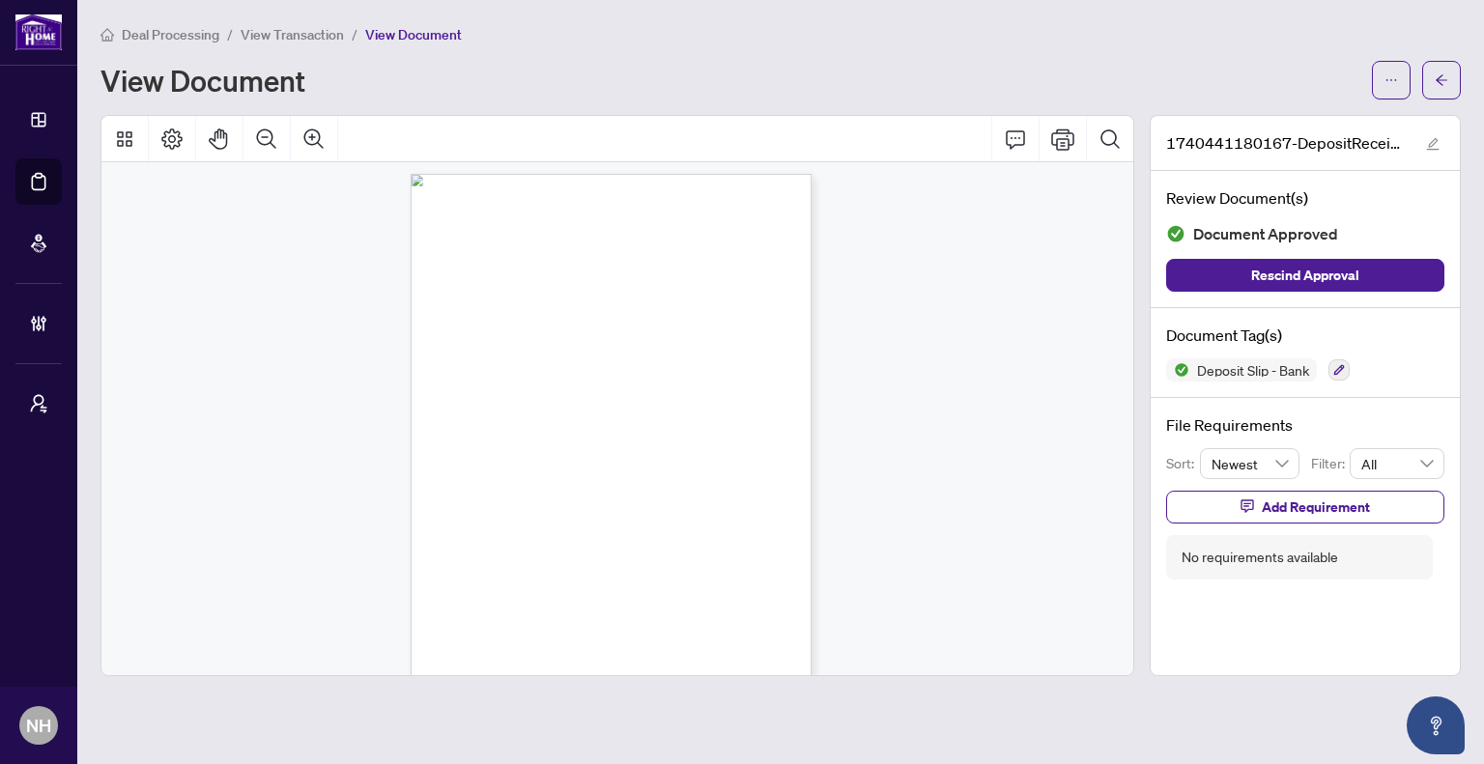
click at [162, 30] on span "Deal Processing" at bounding box center [171, 34] width 98 height 17
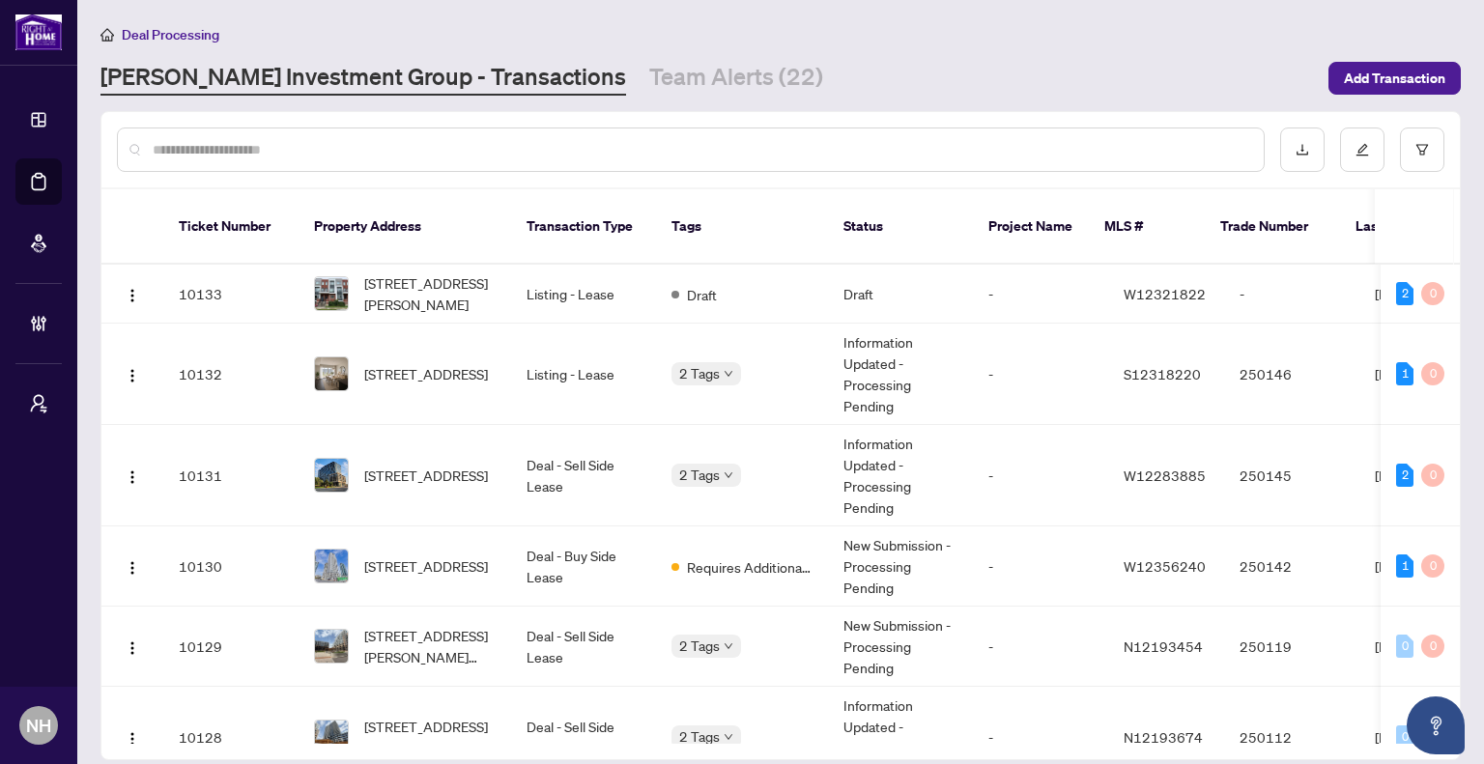
click at [364, 158] on input "text" at bounding box center [701, 149] width 1096 height 21
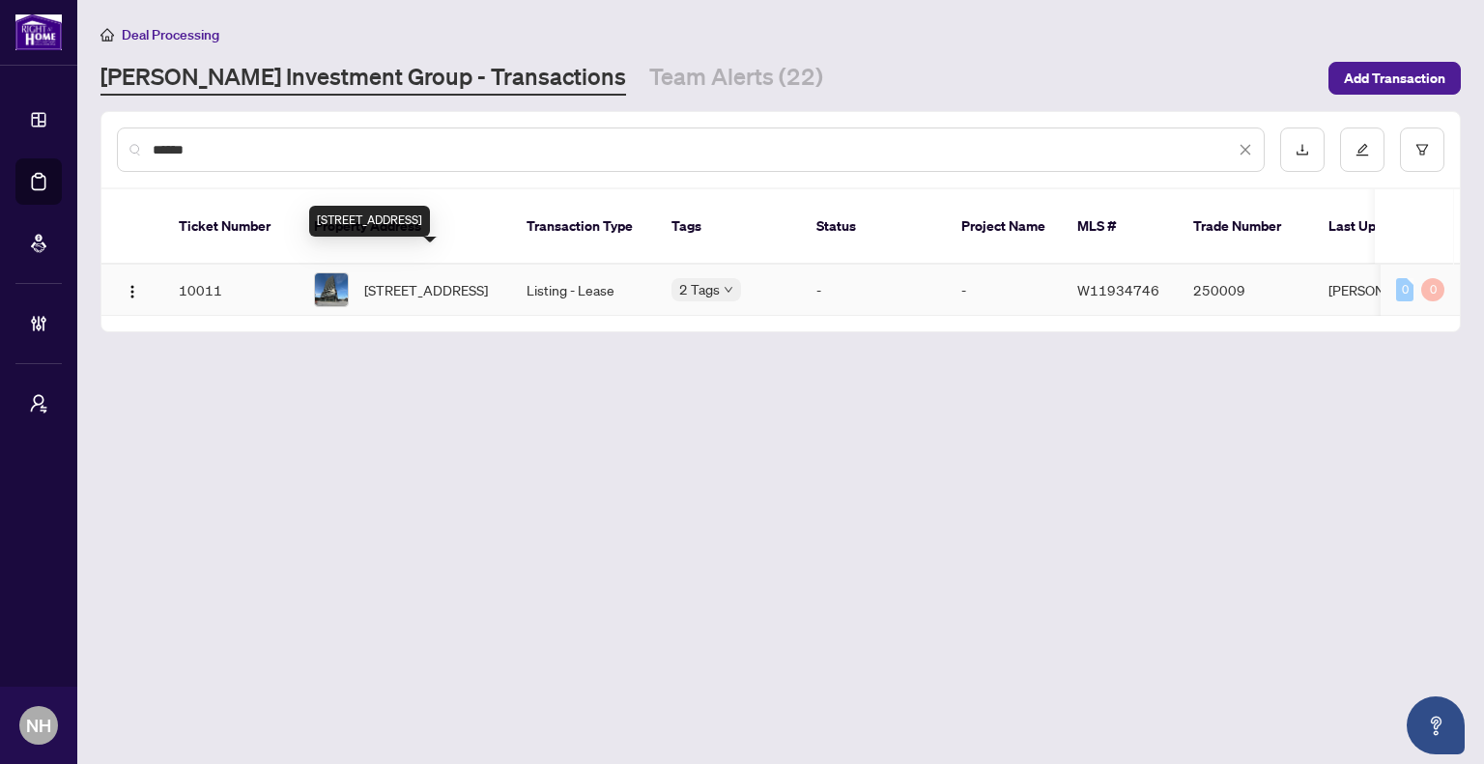
type input "******"
click at [367, 279] on span "[STREET_ADDRESS]" at bounding box center [426, 289] width 124 height 21
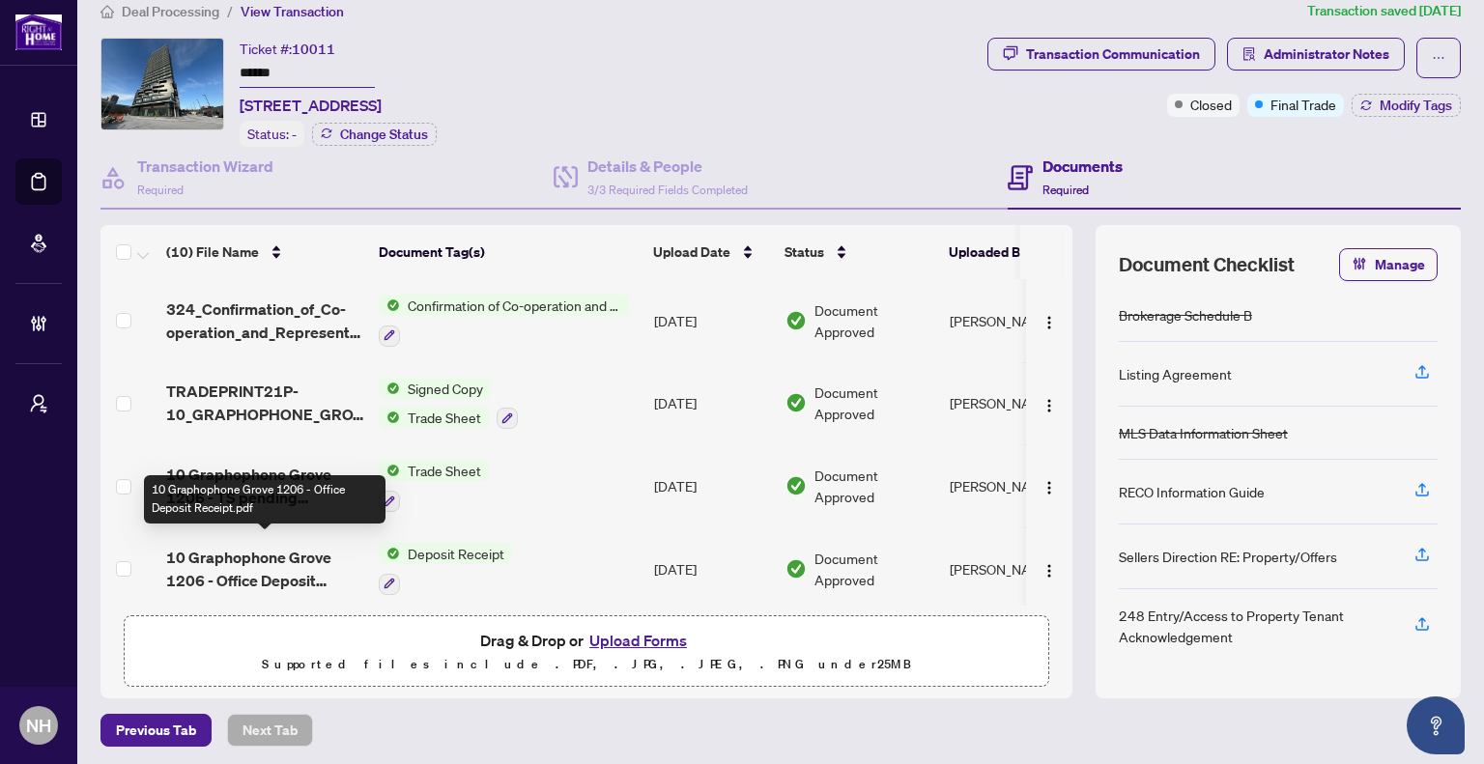
click at [289, 553] on span "10 Graphophone Grove 1206 - Office Deposit Receipt.pdf" at bounding box center [264, 569] width 197 height 46
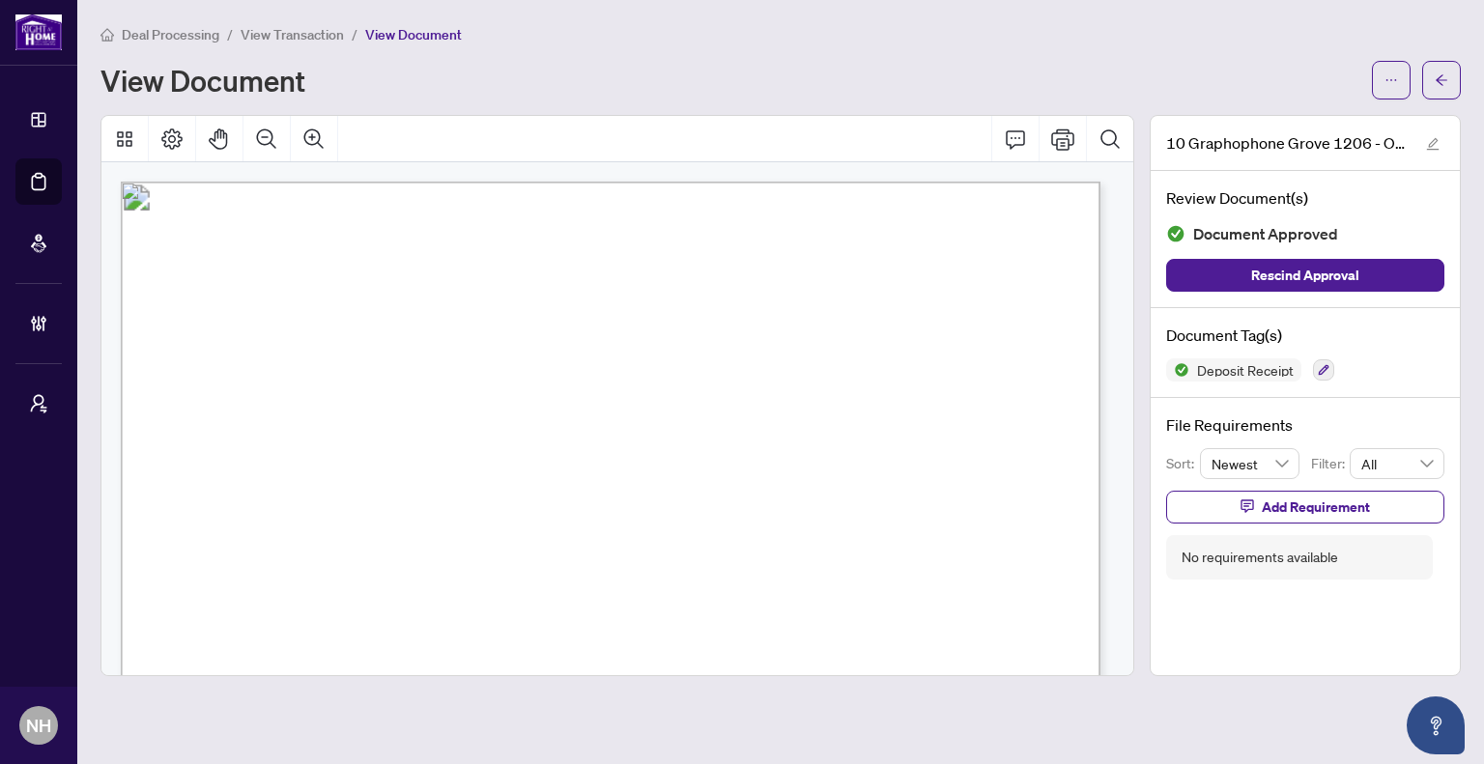
drag, startPoint x: 1454, startPoint y: 74, endPoint x: 1456, endPoint y: 156, distance: 81.2
click at [1454, 74] on button "button" at bounding box center [1441, 80] width 39 height 39
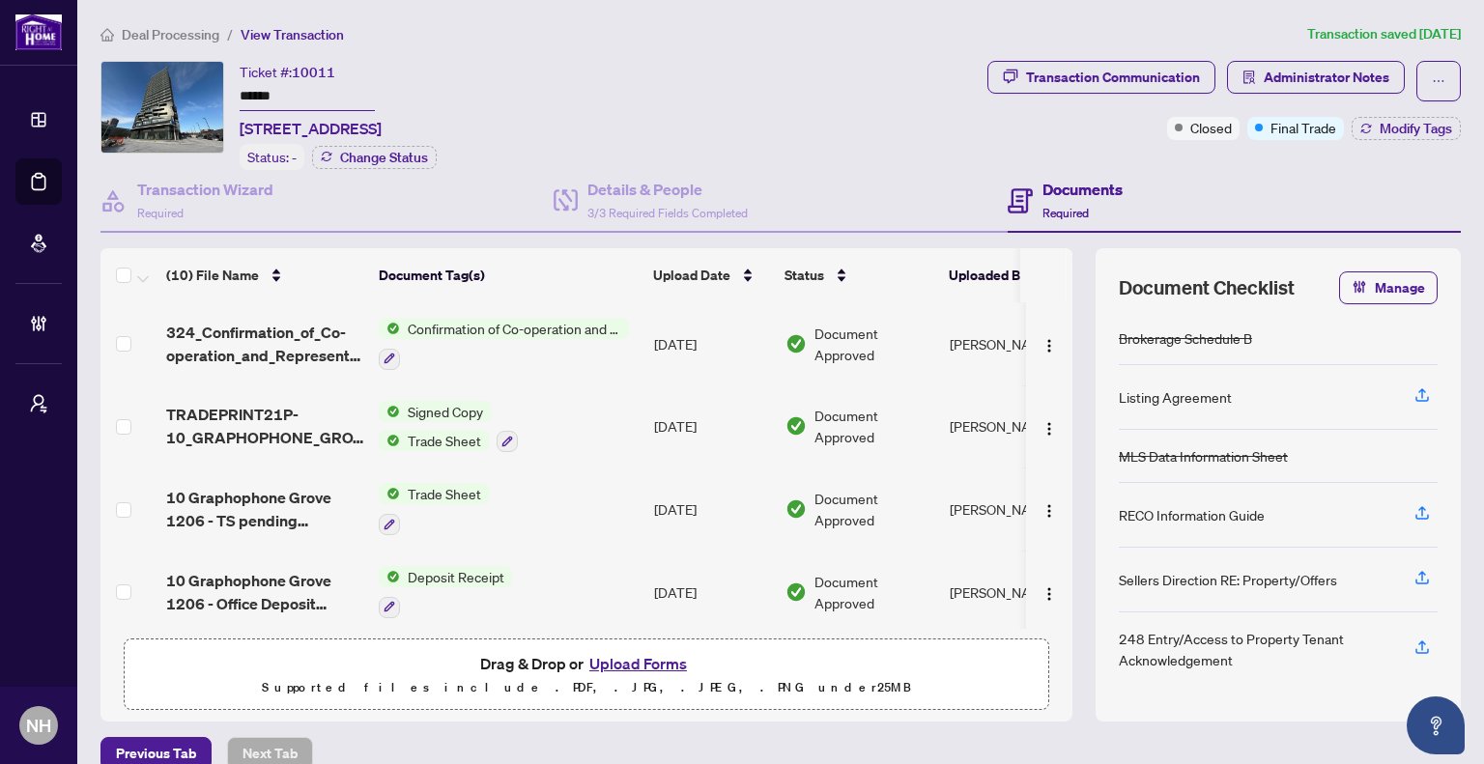
click at [120, 31] on span "Deal Processing" at bounding box center [160, 34] width 119 height 17
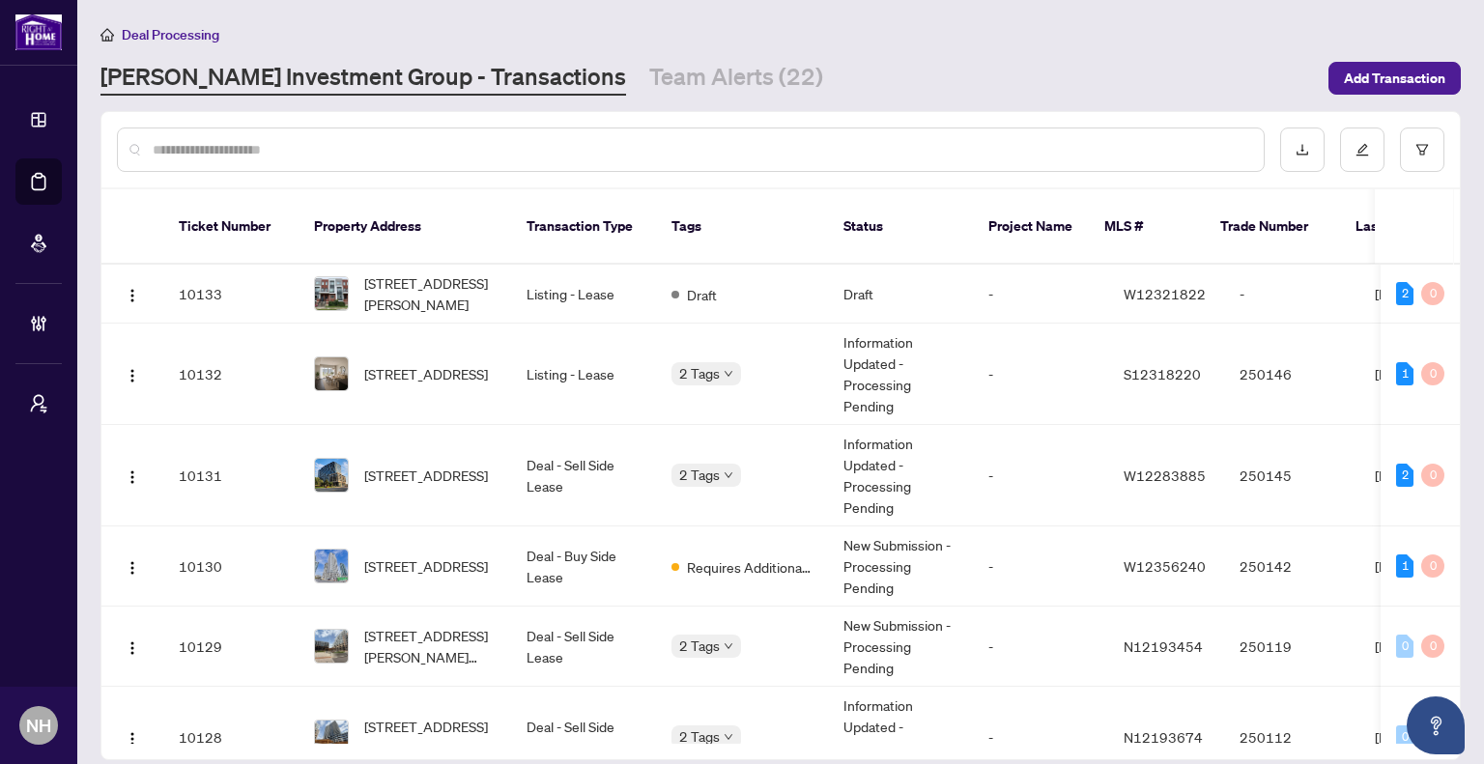
click at [286, 155] on input "text" at bounding box center [701, 149] width 1096 height 21
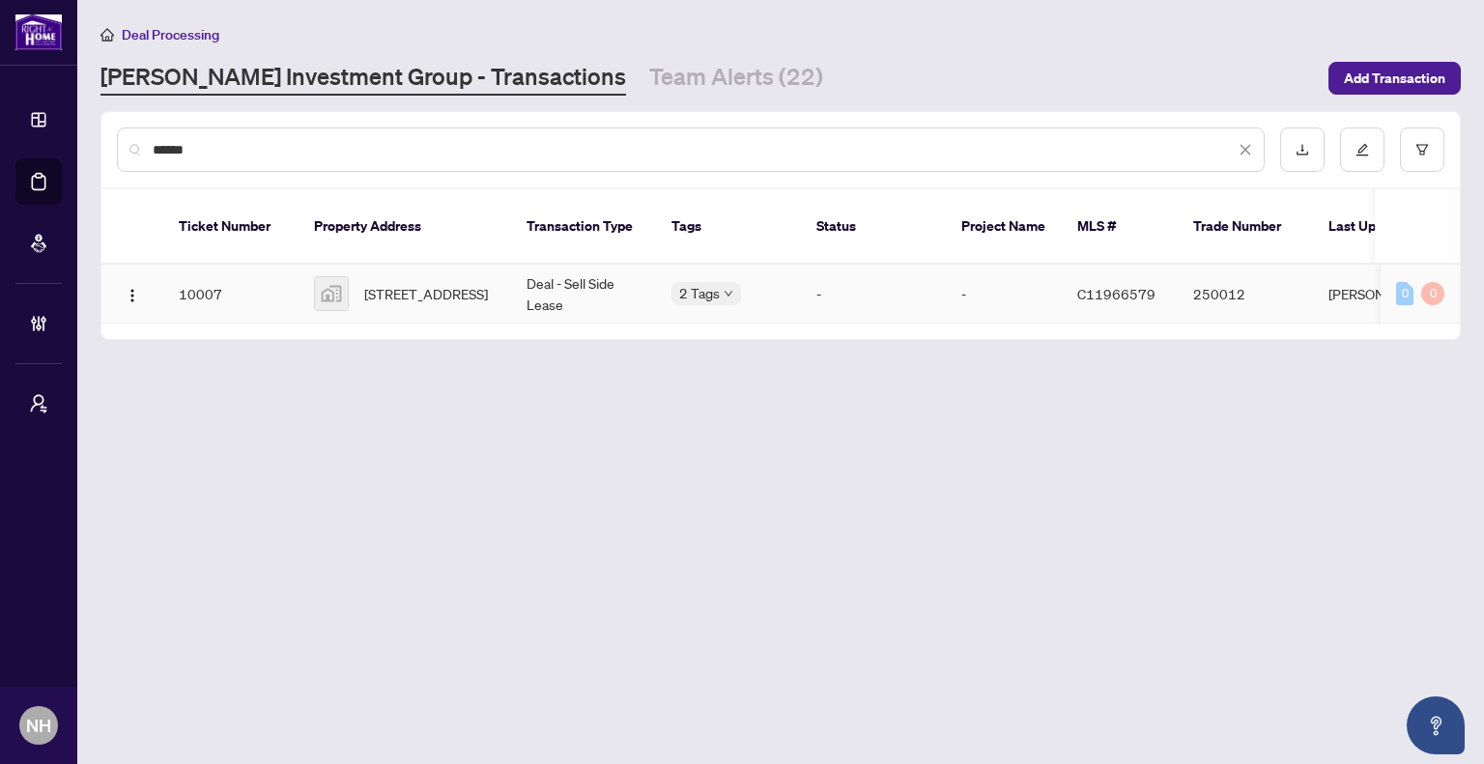
type input "******"
click at [387, 283] on span "[STREET_ADDRESS]" at bounding box center [426, 293] width 124 height 21
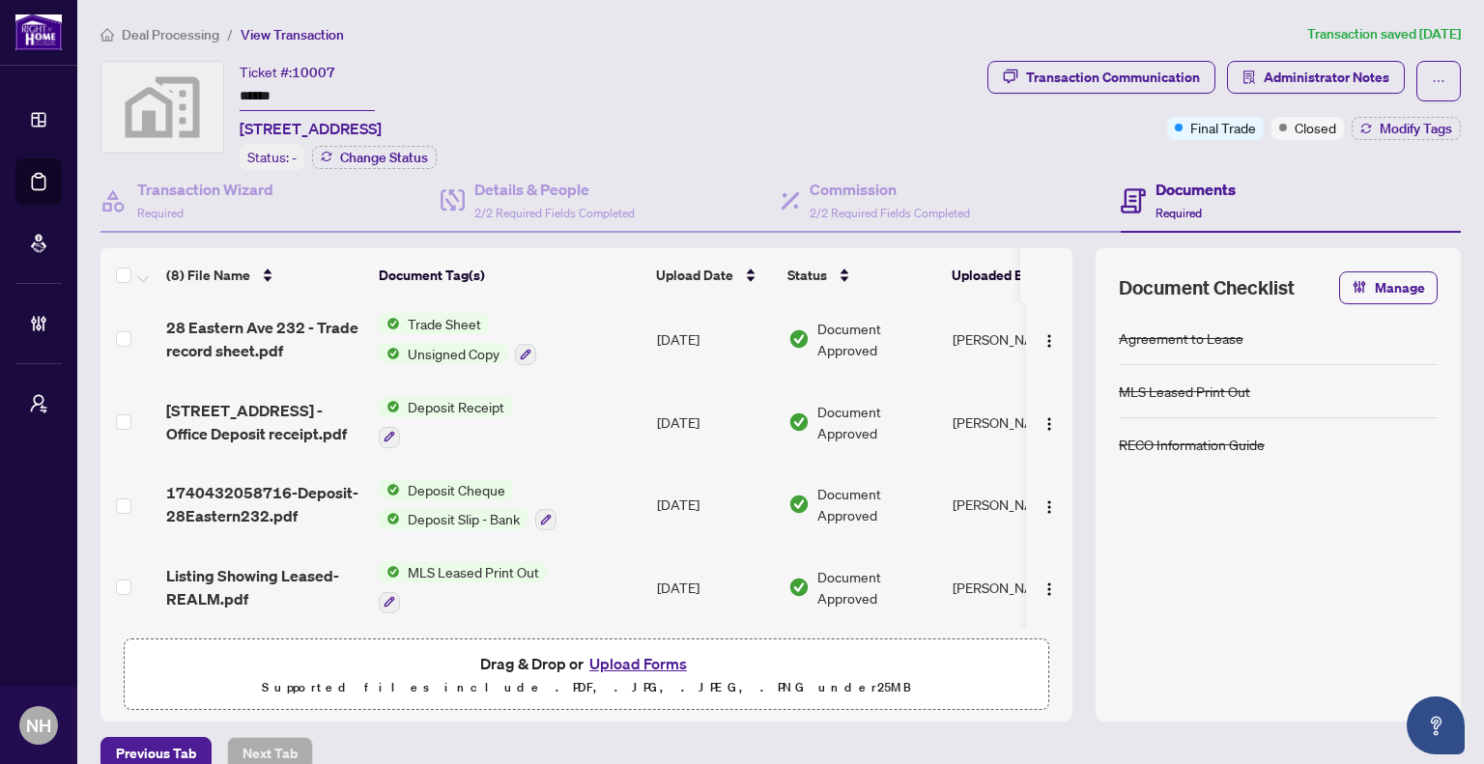
scroll to position [137, 0]
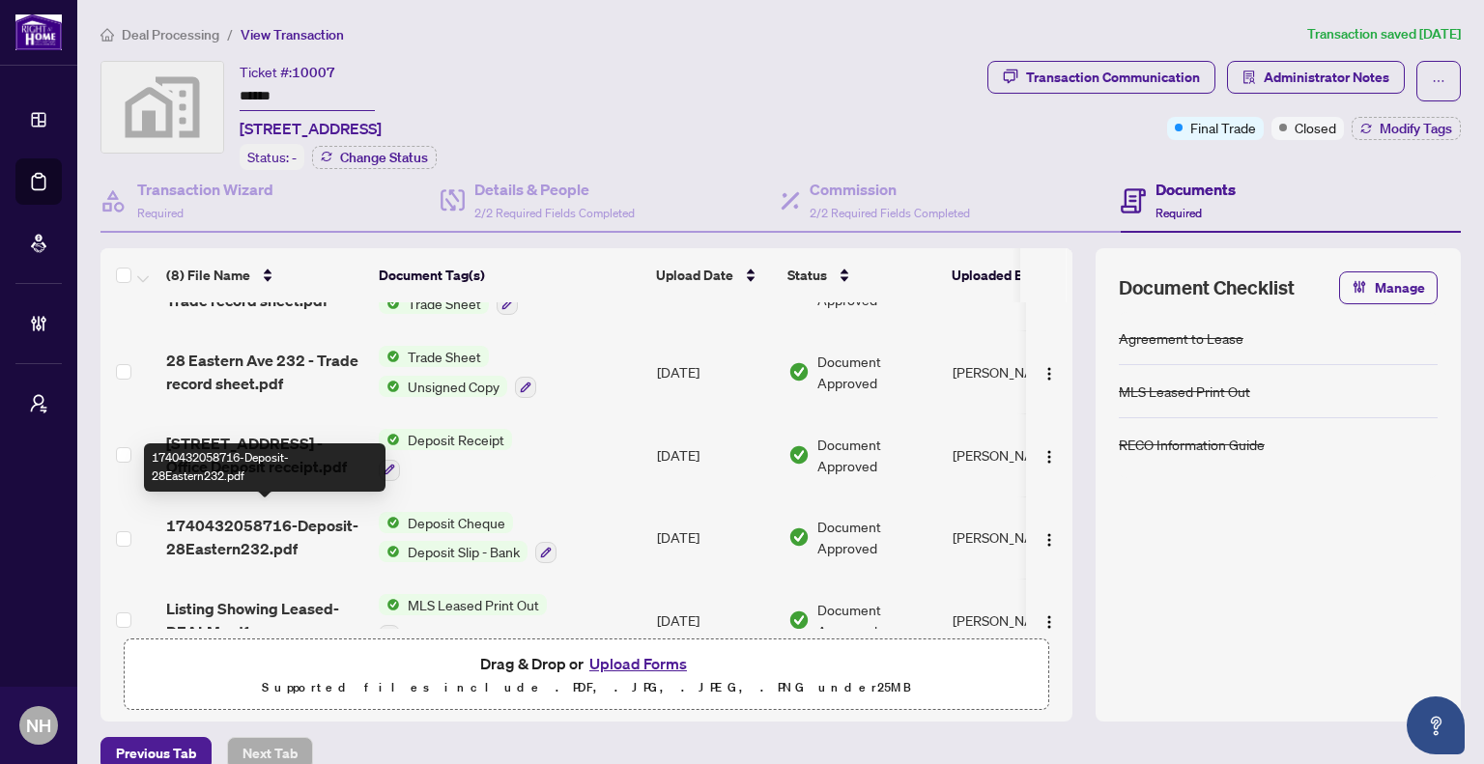
click at [295, 517] on span "1740432058716-Deposit-28Eastern232.pdf" at bounding box center [264, 537] width 197 height 46
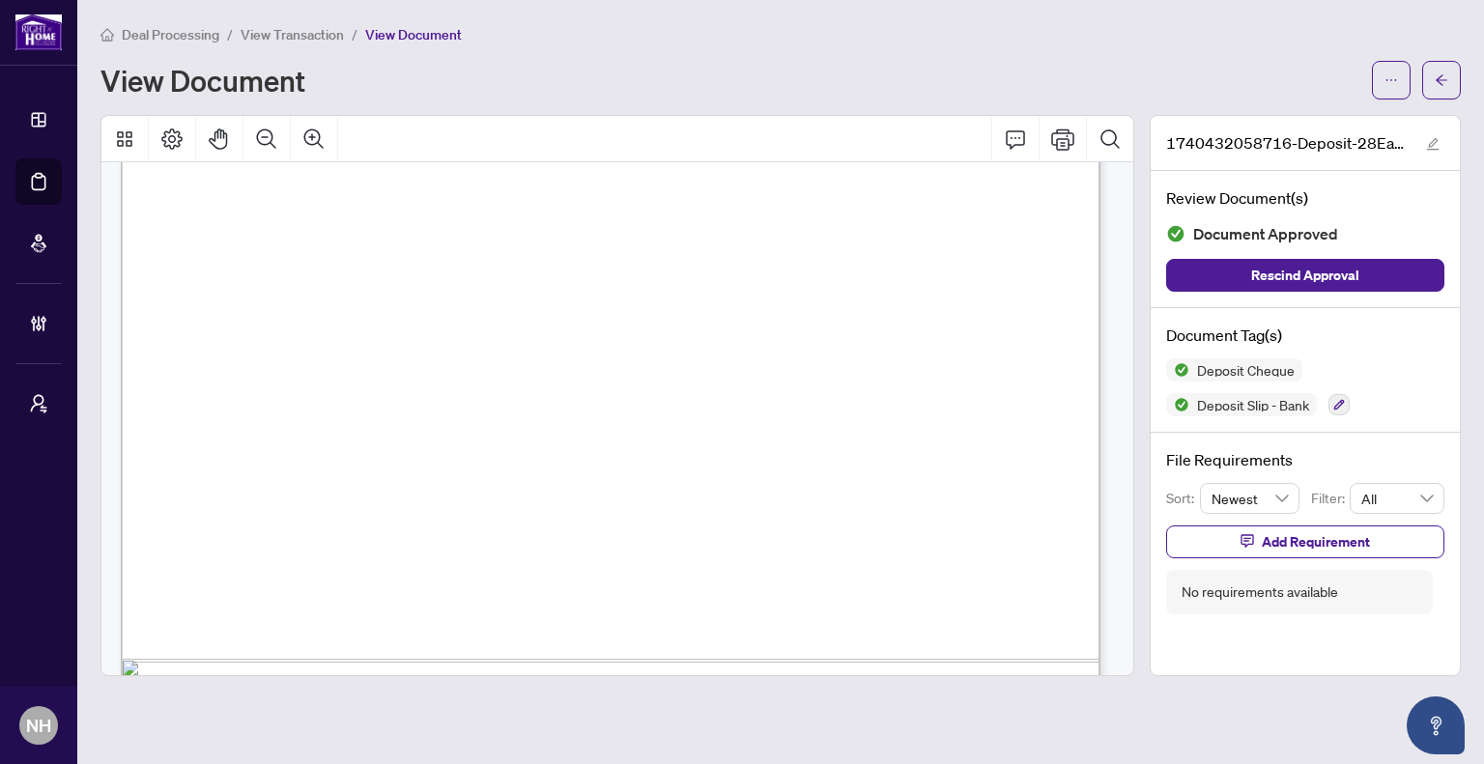
scroll to position [1836, 0]
click at [279, 135] on button "Zoom Out" at bounding box center [267, 139] width 46 height 46
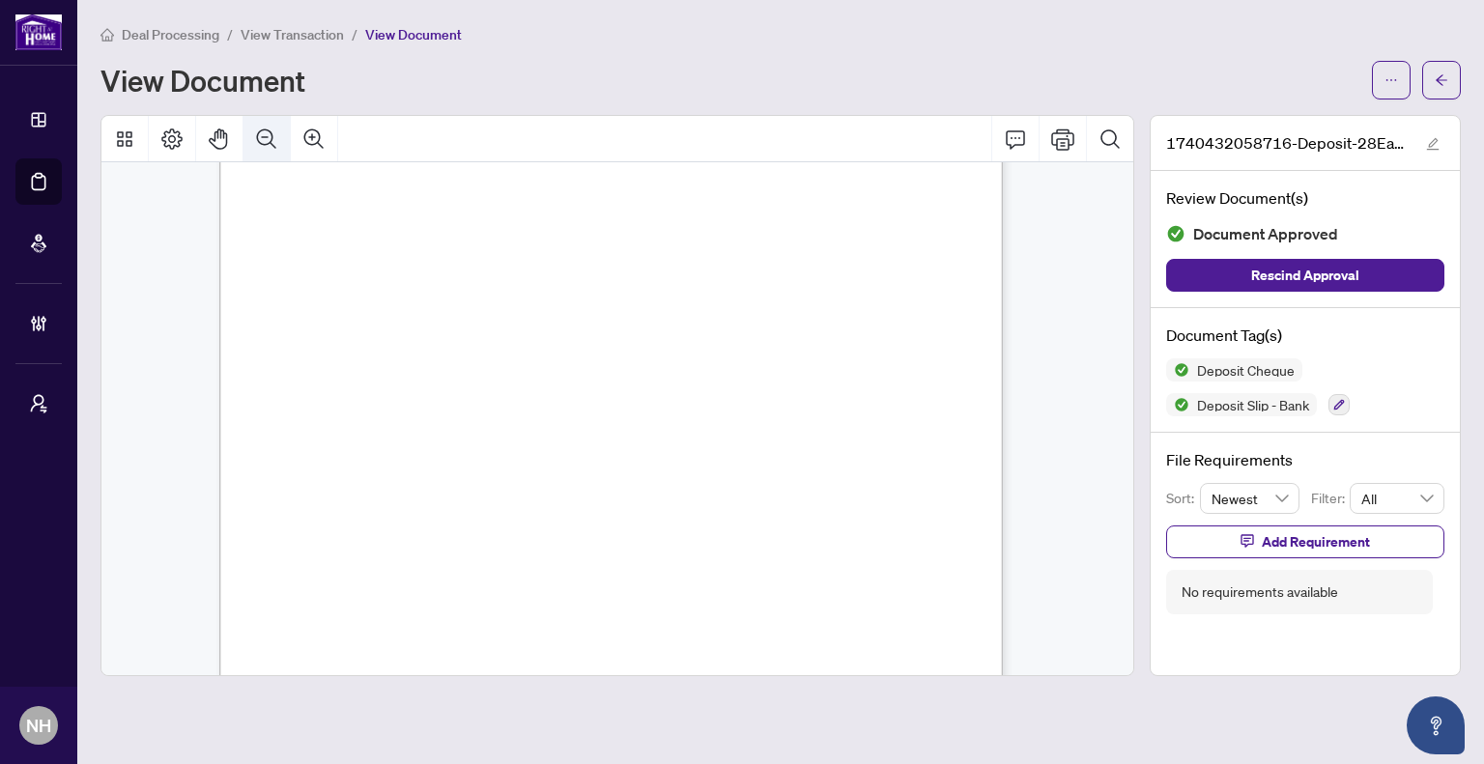
click at [273, 131] on icon "Zoom Out" at bounding box center [266, 139] width 23 height 23
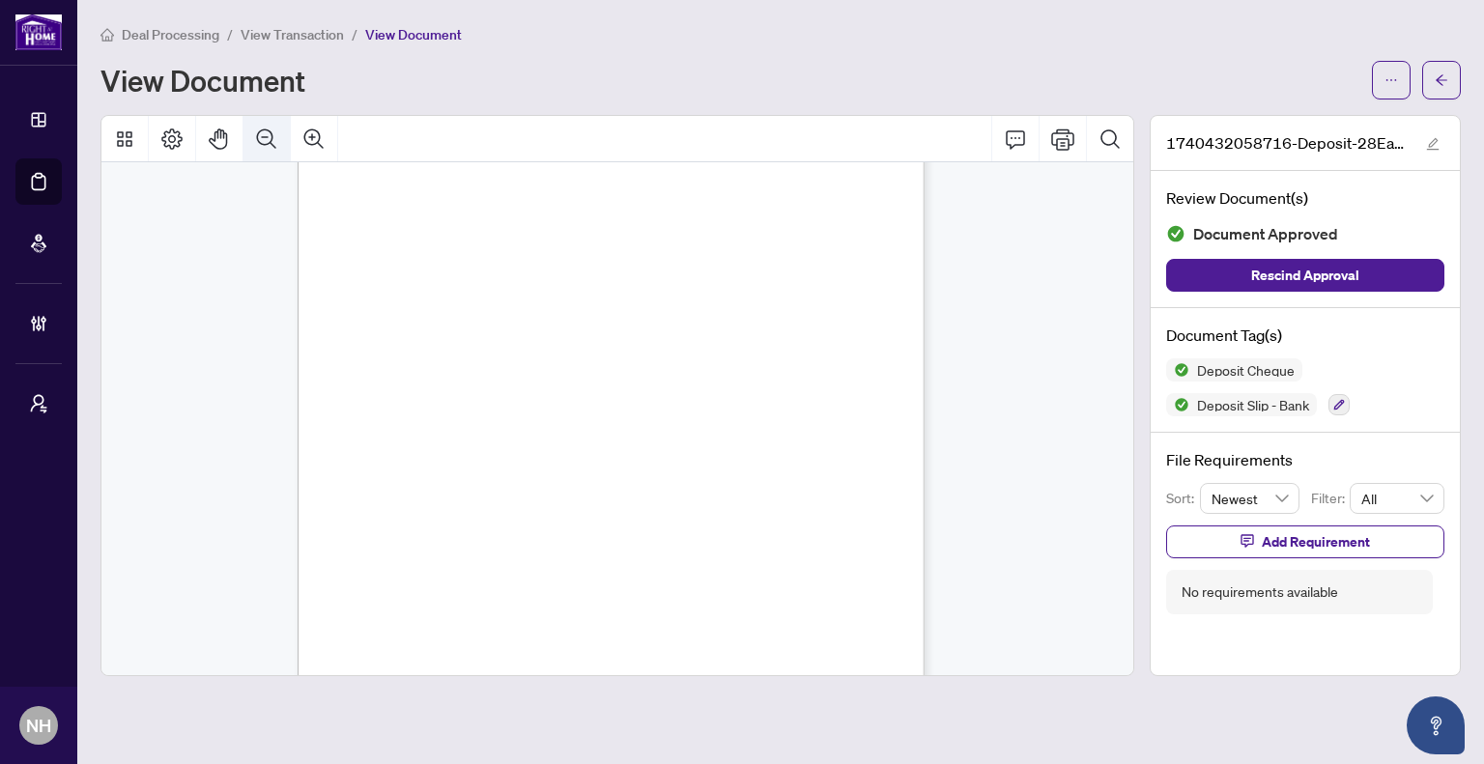
click at [273, 131] on icon "Zoom Out" at bounding box center [266, 139] width 23 height 23
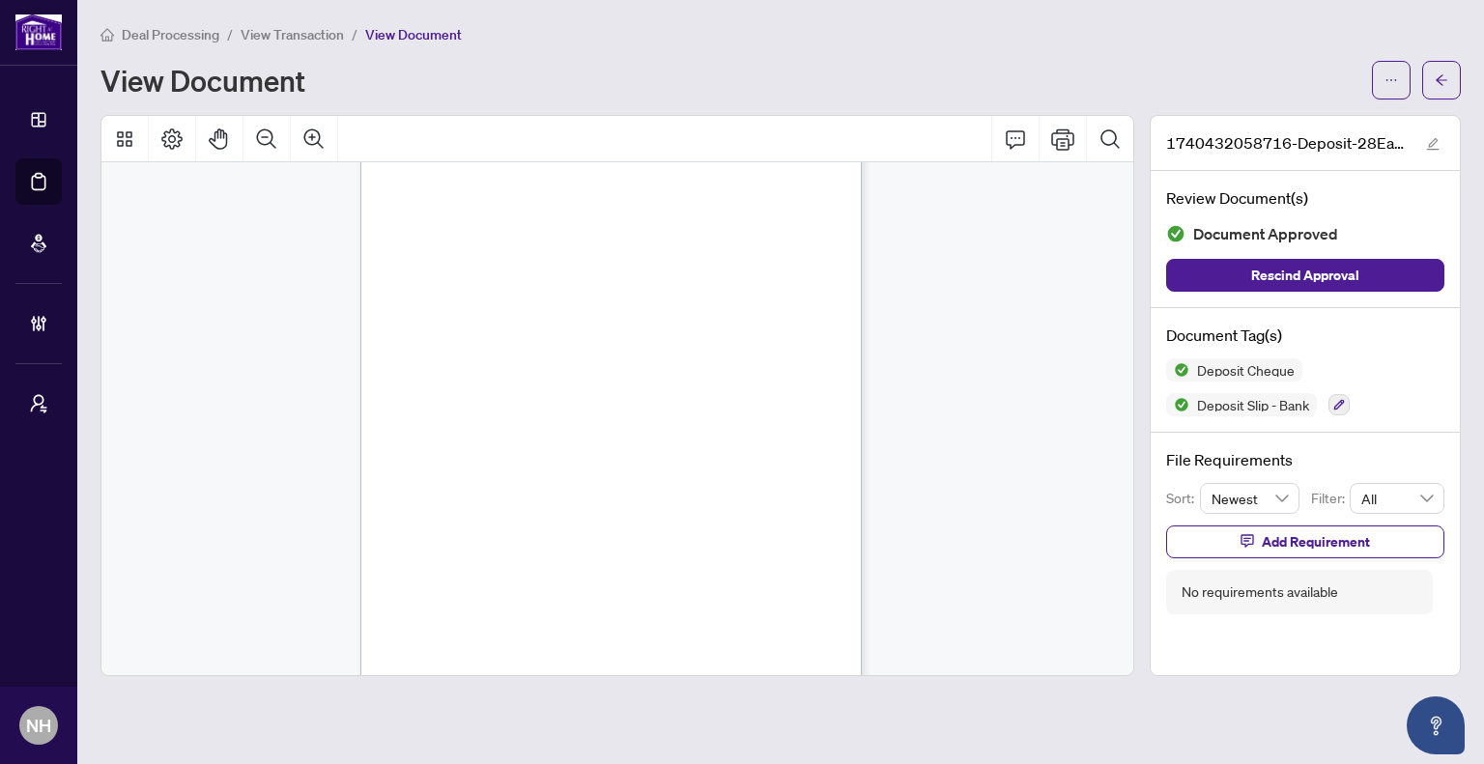
scroll to position [85, 0]
click at [260, 134] on icon "Zoom Out" at bounding box center [266, 139] width 23 height 23
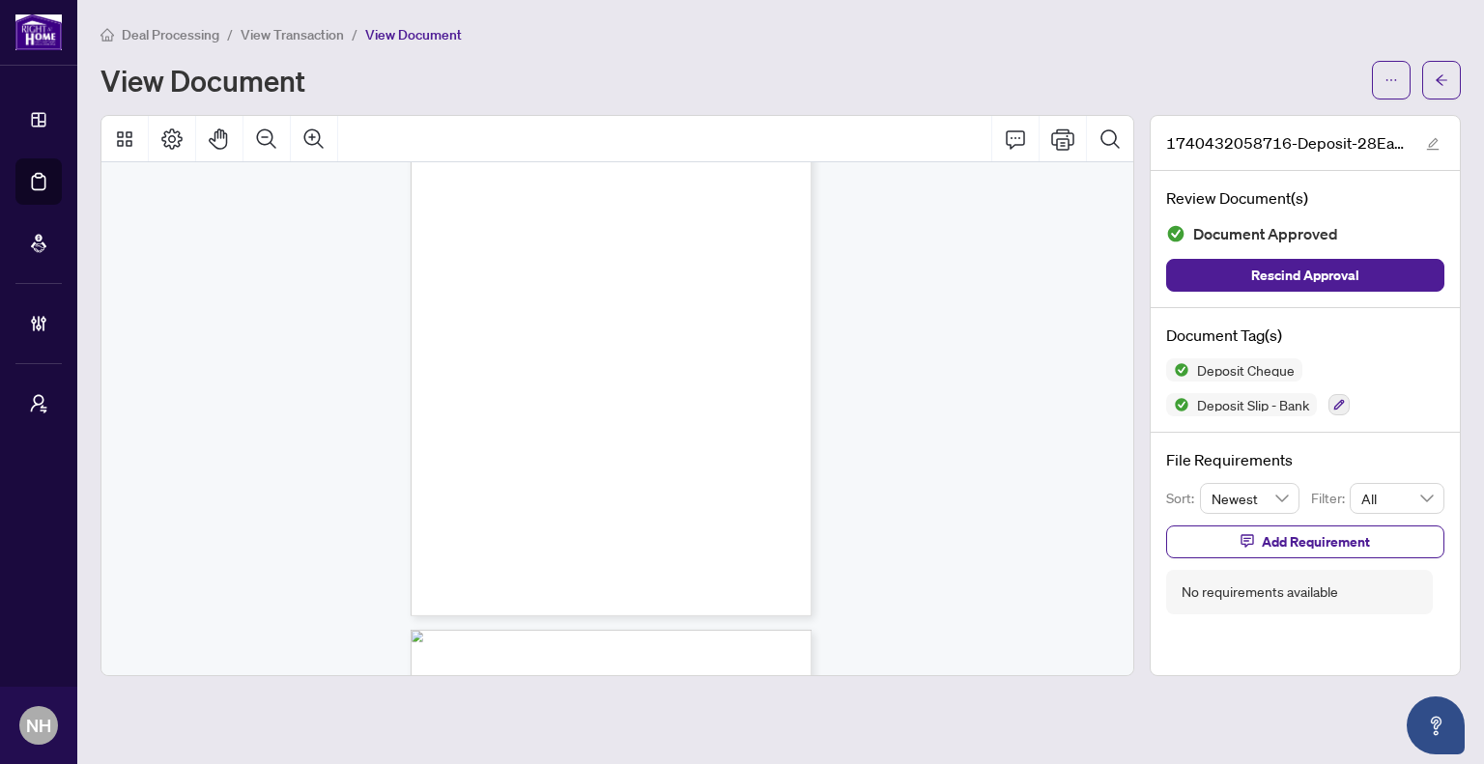
scroll to position [120, 0]
click at [203, 33] on span "Deal Processing" at bounding box center [171, 34] width 98 height 17
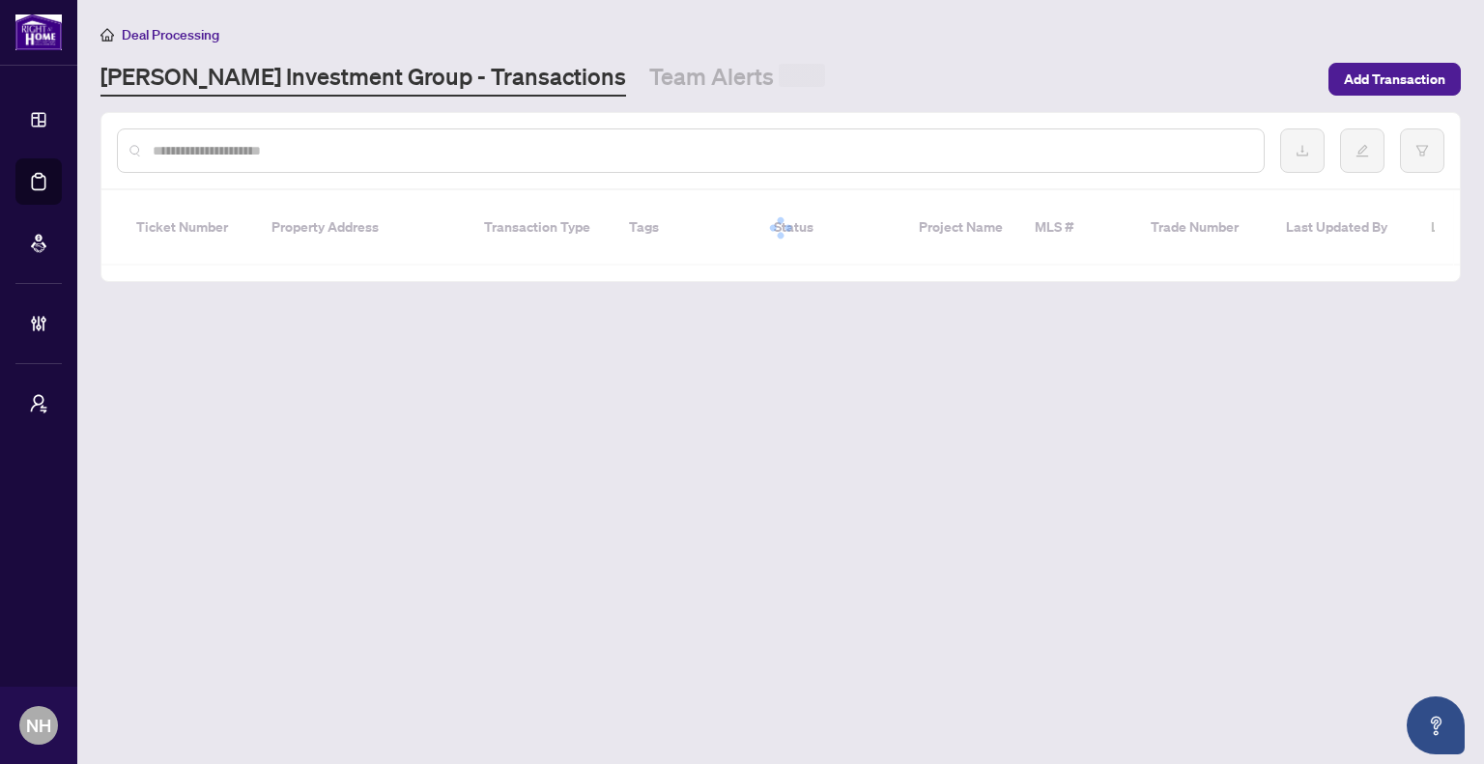
click at [358, 150] on input "text" at bounding box center [701, 150] width 1096 height 21
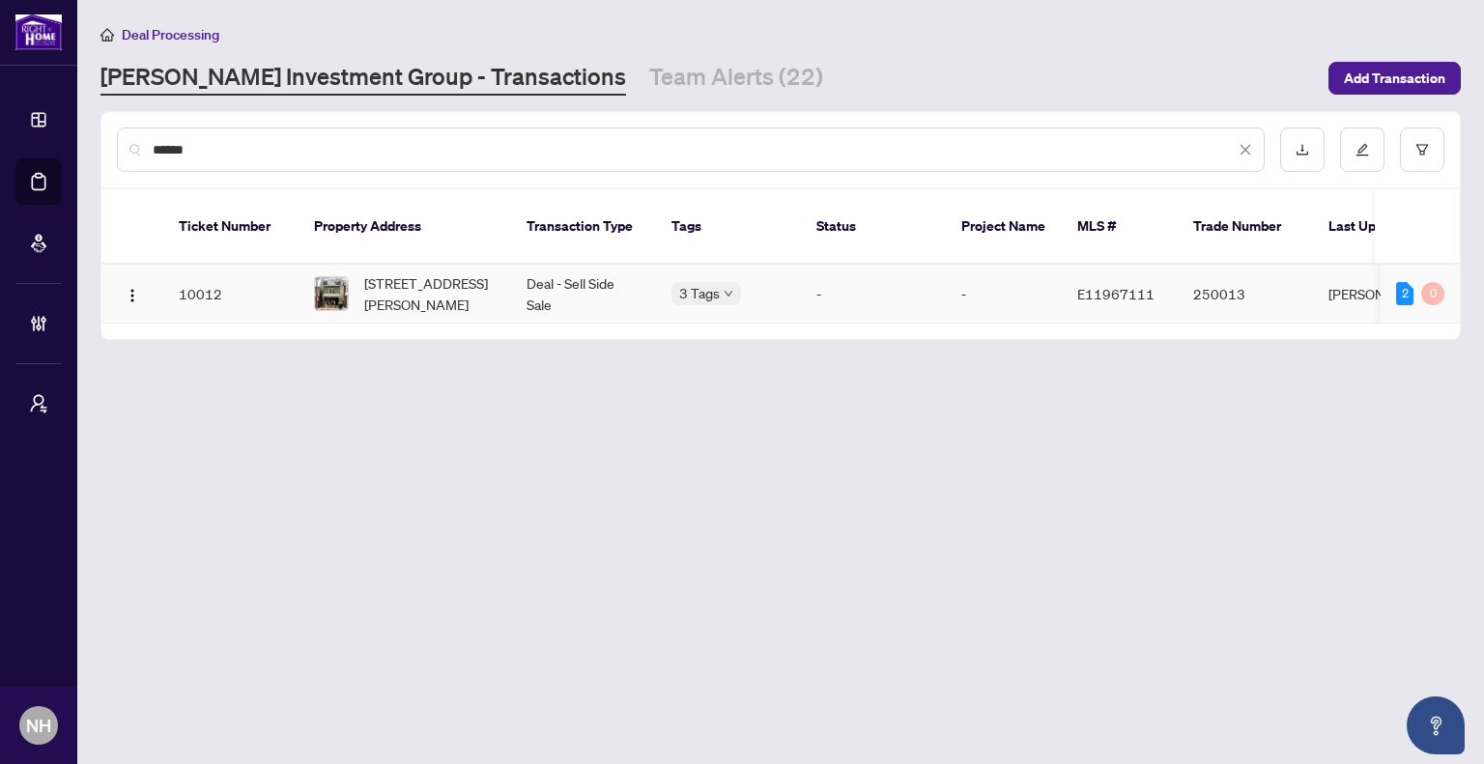
type input "******"
click at [443, 289] on span "[STREET_ADDRESS][PERSON_NAME]" at bounding box center [429, 294] width 131 height 43
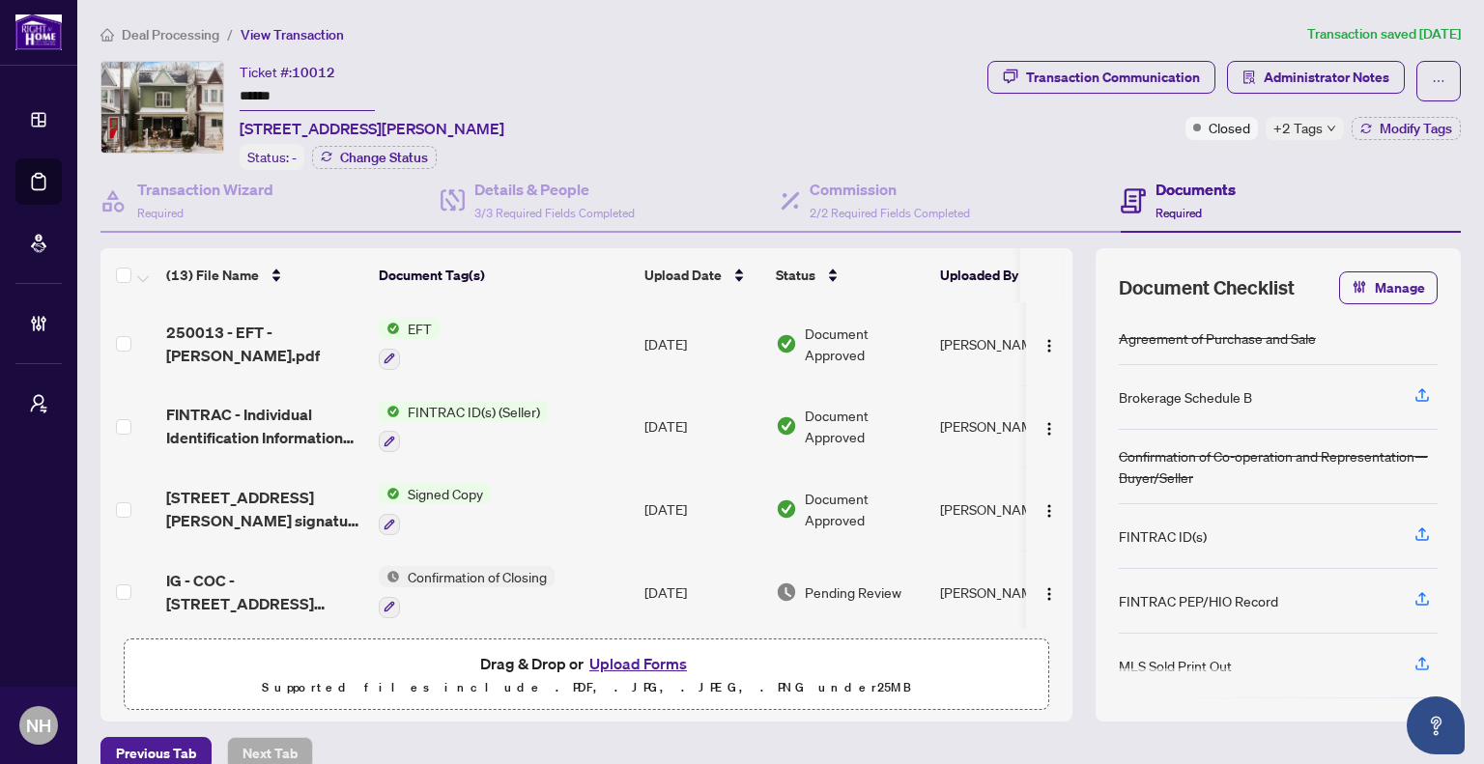
click at [146, 34] on span "Deal Processing" at bounding box center [171, 34] width 98 height 17
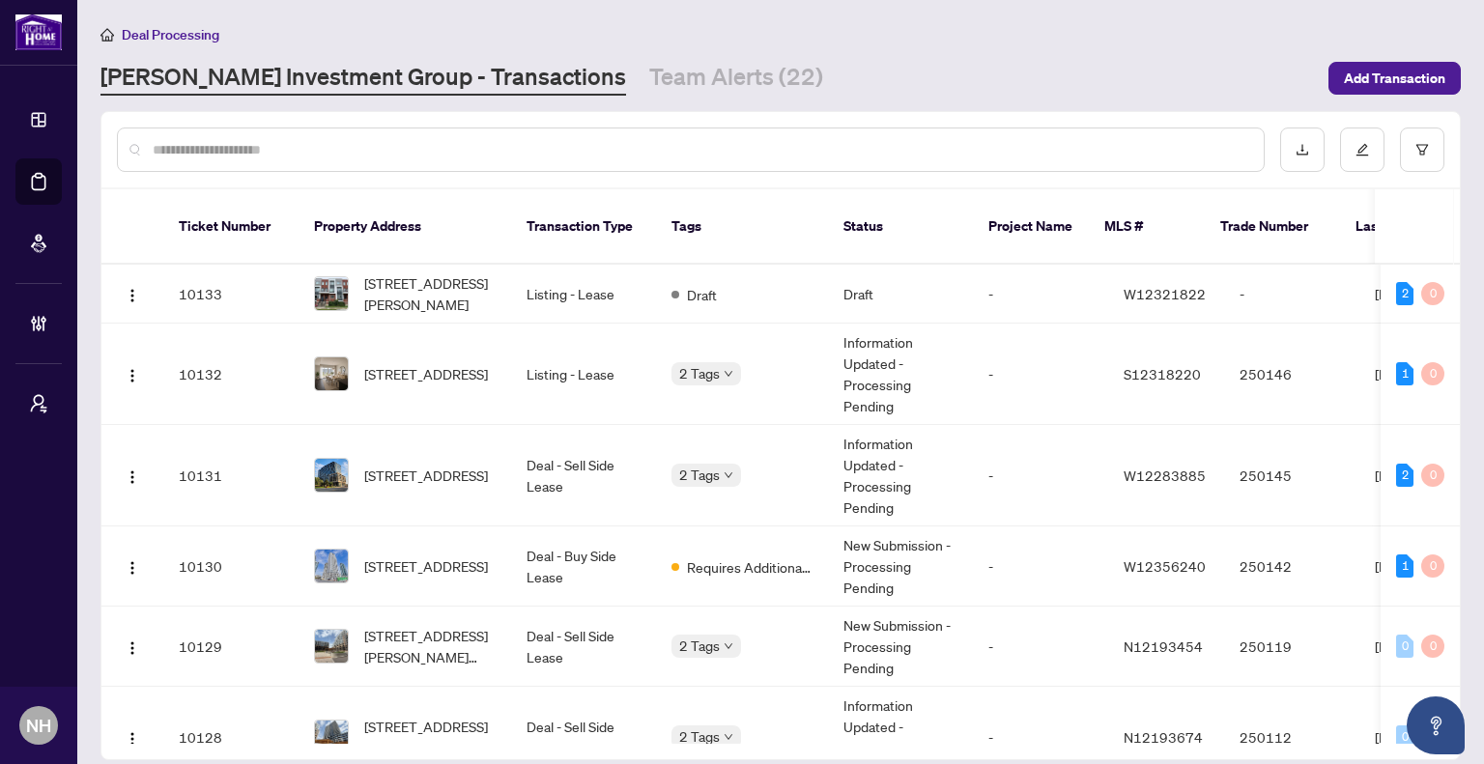
click at [380, 150] on input "text" at bounding box center [701, 149] width 1096 height 21
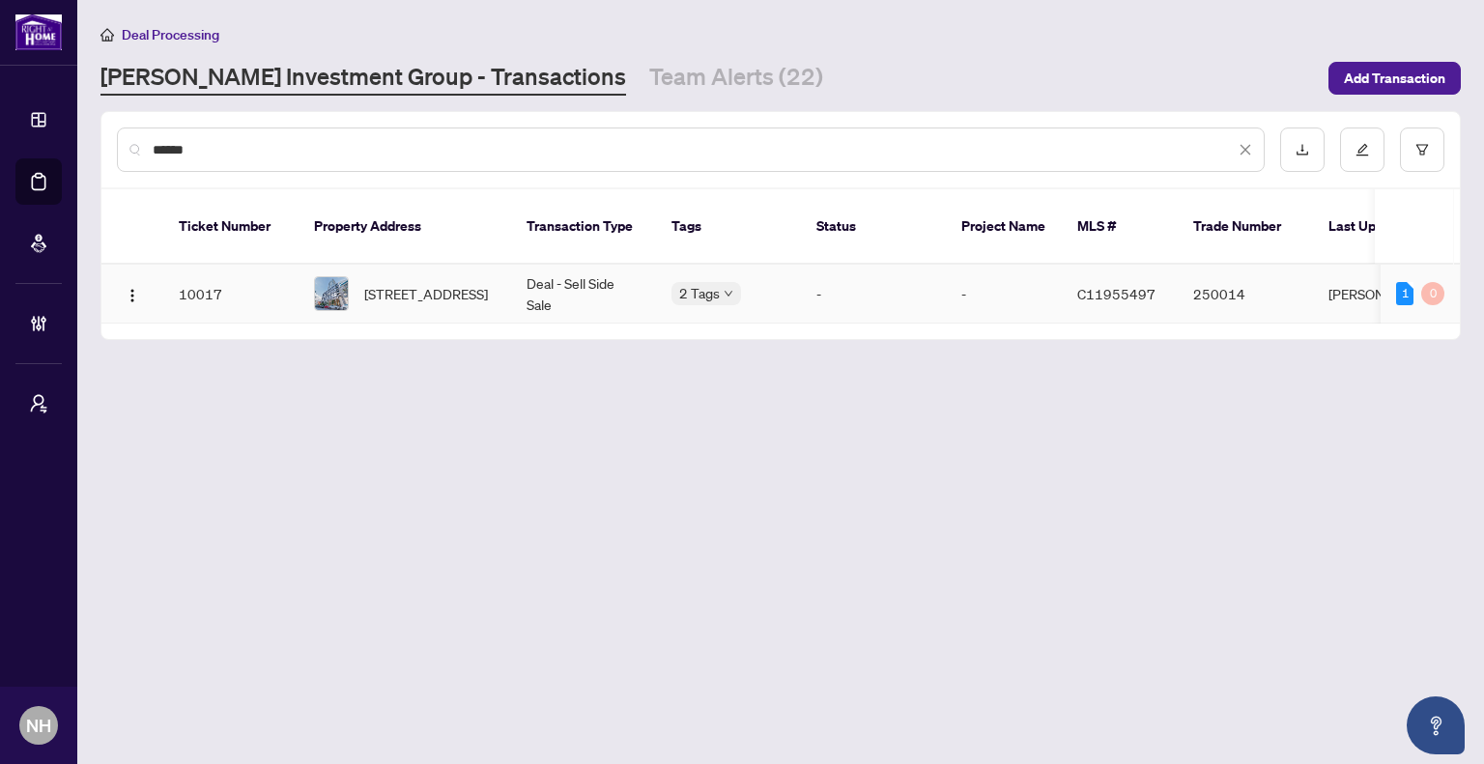
type input "******"
click at [420, 283] on span "[STREET_ADDRESS]" at bounding box center [426, 293] width 124 height 21
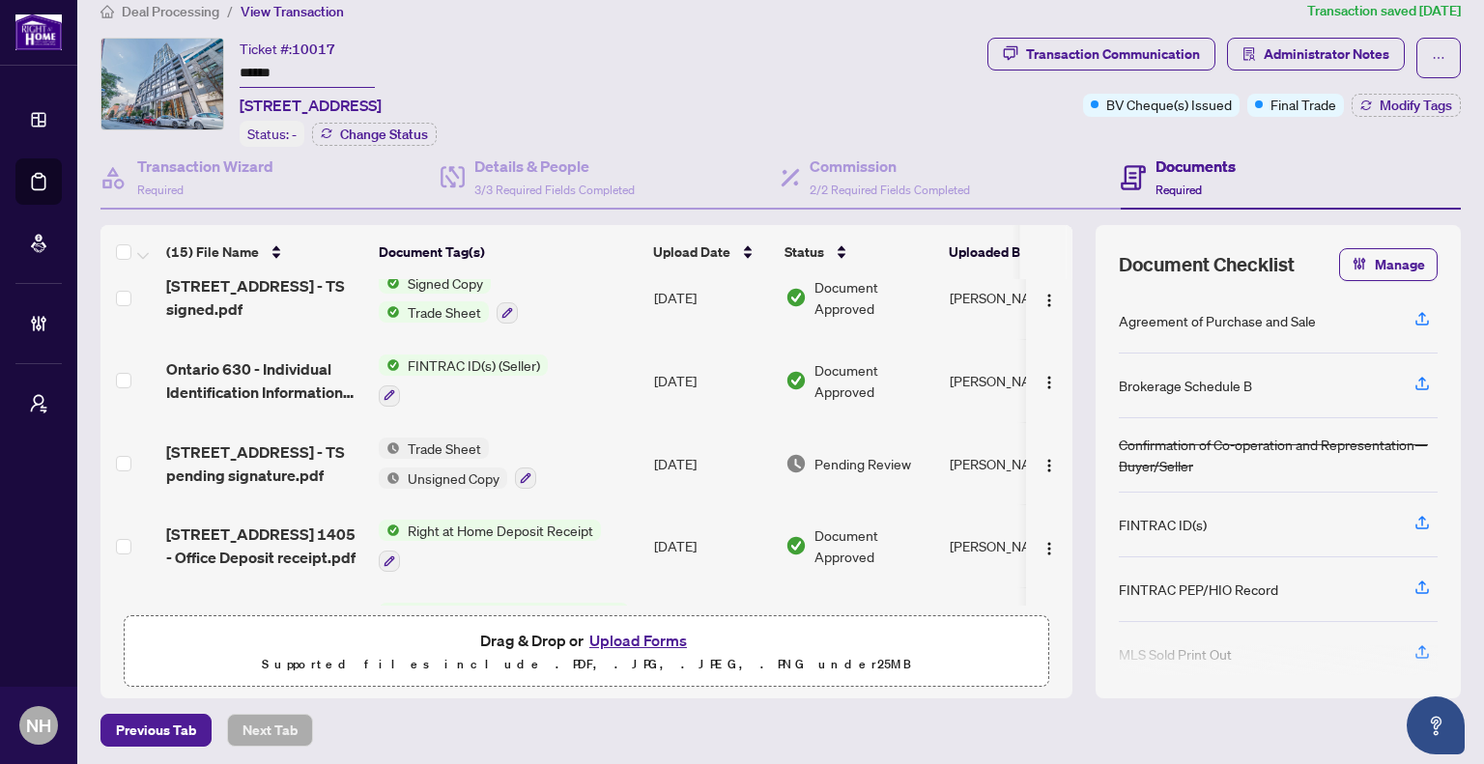
scroll to position [321, 0]
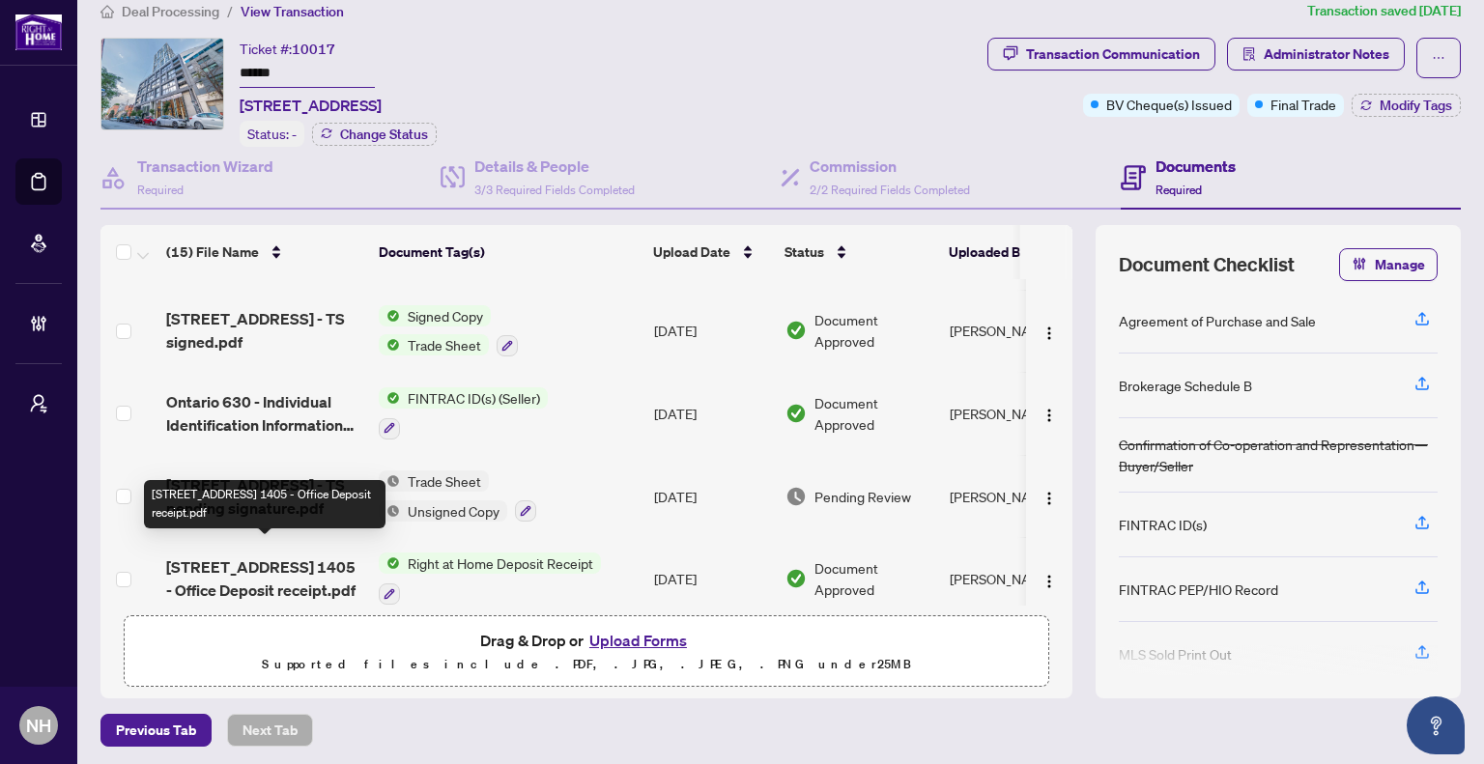
click at [236, 556] on span "[STREET_ADDRESS] 1405 - Office Deposit receipt.pdf" at bounding box center [264, 579] width 197 height 46
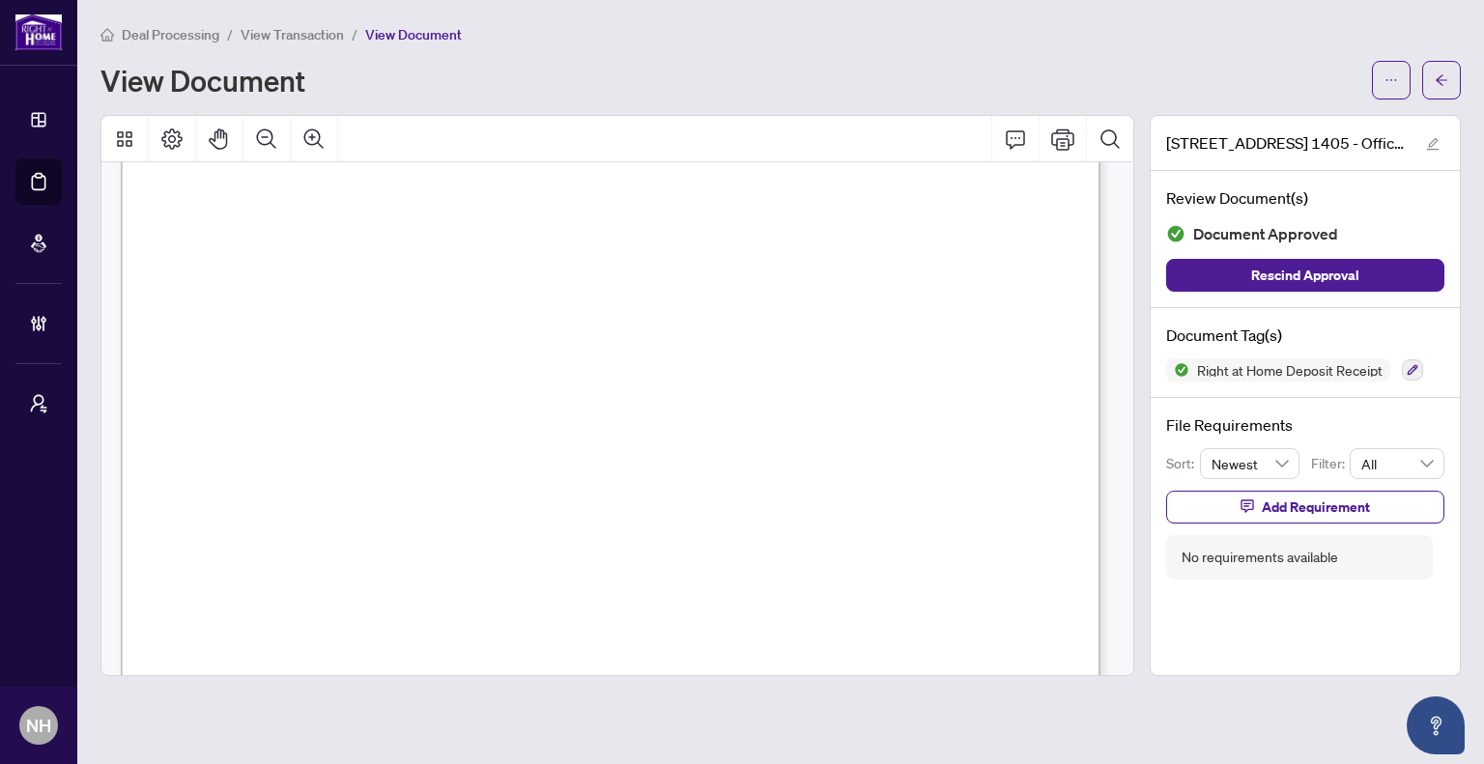
scroll to position [483, 0]
click at [1435, 88] on span "button" at bounding box center [1442, 80] width 14 height 31
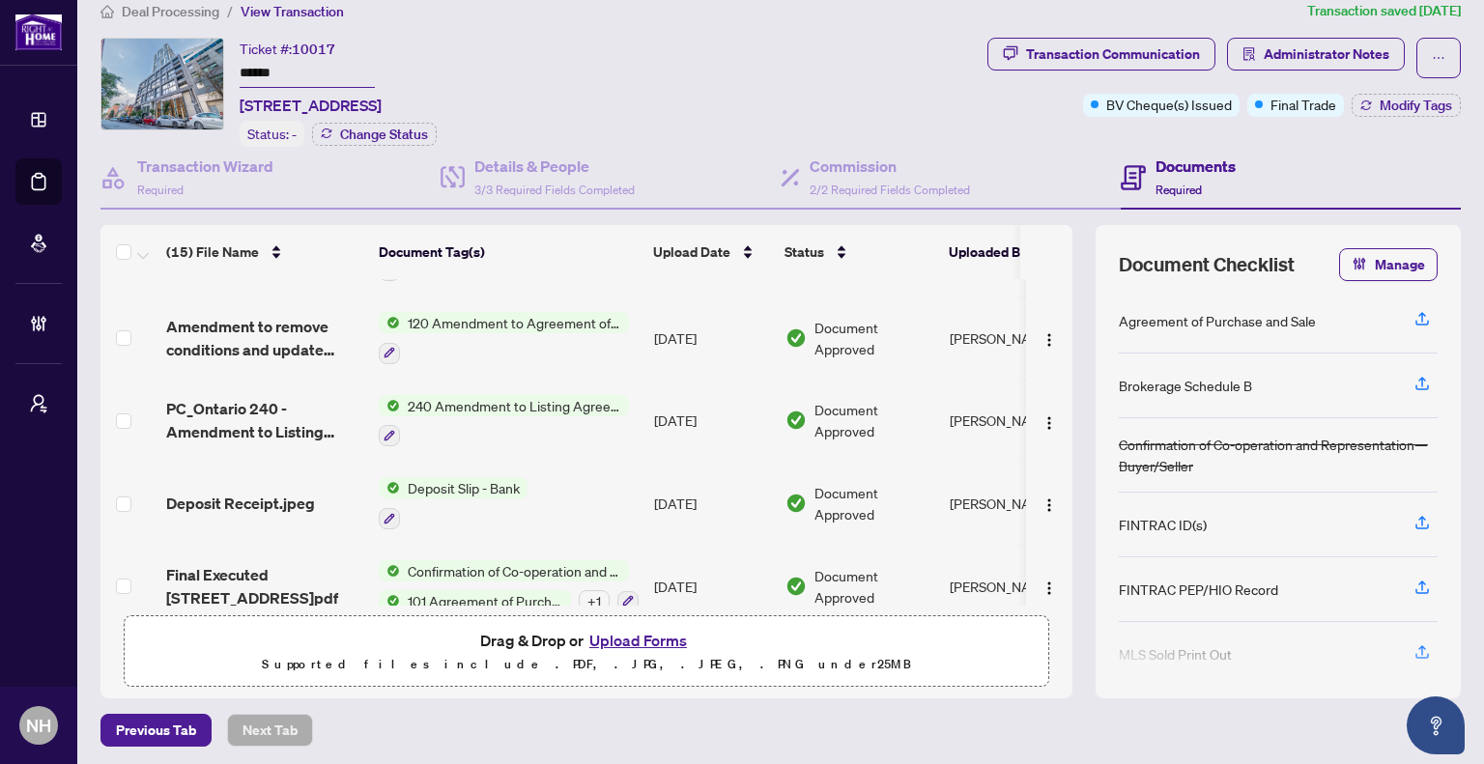
scroll to position [611, 0]
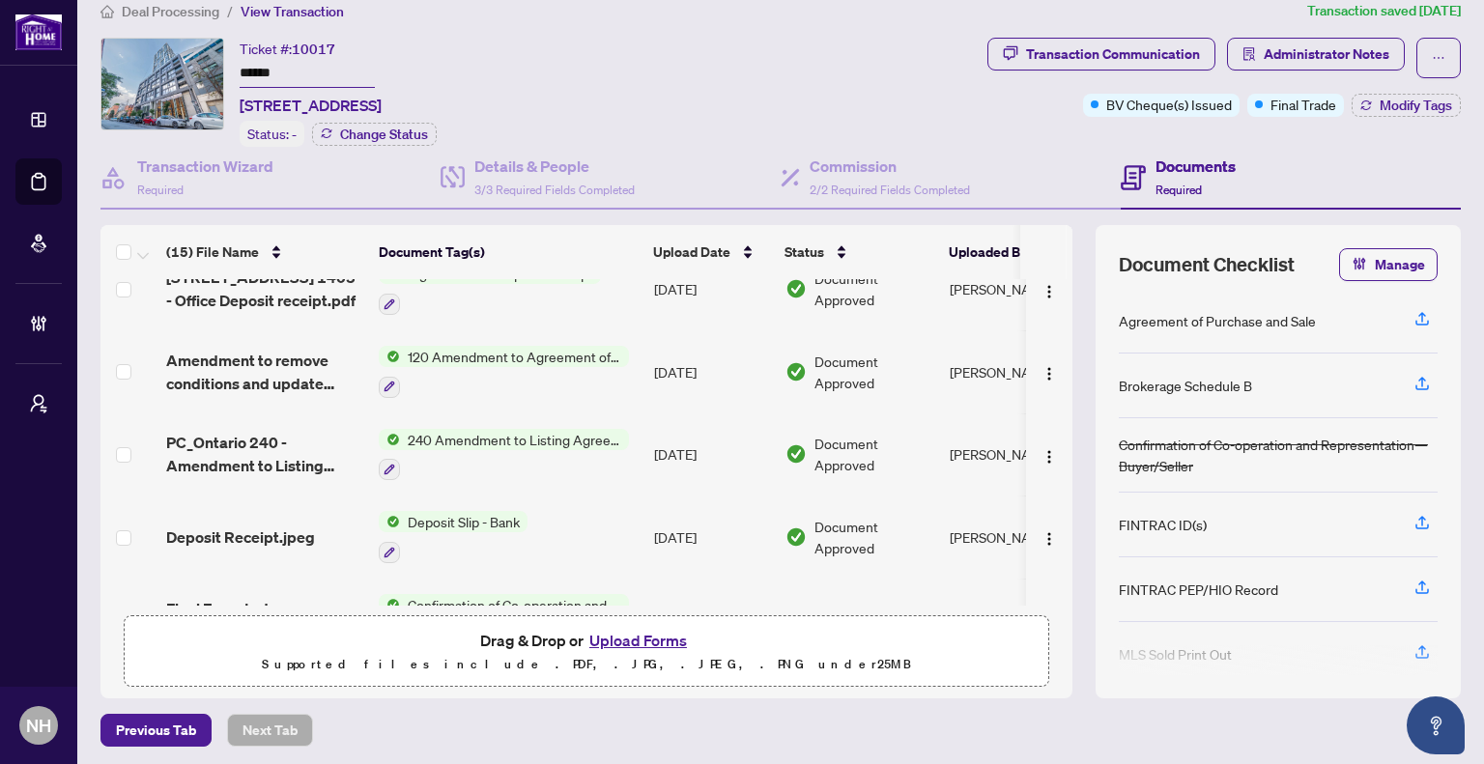
click at [296, 526] on span "Deposit Receipt.jpeg" at bounding box center [240, 537] width 149 height 23
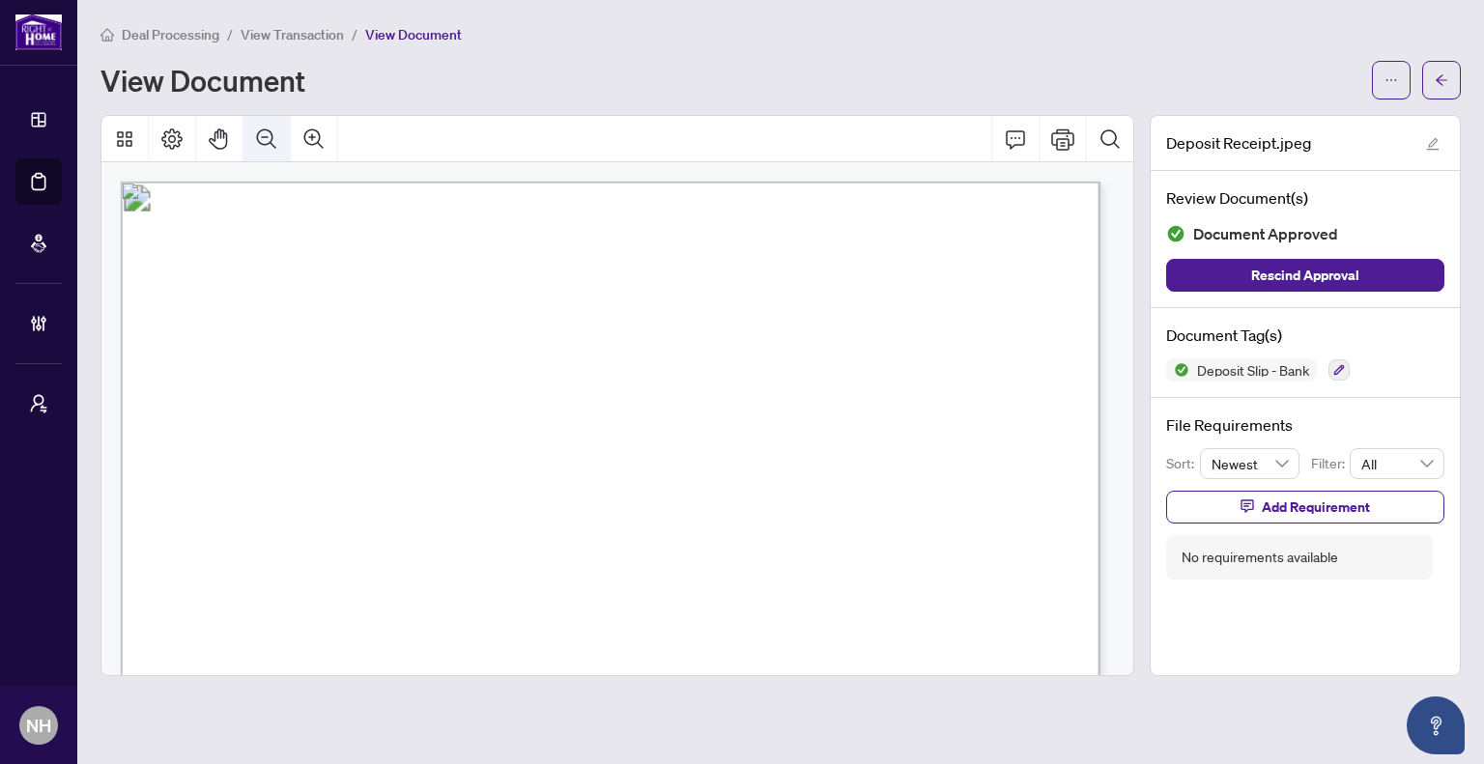
click at [268, 142] on icon "Zoom Out" at bounding box center [266, 138] width 19 height 19
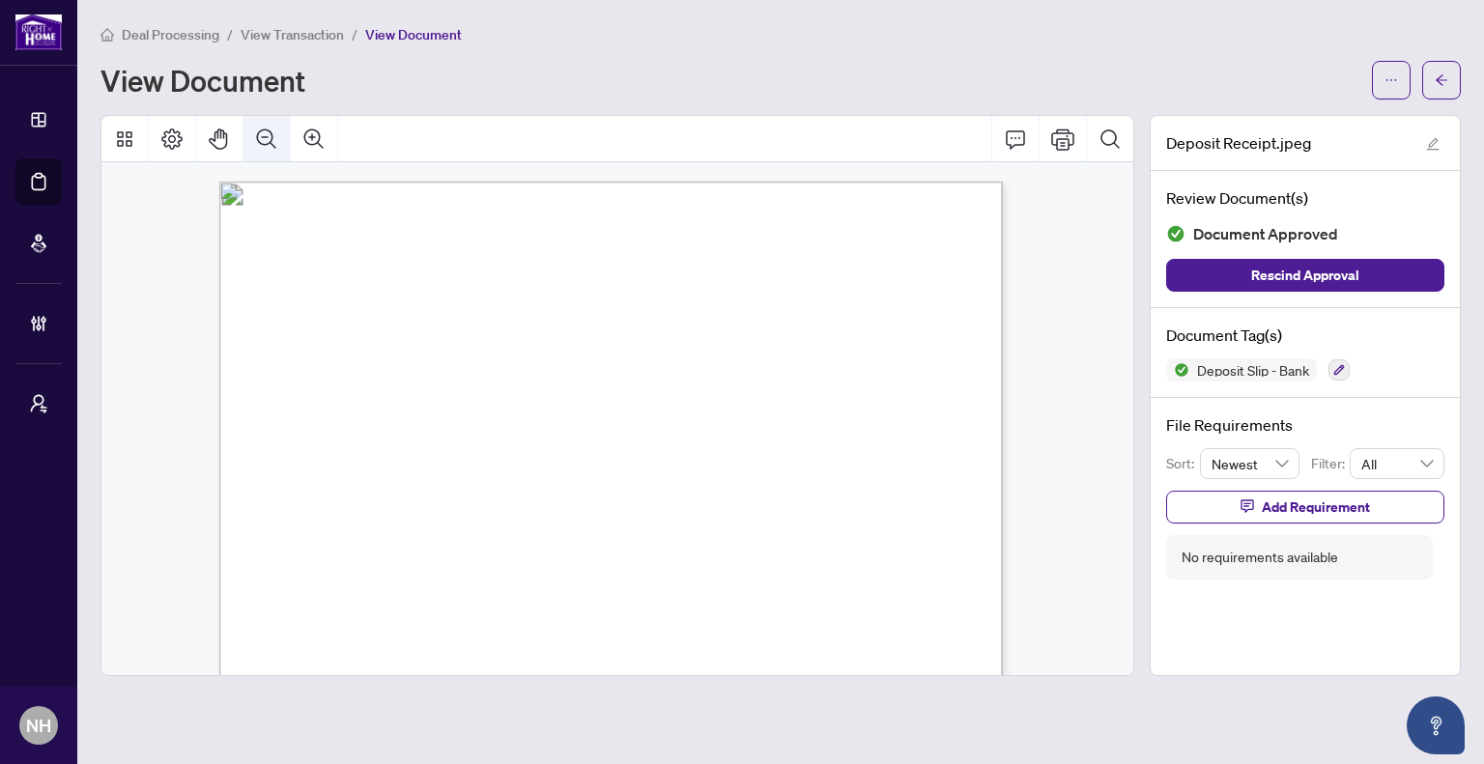
click at [268, 142] on icon "Zoom Out" at bounding box center [266, 138] width 19 height 19
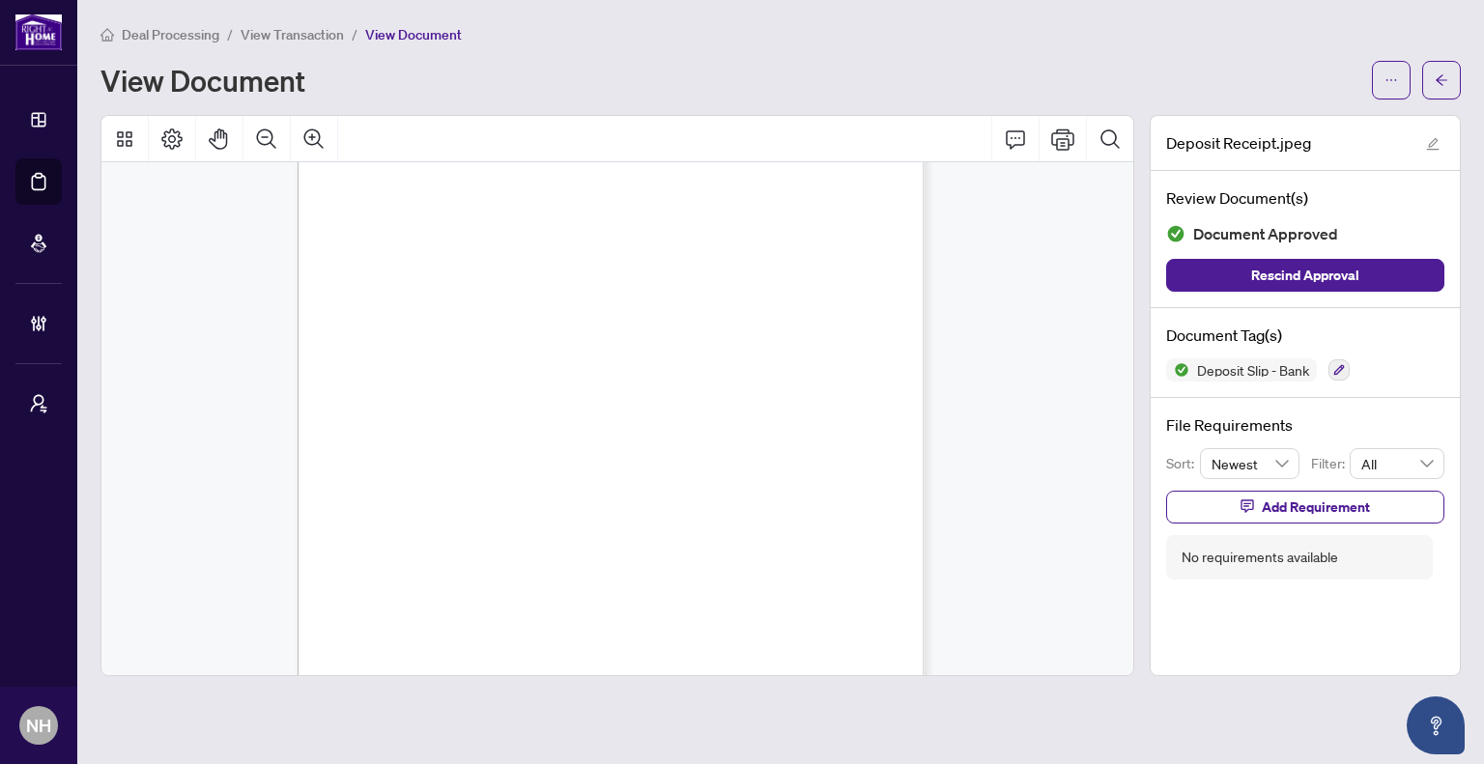
scroll to position [232, 0]
click at [1270, 41] on div "Deal Processing / View Transaction / View Document" at bounding box center [781, 34] width 1361 height 22
drag, startPoint x: 1445, startPoint y: 80, endPoint x: 480, endPoint y: 3, distance: 967.5
click at [1445, 80] on icon "arrow-left" at bounding box center [1442, 80] width 14 height 14
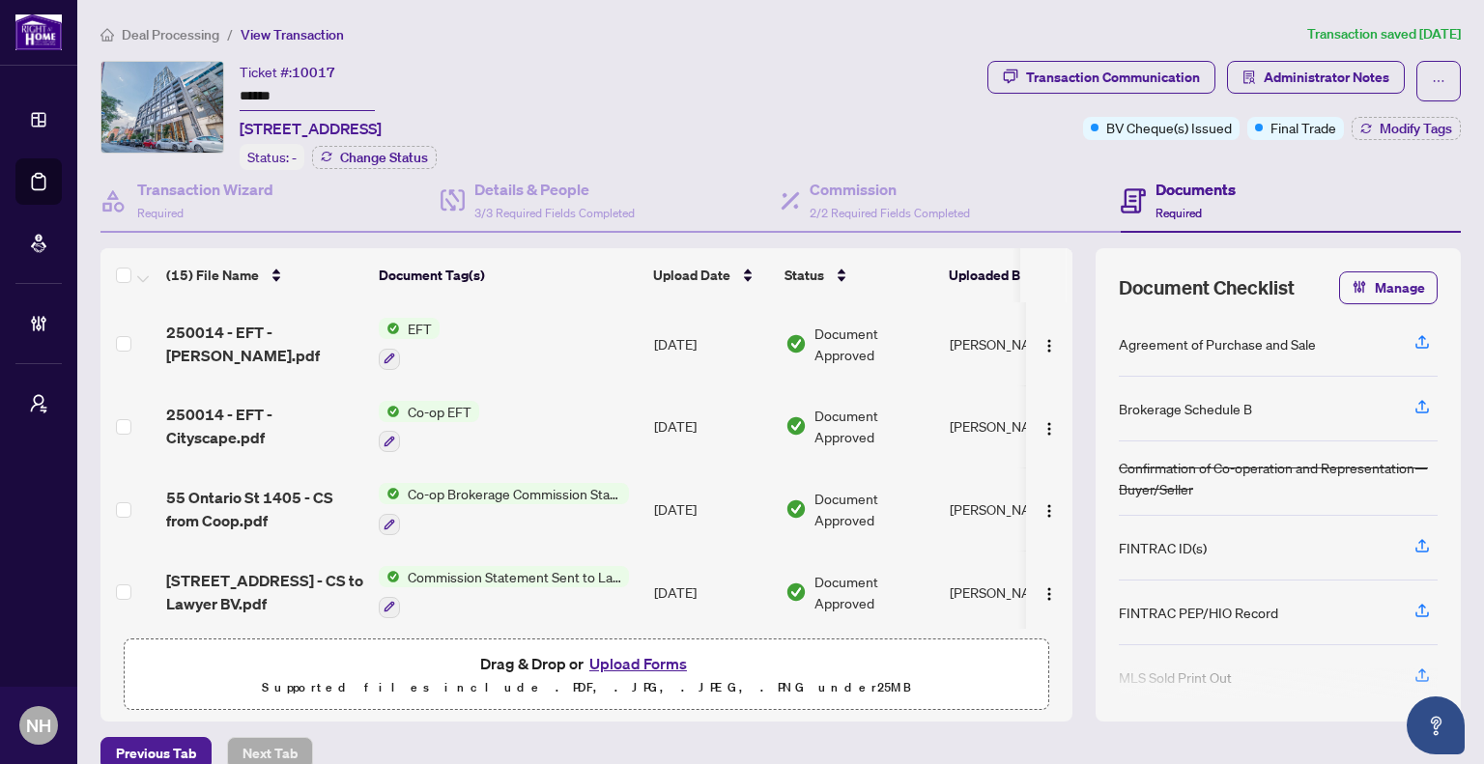
drag, startPoint x: 153, startPoint y: 32, endPoint x: 200, endPoint y: 3, distance: 55.5
click at [153, 32] on span "Deal Processing" at bounding box center [171, 34] width 98 height 17
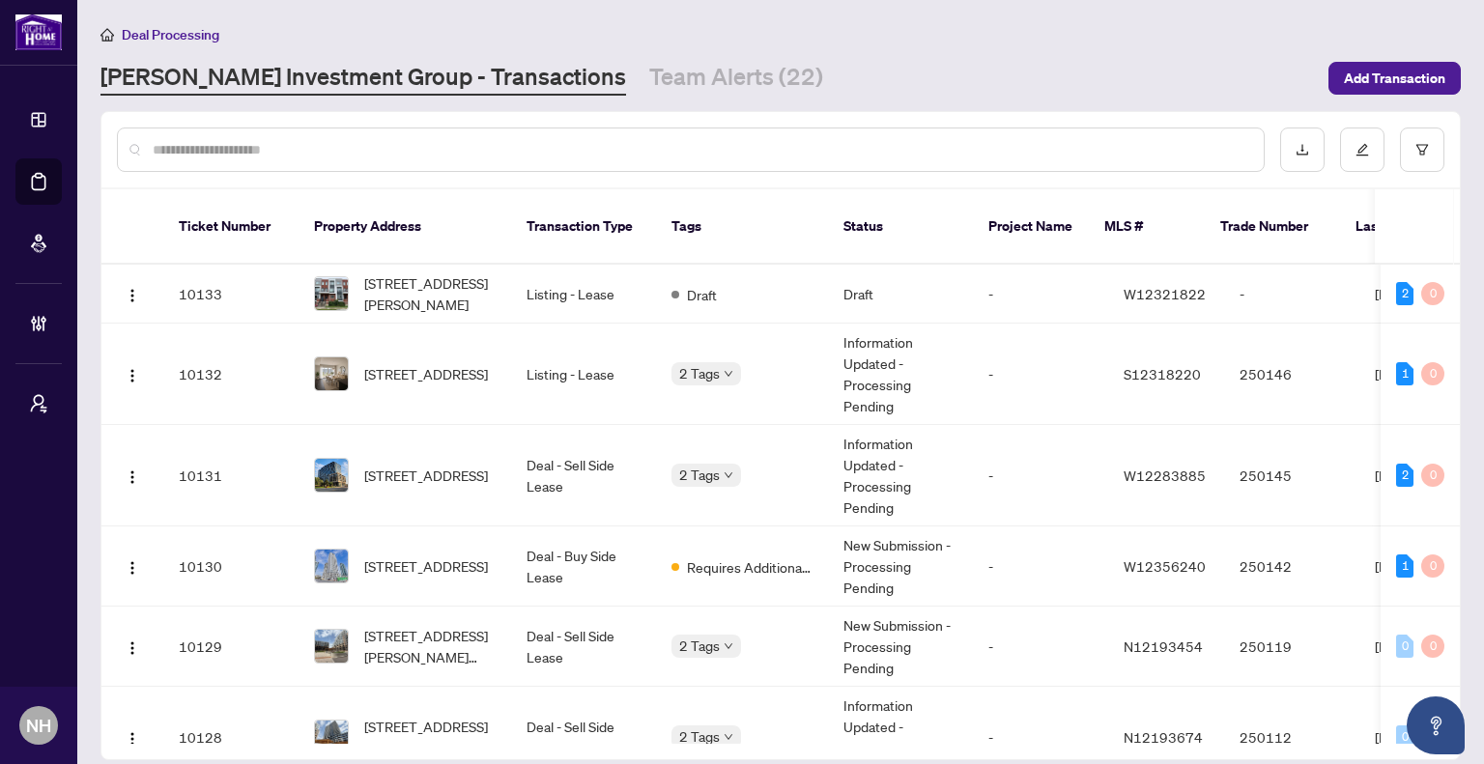
click at [346, 135] on div at bounding box center [691, 150] width 1148 height 44
click at [342, 151] on input "text" at bounding box center [701, 149] width 1096 height 21
click at [481, 146] on input "text" at bounding box center [701, 149] width 1096 height 21
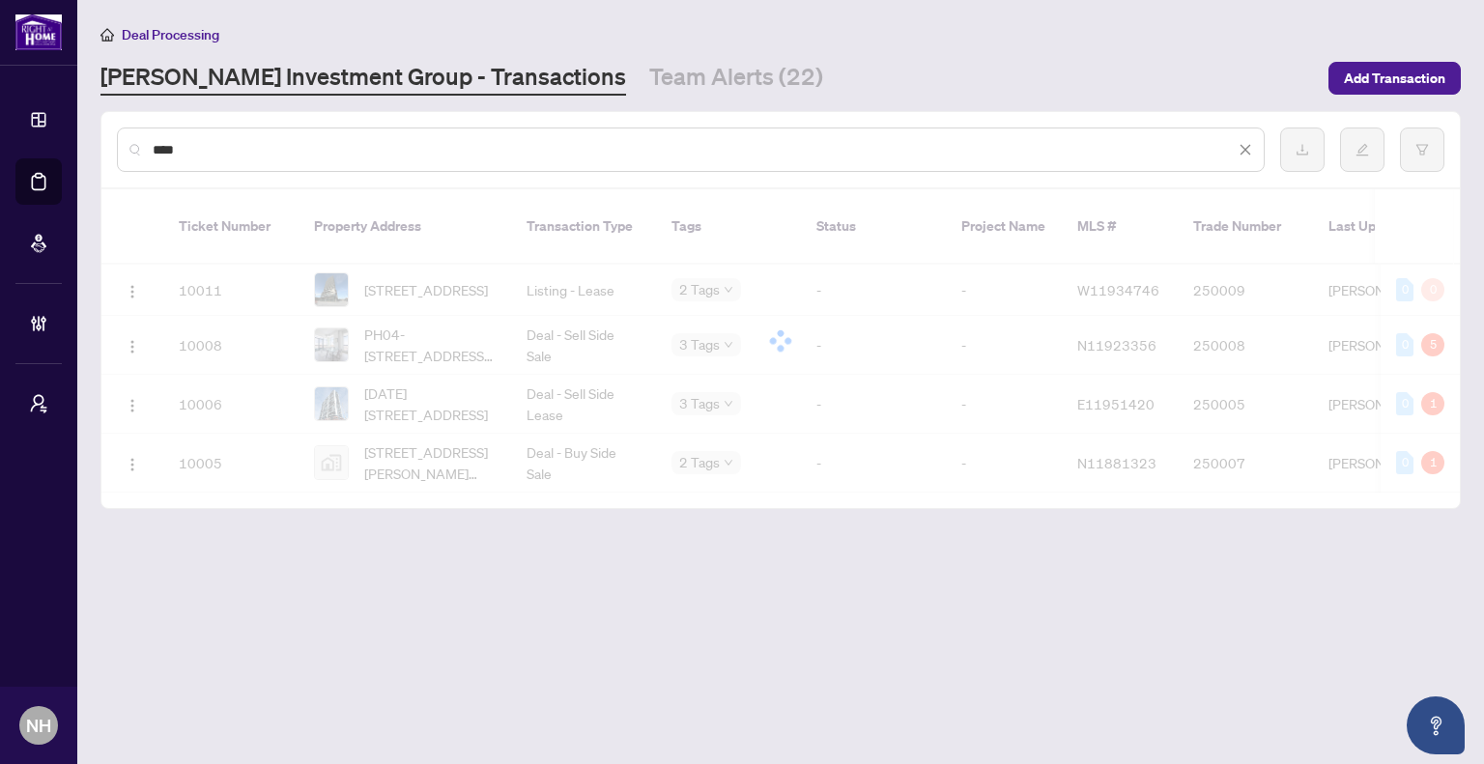
type input "*****"
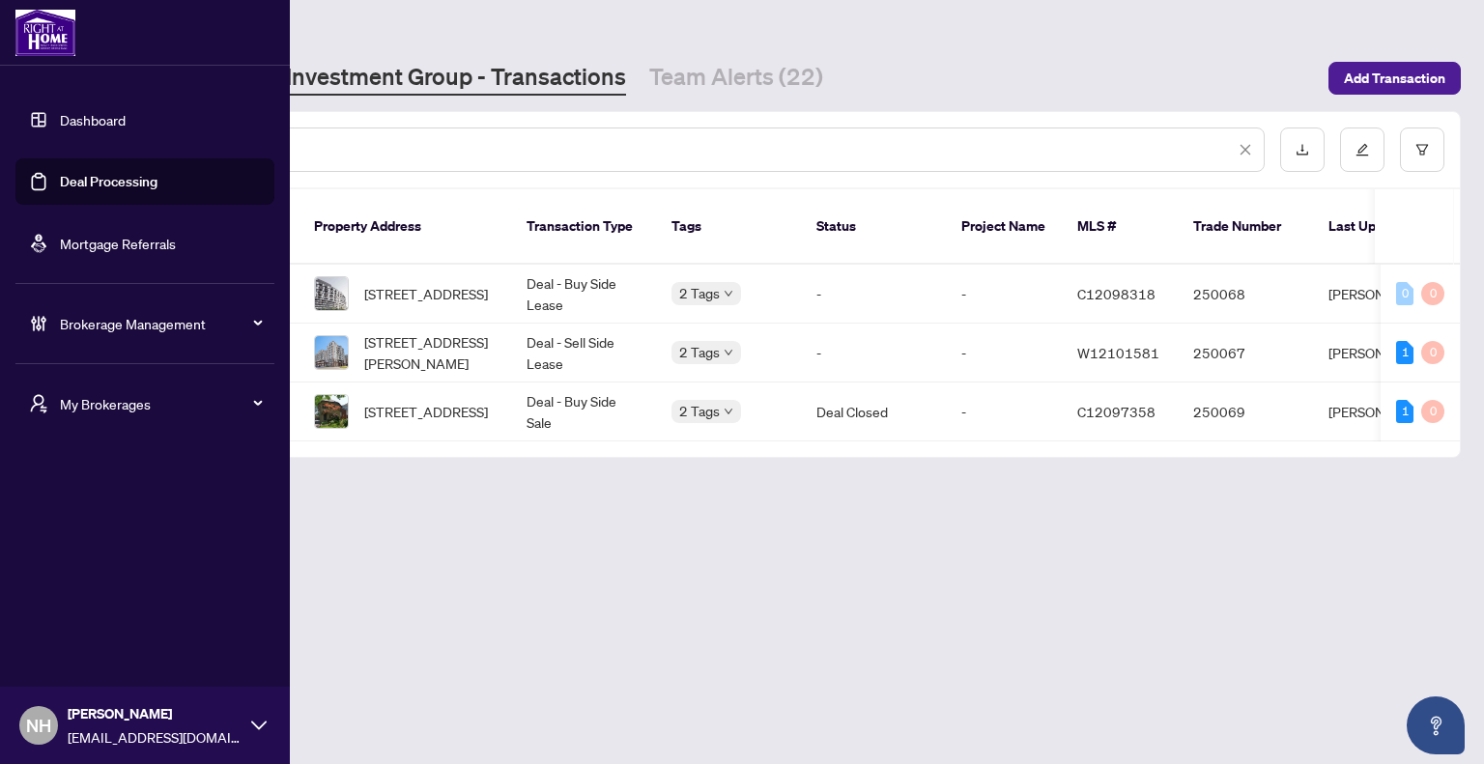
drag, startPoint x: 265, startPoint y: 150, endPoint x: 0, endPoint y: 111, distance: 267.6
click at [0, 111] on div "Dashboard Deal Processing Mortgage Referrals Brokerage Management My Brokerages…" at bounding box center [742, 382] width 1484 height 764
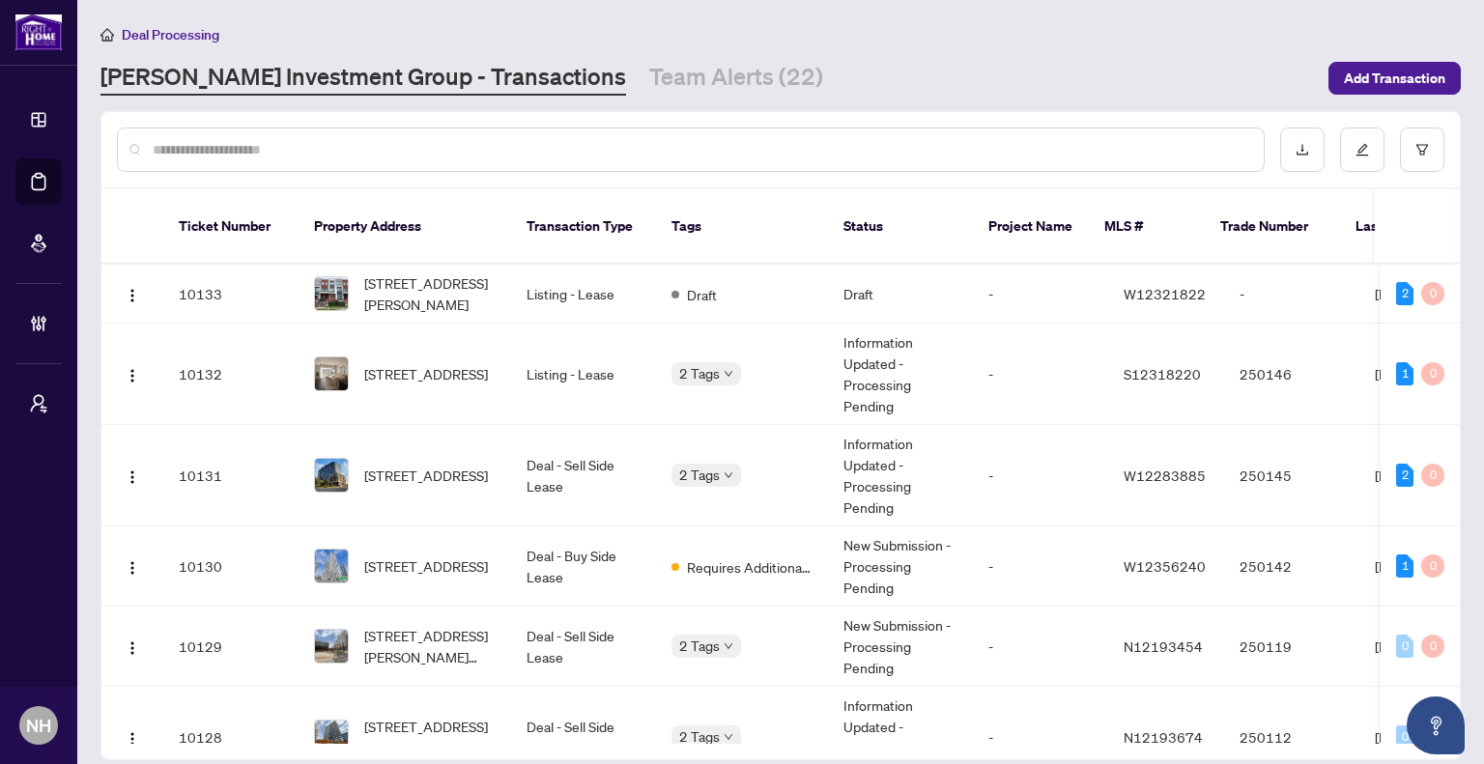
click at [385, 154] on input "text" at bounding box center [701, 149] width 1096 height 21
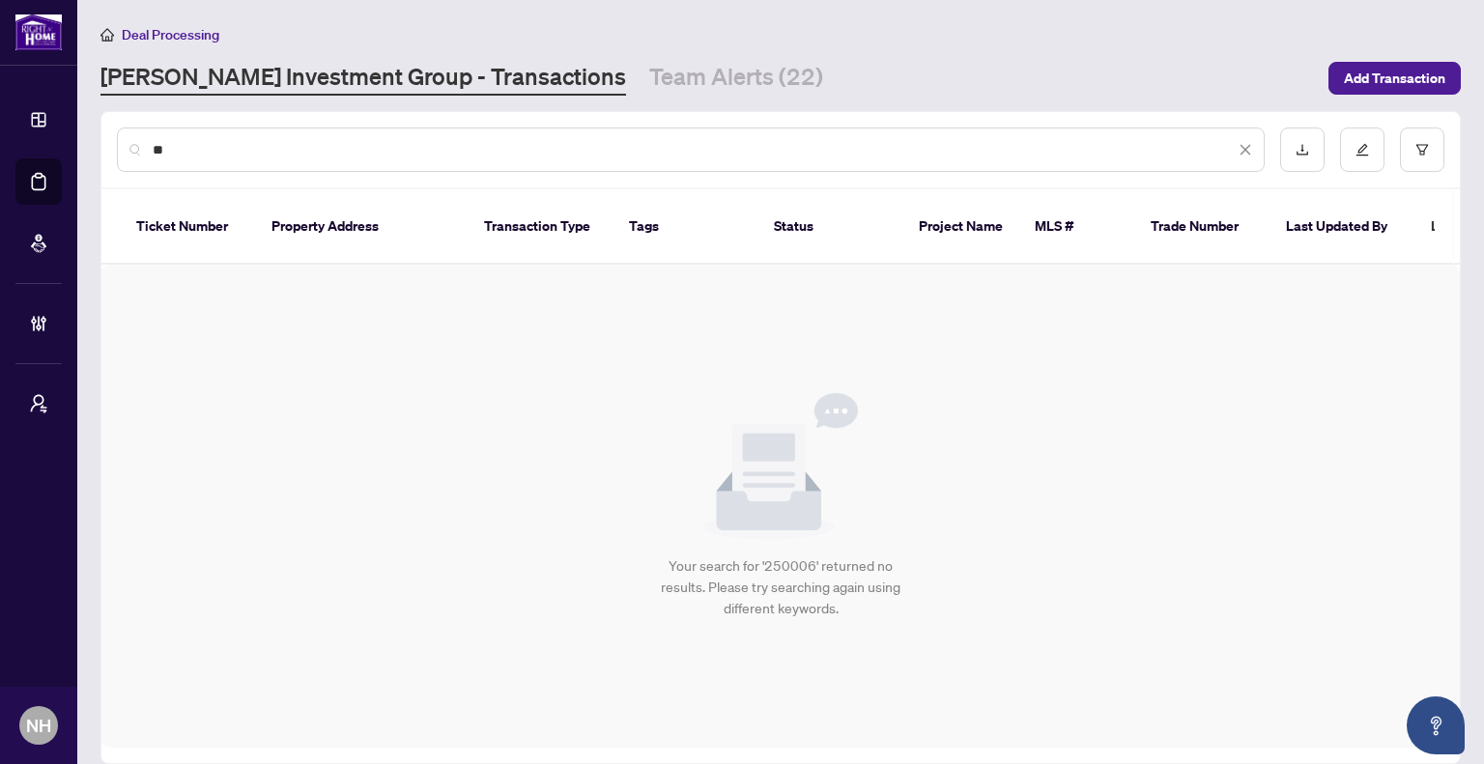
type input "*"
